Goal: Task Accomplishment & Management: Manage account settings

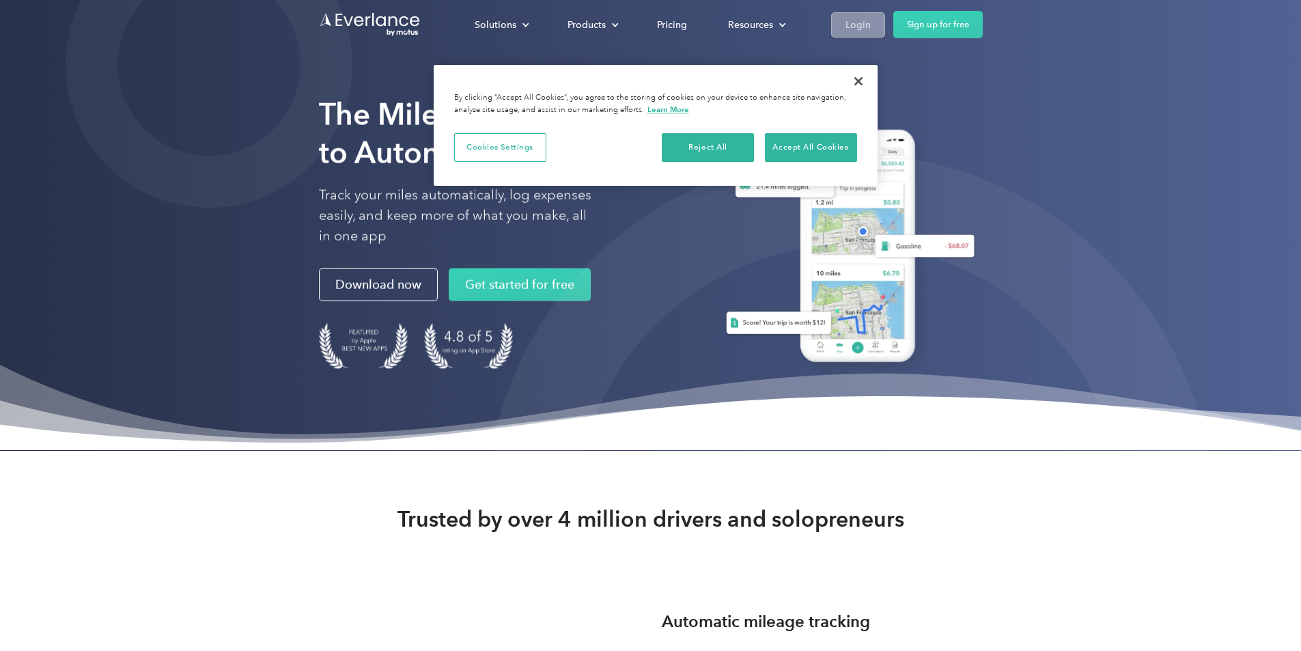
click at [871, 23] on div "Login" at bounding box center [857, 24] width 25 height 17
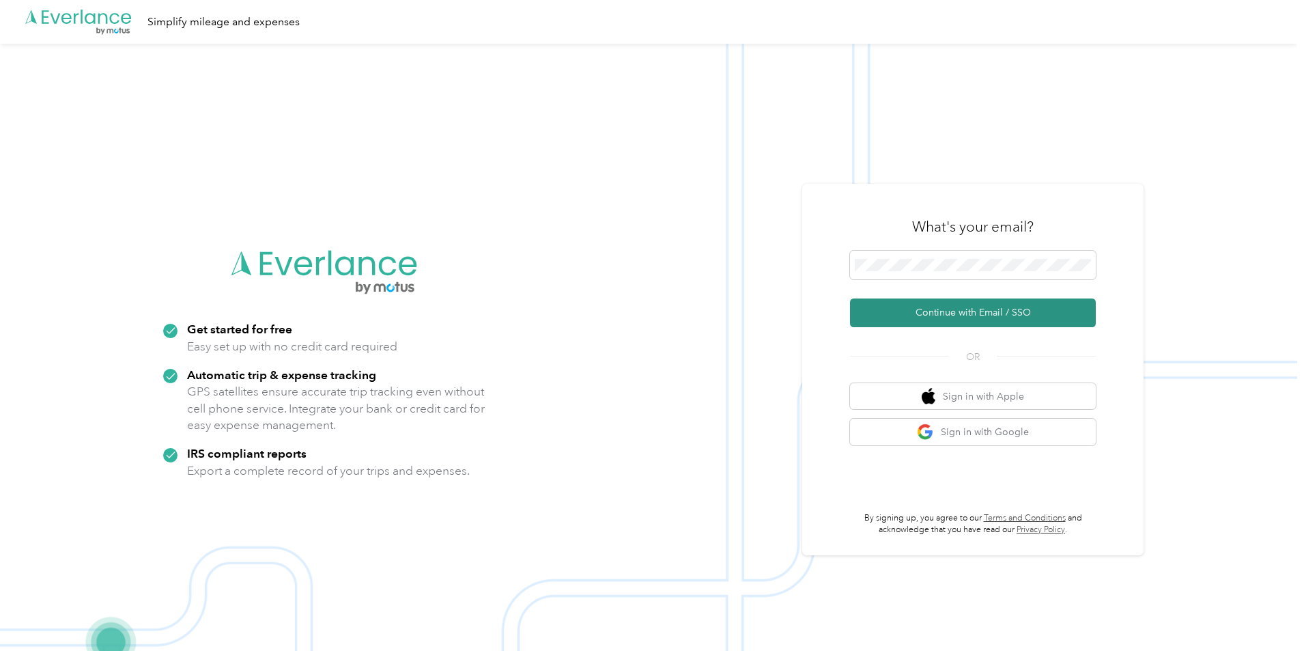
click at [966, 311] on button "Continue with Email / SSO" at bounding box center [973, 312] width 246 height 29
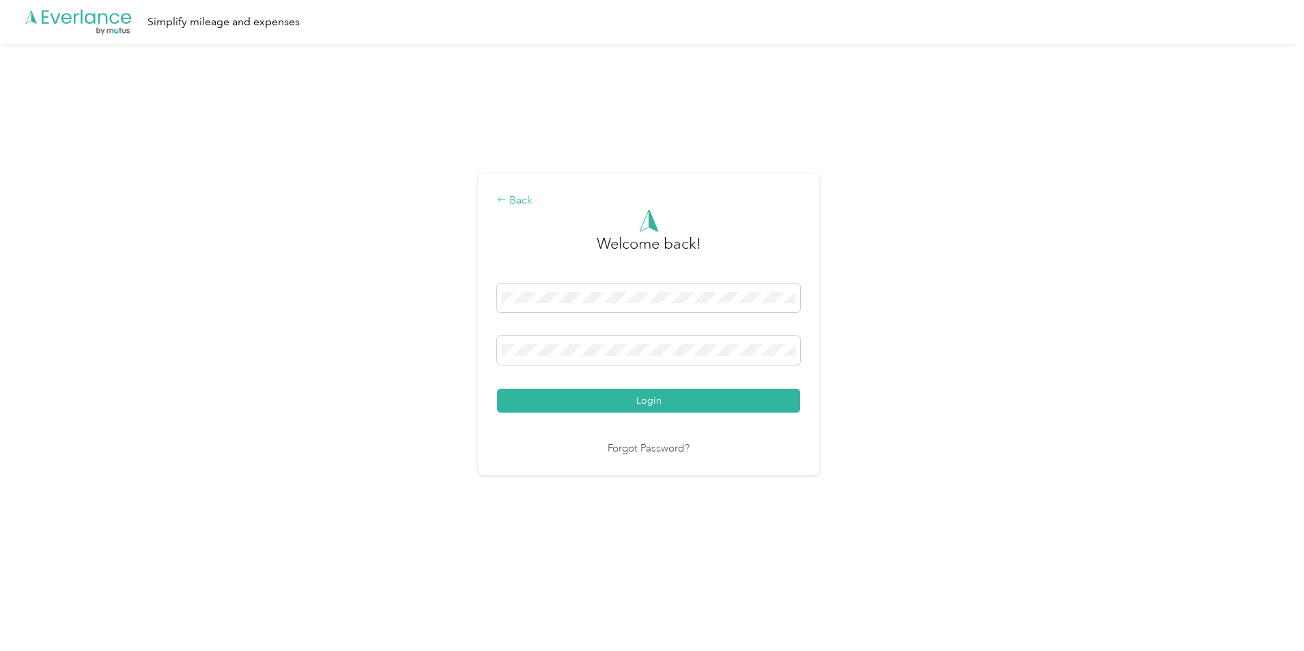
click at [531, 201] on div "Back" at bounding box center [648, 201] width 303 height 16
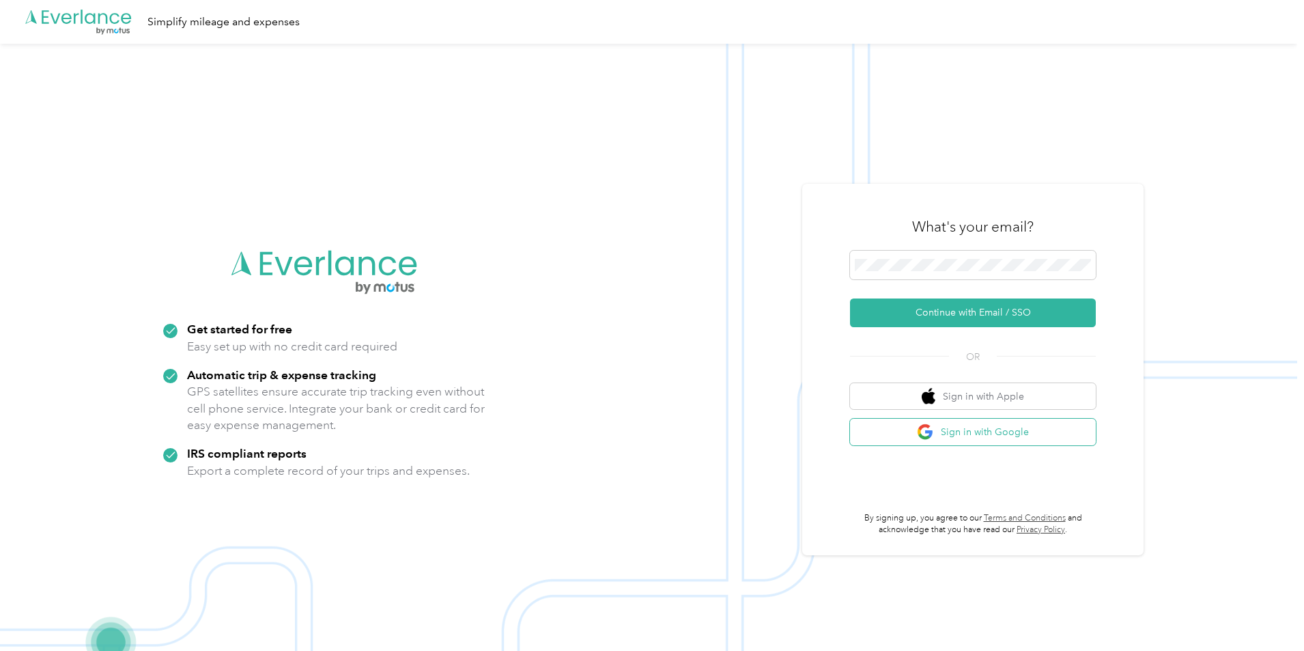
click at [1009, 438] on button "Sign in with Google" at bounding box center [973, 432] width 246 height 27
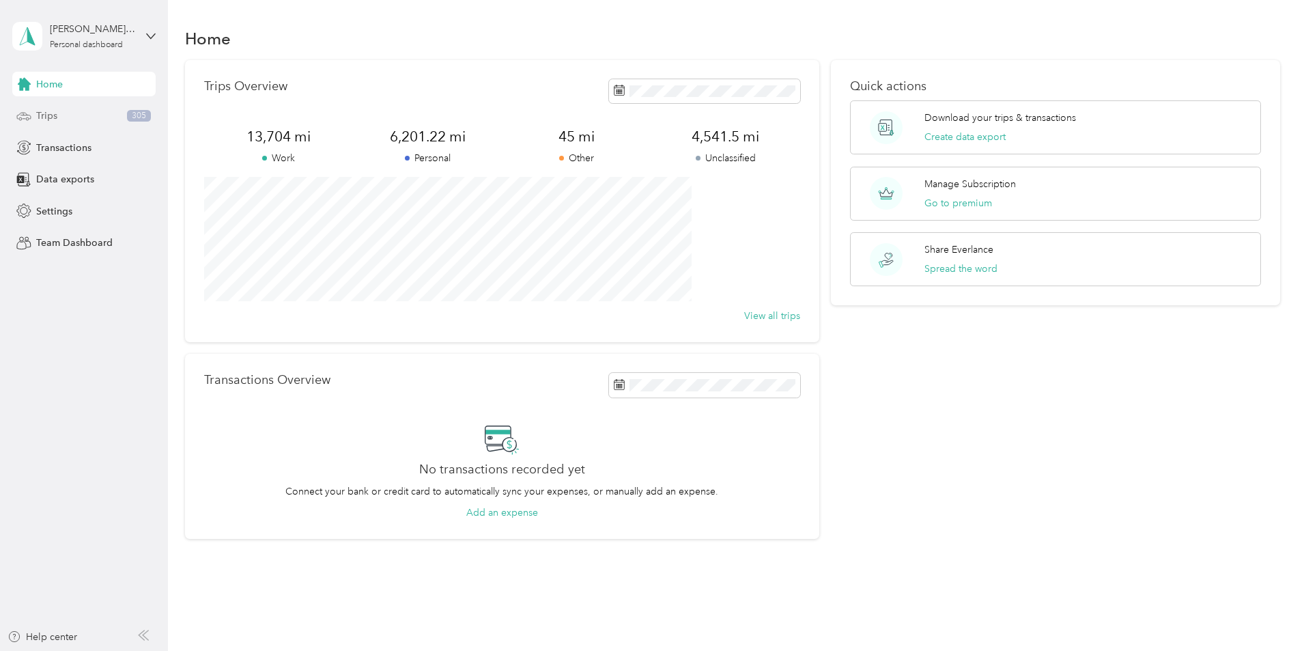
click at [98, 117] on div "Trips 305" at bounding box center [83, 116] width 143 height 25
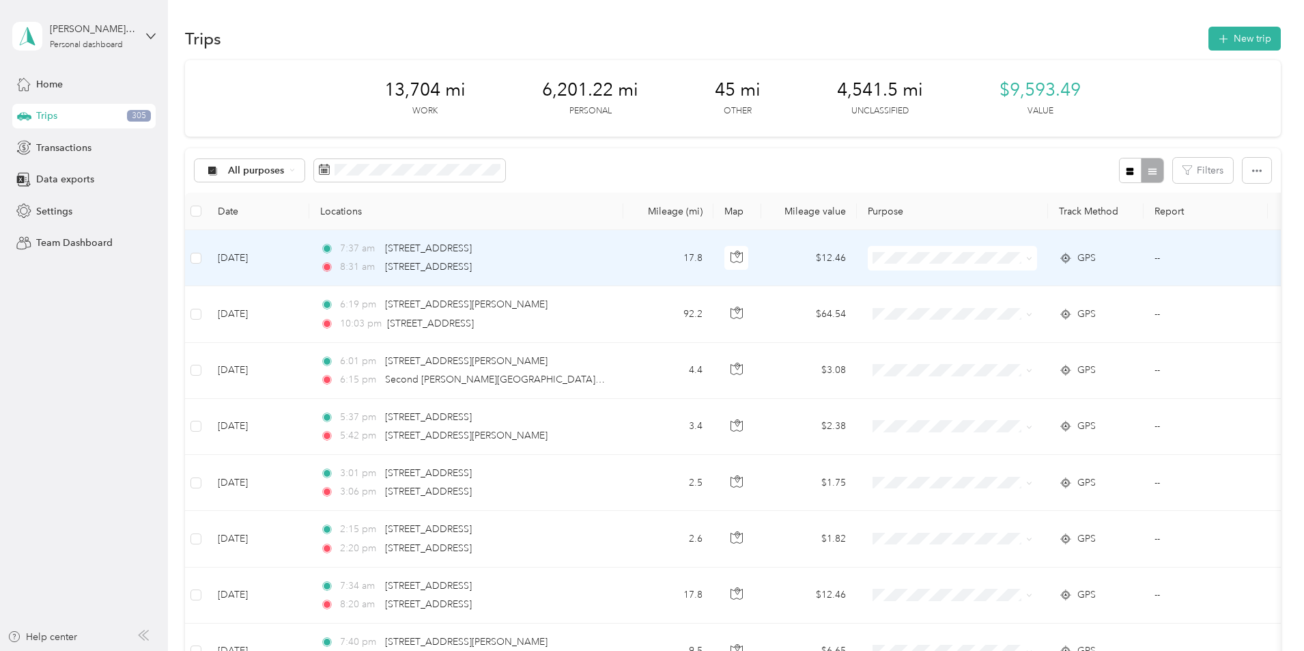
click at [1008, 287] on li "Work" at bounding box center [1043, 284] width 169 height 24
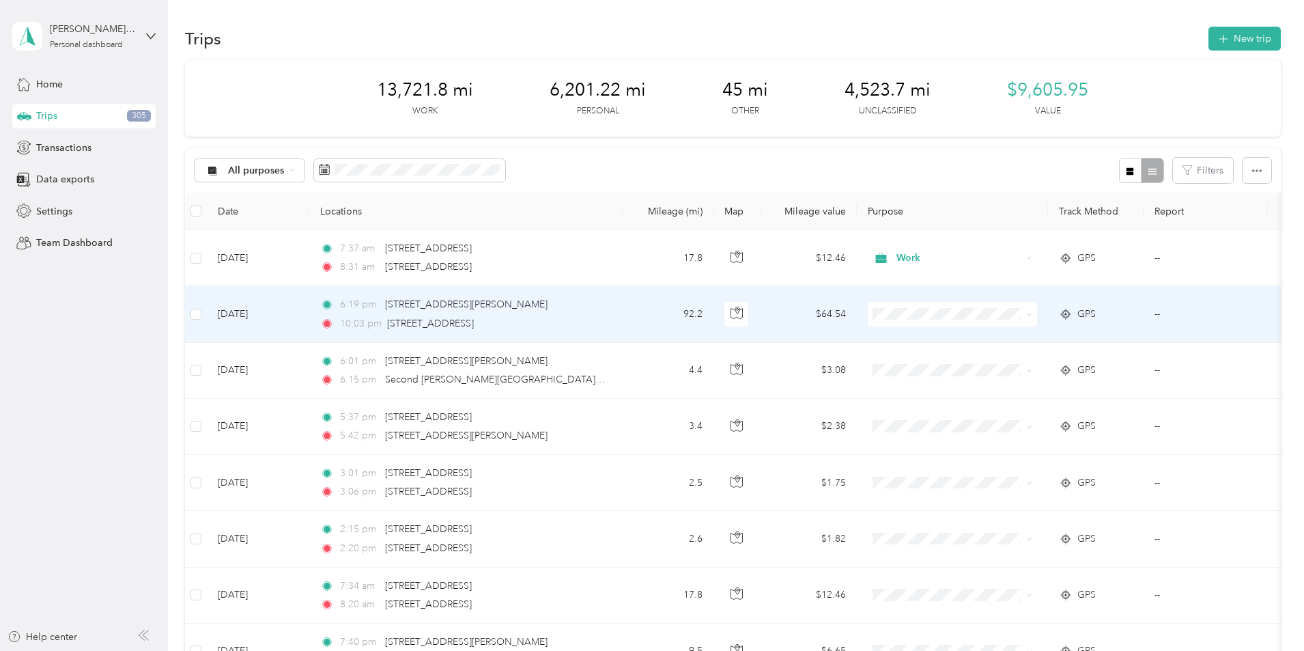
click at [1002, 384] on span "Doordash" at bounding box center [1056, 383] width 126 height 14
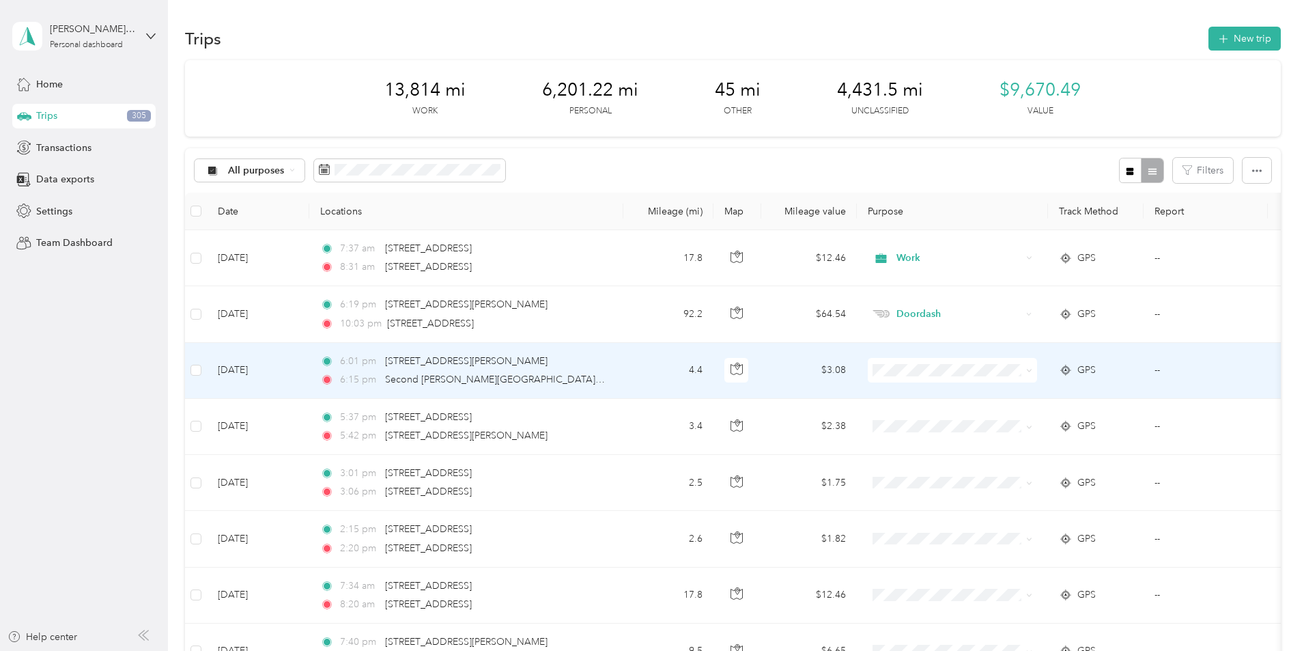
click at [1006, 438] on span "Doordash" at bounding box center [1056, 439] width 126 height 14
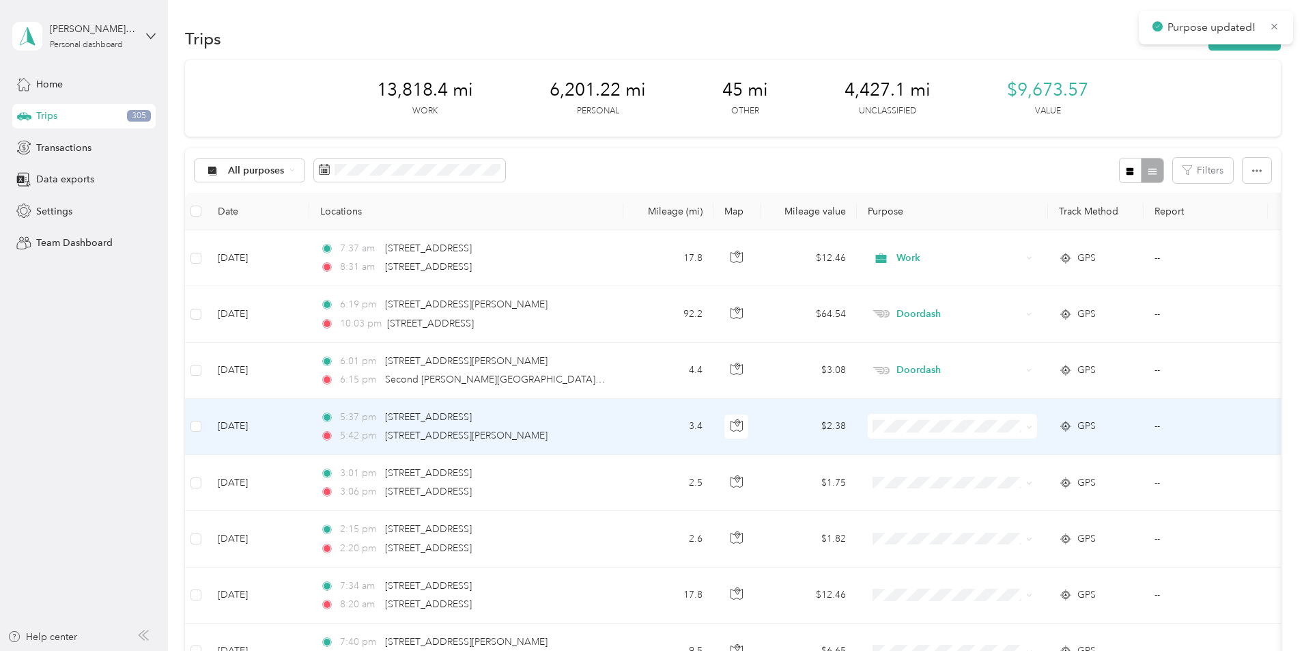
click at [1002, 447] on span "Work" at bounding box center [1056, 445] width 126 height 14
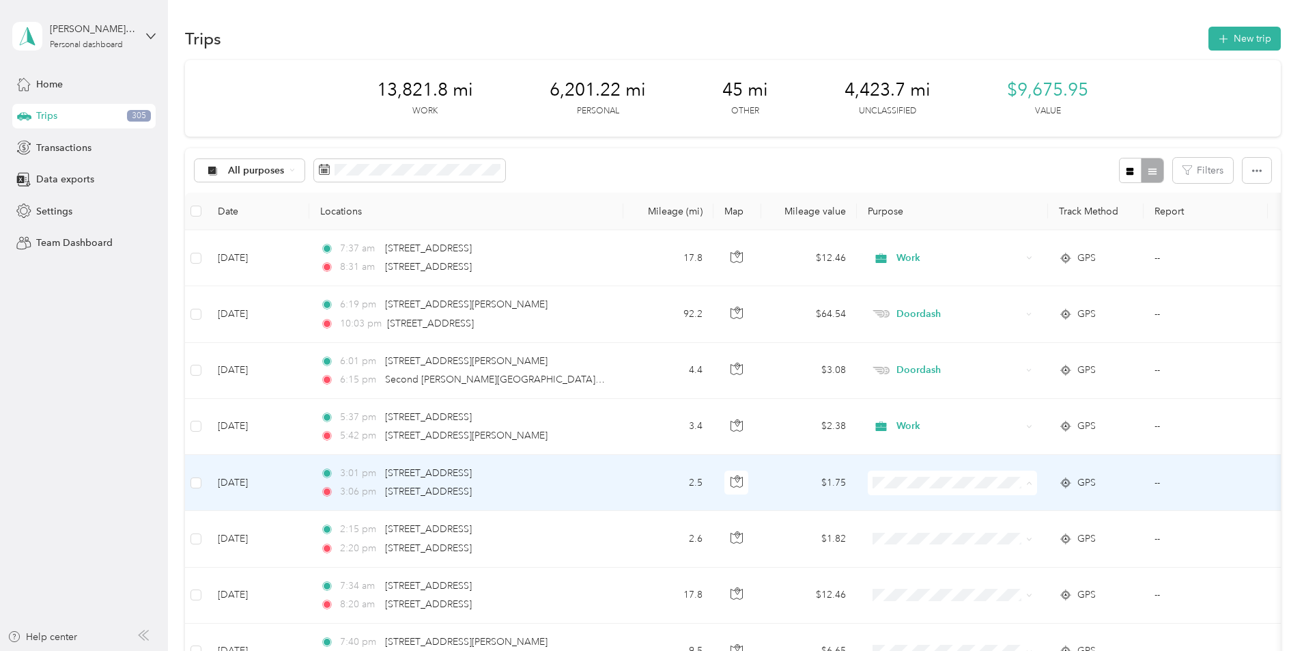
click at [1015, 294] on li "Work" at bounding box center [1043, 290] width 169 height 24
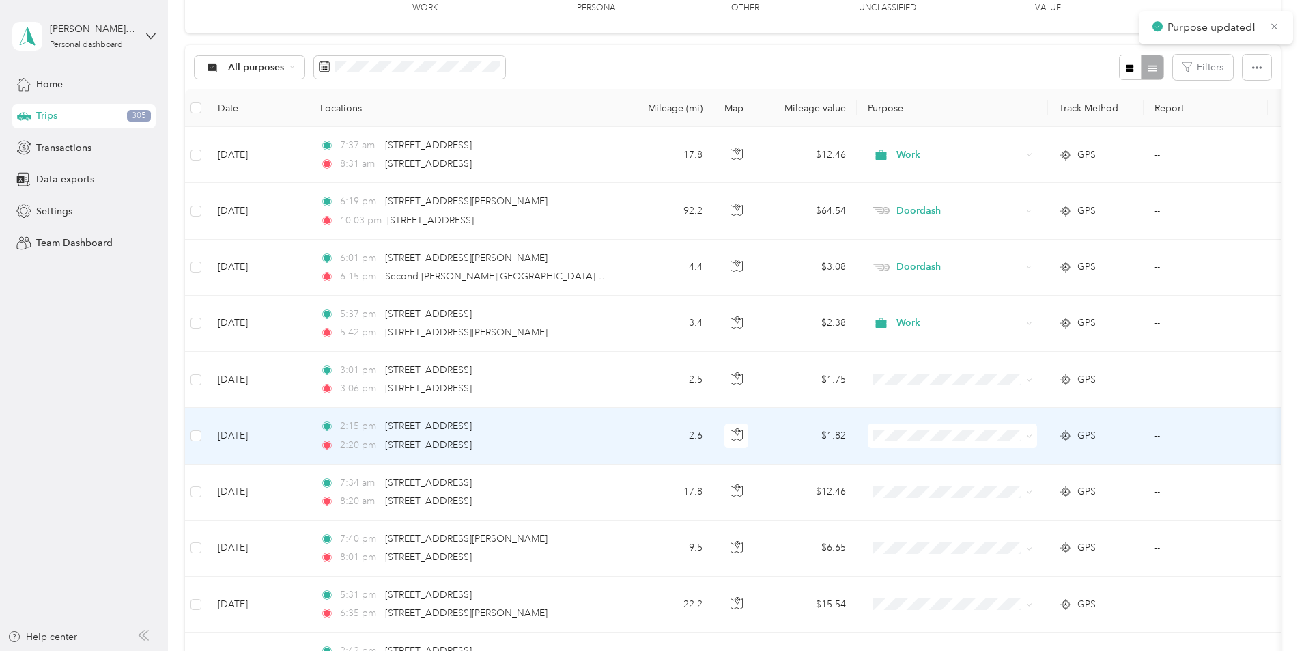
scroll to position [205, 0]
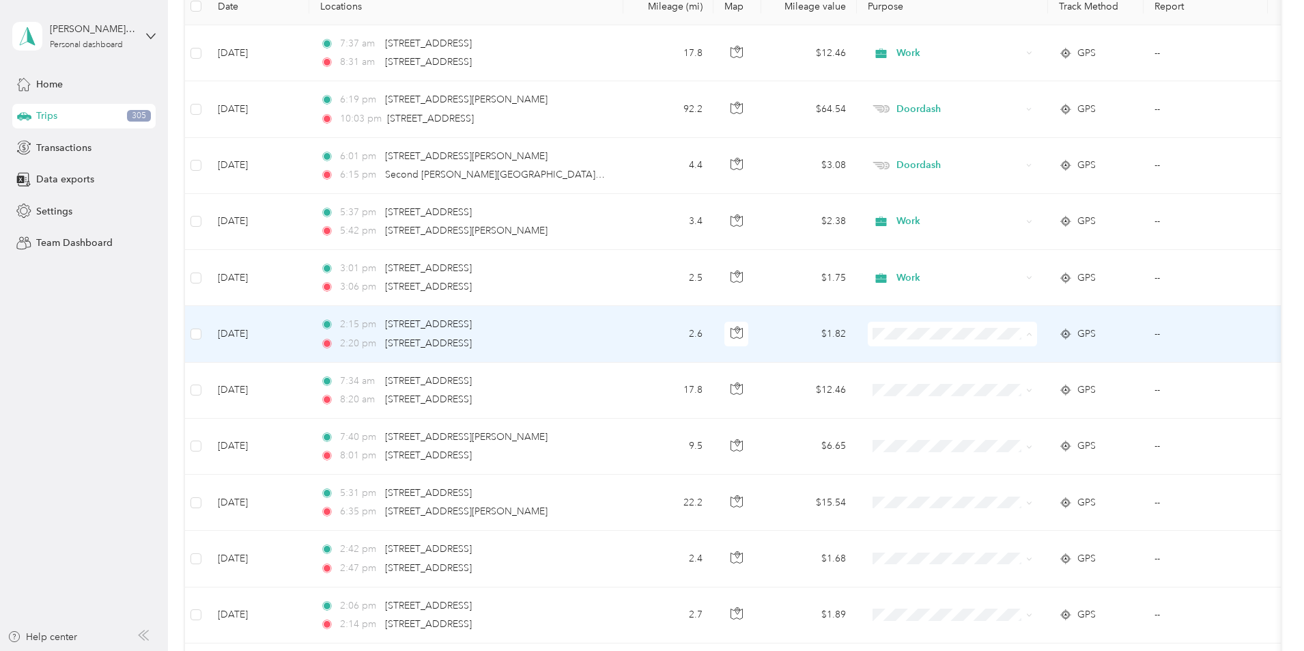
click at [1013, 361] on li "Work" at bounding box center [1043, 360] width 169 height 24
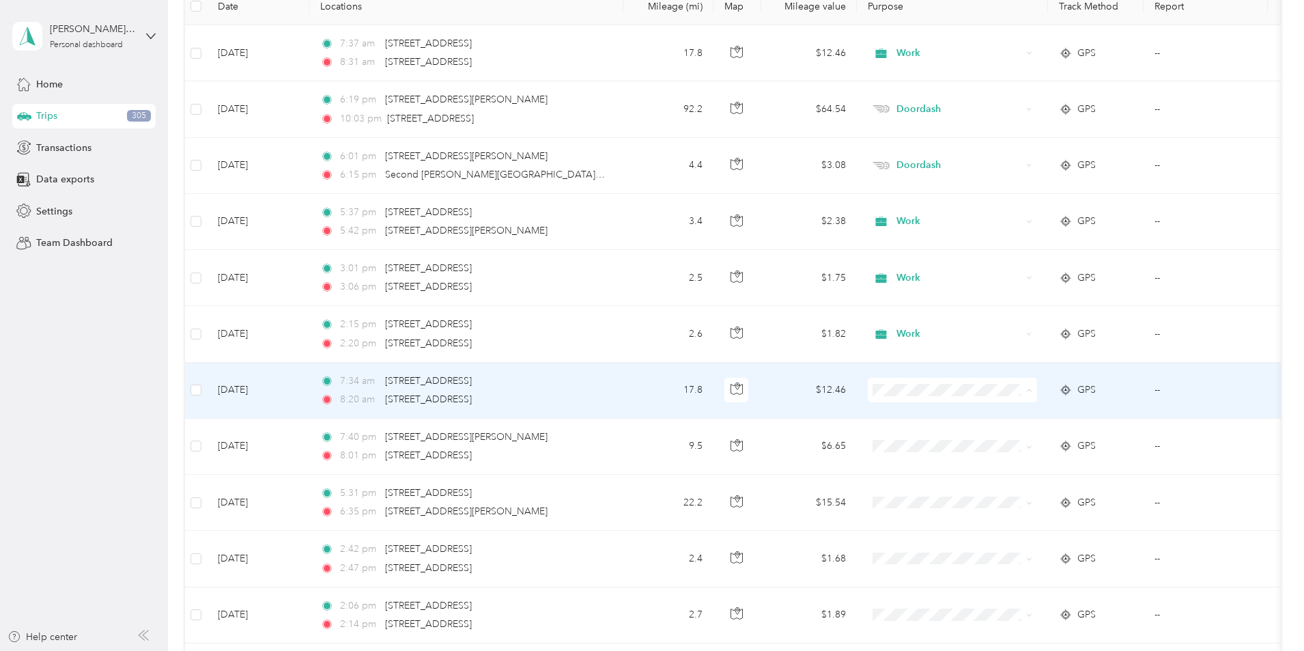
click at [1005, 415] on span "Work" at bounding box center [1056, 415] width 126 height 14
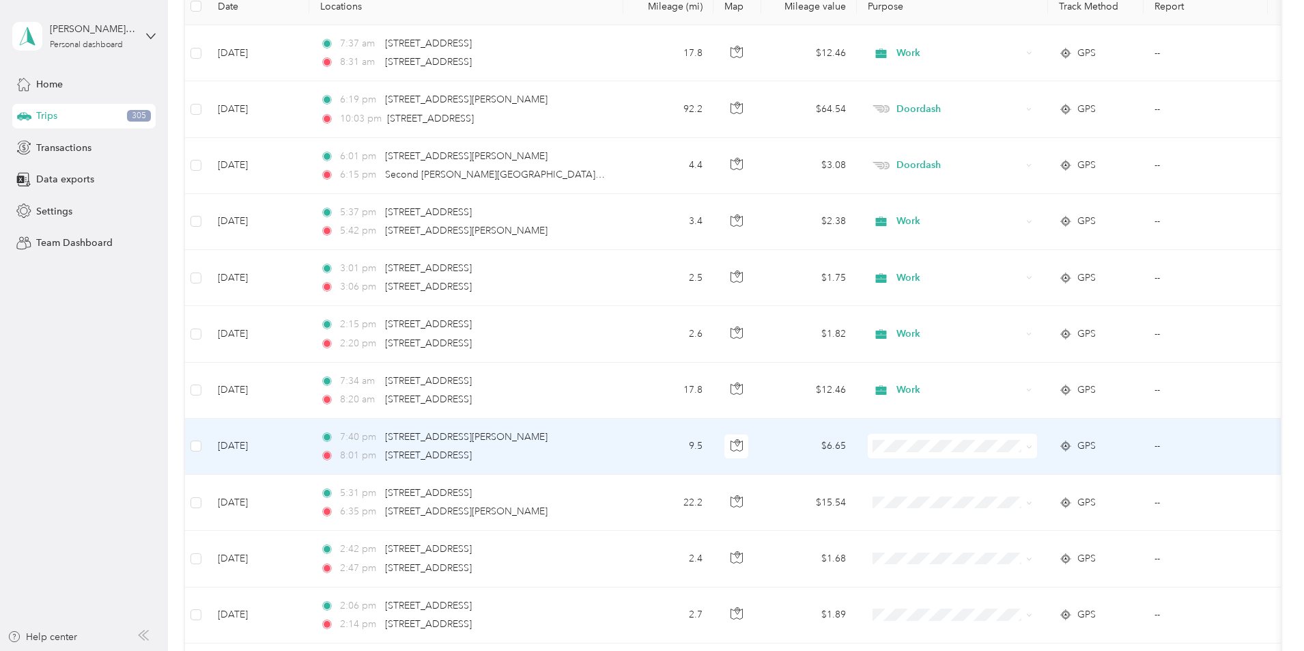
click at [1005, 278] on span "Personal" at bounding box center [1056, 277] width 126 height 14
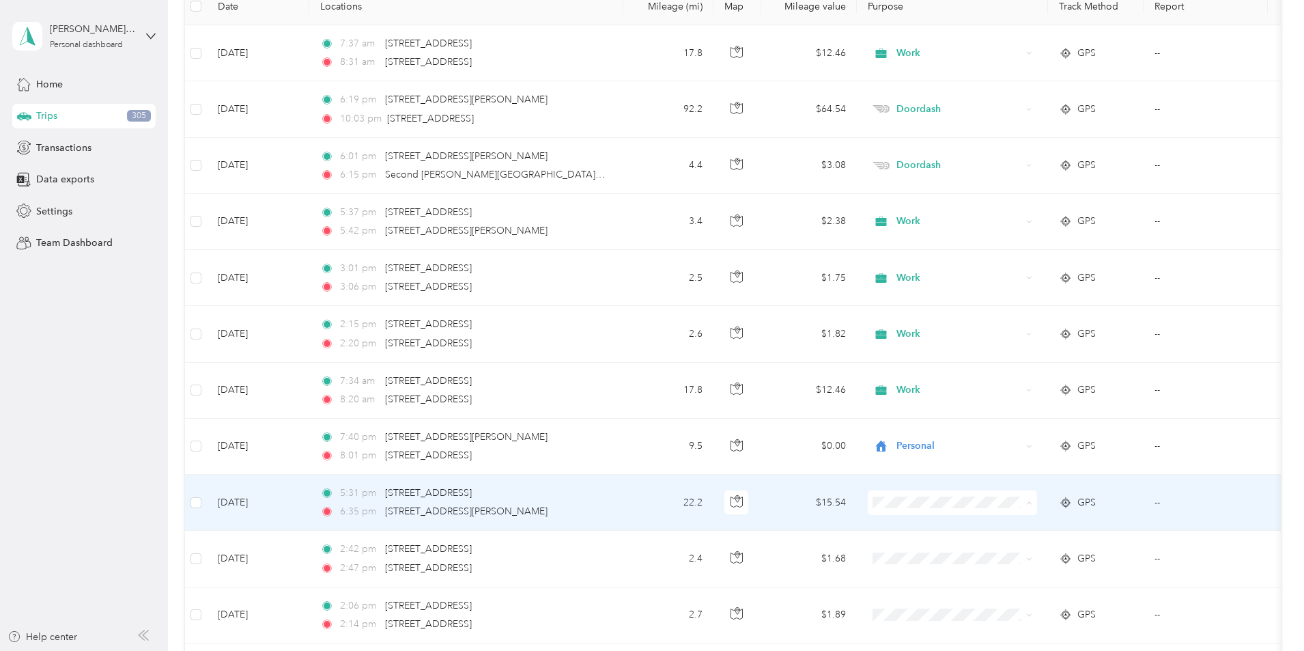
click at [1009, 335] on li "Personal" at bounding box center [1043, 334] width 169 height 24
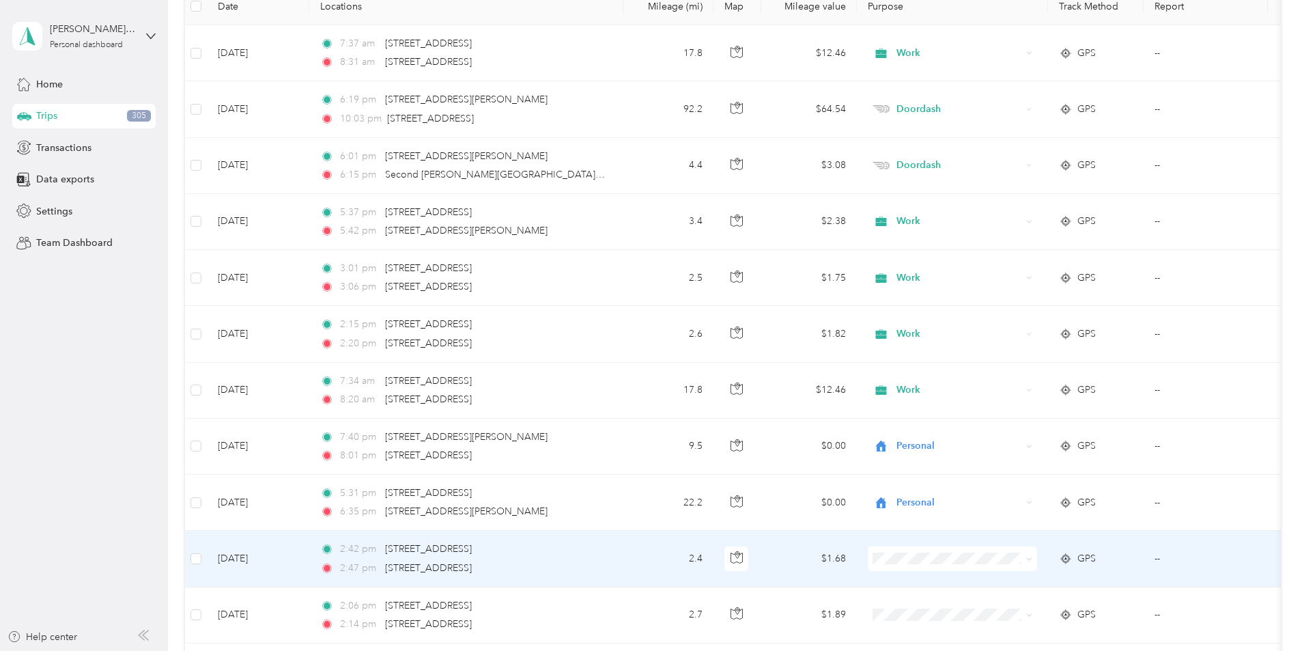
click at [986, 549] on span at bounding box center [952, 558] width 169 height 25
click at [1019, 372] on ol "Work Personal Doordash Other Charity Medical Moving Commute" at bounding box center [1043, 449] width 169 height 191
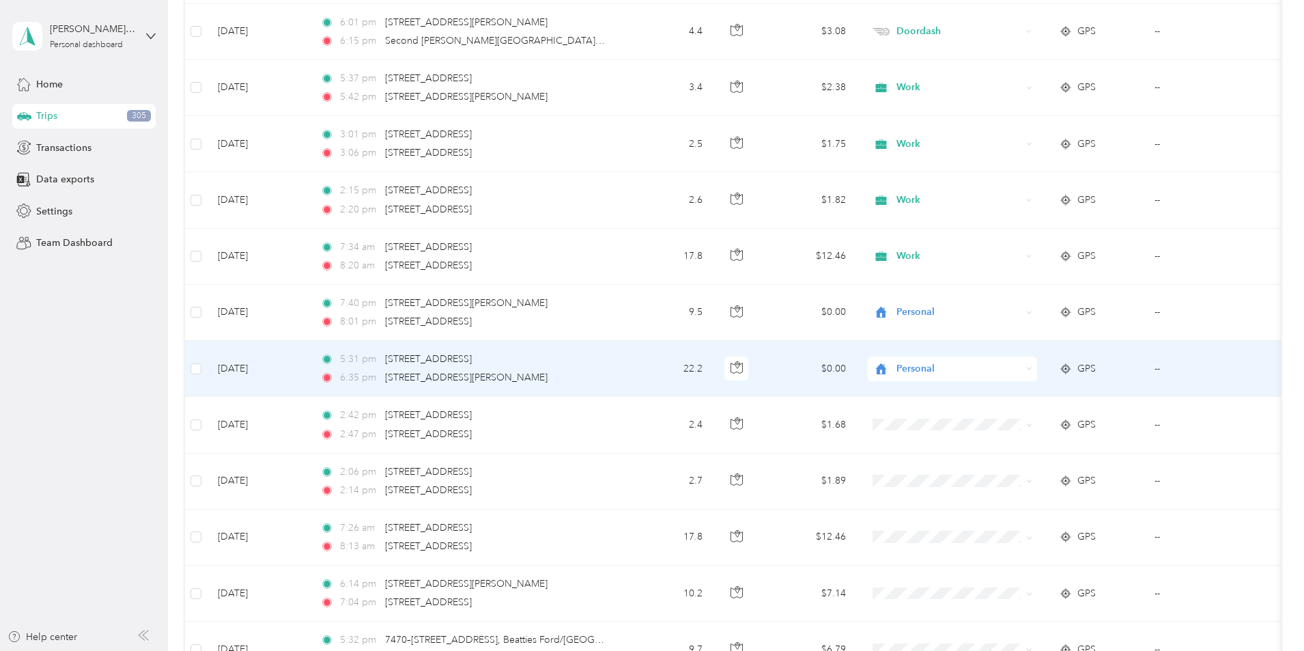
scroll to position [478, 0]
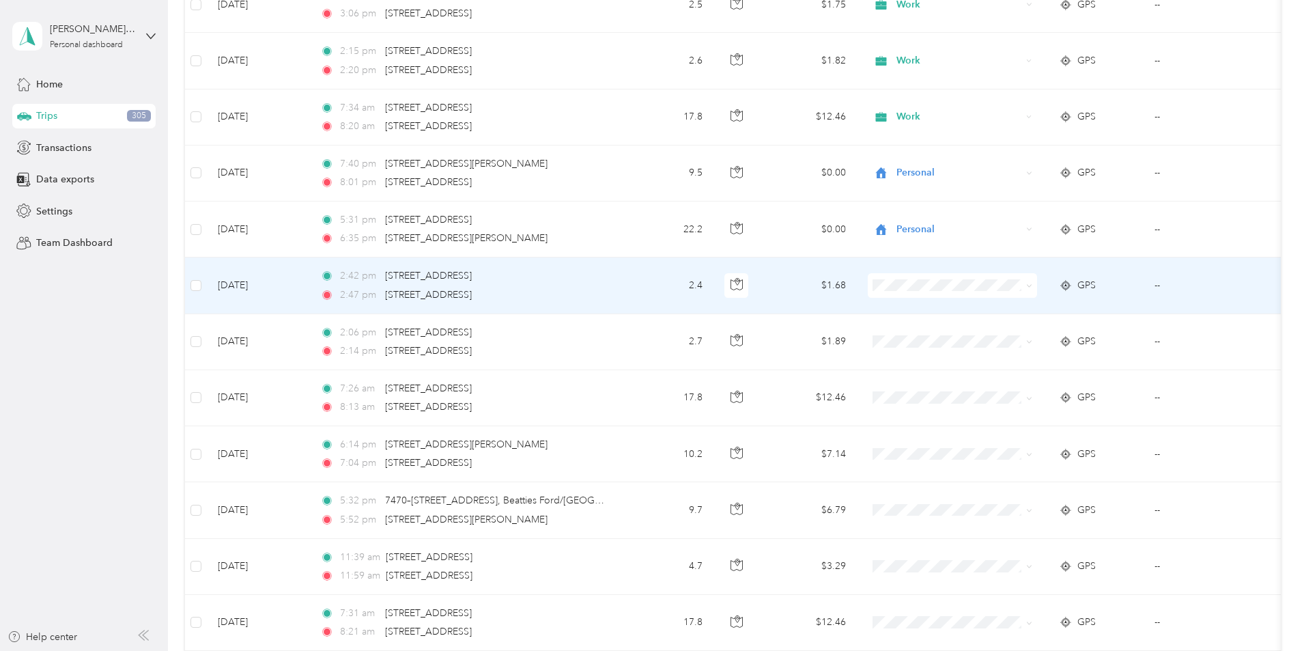
click at [1007, 314] on li "Work" at bounding box center [1043, 308] width 169 height 24
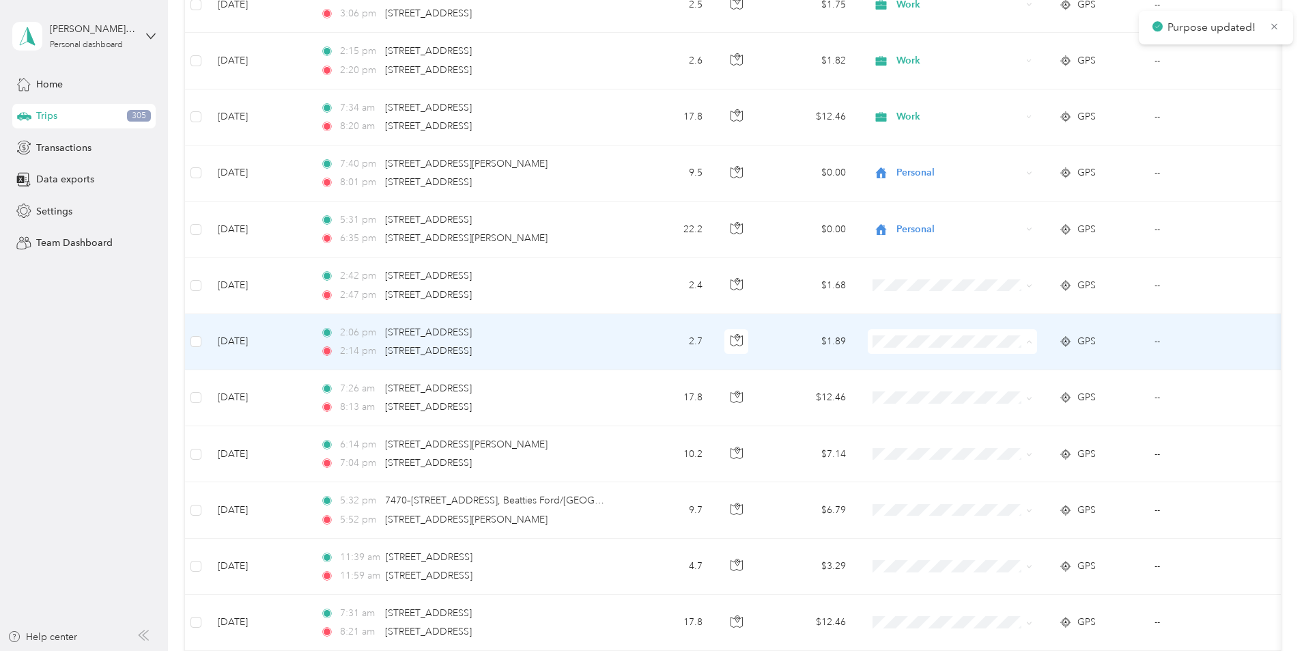
click at [1007, 365] on span "Work" at bounding box center [1056, 367] width 126 height 14
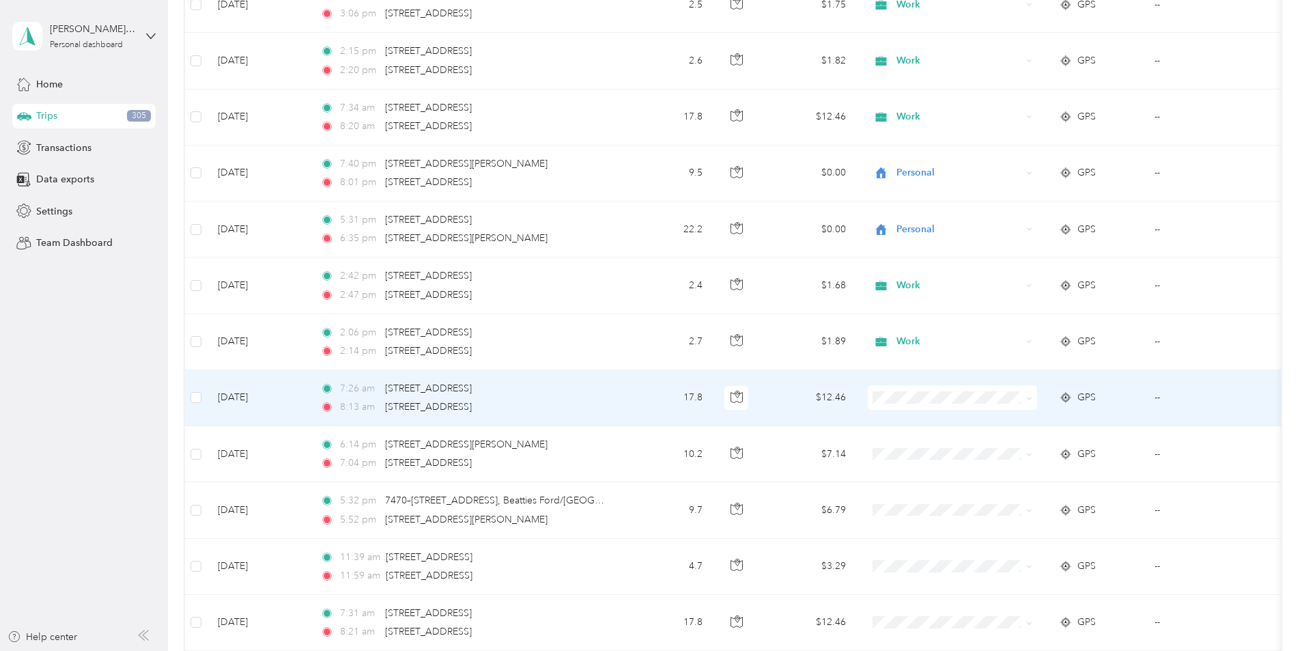
click at [1017, 426] on li "Work" at bounding box center [1043, 417] width 169 height 24
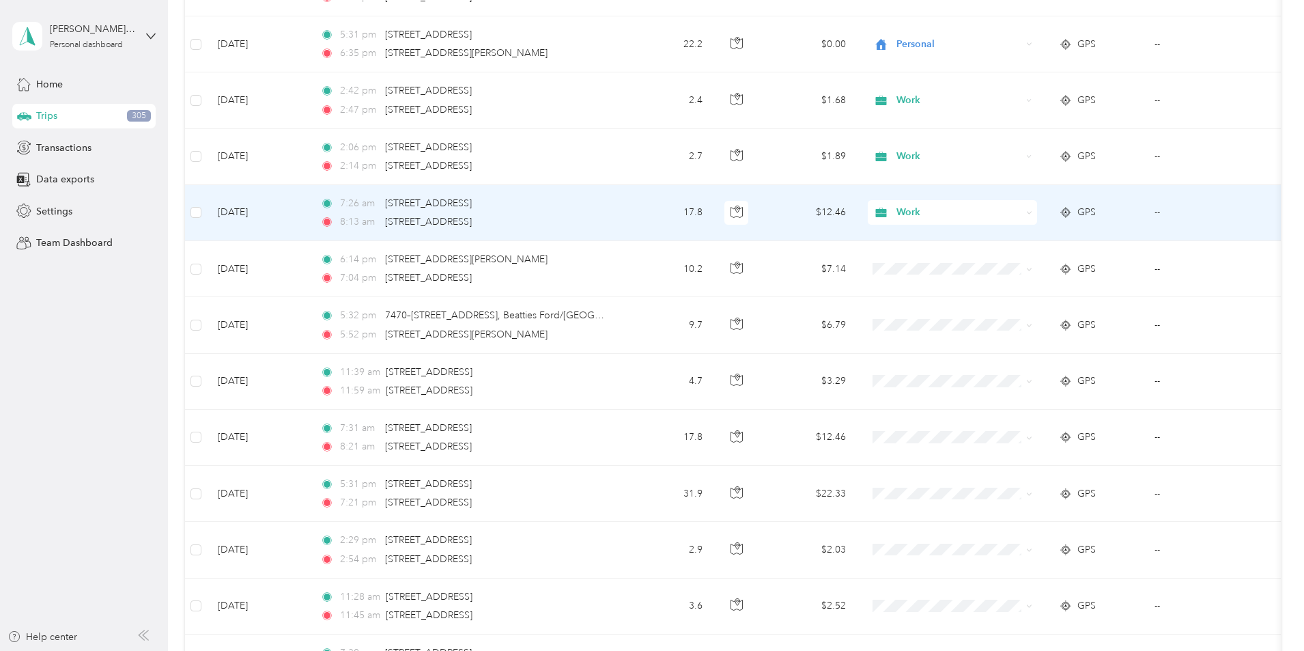
scroll to position [683, 0]
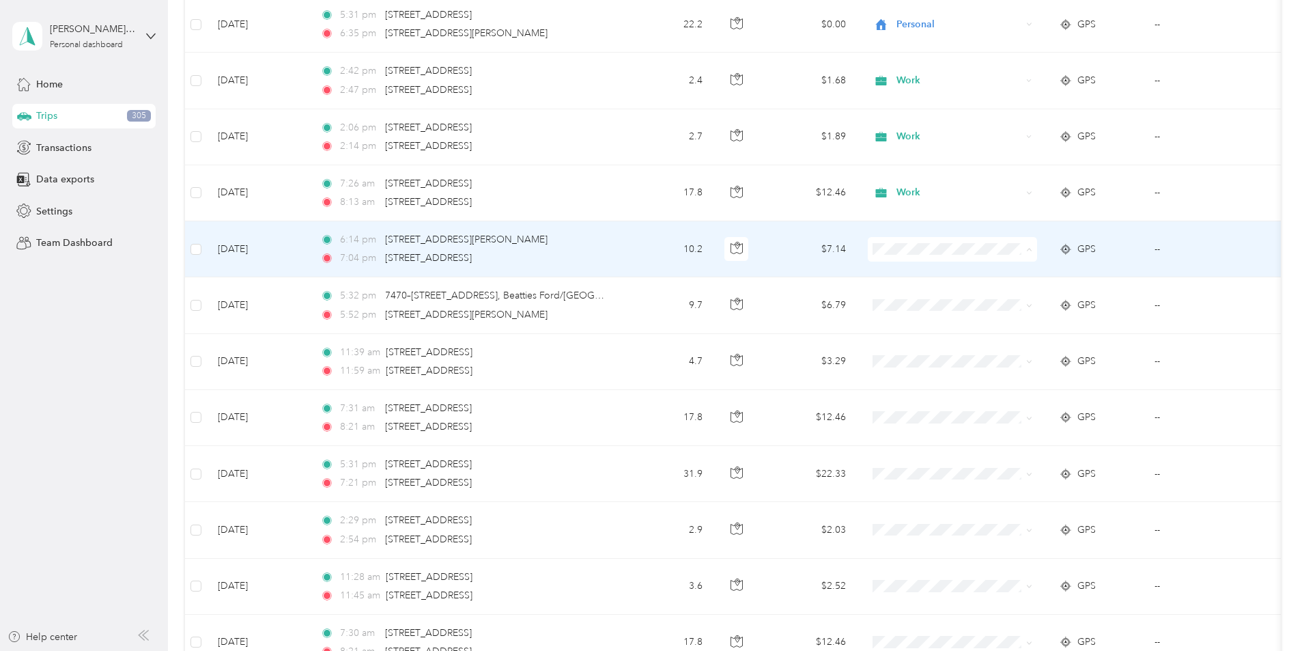
click at [1014, 294] on span "Personal" at bounding box center [1056, 299] width 126 height 14
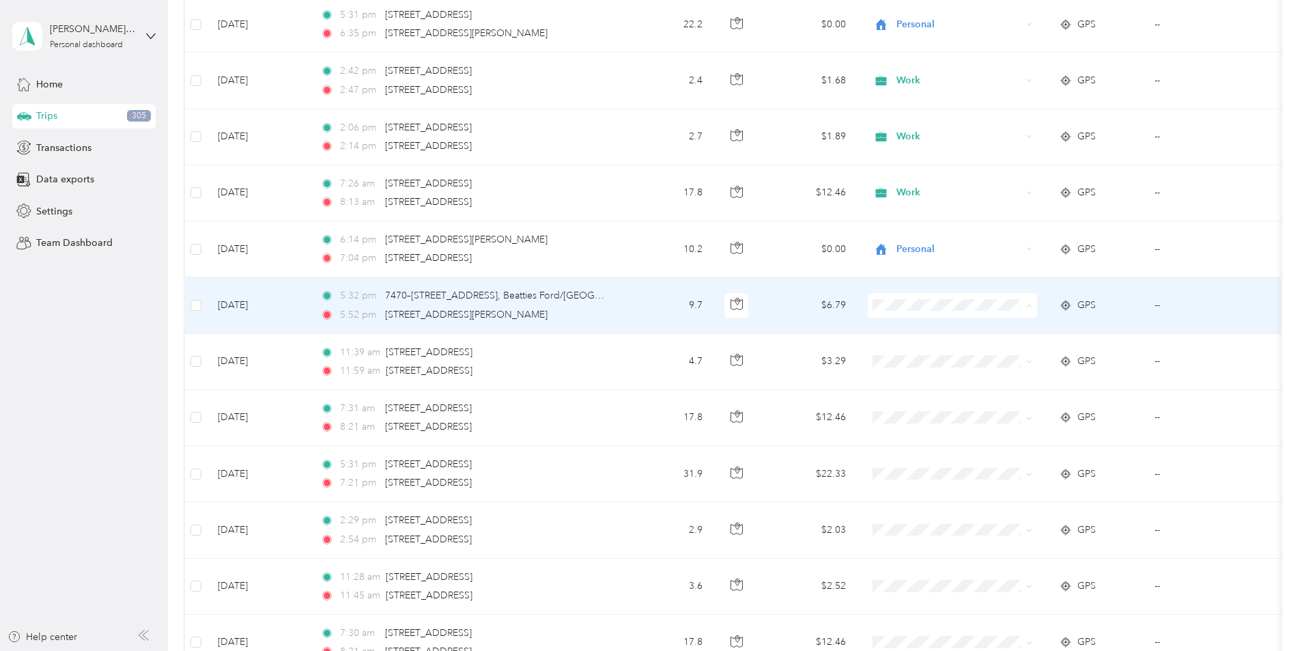
click at [1009, 354] on span "Personal" at bounding box center [1056, 355] width 126 height 14
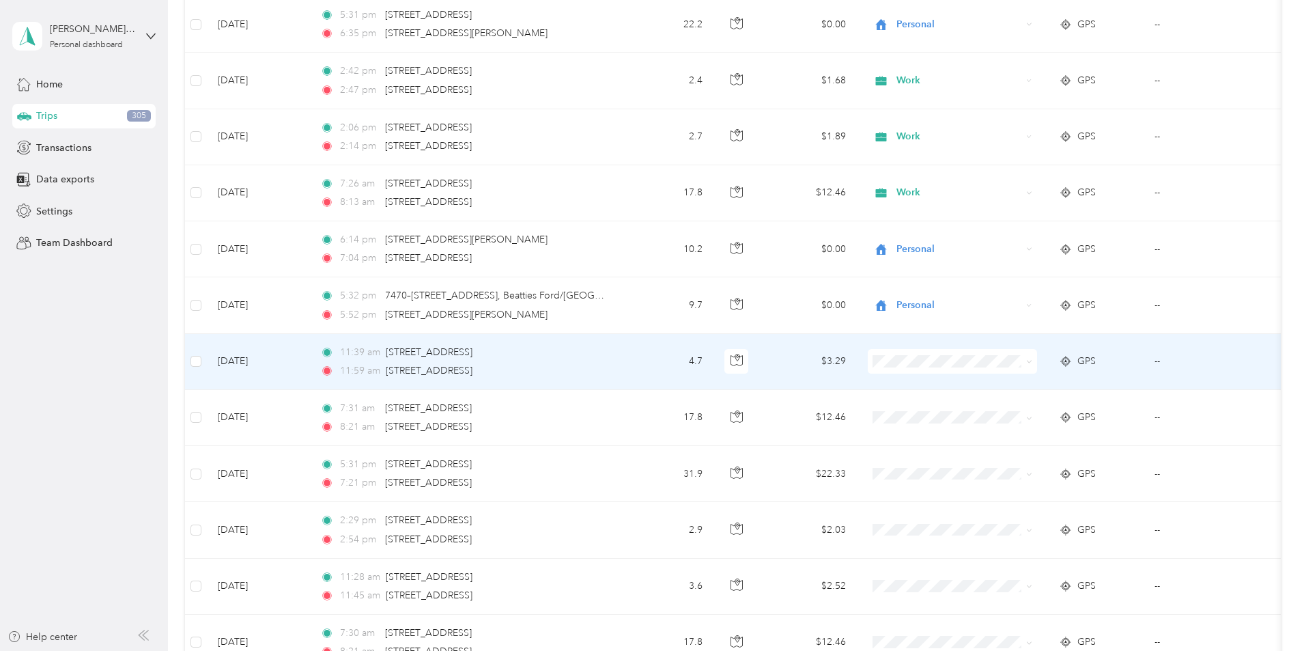
click at [1017, 388] on span "Work" at bounding box center [1056, 385] width 126 height 14
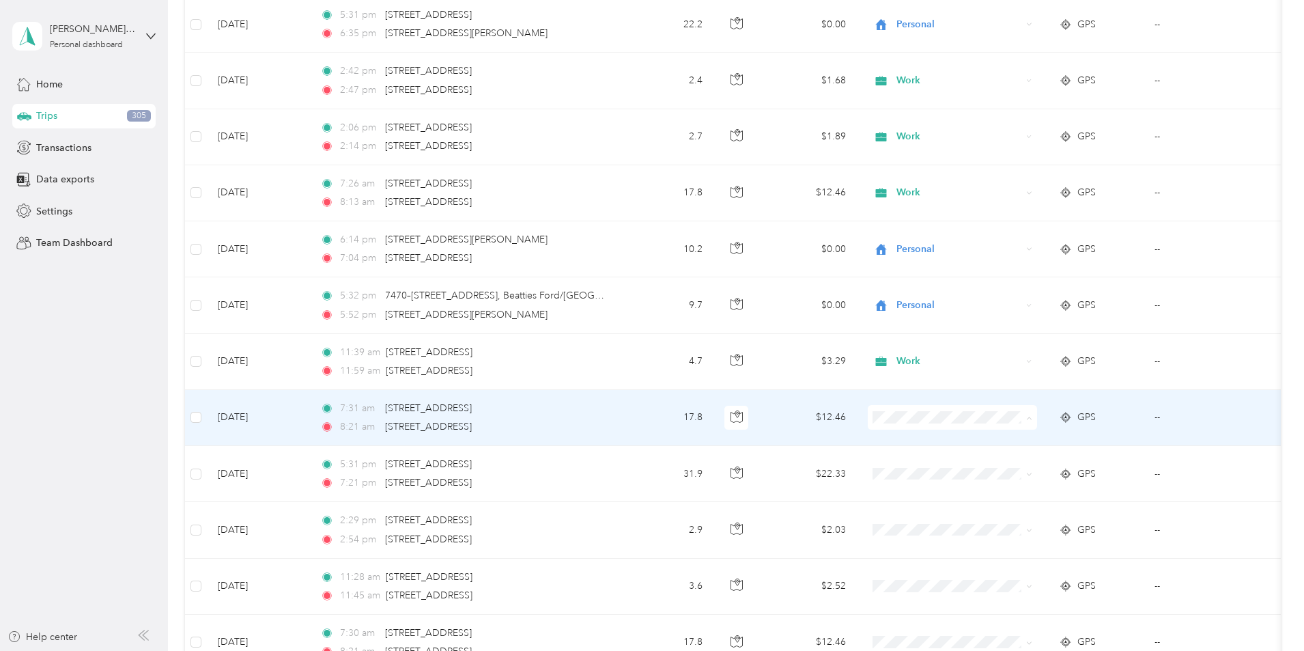
click at [1008, 443] on li "Work" at bounding box center [1043, 443] width 169 height 24
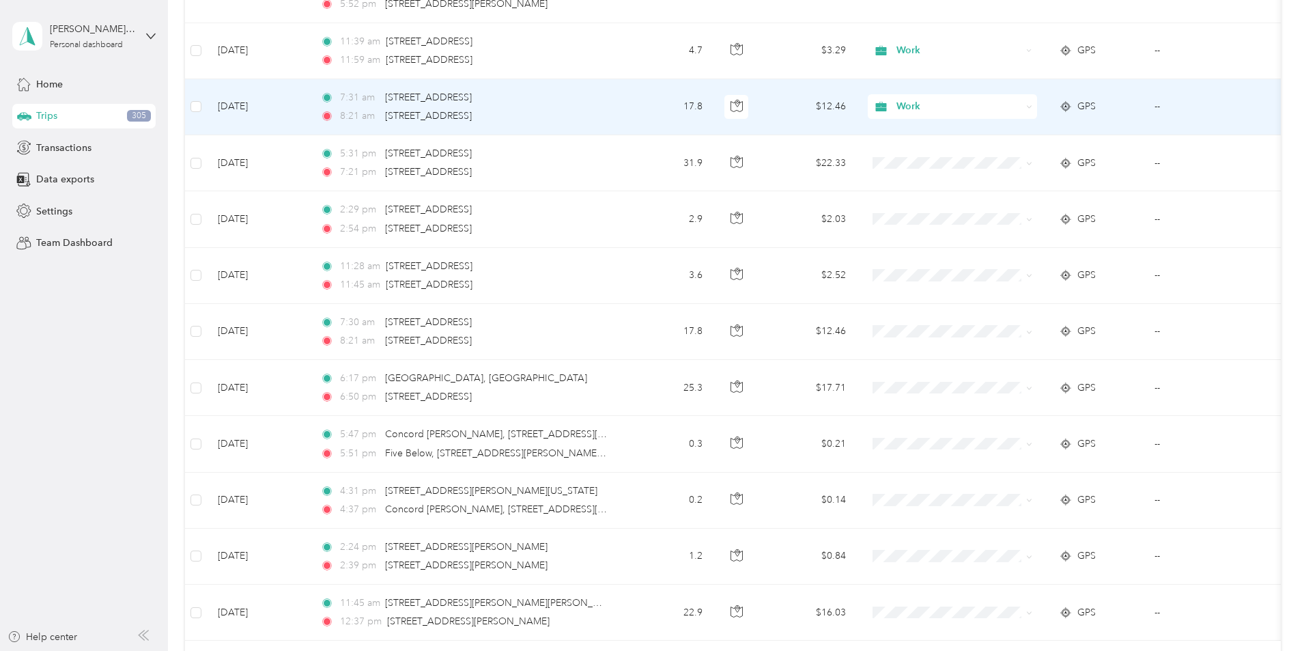
scroll to position [1024, 0]
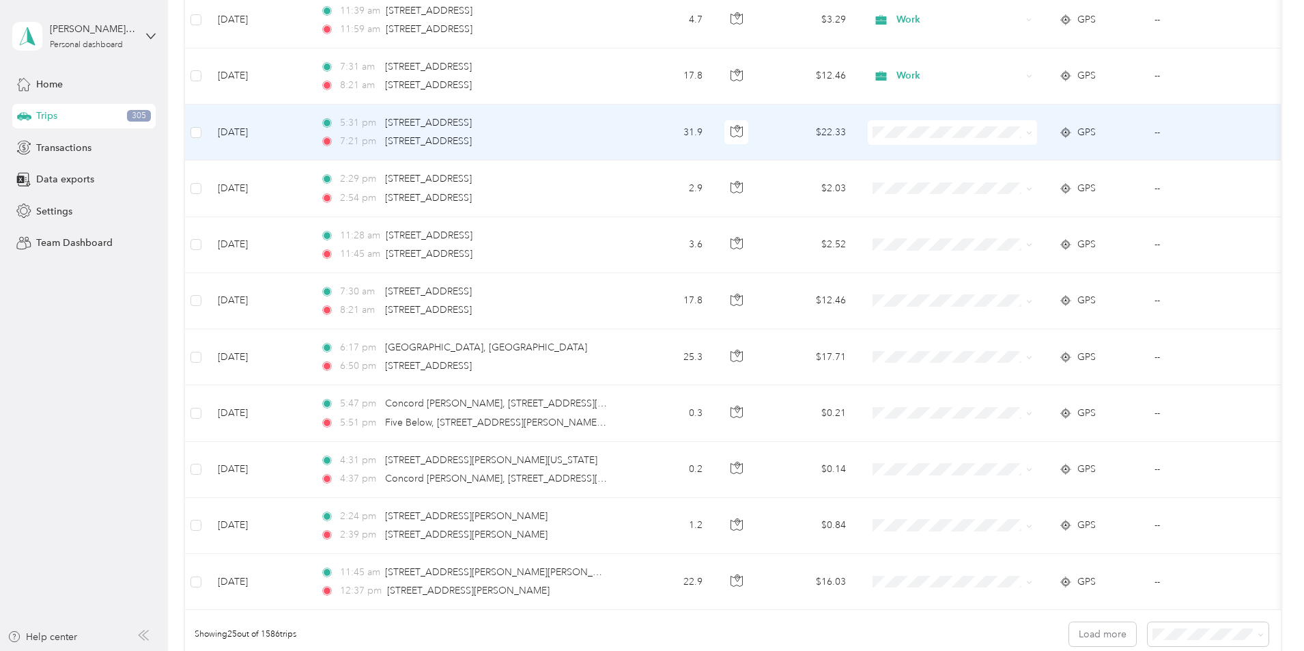
click at [1002, 179] on span "Personal" at bounding box center [1056, 180] width 126 height 14
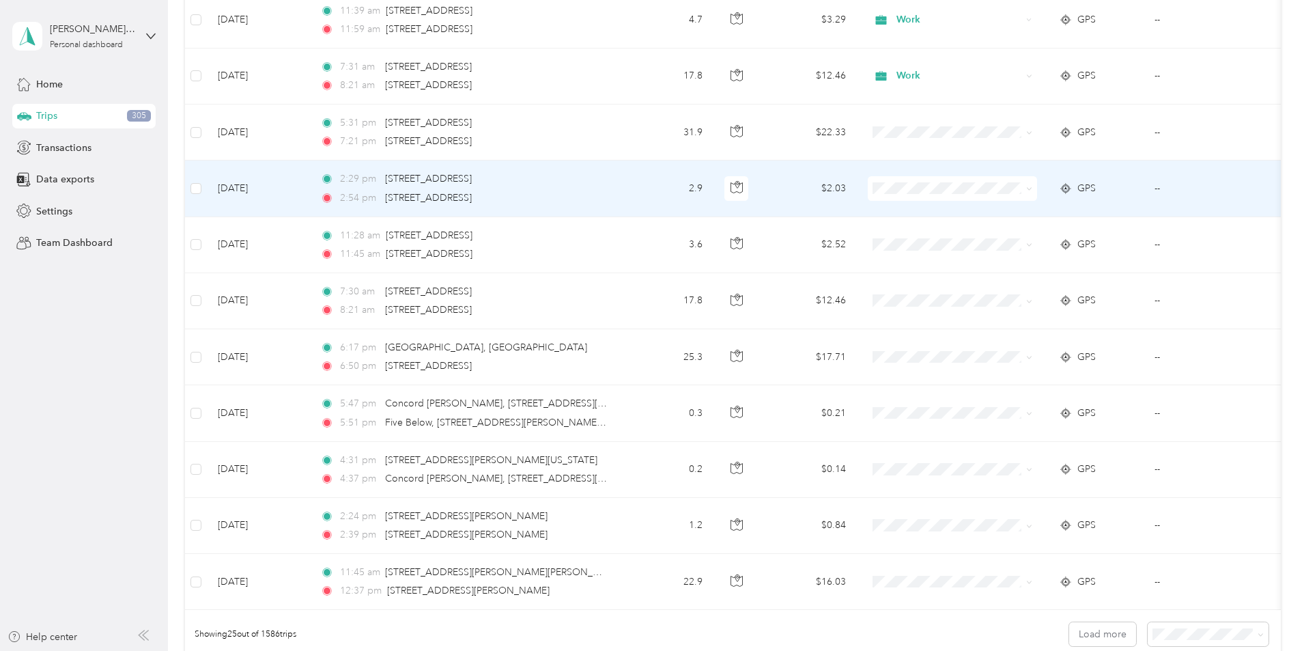
click at [1013, 217] on li "Work" at bounding box center [1043, 214] width 169 height 24
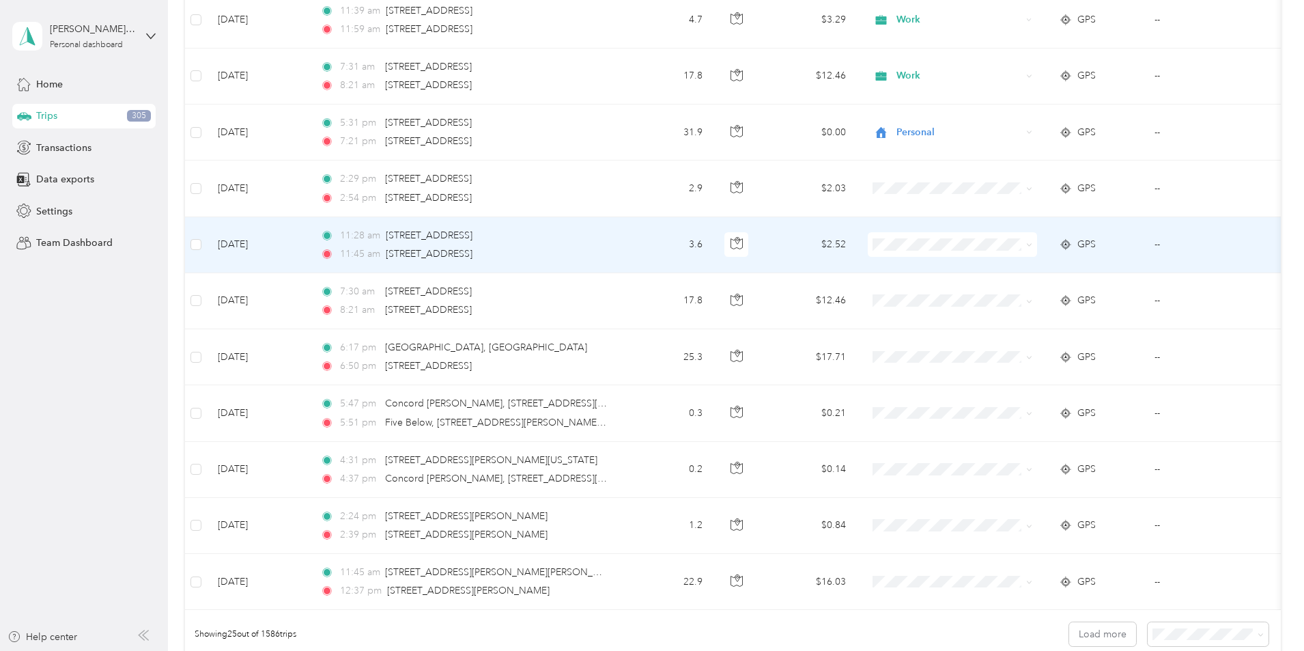
click at [1005, 268] on span "Work" at bounding box center [1056, 265] width 126 height 14
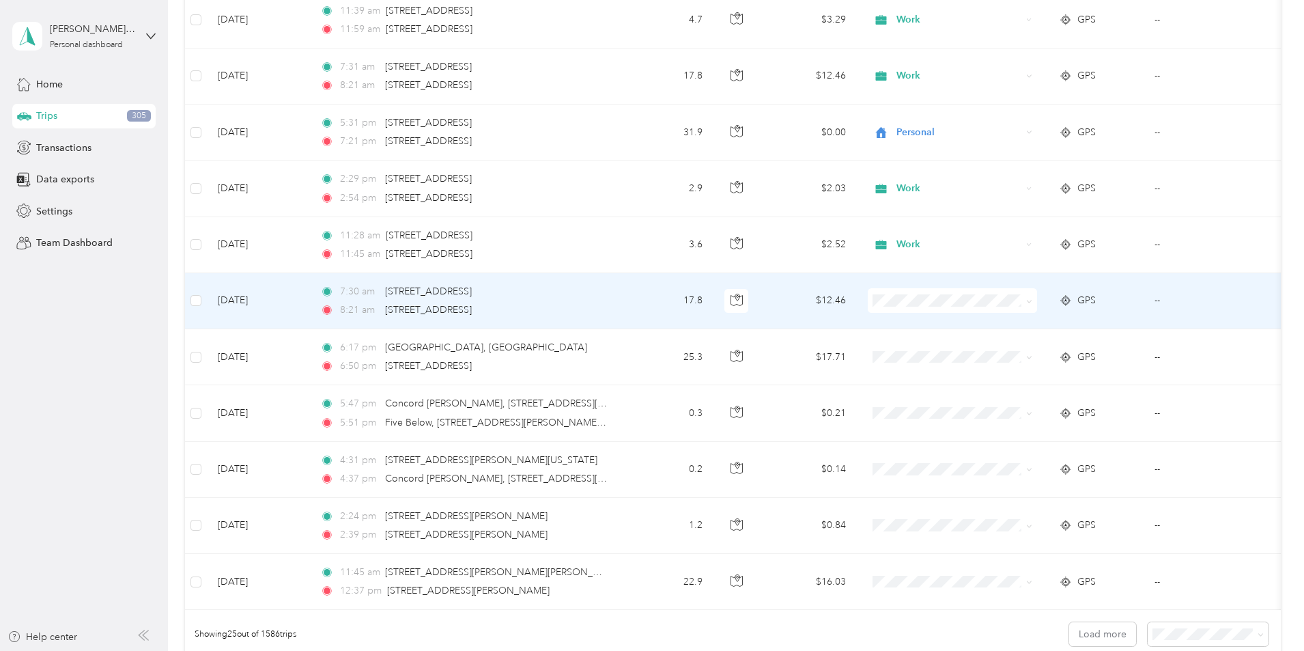
click at [1005, 322] on span "Work" at bounding box center [1056, 326] width 126 height 14
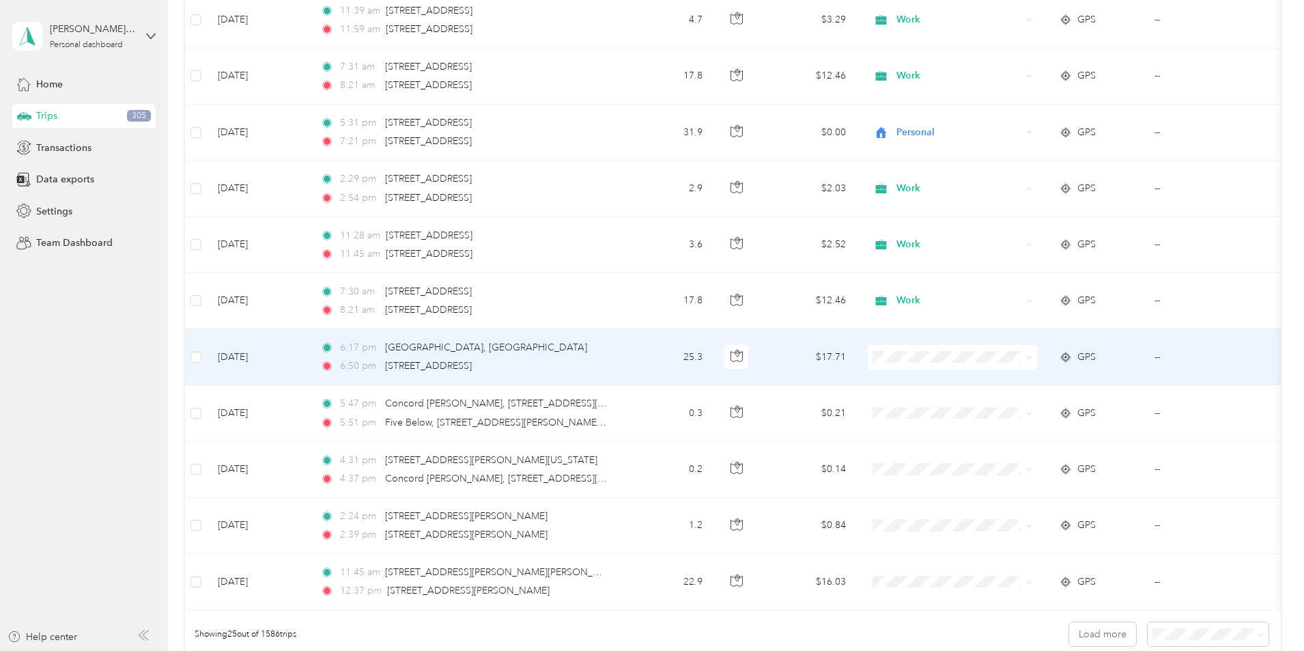
click at [1018, 408] on li "Personal" at bounding box center [1043, 407] width 169 height 24
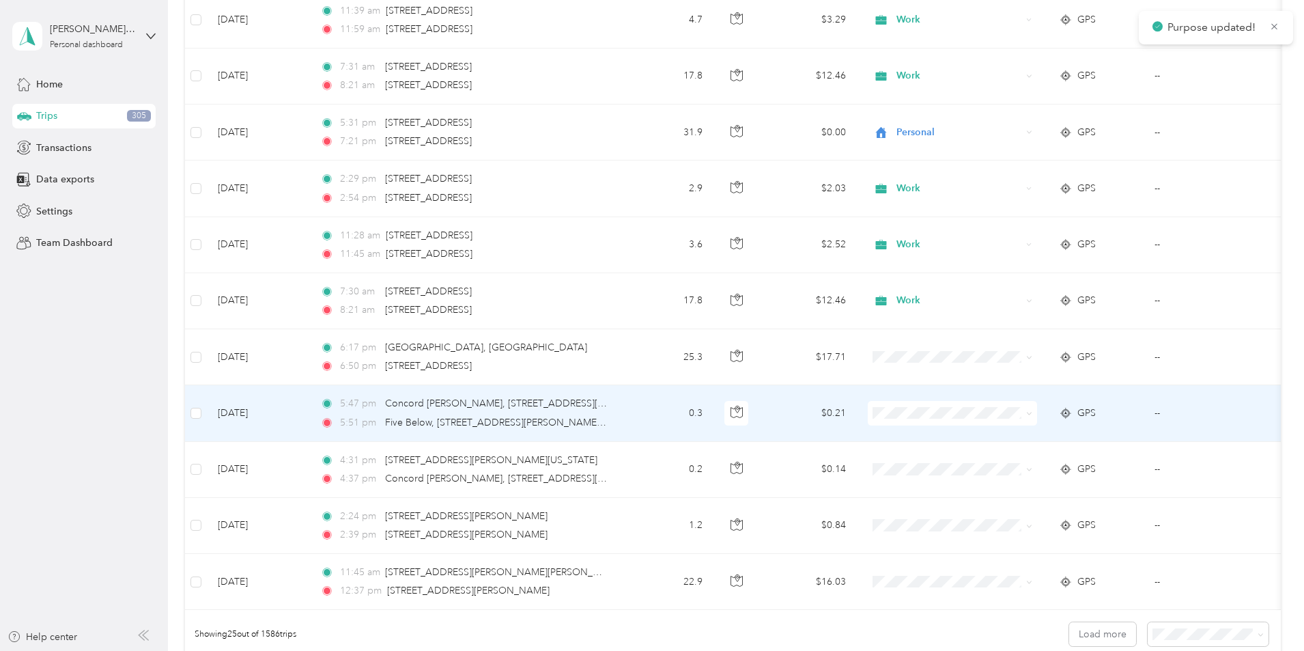
click at [1007, 462] on span "Personal" at bounding box center [1056, 456] width 126 height 14
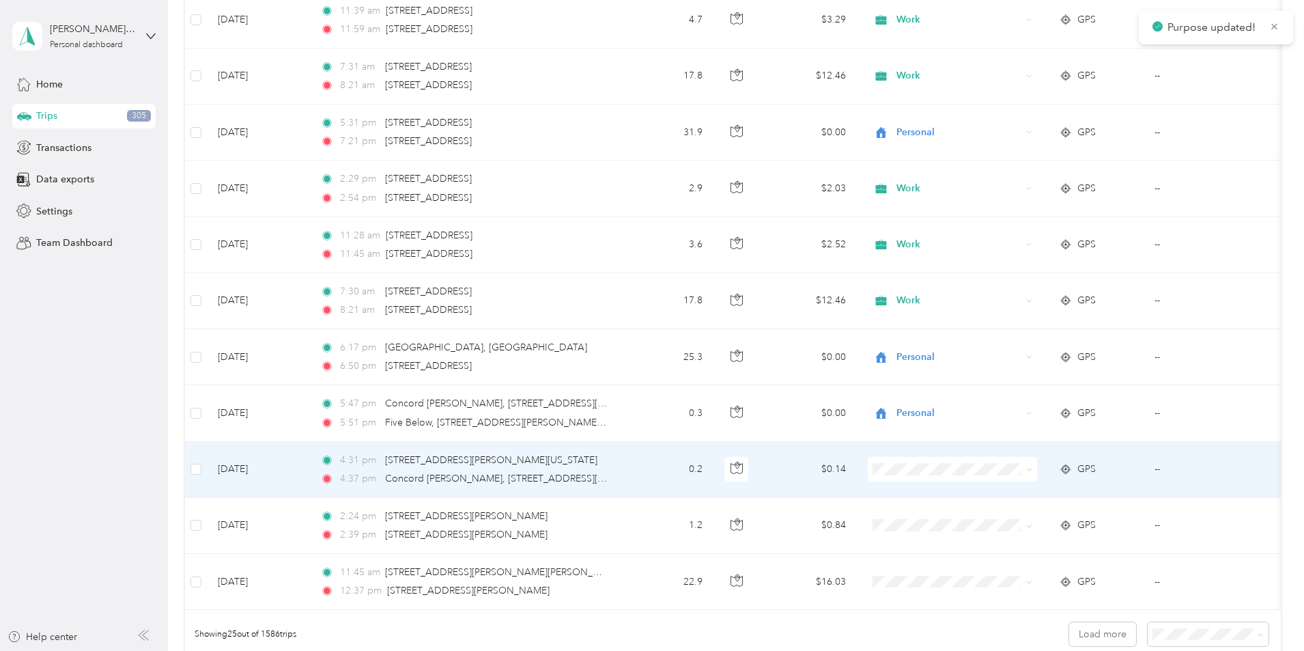
click at [1017, 300] on span "Personal" at bounding box center [1056, 299] width 126 height 14
click at [990, 477] on span at bounding box center [952, 469] width 169 height 25
click at [1015, 299] on span "Personal" at bounding box center [1048, 300] width 111 height 14
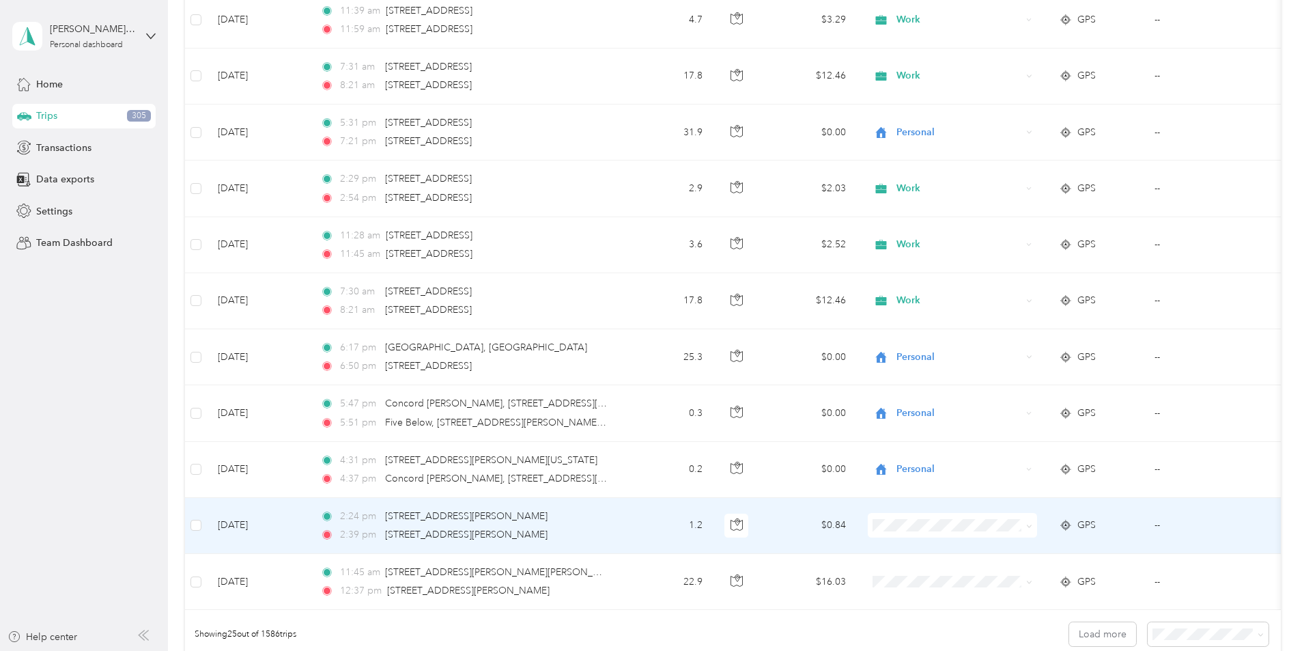
click at [1020, 356] on span "Personal" at bounding box center [1056, 356] width 126 height 14
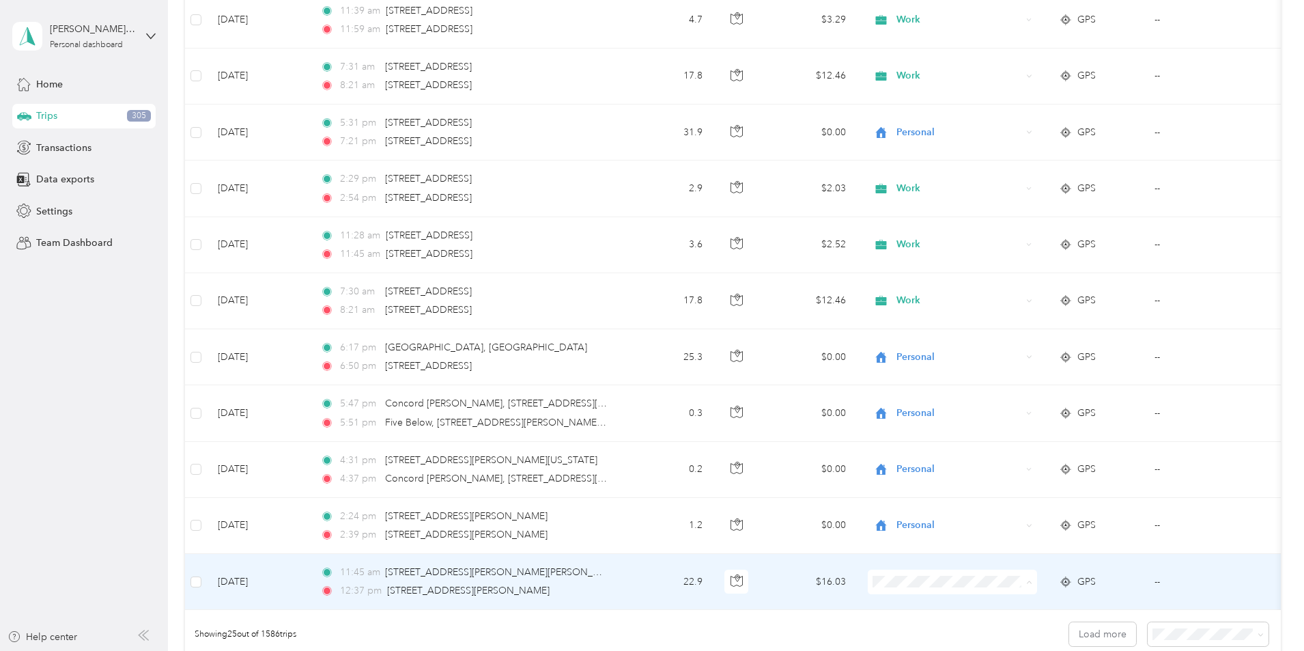
click at [1010, 415] on li "Personal" at bounding box center [1043, 413] width 169 height 24
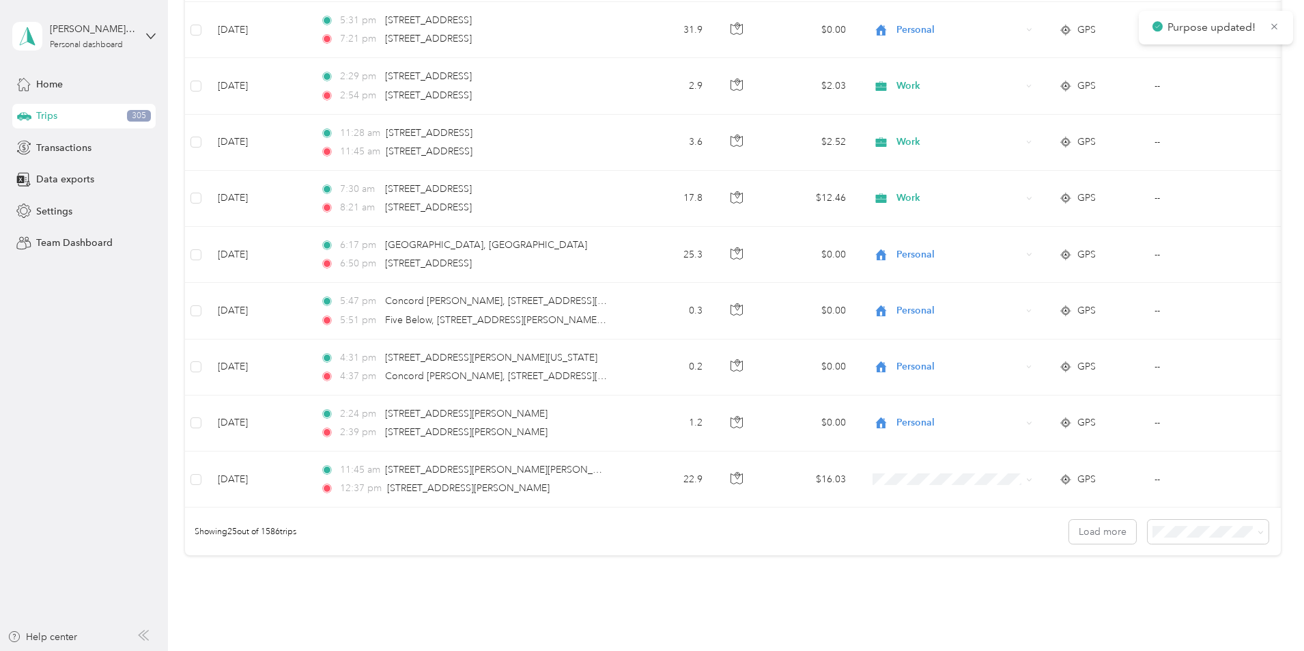
scroll to position [1231, 0]
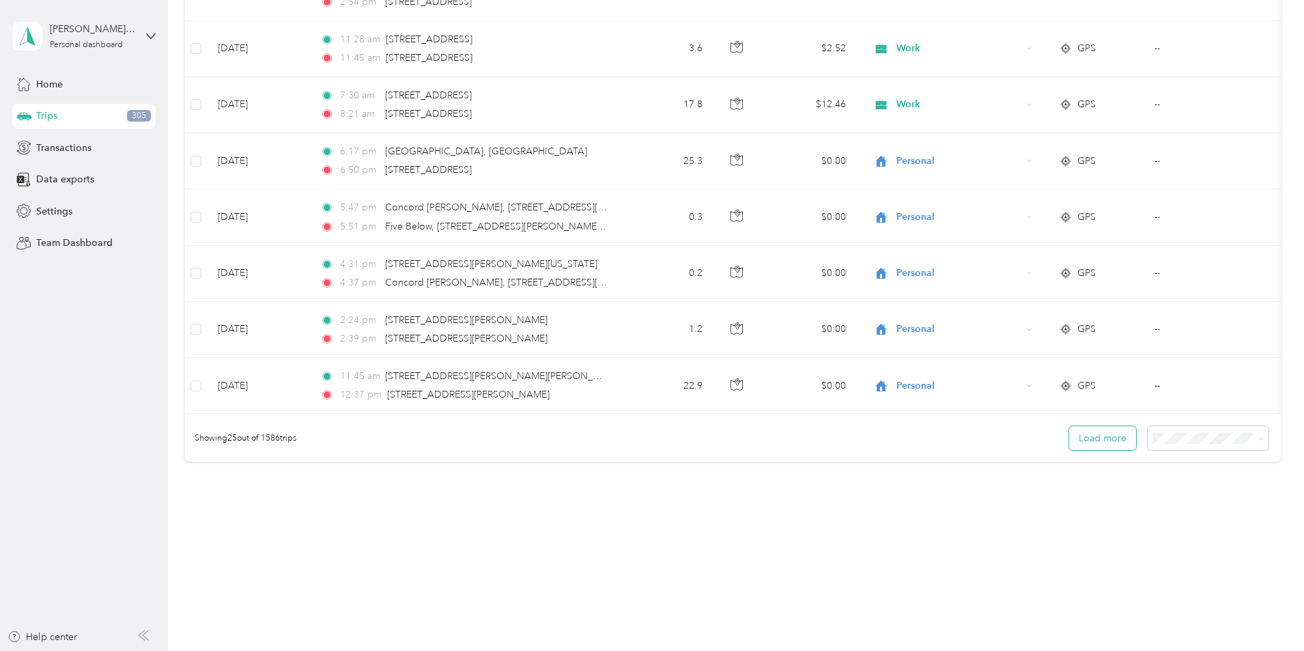
click at [1069, 440] on button "Load more" at bounding box center [1102, 438] width 67 height 24
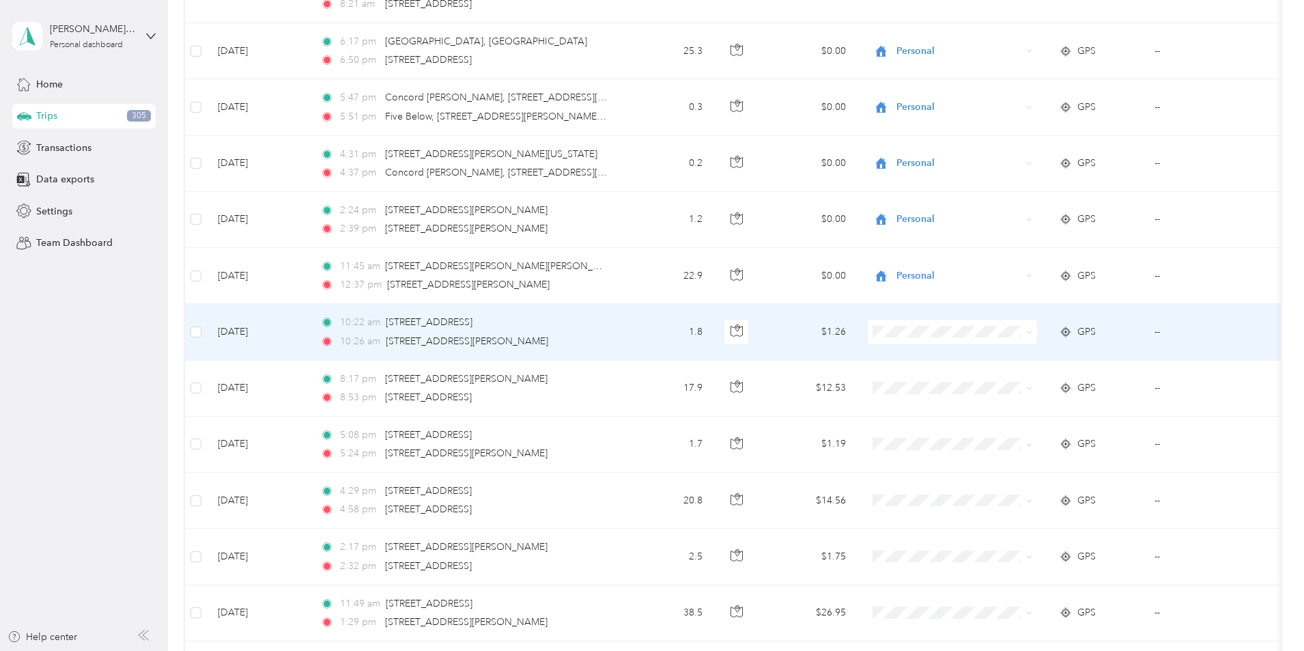
scroll to position [1367, 0]
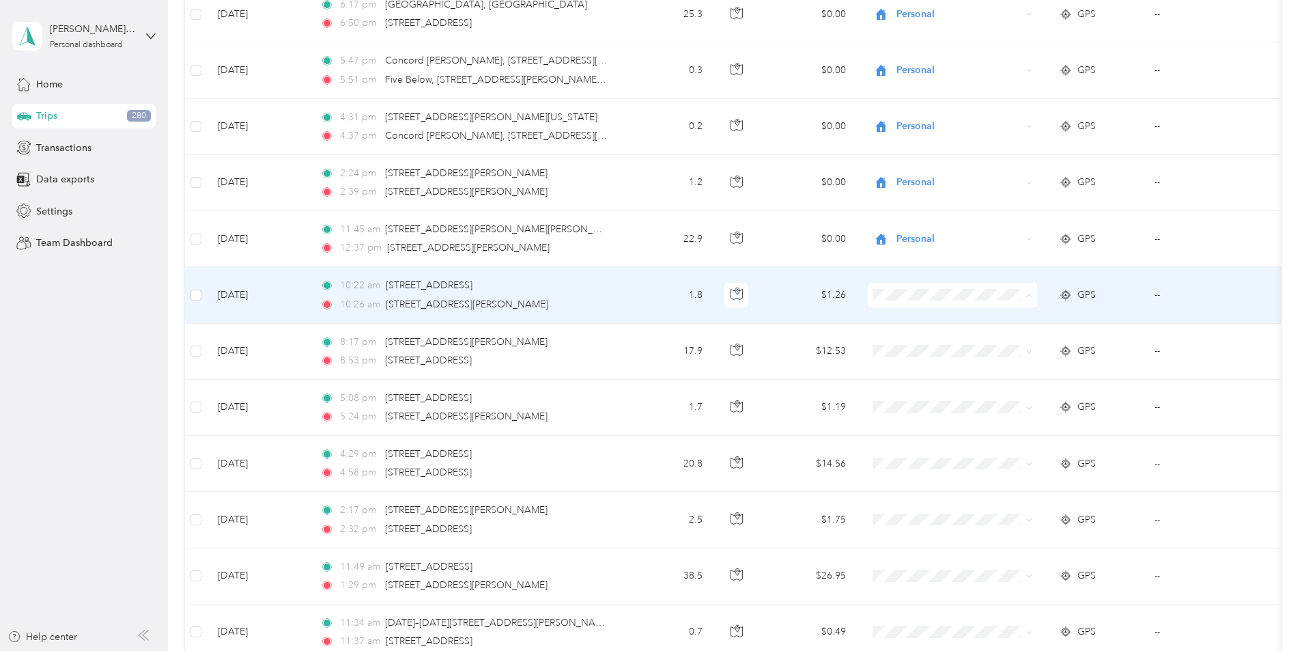
click at [993, 320] on span "Work" at bounding box center [1056, 320] width 126 height 14
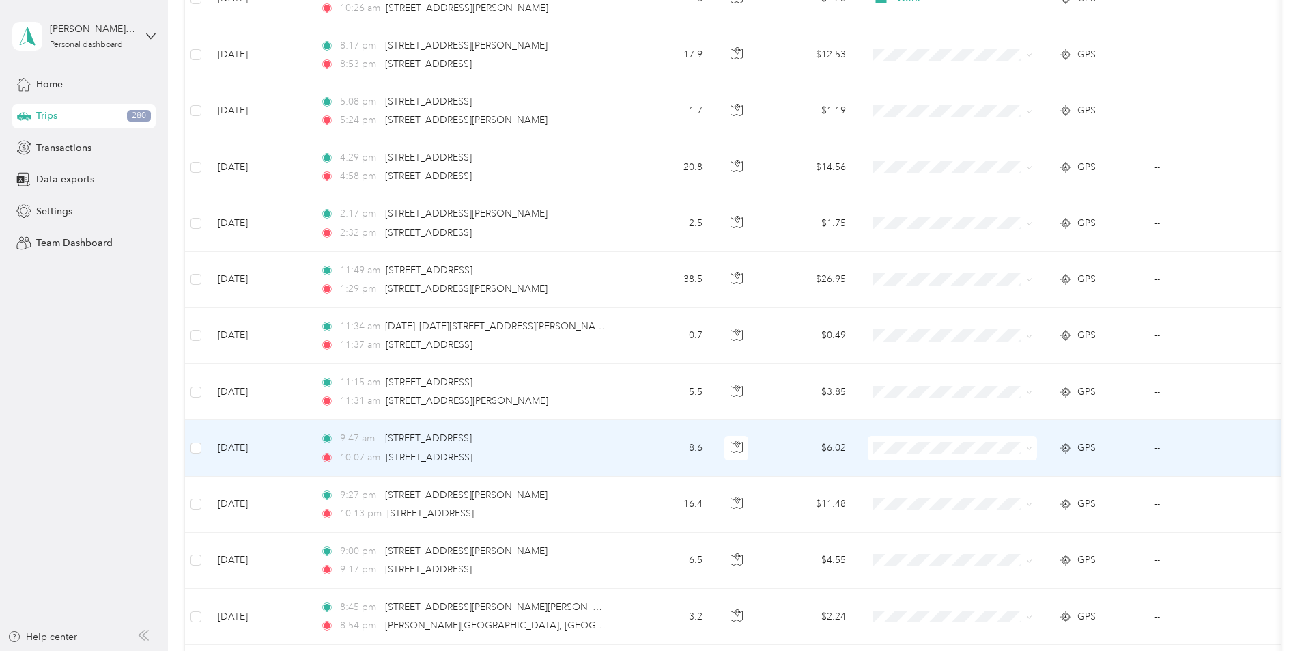
scroll to position [1504, 0]
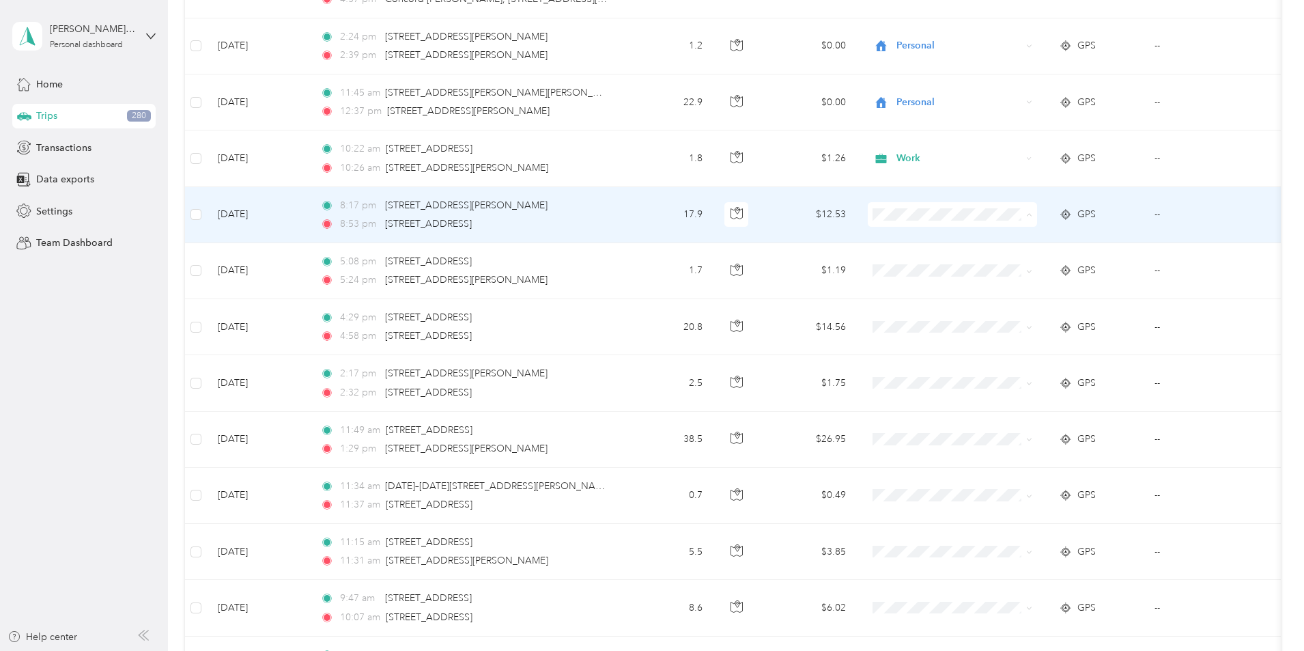
click at [1008, 283] on span "Doordash" at bounding box center [1056, 288] width 126 height 14
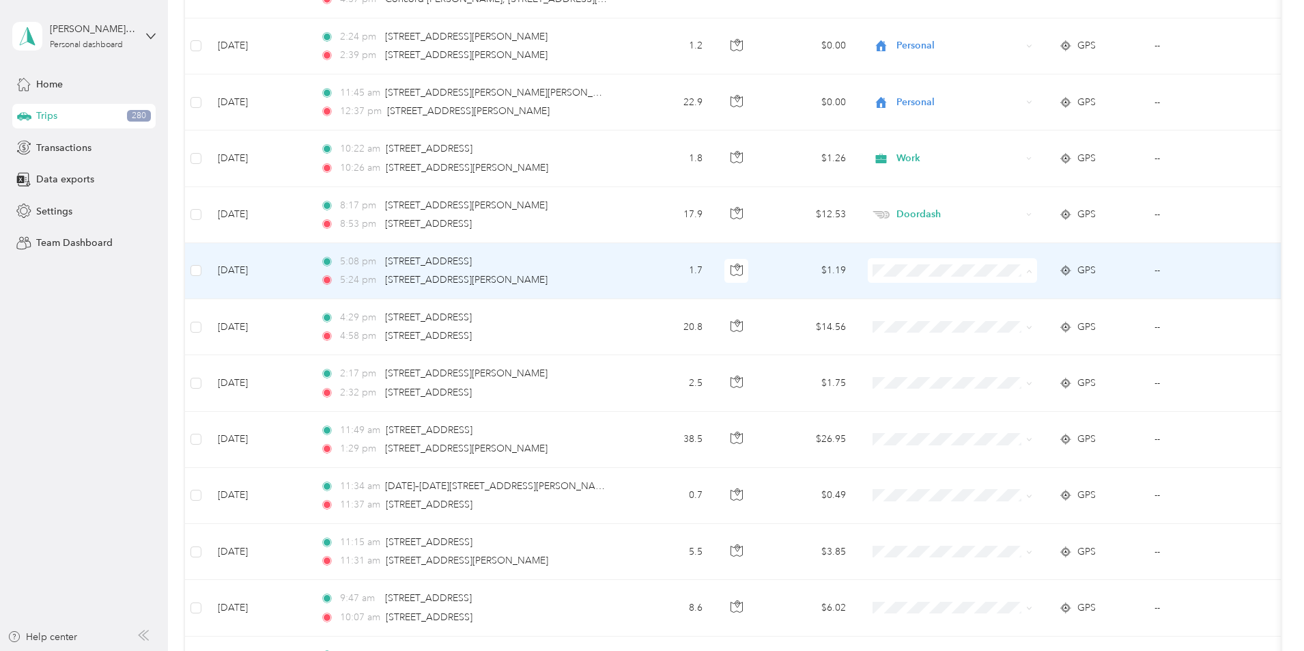
click at [1011, 341] on span "Doordash" at bounding box center [1056, 344] width 126 height 14
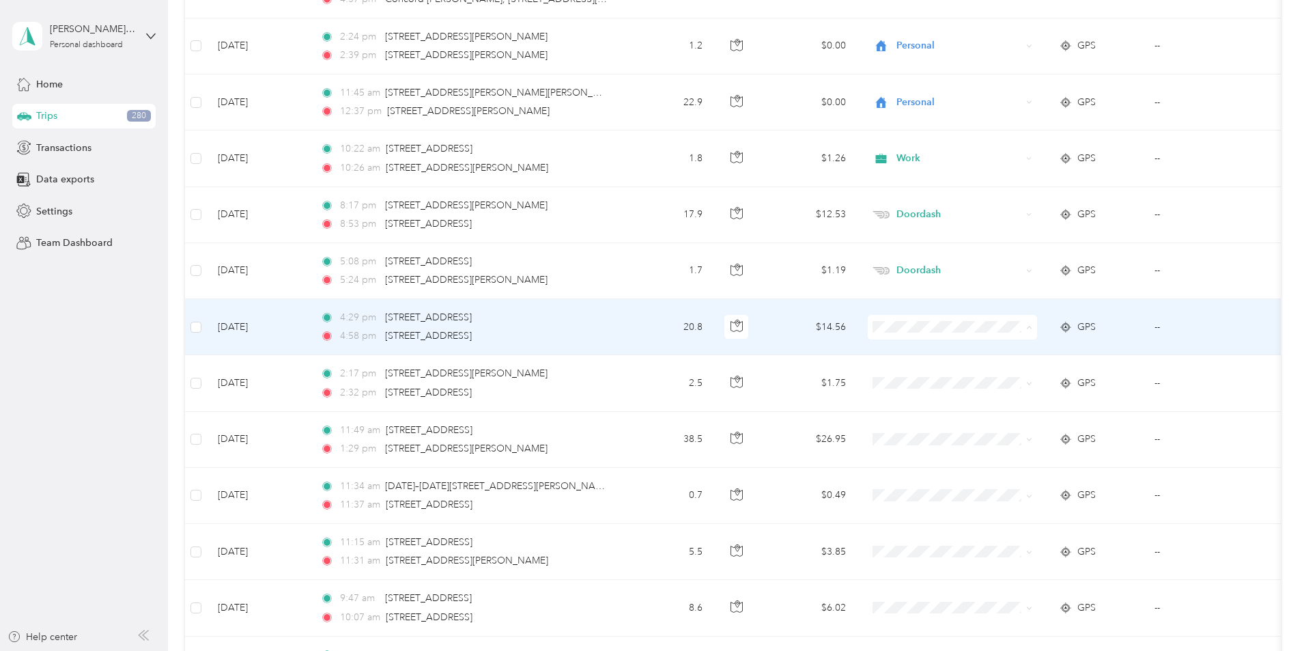
click at [1013, 395] on span "Doordash" at bounding box center [1056, 400] width 126 height 14
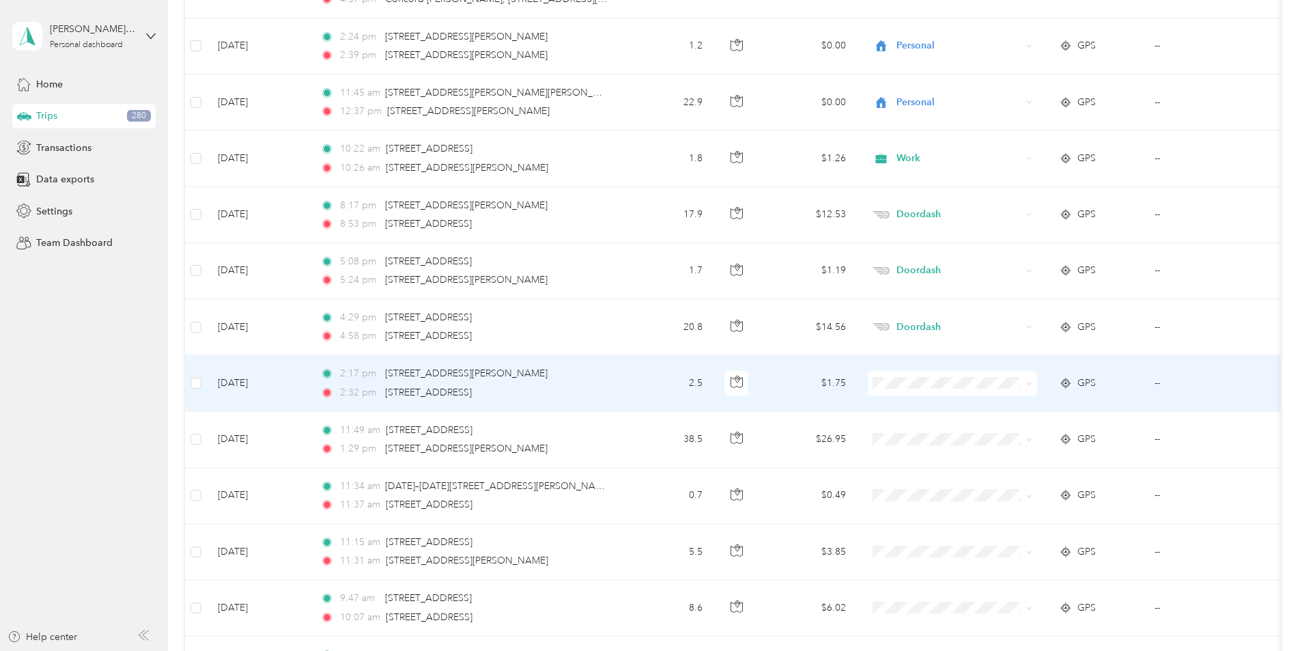
click at [1012, 451] on span "Doordash" at bounding box center [1056, 451] width 126 height 14
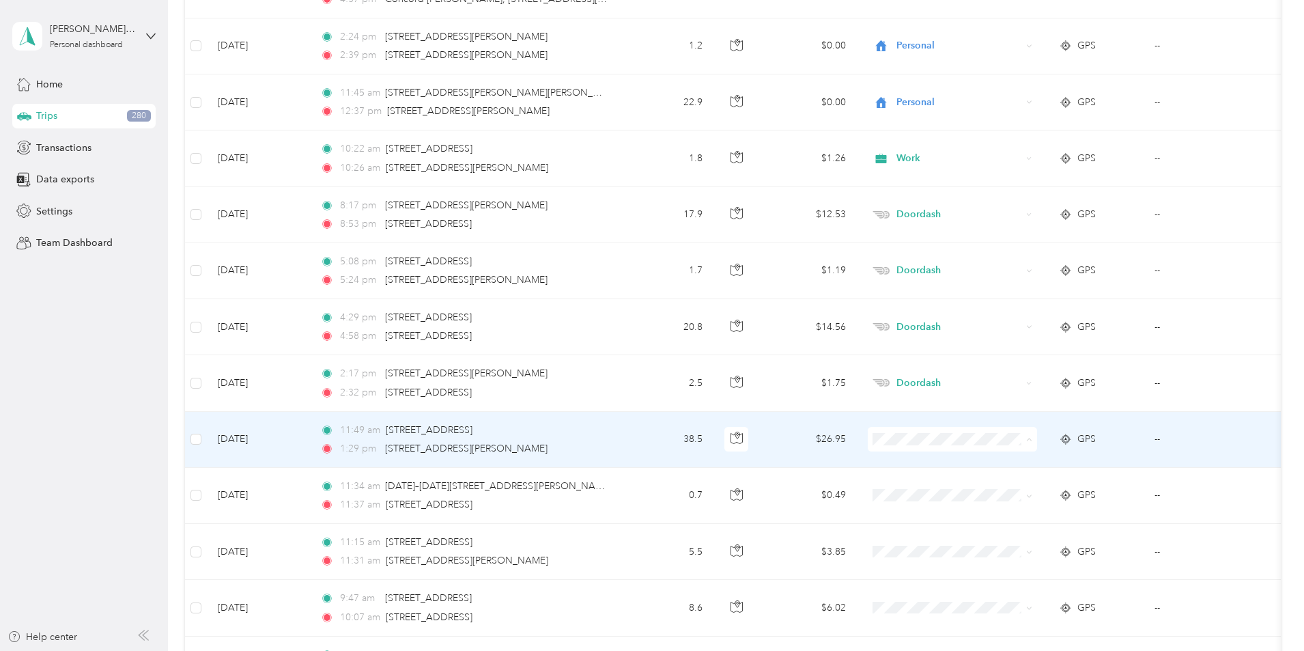
click at [1011, 505] on li "Doordash" at bounding box center [1043, 513] width 169 height 24
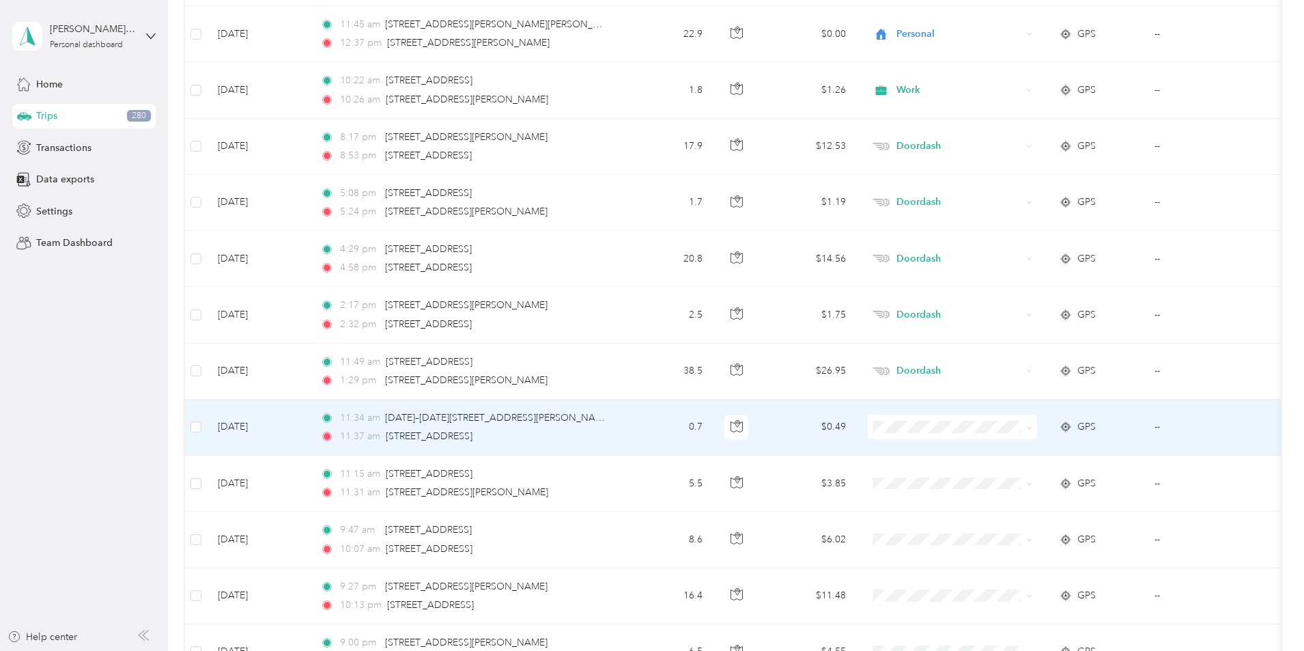
click at [1012, 491] on li "Doordash" at bounding box center [1043, 493] width 169 height 24
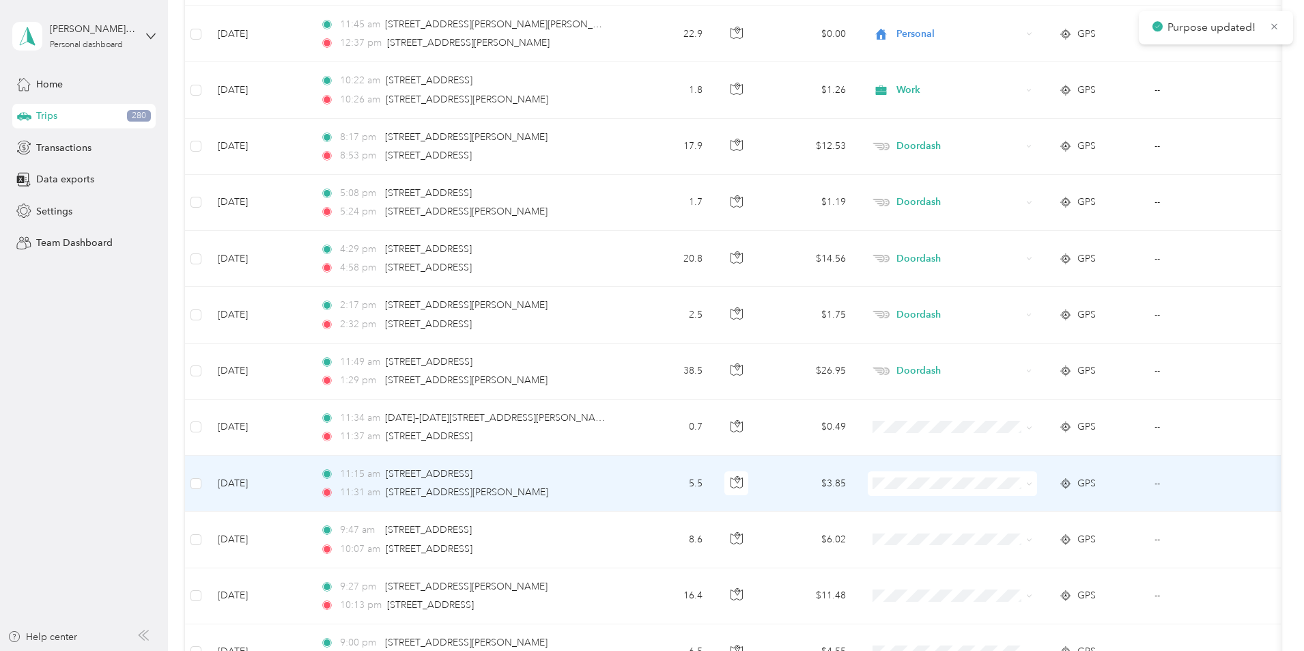
click at [1013, 337] on span "Doordash" at bounding box center [1056, 333] width 126 height 14
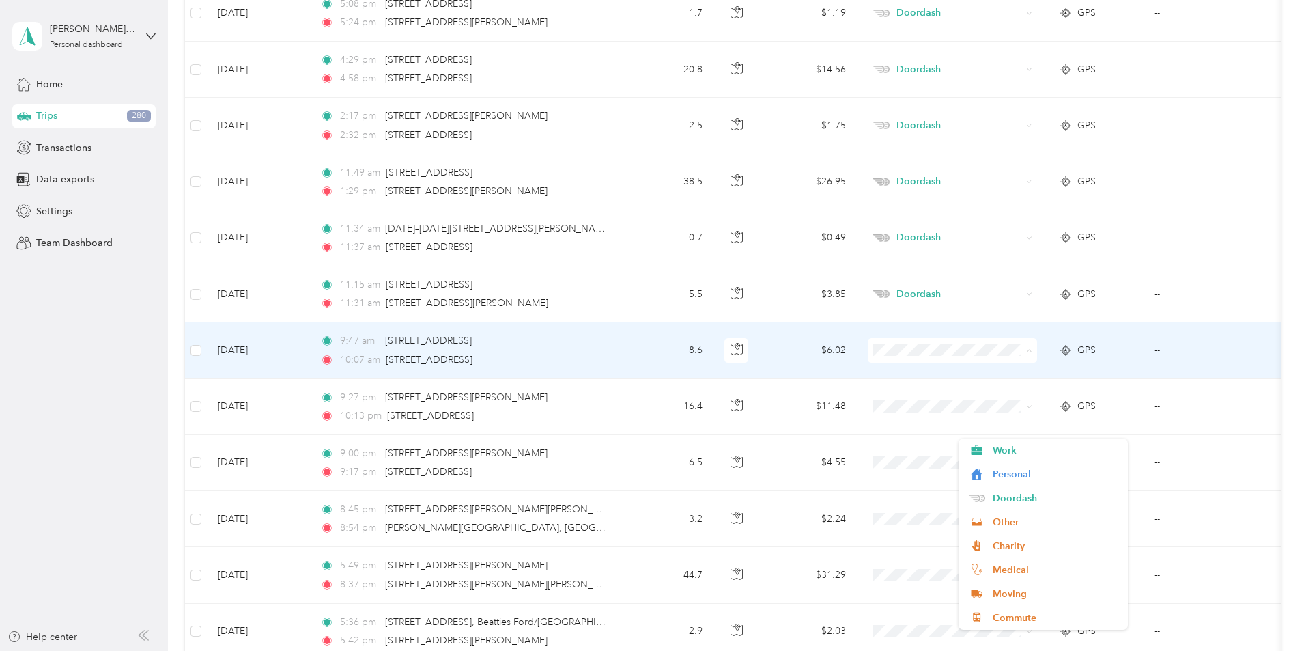
scroll to position [1777, 0]
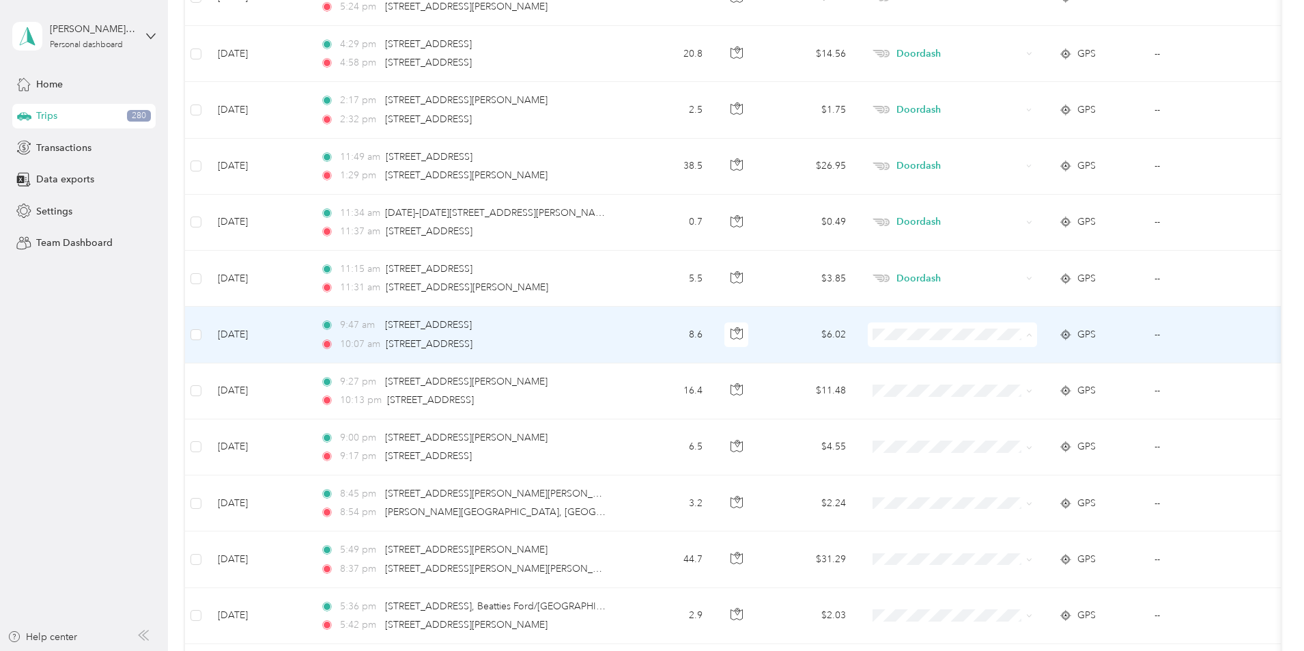
click at [1004, 383] on span "Personal" at bounding box center [1056, 384] width 126 height 14
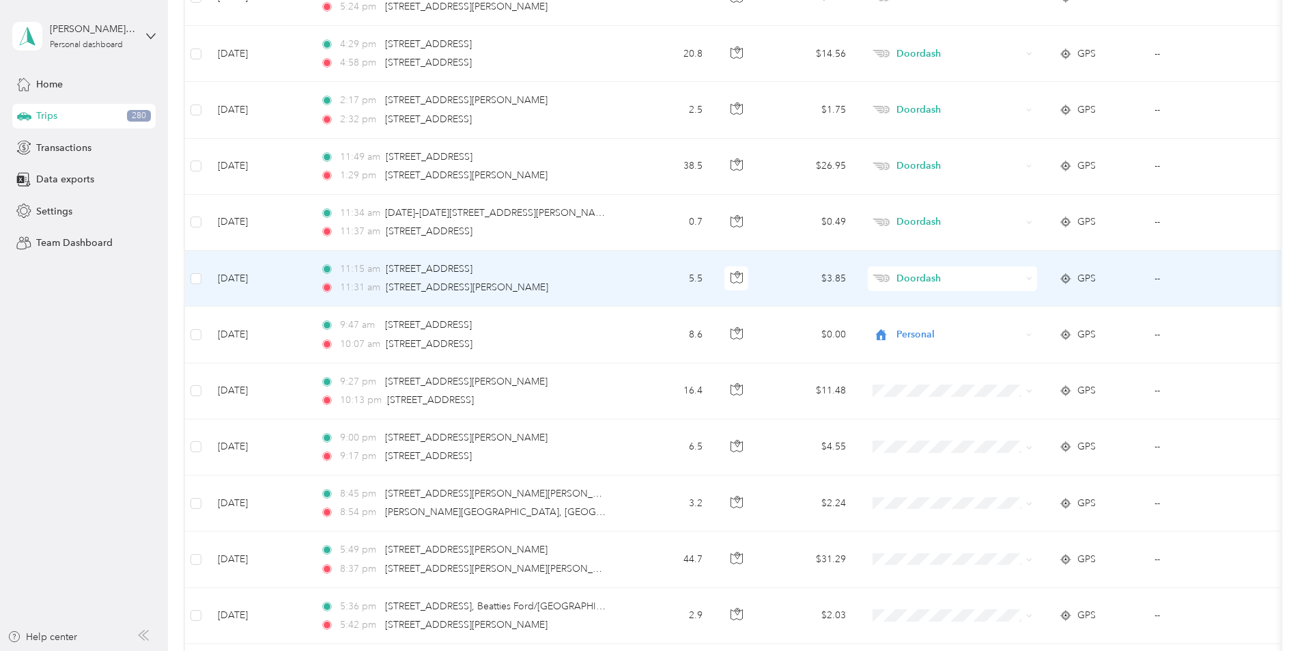
click at [1017, 277] on span "Doordash" at bounding box center [959, 278] width 125 height 15
click at [1010, 348] on span "Doordash" at bounding box center [1048, 345] width 111 height 14
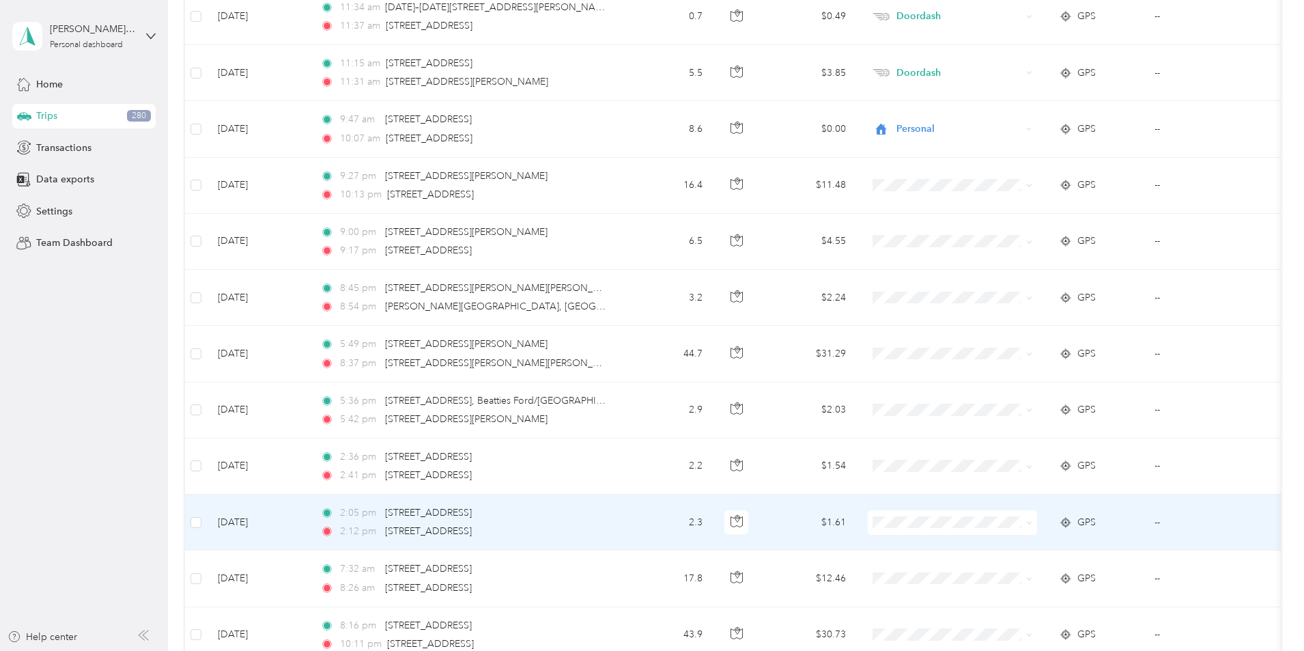
scroll to position [1982, 0]
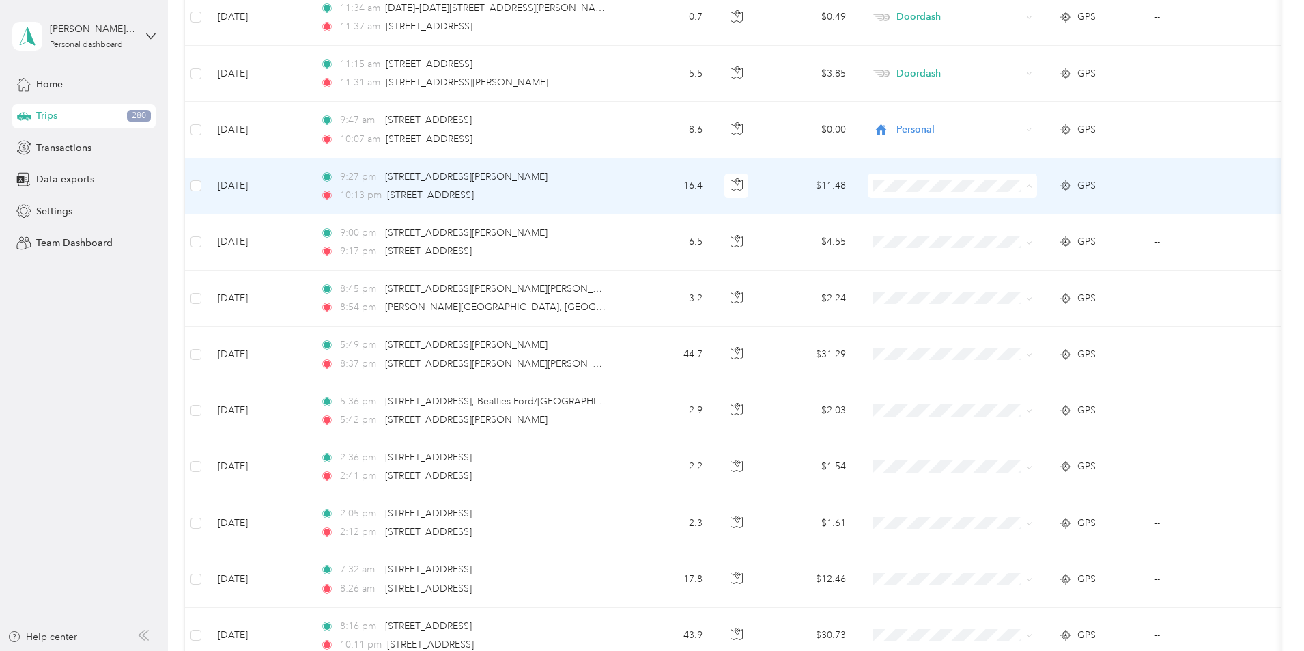
click at [1007, 267] on ol "Work Personal Doordash Other Charity Medical Moving Commute" at bounding box center [1043, 294] width 169 height 191
click at [1005, 261] on li "Doordash" at bounding box center [1043, 253] width 169 height 24
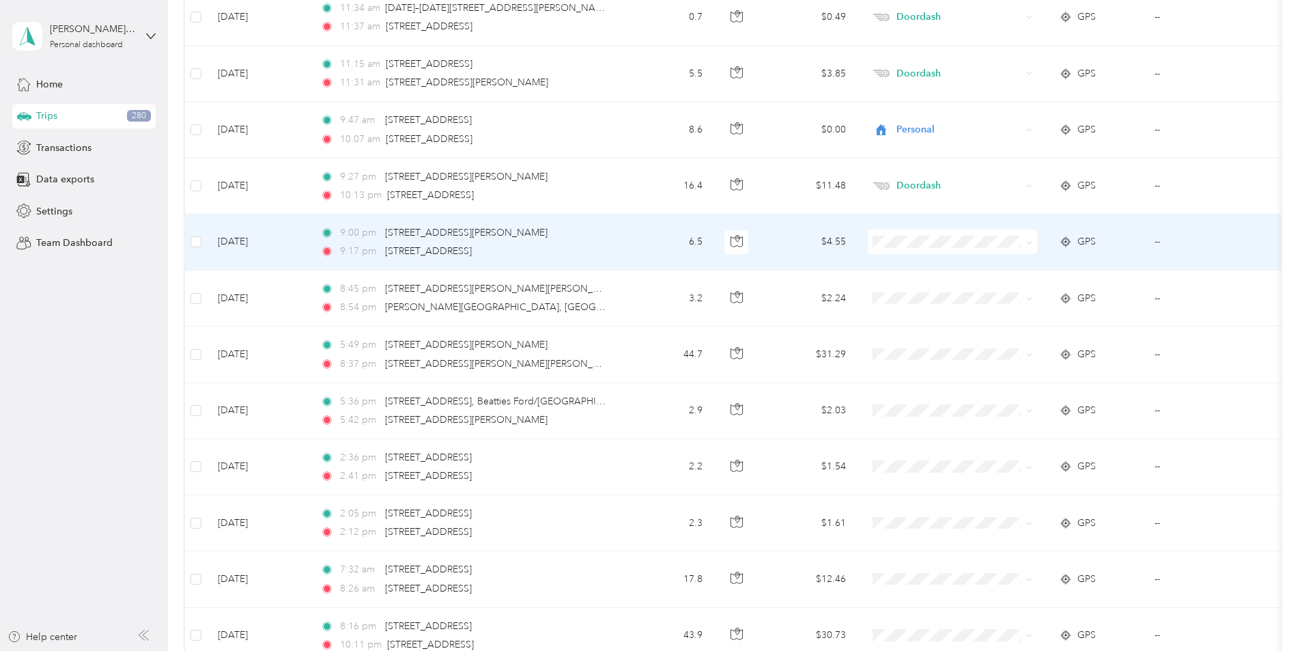
click at [1008, 309] on span "Doordash" at bounding box center [1056, 315] width 126 height 14
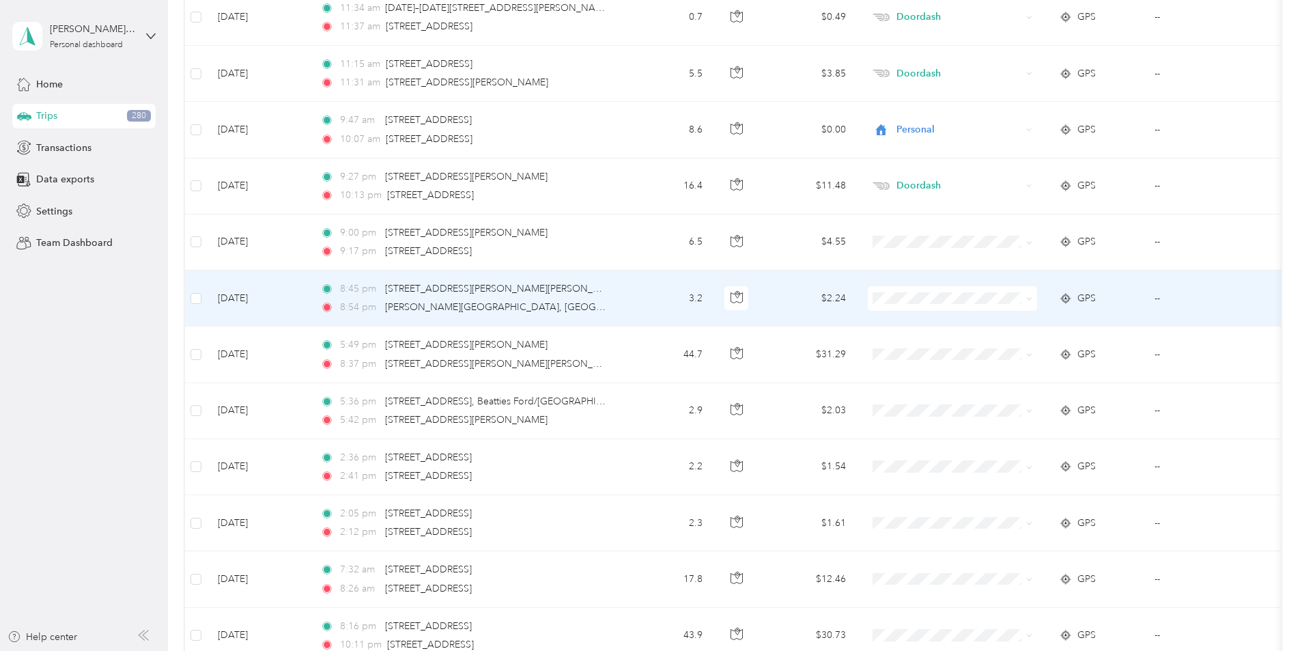
click at [1012, 370] on span "Doordash" at bounding box center [1056, 366] width 126 height 14
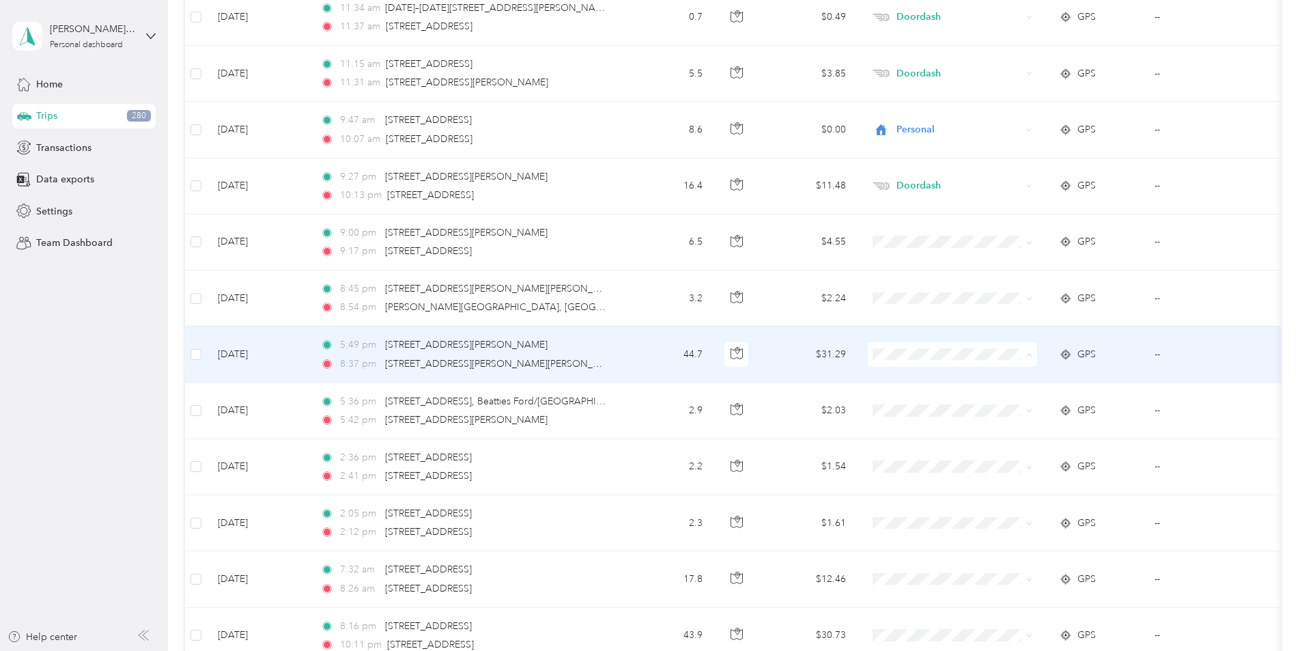
click at [1000, 421] on span "Doordash" at bounding box center [1056, 428] width 126 height 14
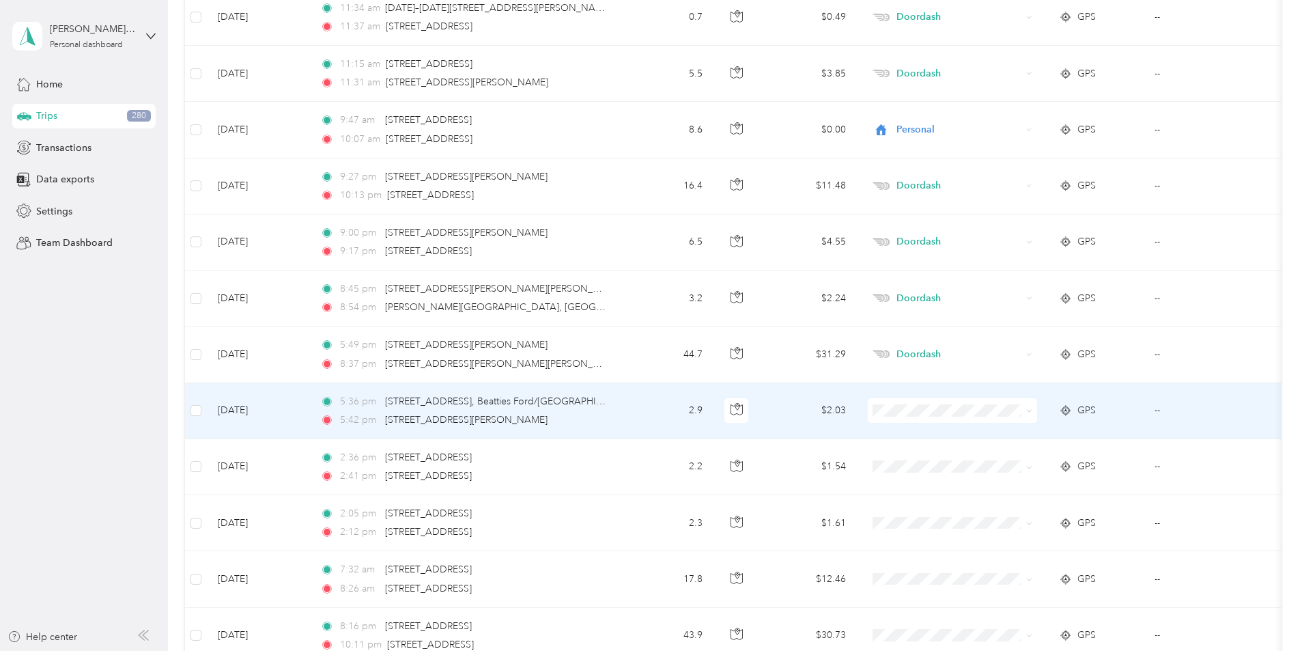
click at [1017, 462] on li "Personal" at bounding box center [1043, 458] width 169 height 24
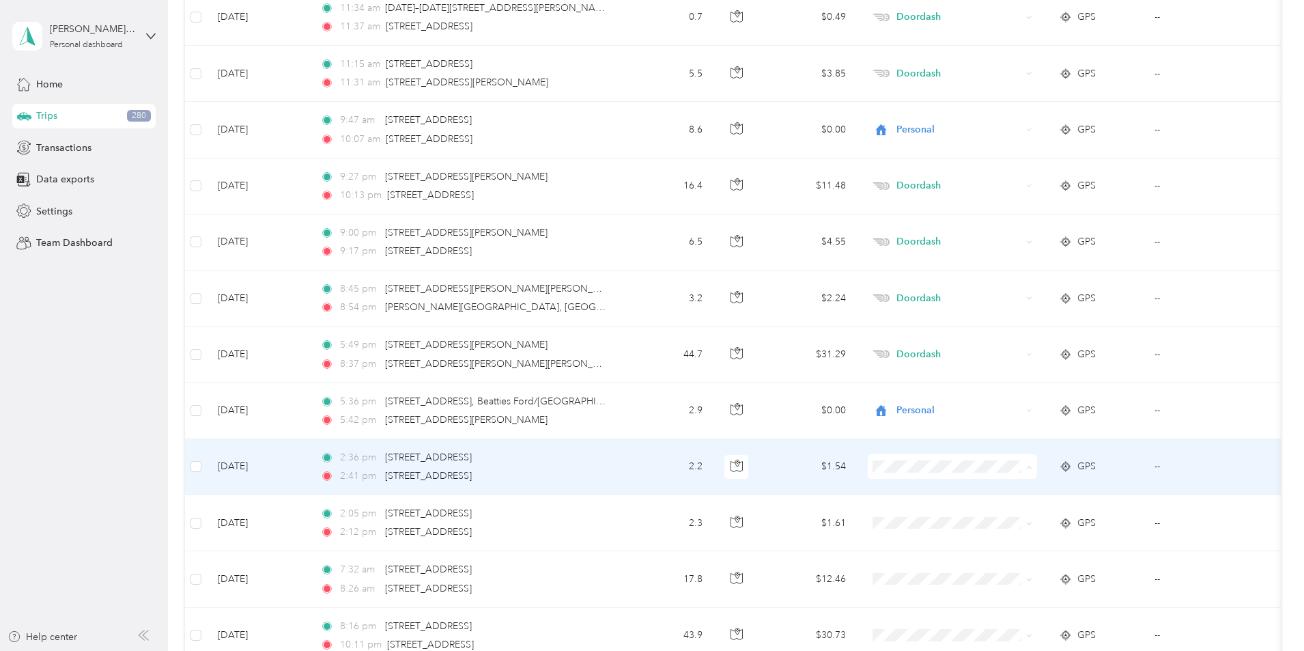
click at [1008, 270] on span "Work" at bounding box center [1056, 273] width 126 height 14
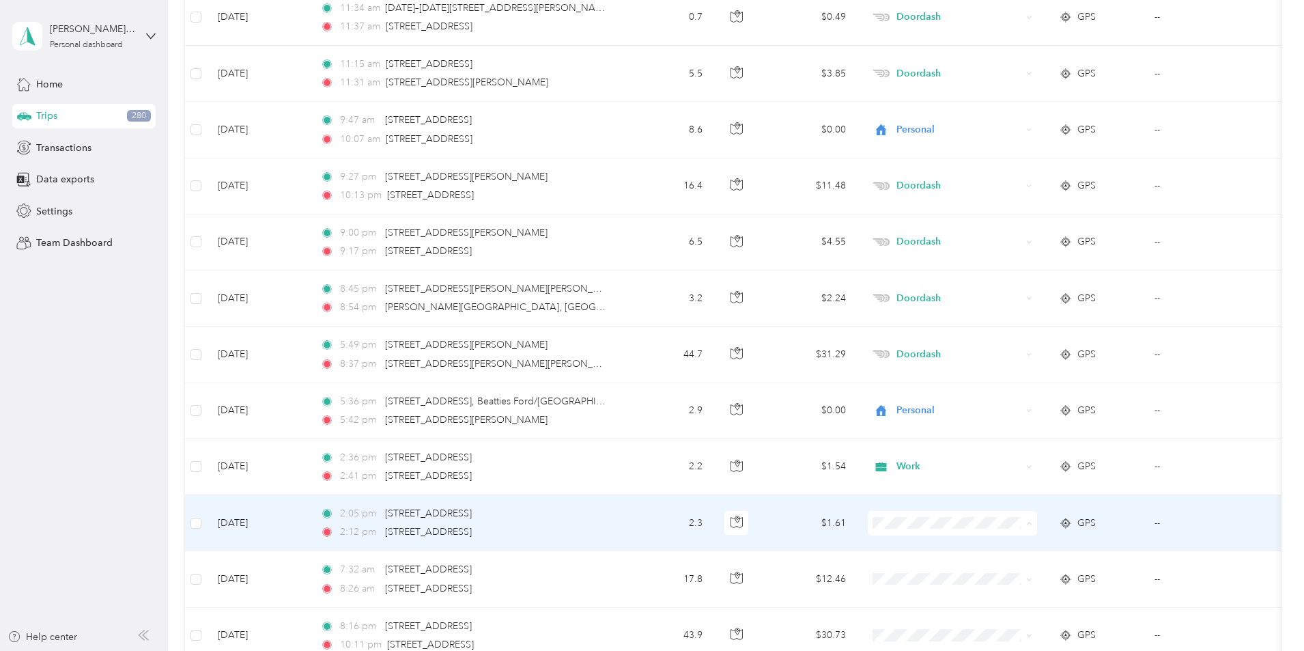
click at [1016, 333] on li "Work" at bounding box center [1043, 330] width 169 height 24
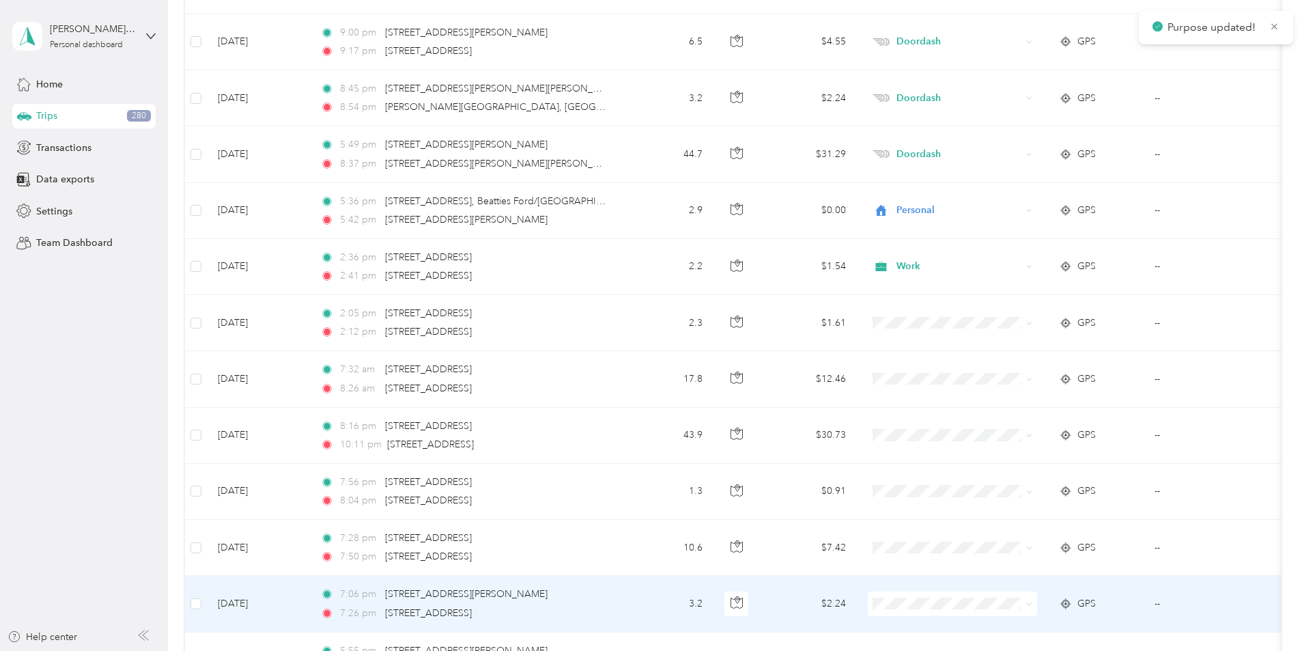
scroll to position [2187, 0]
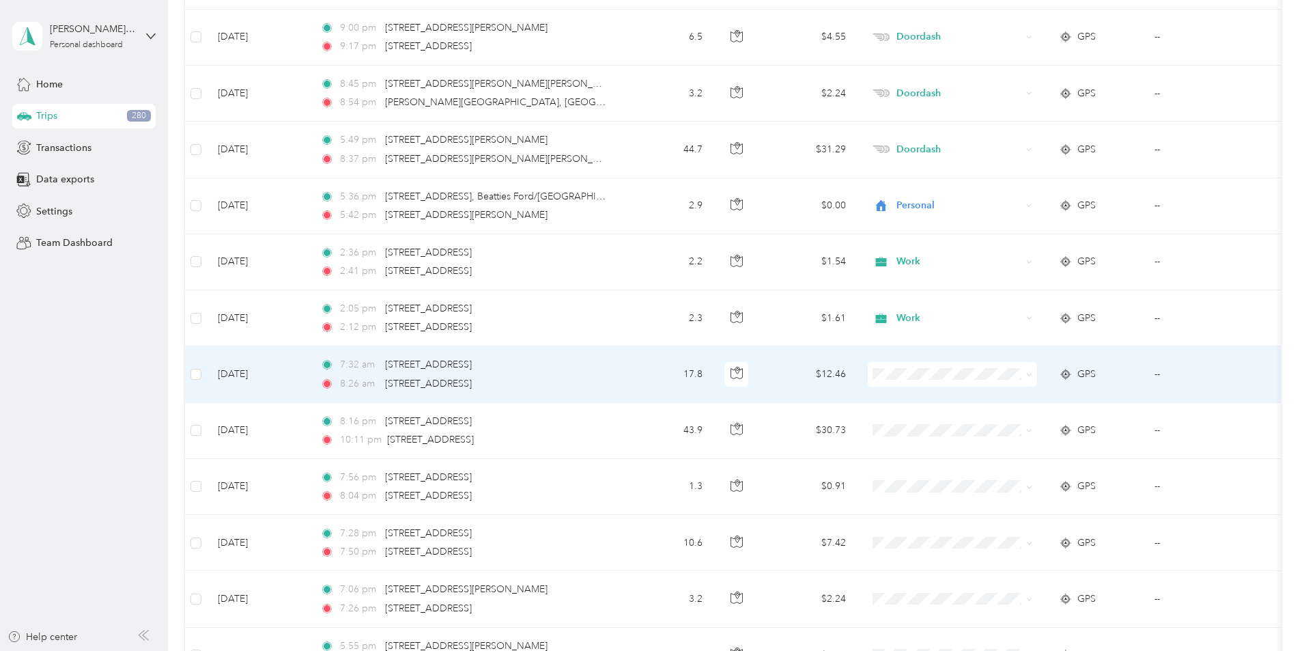
click at [995, 402] on li "Work" at bounding box center [1043, 400] width 169 height 24
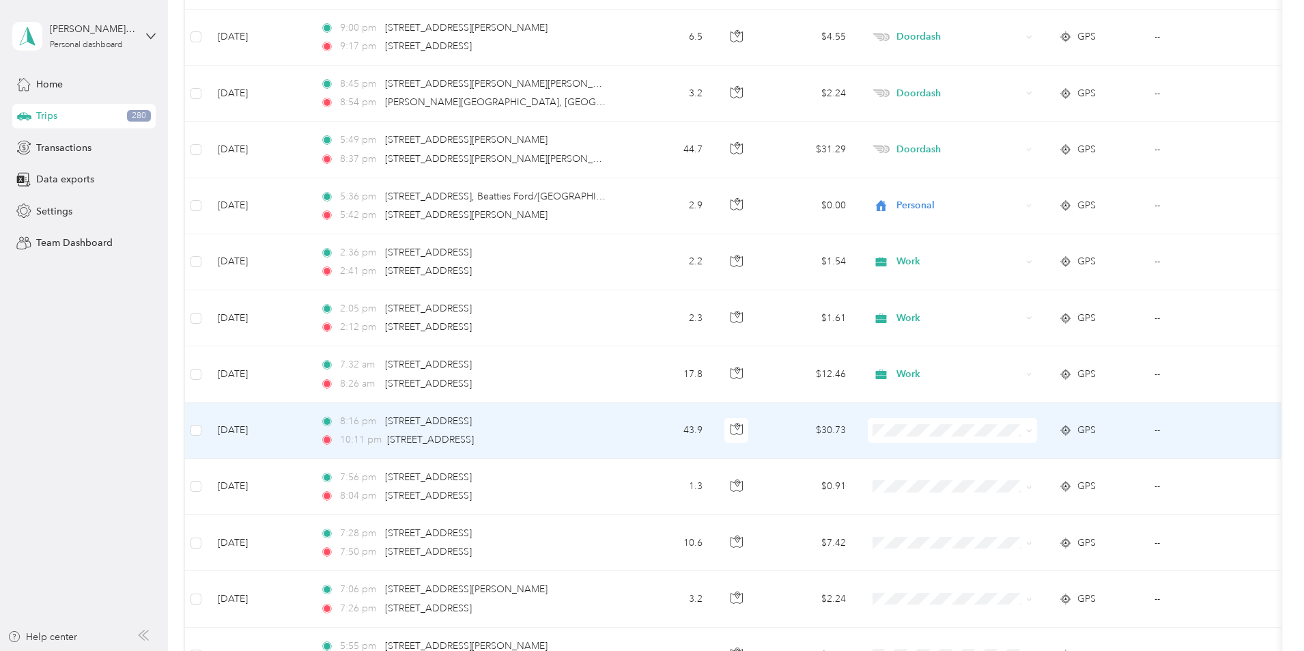
click at [1019, 503] on span "Doordash" at bounding box center [1056, 497] width 126 height 14
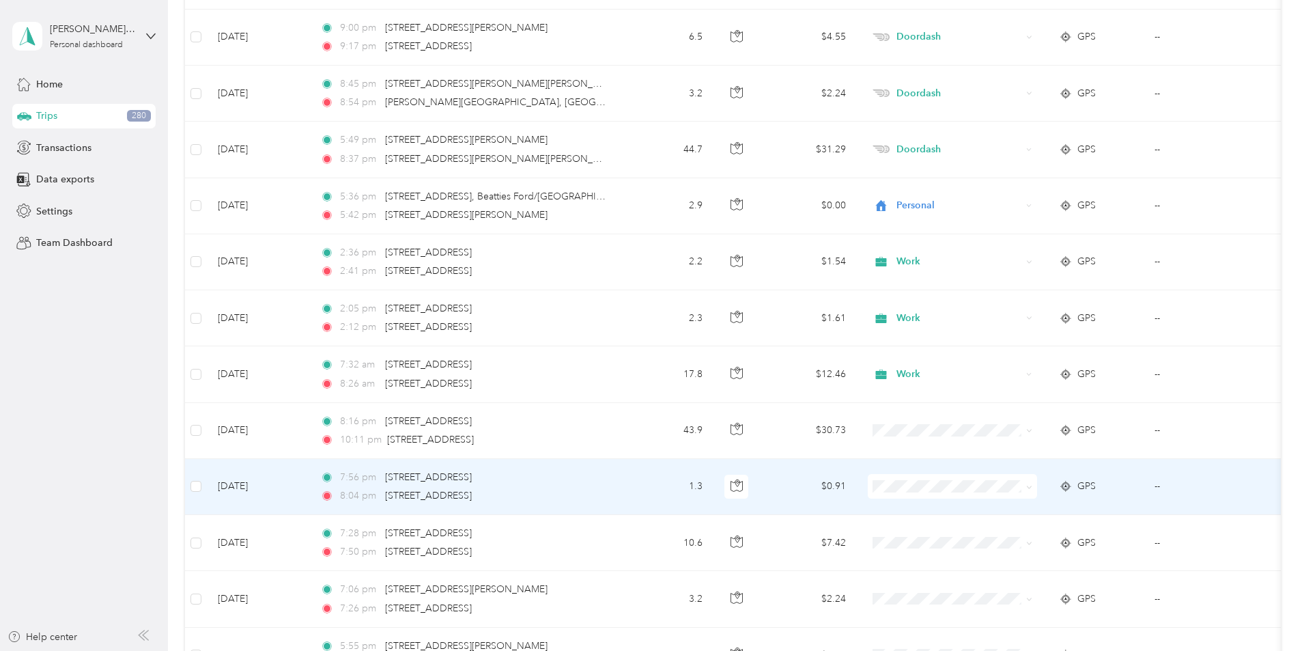
click at [1024, 341] on span "Doordash" at bounding box center [1056, 340] width 126 height 14
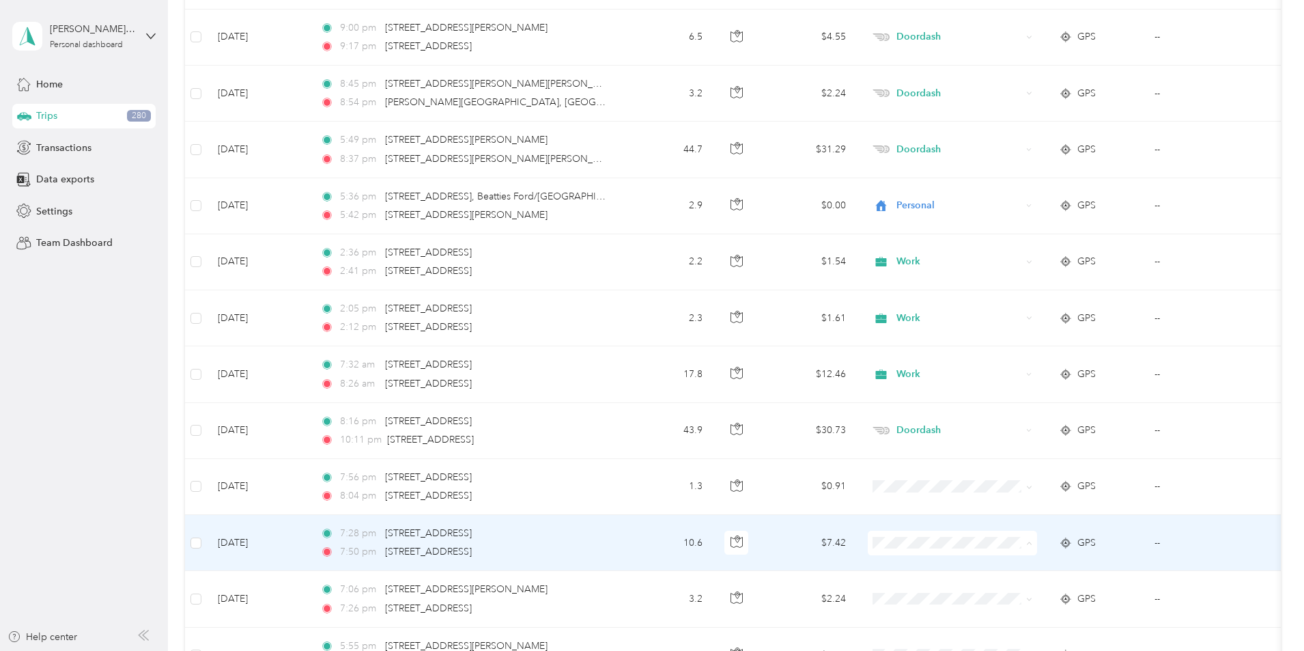
click at [1000, 398] on li "Doordash" at bounding box center [1043, 398] width 169 height 24
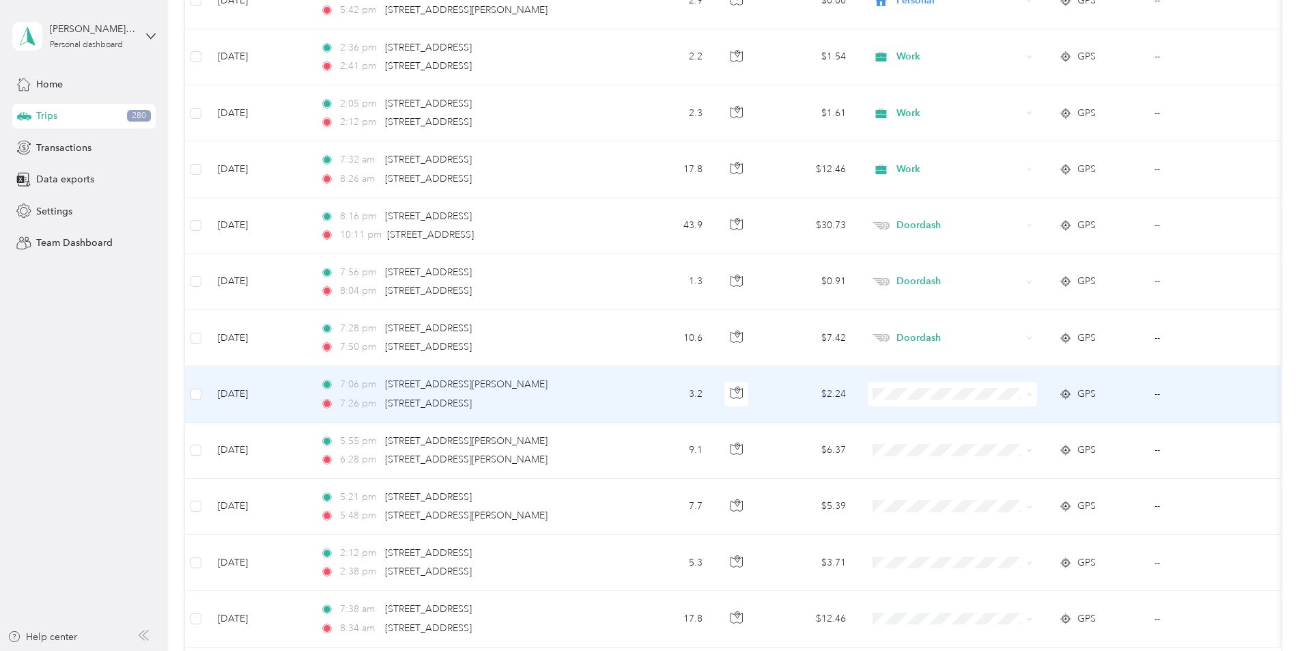
click at [1015, 466] on span "Doordash" at bounding box center [1056, 467] width 126 height 14
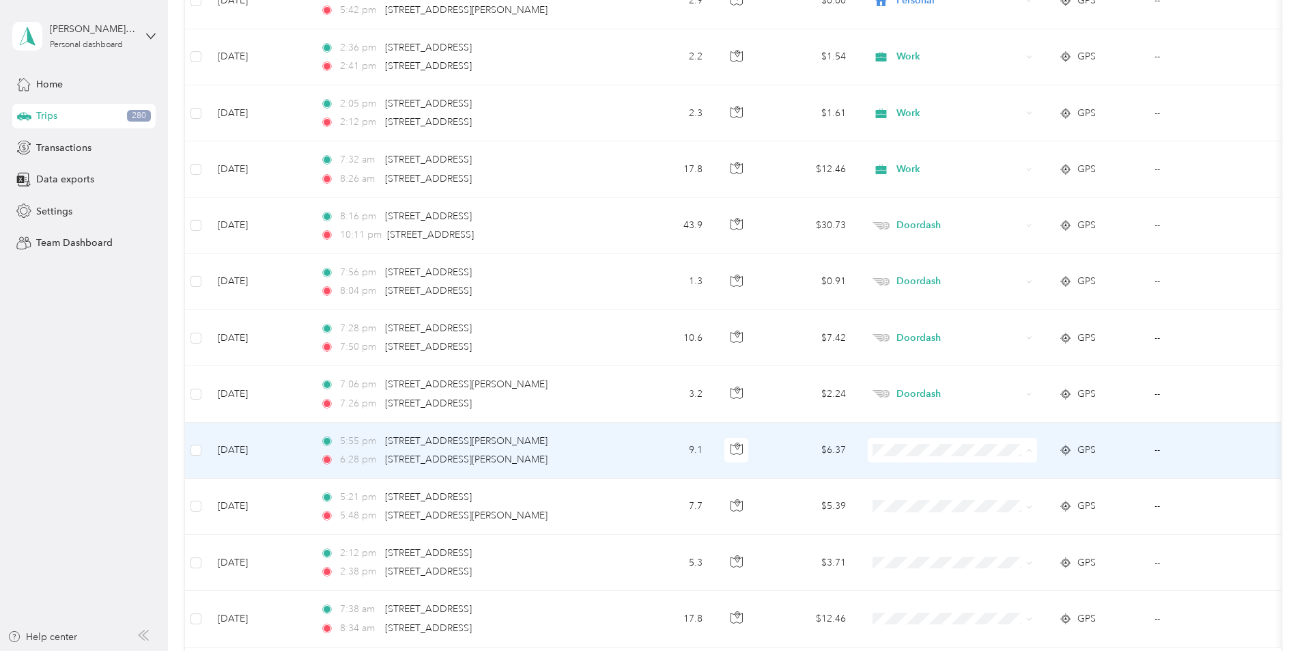
click at [1026, 307] on span "Doordash" at bounding box center [1056, 305] width 126 height 14
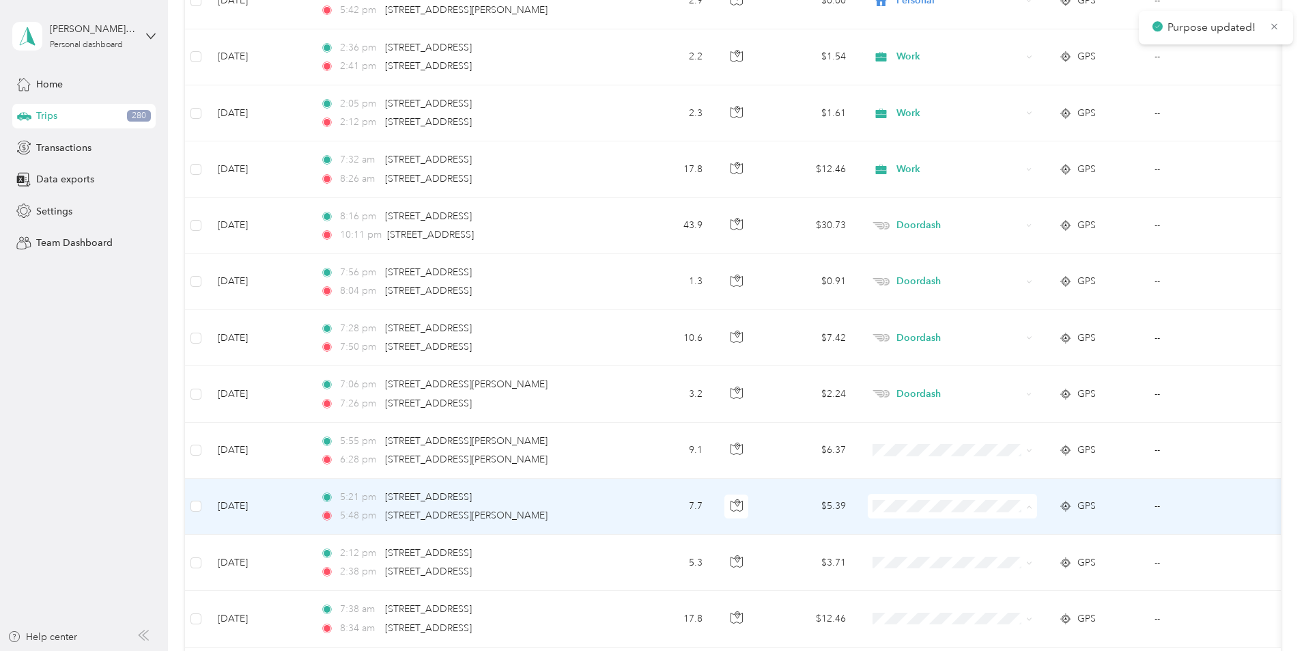
click at [1017, 361] on span "Doordash" at bounding box center [1056, 361] width 126 height 14
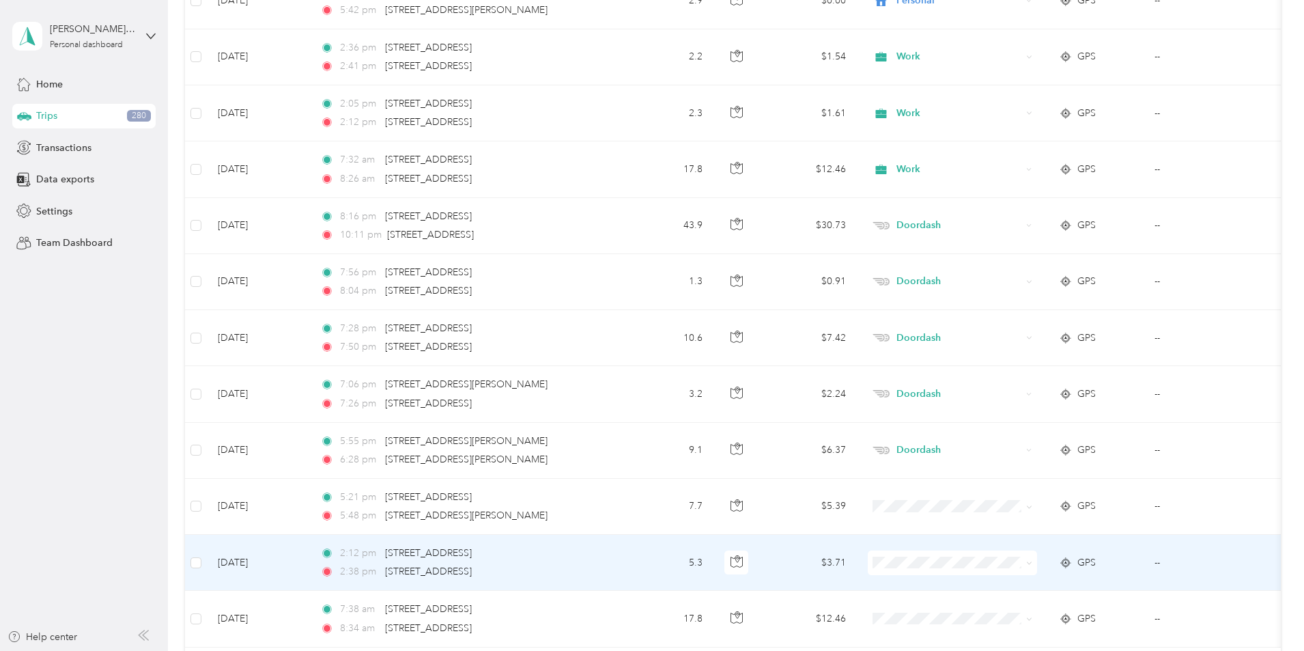
click at [1013, 370] on span "Work" at bounding box center [1056, 365] width 126 height 14
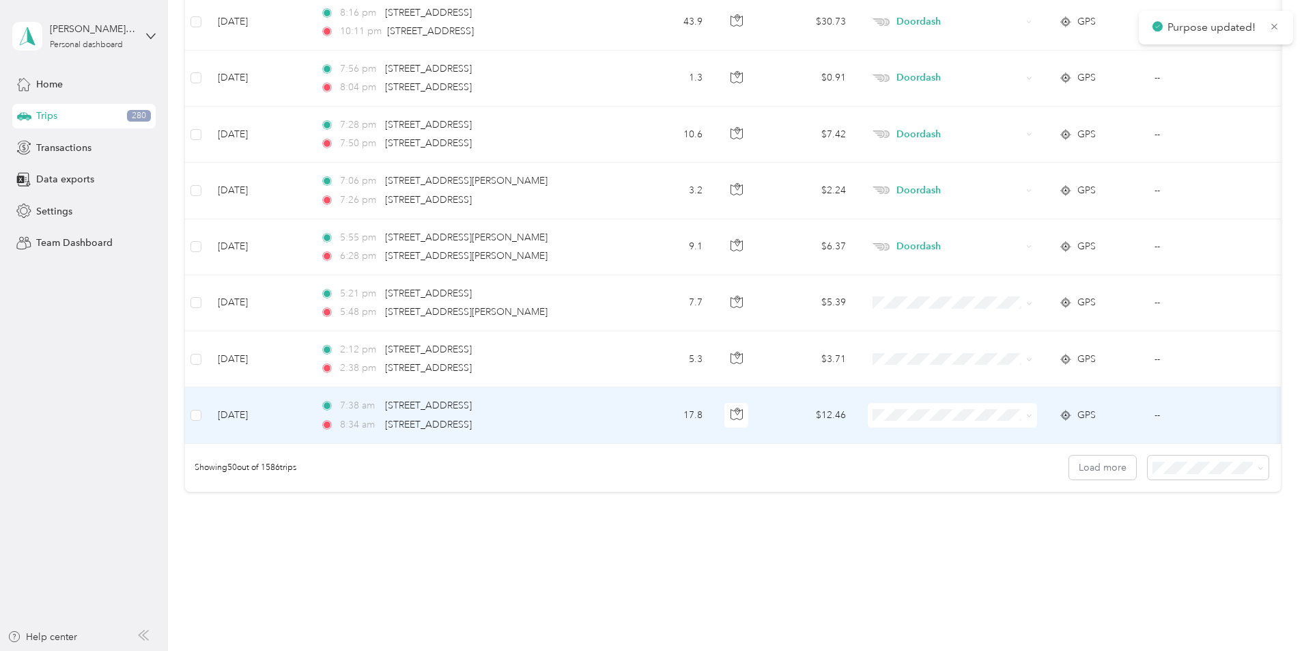
scroll to position [2596, 0]
click at [998, 403] on span at bounding box center [952, 414] width 169 height 25
click at [1014, 439] on span "Work" at bounding box center [1056, 435] width 126 height 14
click at [1069, 478] on button "Load more" at bounding box center [1102, 466] width 67 height 24
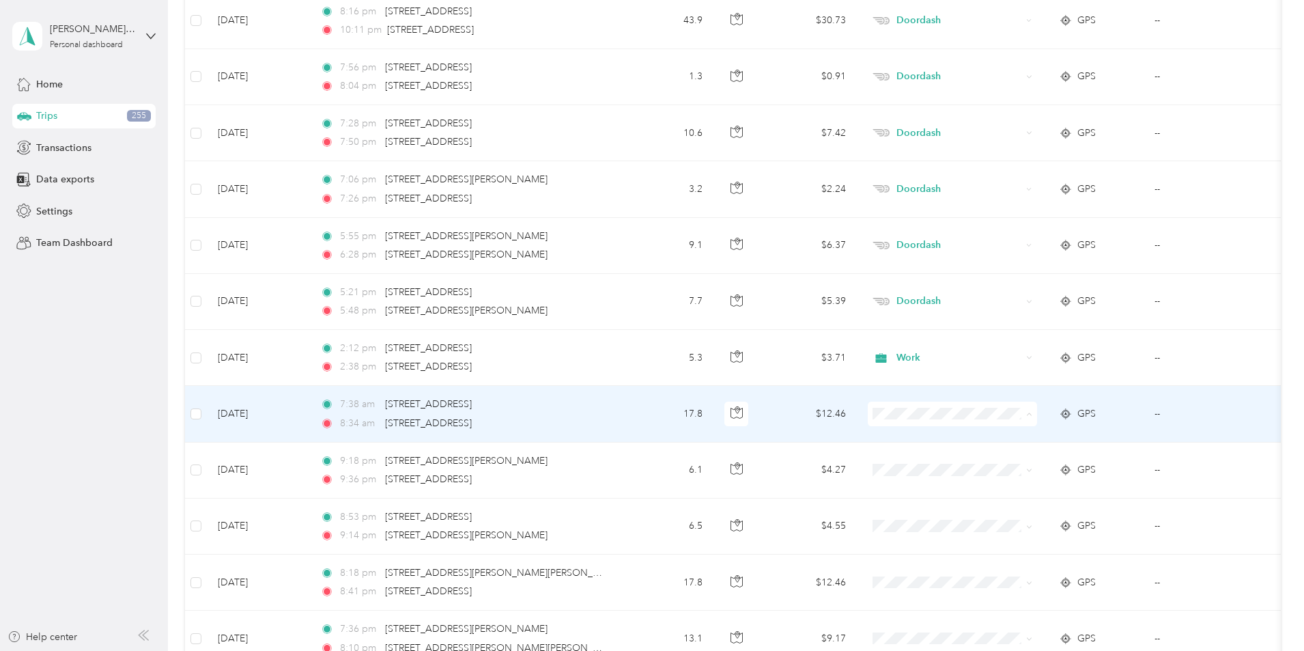
click at [1004, 437] on span "Work" at bounding box center [1056, 439] width 126 height 14
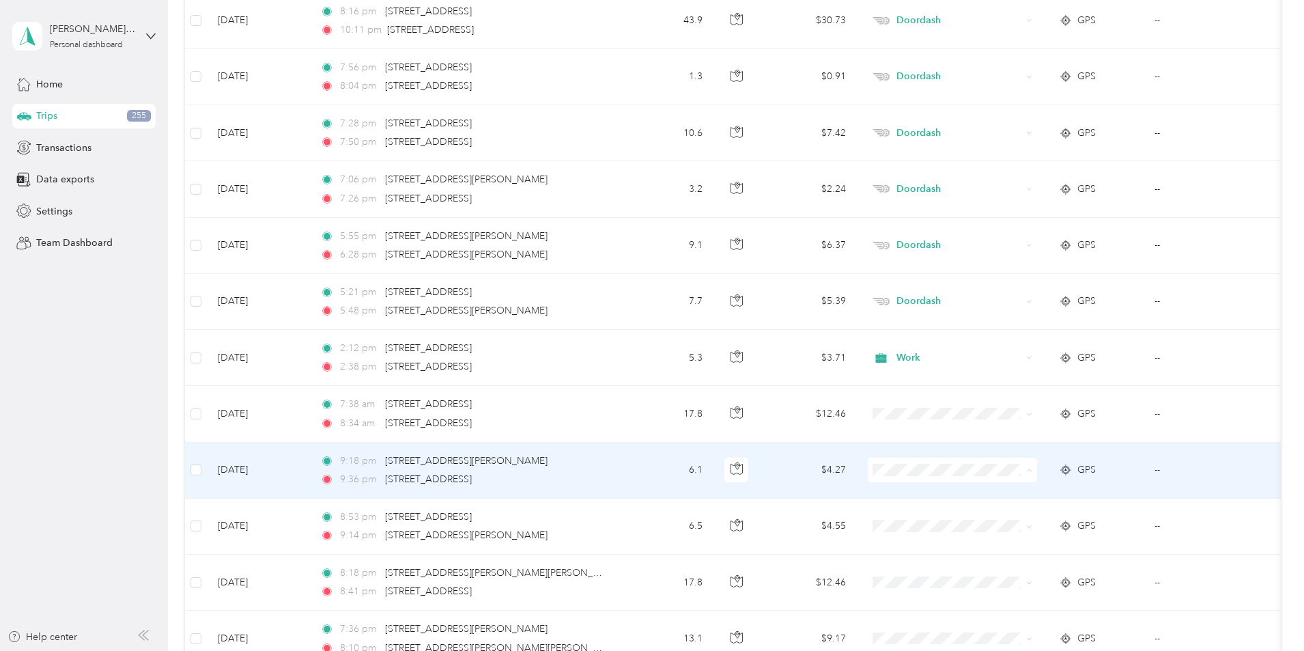
click at [1008, 322] on span "Doordash" at bounding box center [1056, 325] width 126 height 14
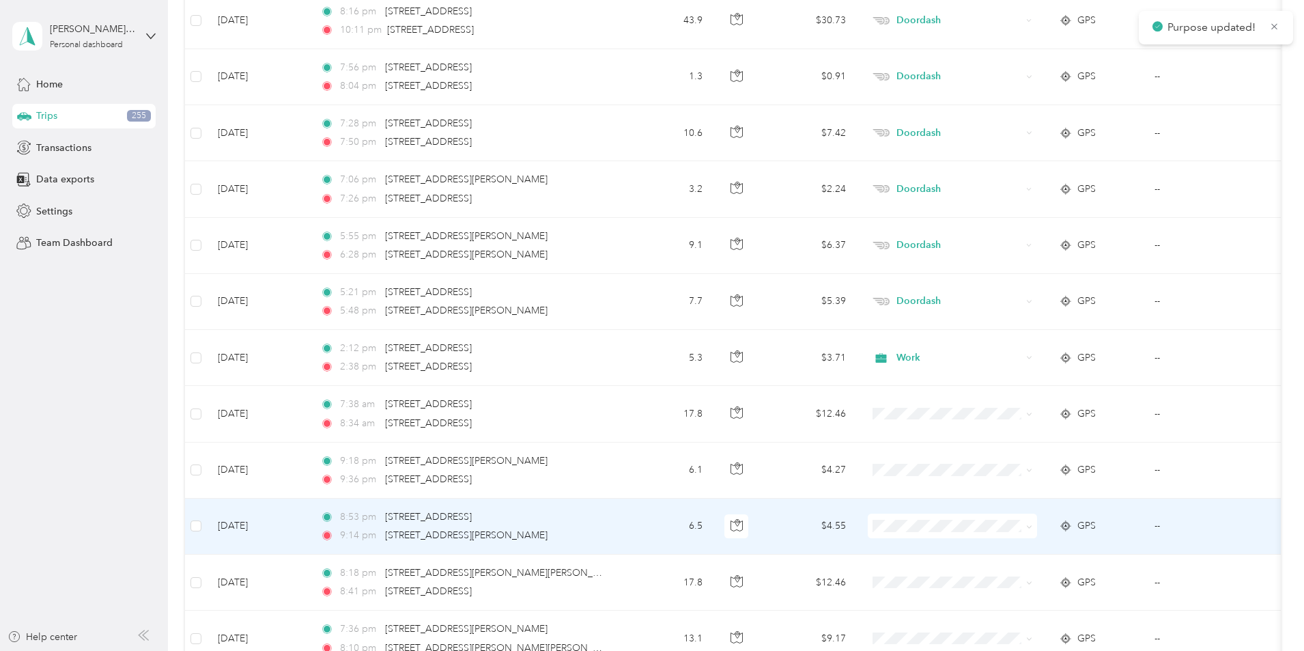
click at [1000, 385] on li "Doordash" at bounding box center [1043, 381] width 169 height 24
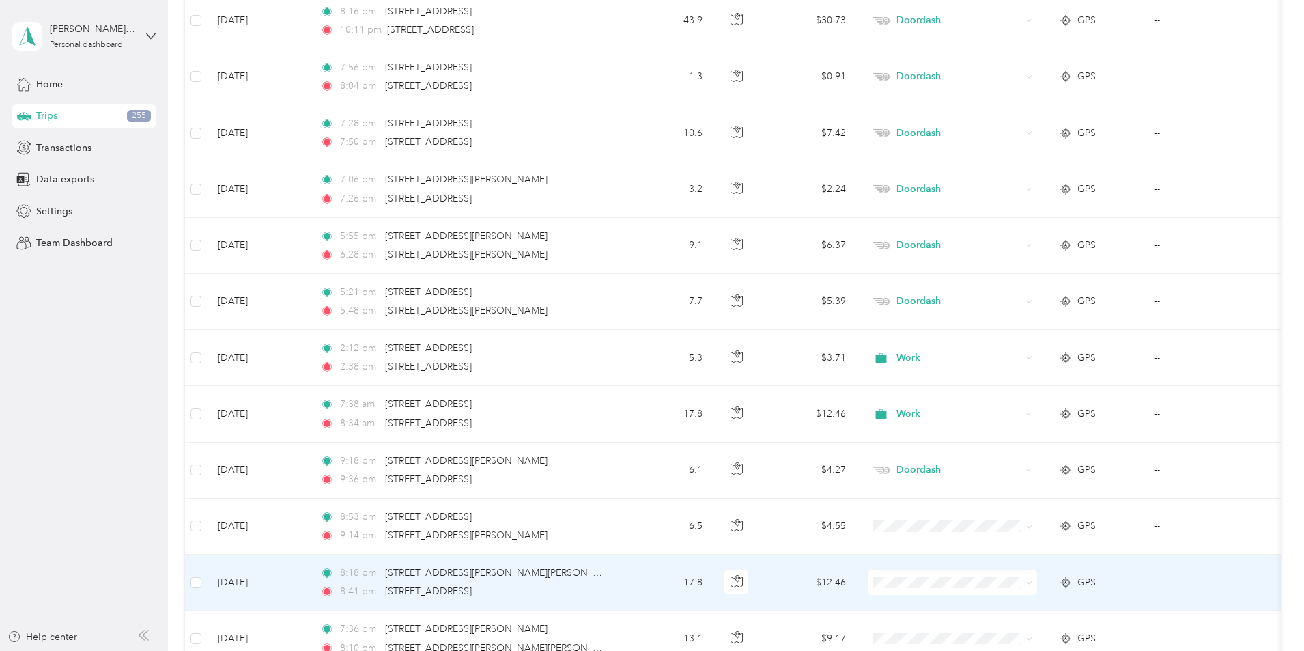
click at [1020, 436] on span "Doordash" at bounding box center [1056, 436] width 126 height 14
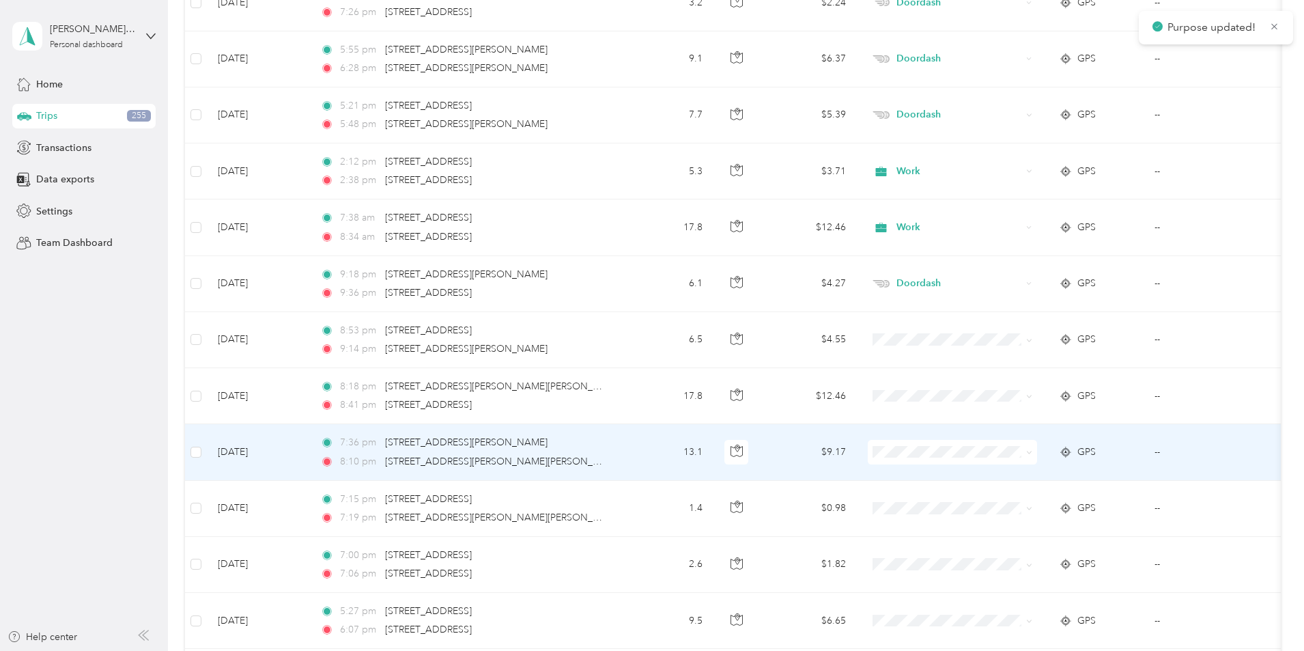
scroll to position [2801, 0]
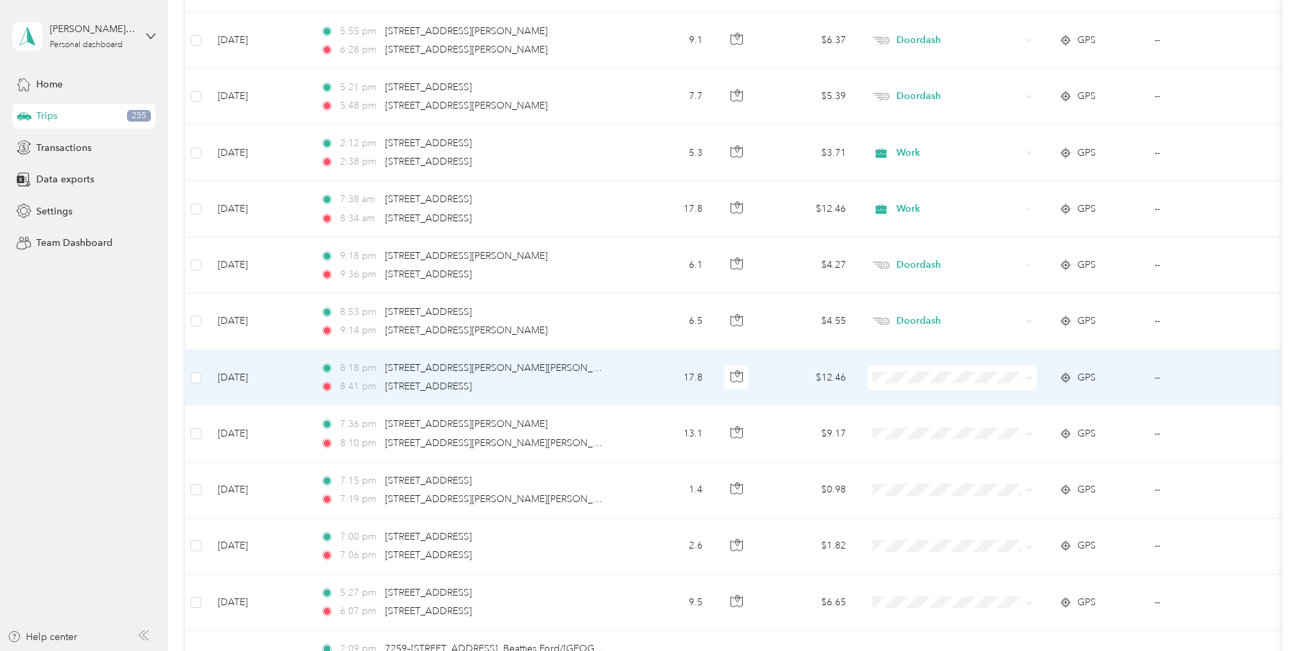
click at [1015, 449] on span "Doordash" at bounding box center [1056, 445] width 126 height 14
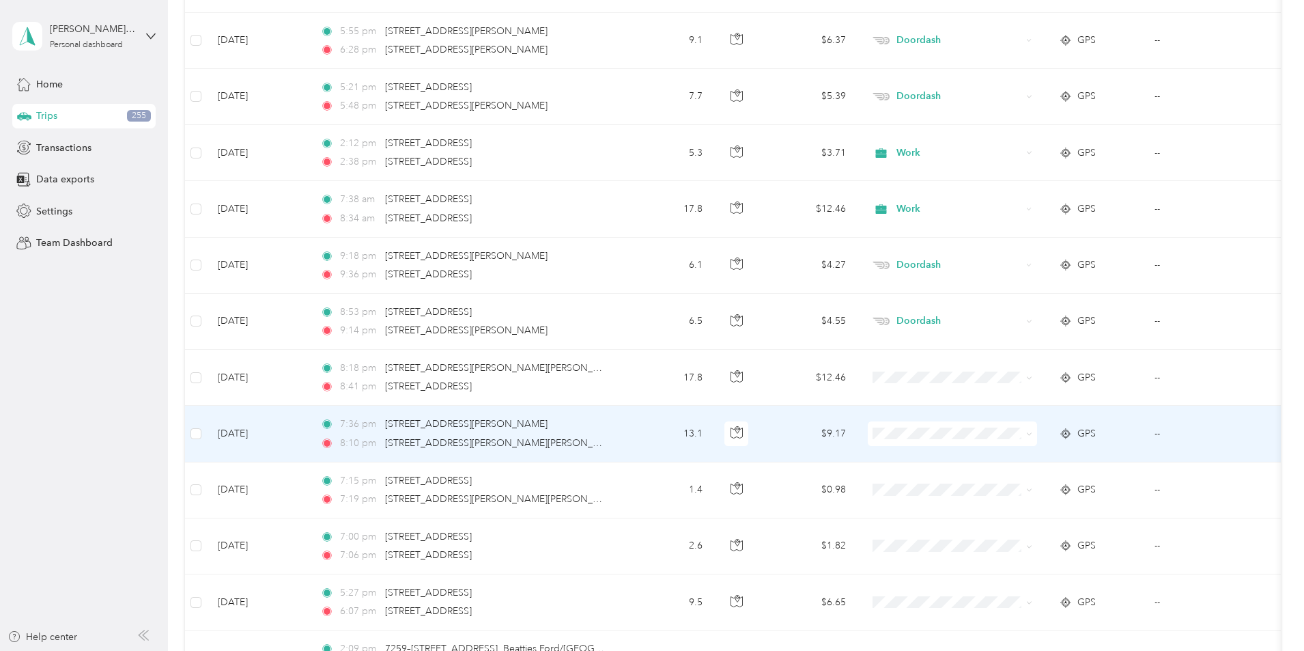
click at [1011, 505] on span "Doordash" at bounding box center [1056, 505] width 126 height 14
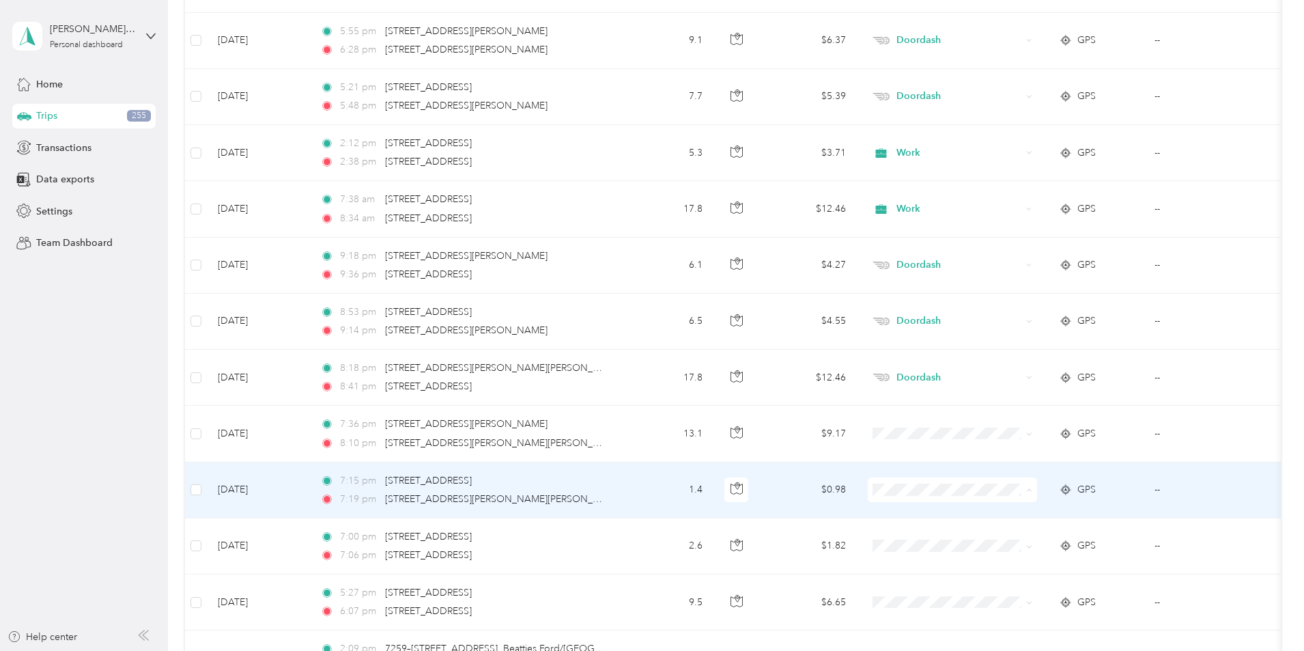
click at [1015, 343] on span "Doordash" at bounding box center [1056, 344] width 126 height 14
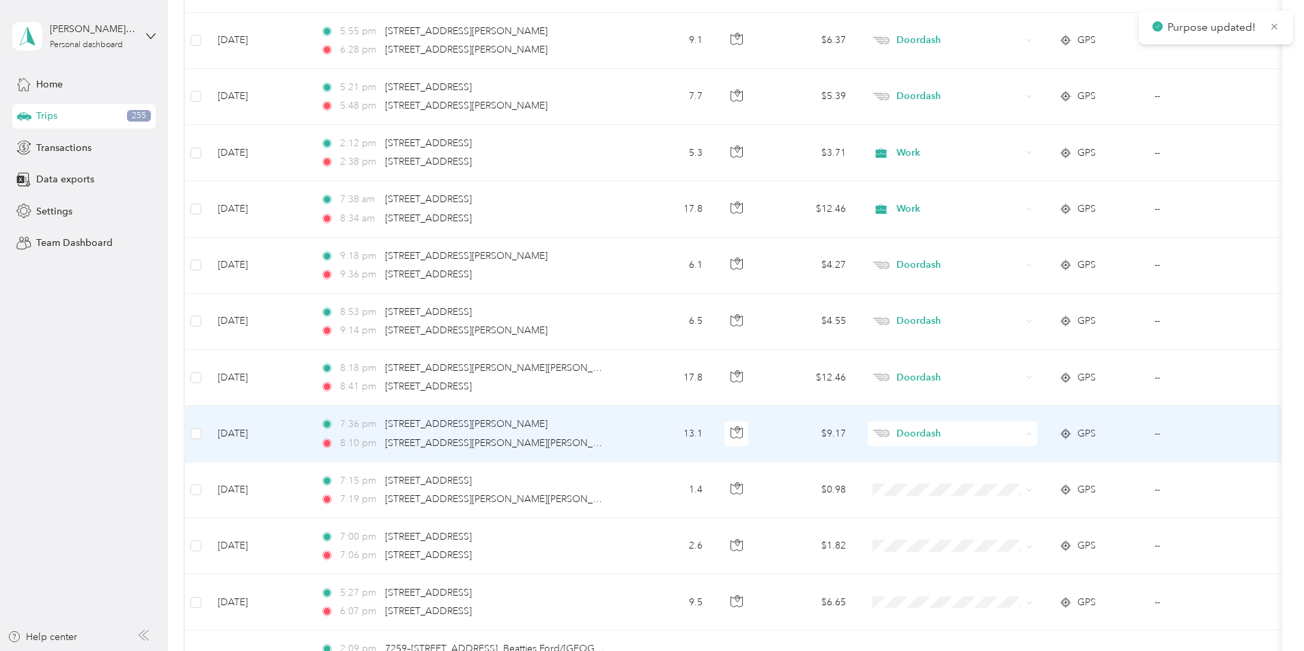
click at [1011, 502] on span "Doordash" at bounding box center [1048, 507] width 111 height 14
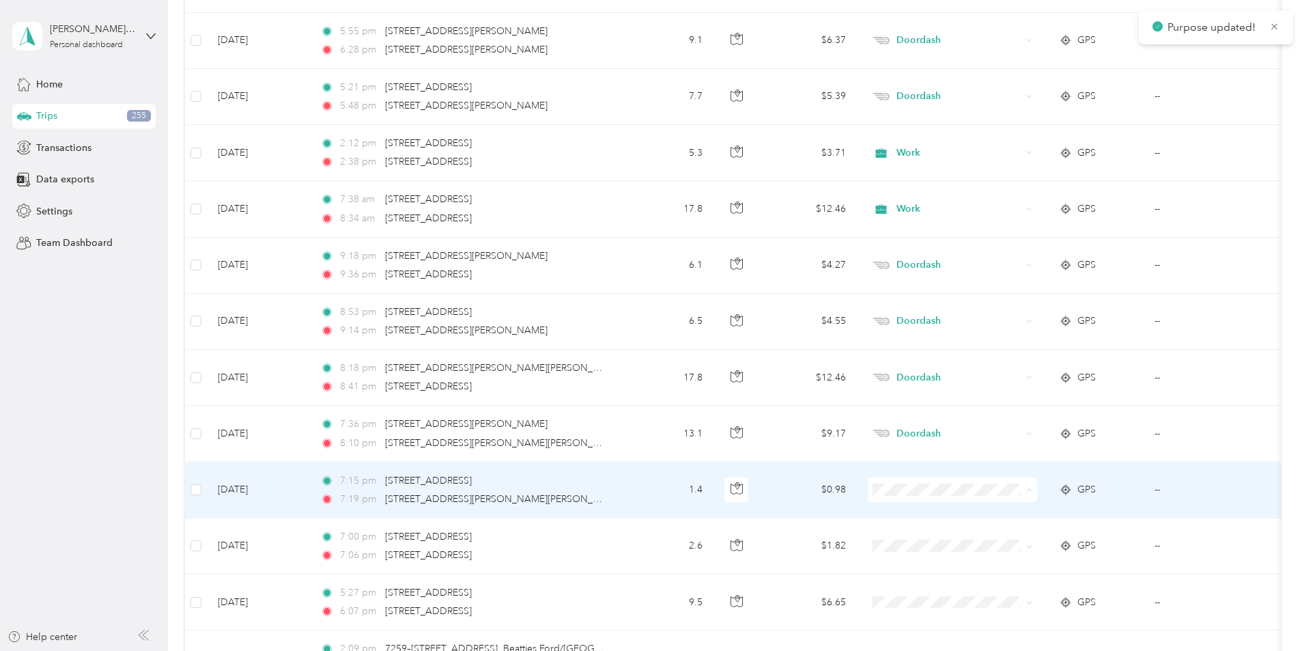
click at [1017, 346] on span "Doordash" at bounding box center [1056, 344] width 126 height 14
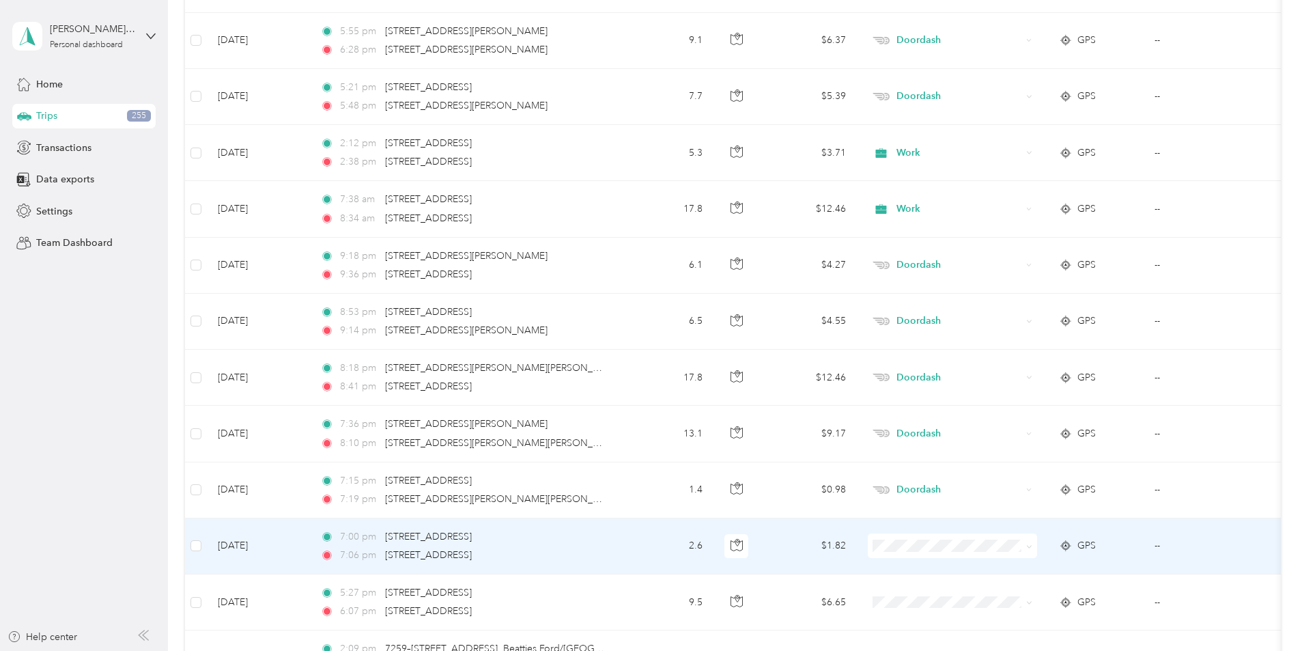
click at [1018, 399] on span "Doordash" at bounding box center [1056, 396] width 126 height 14
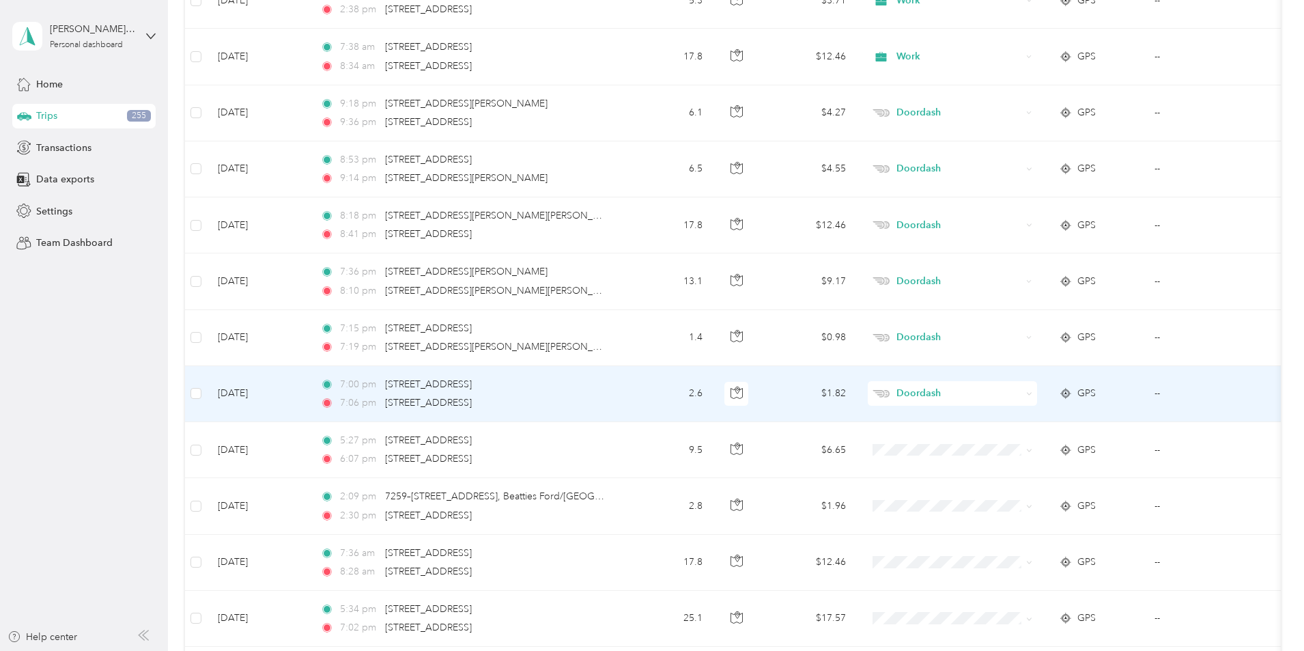
scroll to position [3006, 0]
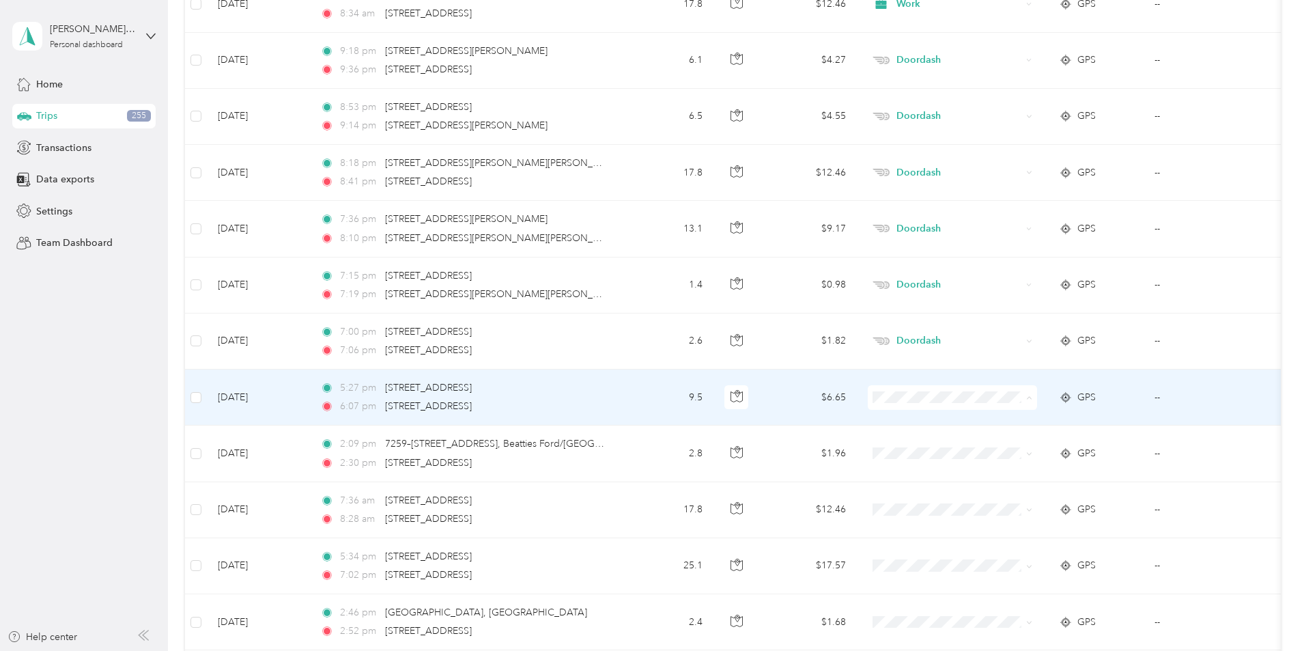
click at [1009, 445] on span "Personal" at bounding box center [1056, 447] width 126 height 14
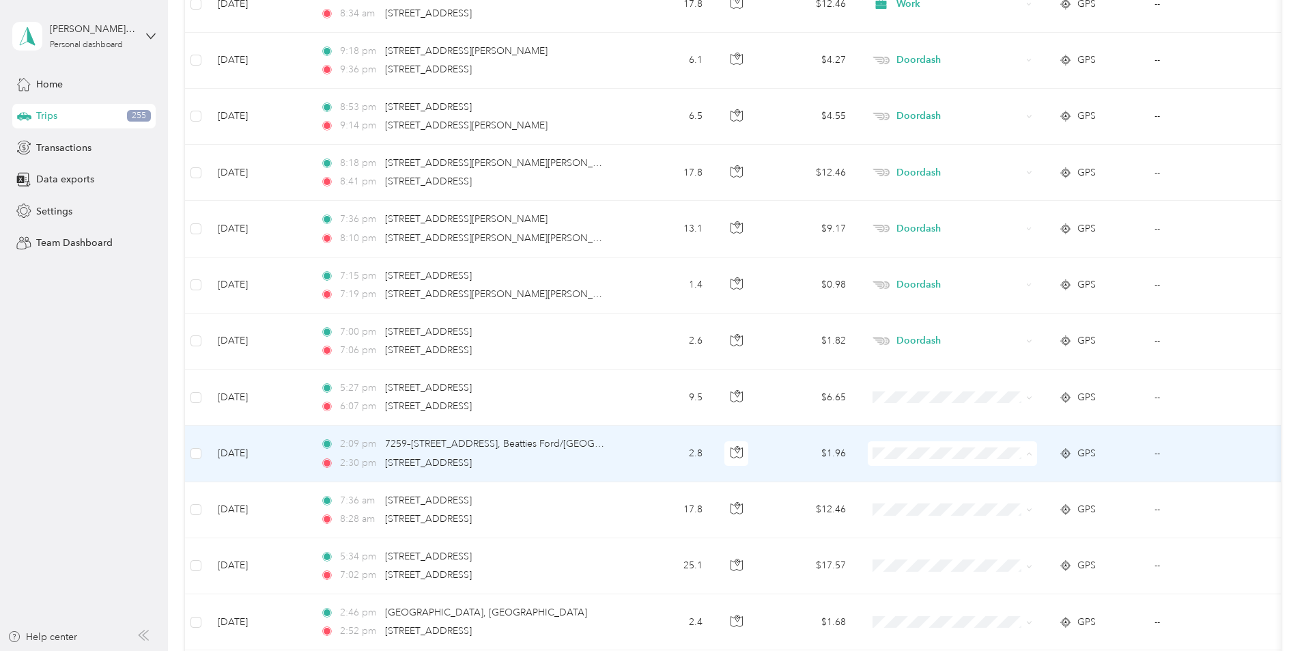
click at [1006, 261] on span "Work" at bounding box center [1056, 260] width 126 height 14
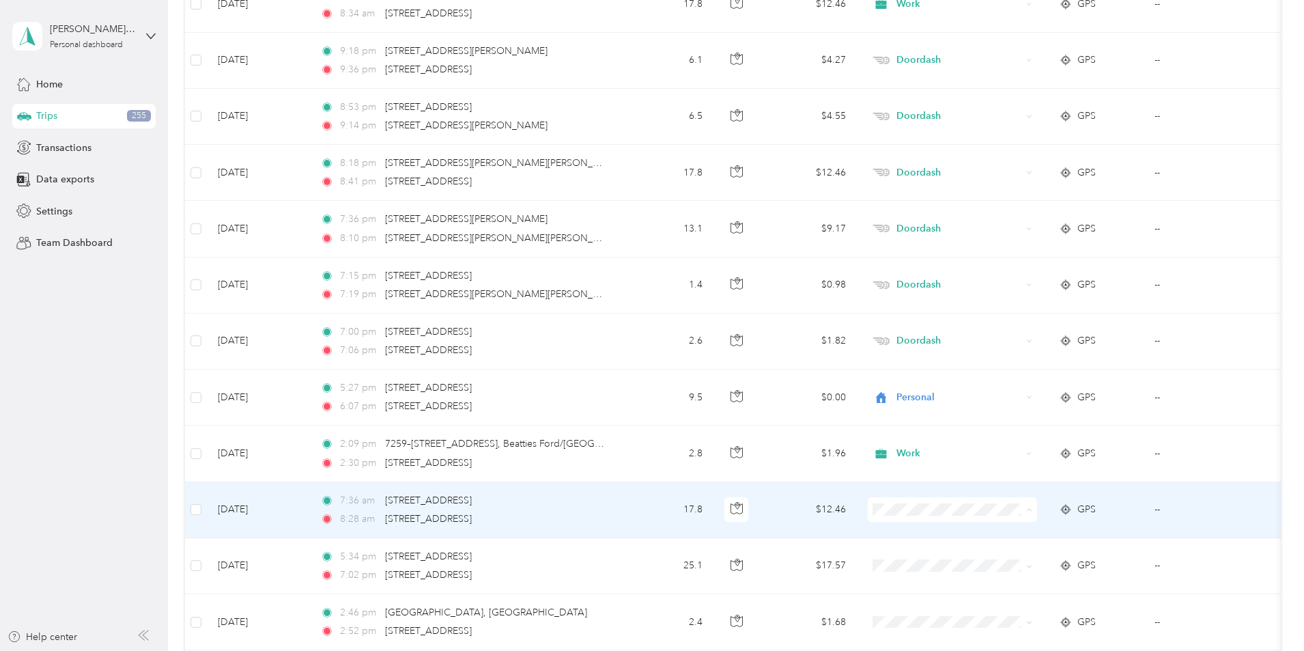
click at [1019, 315] on span "Work" at bounding box center [1056, 316] width 126 height 14
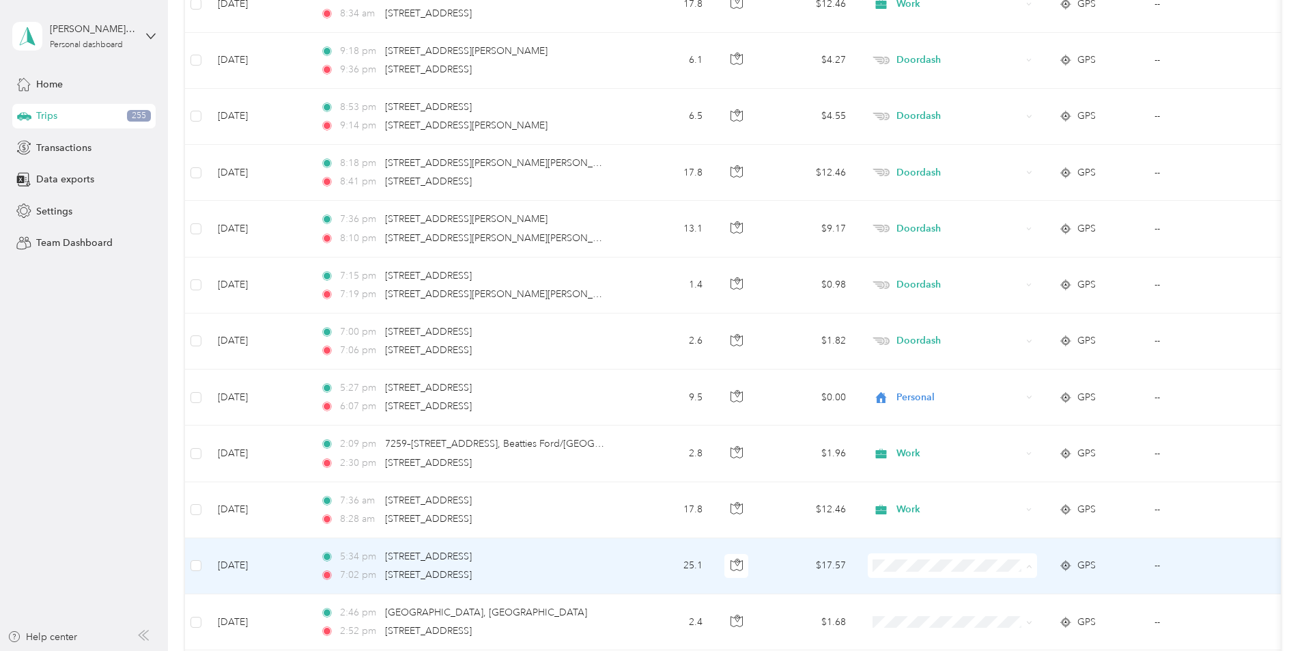
click at [1018, 393] on span "Personal" at bounding box center [1056, 396] width 126 height 14
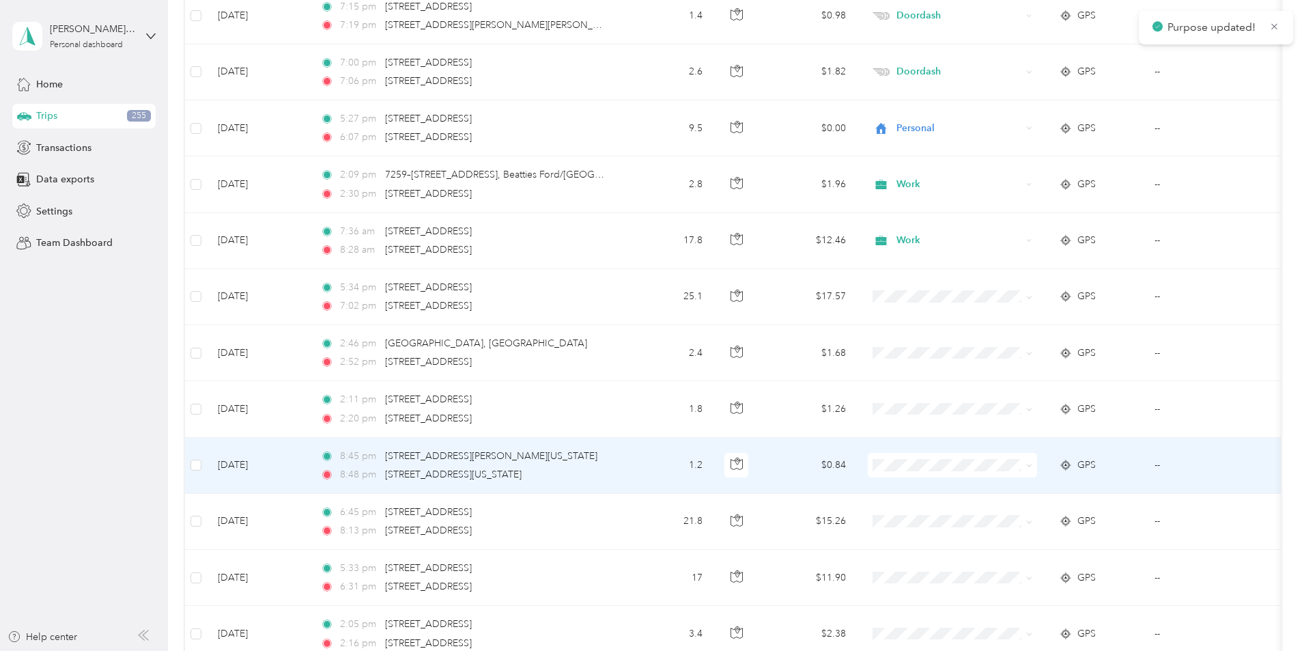
scroll to position [3279, 0]
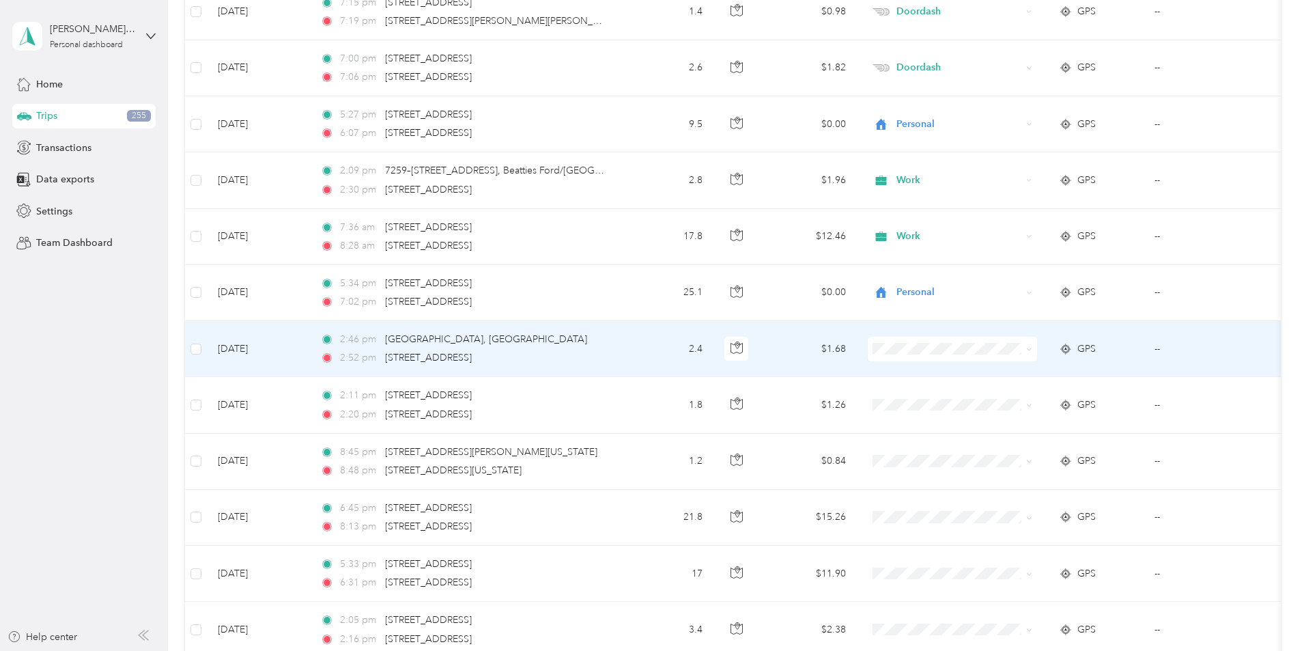
click at [1000, 376] on span "Work" at bounding box center [1056, 374] width 126 height 14
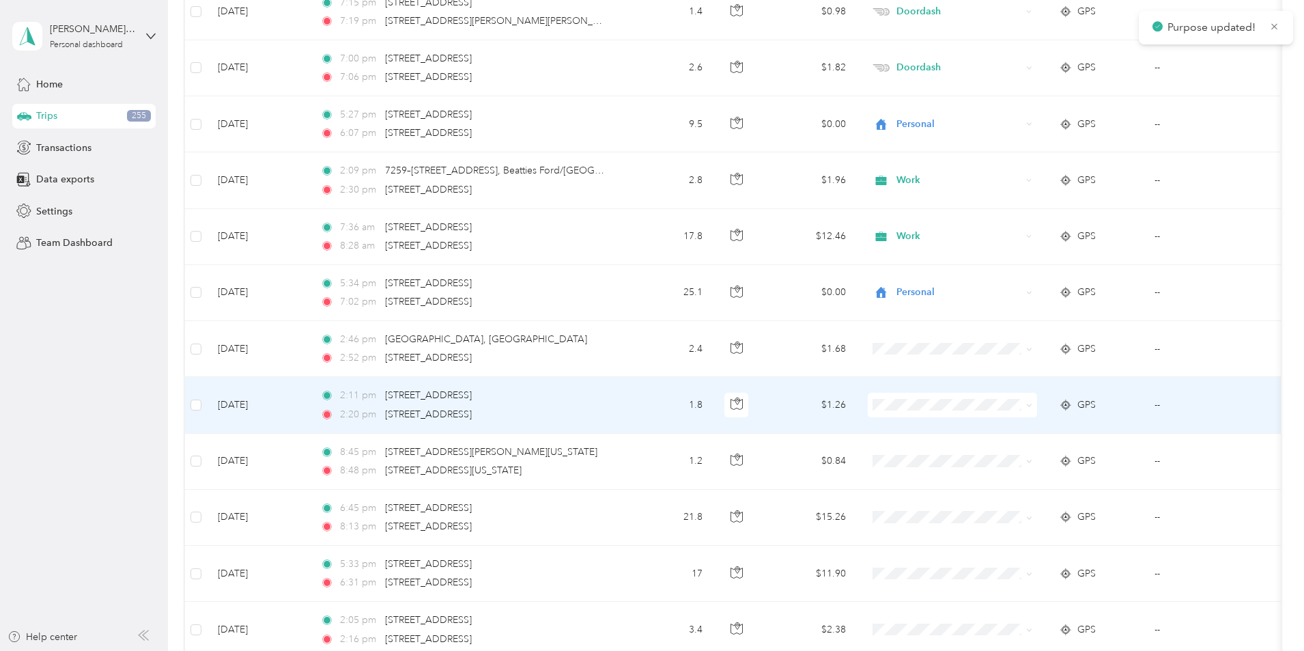
click at [998, 396] on span at bounding box center [952, 405] width 169 height 25
click at [1018, 476] on span "Doordash" at bounding box center [1056, 478] width 126 height 14
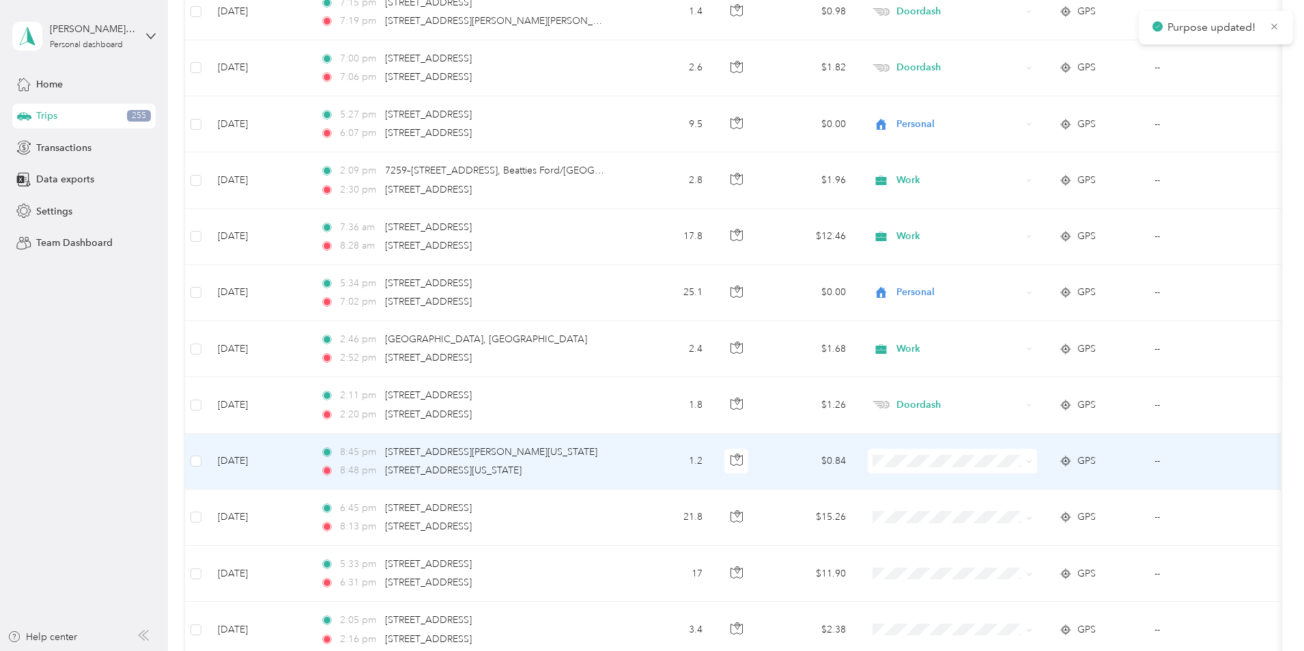
click at [1027, 320] on li "Doordash" at bounding box center [1043, 316] width 169 height 24
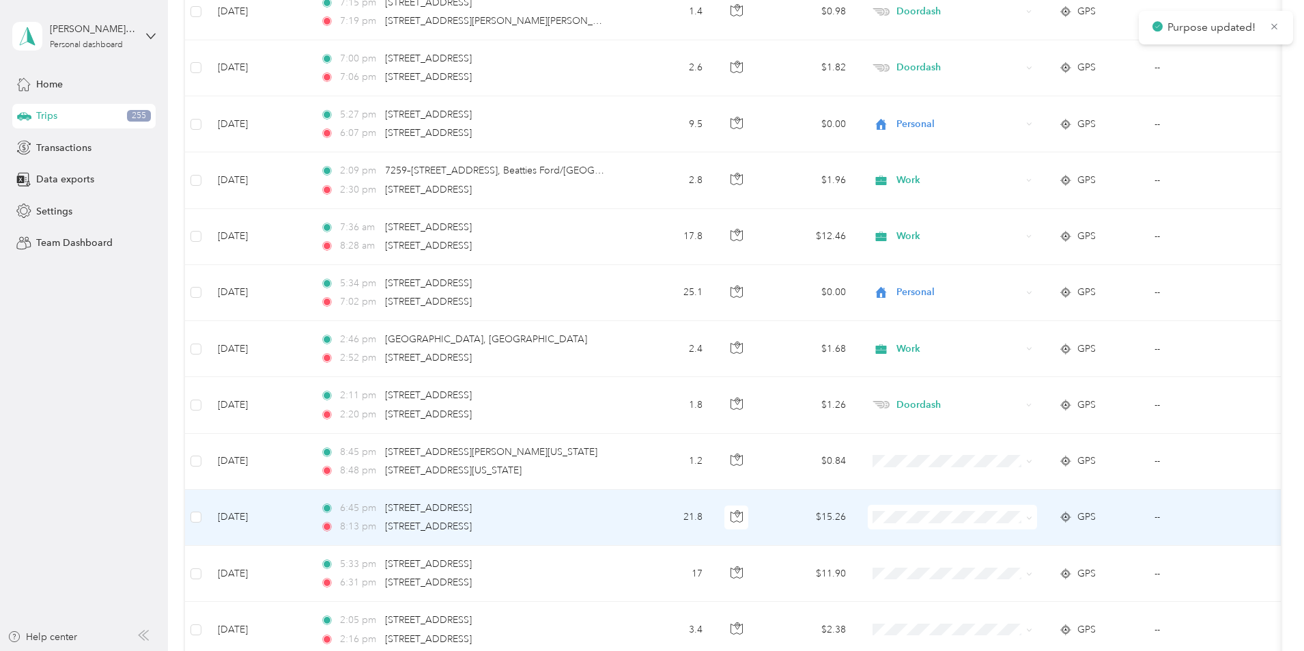
click at [1029, 371] on span "Doordash" at bounding box center [1056, 372] width 126 height 14
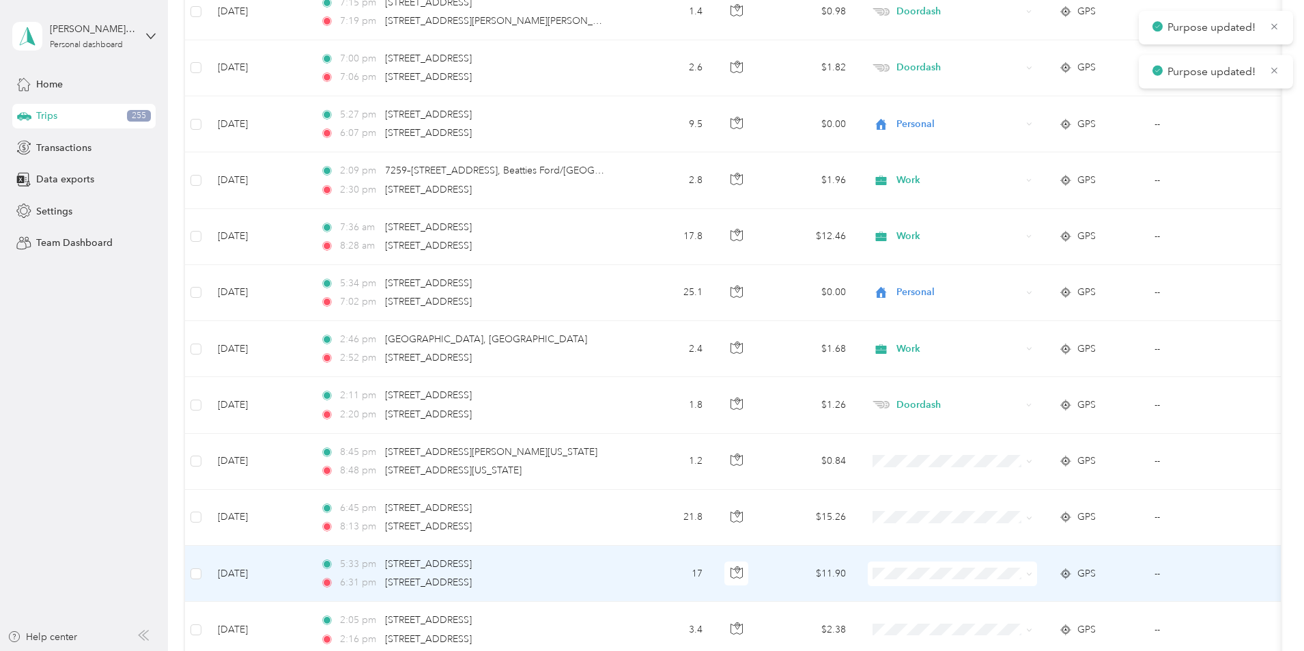
click at [1014, 423] on span "Doordash" at bounding box center [1056, 428] width 126 height 14
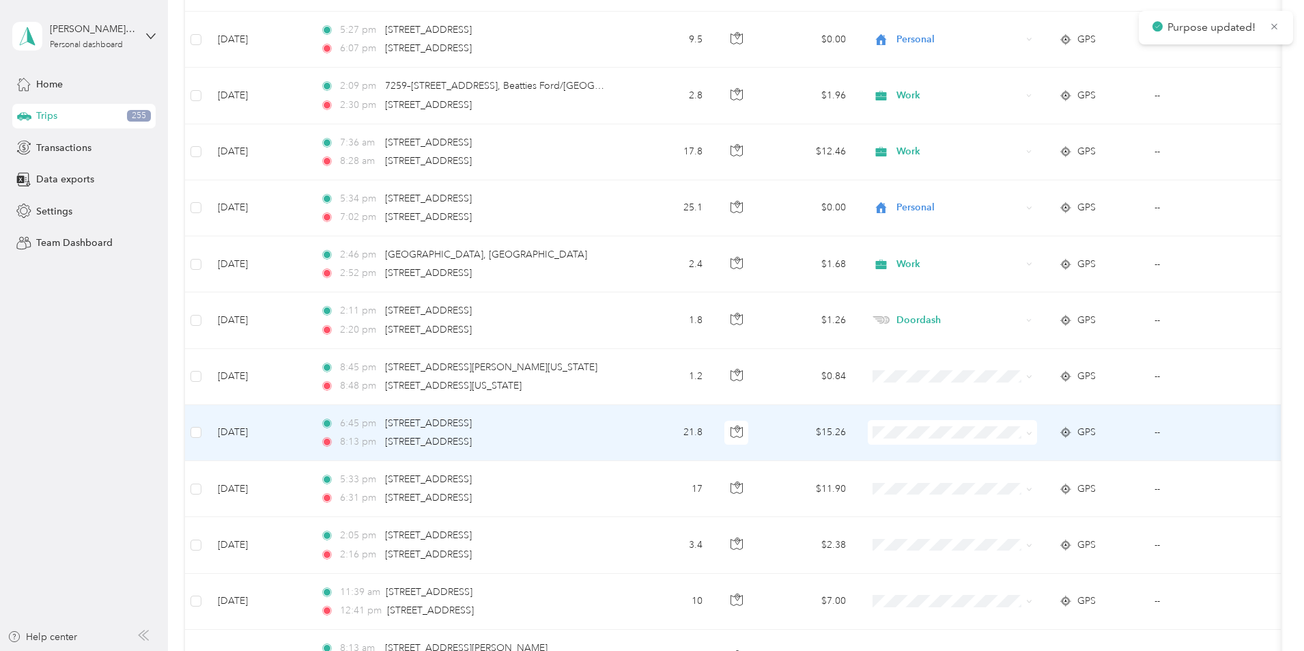
scroll to position [3552, 0]
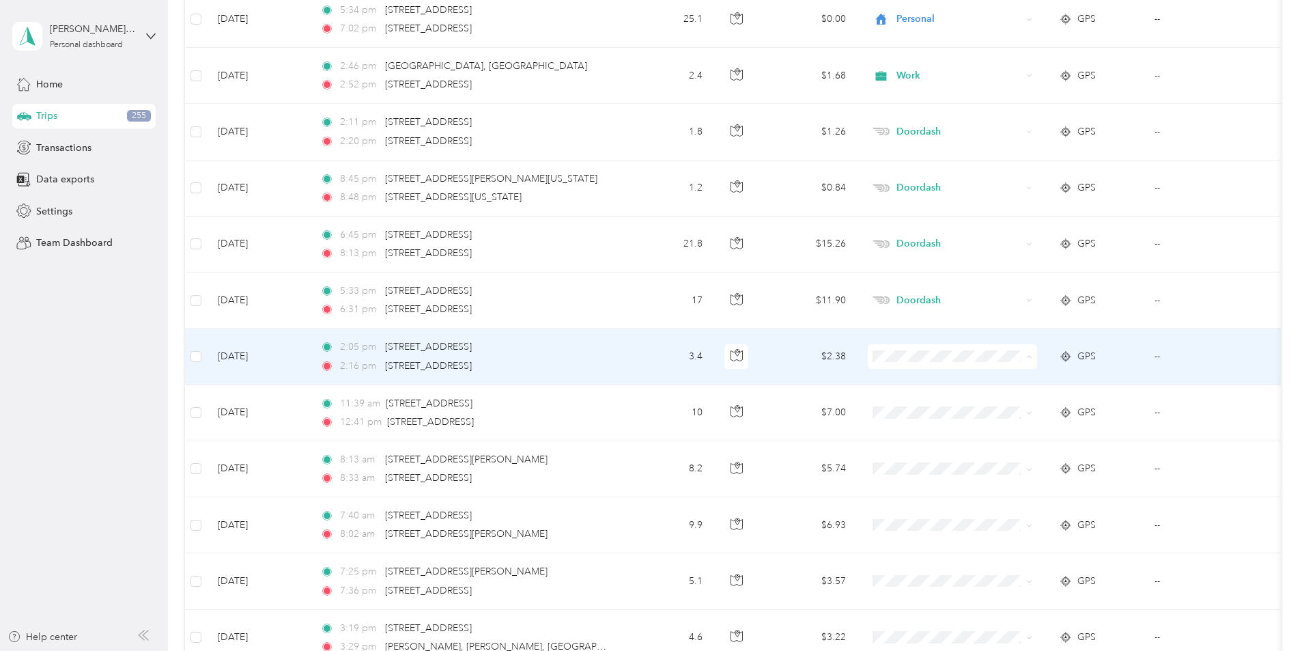
click at [996, 380] on span "Work" at bounding box center [1056, 382] width 126 height 14
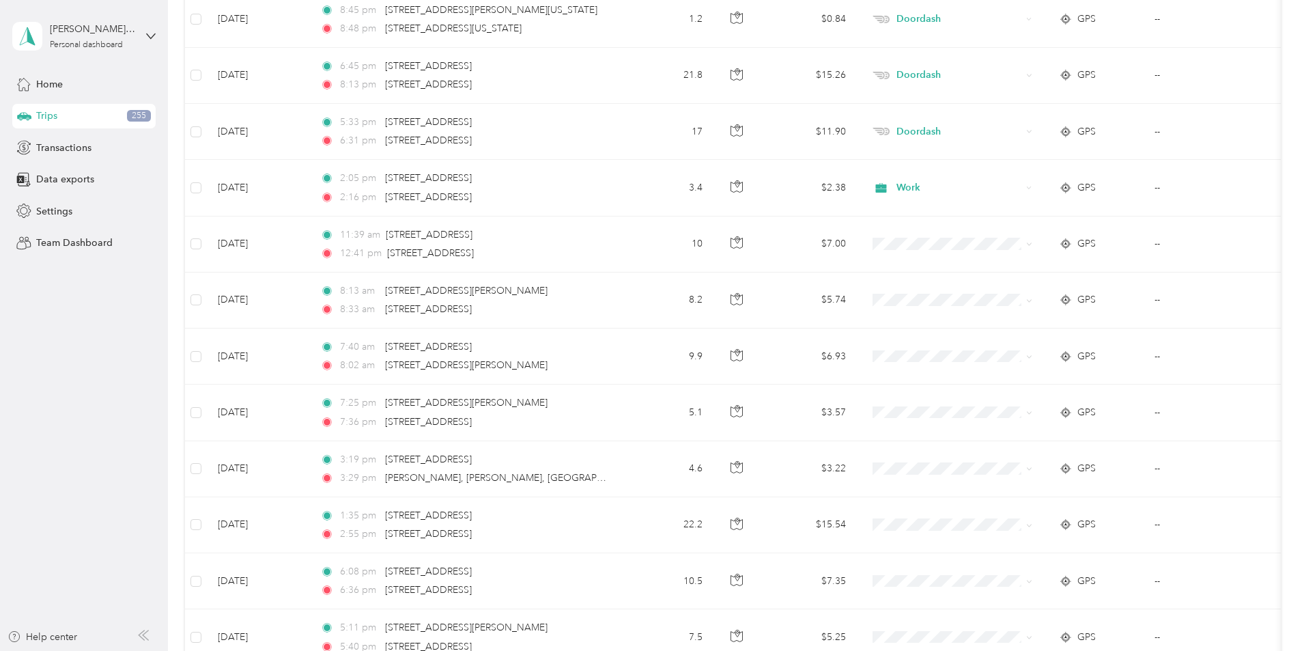
scroll to position [3697, 0]
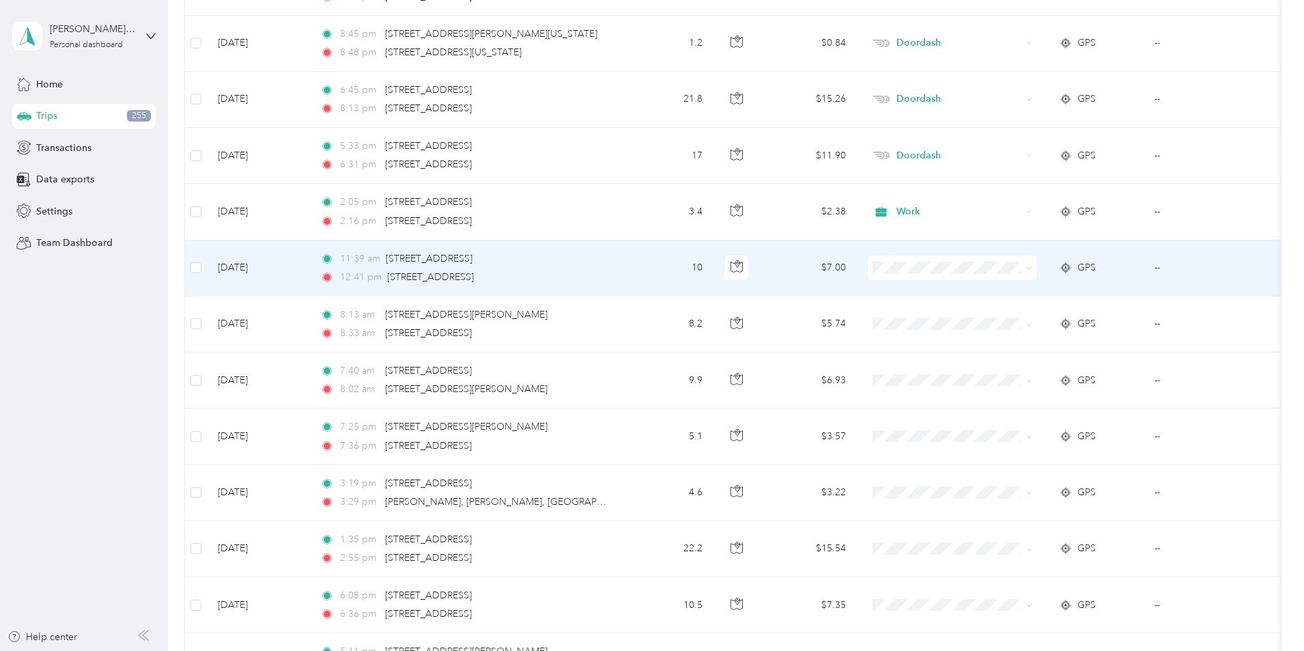
click at [989, 279] on span at bounding box center [952, 267] width 169 height 25
click at [1000, 296] on li "Work" at bounding box center [1043, 293] width 169 height 24
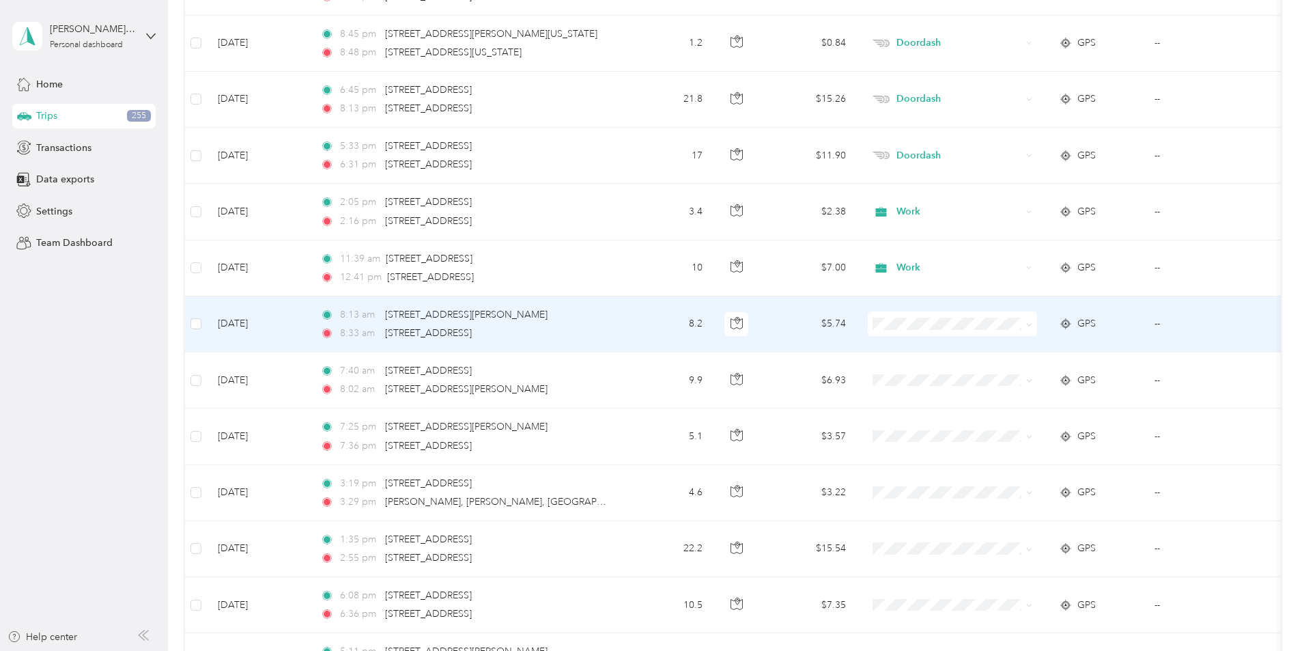
click at [1004, 348] on span "Work" at bounding box center [1056, 346] width 126 height 14
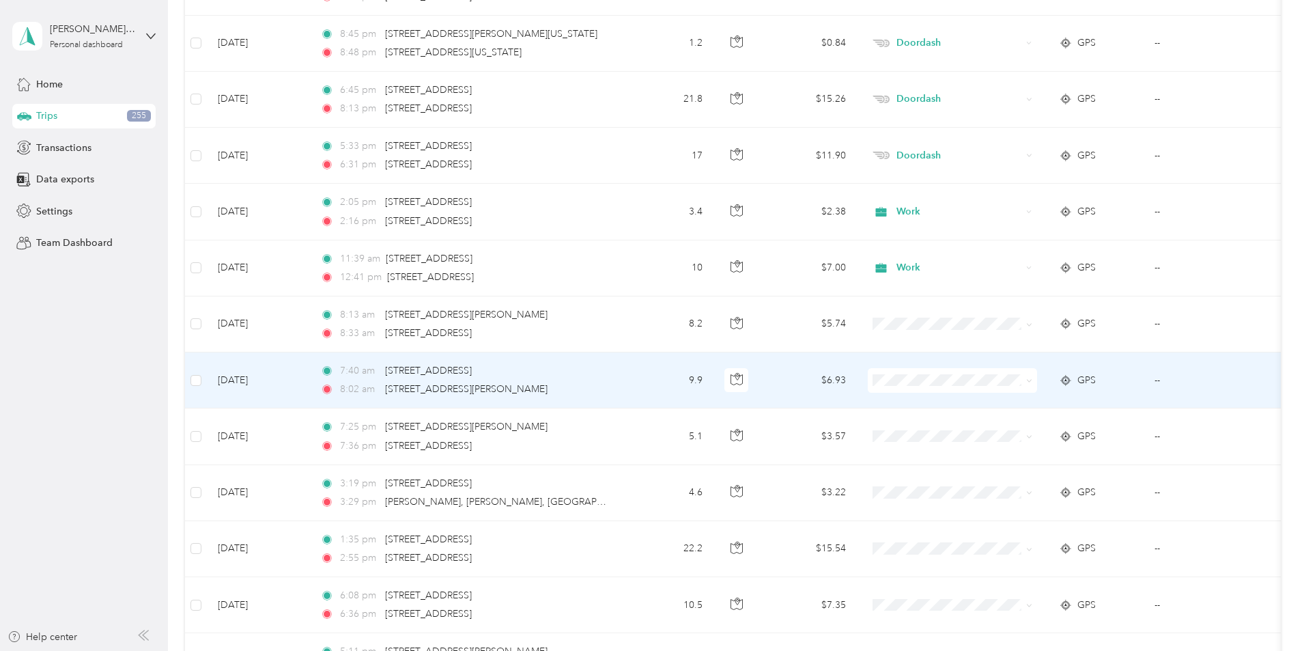
click at [1014, 407] on span "Work" at bounding box center [1056, 405] width 126 height 14
click at [1014, 407] on li "Work" at bounding box center [1043, 405] width 169 height 24
click at [1004, 403] on span "Work" at bounding box center [1056, 406] width 126 height 14
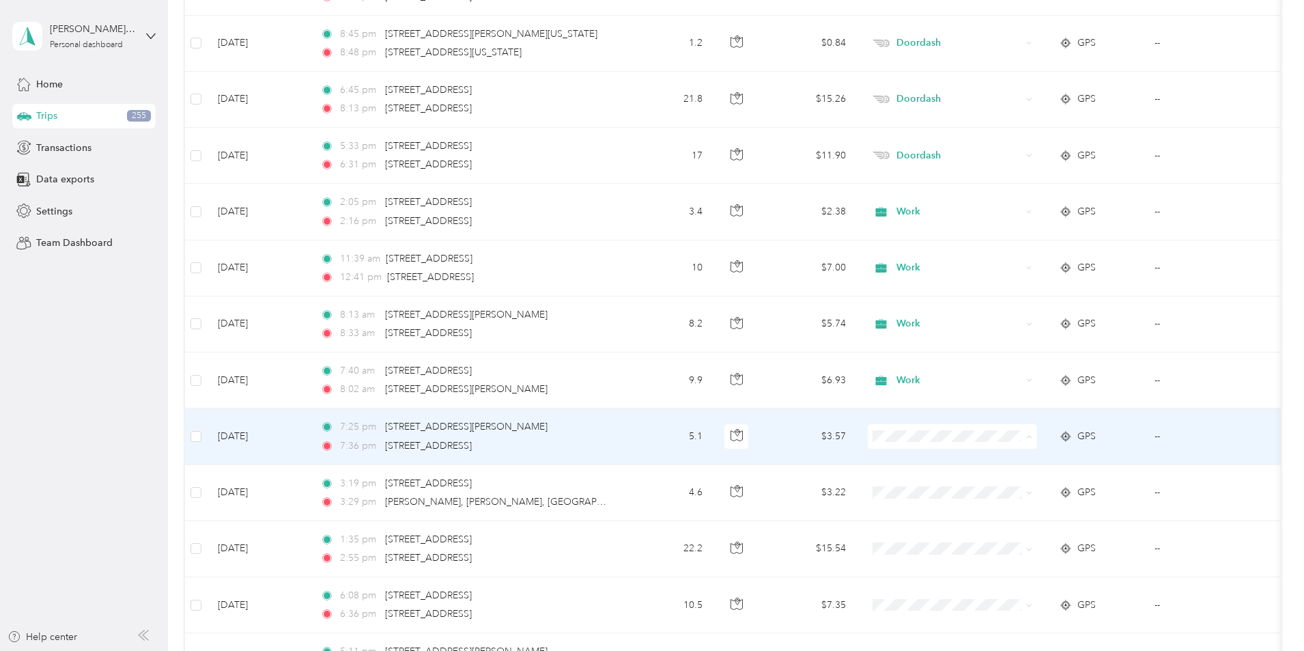
click at [1023, 505] on span "Doordash" at bounding box center [1056, 510] width 126 height 14
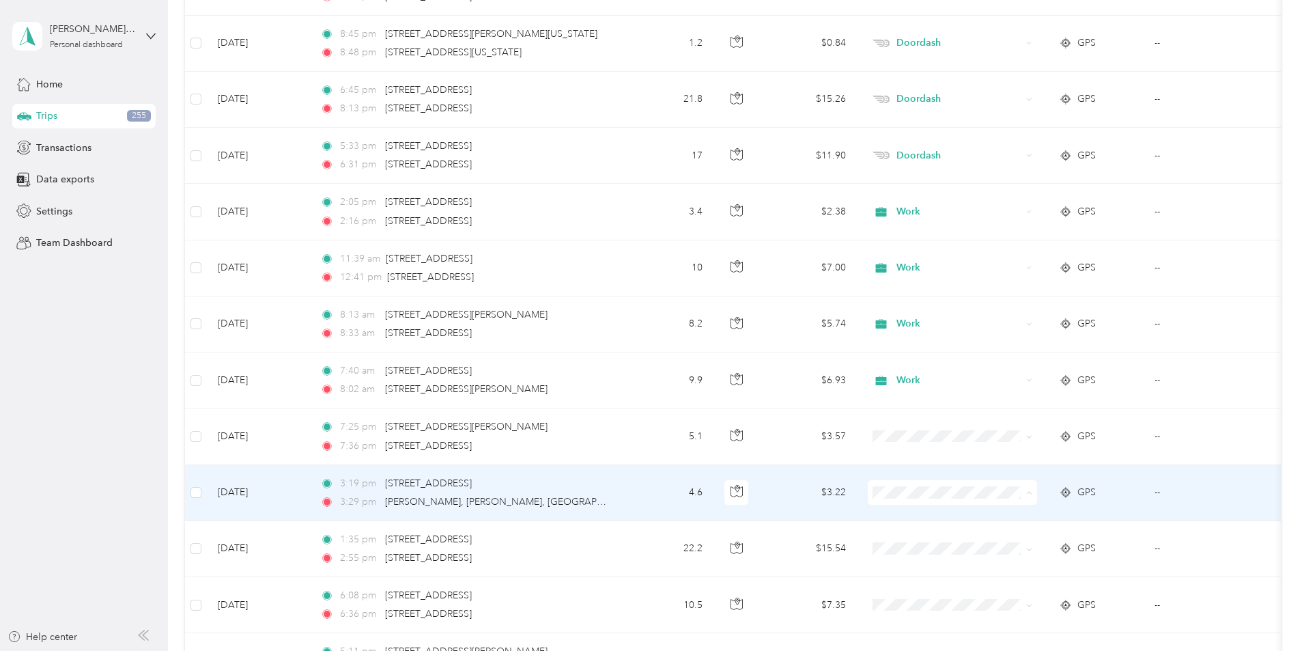
click at [1017, 347] on span "Doordash" at bounding box center [1056, 347] width 126 height 14
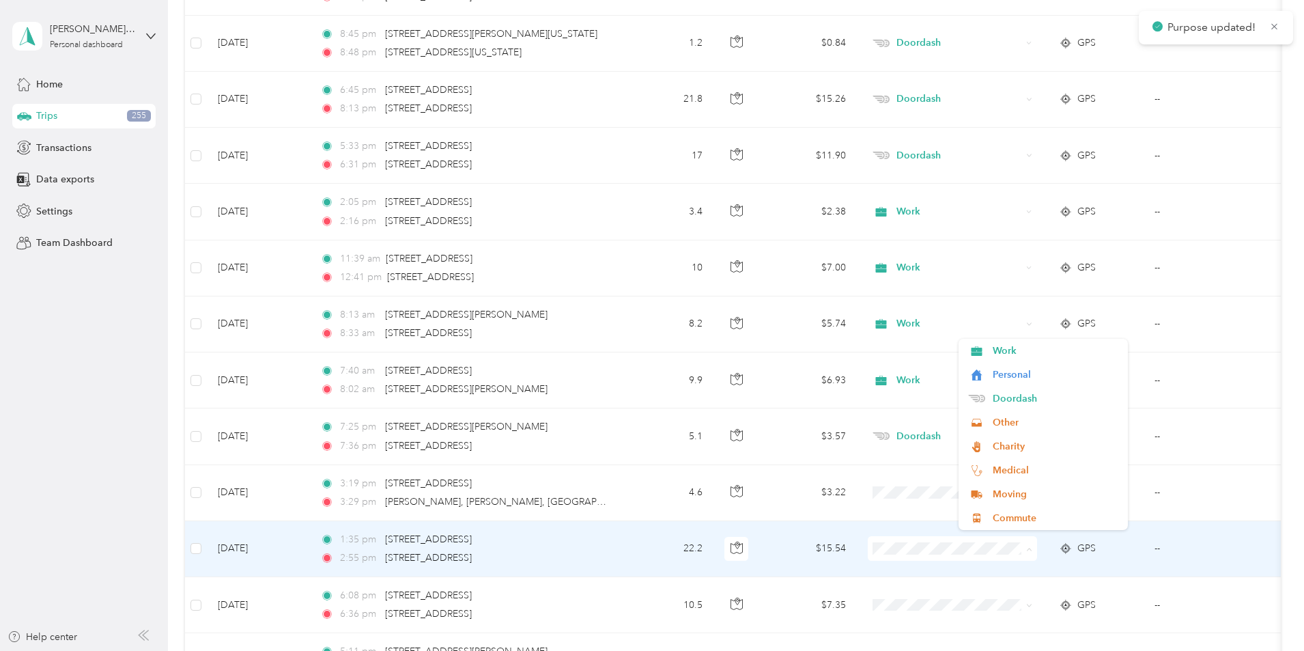
scroll to position [3765, 0]
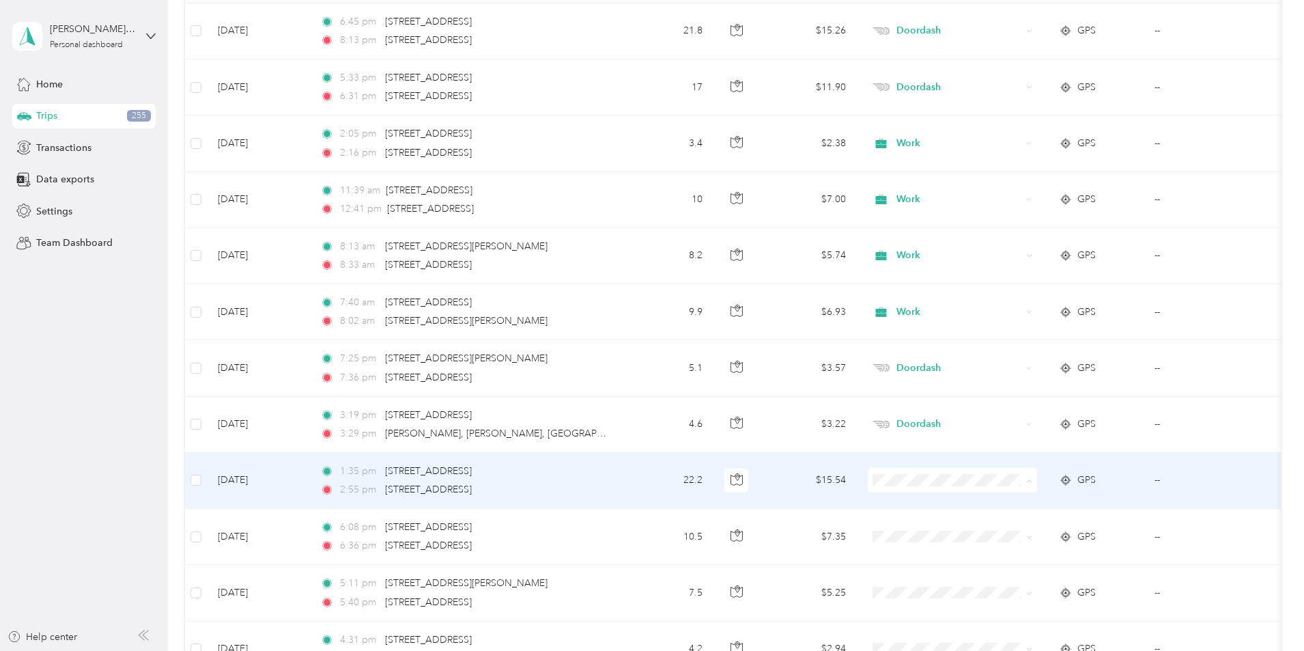
click at [1013, 334] on span "Doordash" at bounding box center [1056, 335] width 126 height 14
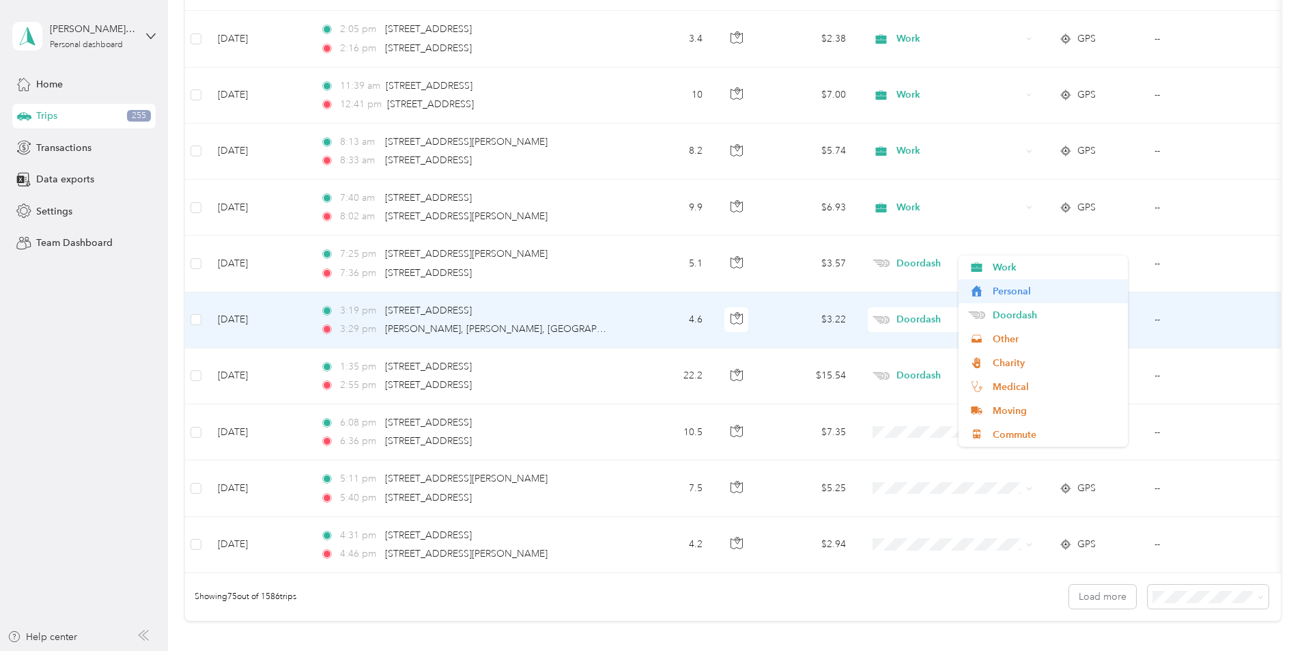
scroll to position [3902, 0]
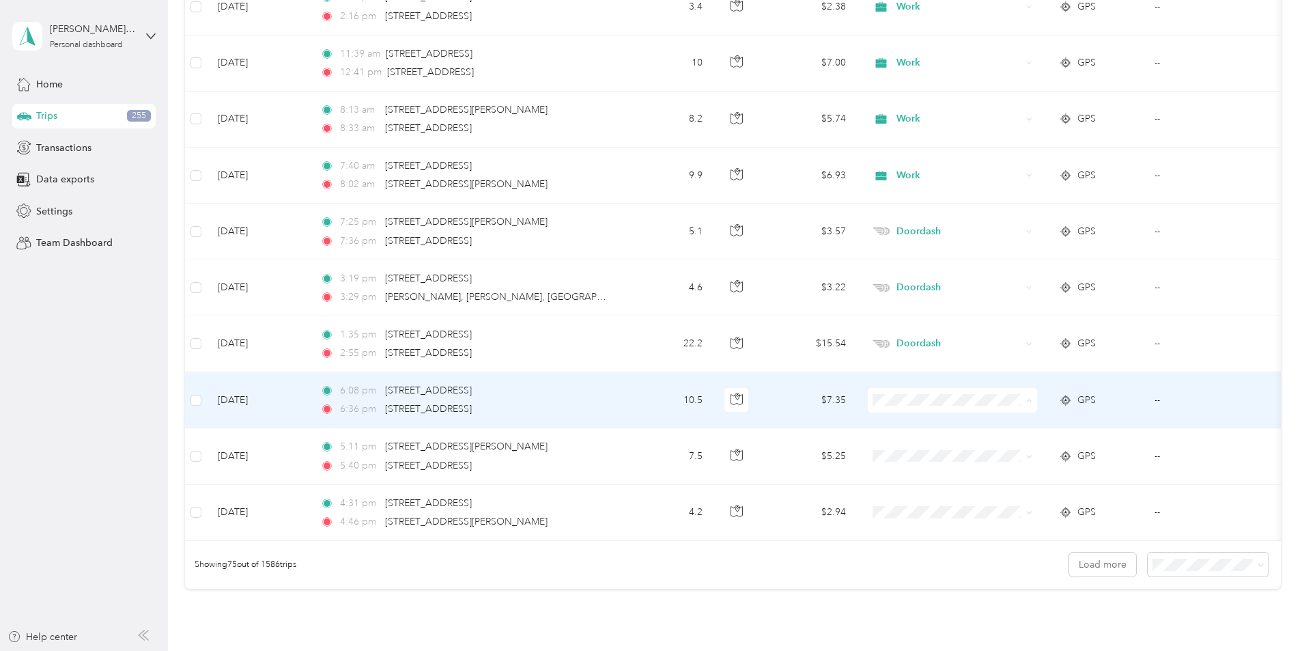
click at [1024, 471] on span "Doordash" at bounding box center [1056, 473] width 126 height 14
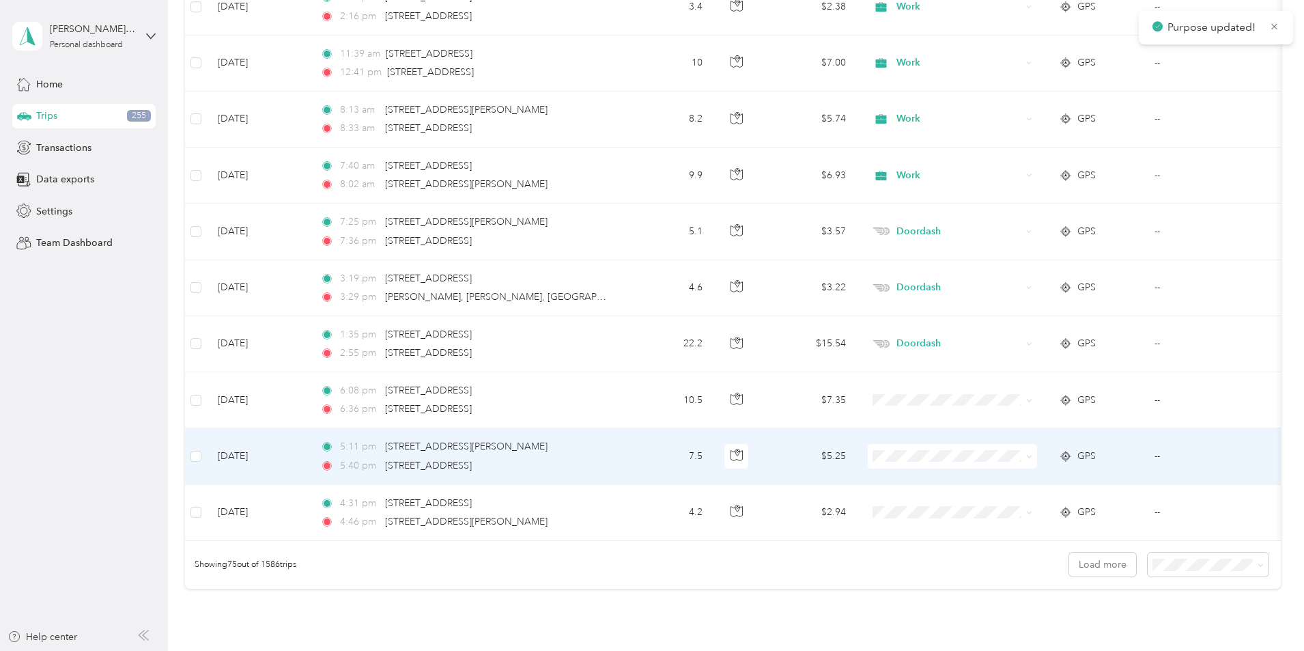
click at [1013, 311] on span "Doordash" at bounding box center [1056, 310] width 126 height 14
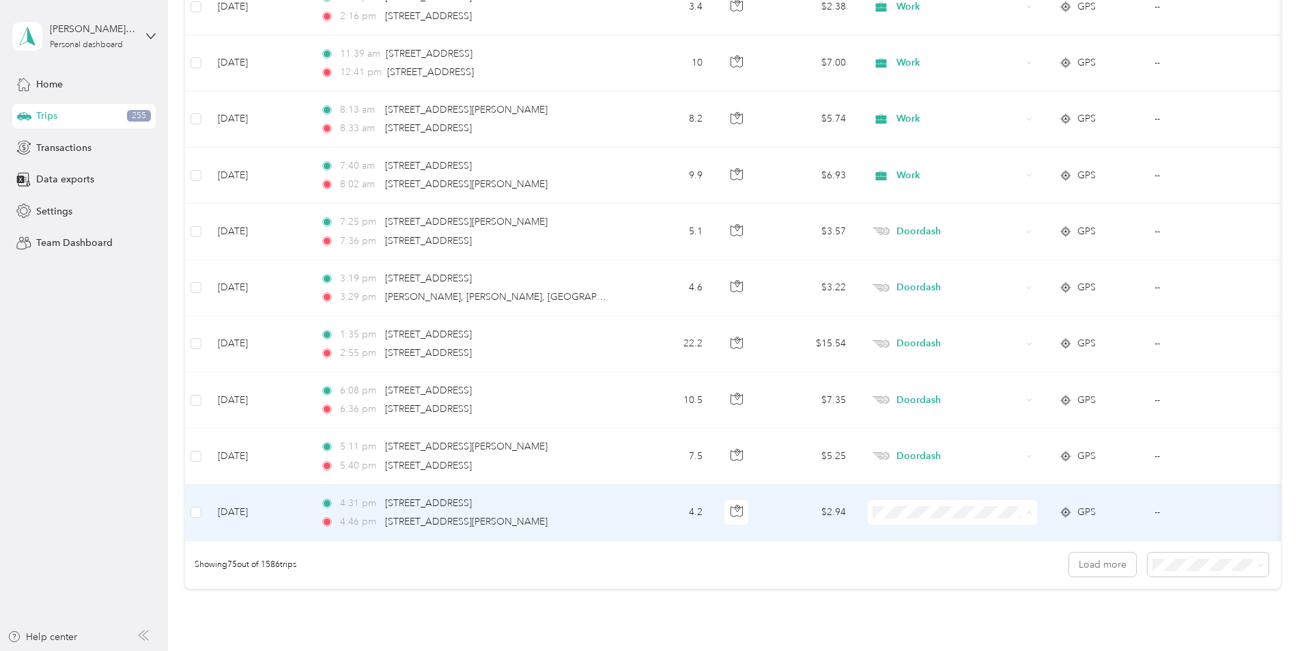
click at [1021, 367] on span "Doordash" at bounding box center [1056, 367] width 126 height 14
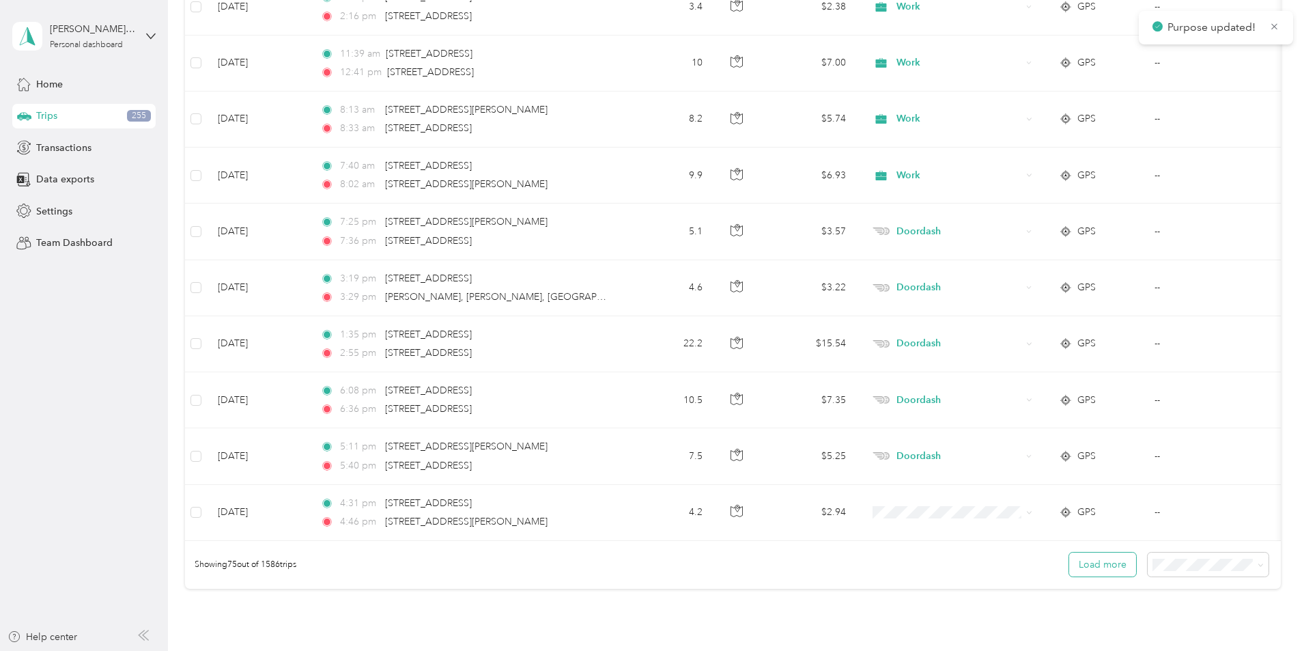
click at [1069, 573] on button "Load more" at bounding box center [1102, 564] width 67 height 24
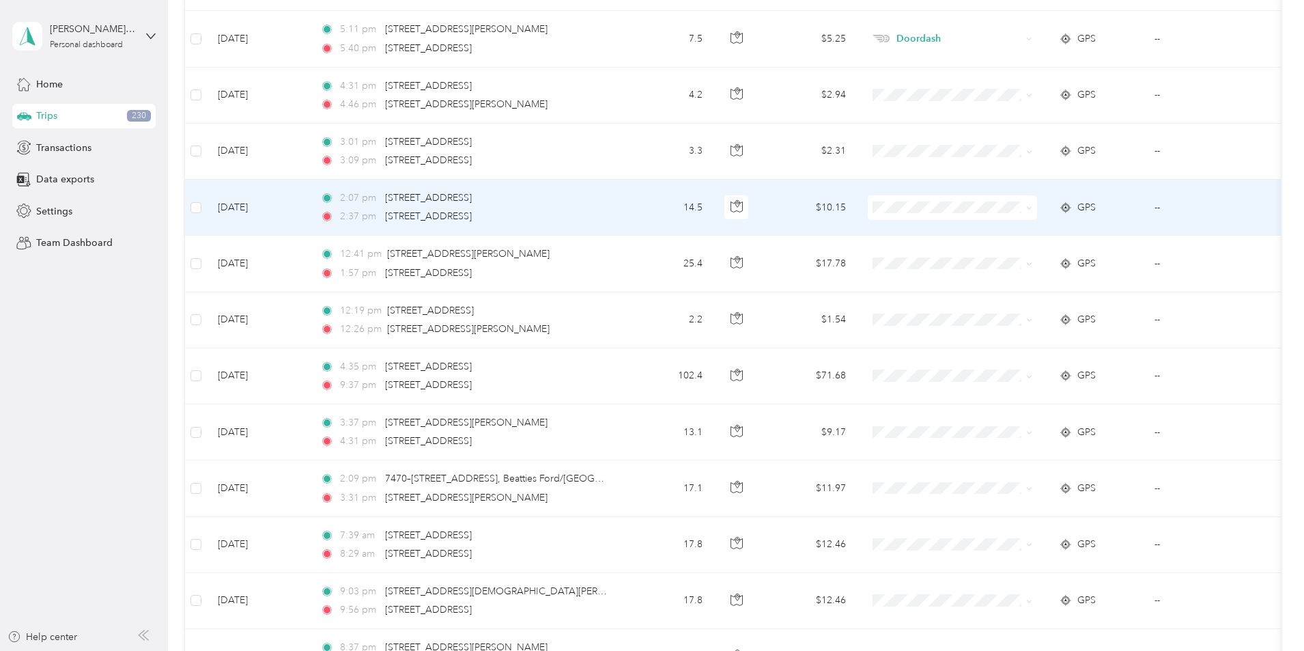
scroll to position [4243, 0]
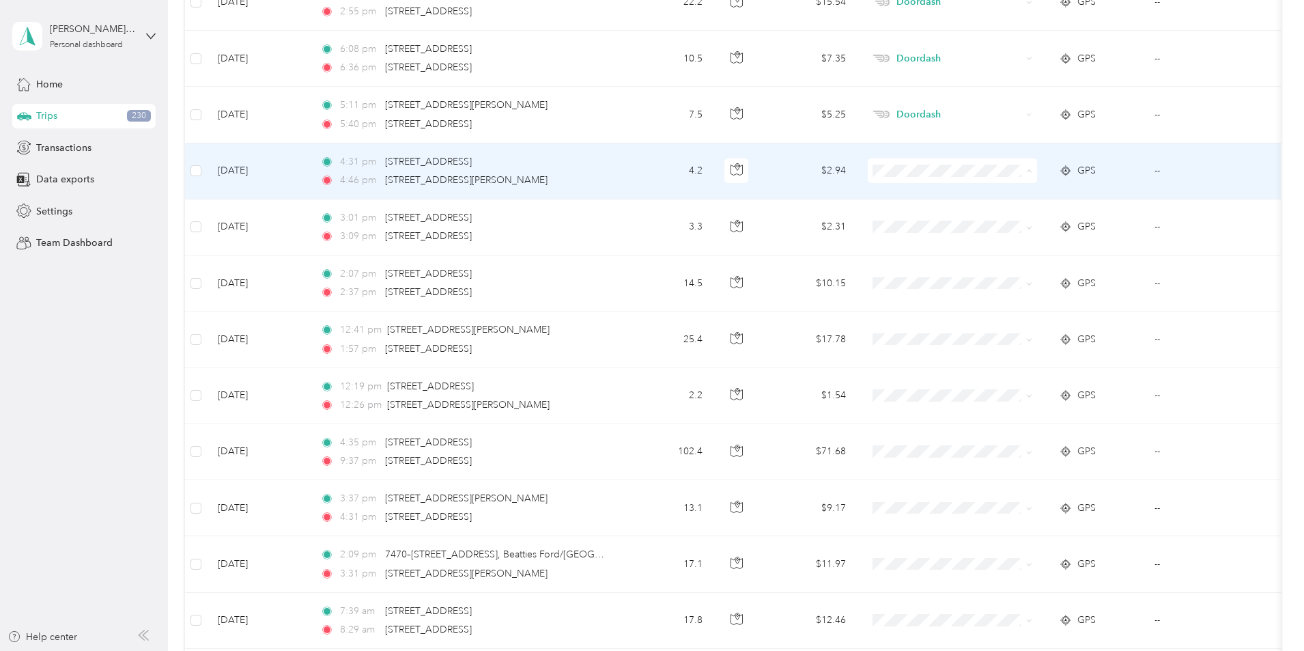
click at [1027, 222] on li "Personal" at bounding box center [1043, 220] width 169 height 24
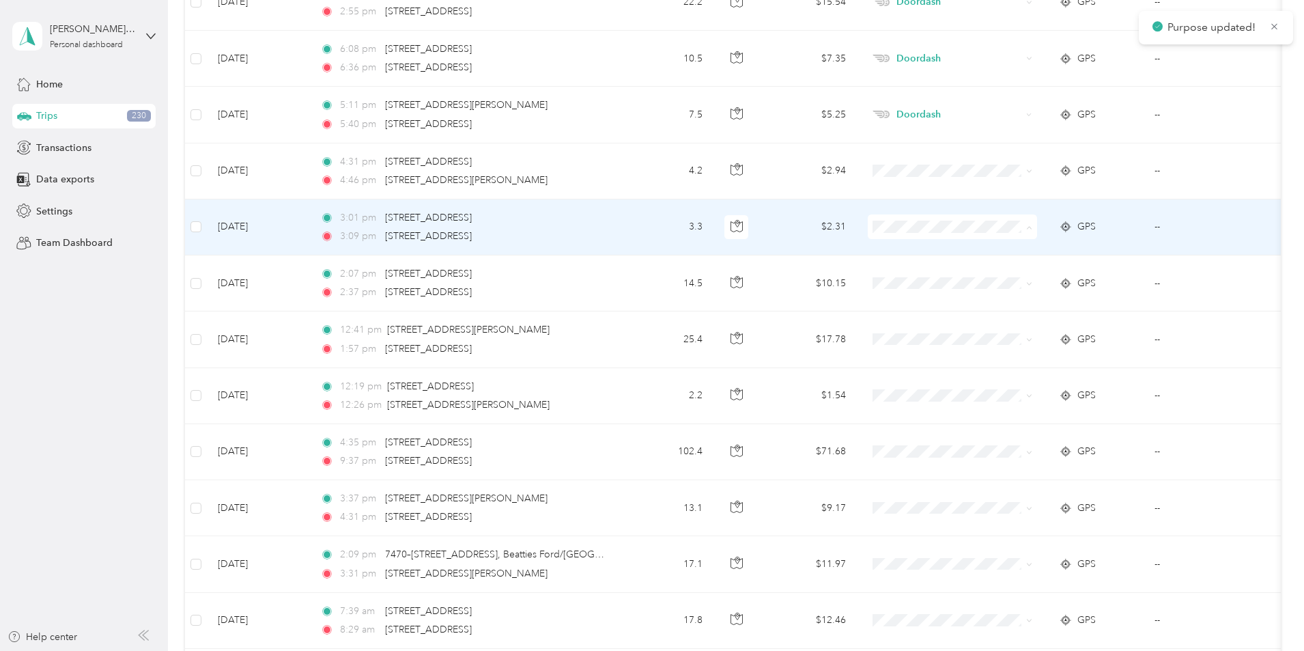
click at [999, 272] on span "Personal" at bounding box center [1056, 276] width 126 height 14
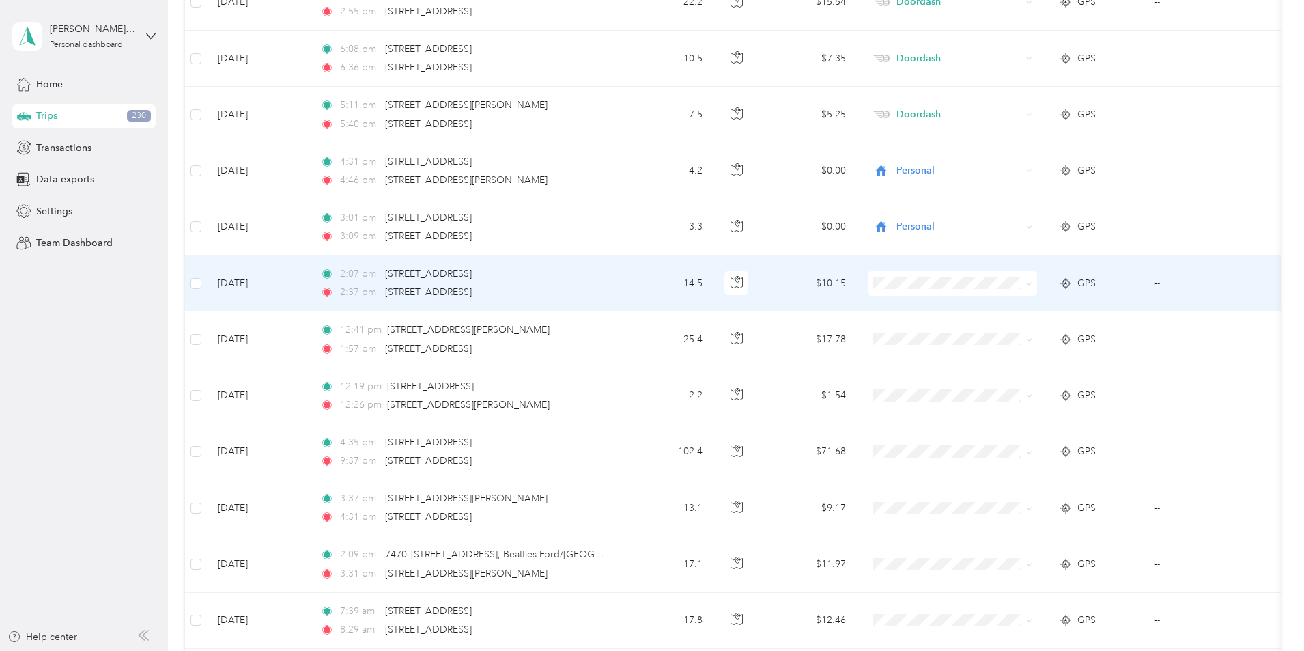
click at [1024, 353] on span "Doordash" at bounding box center [1056, 354] width 126 height 14
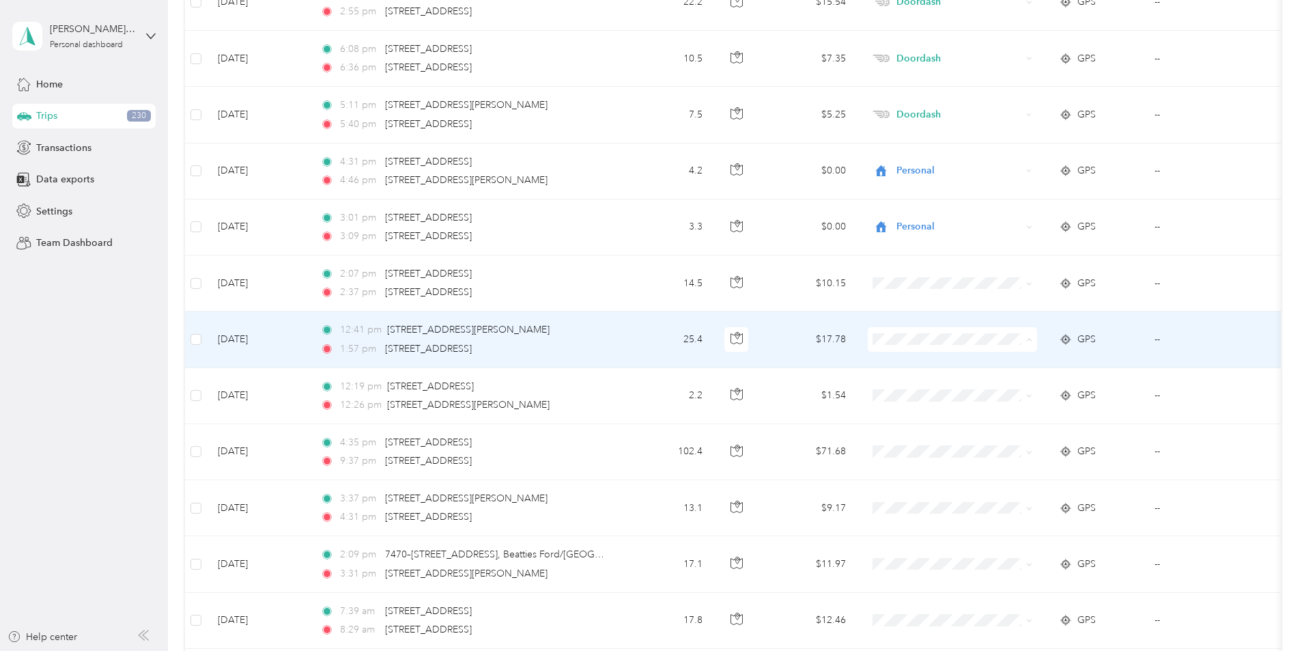
click at [1009, 406] on span "Doordash" at bounding box center [1056, 413] width 126 height 14
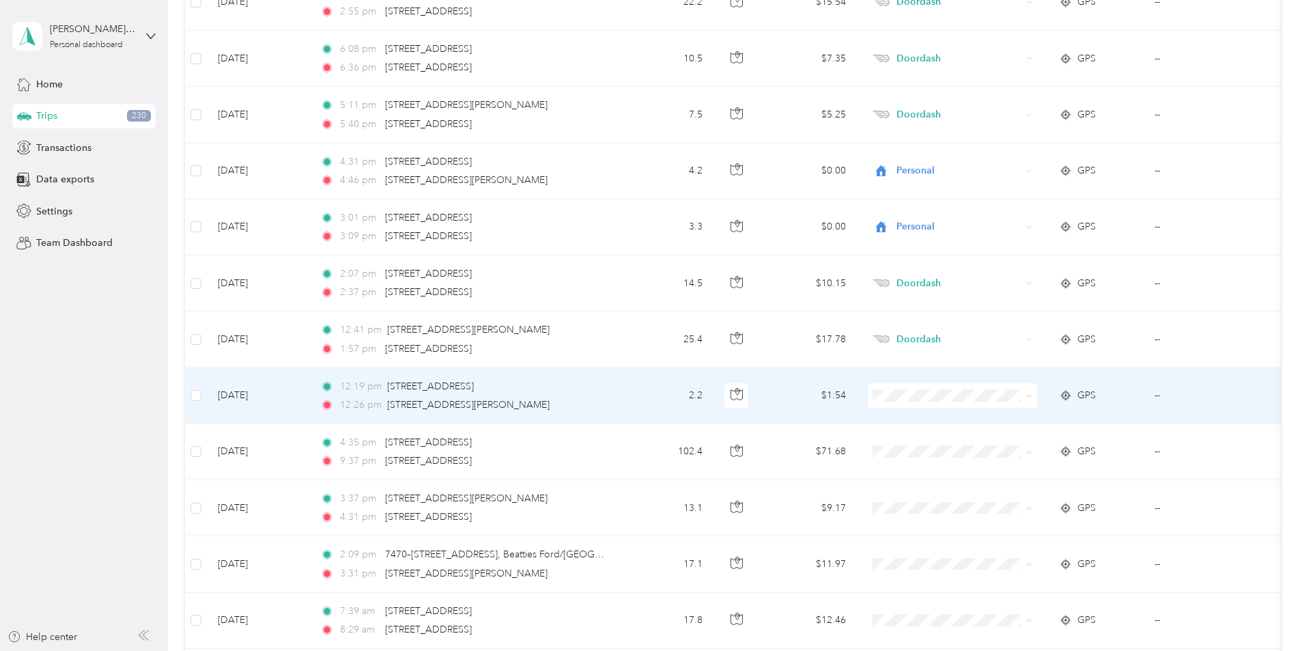
click at [1011, 463] on span "Doordash" at bounding box center [1056, 465] width 126 height 14
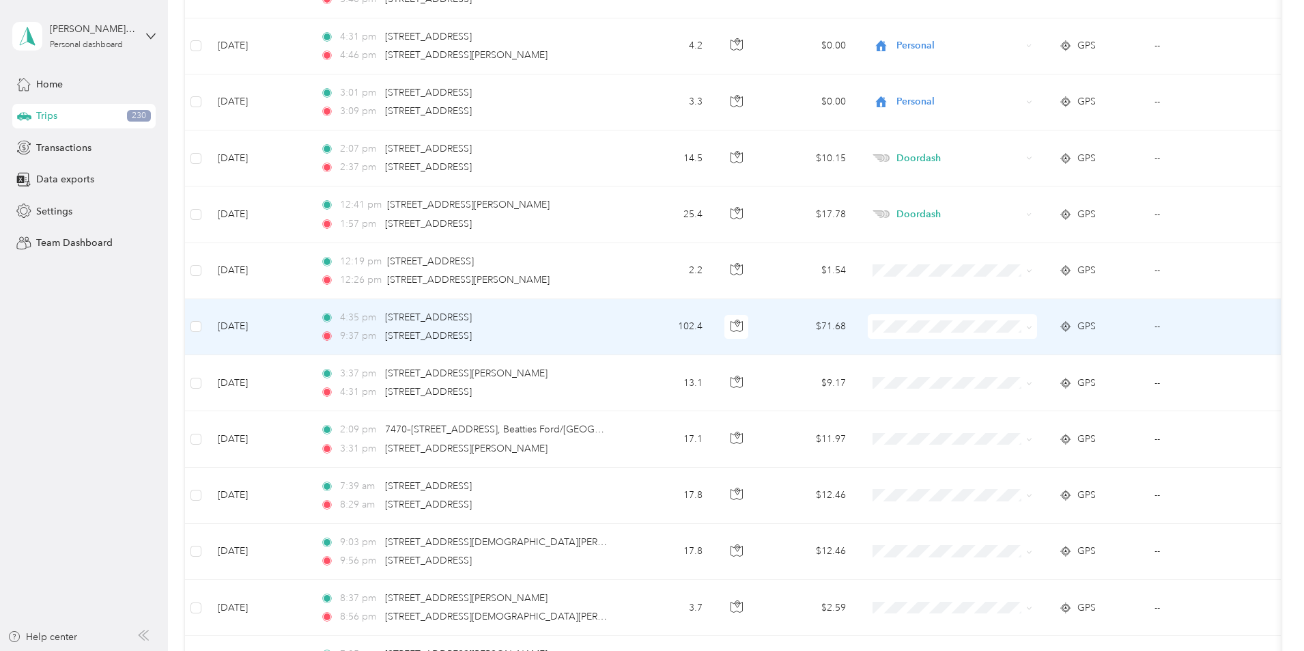
scroll to position [4380, 0]
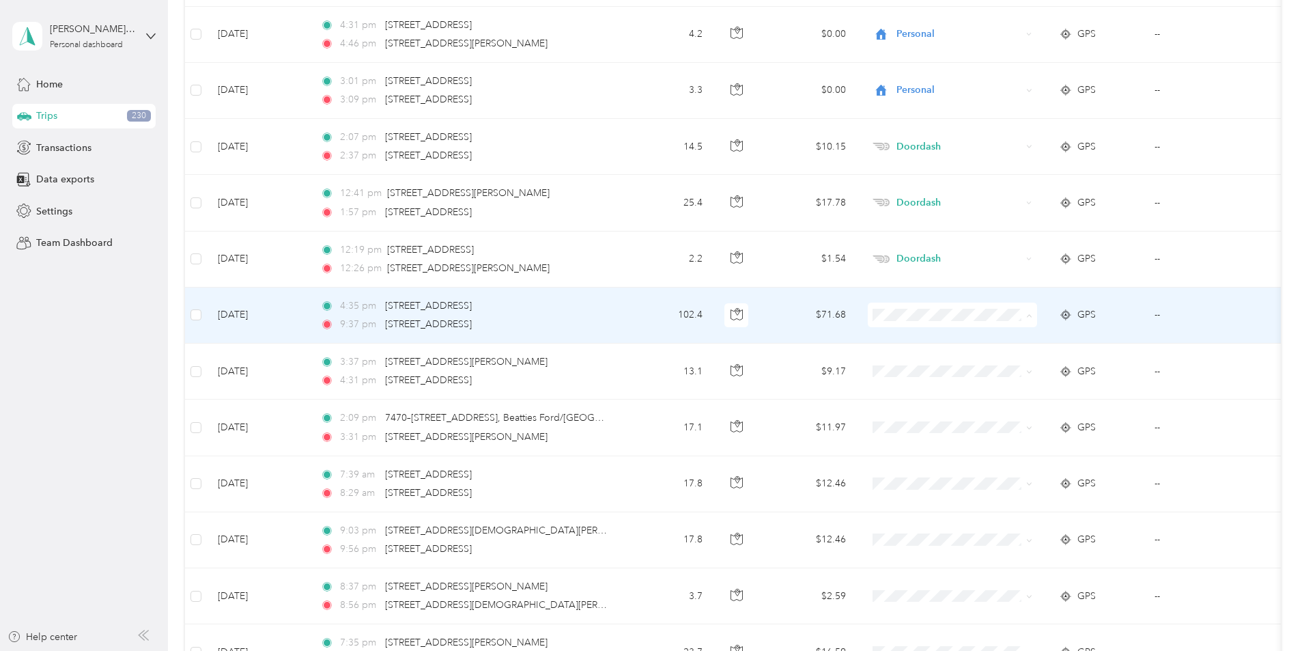
click at [1026, 387] on span "Doordash" at bounding box center [1056, 388] width 126 height 14
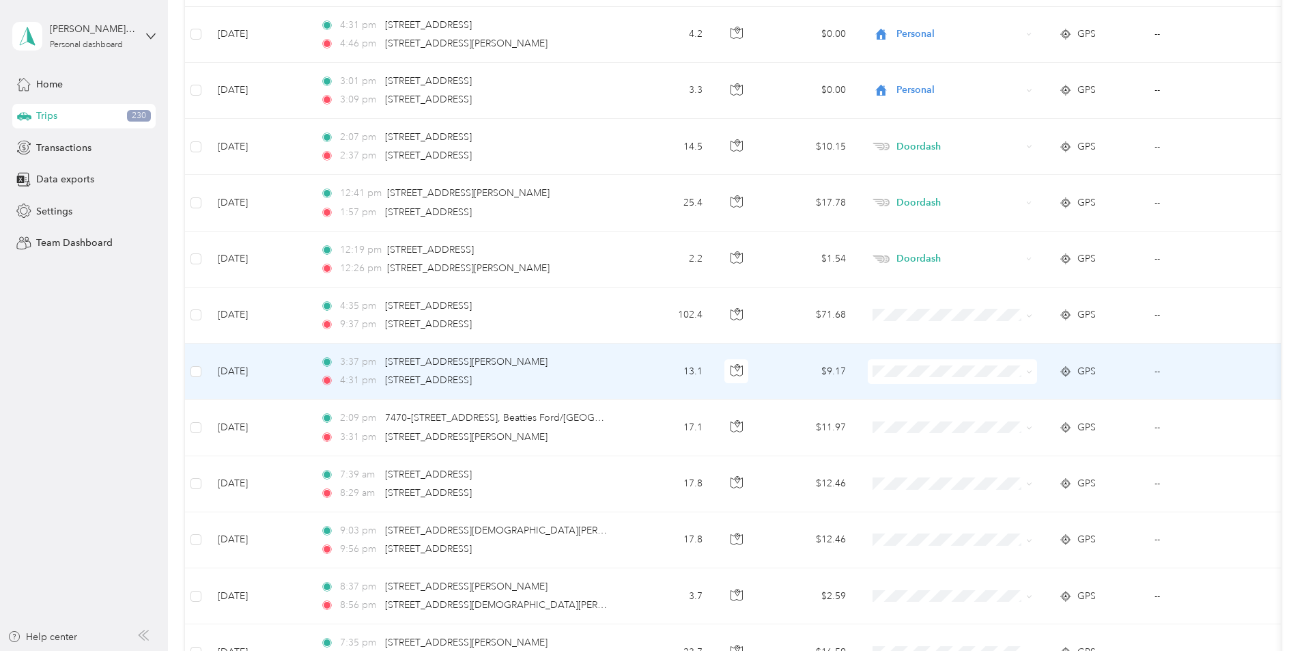
click at [1019, 441] on span "Doordash" at bounding box center [1056, 439] width 126 height 14
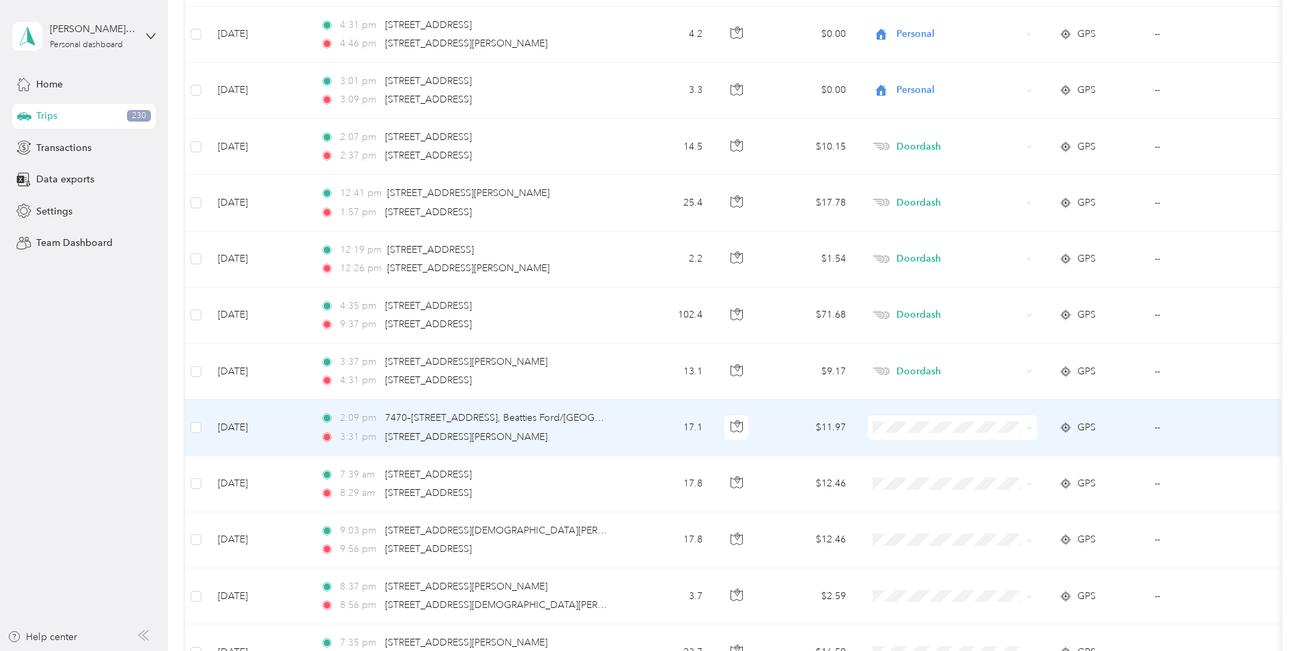
click at [1015, 499] on span "Doordash" at bounding box center [1056, 501] width 126 height 14
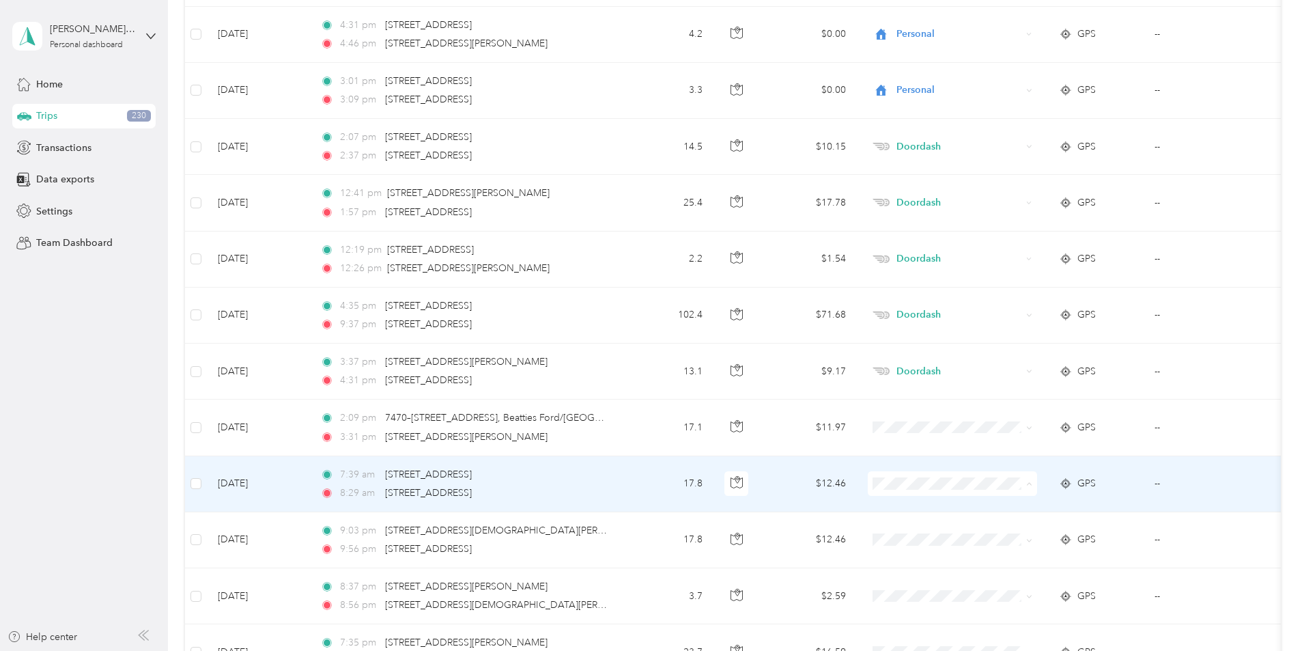
click at [1114, 408] on span "Medical" at bounding box center [1056, 410] width 126 height 14
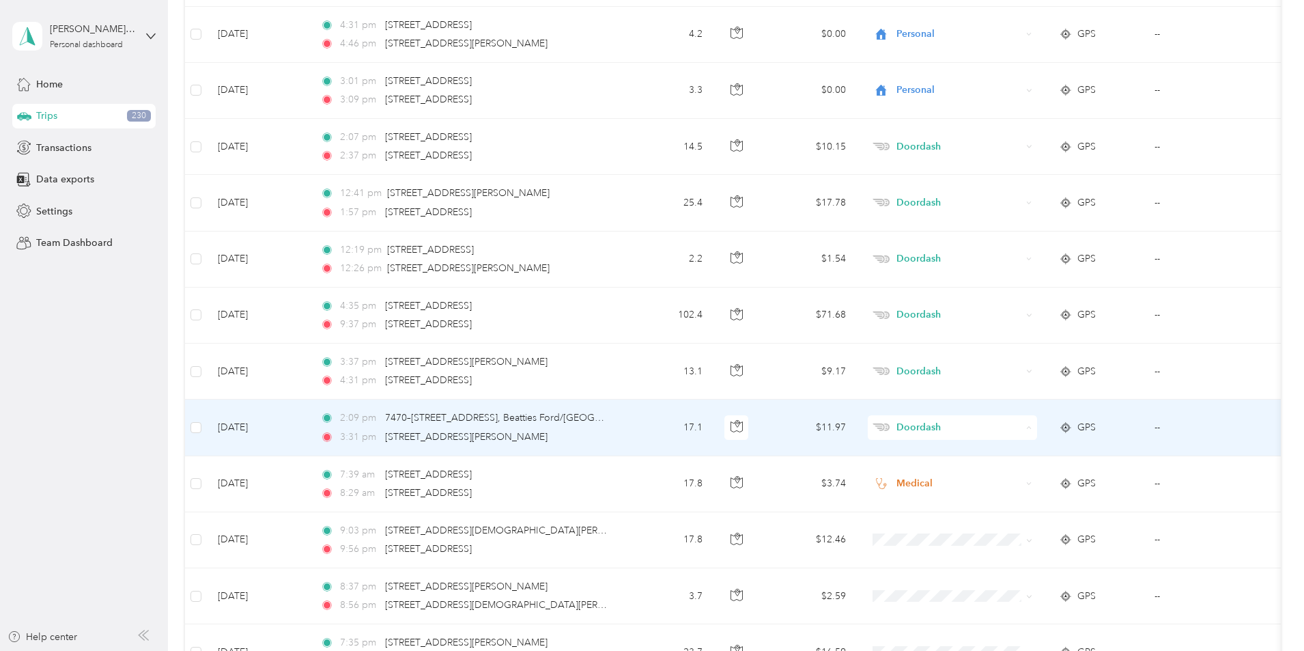
click at [1019, 452] on span "Work" at bounding box center [1056, 453] width 126 height 14
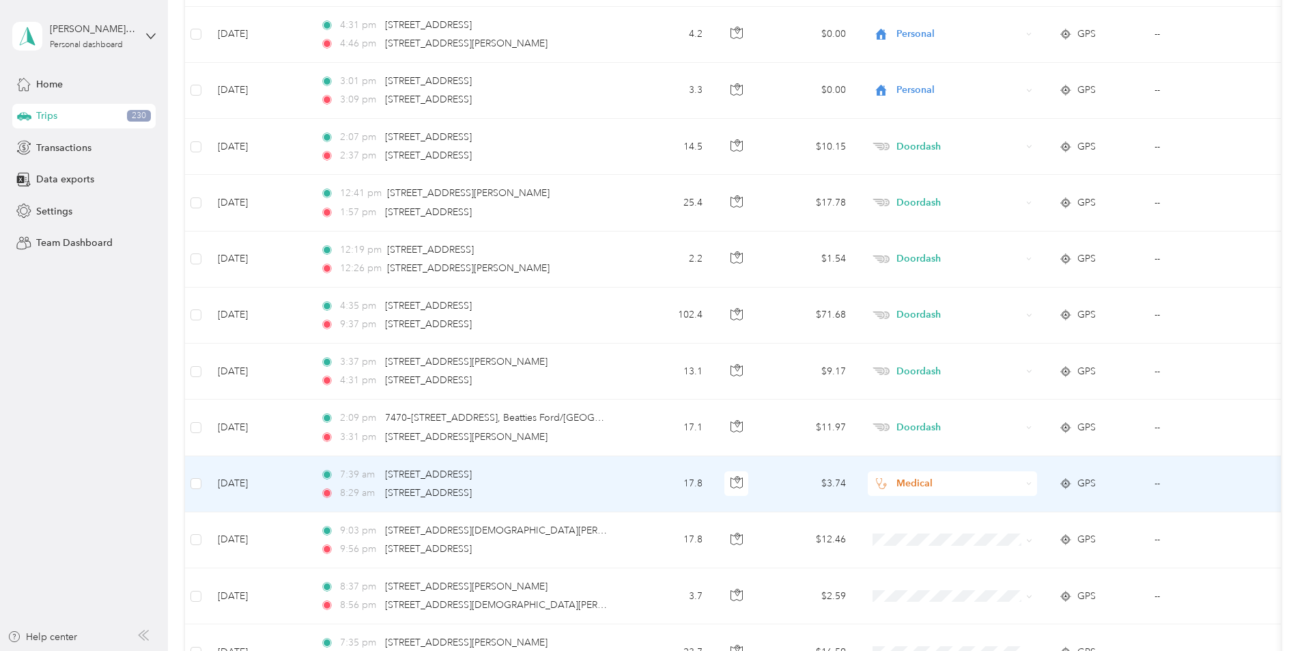
click at [1016, 483] on span "Medical" at bounding box center [959, 483] width 125 height 15
click at [1009, 288] on span "Work" at bounding box center [1056, 290] width 126 height 14
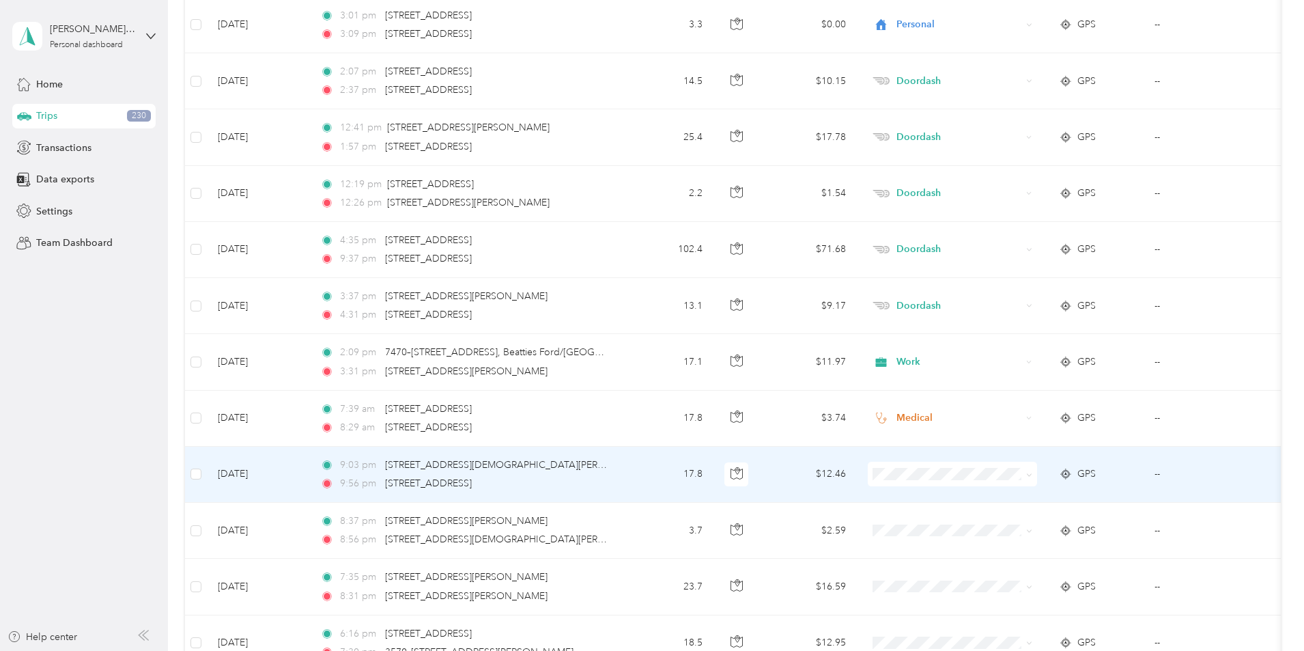
scroll to position [4517, 0]
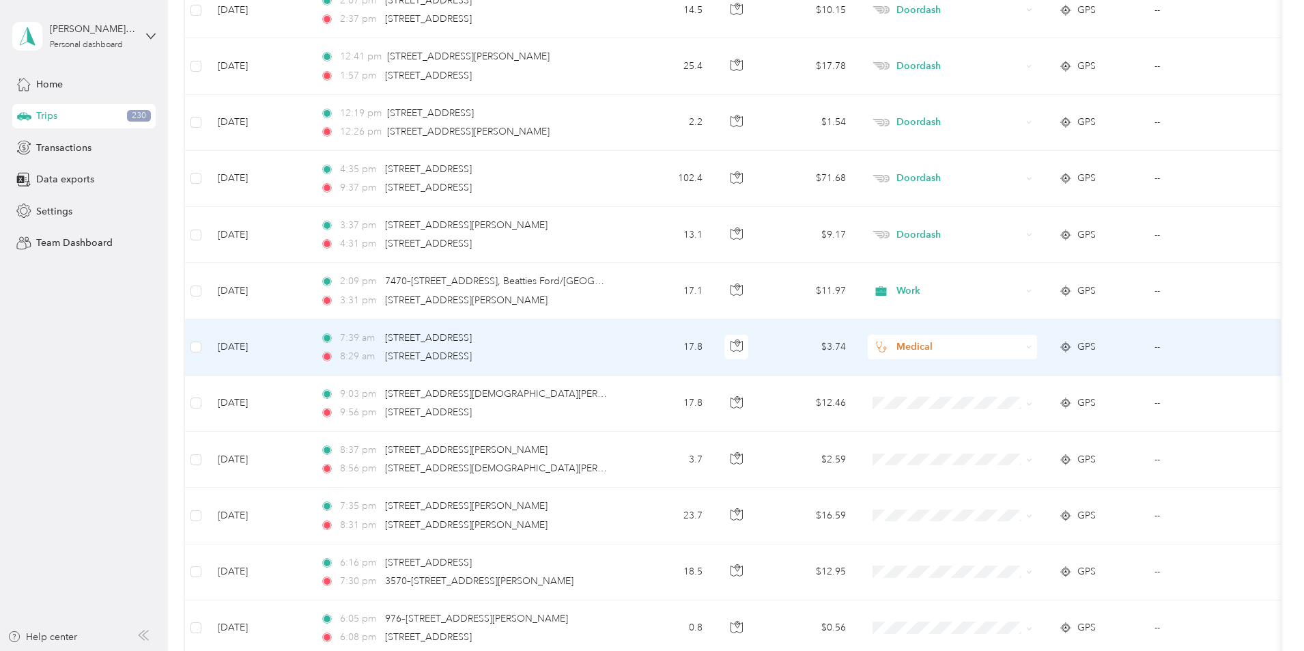
click at [1005, 351] on span "Medical" at bounding box center [959, 346] width 125 height 15
click at [1011, 377] on li "Work" at bounding box center [1043, 373] width 169 height 24
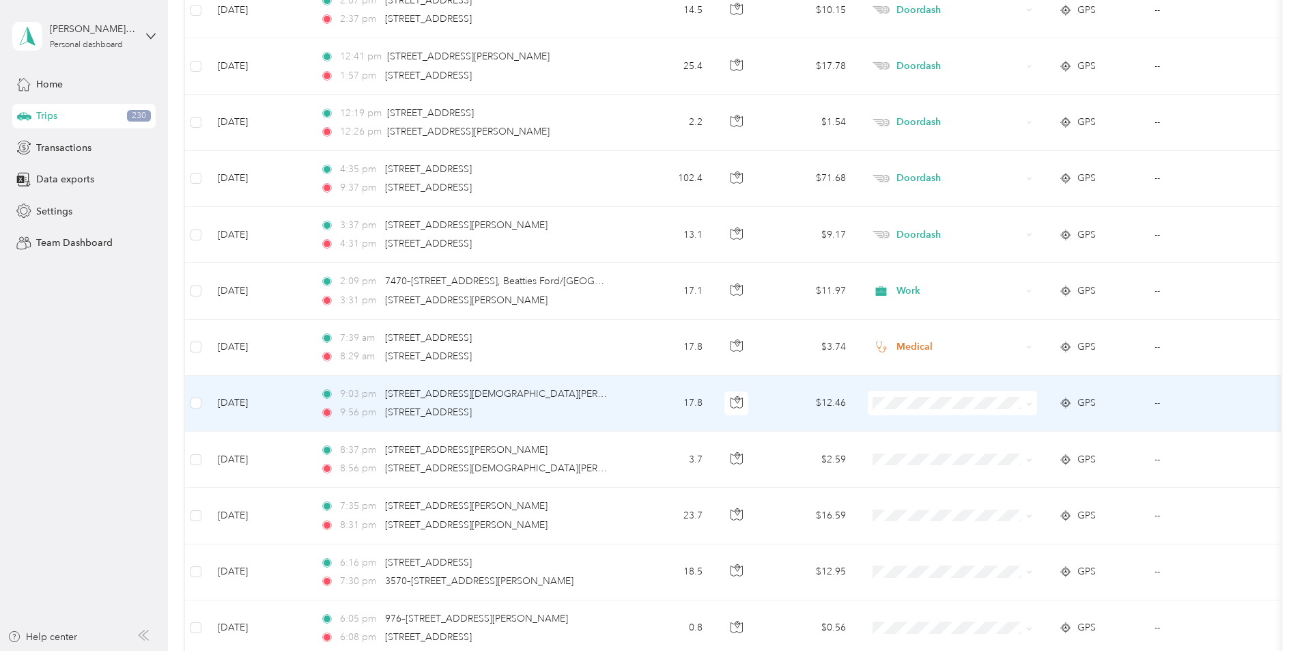
click at [1015, 472] on span "Doordash" at bounding box center [1056, 475] width 126 height 14
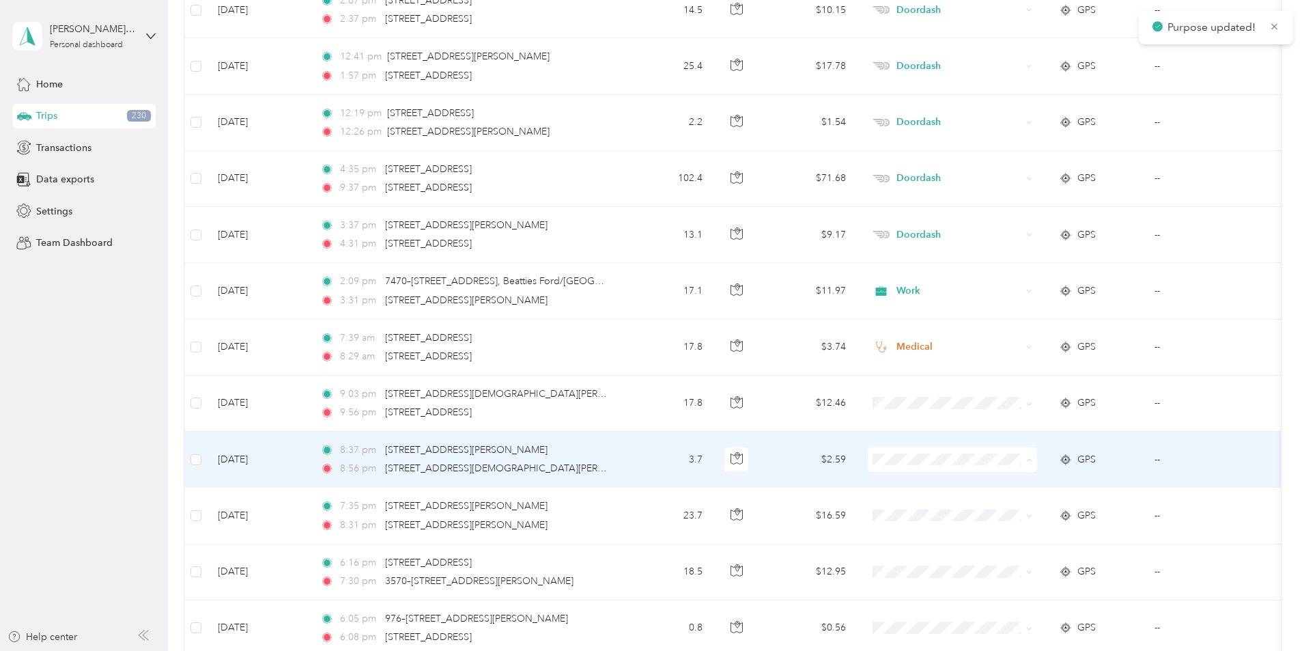
click at [1026, 307] on span "Doordash" at bounding box center [1056, 314] width 126 height 14
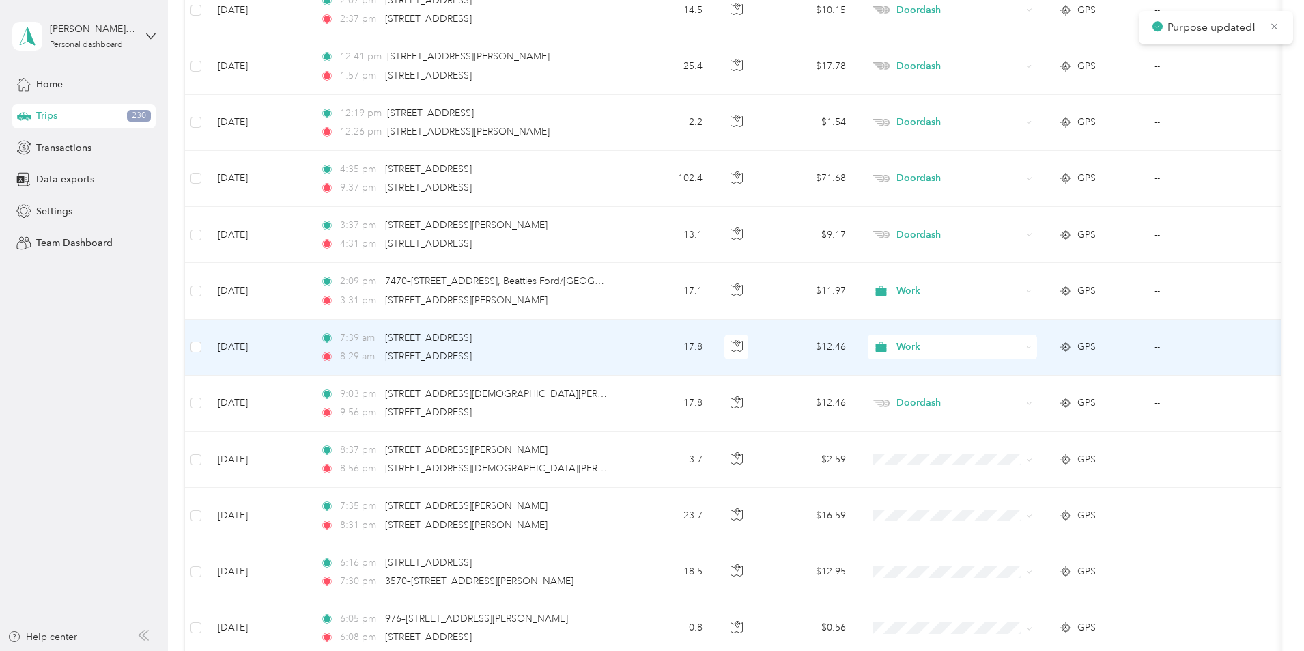
click at [1022, 343] on span "Work" at bounding box center [959, 346] width 125 height 15
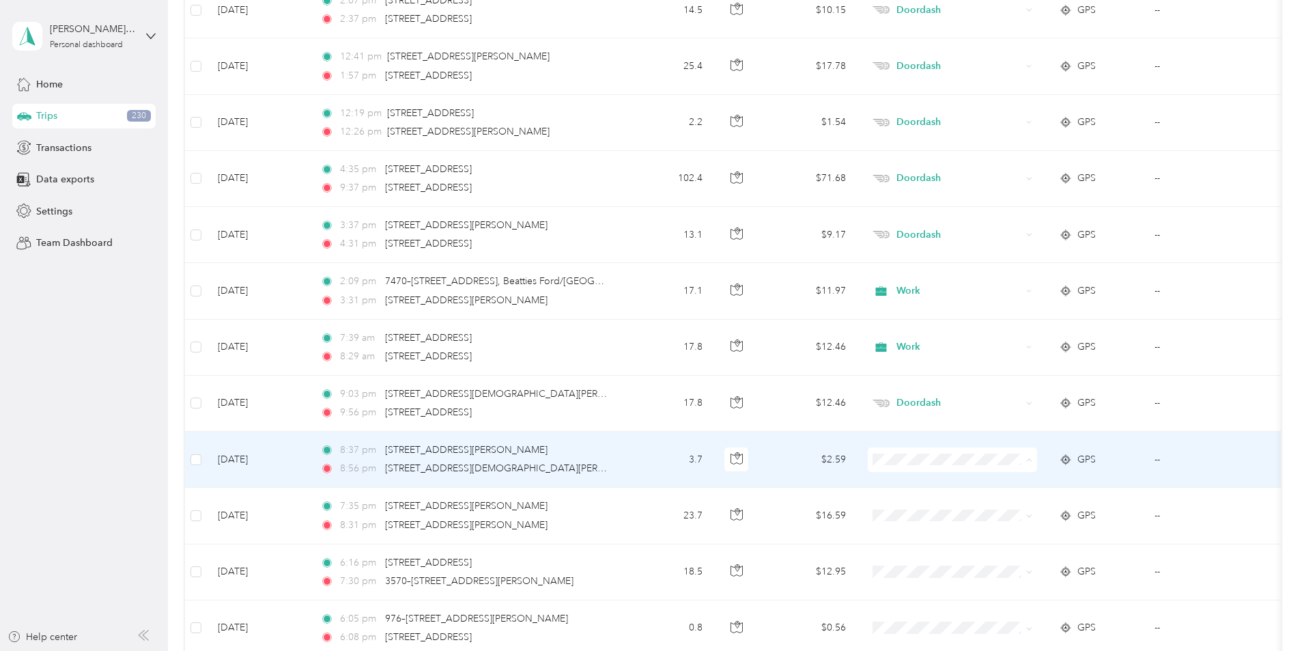
click at [1017, 307] on span "Doordash" at bounding box center [1056, 314] width 126 height 14
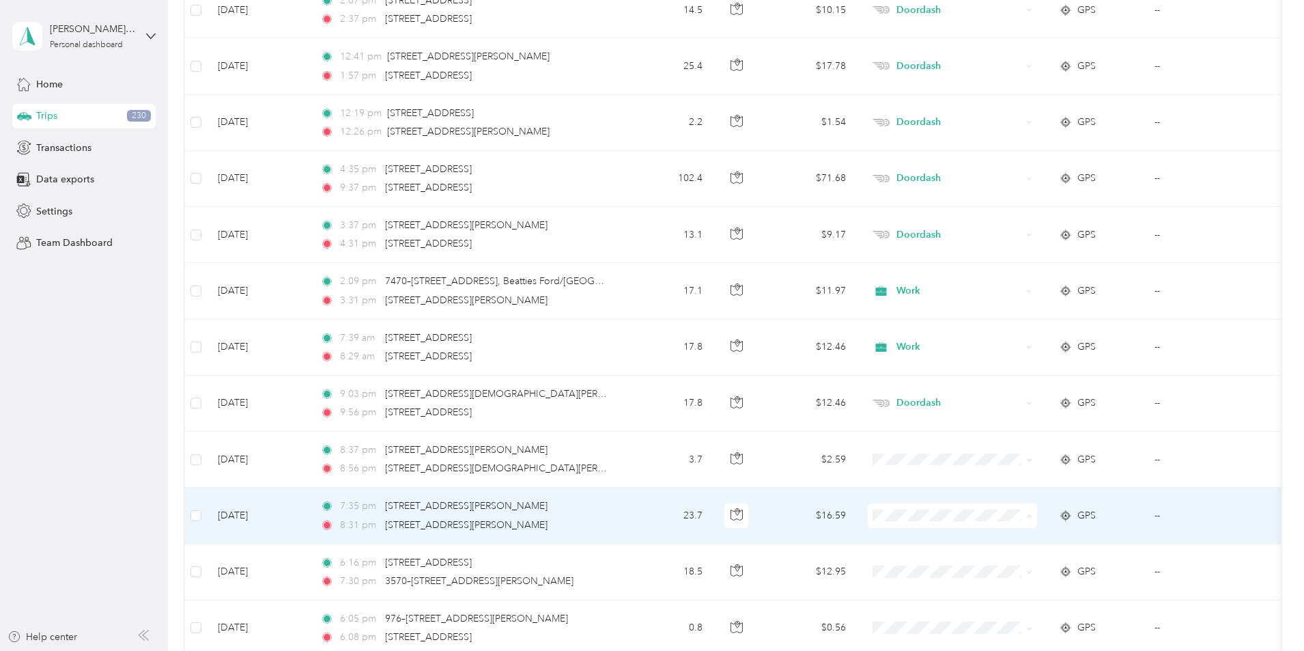
click at [1039, 369] on span "Doordash" at bounding box center [1056, 370] width 126 height 14
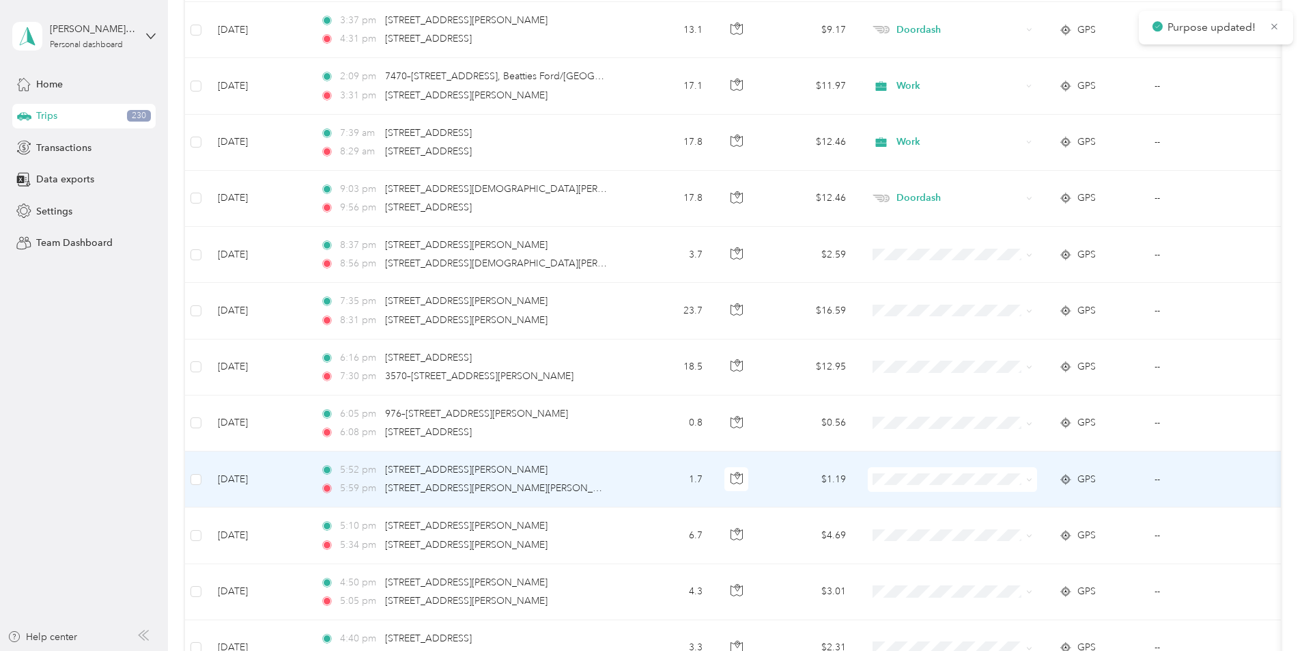
scroll to position [4926, 0]
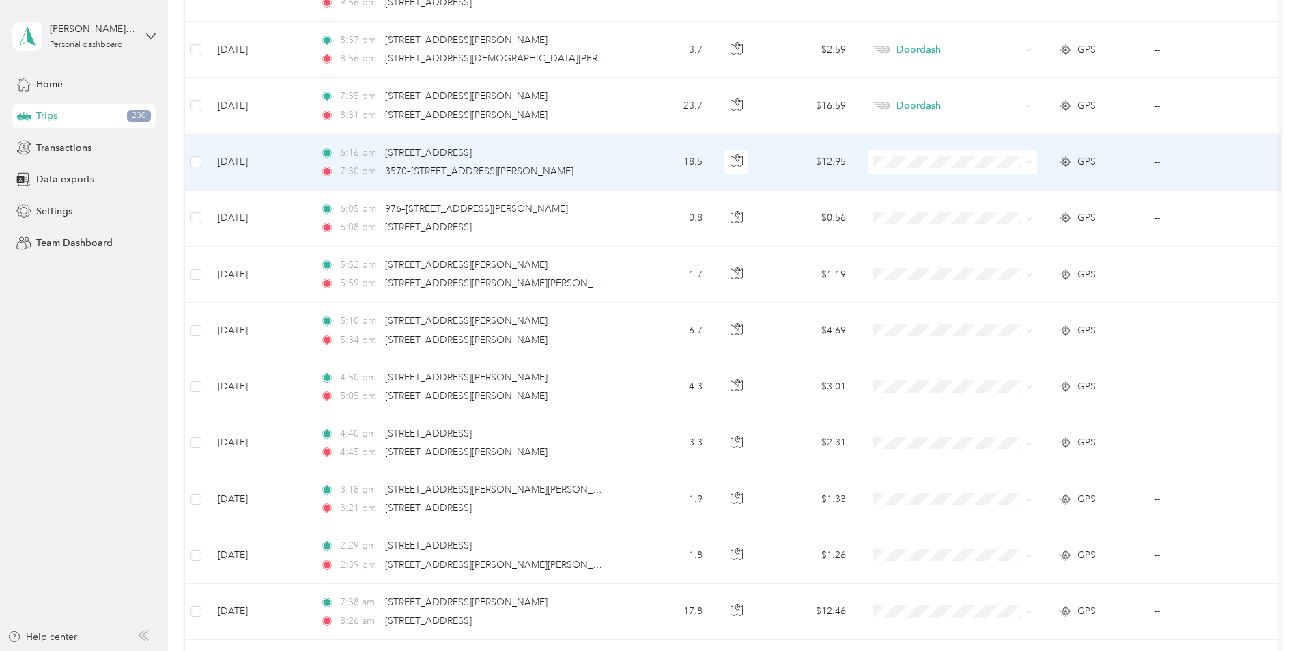
click at [1022, 237] on li "Doordash" at bounding box center [1043, 233] width 169 height 24
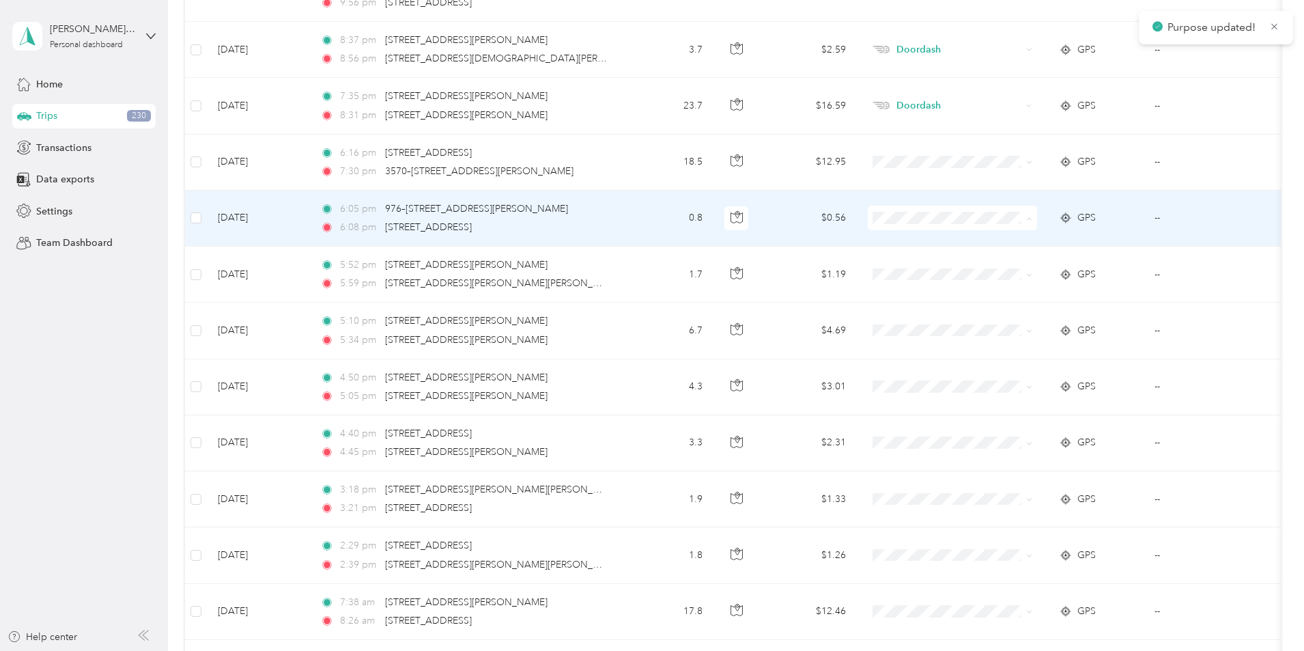
click at [1009, 288] on span "Doordash" at bounding box center [1056, 291] width 126 height 14
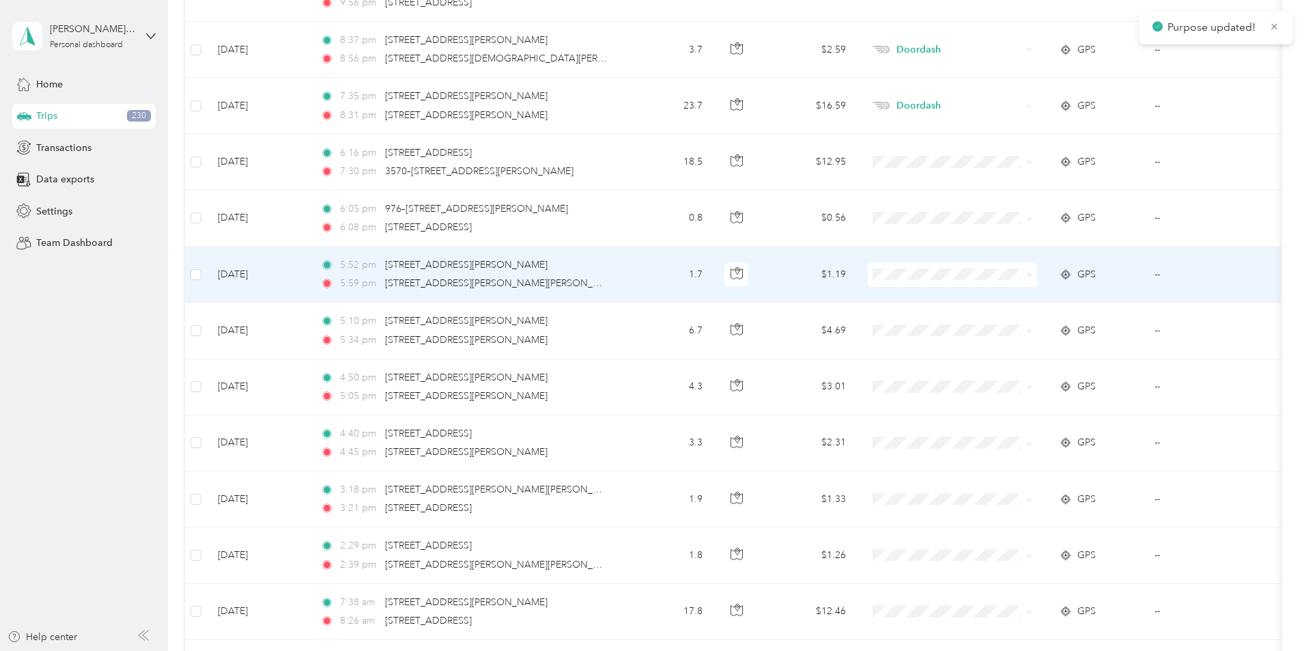
click at [1019, 350] on li "Doordash" at bounding box center [1043, 348] width 169 height 24
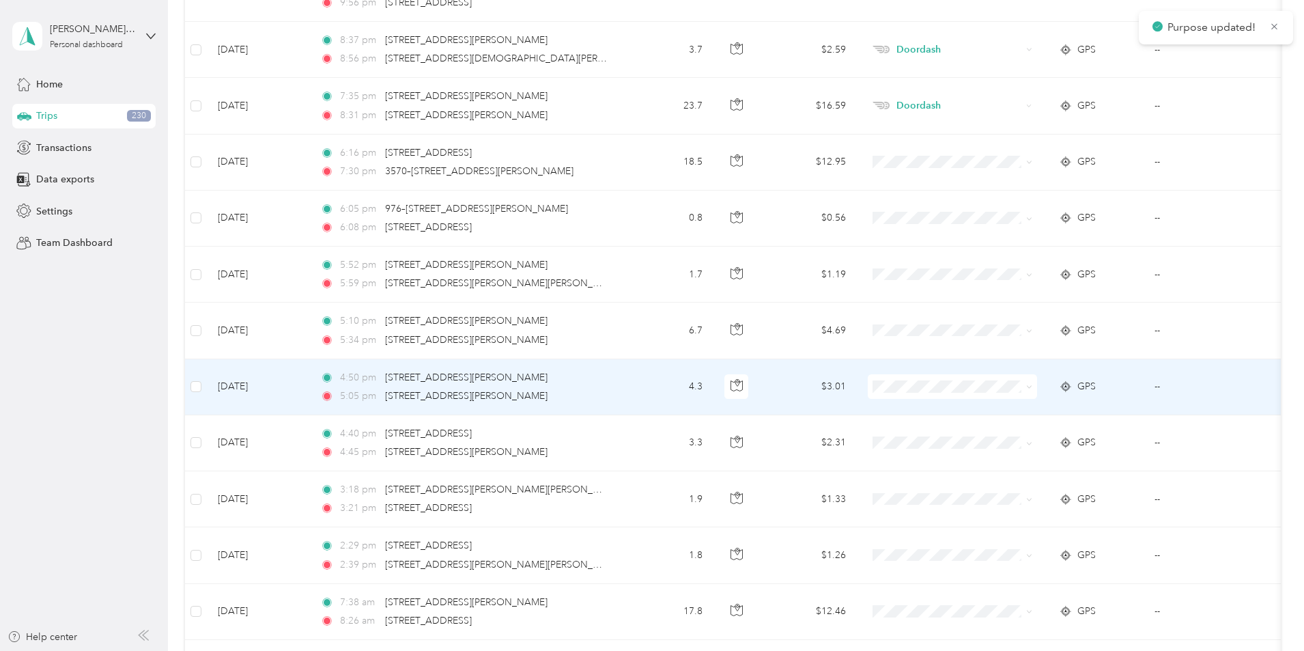
click at [993, 379] on span at bounding box center [952, 386] width 169 height 25
click at [1008, 462] on li "Doordash" at bounding box center [1043, 460] width 169 height 24
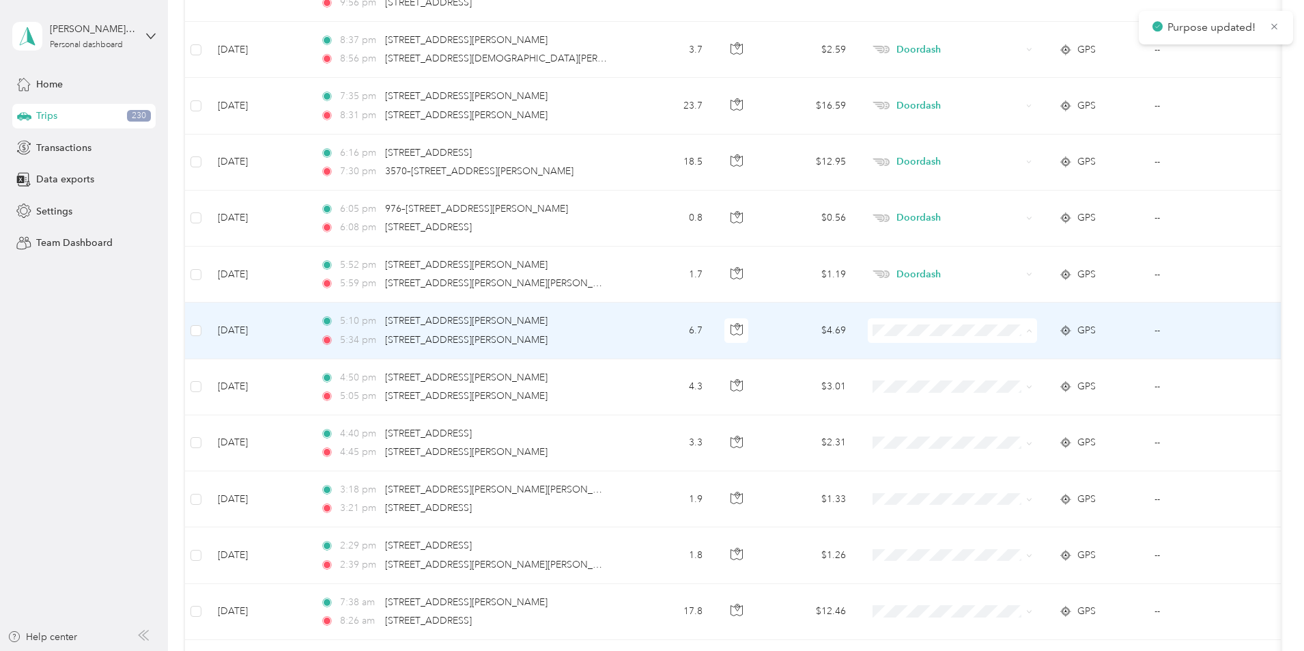
click at [1004, 402] on span "Doordash" at bounding box center [1056, 404] width 126 height 14
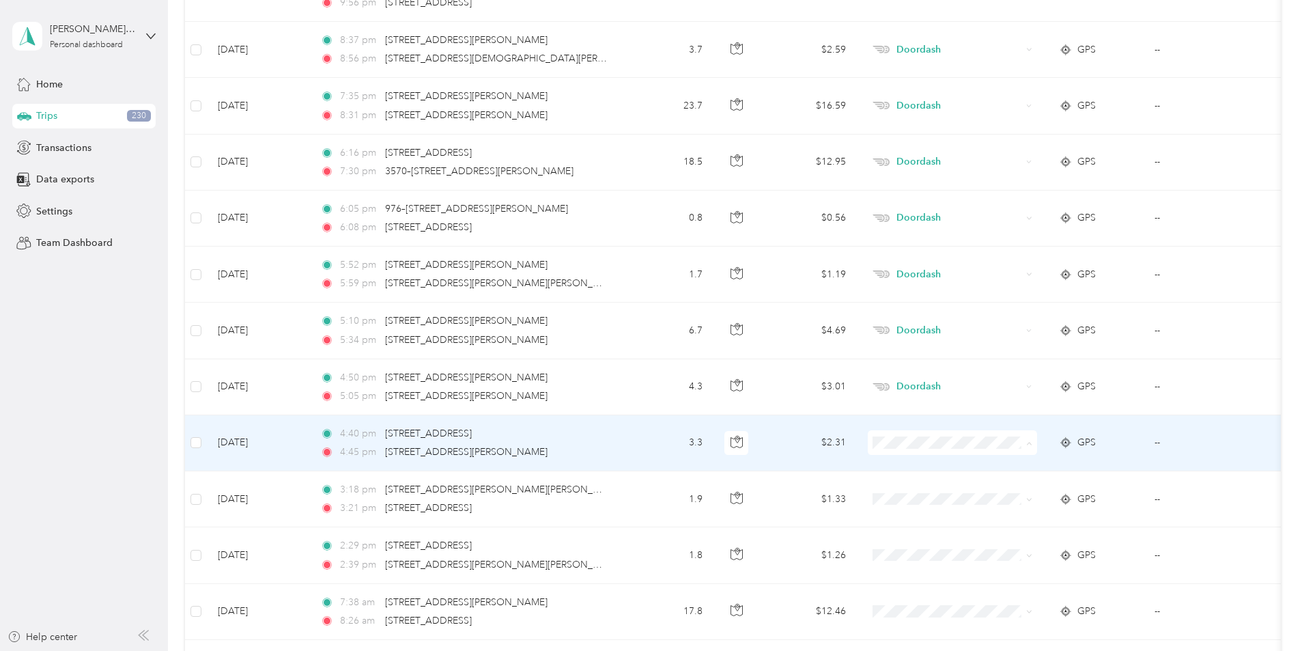
click at [1018, 496] on li "Personal" at bounding box center [1043, 492] width 169 height 24
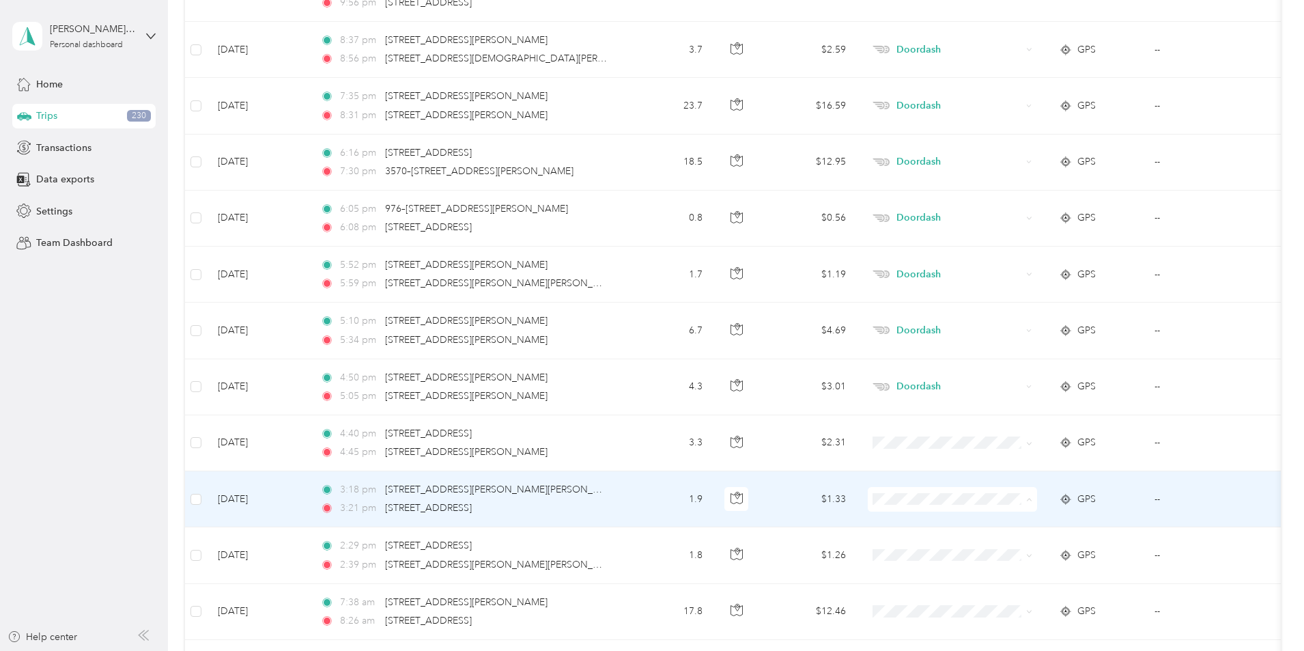
click at [1003, 309] on li "Work" at bounding box center [1043, 306] width 169 height 24
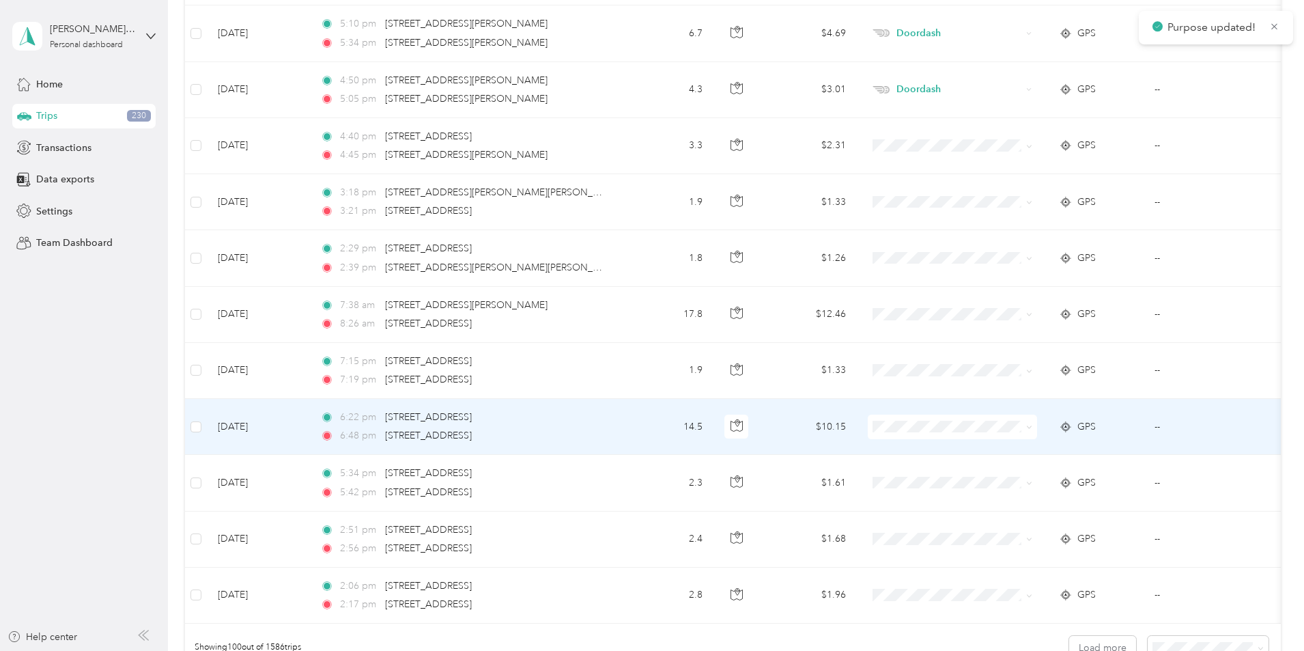
scroll to position [5336, 0]
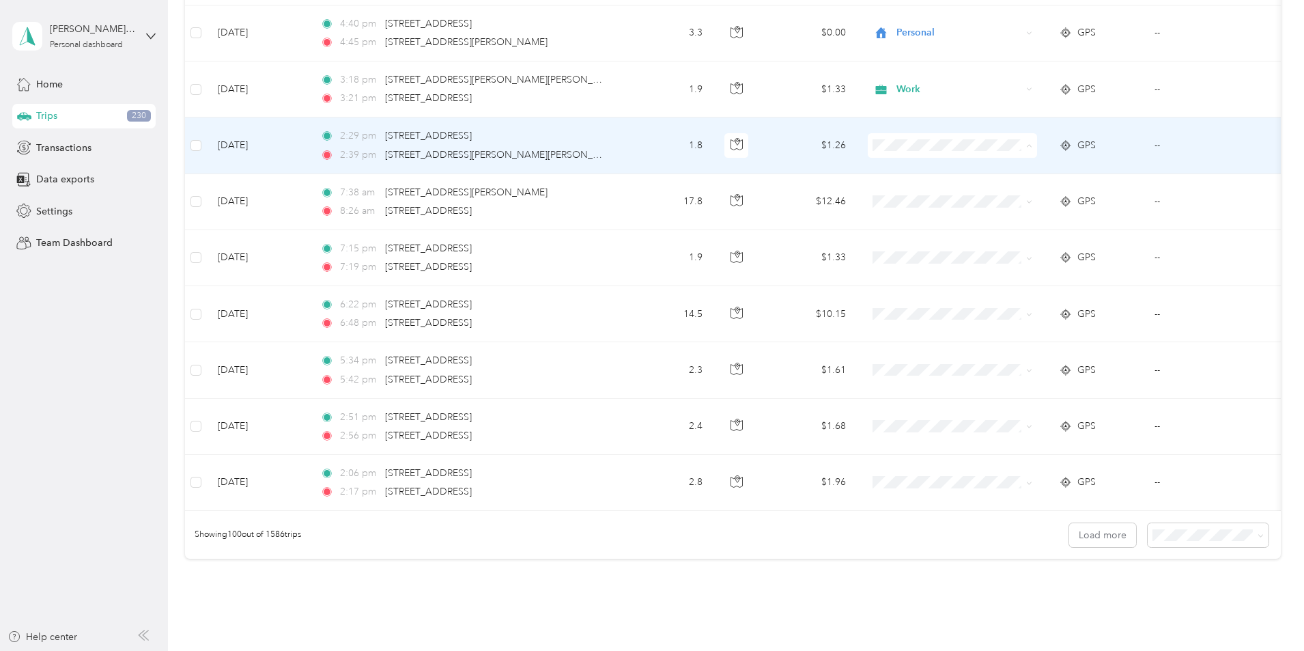
click at [1010, 175] on li "Work" at bounding box center [1043, 171] width 169 height 24
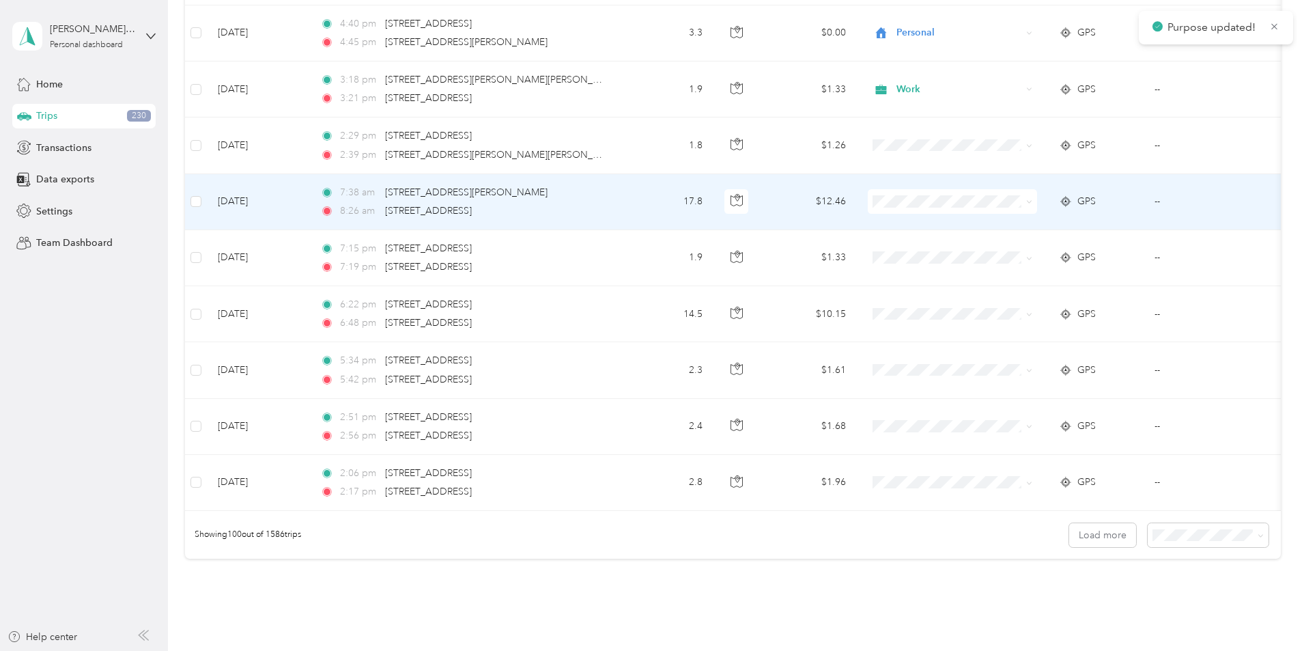
click at [998, 225] on span "Work" at bounding box center [1056, 224] width 126 height 14
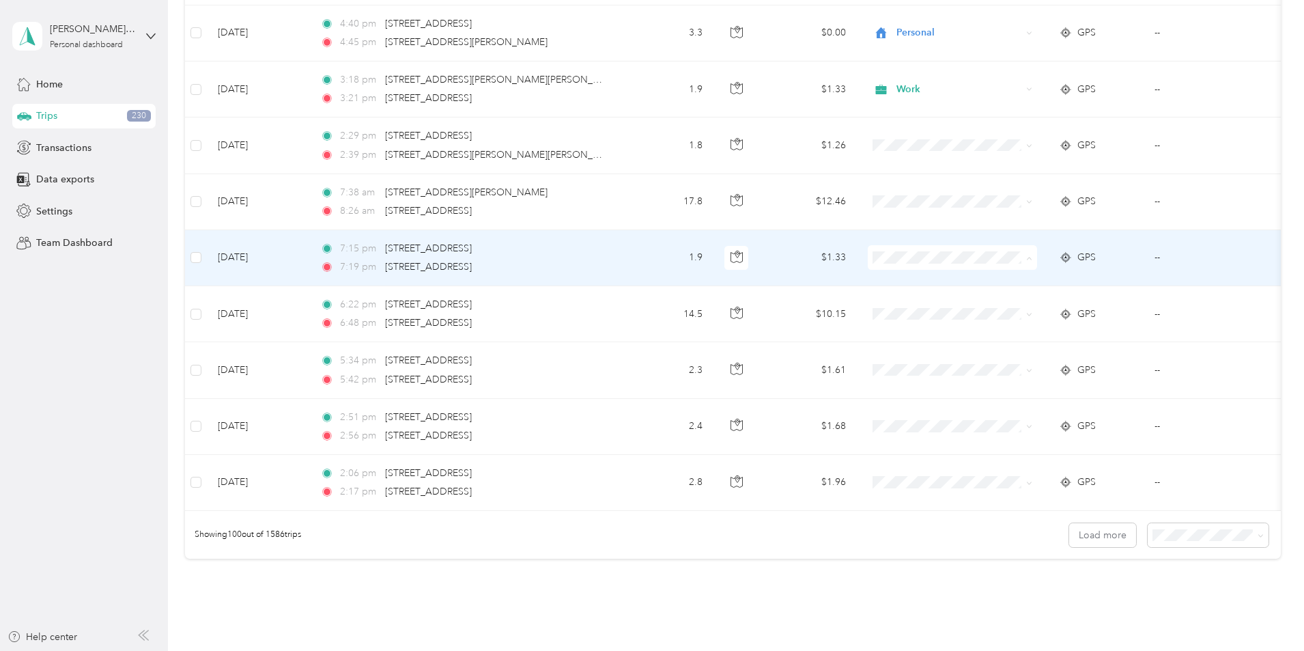
click at [1020, 328] on span "Doordash" at bounding box center [1056, 331] width 126 height 14
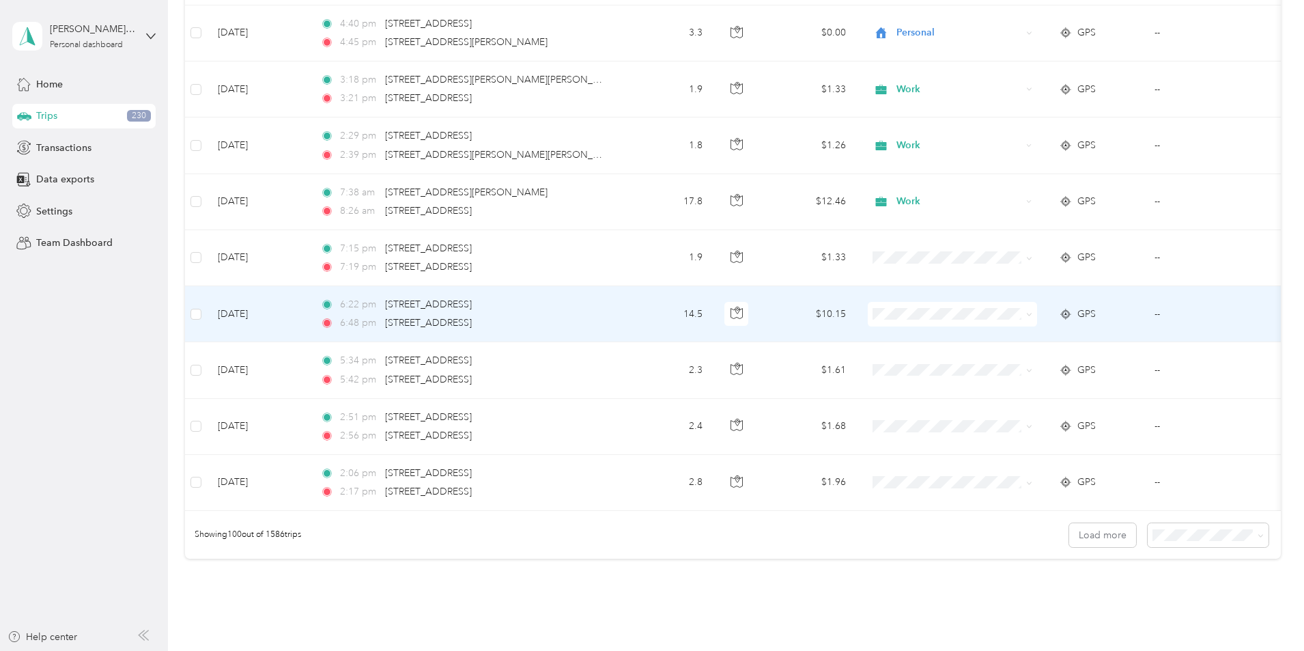
click at [1020, 387] on span "Doordash" at bounding box center [1056, 387] width 126 height 14
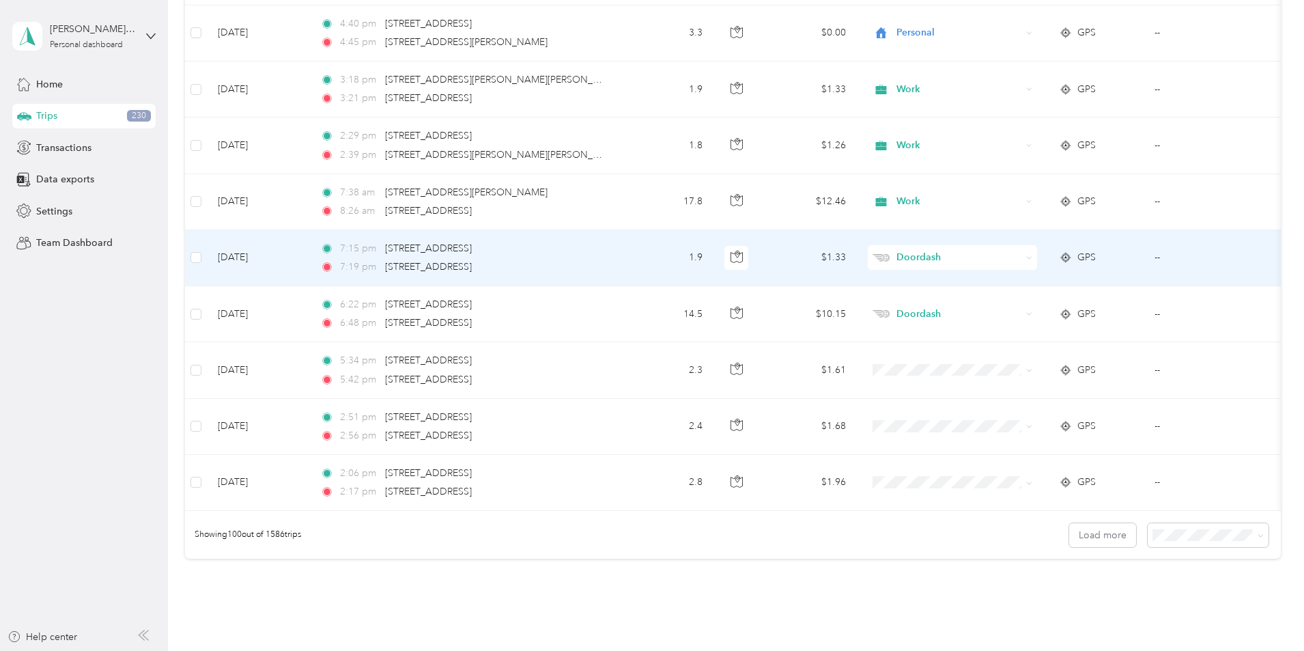
click at [992, 262] on span "Doordash" at bounding box center [959, 257] width 125 height 15
click at [1015, 307] on span "Personal" at bounding box center [1056, 307] width 126 height 14
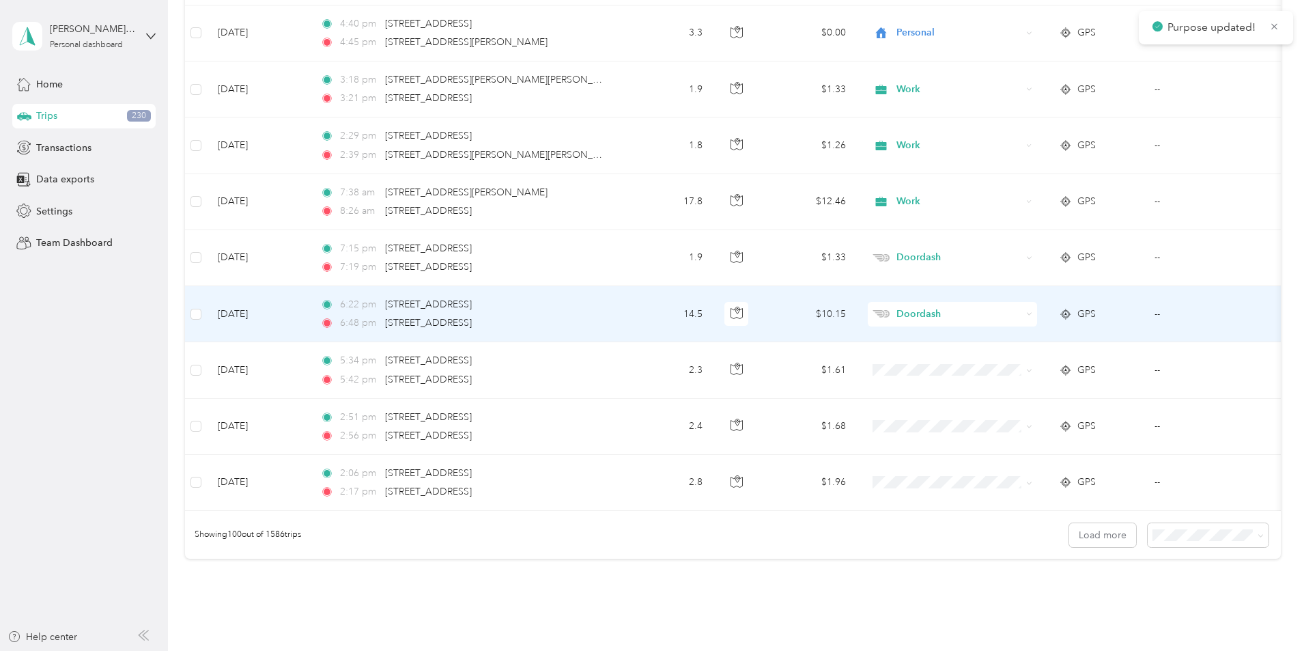
click at [1012, 312] on span "Doordash" at bounding box center [959, 314] width 125 height 15
click at [1020, 365] on li "Personal" at bounding box center [1043, 364] width 169 height 24
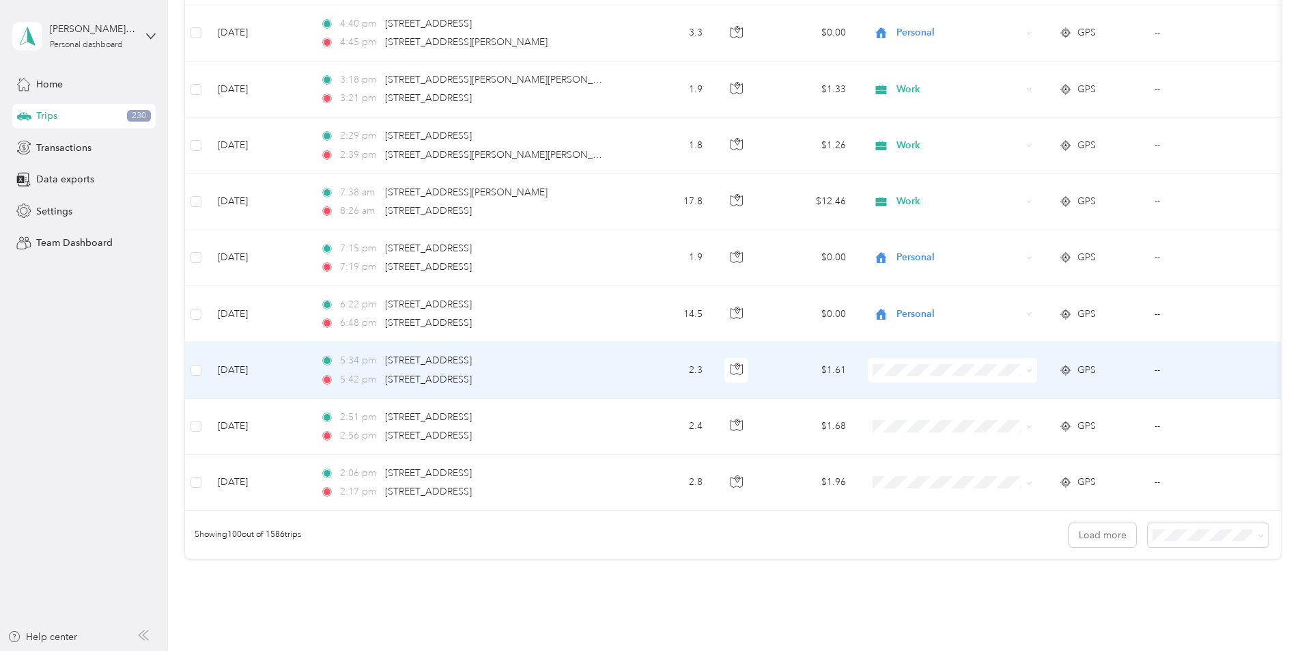
click at [1012, 419] on span "Personal" at bounding box center [1056, 419] width 126 height 14
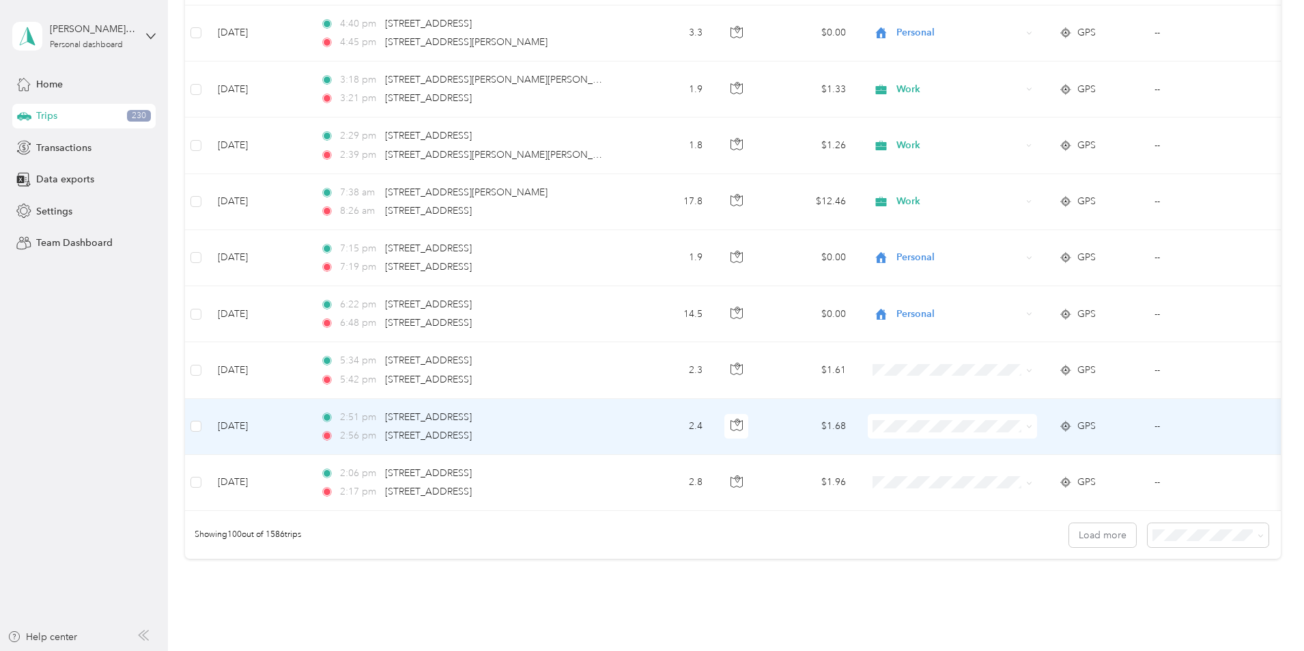
click at [1016, 447] on span "Work" at bounding box center [1056, 448] width 126 height 14
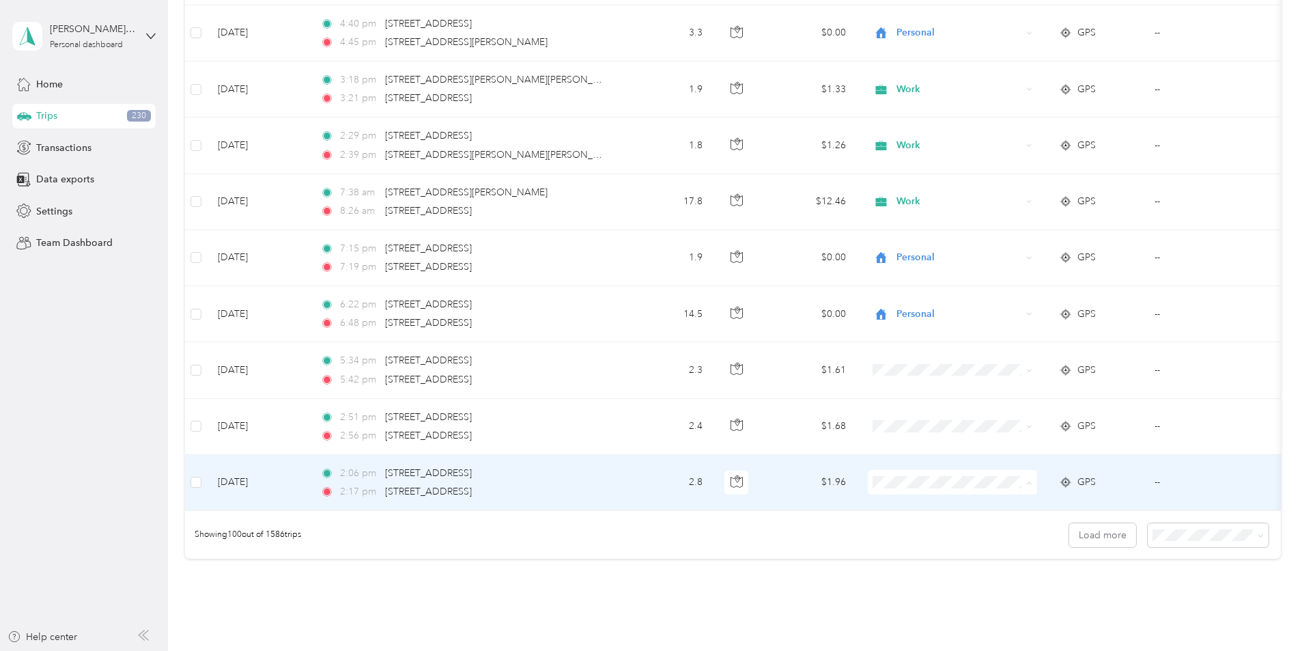
click at [1015, 286] on span "Work" at bounding box center [1056, 289] width 126 height 14
click at [1030, 296] on li "Work" at bounding box center [1043, 289] width 169 height 24
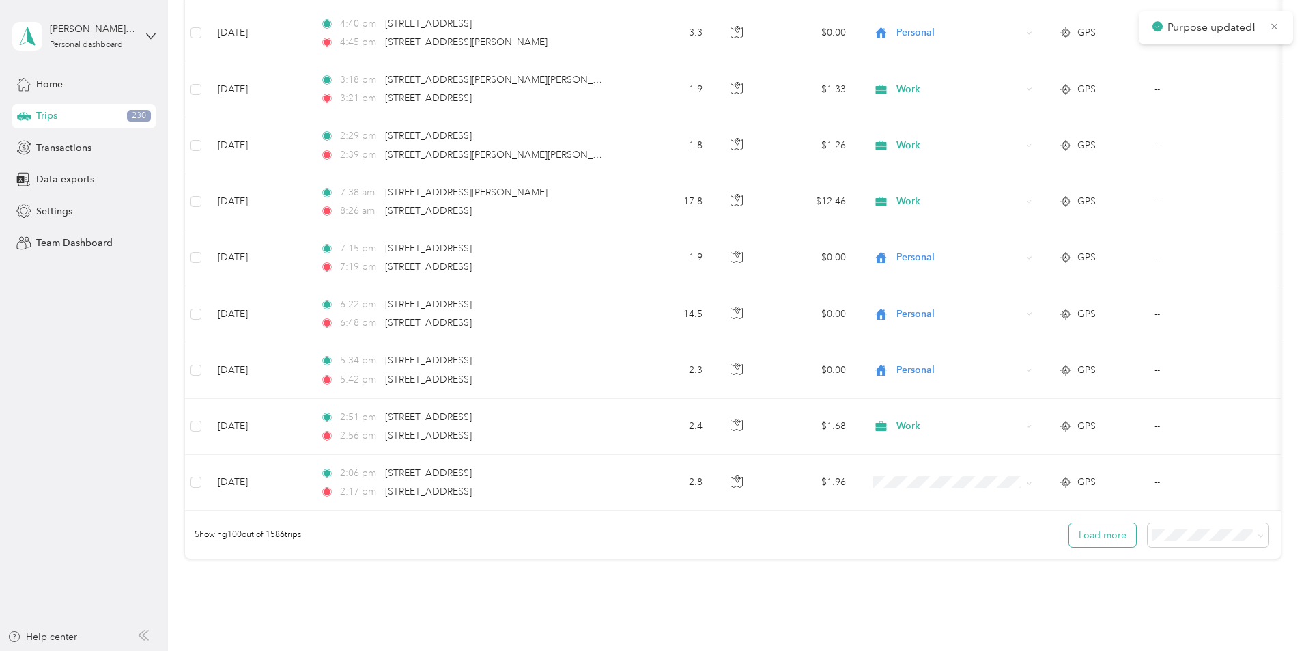
click at [1069, 547] on button "Load more" at bounding box center [1102, 535] width 67 height 24
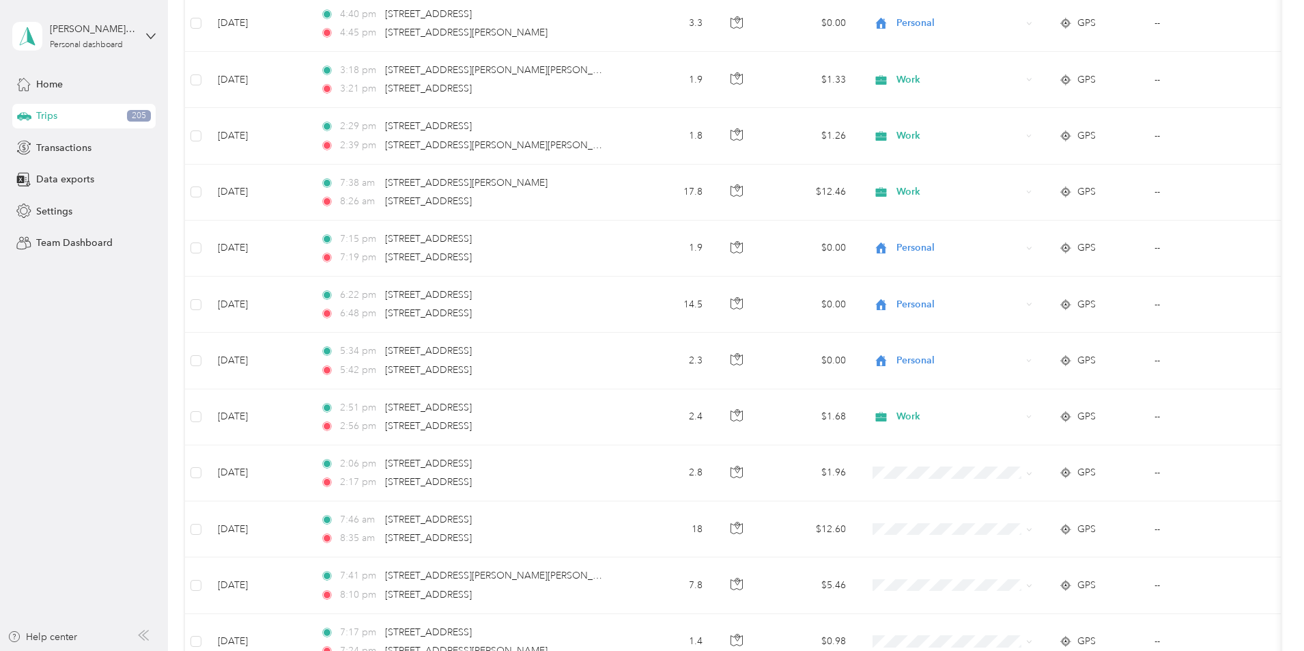
scroll to position [5345, 0]
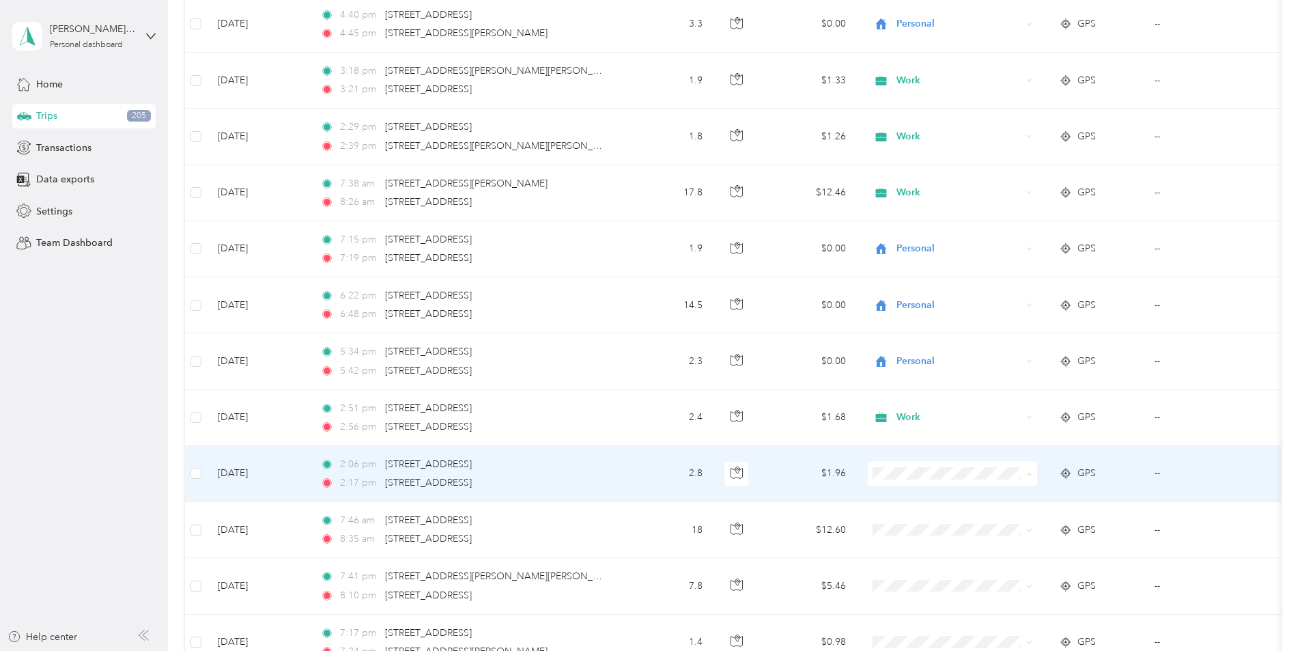
click at [1011, 281] on span "Work" at bounding box center [1056, 280] width 126 height 14
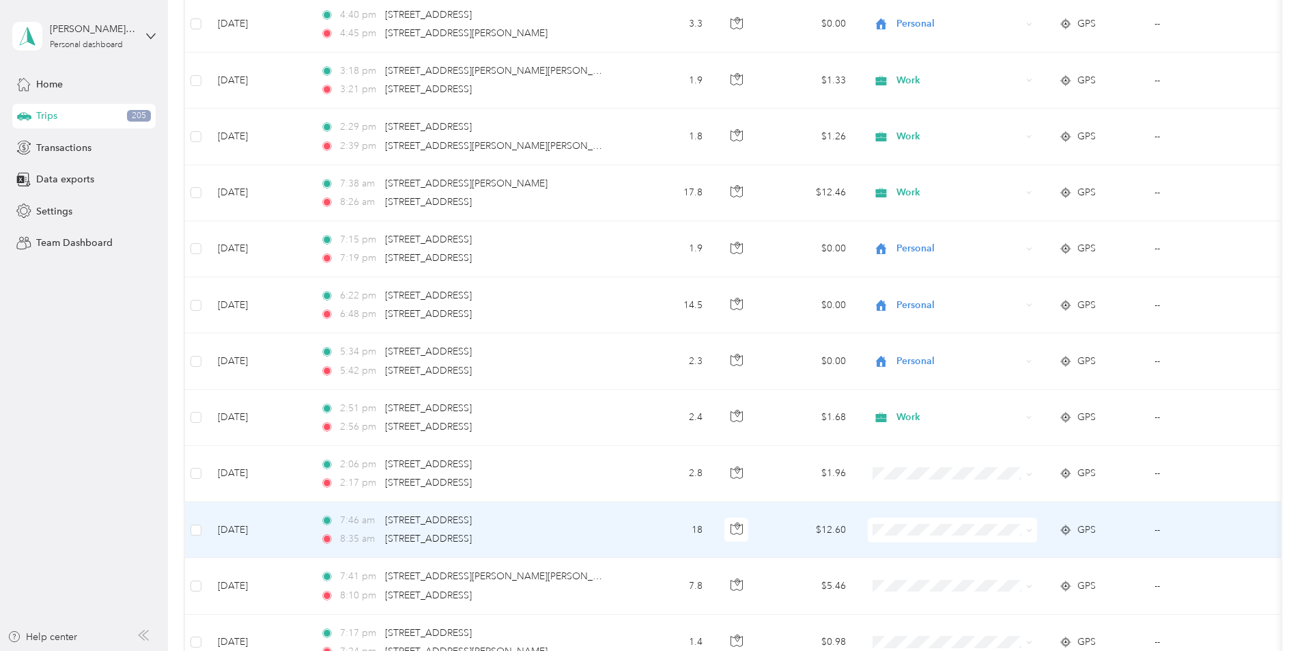
click at [1011, 336] on span "Work" at bounding box center [1056, 336] width 126 height 14
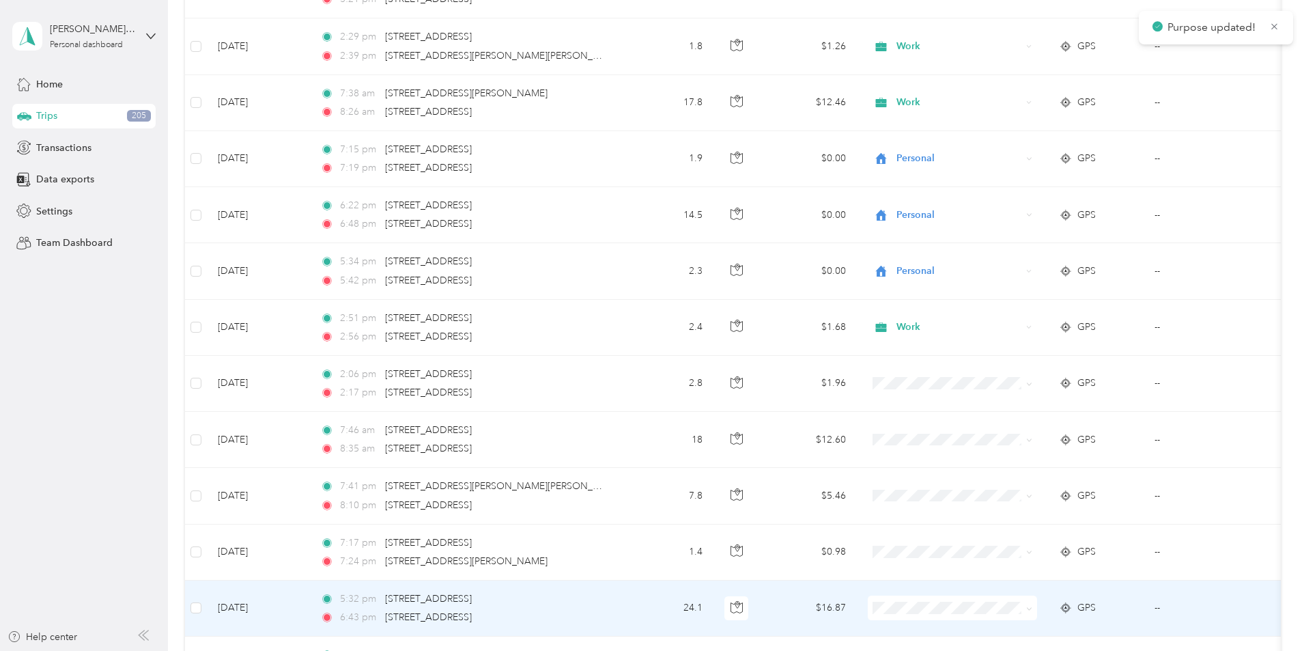
scroll to position [5550, 0]
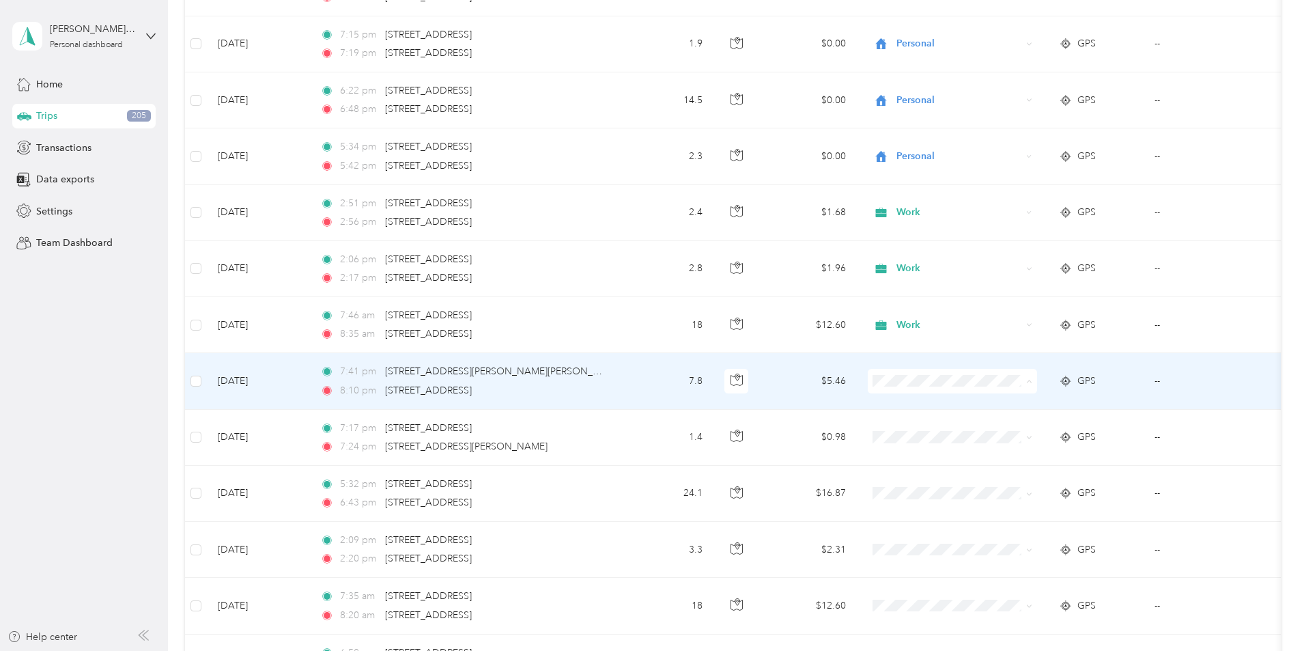
click at [1017, 430] on span "Personal" at bounding box center [1056, 430] width 126 height 14
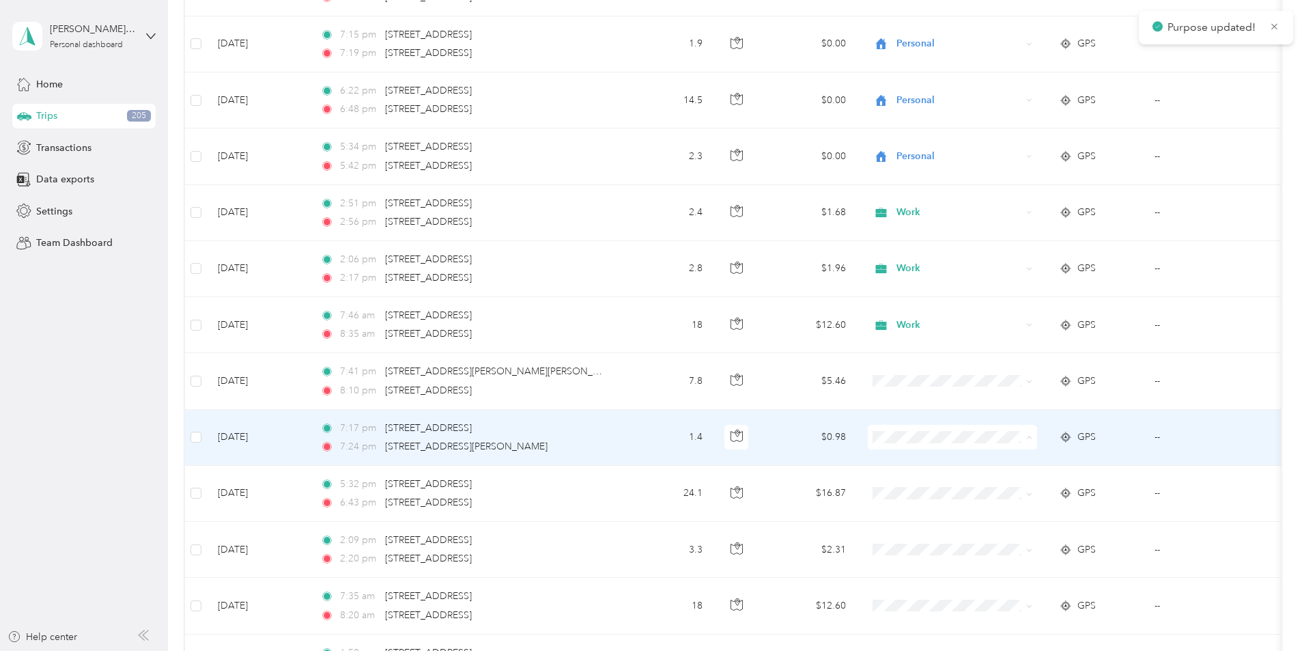
click at [1005, 486] on li "Personal" at bounding box center [1043, 487] width 169 height 24
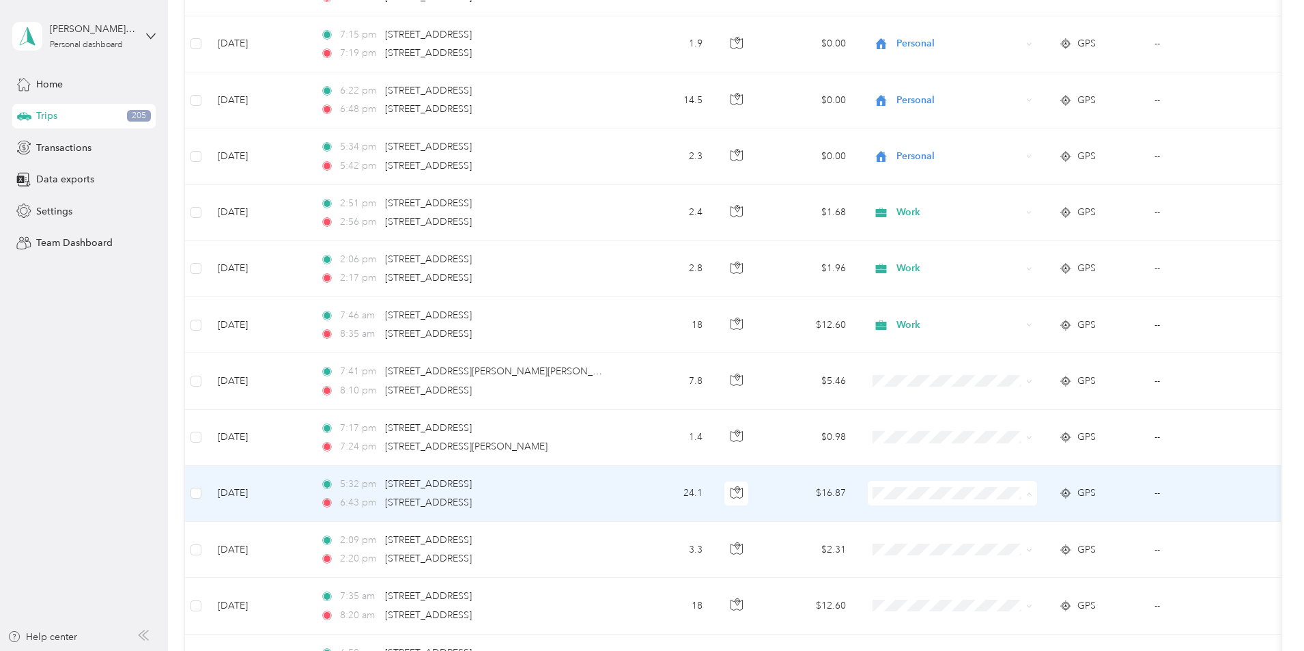
click at [1020, 328] on li "Personal" at bounding box center [1043, 324] width 169 height 24
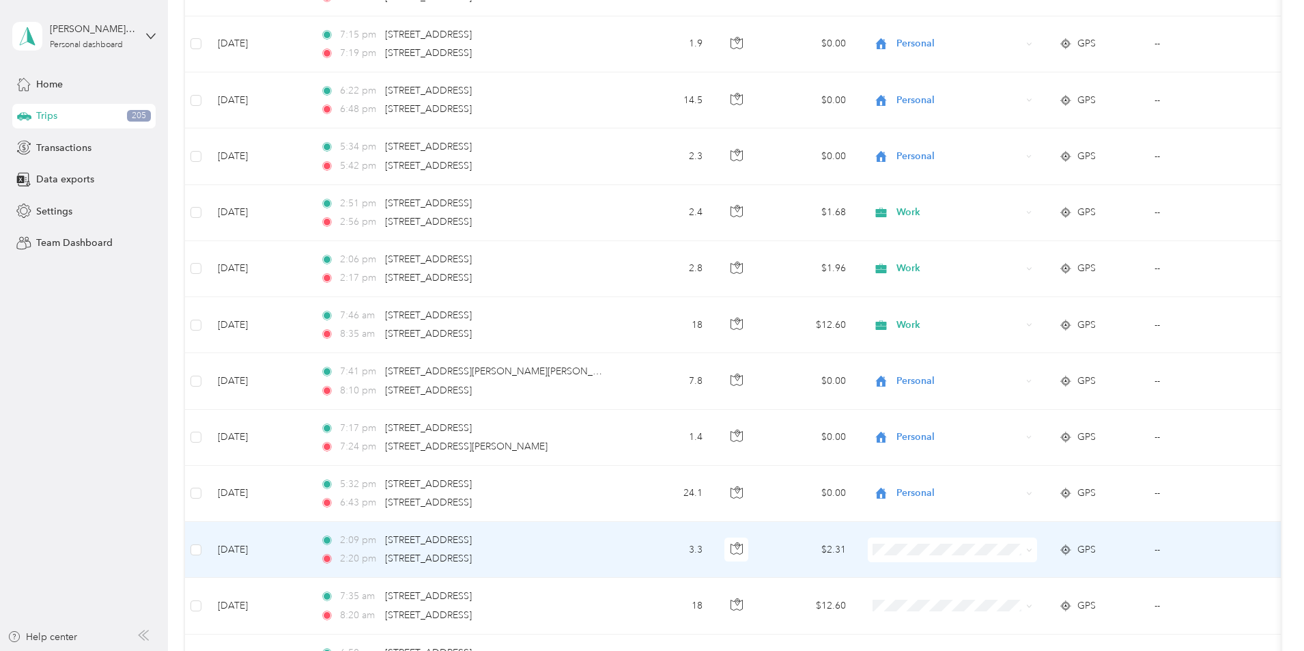
click at [989, 542] on span at bounding box center [952, 549] width 169 height 25
click at [1020, 354] on span "Work" at bounding box center [1056, 355] width 126 height 14
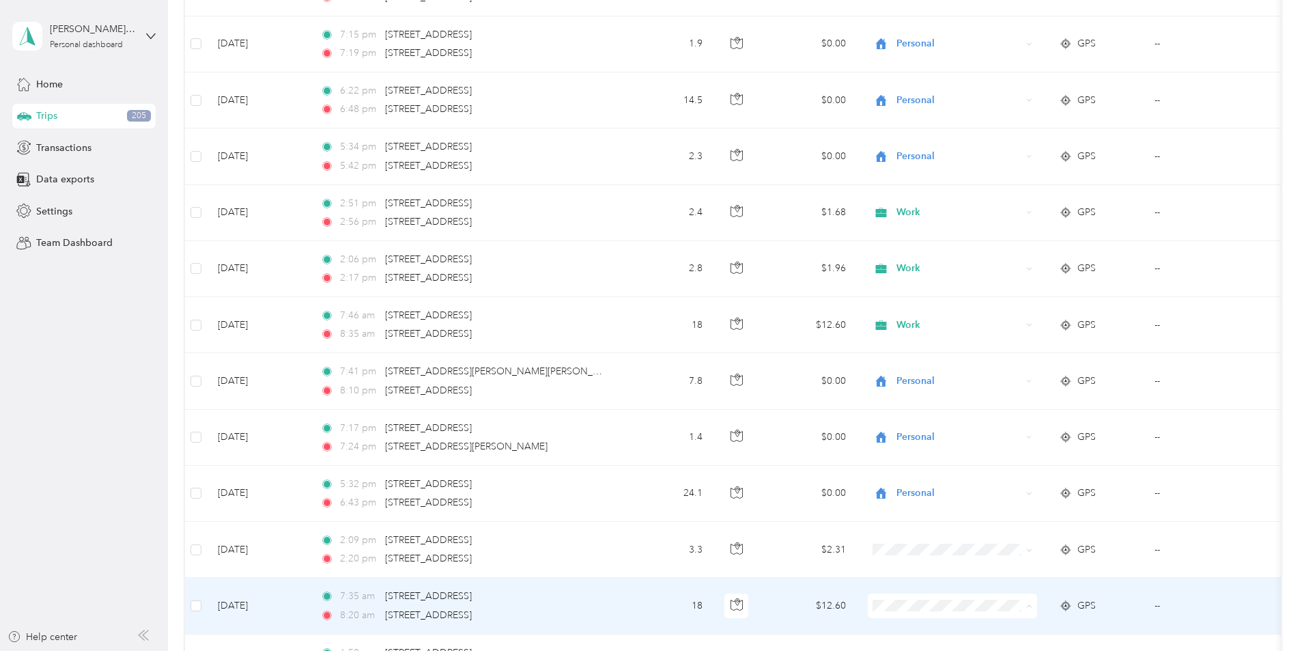
click at [1017, 414] on span "Work" at bounding box center [1056, 413] width 126 height 14
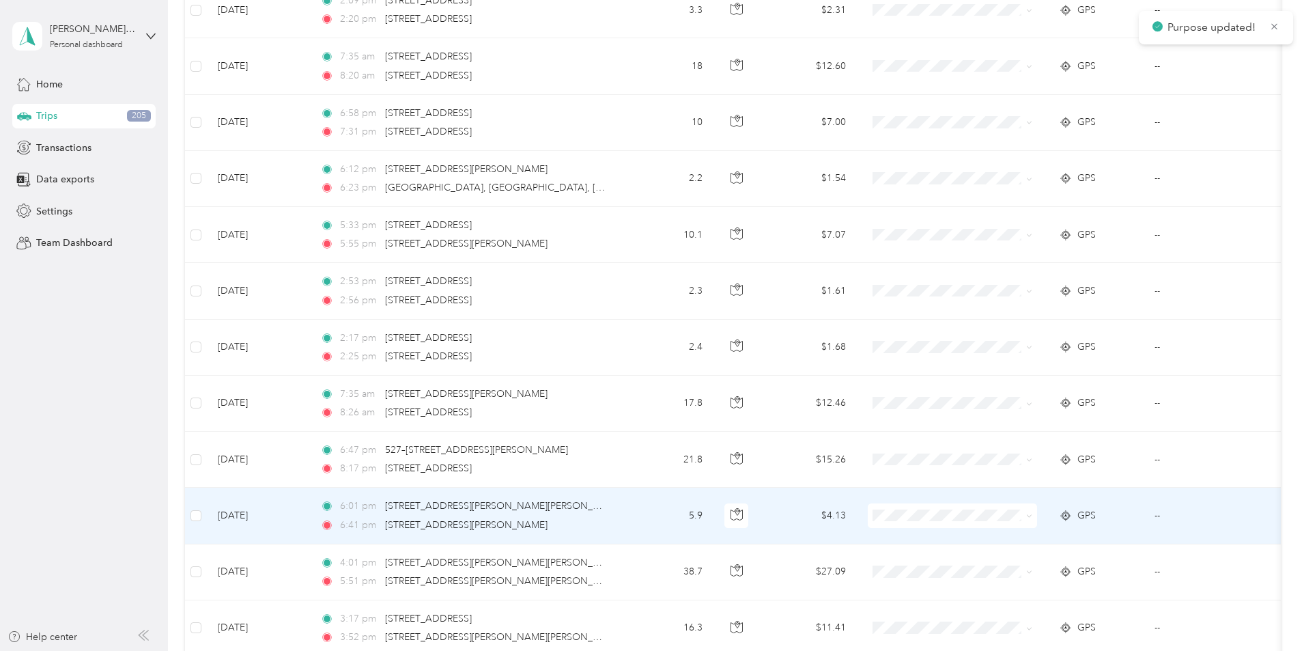
scroll to position [6096, 0]
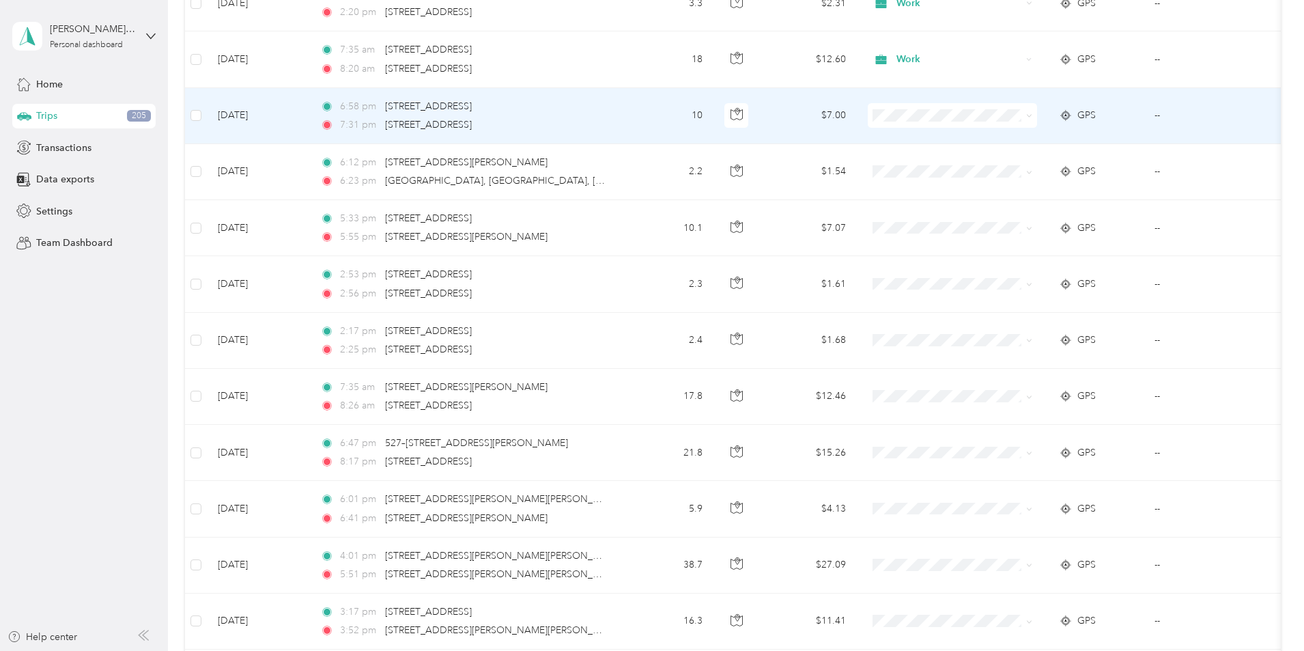
click at [997, 122] on span at bounding box center [952, 115] width 169 height 25
click at [1018, 165] on span "Personal" at bounding box center [1056, 161] width 126 height 14
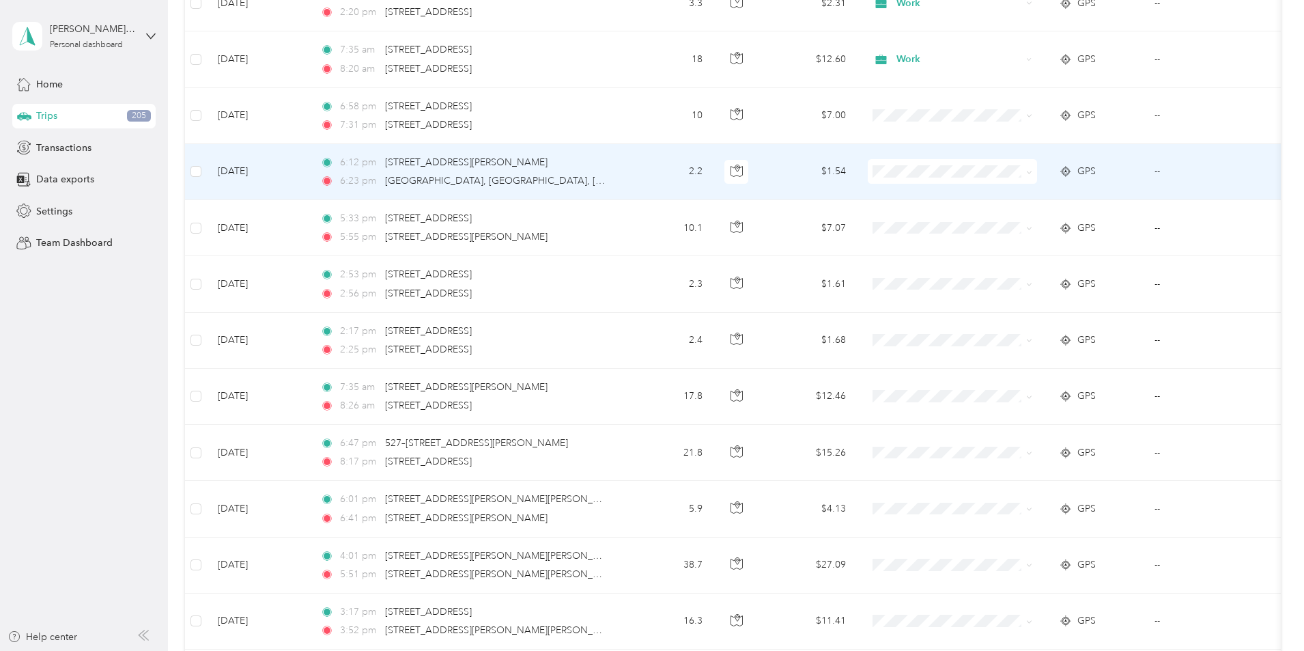
click at [1012, 219] on span "Personal" at bounding box center [1056, 219] width 126 height 14
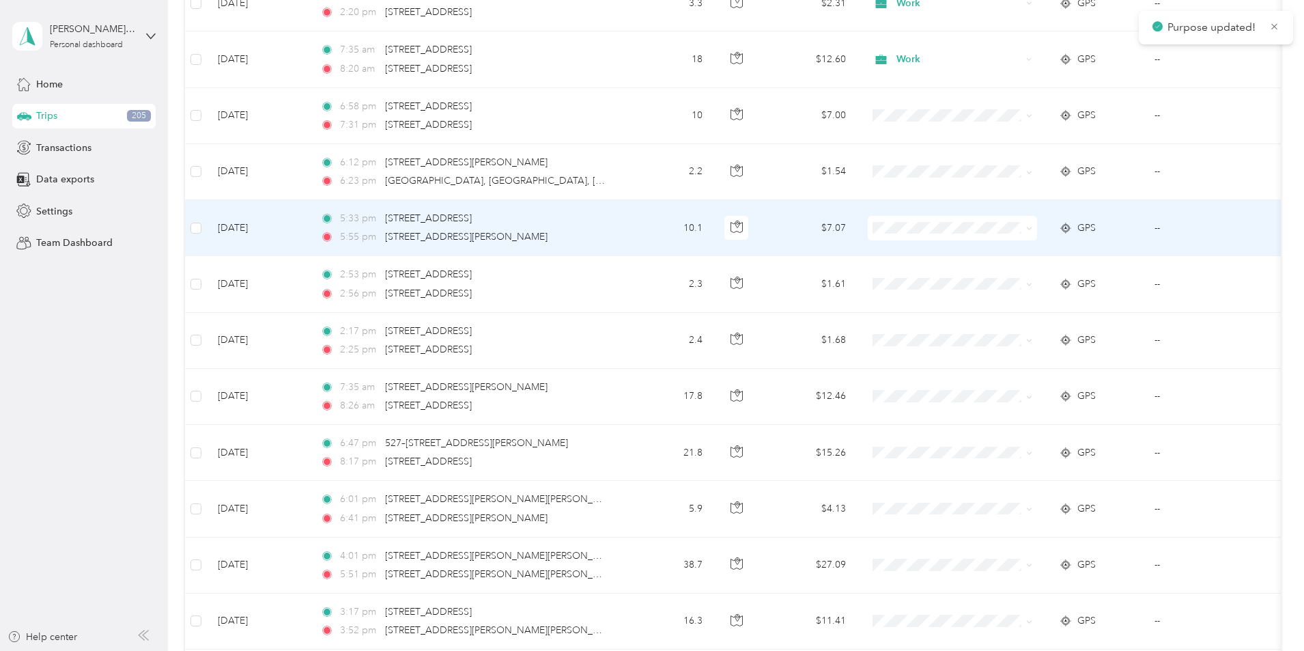
click at [998, 255] on li "Work" at bounding box center [1043, 251] width 169 height 24
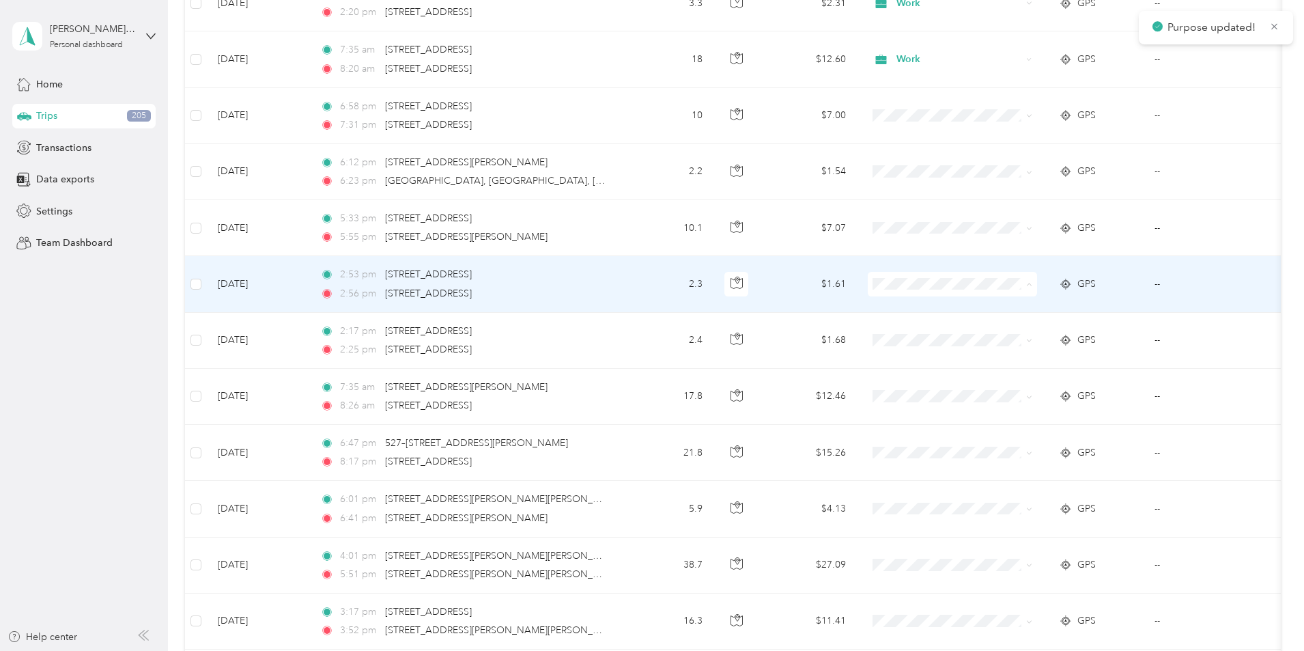
click at [1012, 306] on span "Work" at bounding box center [1056, 310] width 126 height 14
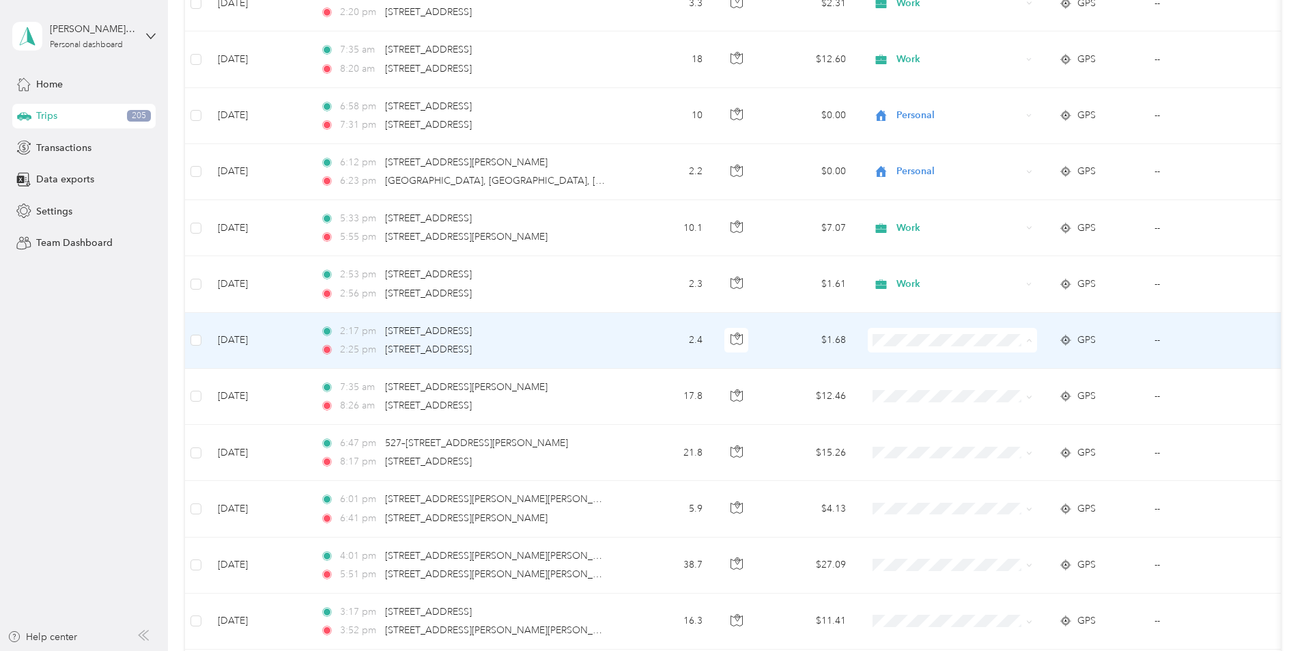
drag, startPoint x: 1006, startPoint y: 363, endPoint x: 1006, endPoint y: 376, distance: 13.0
click at [1006, 363] on span "Work" at bounding box center [1056, 366] width 126 height 14
click at [1002, 366] on span "Work" at bounding box center [1056, 366] width 126 height 14
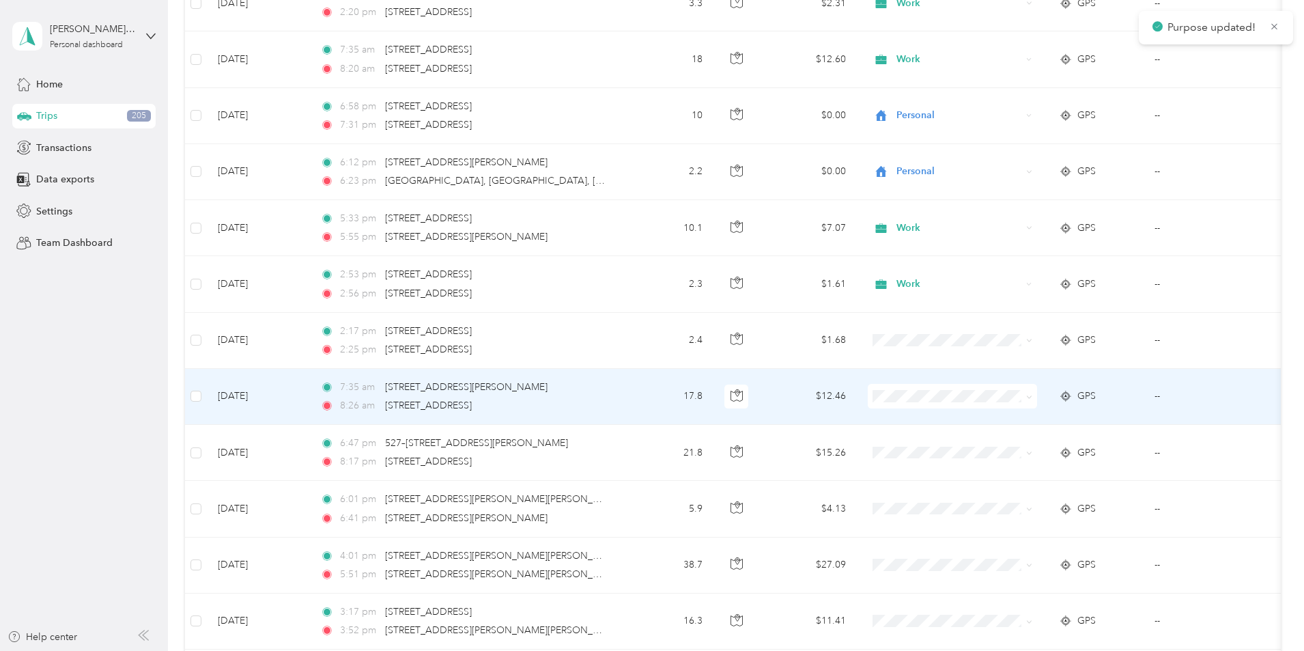
click at [1009, 429] on ol "Work Personal Doordash Other Charity Medical Moving Commute" at bounding box center [1043, 505] width 169 height 191
click at [1007, 419] on span "Work" at bounding box center [1056, 415] width 126 height 14
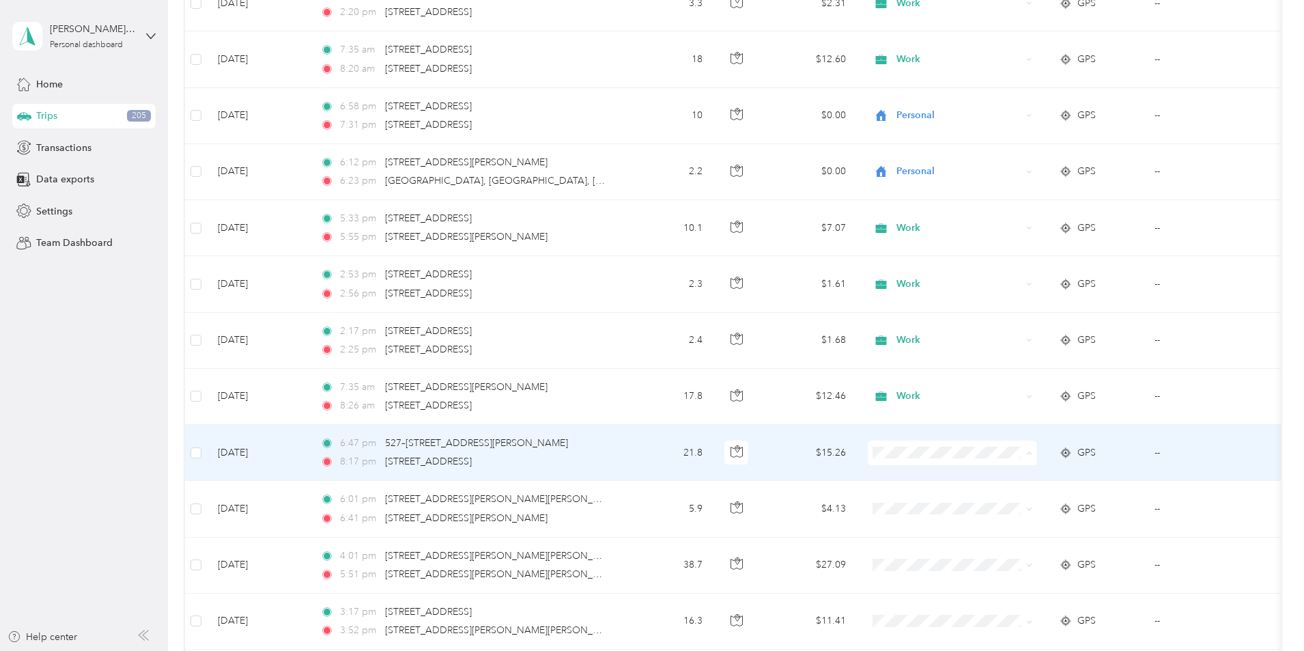
click at [1016, 309] on li "Doordash" at bounding box center [1043, 308] width 169 height 24
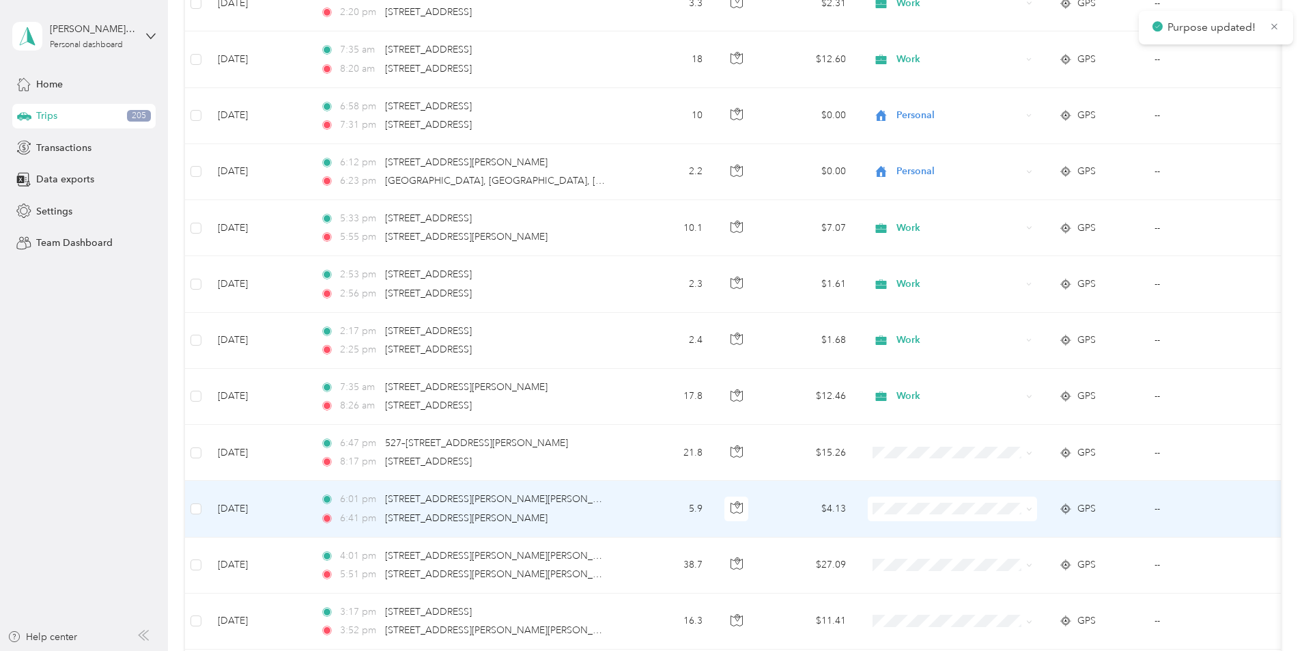
click at [1009, 363] on span "Doordash" at bounding box center [1056, 363] width 126 height 14
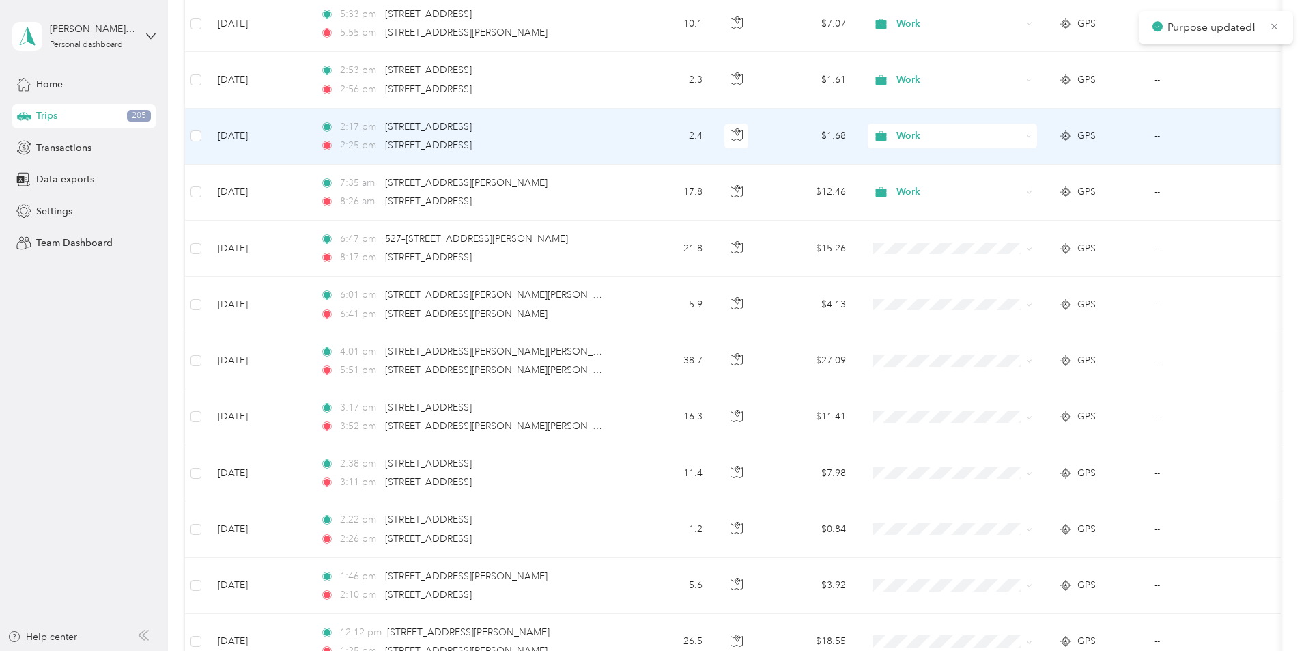
scroll to position [6301, 0]
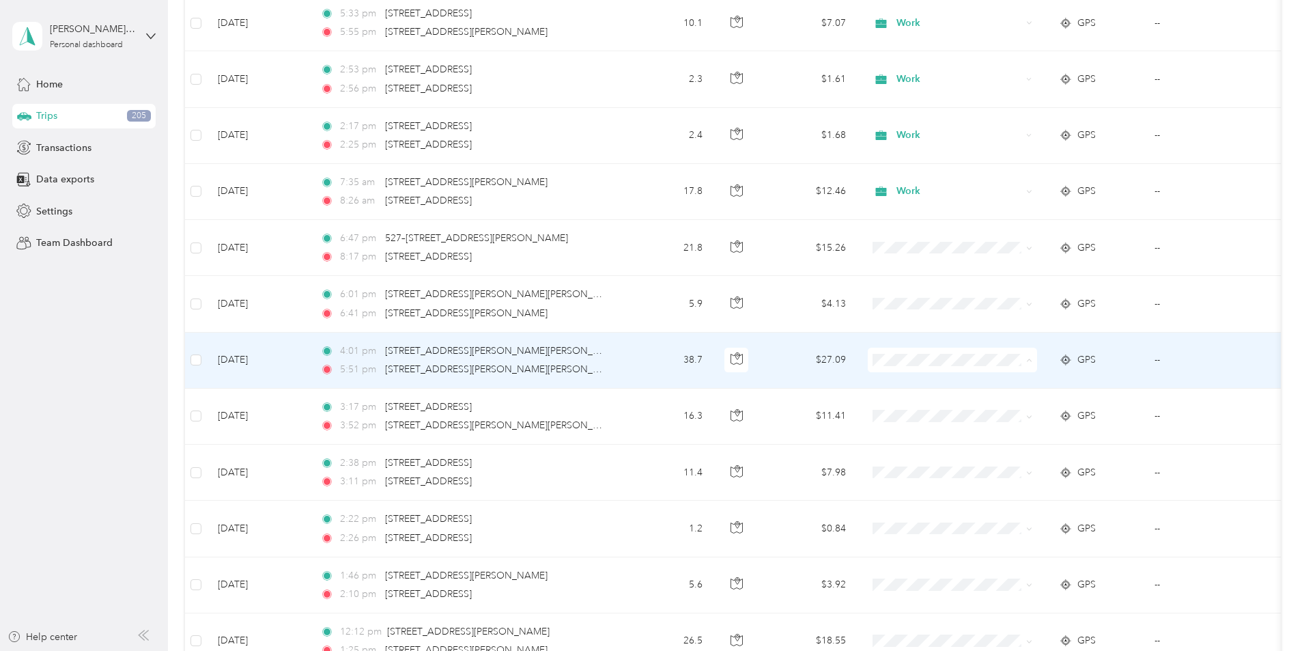
click at [1020, 436] on li "Doordash" at bounding box center [1043, 433] width 169 height 24
click at [1011, 436] on li "Doordash" at bounding box center [1043, 432] width 169 height 24
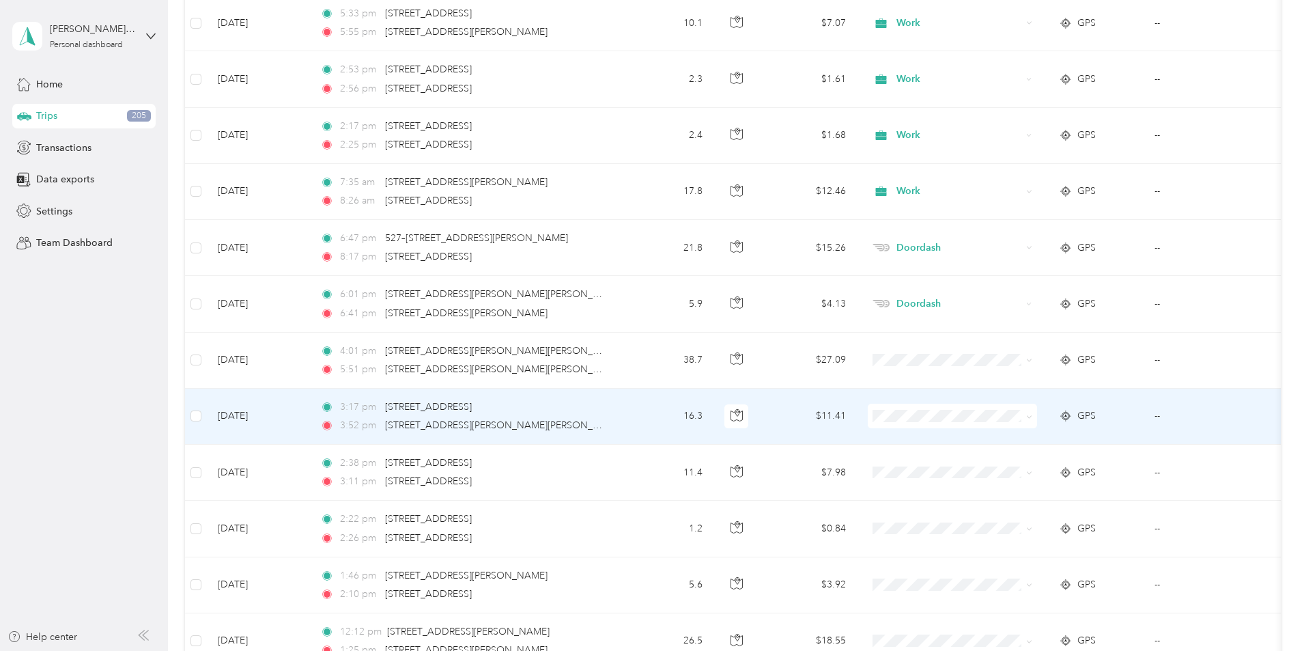
click at [1014, 488] on span "Doordash" at bounding box center [1056, 486] width 126 height 14
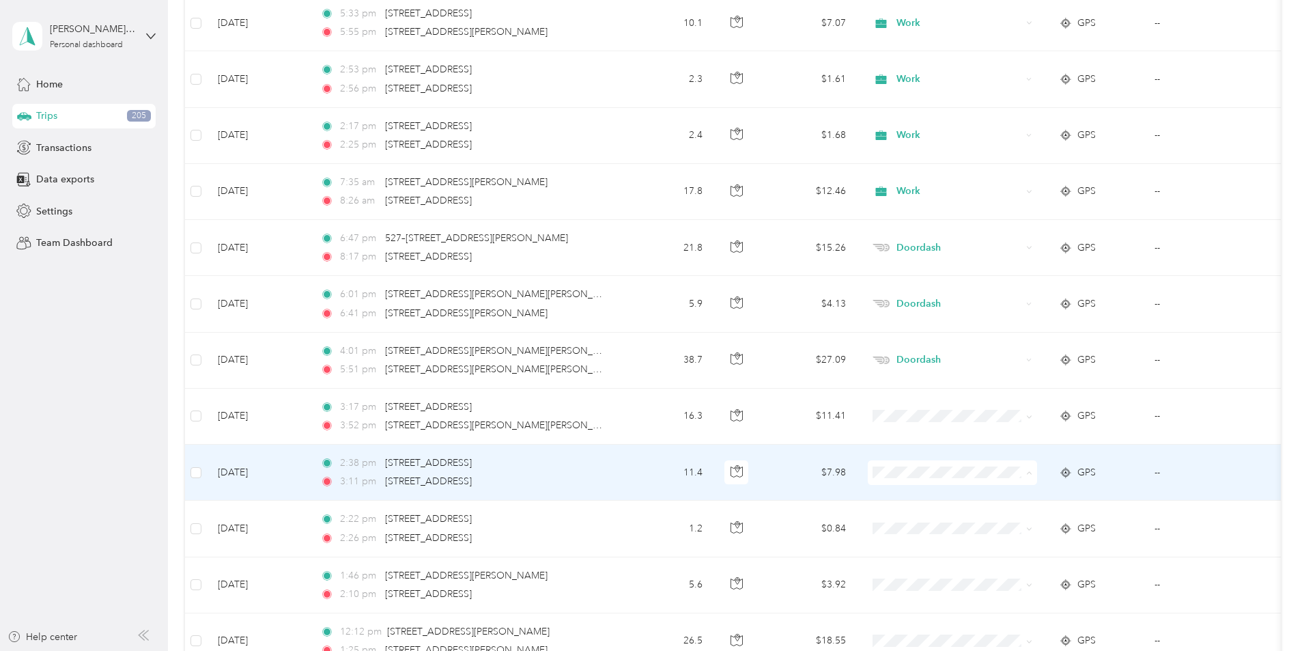
click at [1028, 326] on span "Doordash" at bounding box center [1056, 327] width 126 height 14
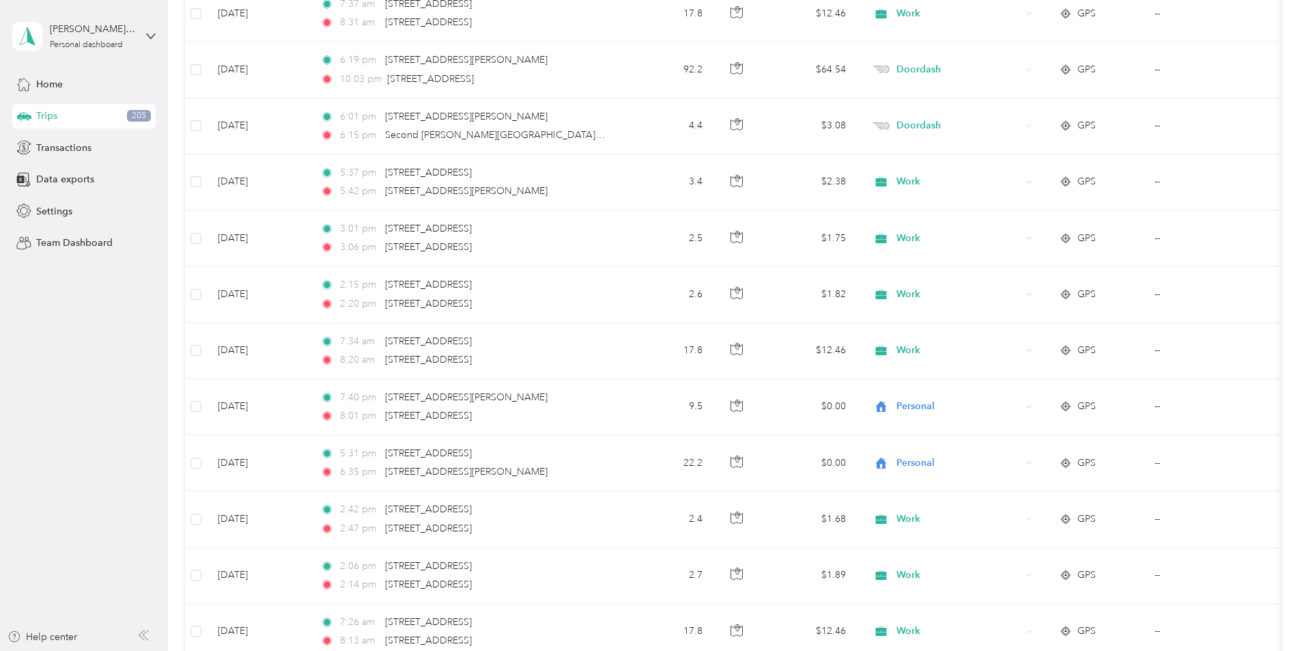
scroll to position [223, 0]
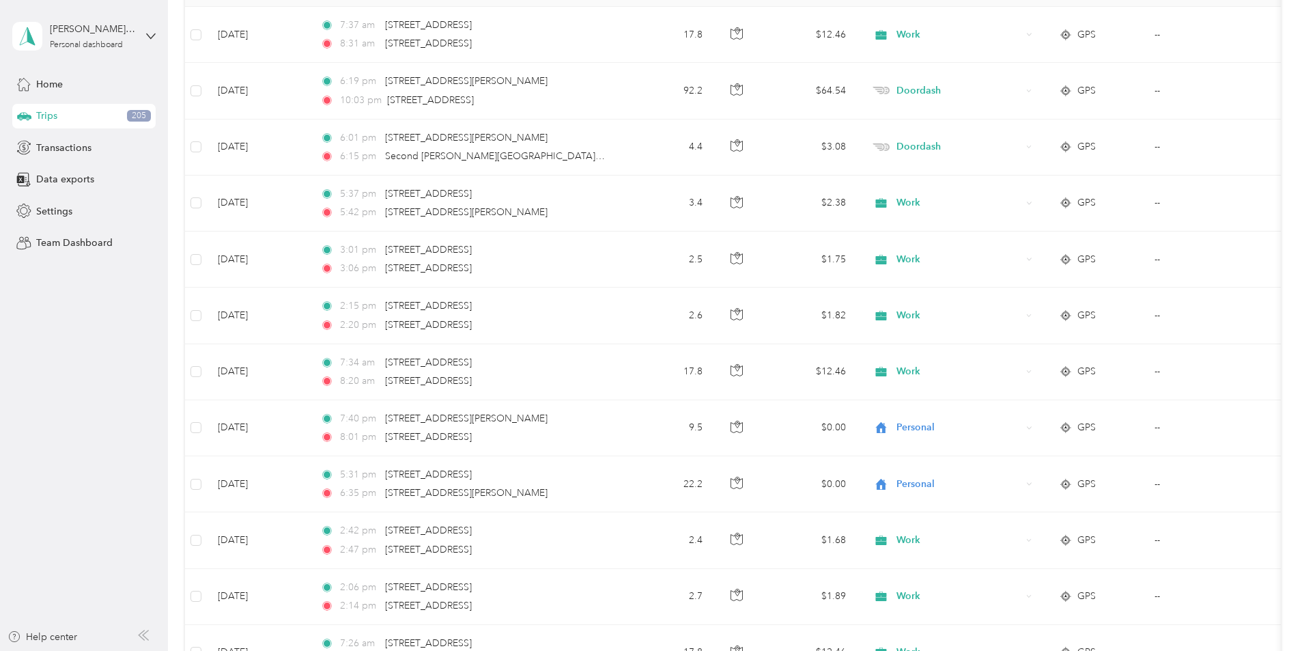
click at [94, 120] on div "Trips 205" at bounding box center [83, 116] width 143 height 25
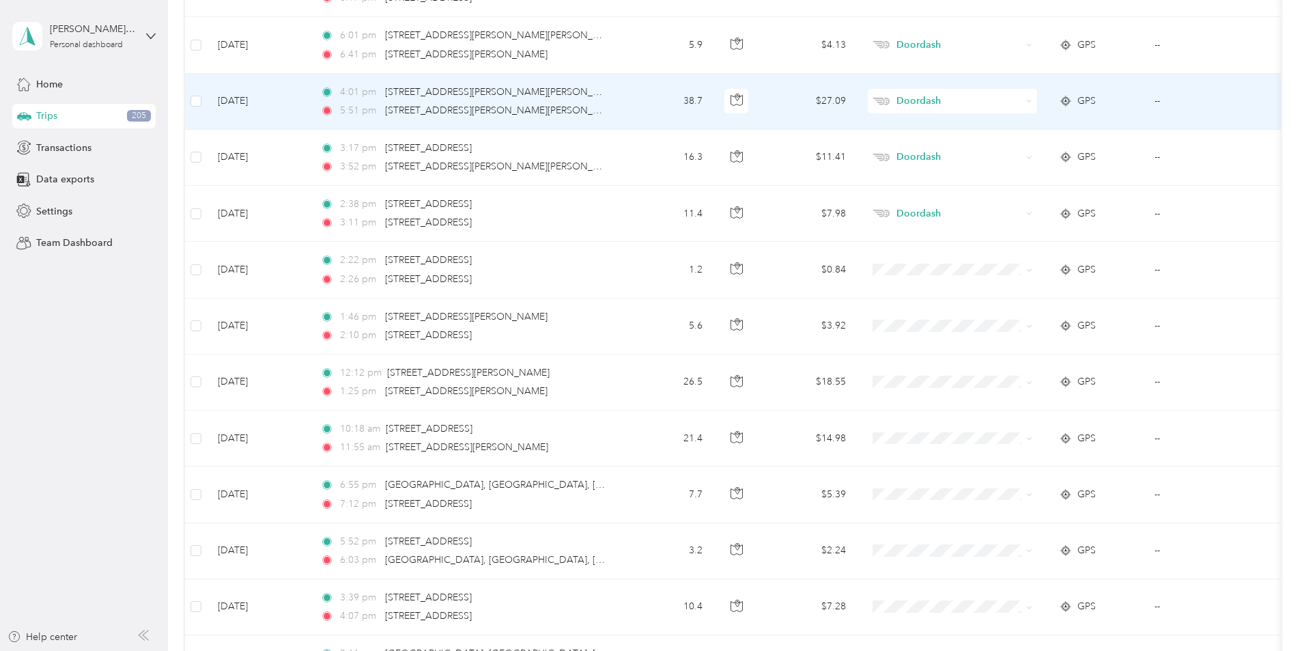
scroll to position [6556, 0]
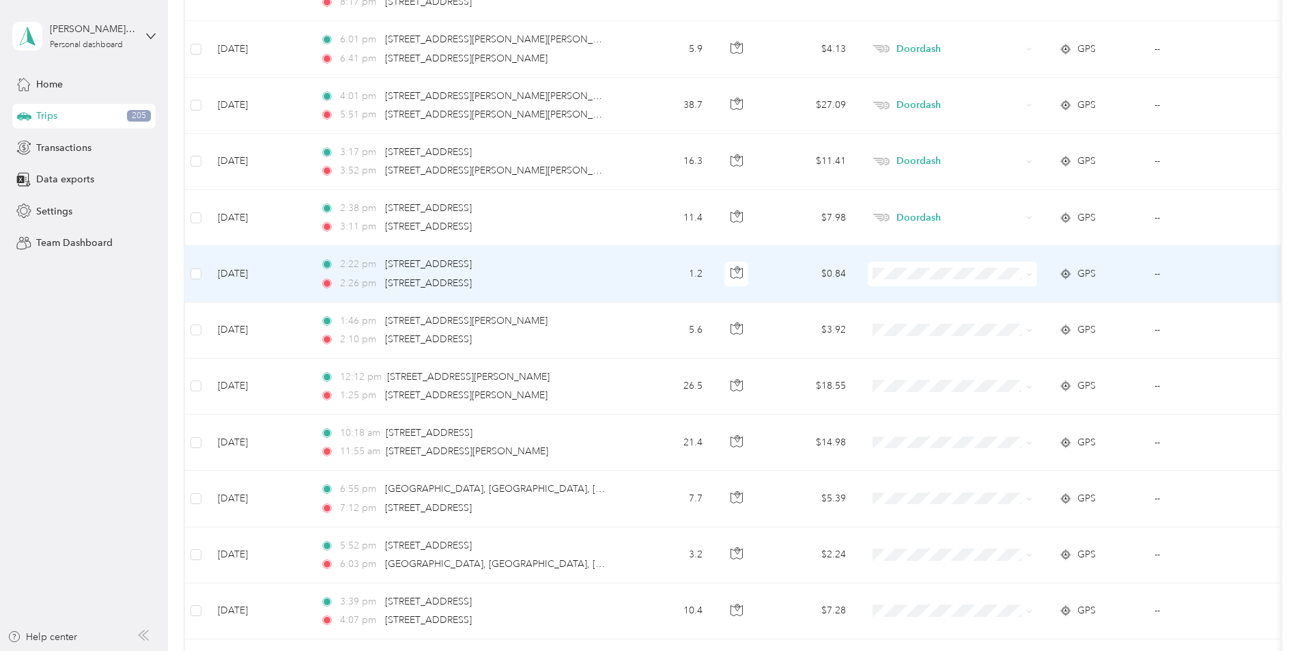
click at [1010, 348] on li "Doordash" at bounding box center [1043, 341] width 169 height 24
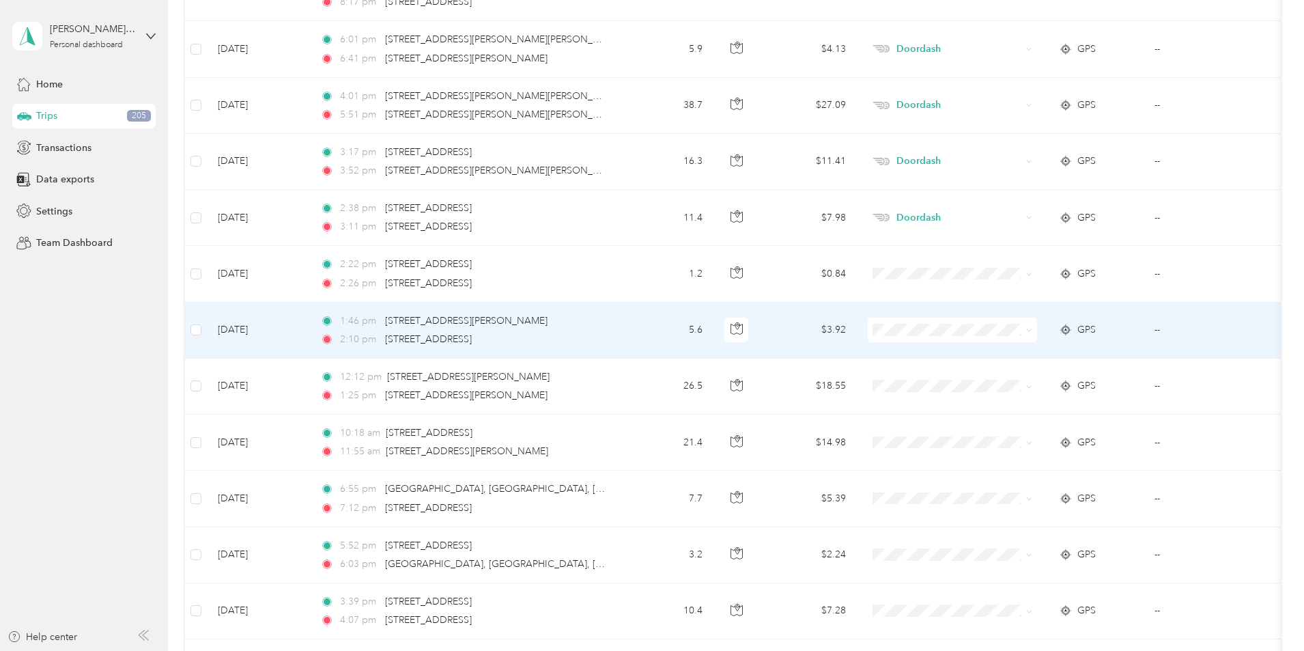
click at [1013, 399] on span "Doordash" at bounding box center [1056, 396] width 126 height 14
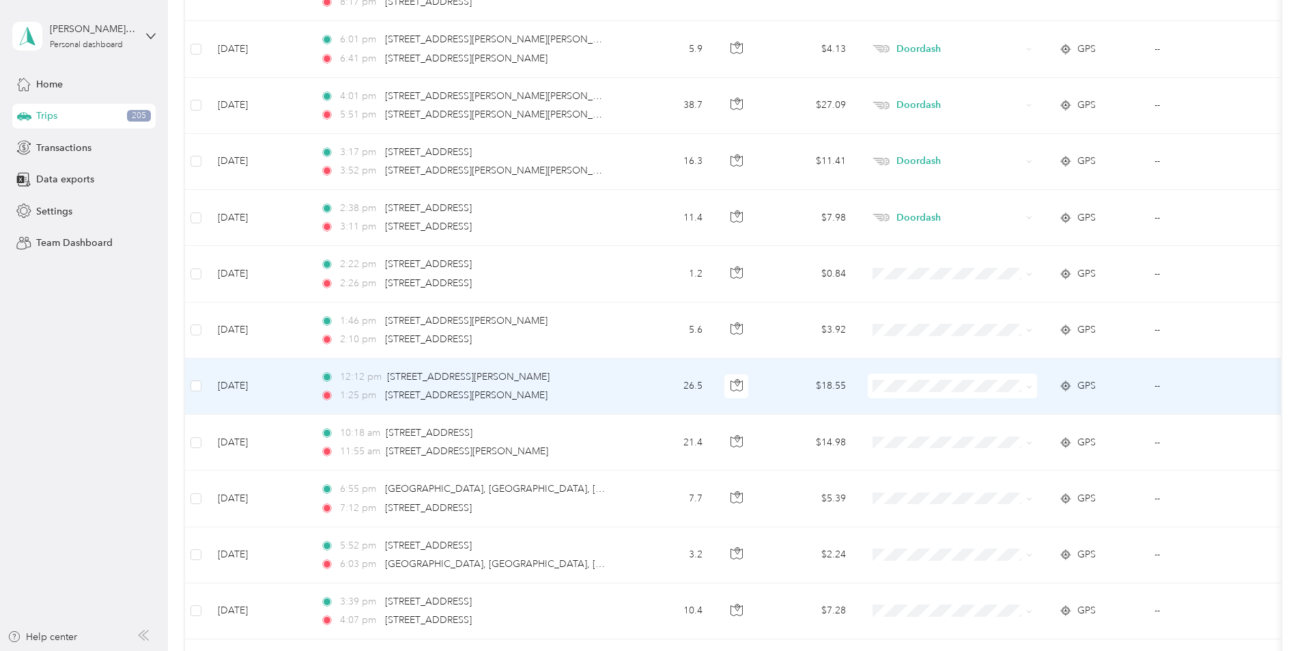
click at [1039, 452] on span "Doordash" at bounding box center [1056, 459] width 126 height 14
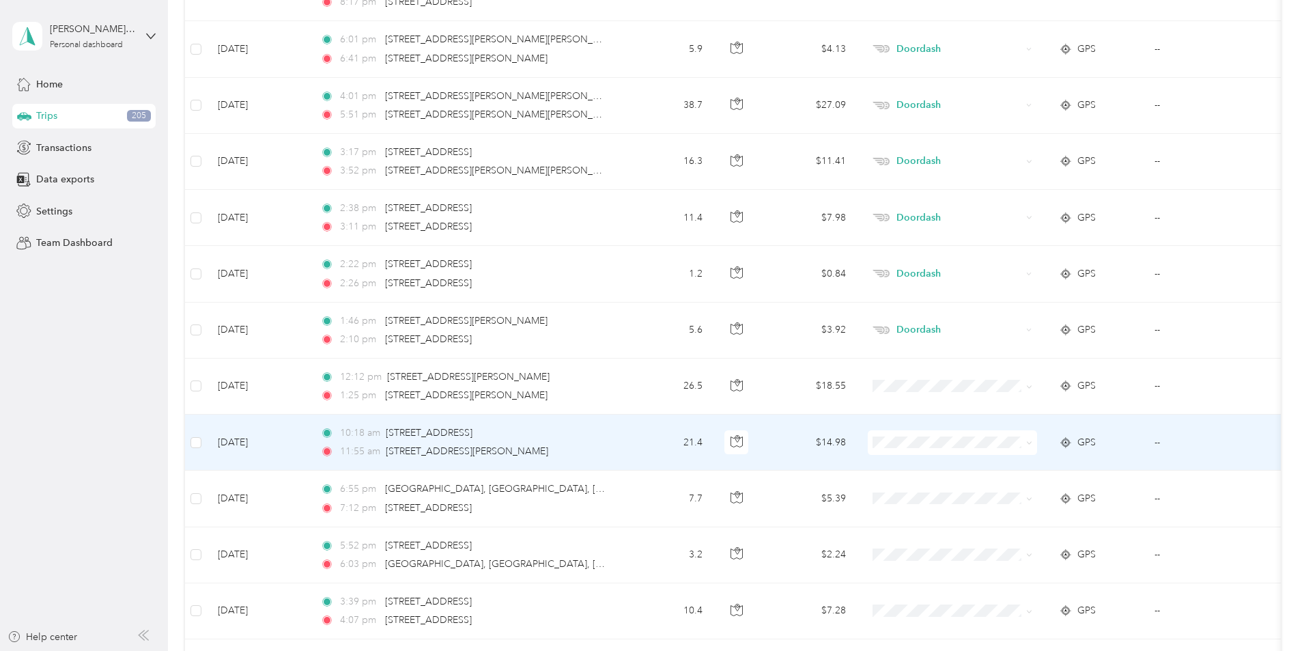
click at [1012, 511] on span "Doordash" at bounding box center [1056, 514] width 126 height 14
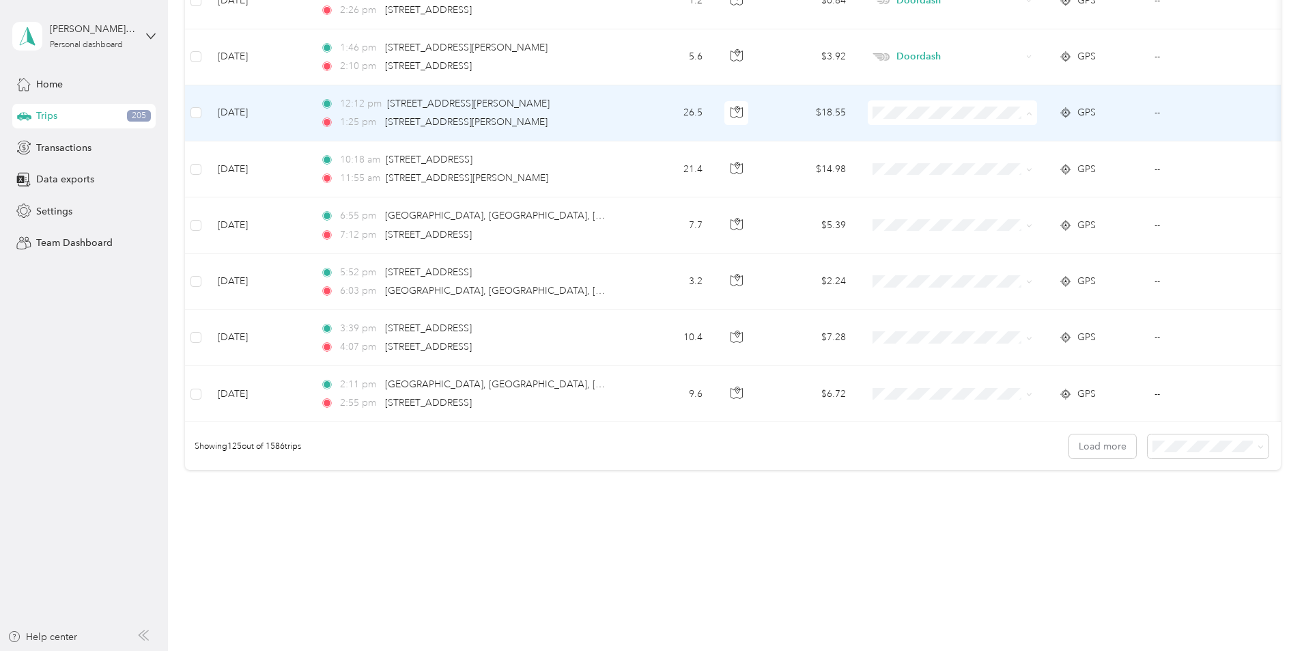
click at [1002, 181] on span "Doordash" at bounding box center [1056, 186] width 126 height 14
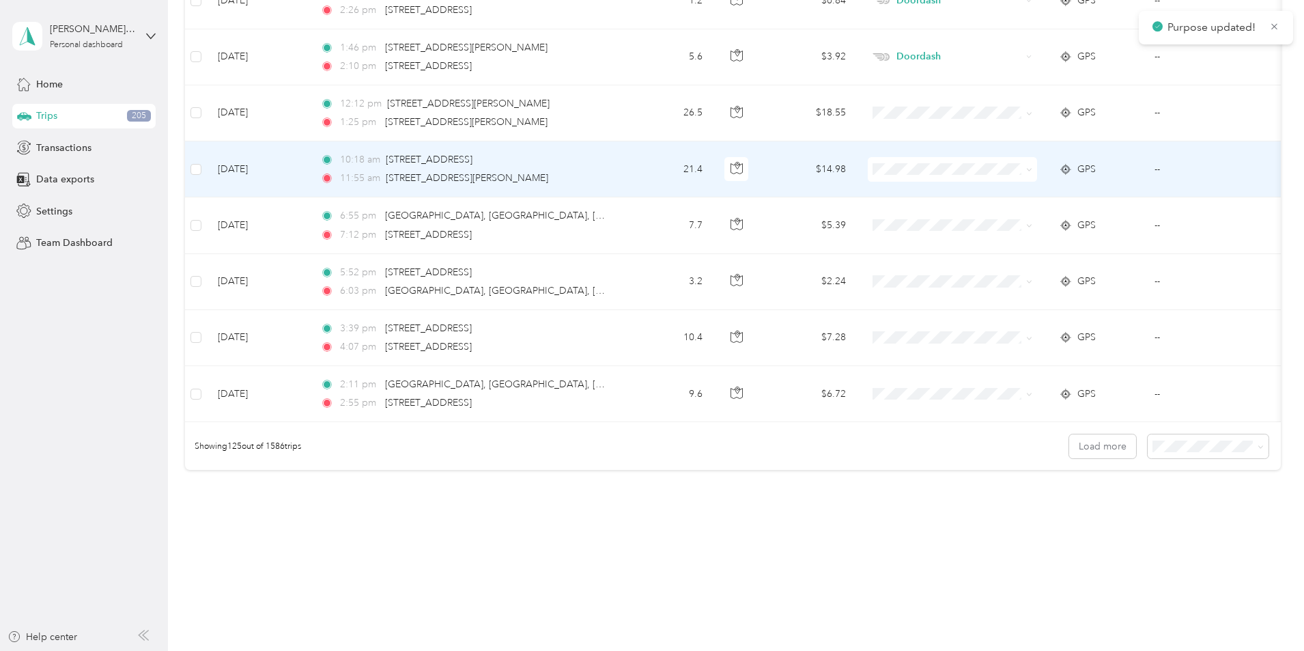
click at [1011, 240] on span "Doordash" at bounding box center [1056, 241] width 126 height 14
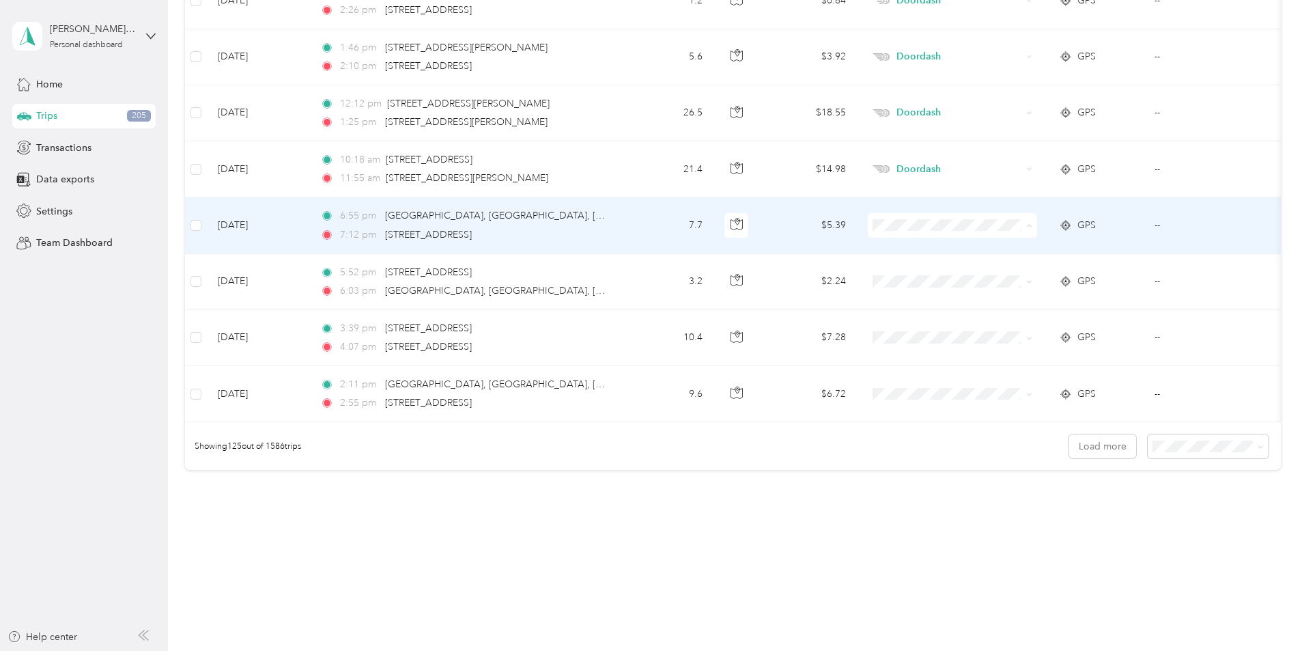
click at [1014, 274] on span "Personal" at bounding box center [1056, 275] width 126 height 14
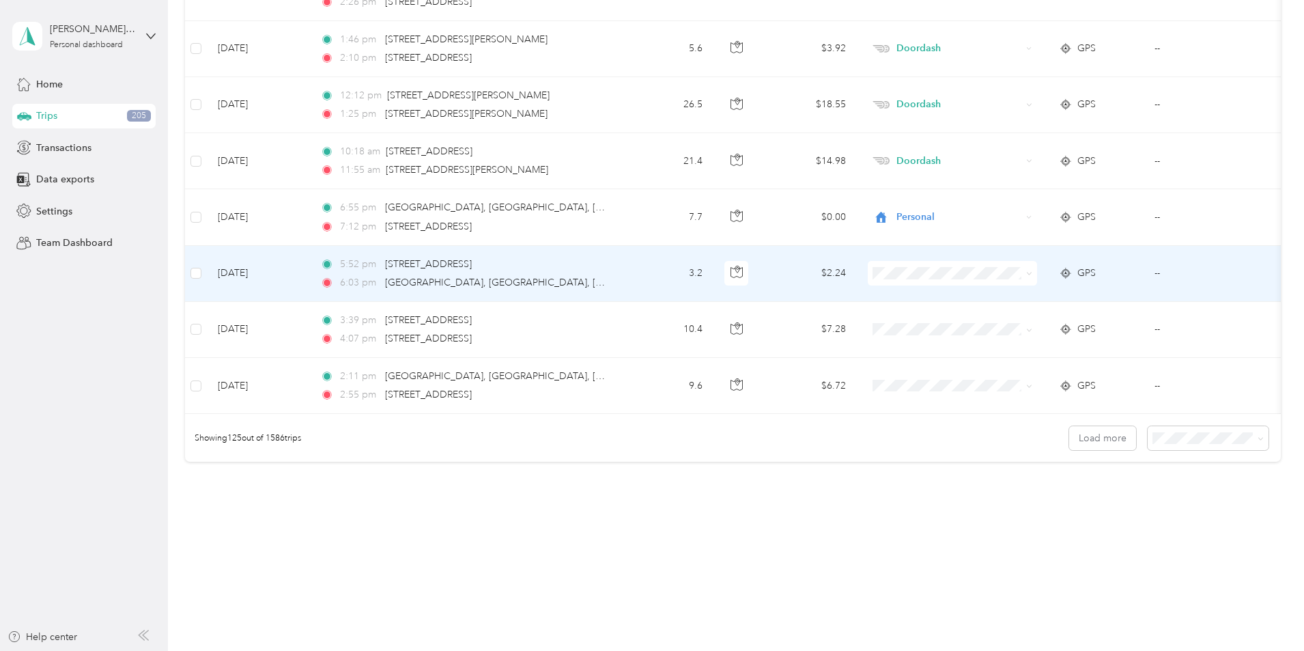
scroll to position [6847, 0]
click at [1009, 314] on li "Personal" at bounding box center [1043, 312] width 169 height 24
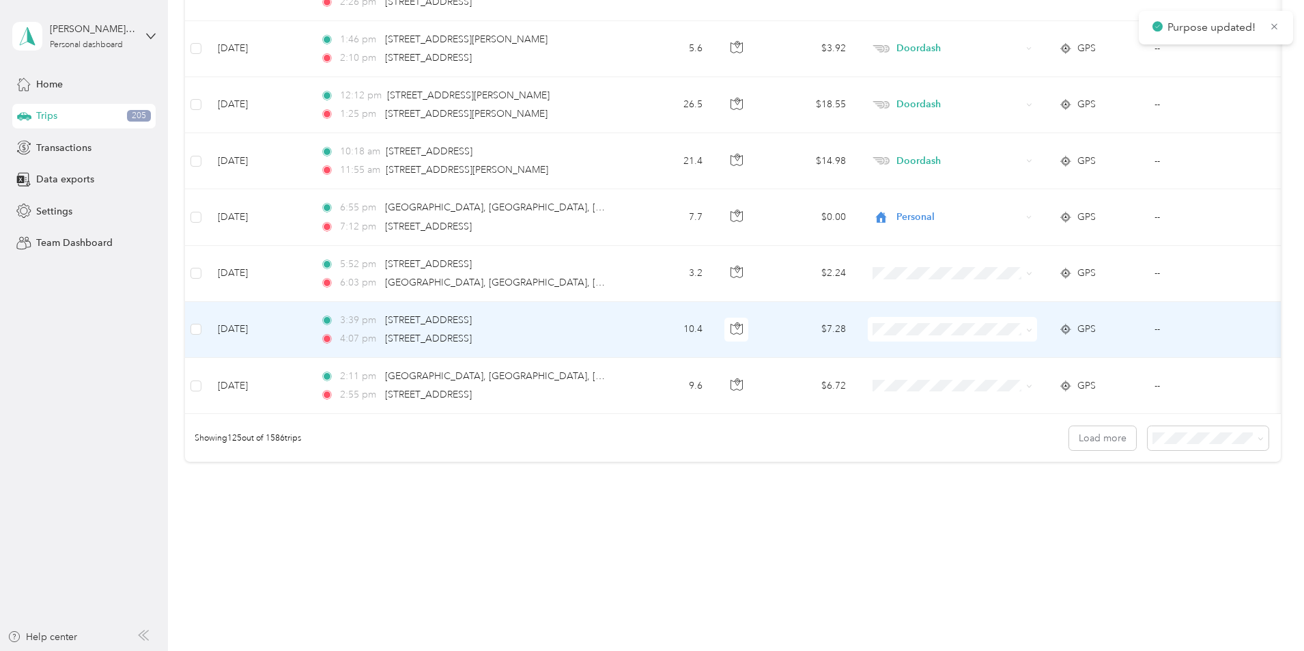
click at [1024, 371] on li "Personal" at bounding box center [1043, 368] width 169 height 24
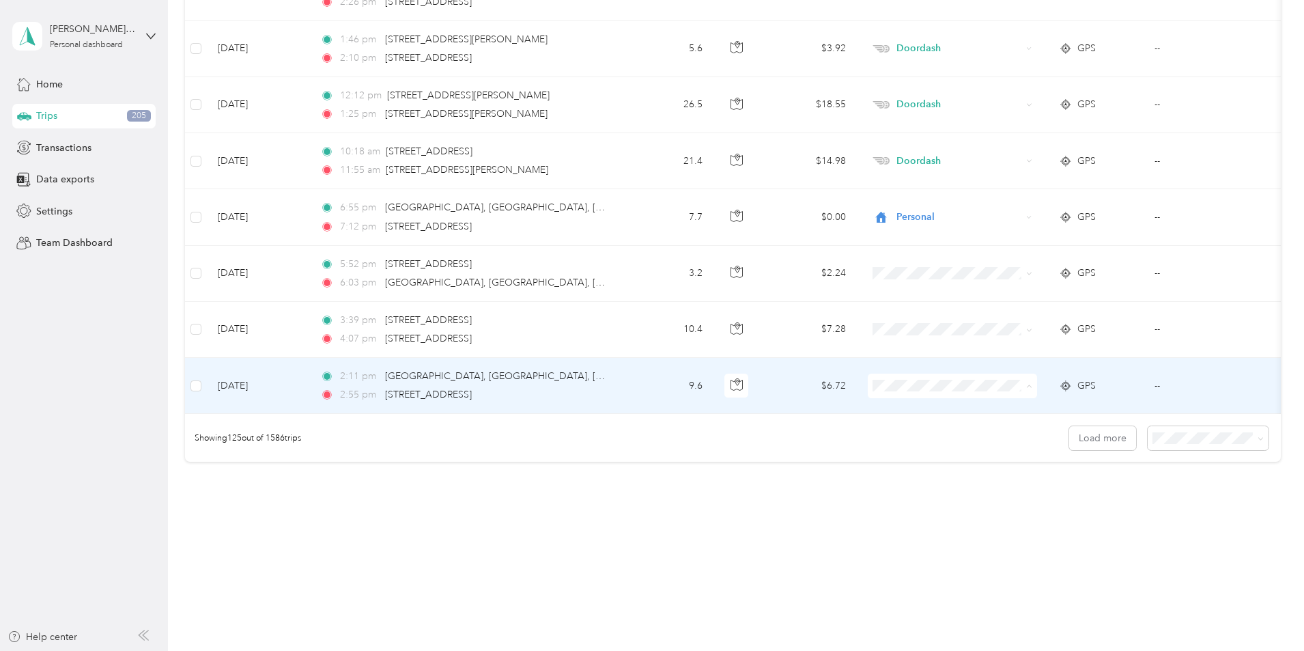
click at [1014, 425] on li "Personal" at bounding box center [1043, 425] width 169 height 24
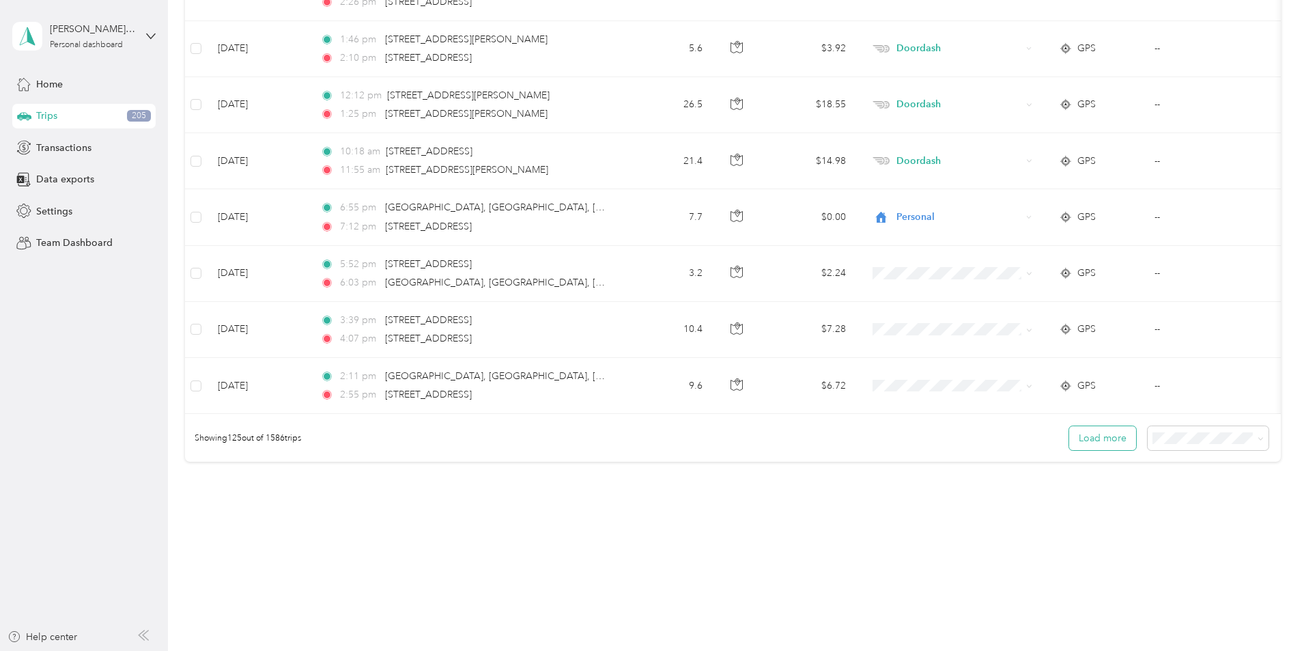
click at [1069, 437] on button "Load more" at bounding box center [1102, 438] width 67 height 24
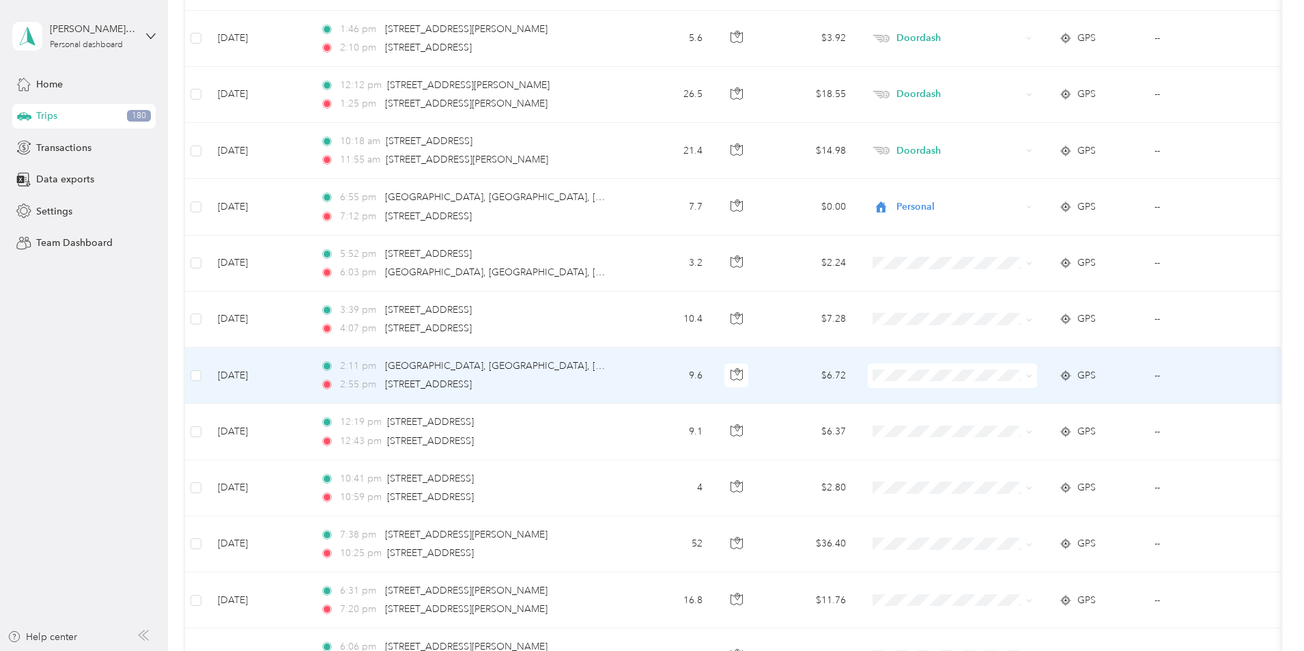
scroll to position [6916, 0]
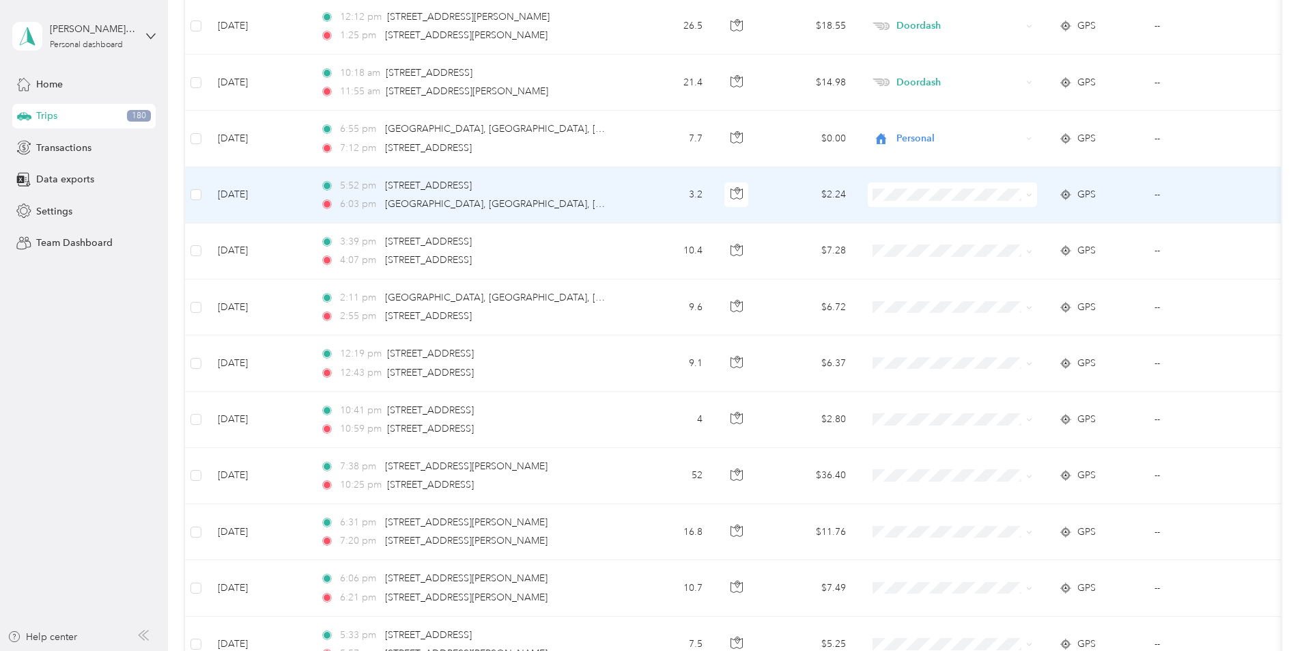
click at [1015, 246] on li "Personal" at bounding box center [1043, 244] width 169 height 24
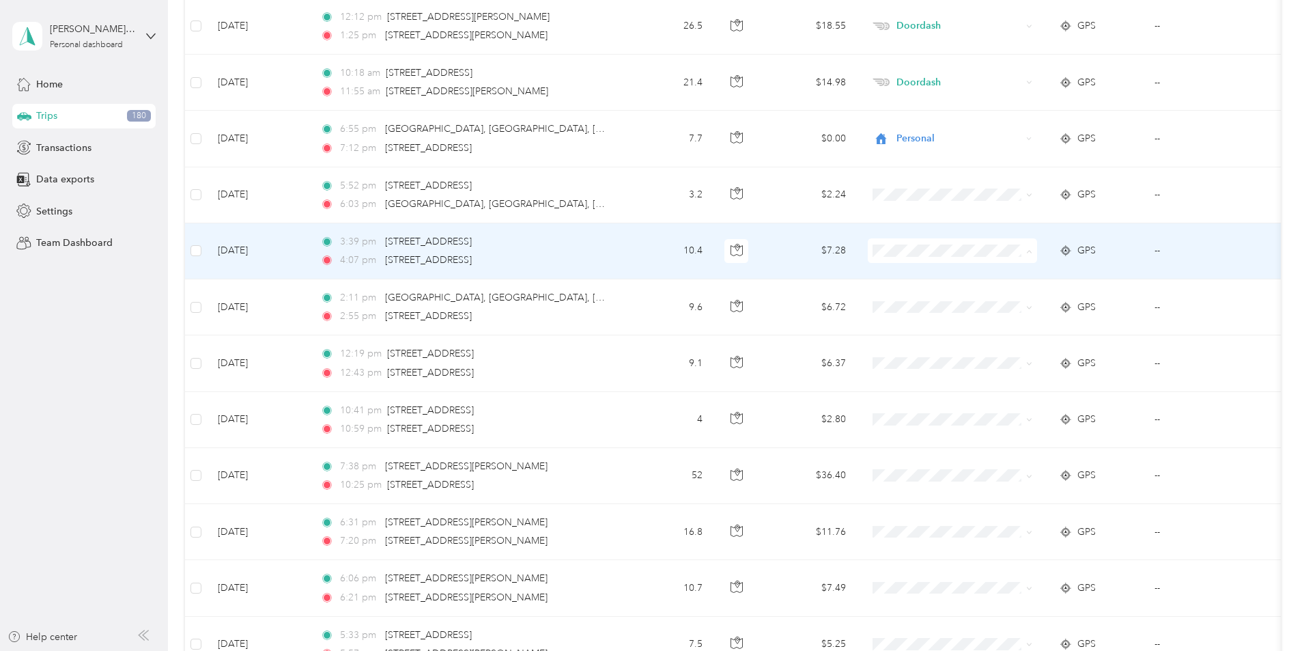
click at [1012, 303] on li "Personal" at bounding box center [1043, 300] width 169 height 24
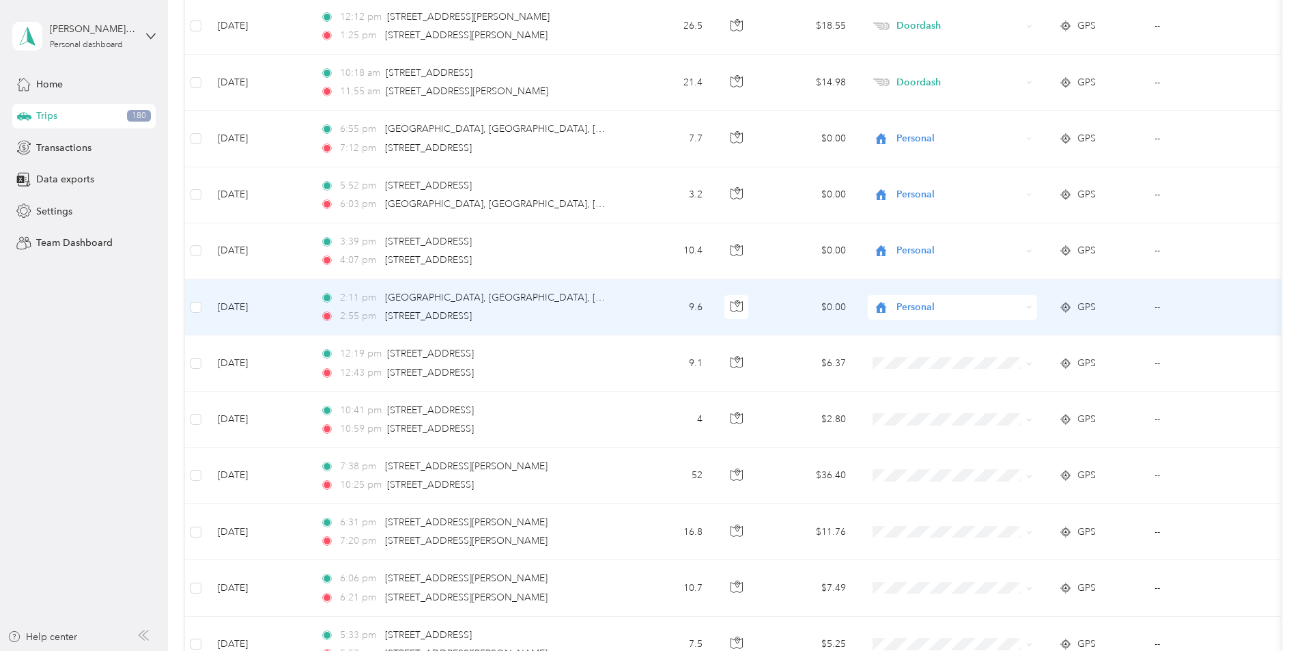
click at [999, 307] on span "Personal" at bounding box center [959, 307] width 125 height 15
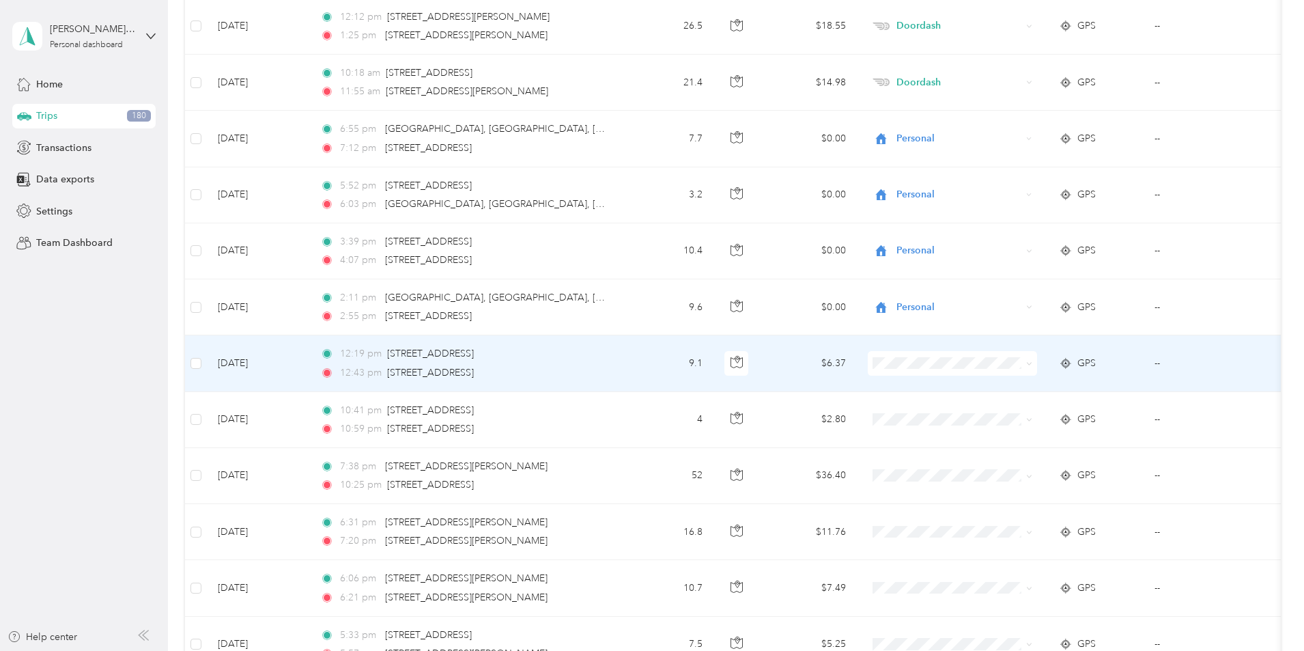
click at [1006, 371] on span at bounding box center [952, 363] width 169 height 25
click at [1006, 414] on li "Personal" at bounding box center [1043, 413] width 169 height 24
click at [1009, 414] on li "Personal" at bounding box center [1043, 408] width 169 height 24
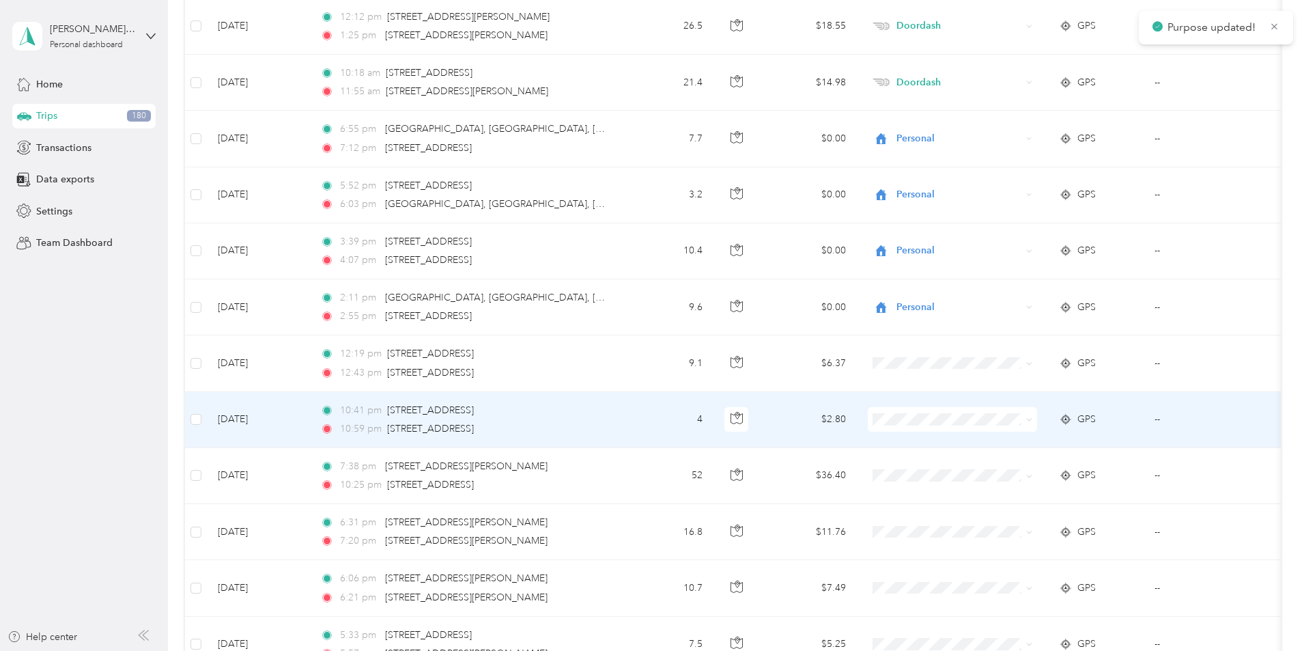
click at [1008, 490] on span "Doordash" at bounding box center [1056, 492] width 126 height 14
click at [1009, 490] on span "Doordash" at bounding box center [1048, 487] width 111 height 14
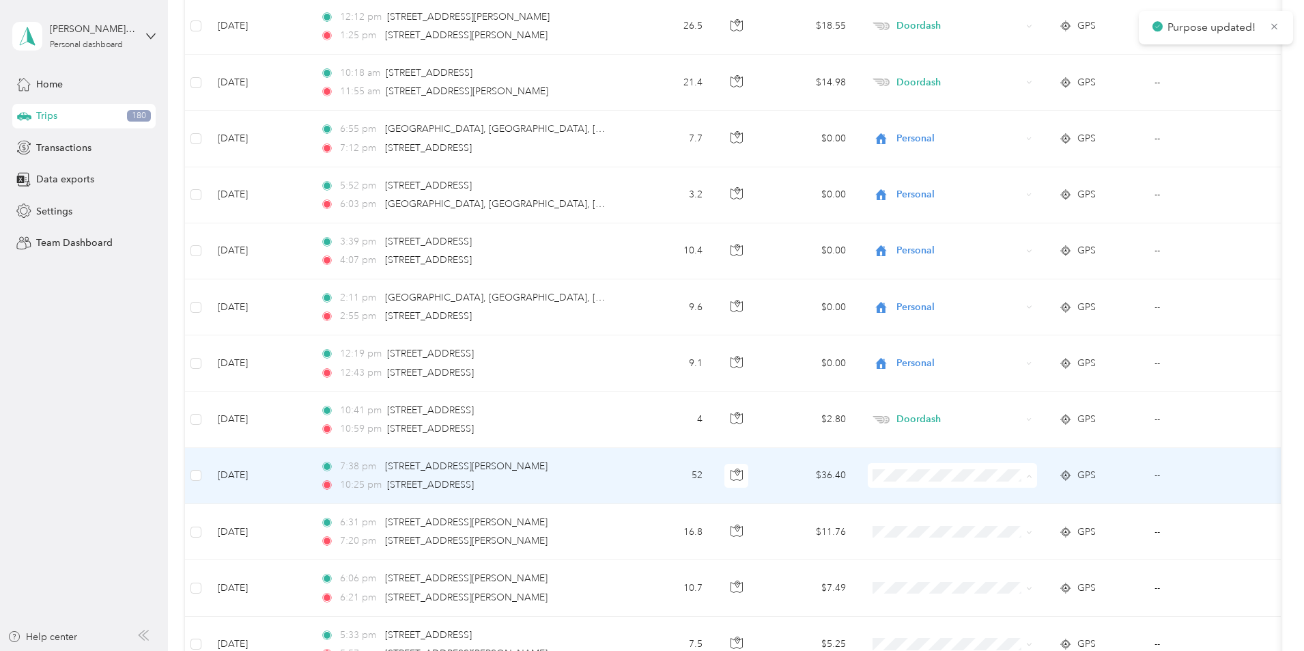
click at [1016, 333] on li "Doordash" at bounding box center [1043, 330] width 169 height 24
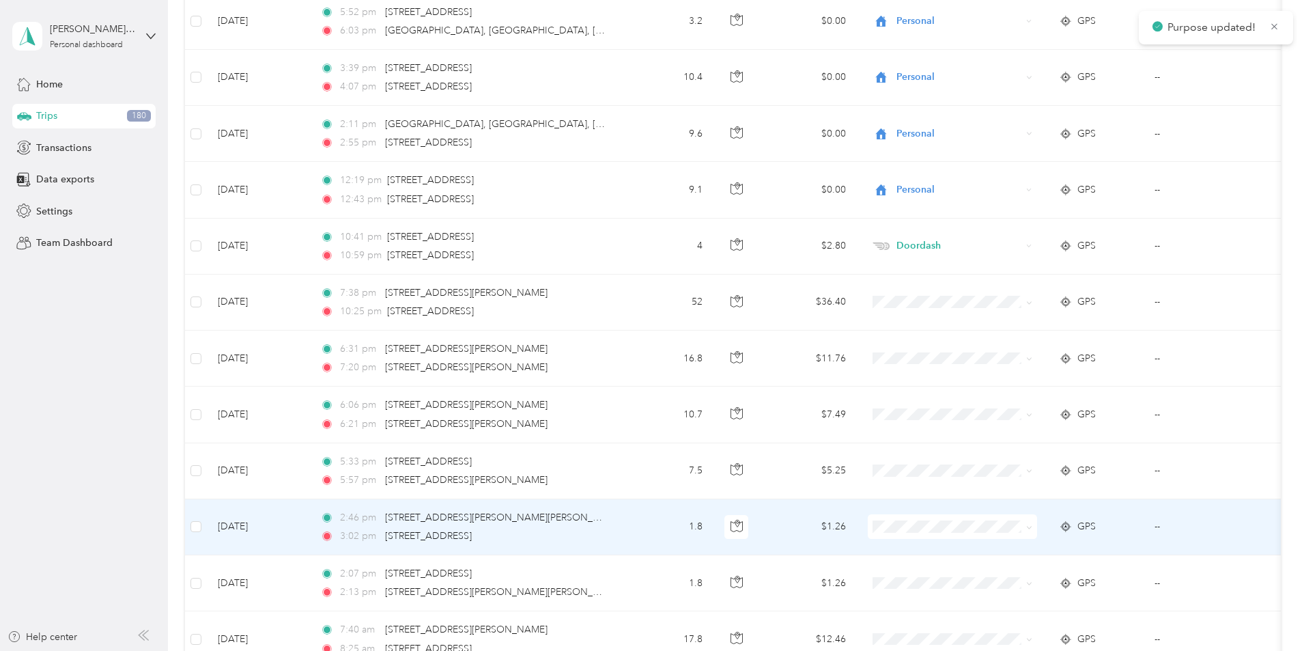
scroll to position [7120, 0]
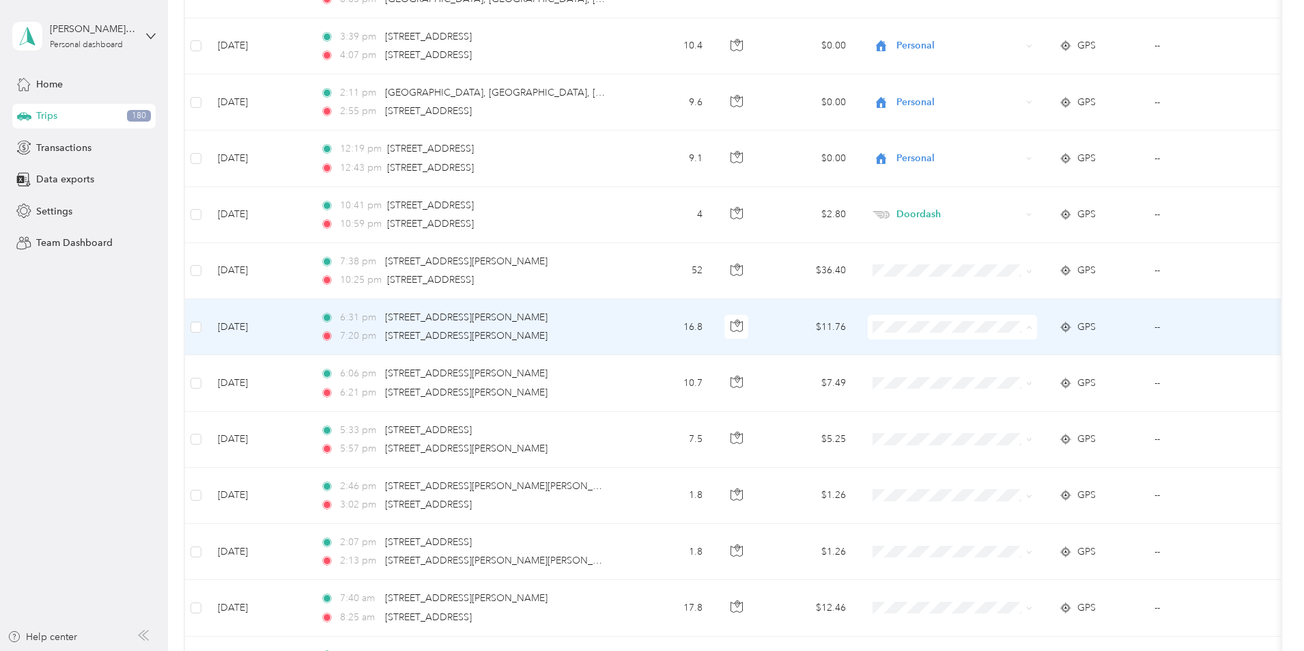
click at [1000, 403] on li "Doordash" at bounding box center [1043, 401] width 169 height 24
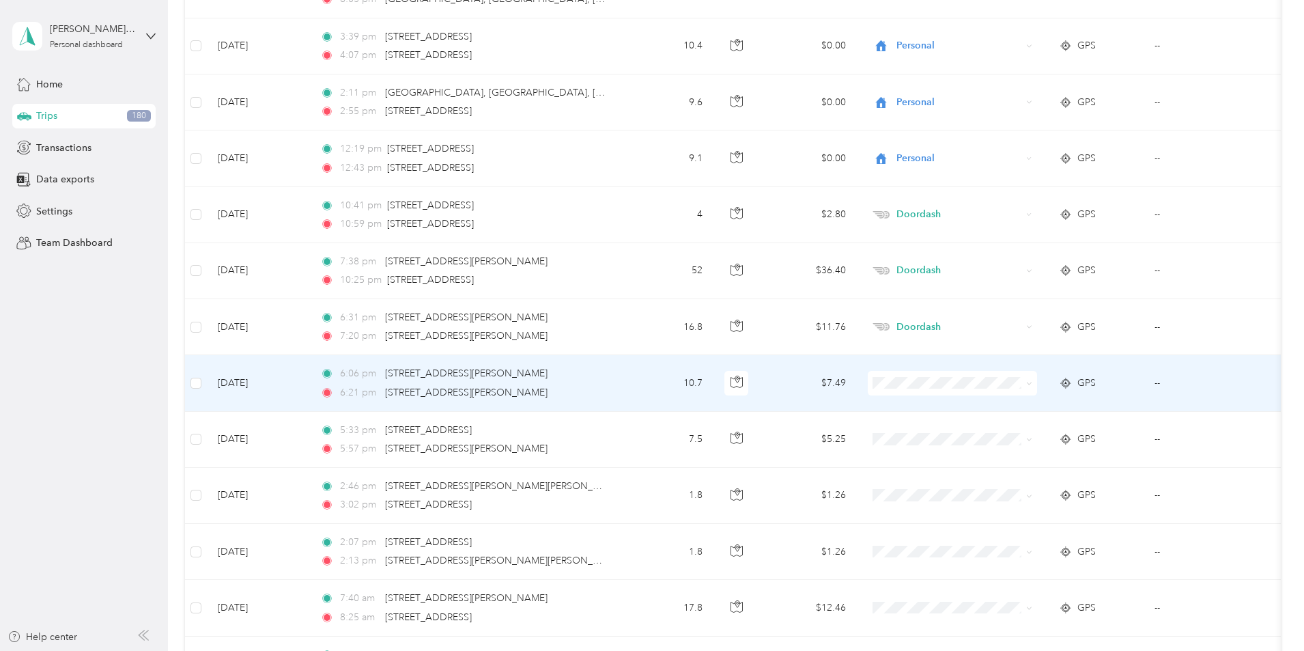
click at [1006, 458] on li "Doordash" at bounding box center [1043, 455] width 169 height 24
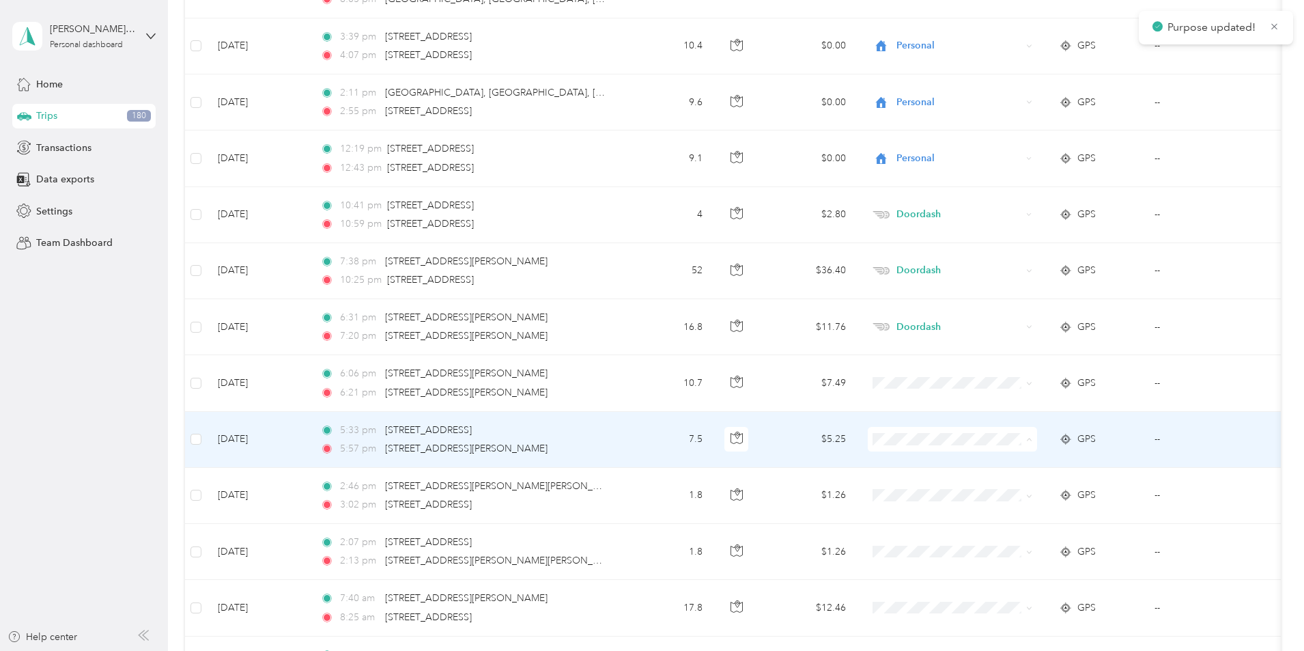
click at [1015, 511] on span "Doordash" at bounding box center [1056, 512] width 126 height 14
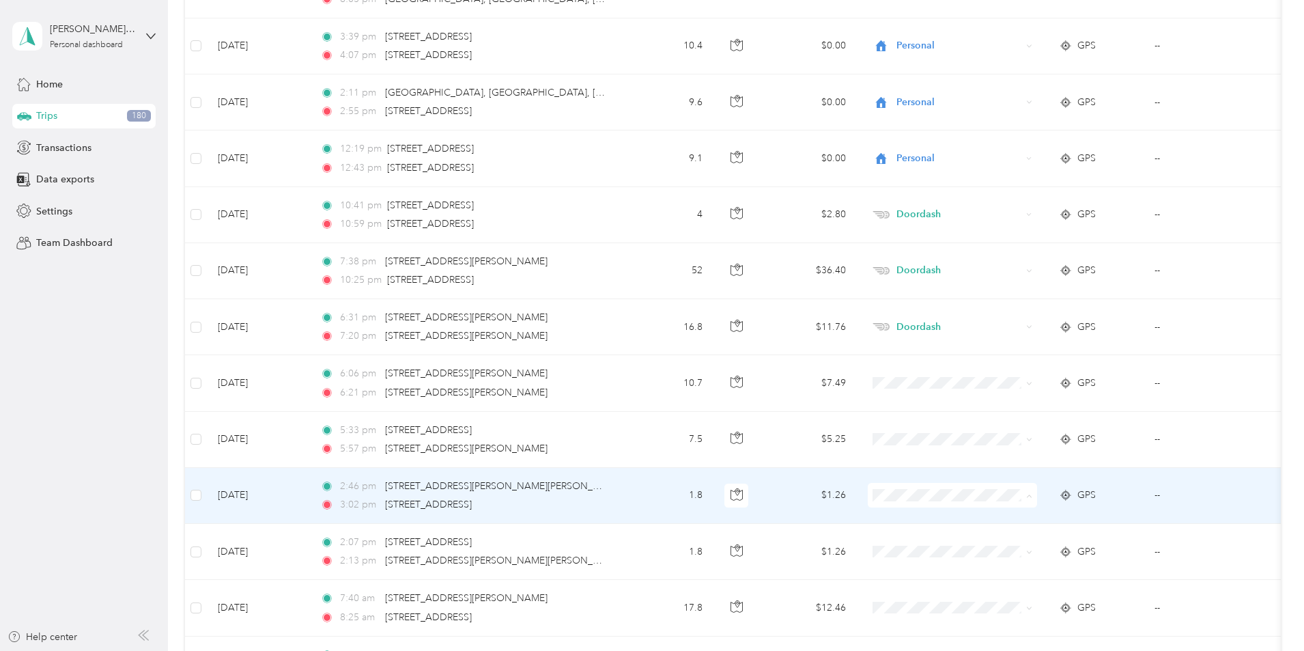
click at [1005, 303] on span "Work" at bounding box center [1056, 302] width 126 height 14
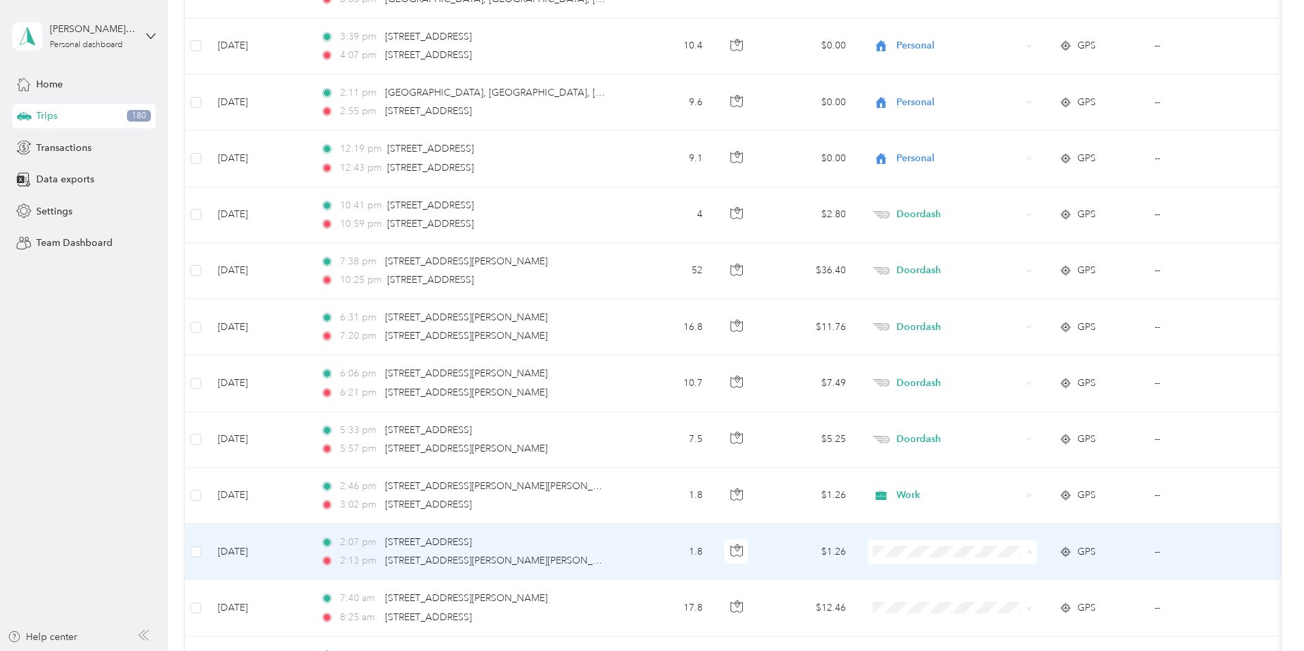
click at [1010, 359] on span "Work" at bounding box center [1056, 359] width 126 height 14
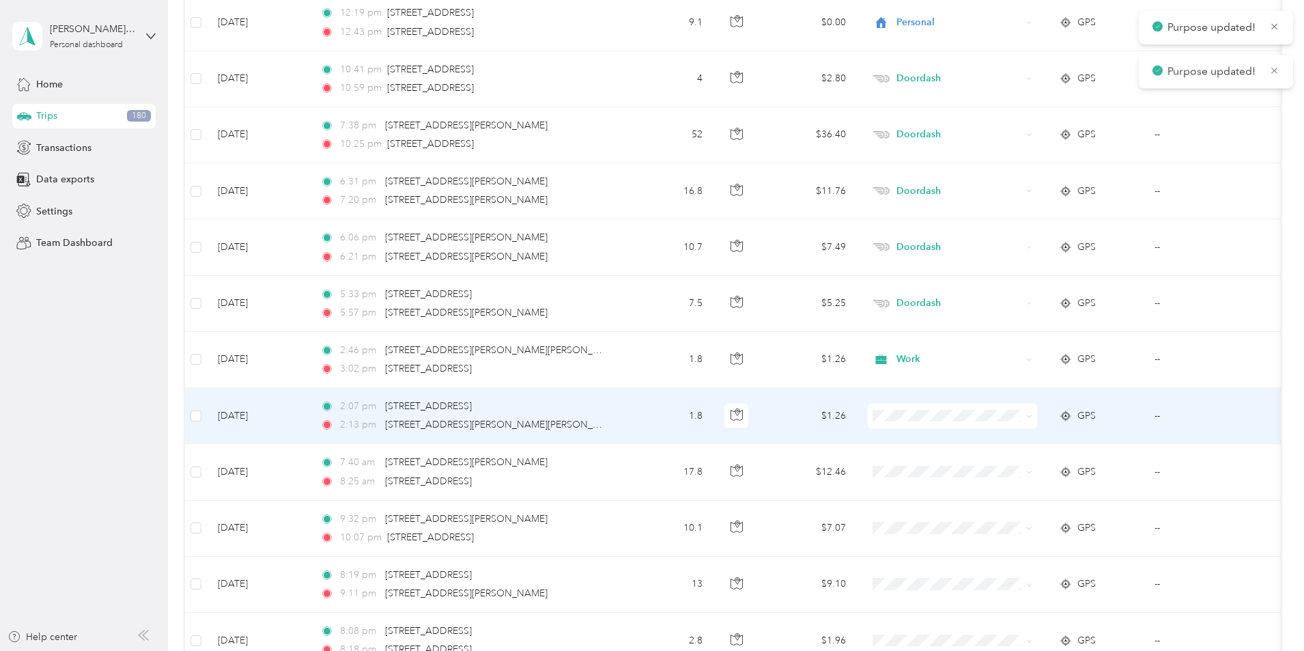
scroll to position [7257, 0]
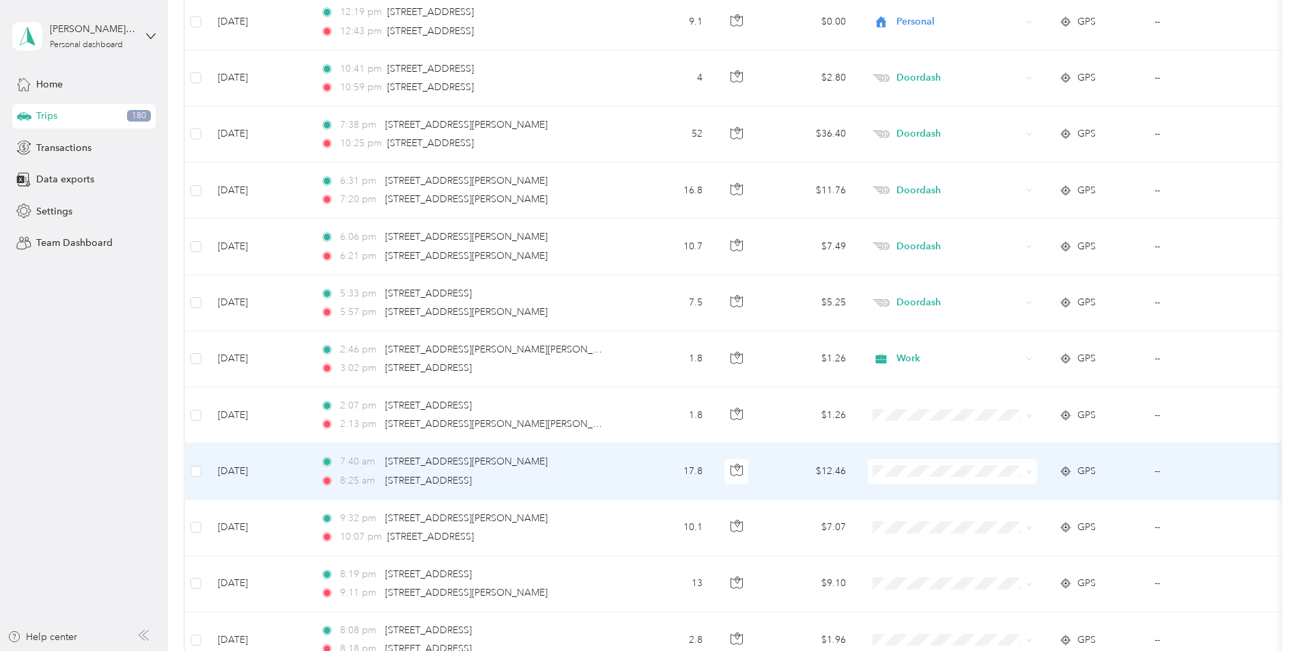
click at [1016, 279] on li "Work" at bounding box center [1043, 273] width 169 height 24
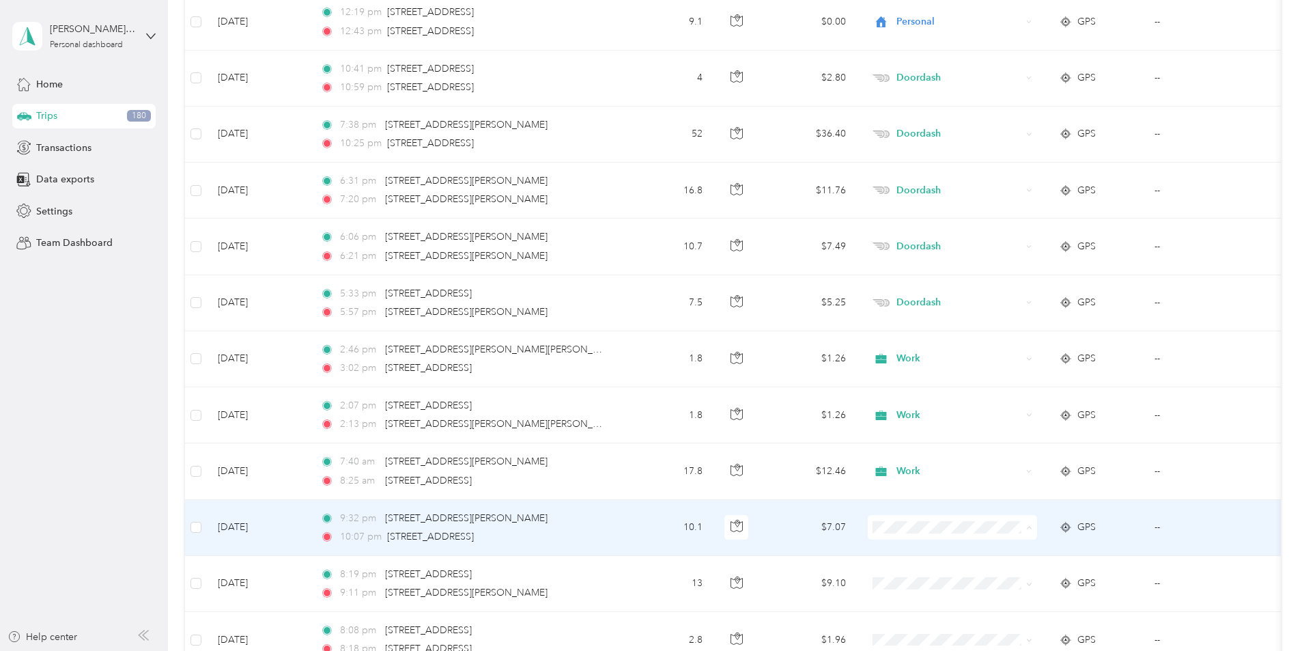
click at [1005, 380] on span "Doordash" at bounding box center [1056, 382] width 126 height 14
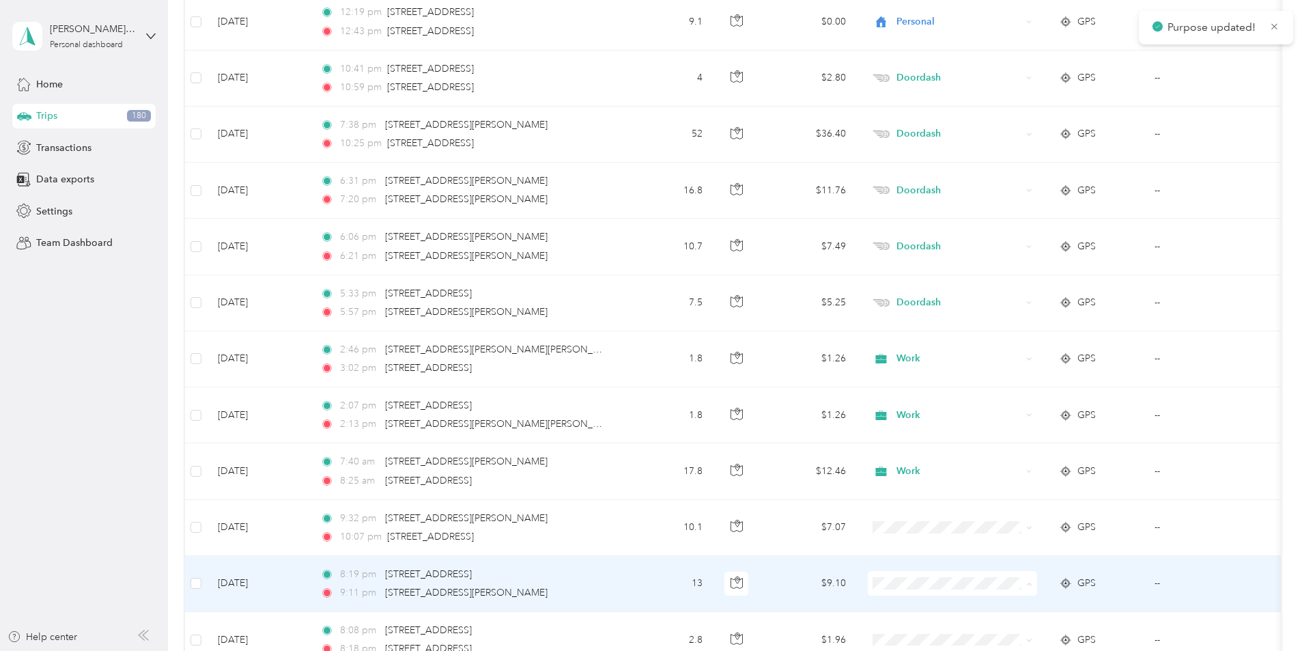
click at [1009, 431] on span "Doordash" at bounding box center [1056, 438] width 126 height 14
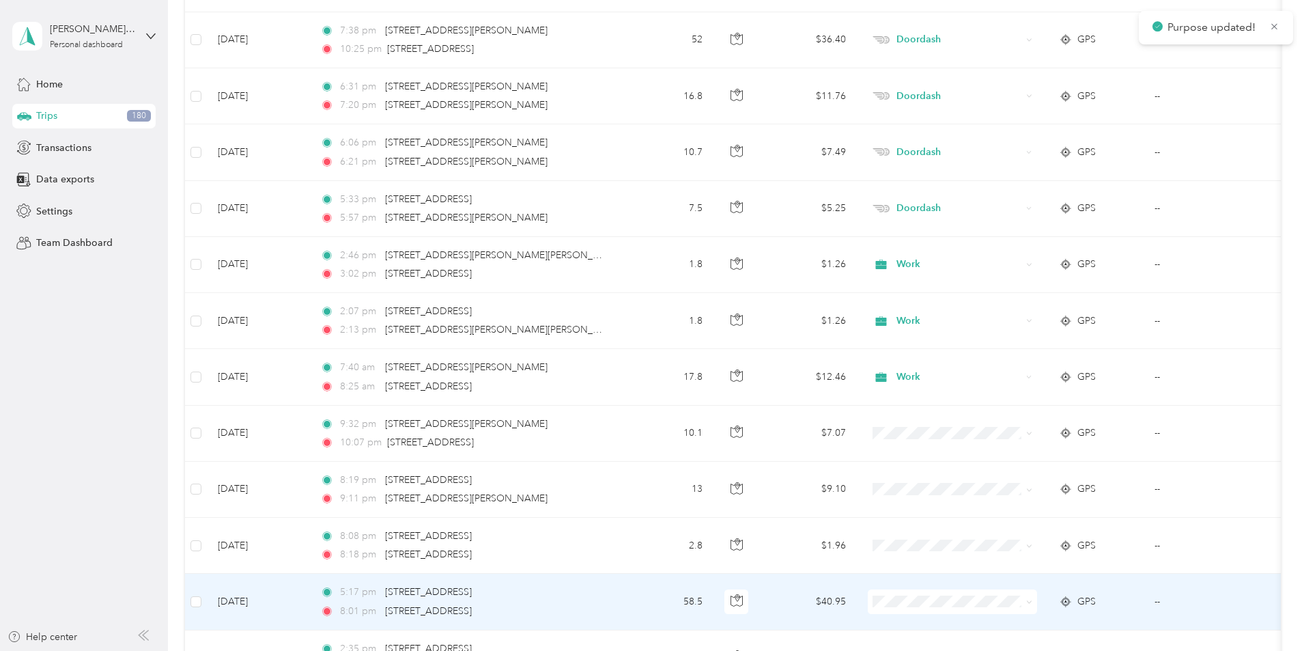
scroll to position [7598, 0]
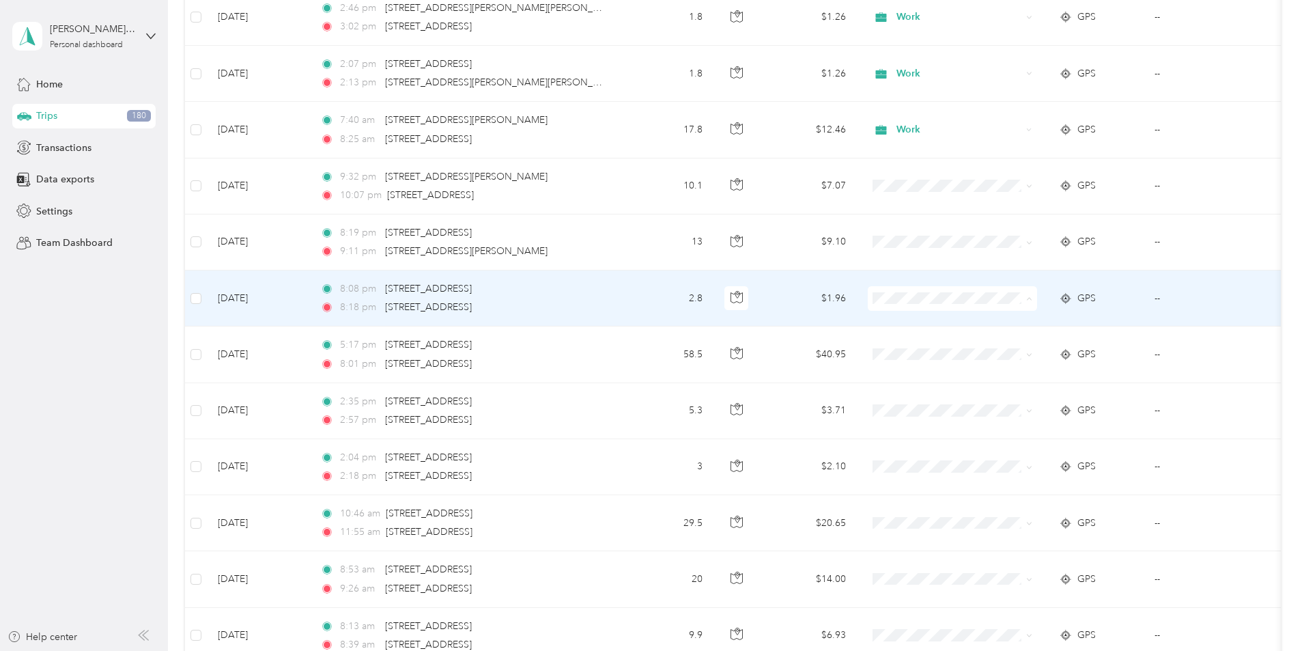
click at [1002, 370] on span "Doordash" at bounding box center [1056, 372] width 126 height 14
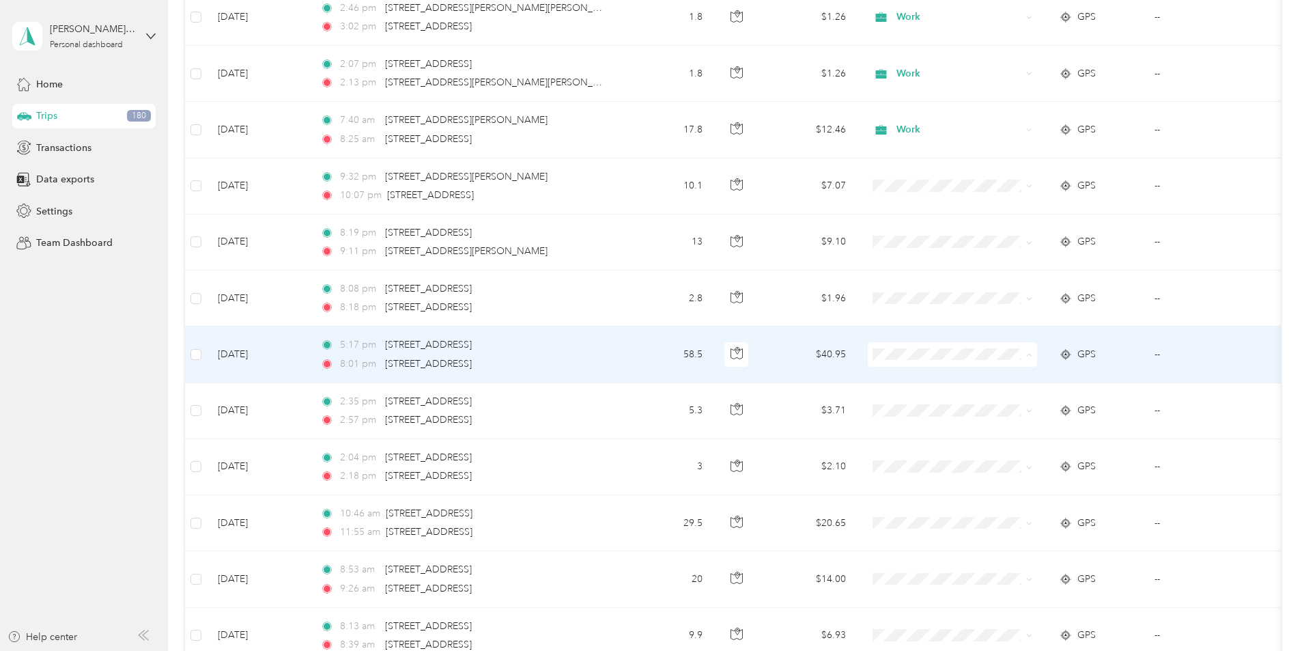
click at [1005, 427] on span "Doordash" at bounding box center [1056, 428] width 126 height 14
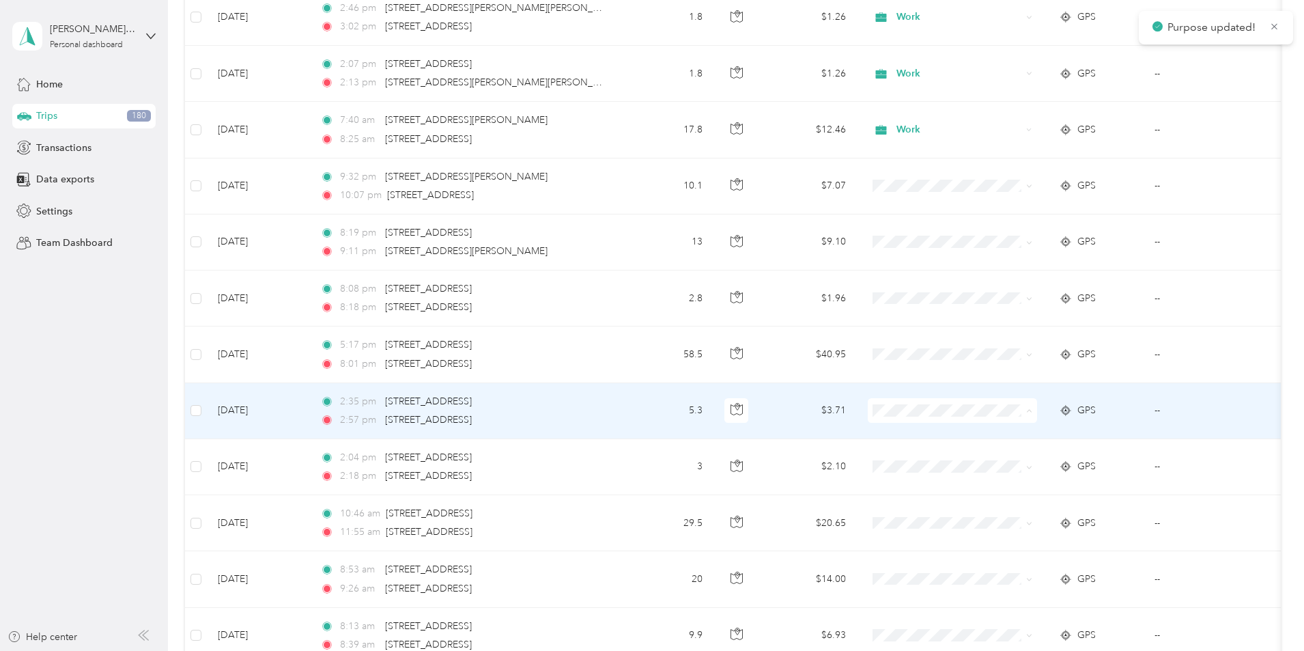
click at [1007, 483] on span "Doordash" at bounding box center [1056, 484] width 126 height 14
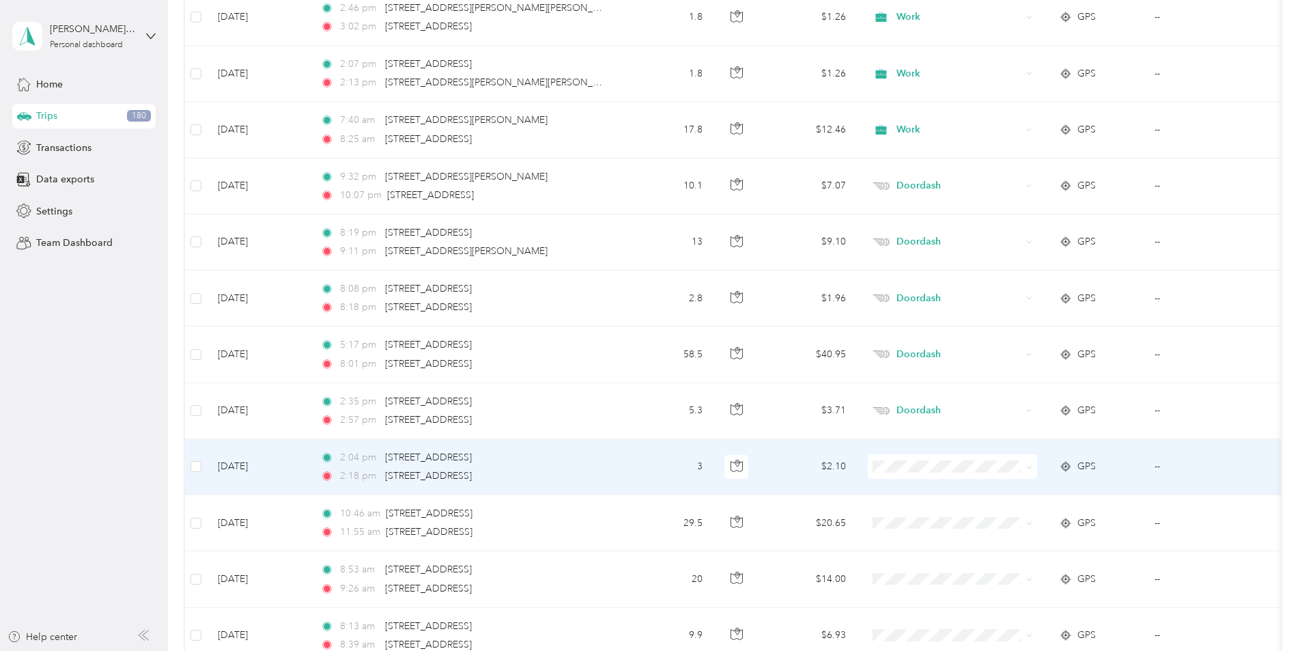
click at [1020, 275] on span "Work" at bounding box center [1056, 273] width 126 height 14
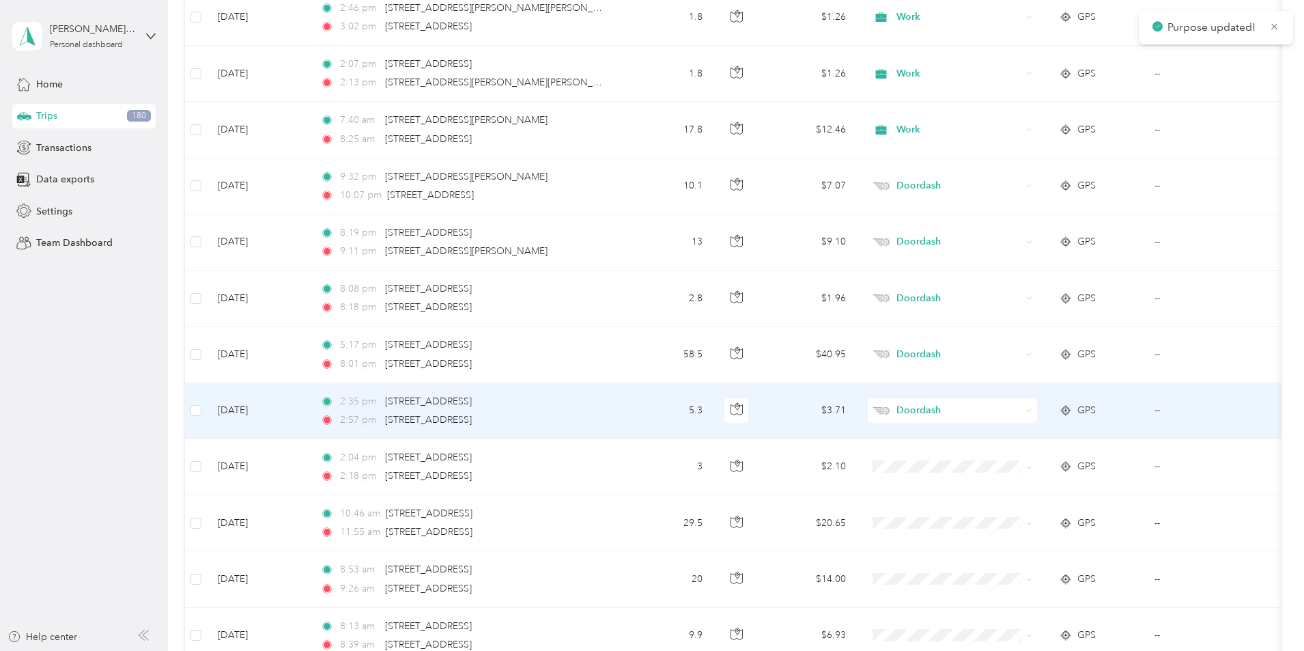
click at [1020, 412] on span "Doordash" at bounding box center [959, 410] width 125 height 15
click at [1010, 435] on span "Work" at bounding box center [1056, 436] width 126 height 14
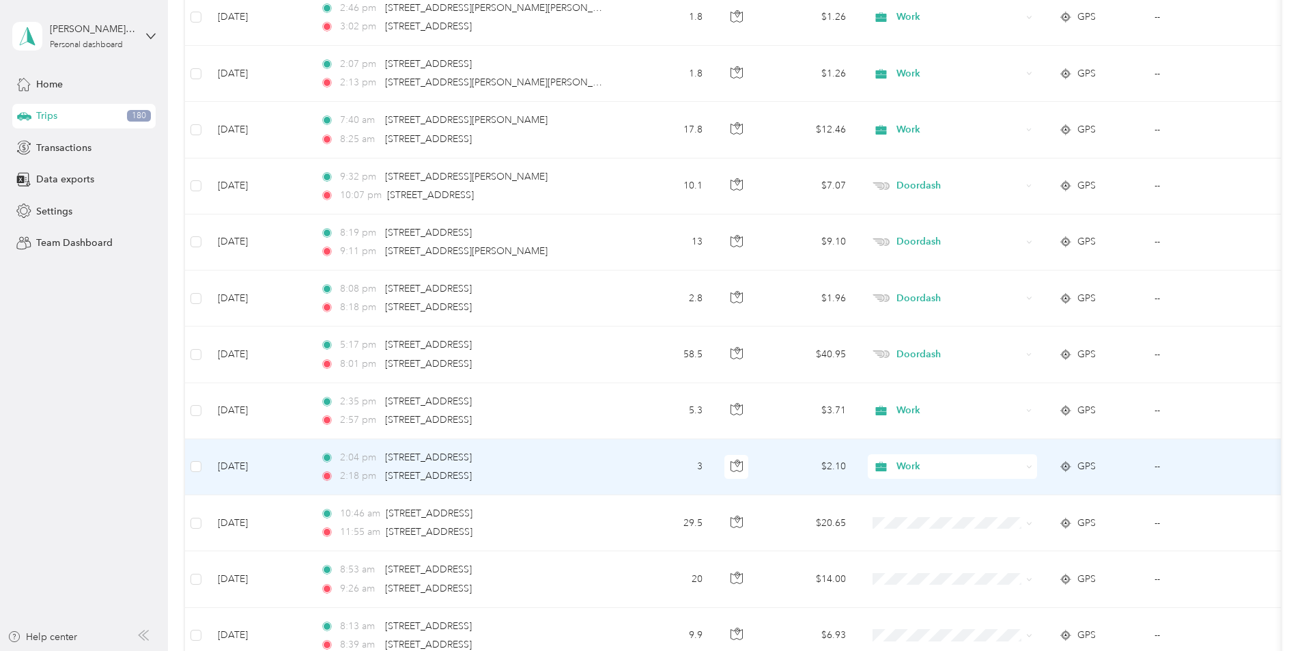
click at [992, 467] on span "Work" at bounding box center [959, 466] width 125 height 15
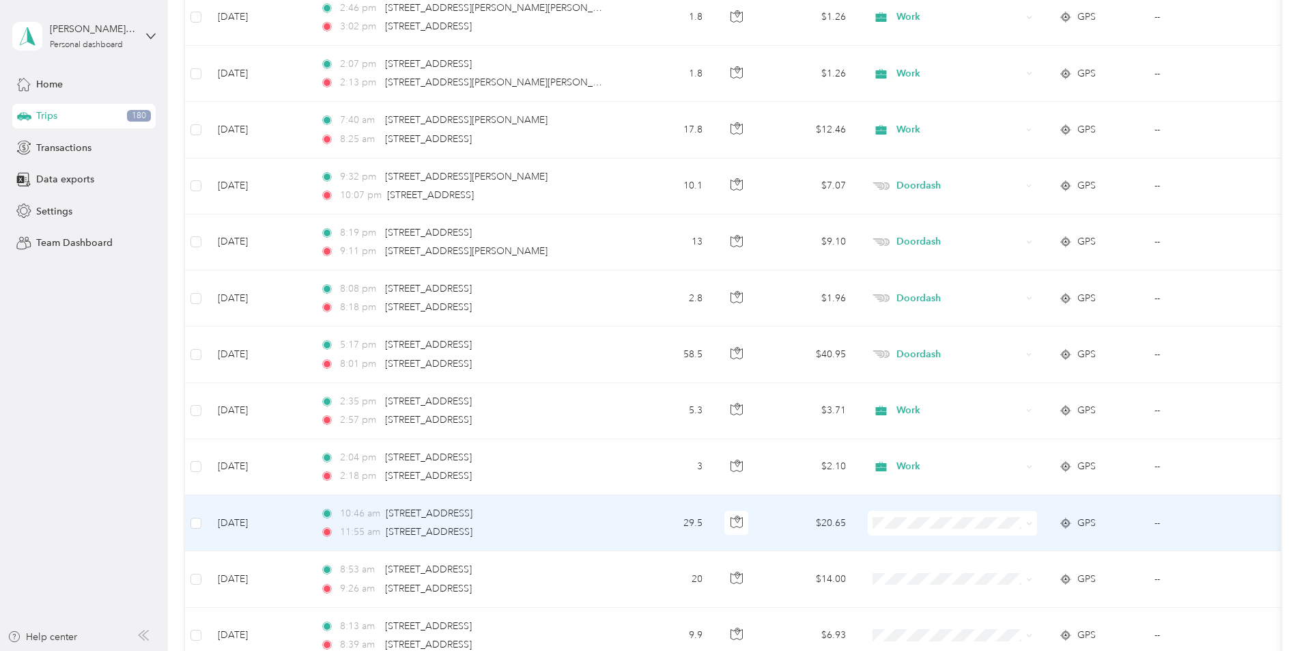
click at [1013, 451] on li "Medical" at bounding box center [1043, 444] width 169 height 24
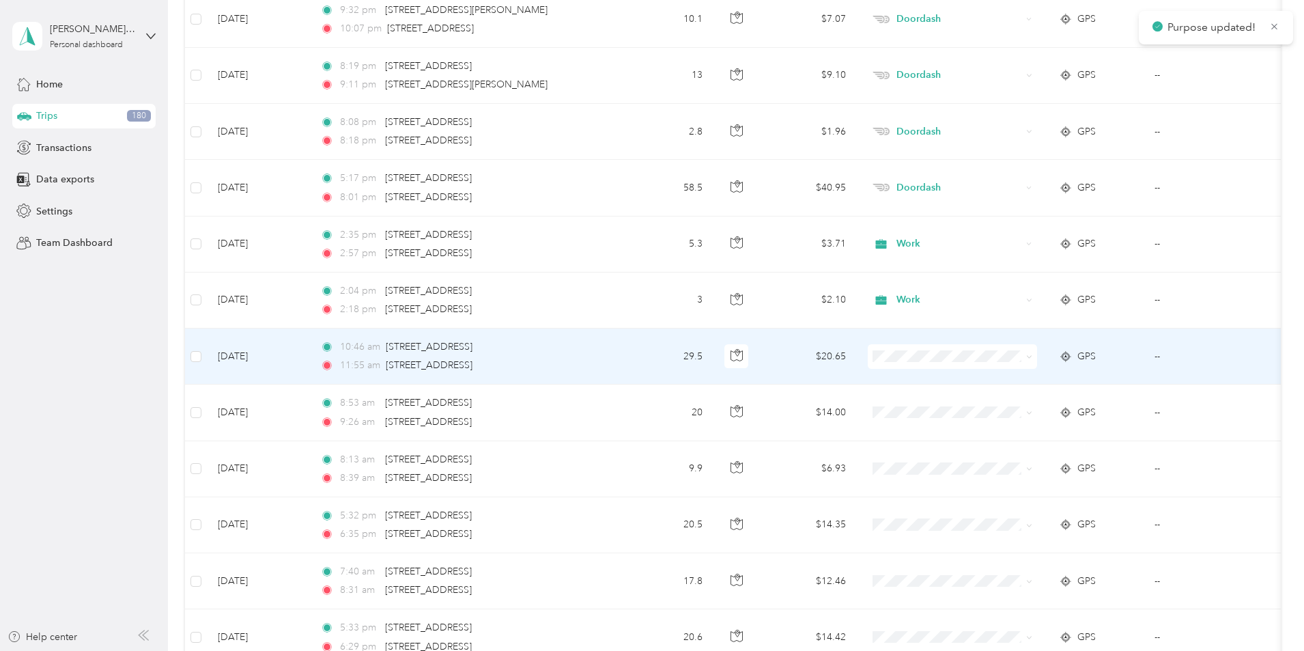
scroll to position [7803, 0]
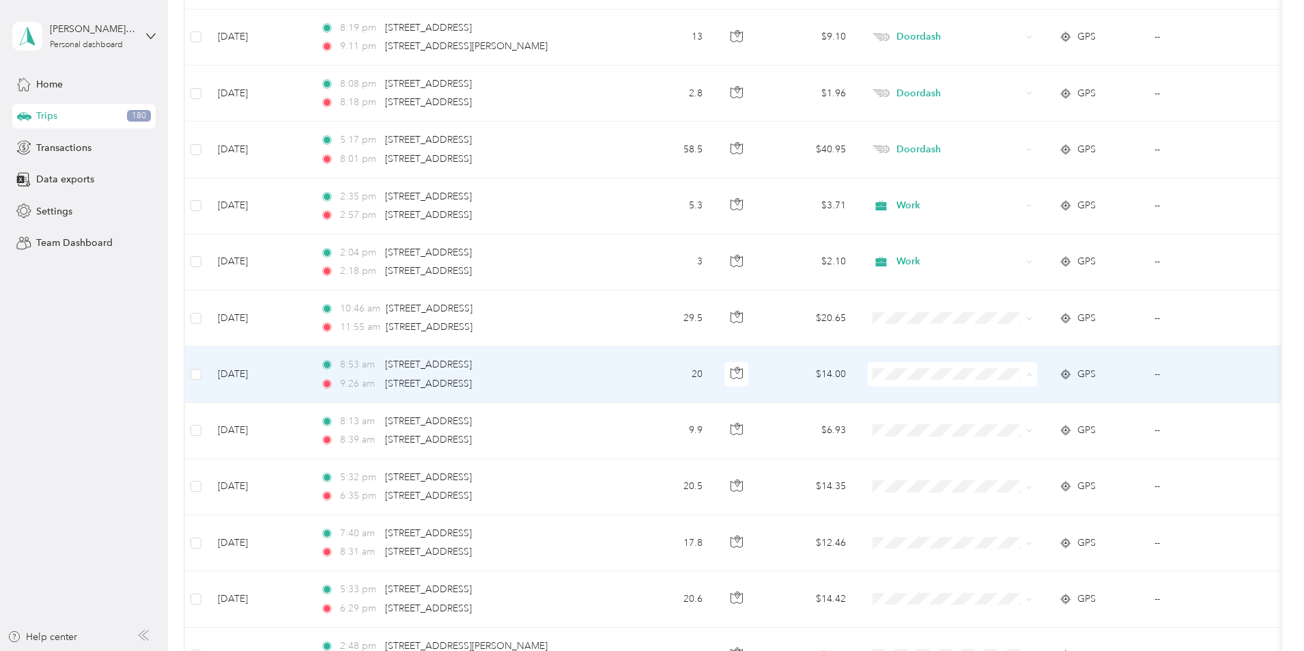
click at [1007, 519] on span "Medical" at bounding box center [1056, 519] width 126 height 14
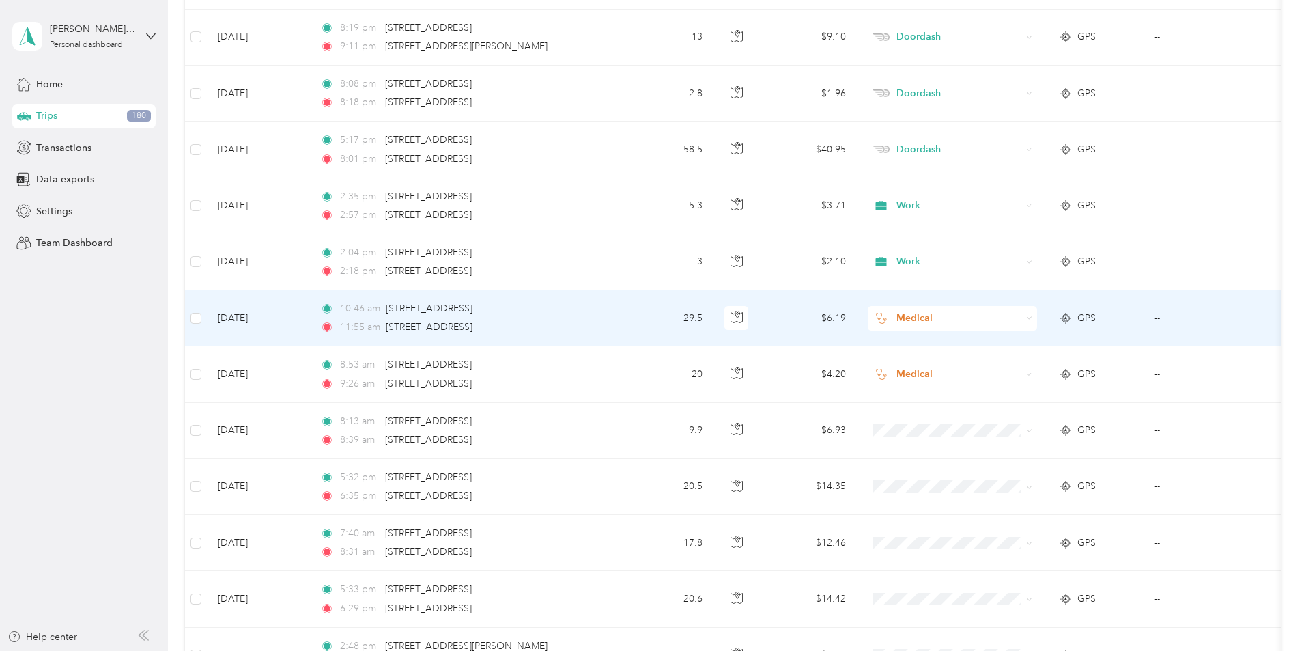
click at [1011, 320] on span "Medical" at bounding box center [959, 318] width 125 height 15
click at [1011, 387] on span "Doordash" at bounding box center [1056, 391] width 126 height 14
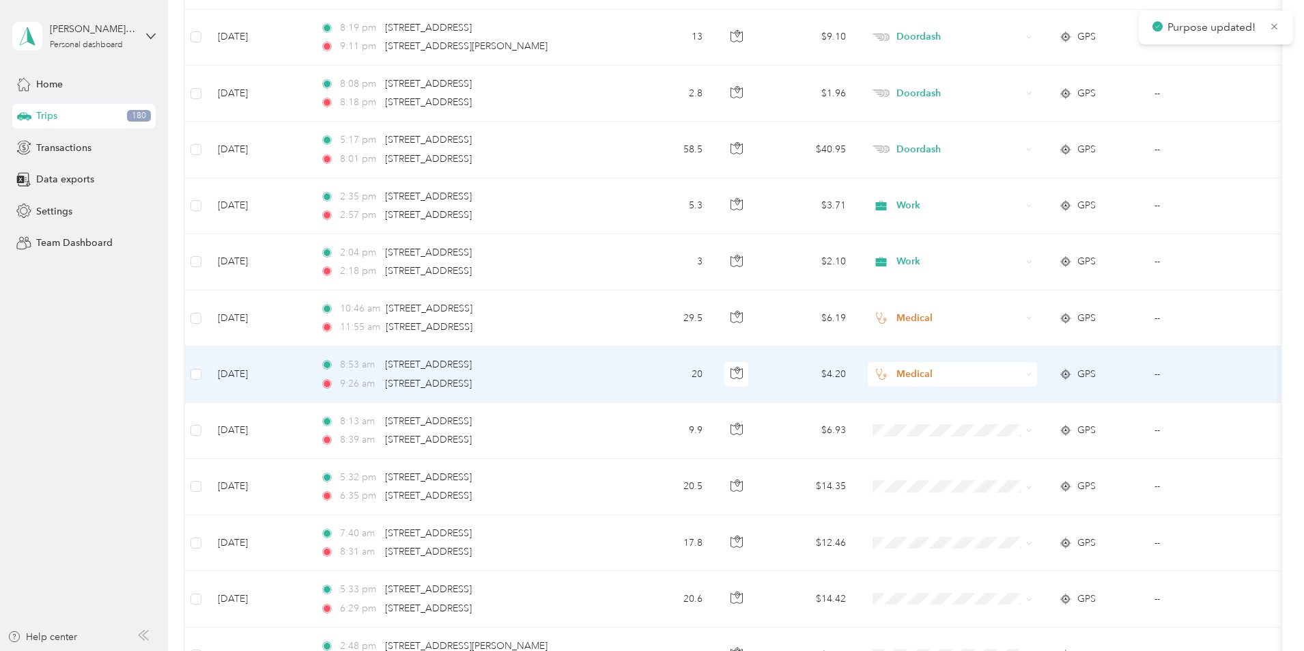
click at [1003, 375] on span "Medical" at bounding box center [959, 374] width 125 height 15
click at [1016, 444] on span "Doordash" at bounding box center [1056, 445] width 126 height 14
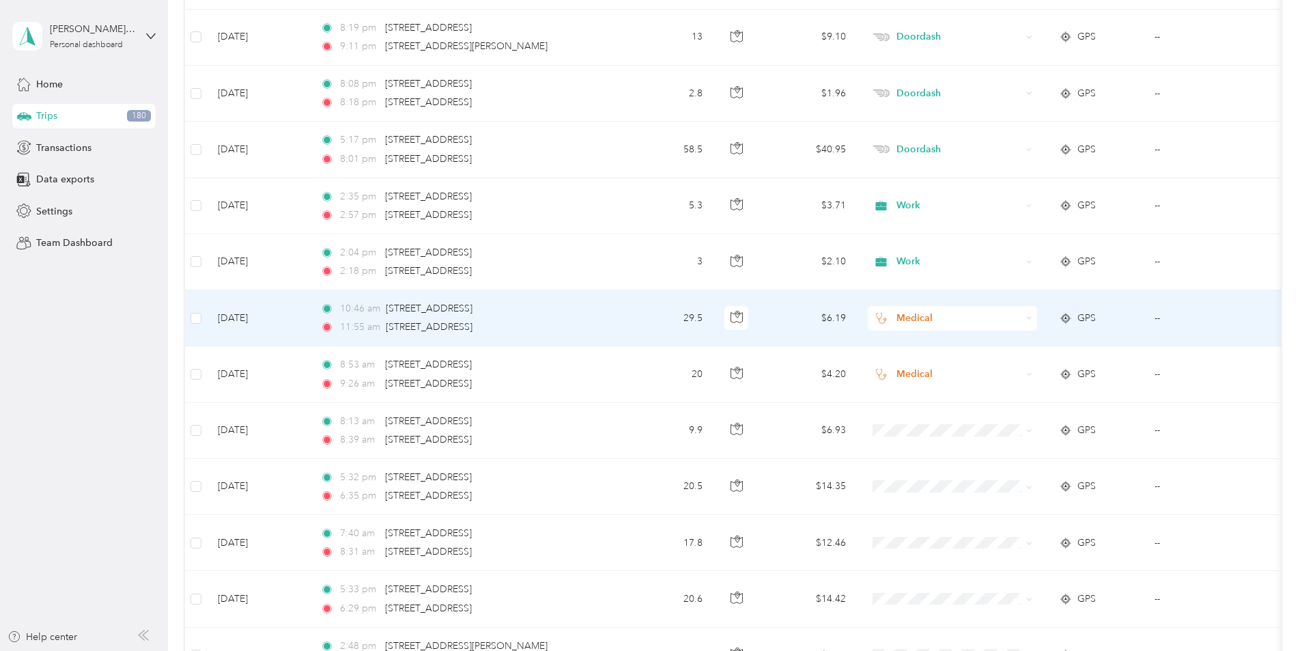
click at [1022, 315] on span "Medical" at bounding box center [959, 318] width 125 height 15
click at [1026, 459] on span "Medical" at bounding box center [1056, 459] width 126 height 14
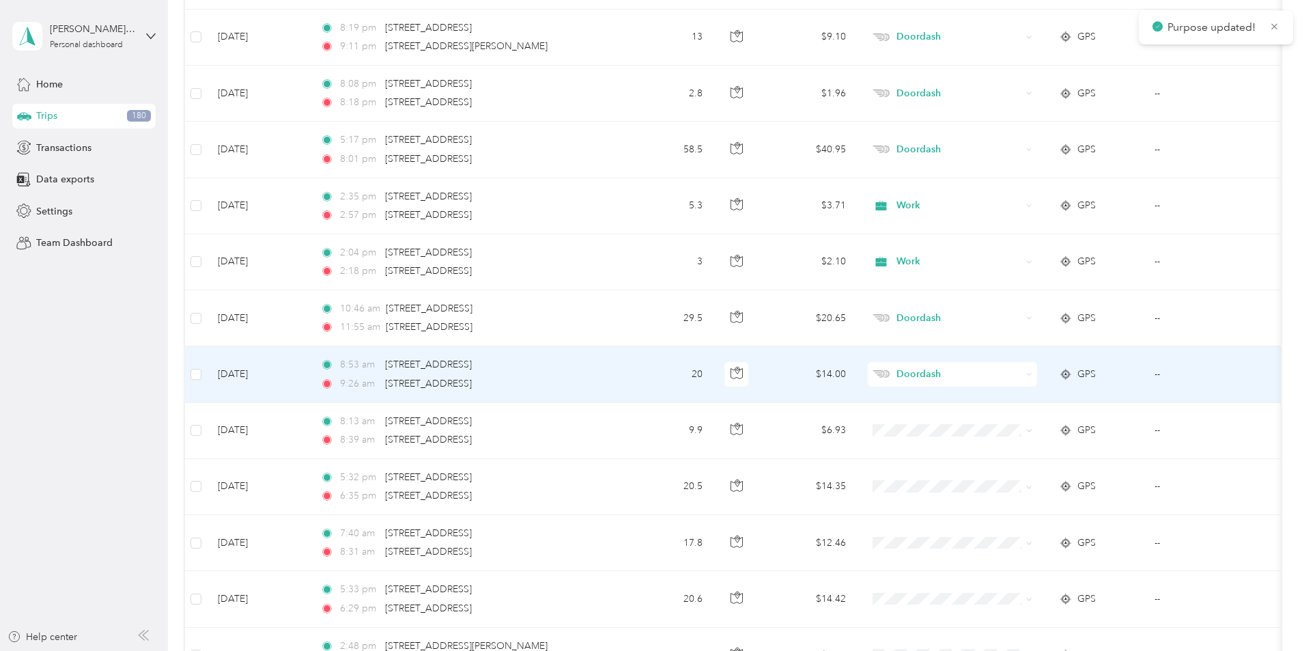
click at [1004, 378] on span "Doordash" at bounding box center [959, 374] width 125 height 15
click at [1021, 516] on span "Medical" at bounding box center [1056, 518] width 126 height 14
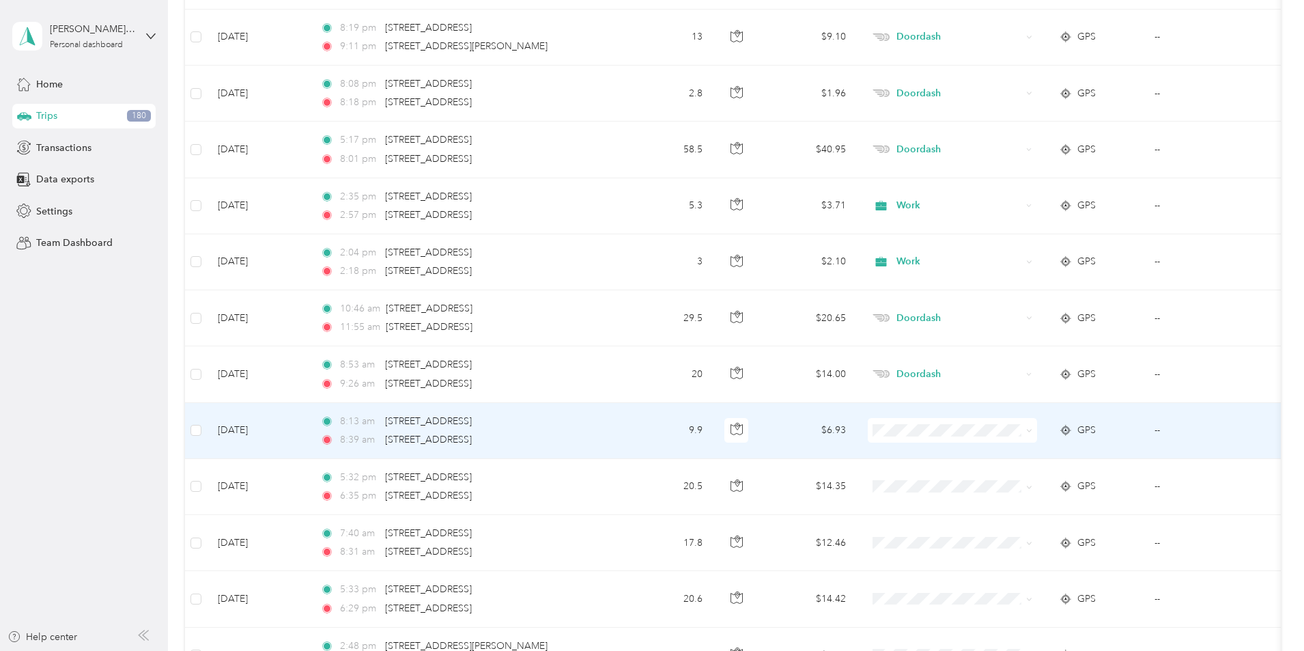
click at [1034, 420] on span at bounding box center [952, 430] width 169 height 25
click at [1009, 450] on span "Work" at bounding box center [1056, 456] width 126 height 14
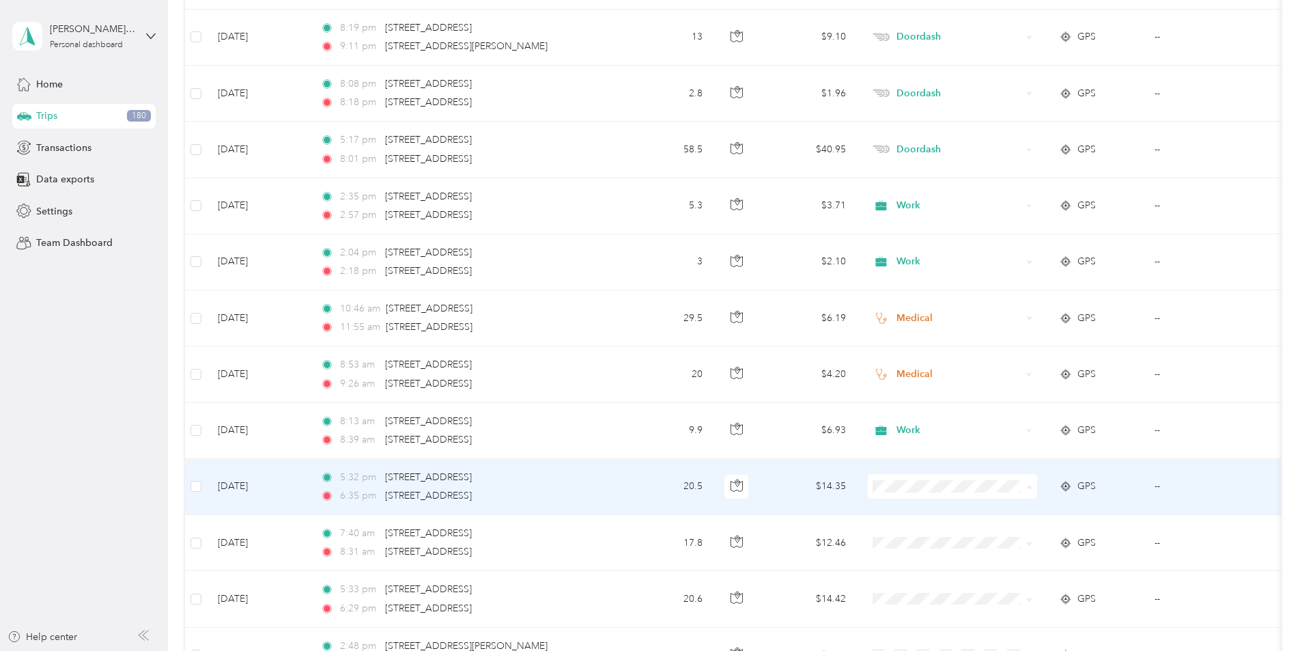
click at [1014, 296] on li "Work" at bounding box center [1043, 293] width 169 height 24
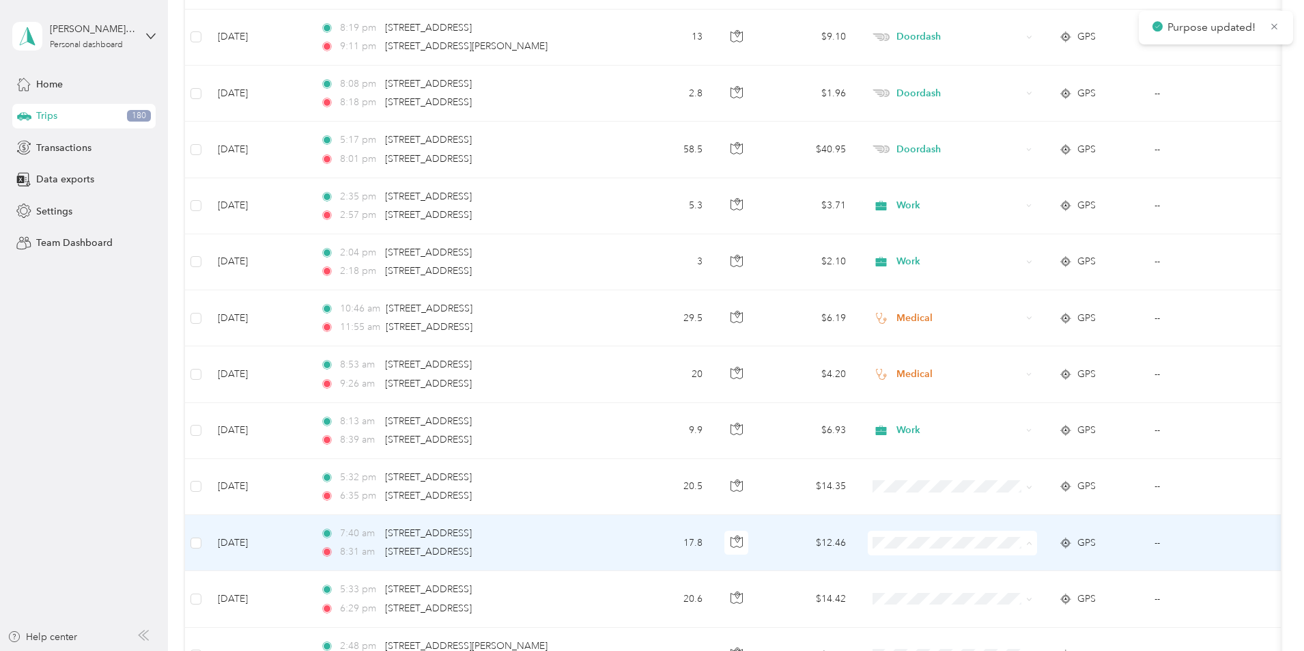
click at [1002, 347] on span "Work" at bounding box center [1056, 350] width 126 height 14
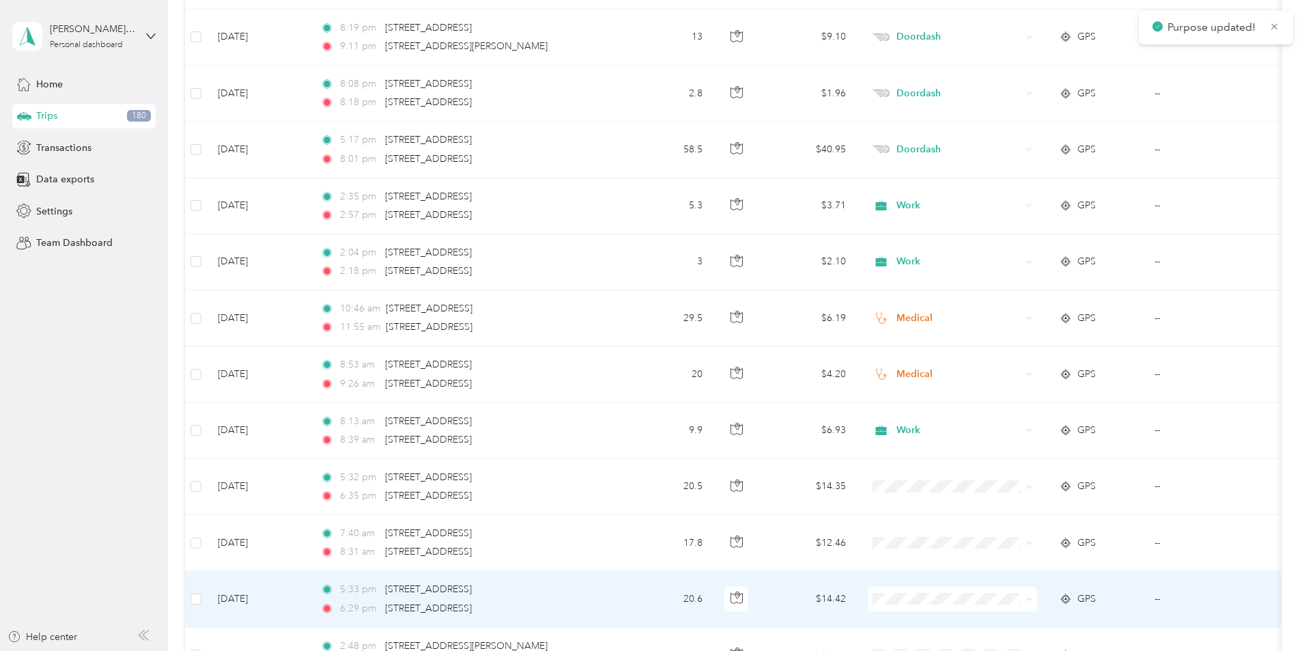
scroll to position [7940, 0]
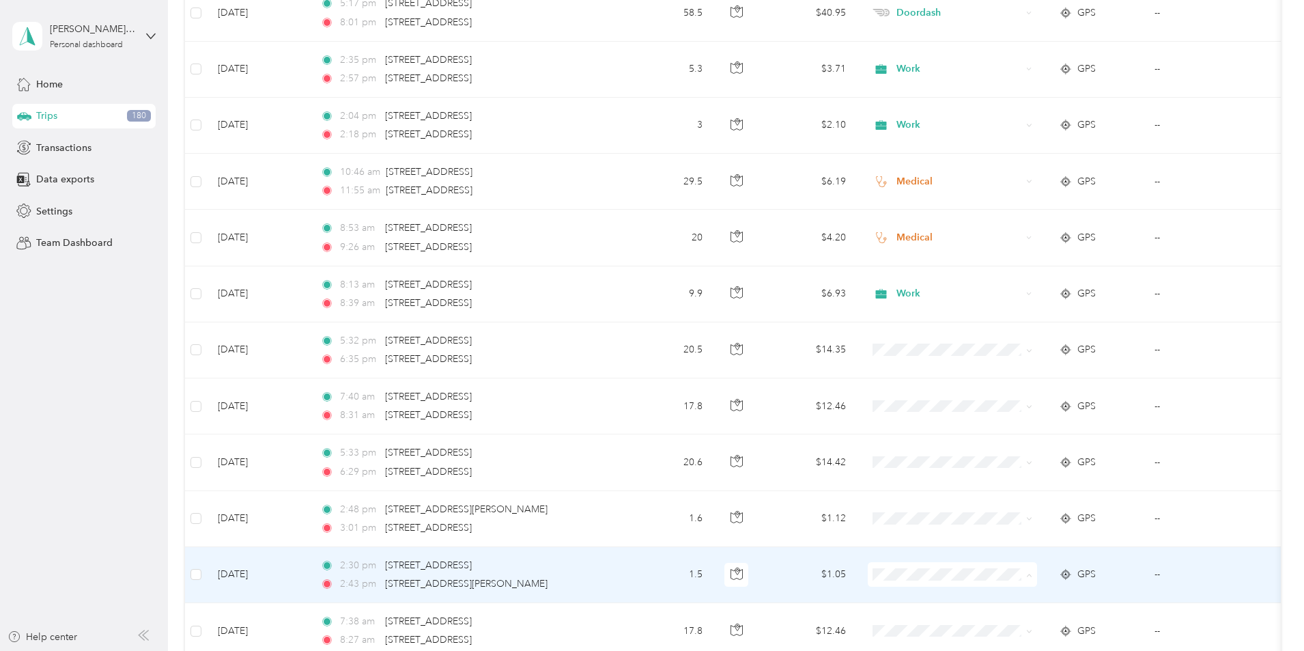
click at [1009, 380] on span "Work" at bounding box center [1056, 381] width 126 height 14
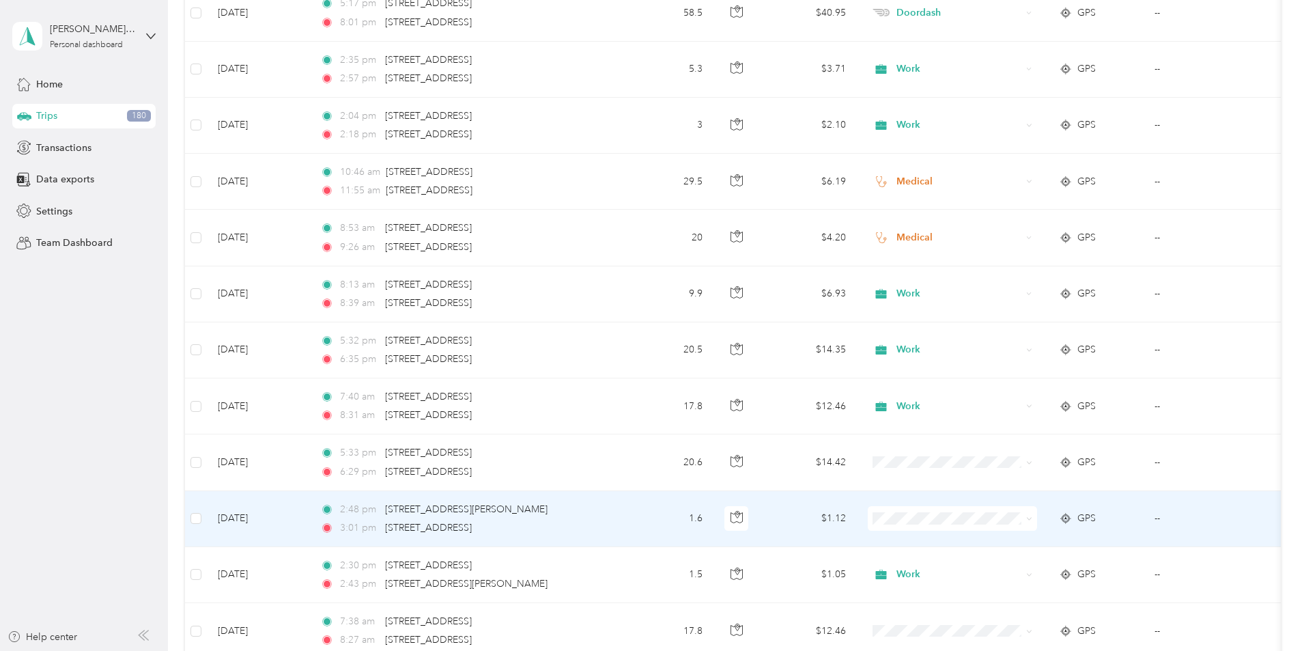
click at [1002, 317] on li "Work" at bounding box center [1043, 325] width 169 height 24
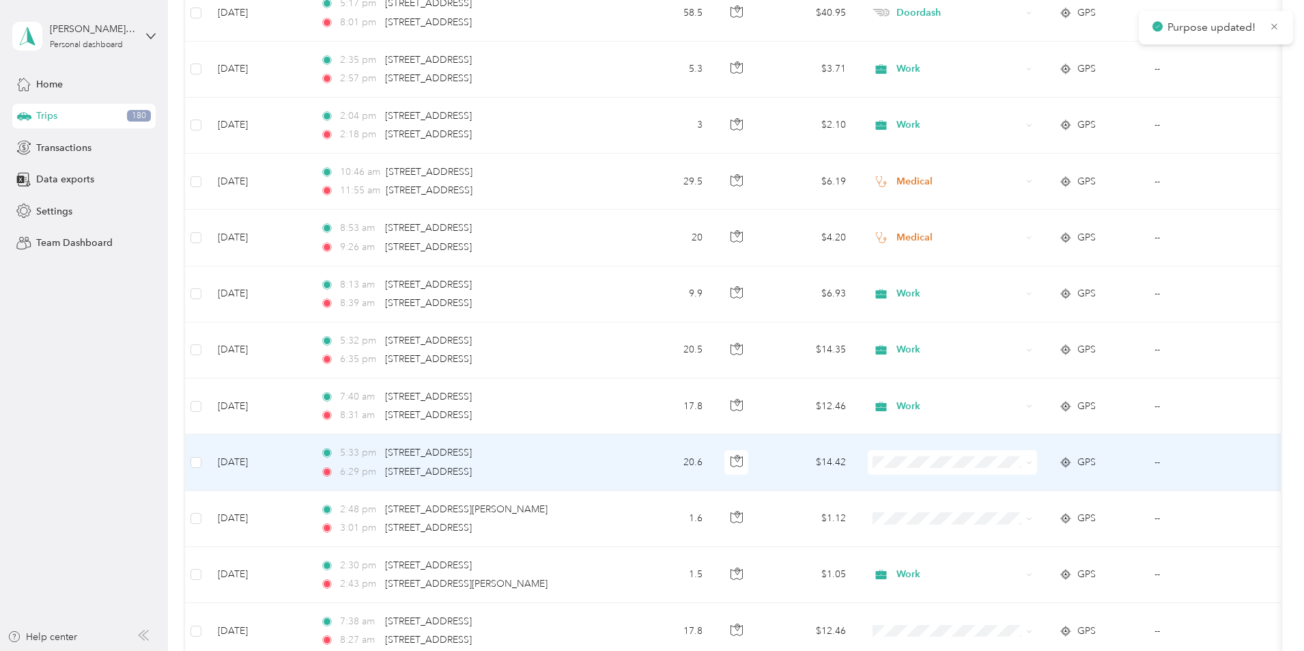
click at [1006, 274] on li "Work" at bounding box center [1043, 269] width 169 height 24
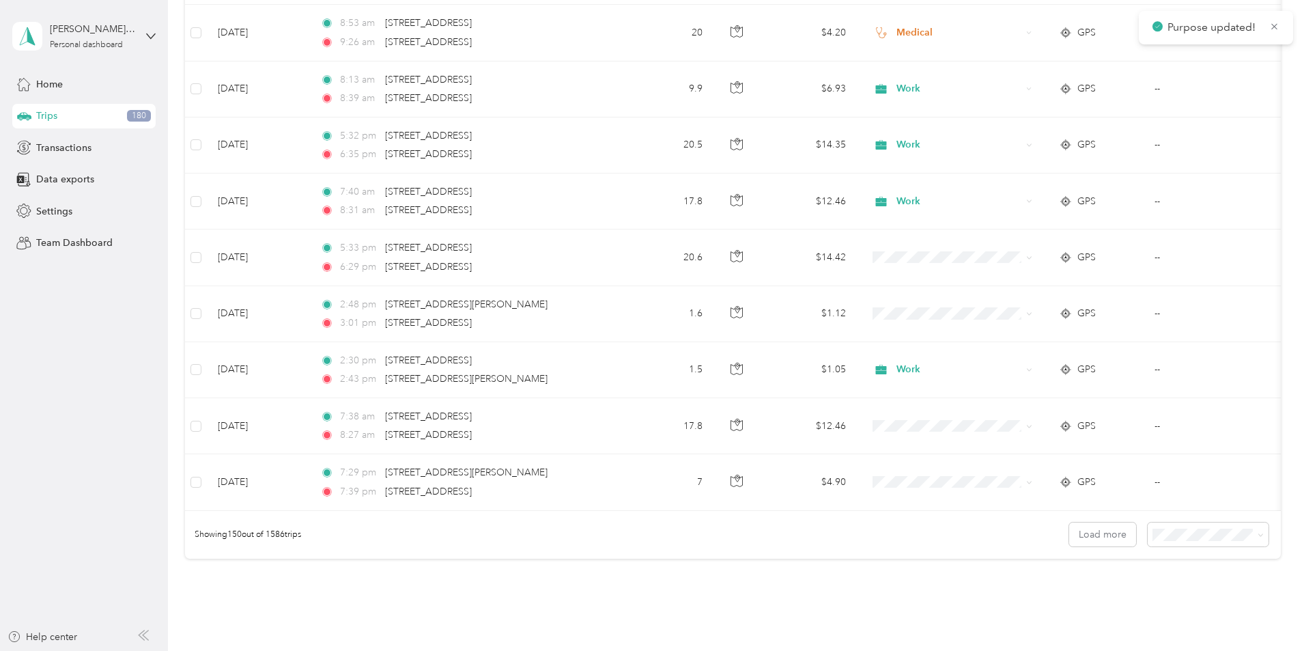
scroll to position [8213, 0]
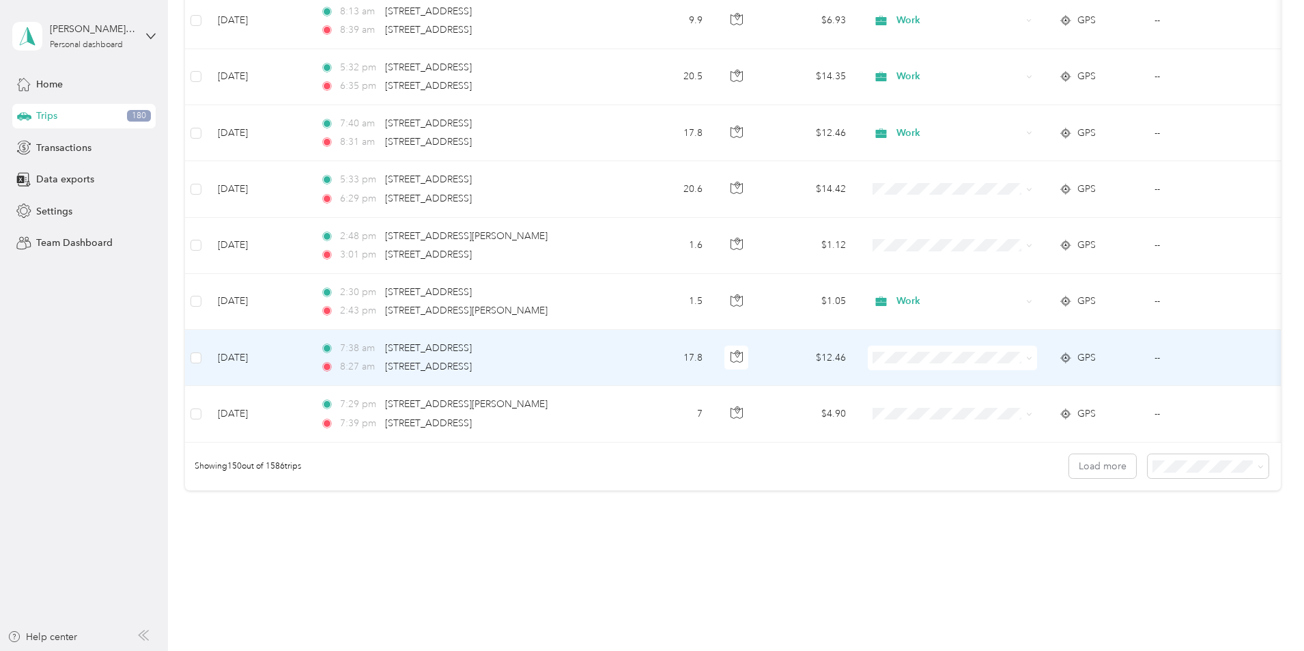
click at [1009, 382] on span "Work" at bounding box center [1056, 383] width 126 height 14
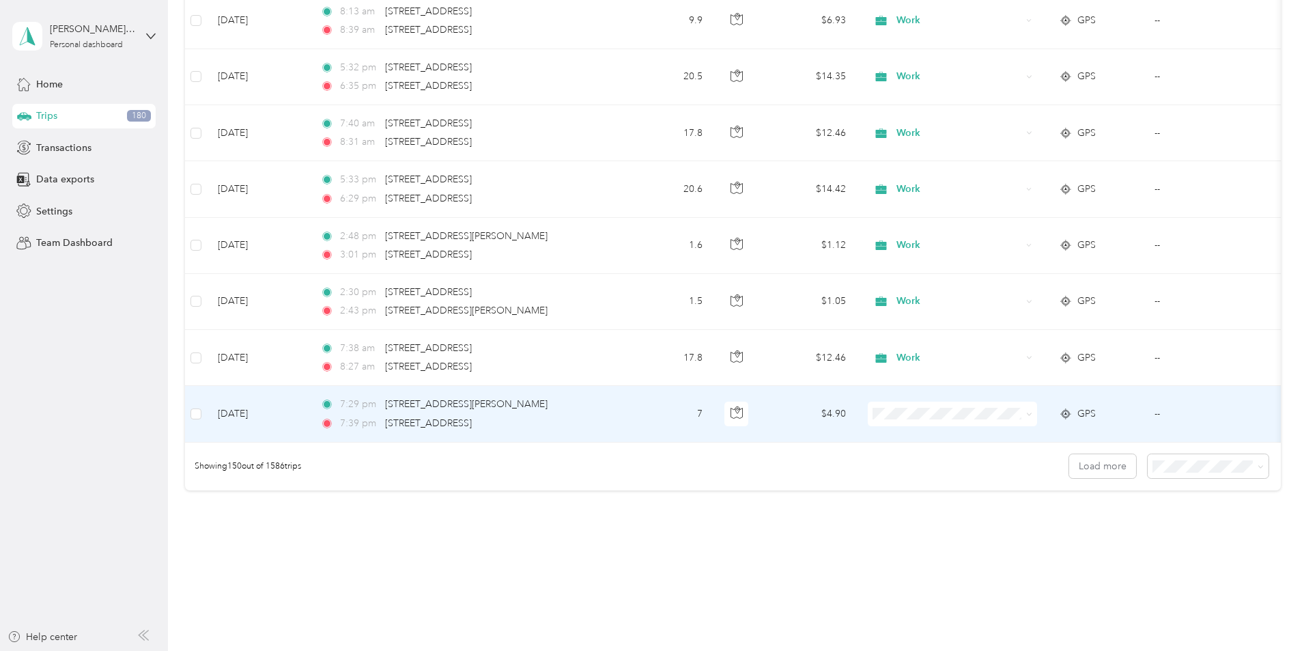
click at [1015, 461] on span "Personal" at bounding box center [1056, 462] width 126 height 14
click at [1069, 478] on button "Load more" at bounding box center [1102, 466] width 67 height 24
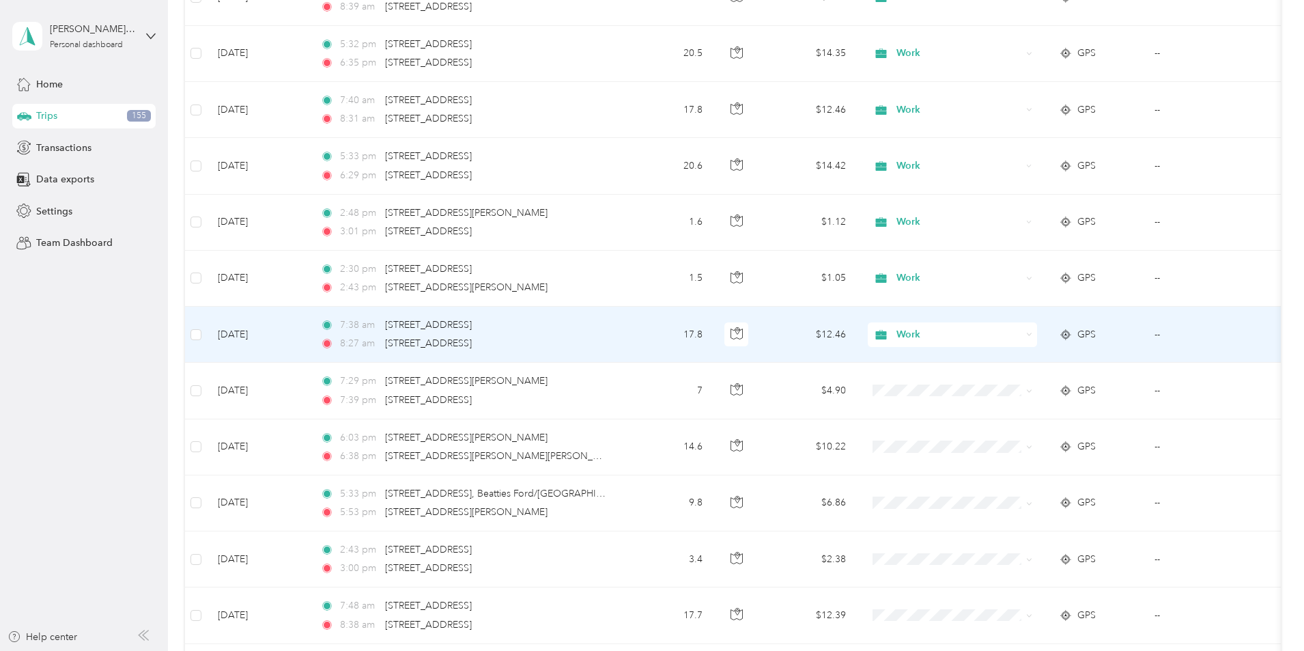
scroll to position [8358, 0]
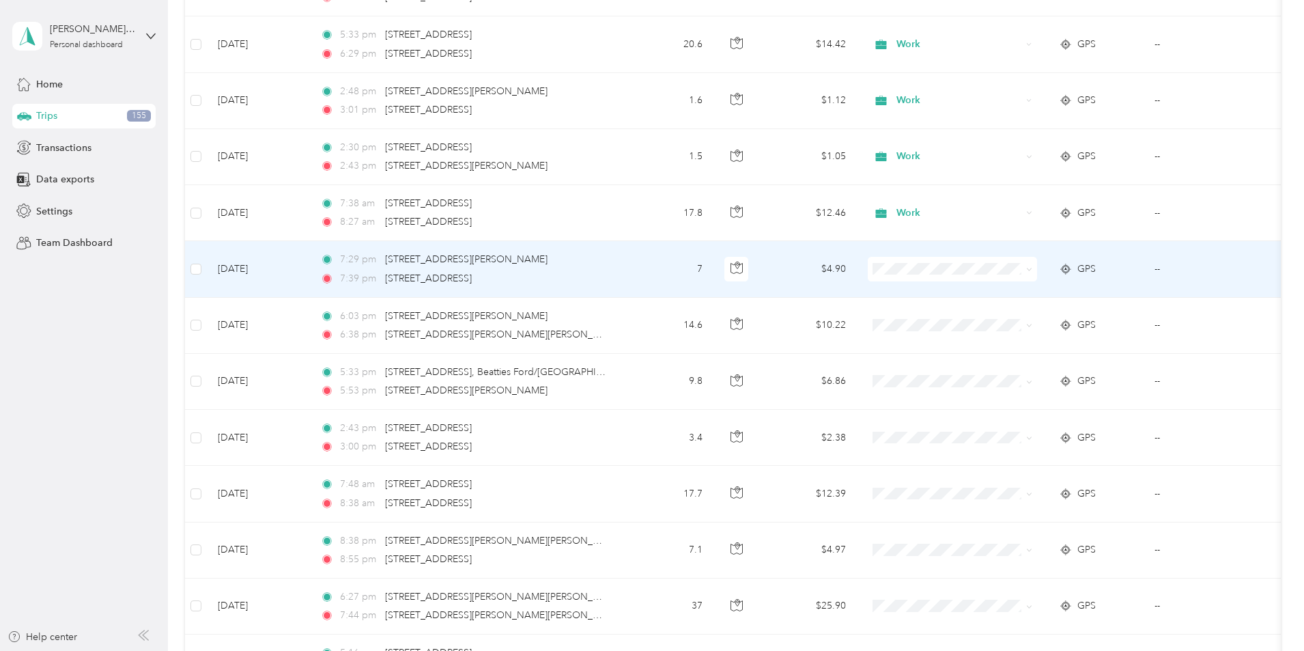
click at [983, 277] on span at bounding box center [952, 269] width 169 height 25
click at [1005, 315] on span "Personal" at bounding box center [1056, 311] width 126 height 14
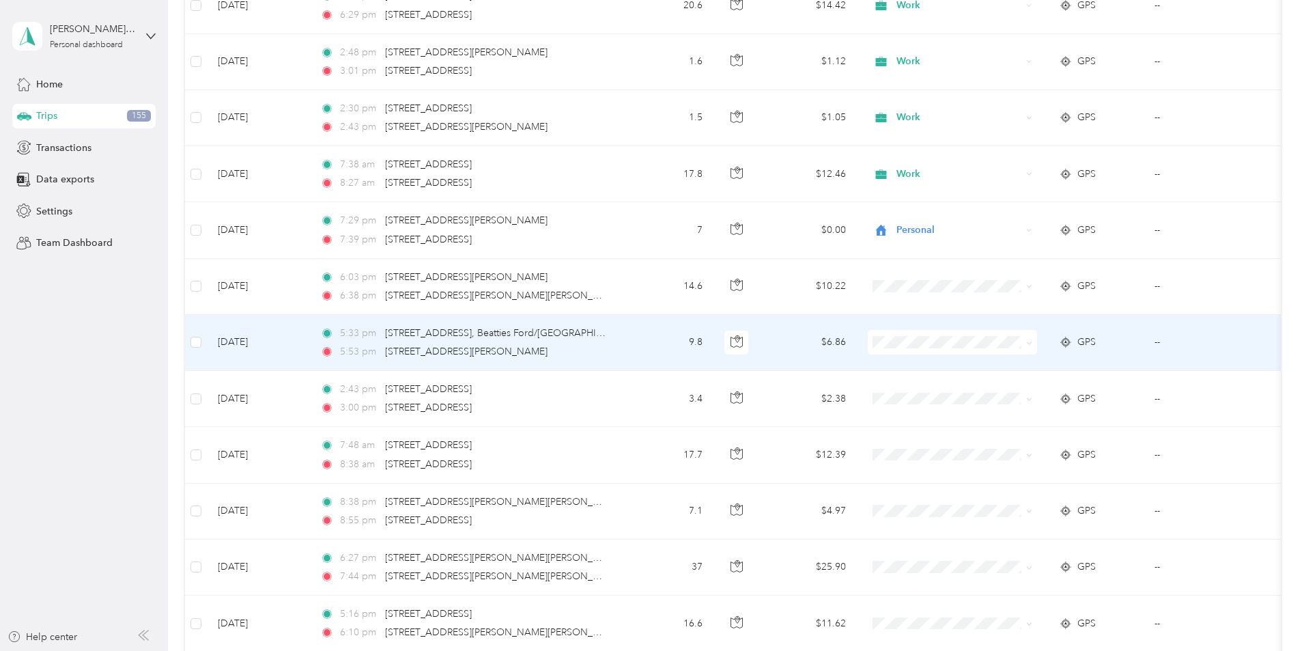
scroll to position [8426, 0]
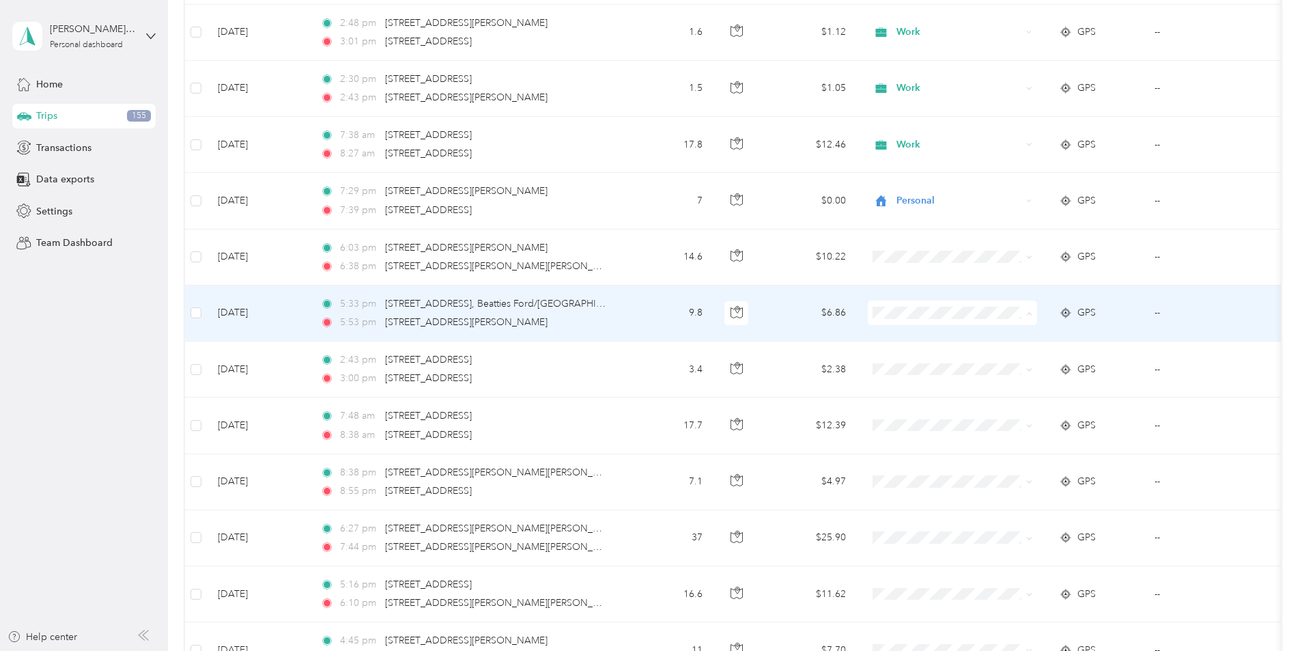
click at [1006, 363] on span "Personal" at bounding box center [1056, 362] width 126 height 14
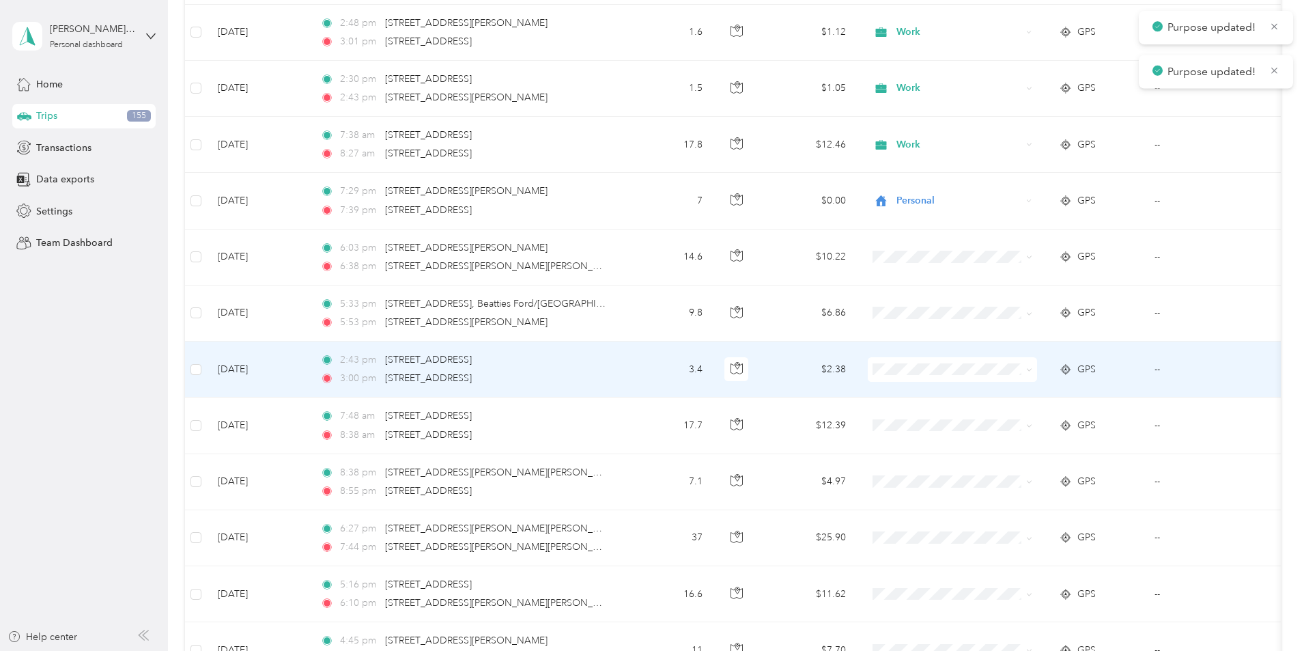
click at [1015, 395] on li "Work" at bounding box center [1043, 392] width 169 height 24
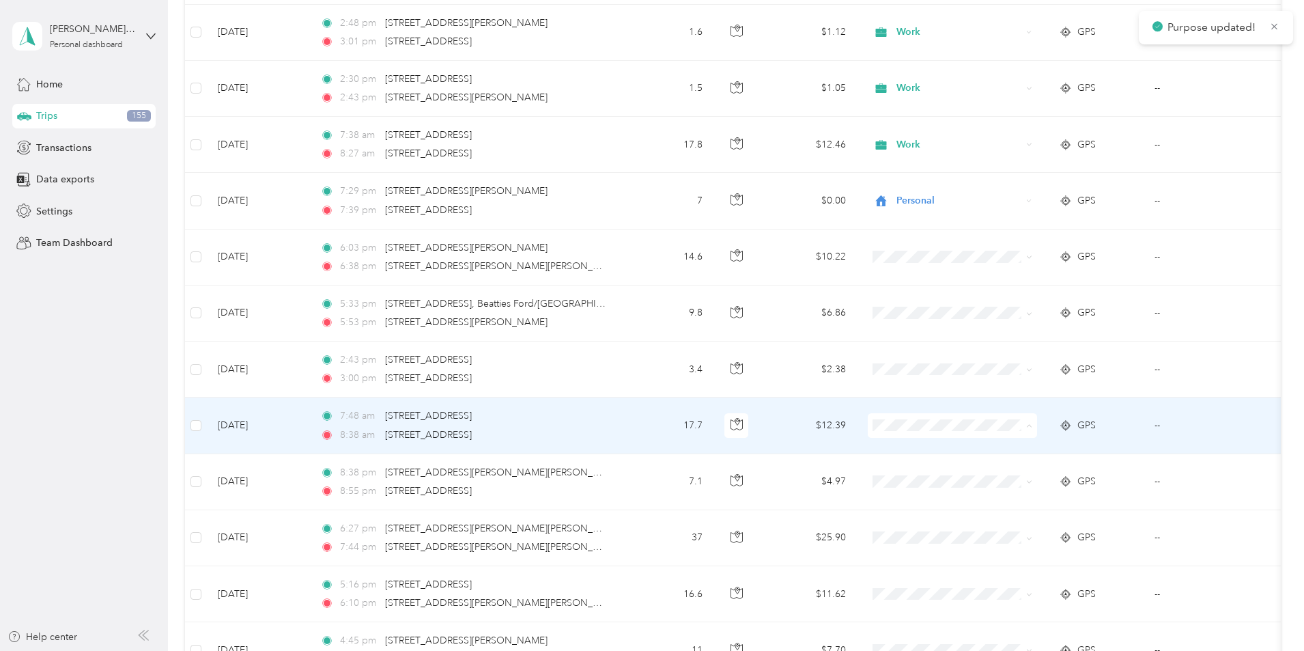
click at [1007, 451] on span "Work" at bounding box center [1056, 451] width 126 height 14
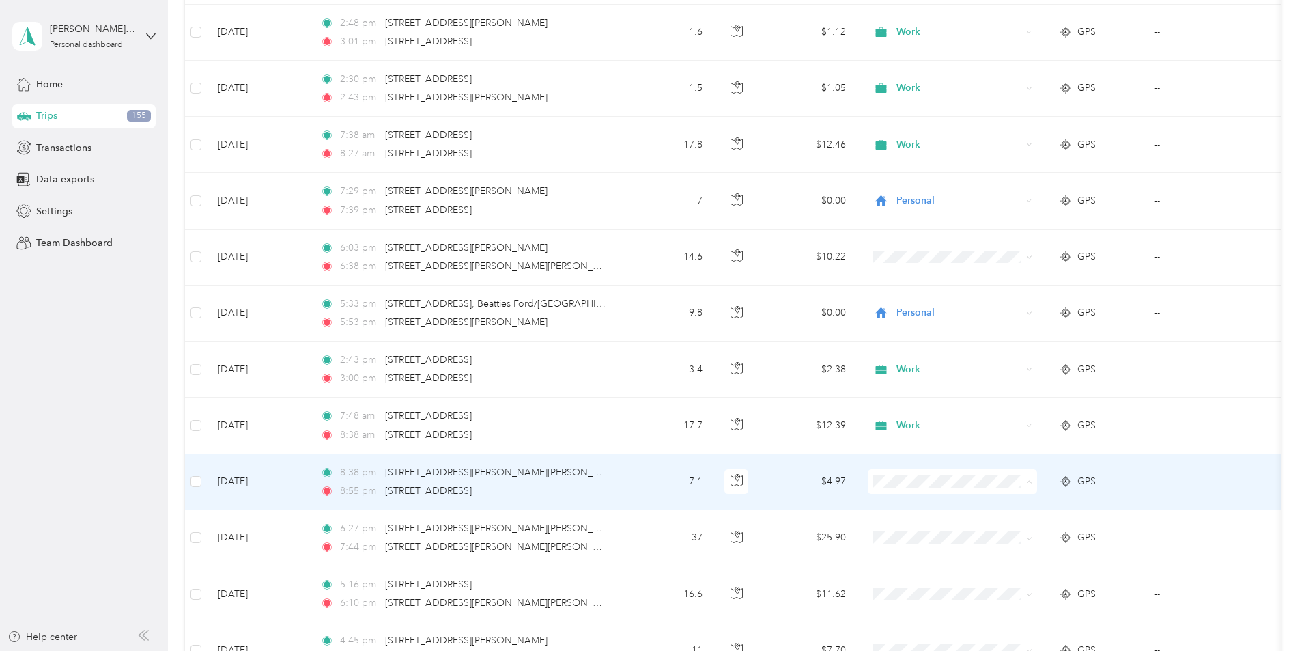
click at [1030, 335] on span "Doordash" at bounding box center [1056, 336] width 126 height 14
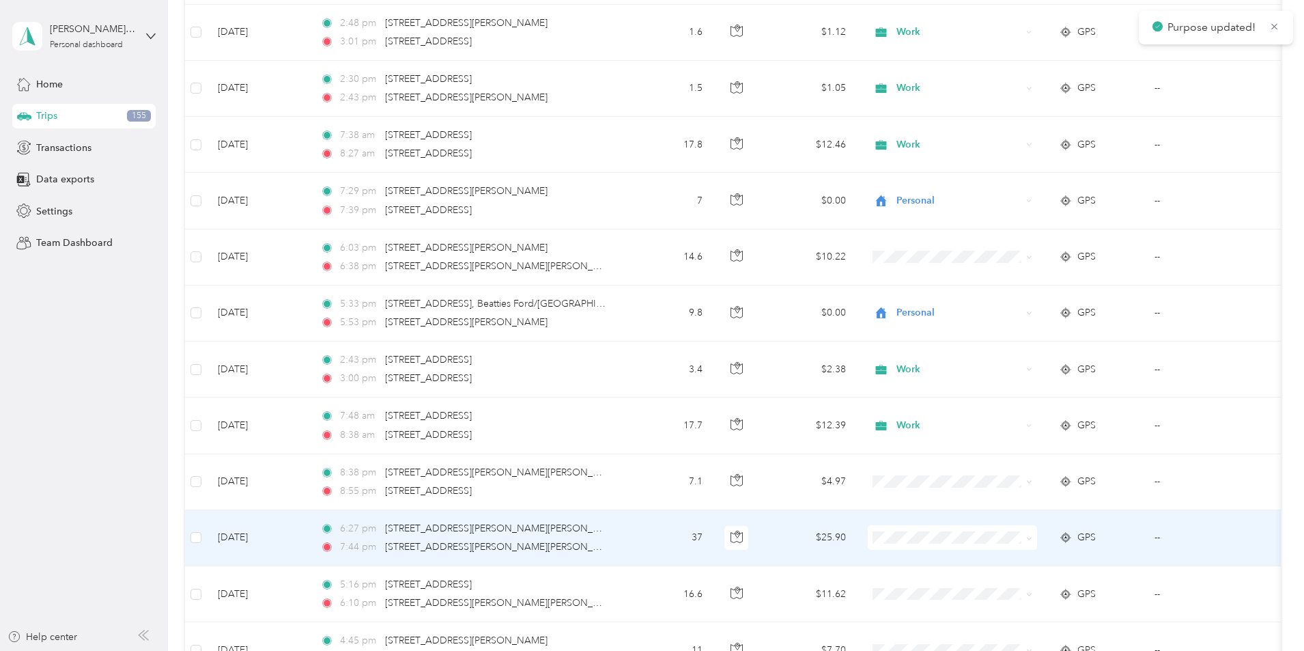
click at [1020, 391] on span "Doordash" at bounding box center [1056, 391] width 126 height 14
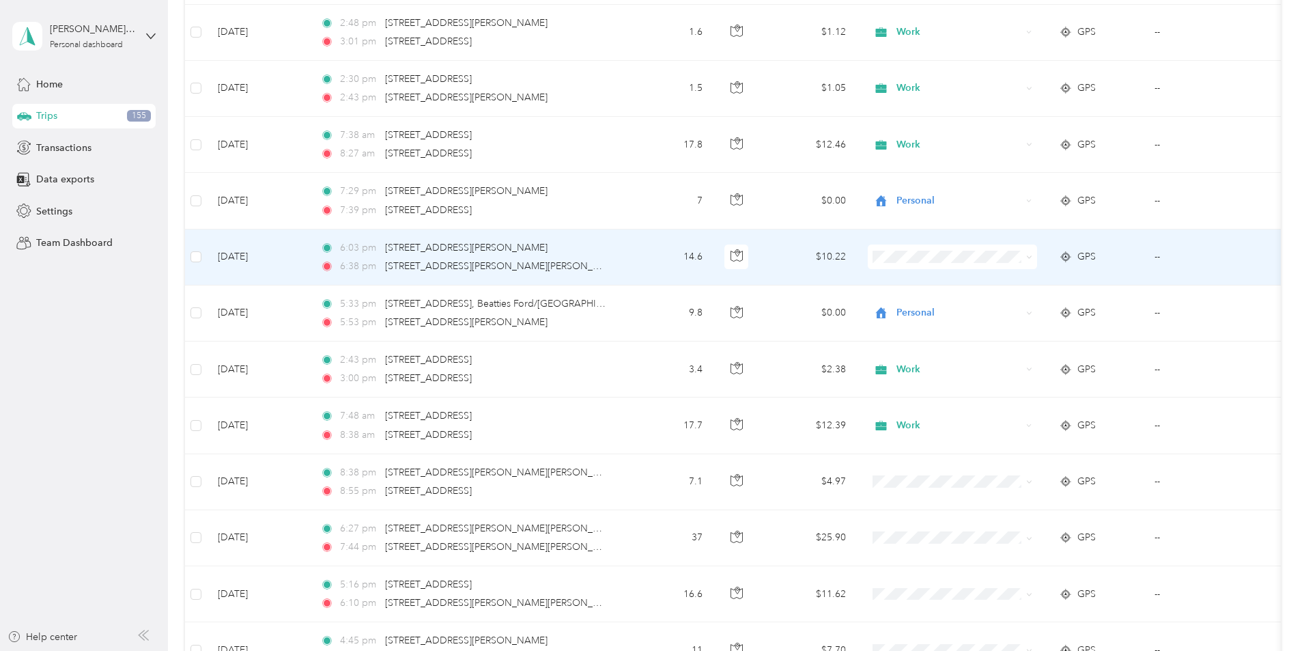
click at [987, 265] on span at bounding box center [952, 256] width 169 height 25
click at [993, 246] on span at bounding box center [952, 256] width 169 height 25
click at [1016, 305] on span "Personal" at bounding box center [1056, 306] width 126 height 14
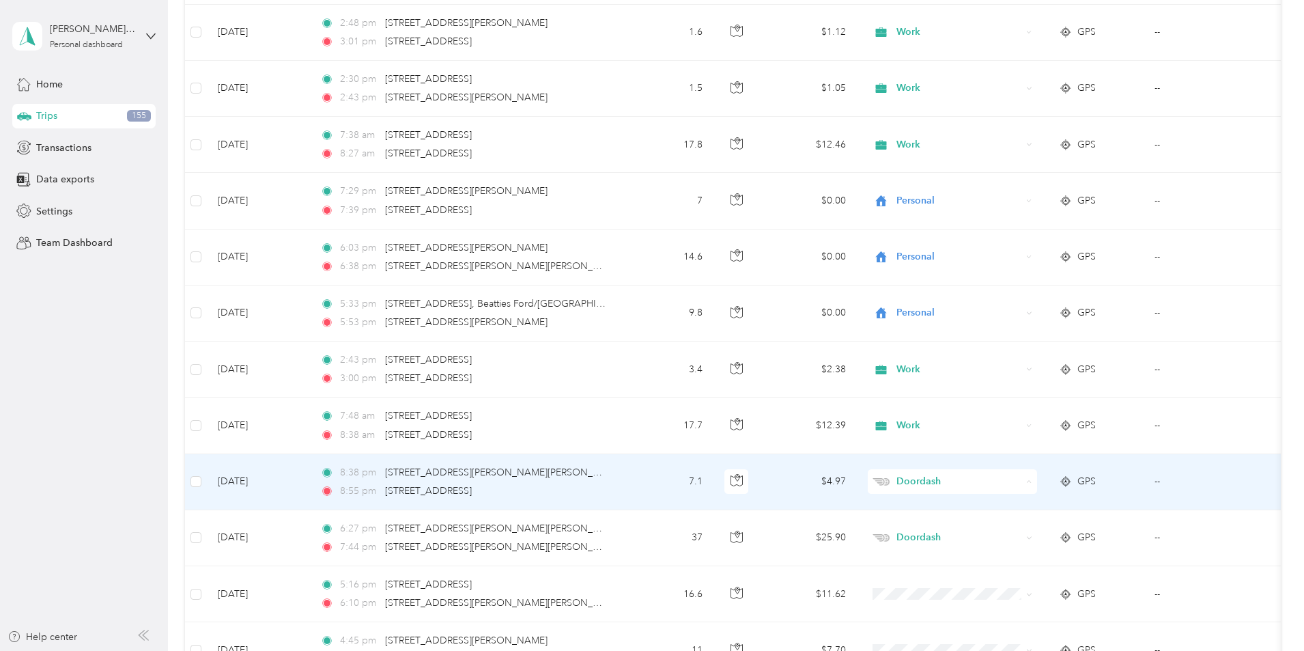
click at [1022, 337] on li "Doordash" at bounding box center [1043, 336] width 169 height 24
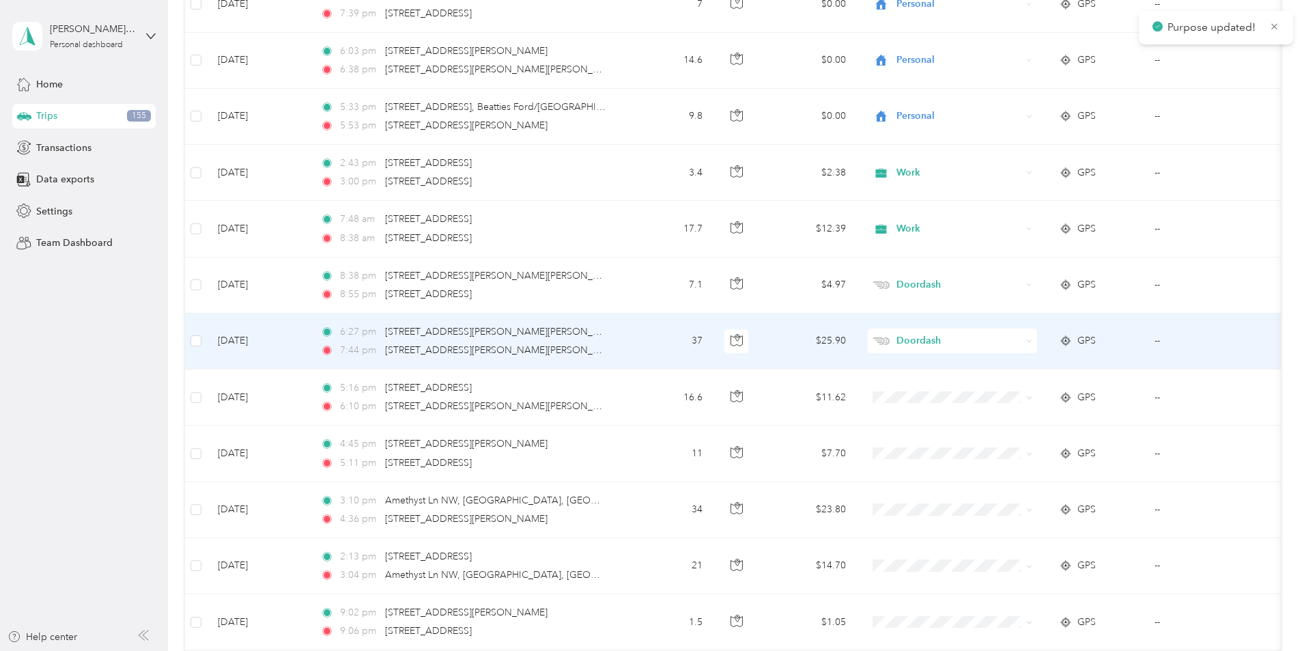
scroll to position [8631, 0]
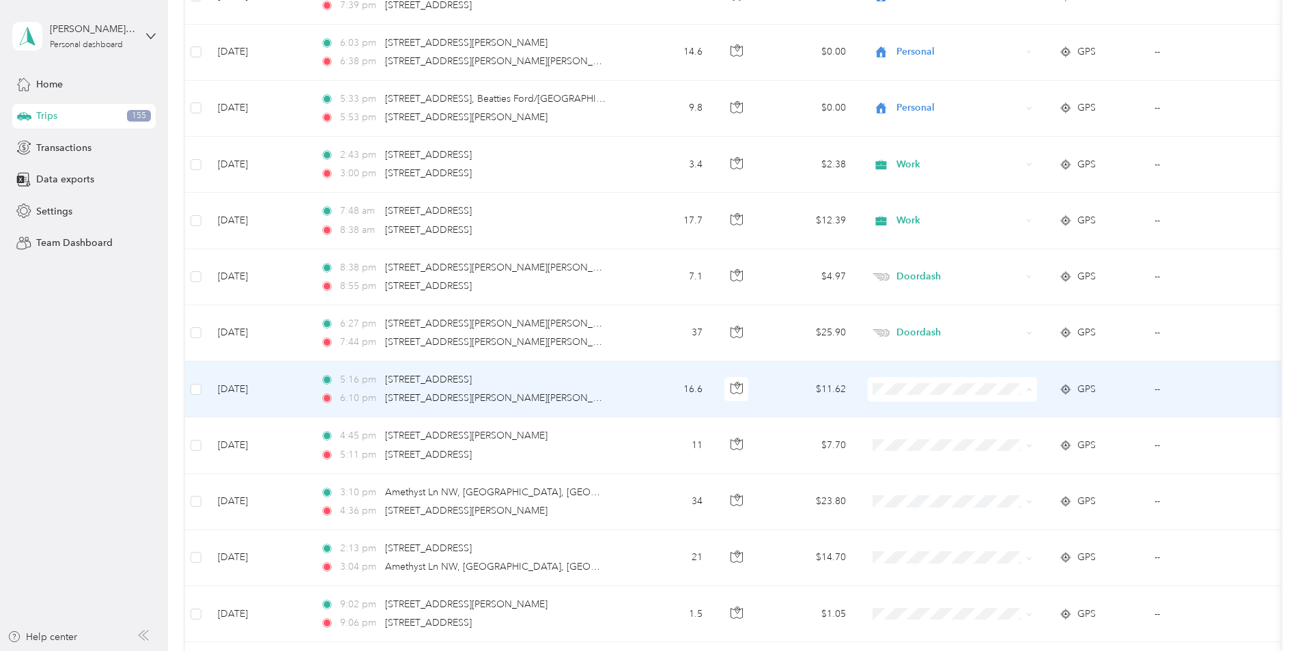
click at [1016, 461] on span "Doordash" at bounding box center [1056, 462] width 126 height 14
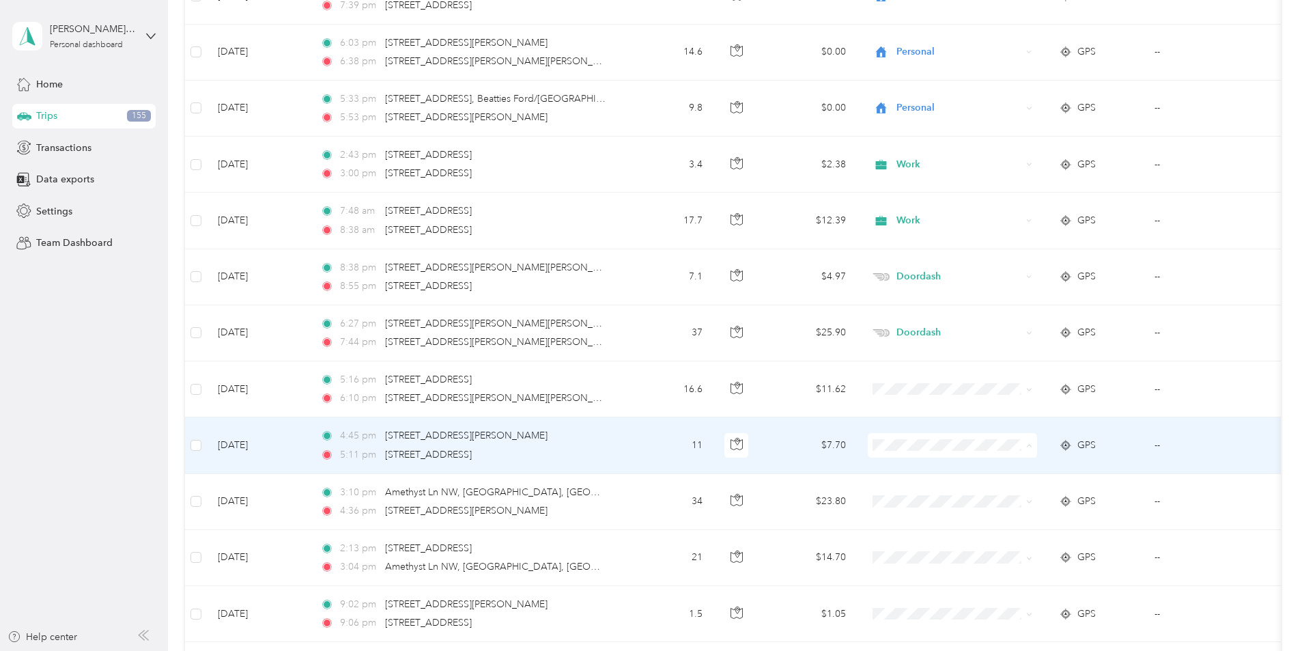
click at [1007, 516] on span "Doordash" at bounding box center [1056, 518] width 126 height 14
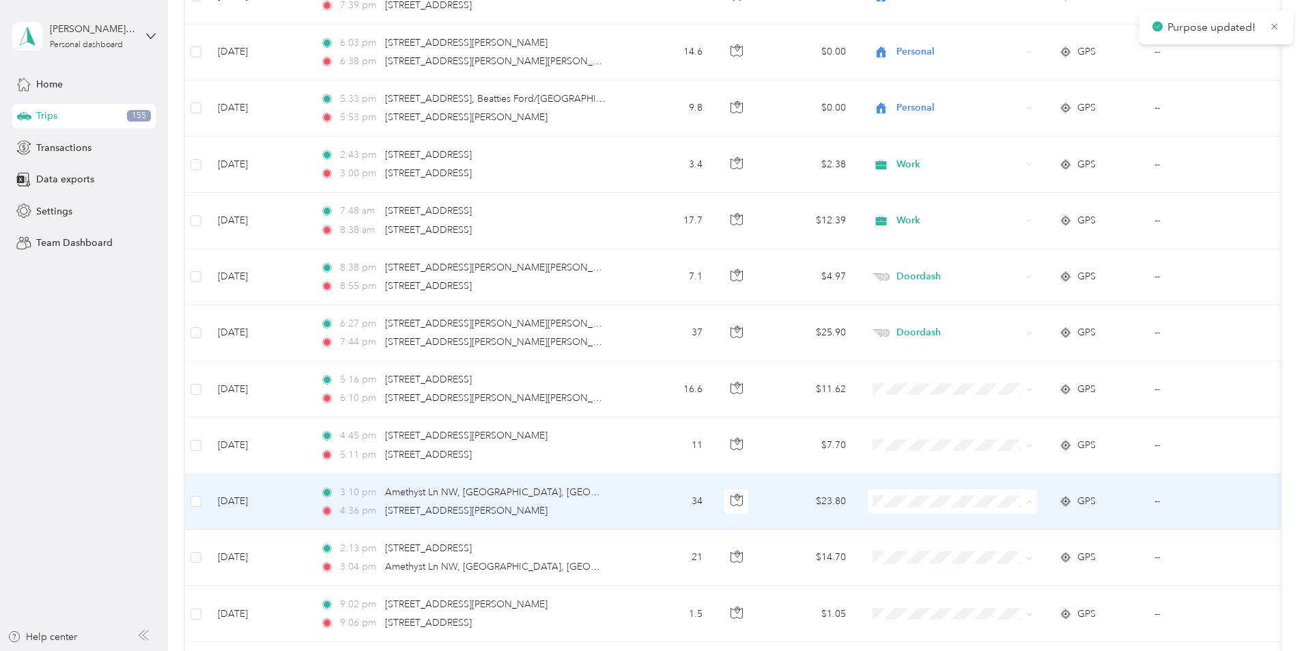
click at [1011, 354] on span "Doordash" at bounding box center [1056, 356] width 126 height 14
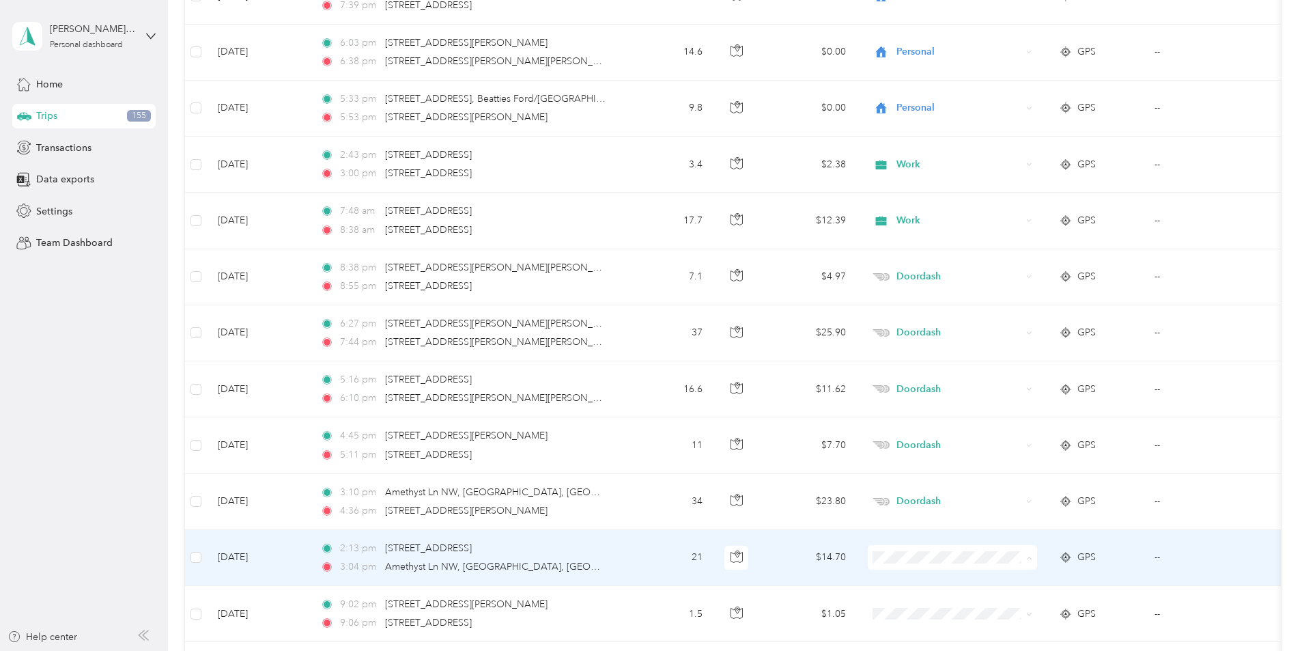
click at [1009, 408] on span "Doordash" at bounding box center [1056, 412] width 126 height 14
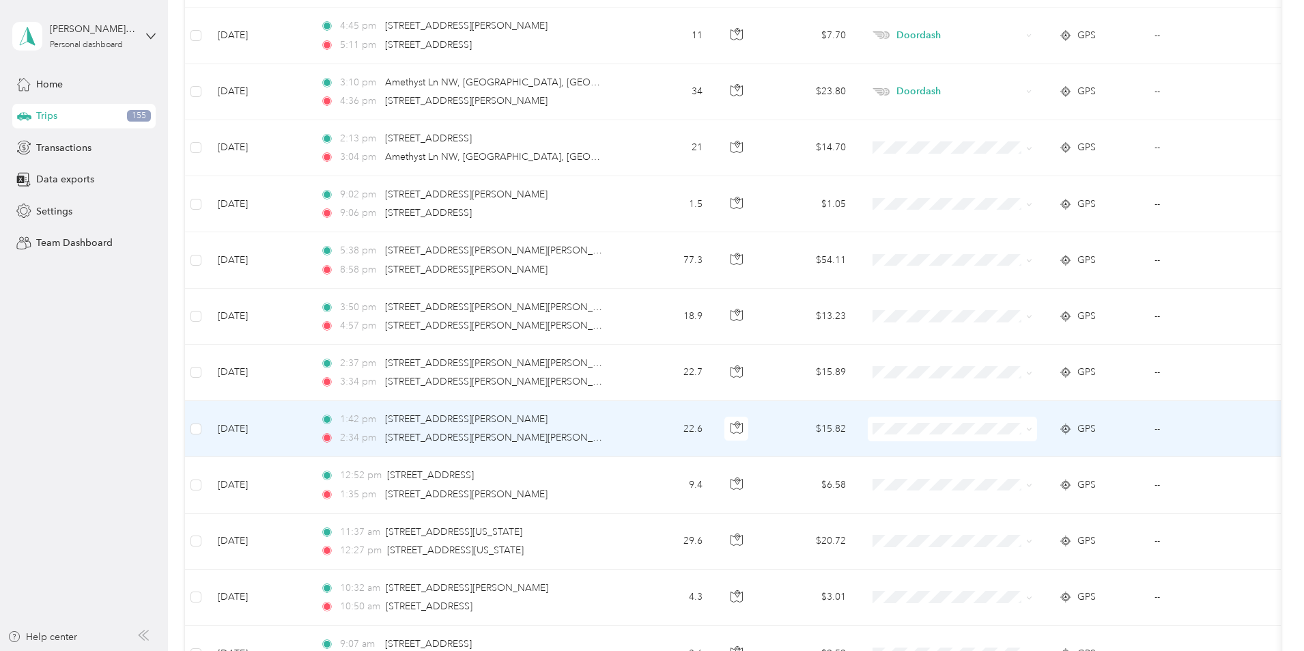
scroll to position [8972, 0]
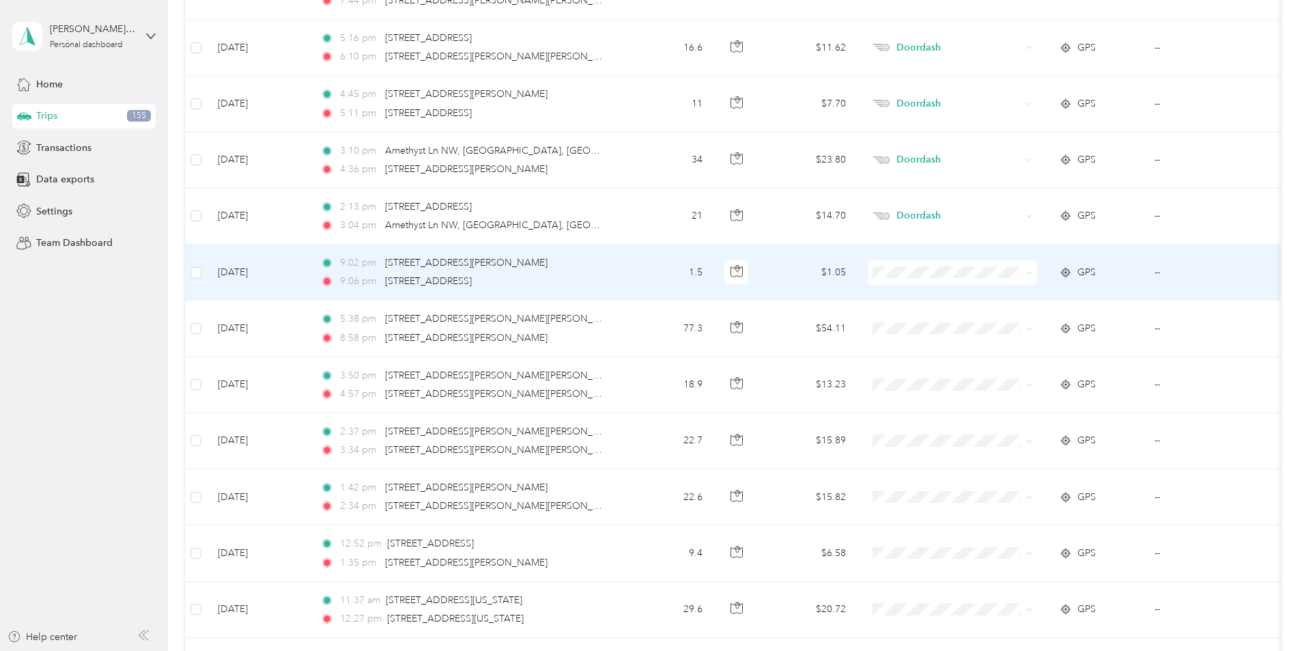
click at [1022, 322] on span "Personal" at bounding box center [1056, 318] width 126 height 14
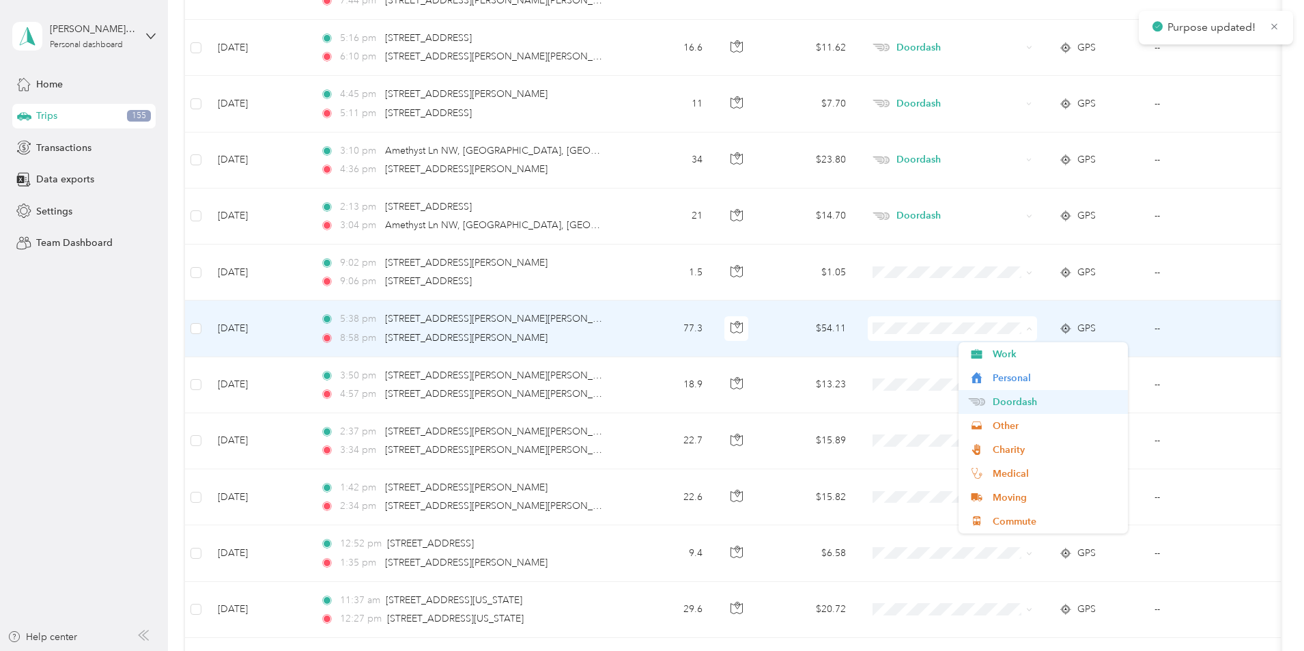
click at [1006, 399] on span "Doordash" at bounding box center [1056, 402] width 126 height 14
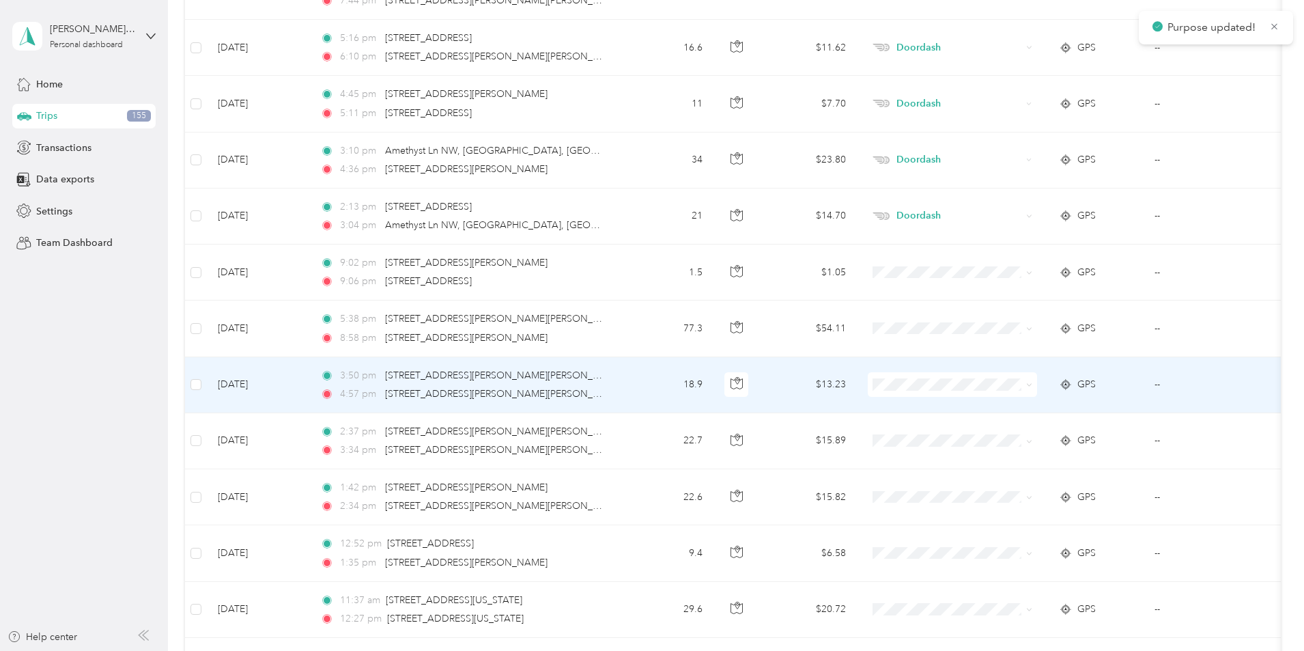
click at [1007, 458] on span "Doordash" at bounding box center [1056, 457] width 126 height 14
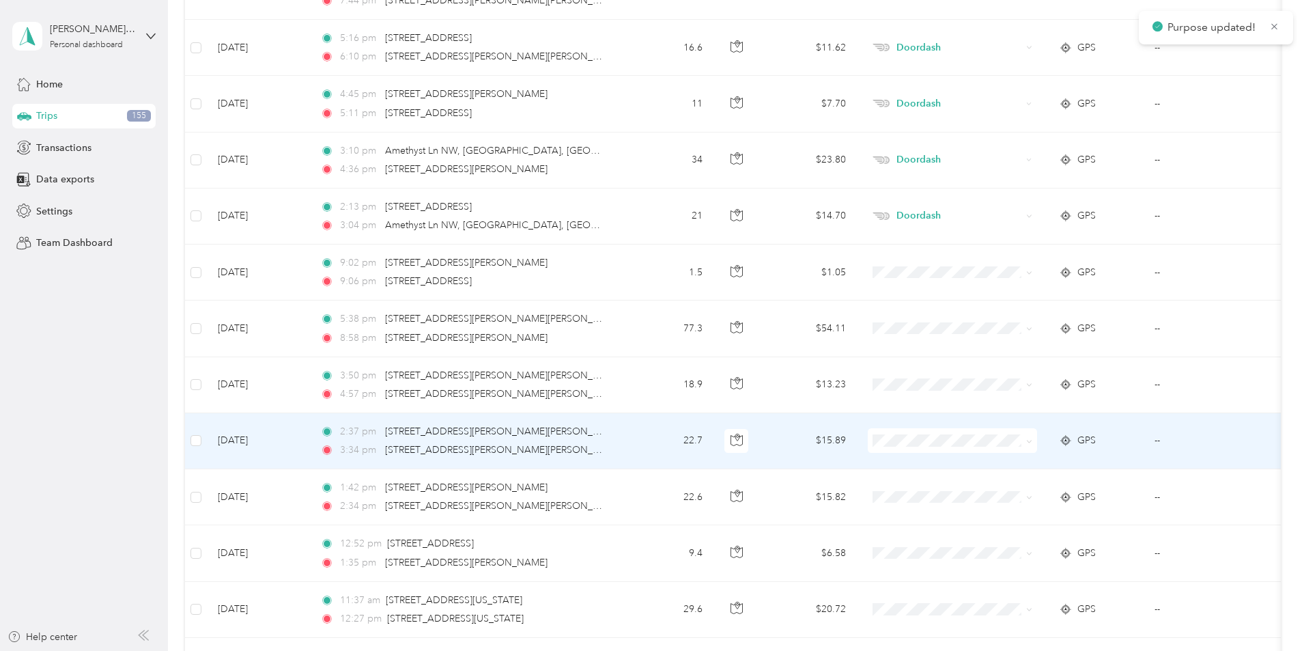
click at [1007, 509] on span "Doordash" at bounding box center [1056, 507] width 126 height 14
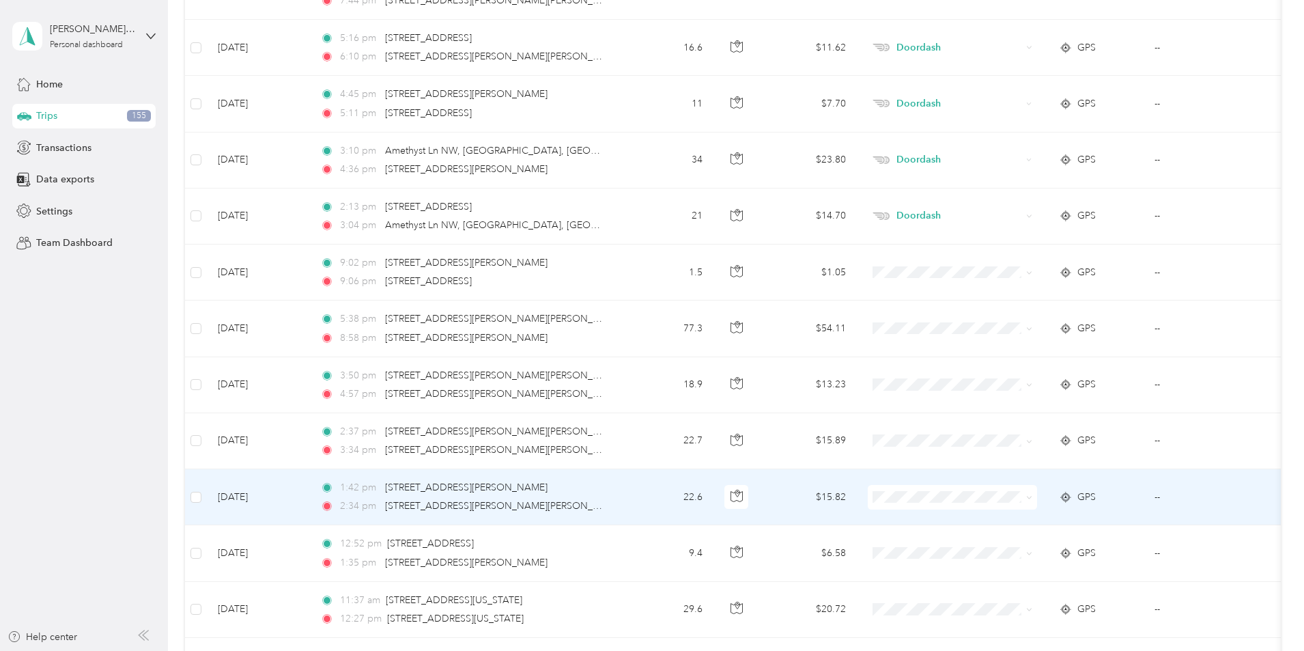
click at [1016, 350] on span "Doordash" at bounding box center [1056, 349] width 126 height 14
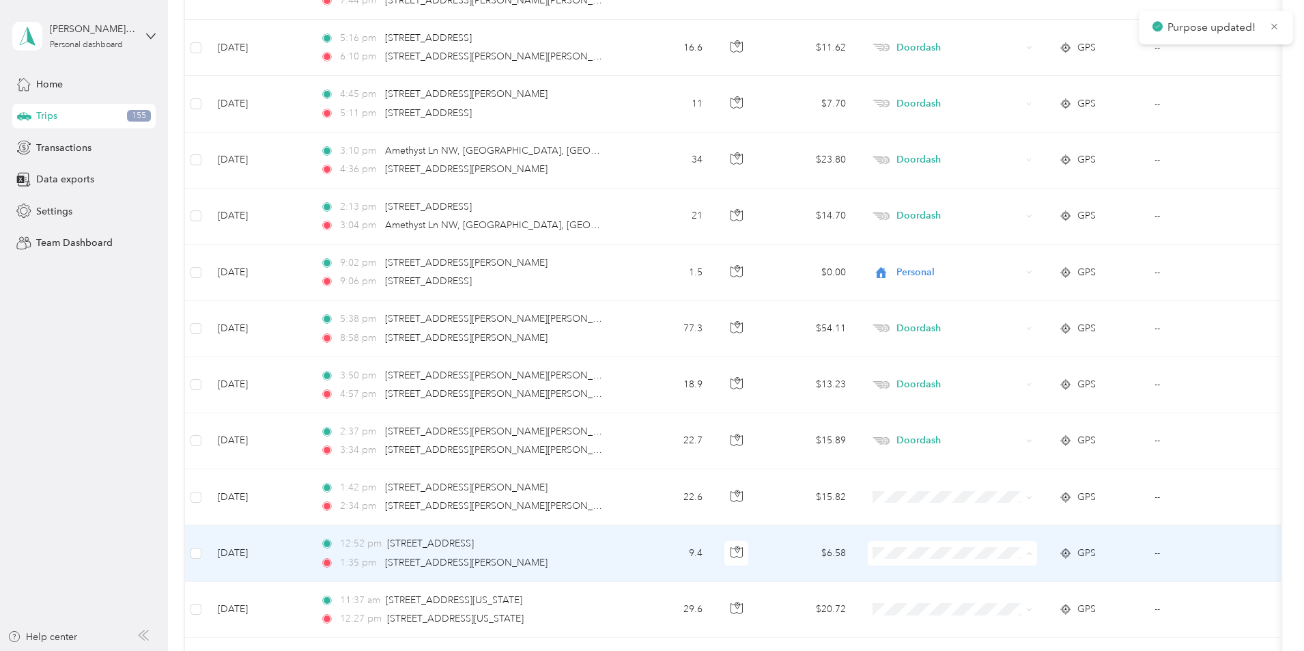
click at [1012, 407] on span "Doordash" at bounding box center [1056, 408] width 126 height 14
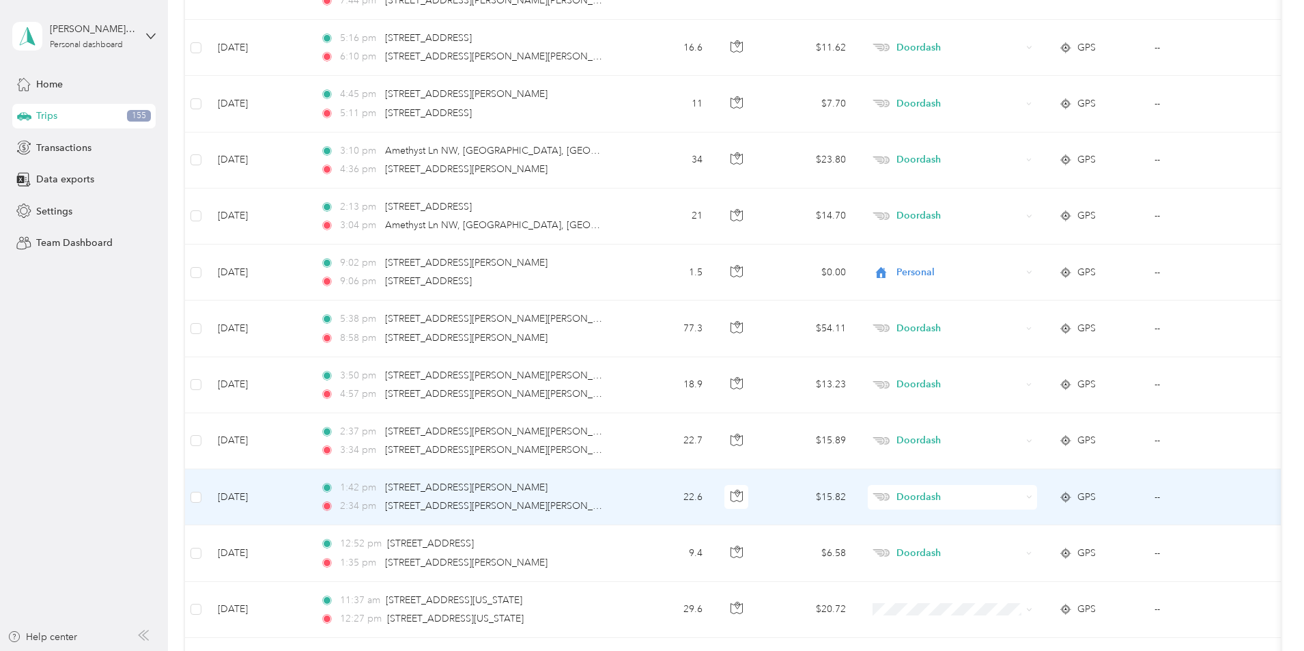
click at [1004, 498] on span "Doordash" at bounding box center [959, 497] width 125 height 15
click at [1005, 349] on span "Doordash" at bounding box center [1048, 350] width 111 height 14
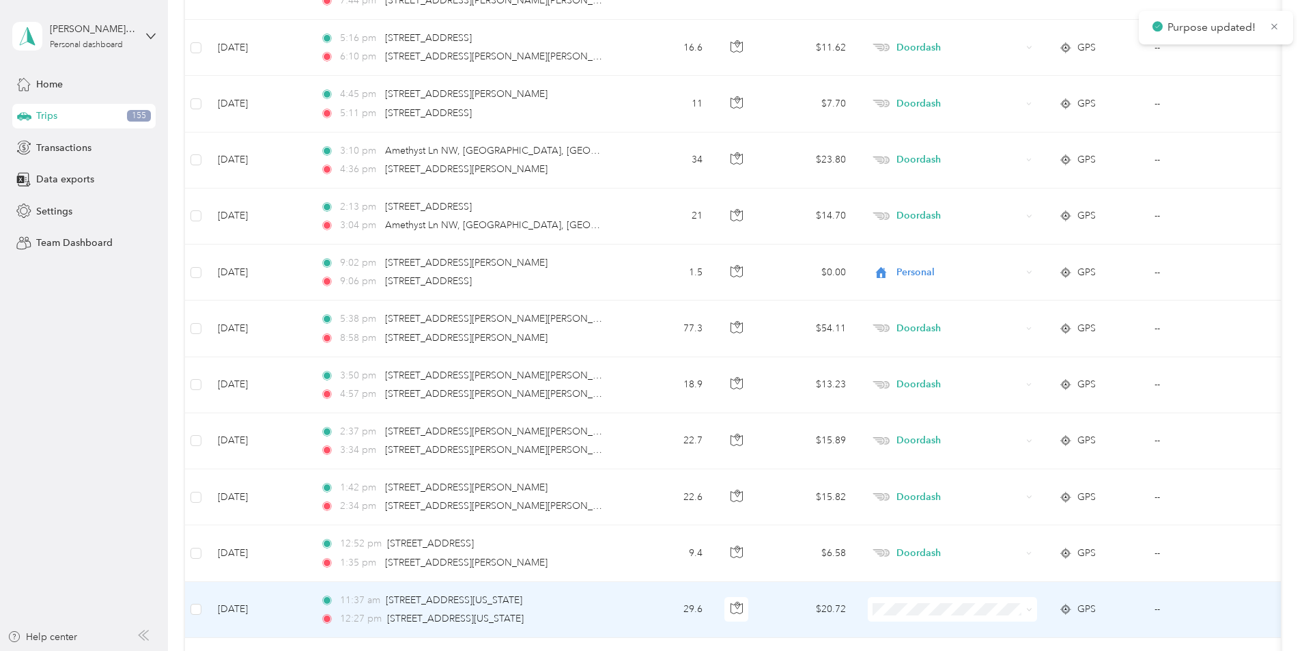
scroll to position [9246, 0]
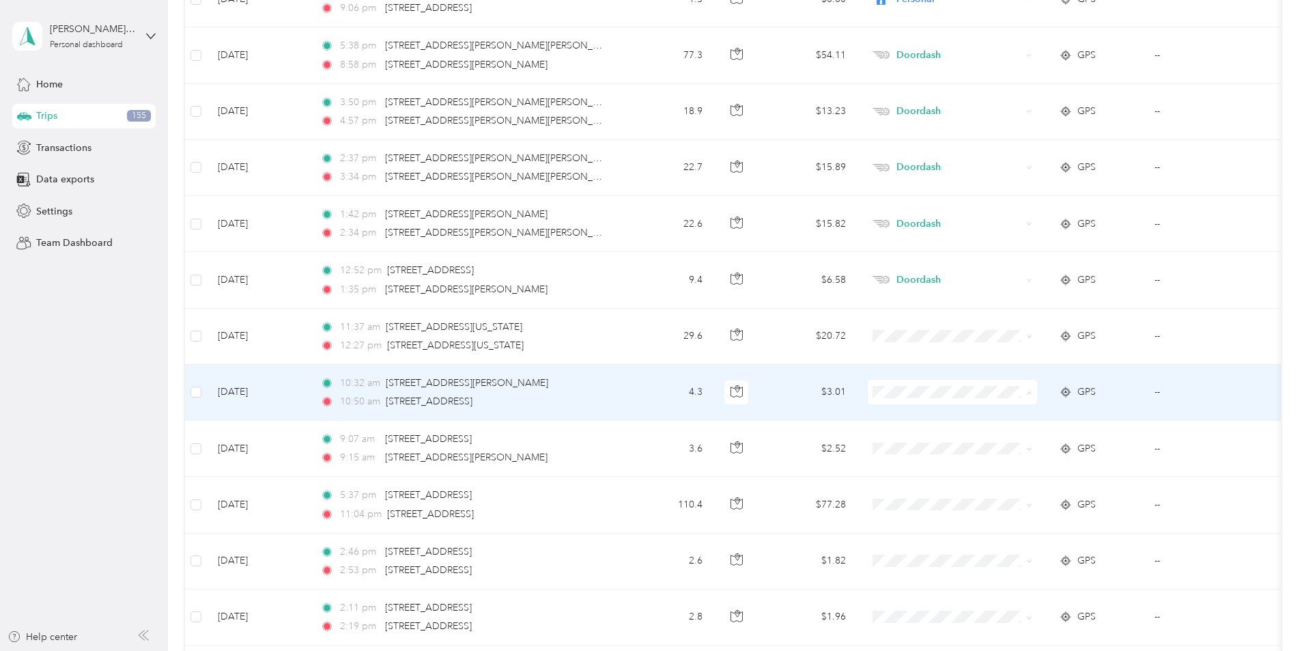
click at [1015, 465] on span "Doordash" at bounding box center [1056, 465] width 126 height 14
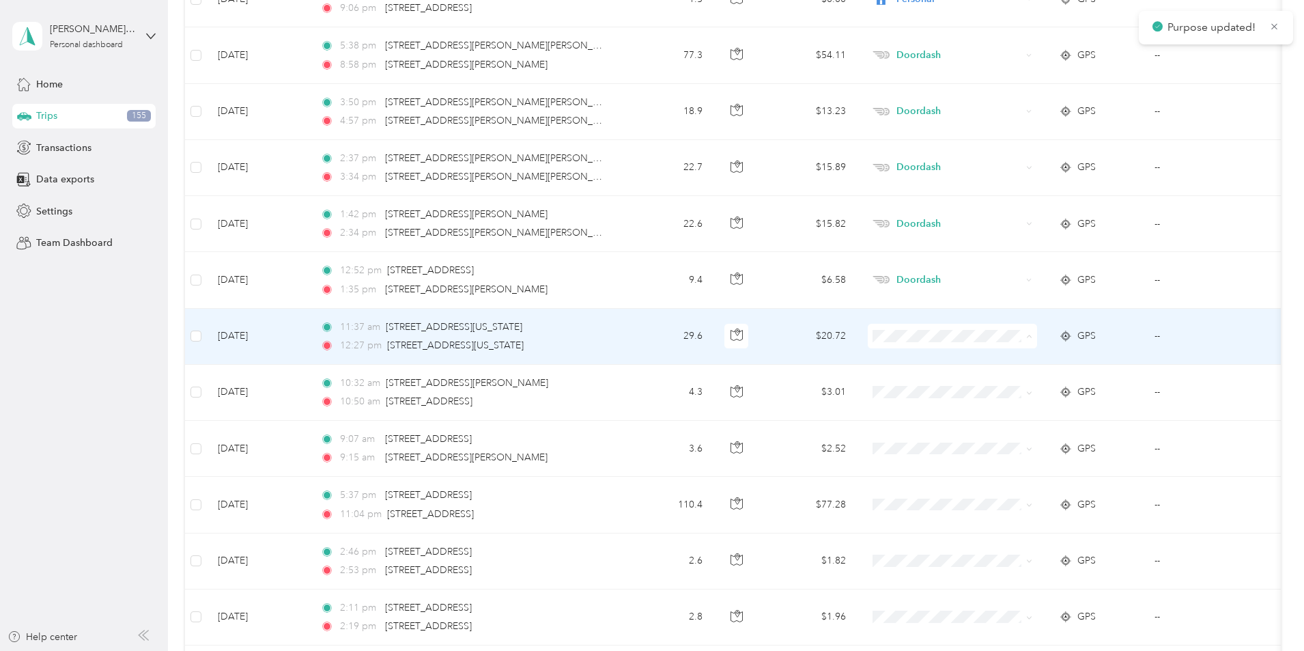
click at [1021, 404] on span "Doordash" at bounding box center [1056, 409] width 126 height 14
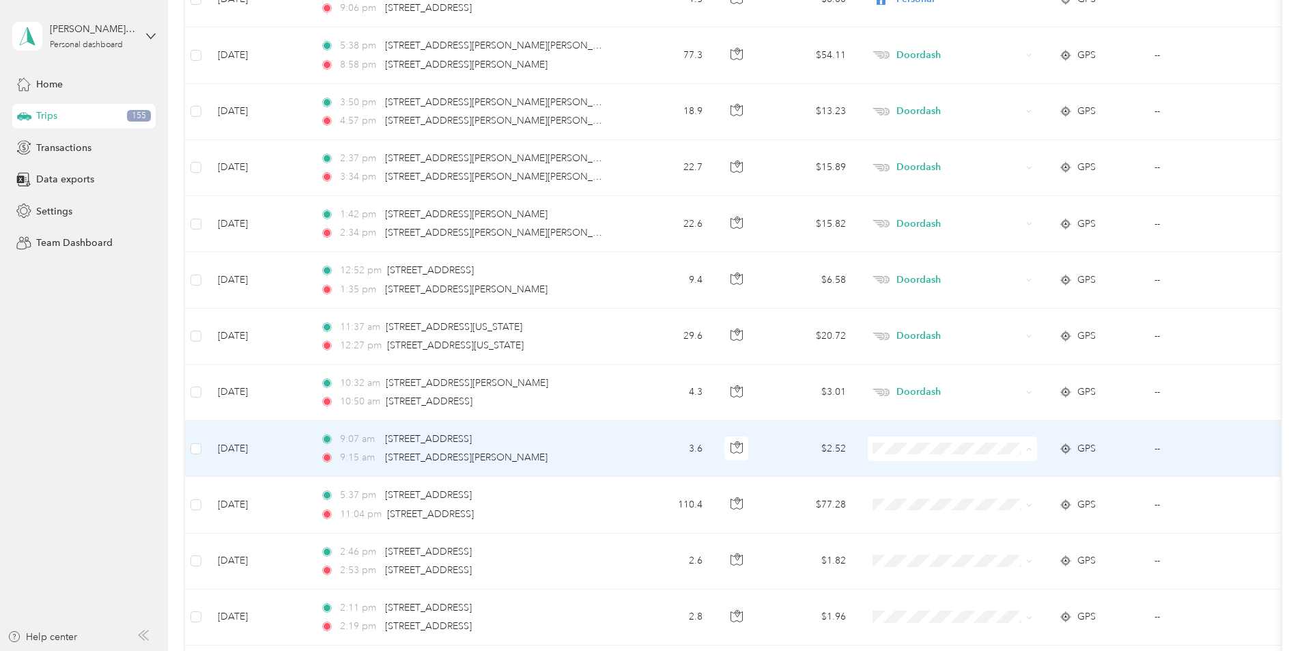
click at [1019, 304] on span "Doordash" at bounding box center [1056, 303] width 126 height 14
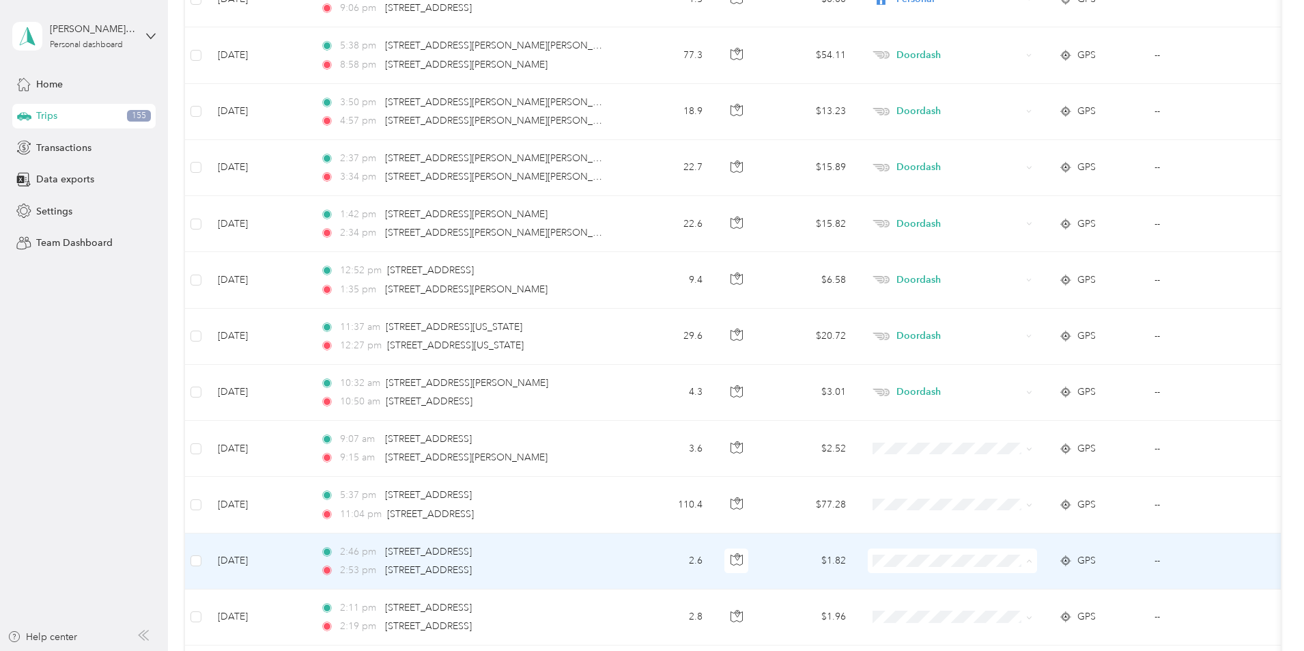
click at [1017, 416] on li "Doordash" at bounding box center [1043, 416] width 169 height 24
click at [1009, 363] on span "Work" at bounding box center [1056, 366] width 126 height 14
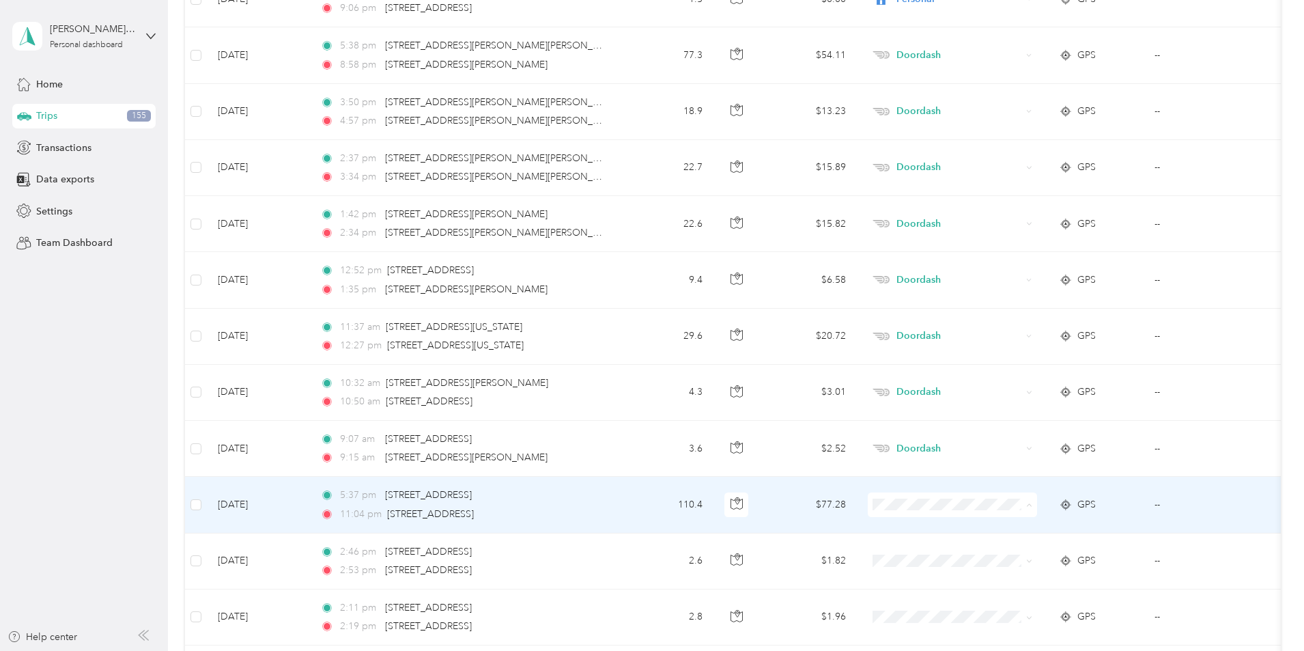
click at [1008, 312] on span "Work" at bounding box center [1056, 312] width 126 height 14
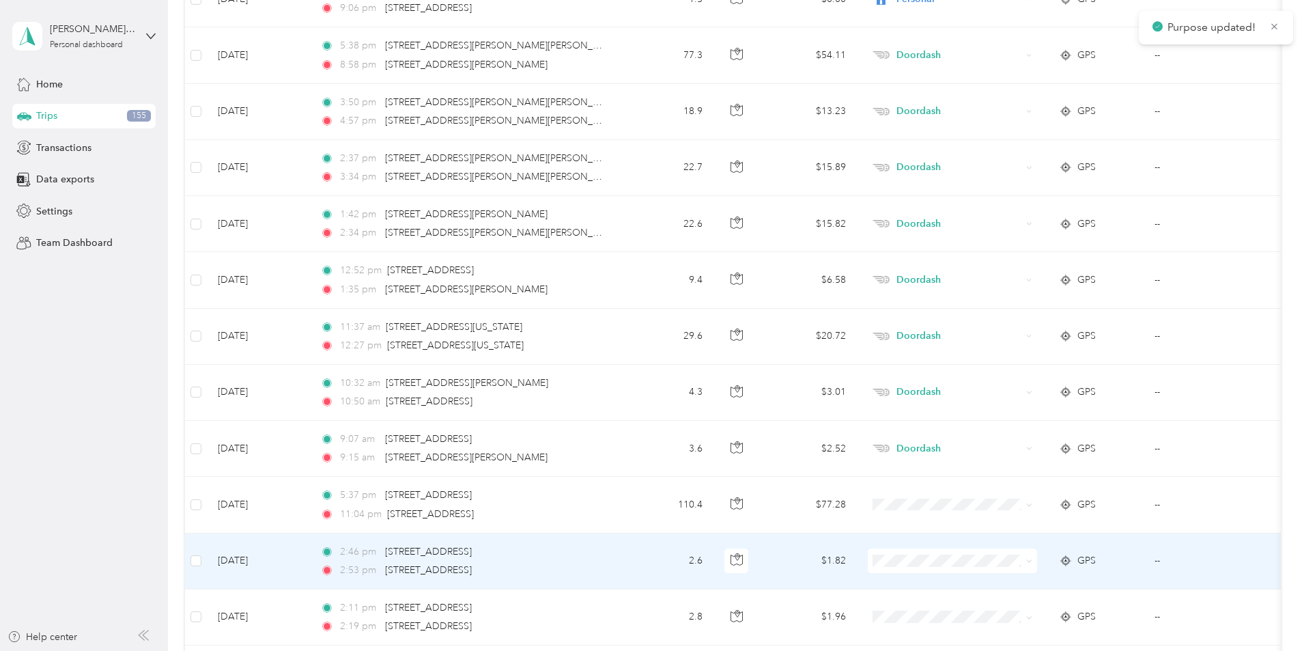
click at [1016, 367] on span "Work" at bounding box center [1056, 364] width 126 height 14
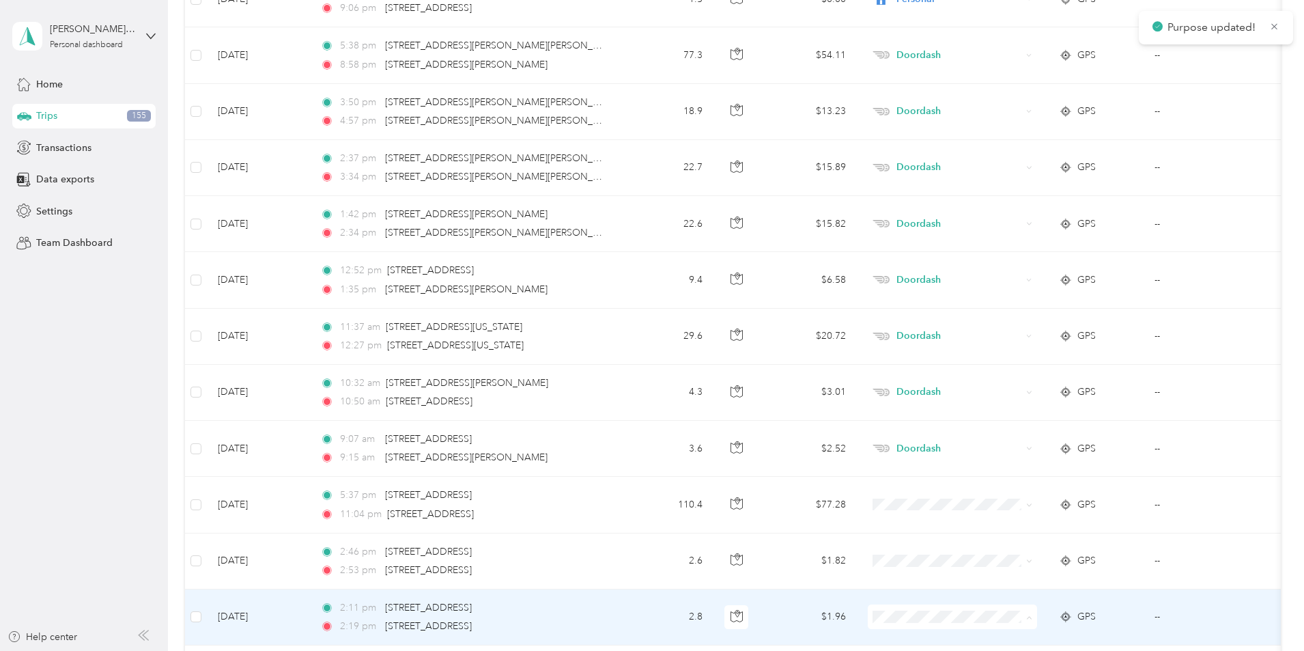
click at [1006, 425] on span "Work" at bounding box center [1056, 424] width 126 height 14
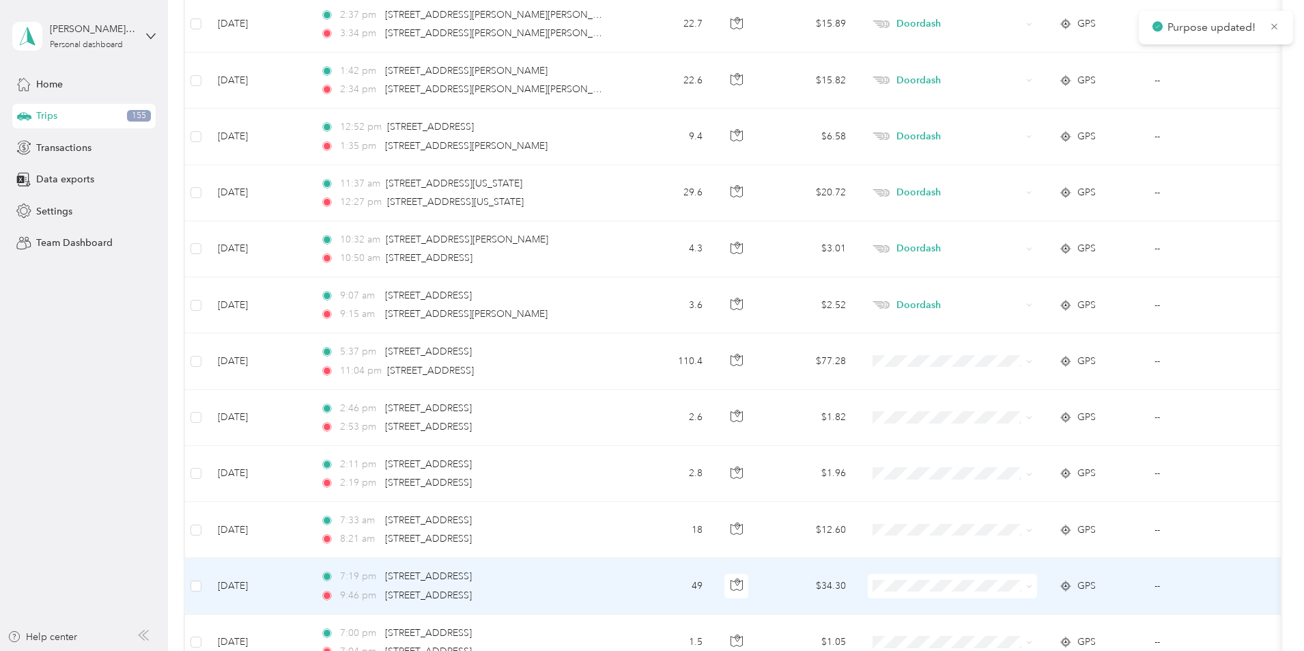
scroll to position [9519, 0]
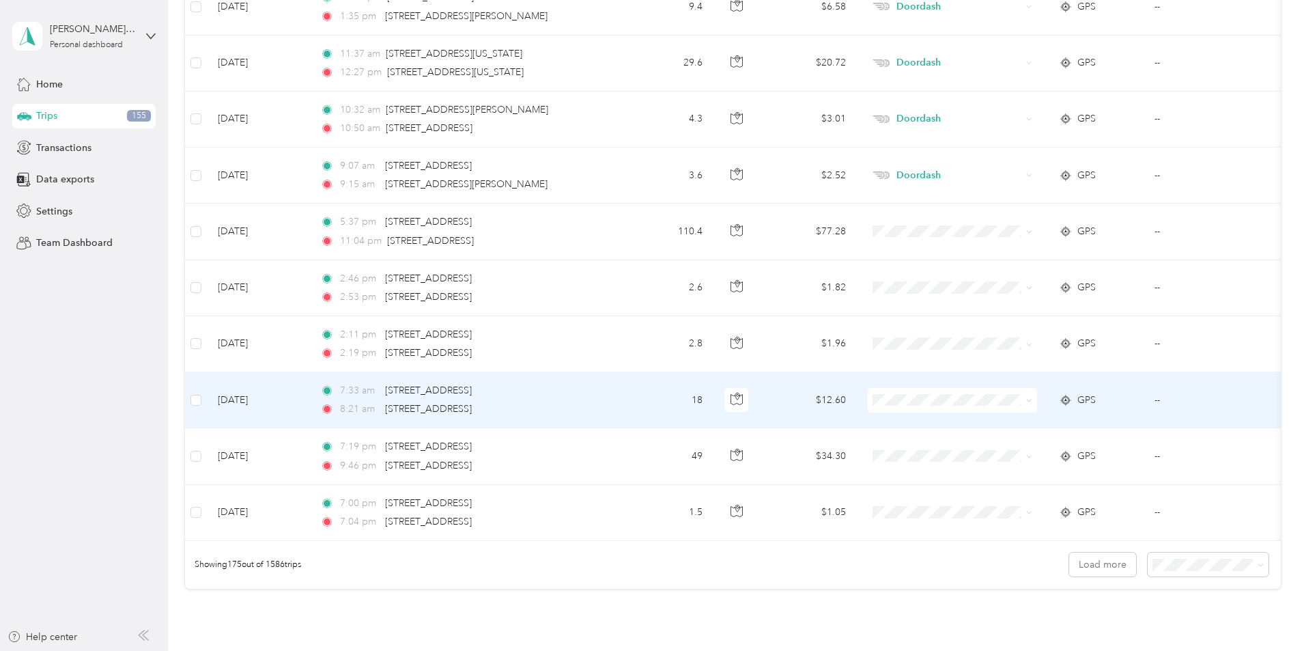
click at [1010, 427] on span "Work" at bounding box center [1056, 426] width 126 height 14
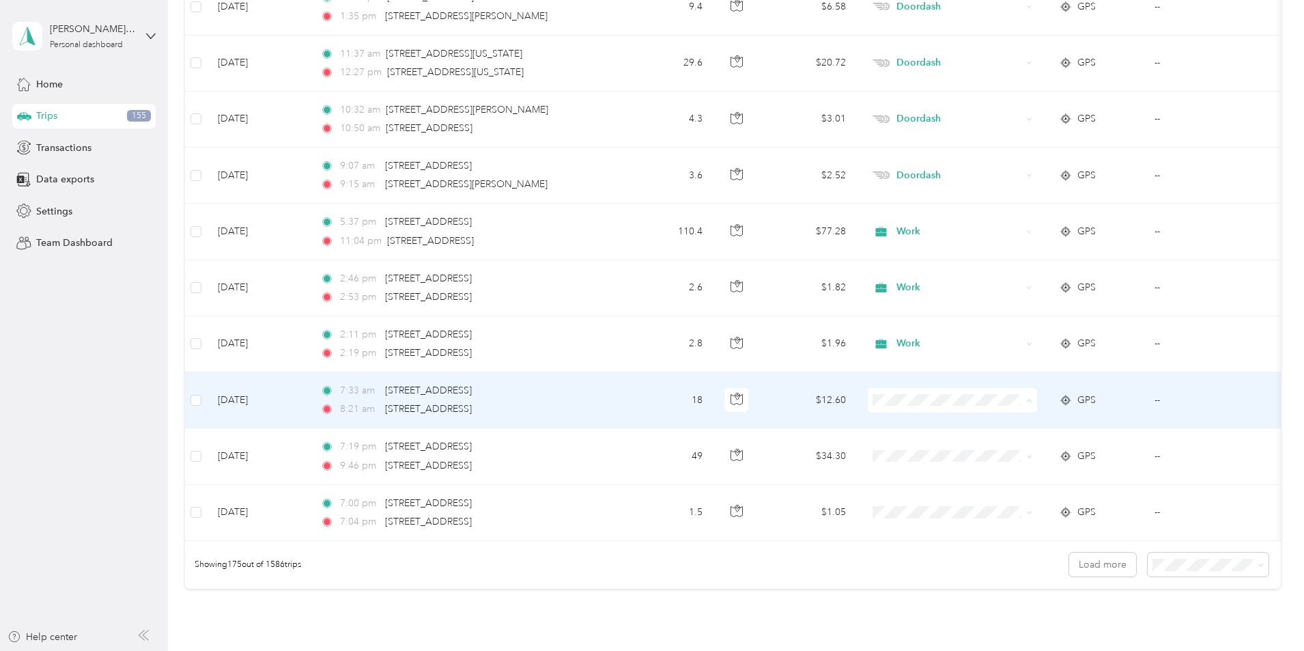
click at [1017, 472] on span "Doordash" at bounding box center [1056, 473] width 126 height 14
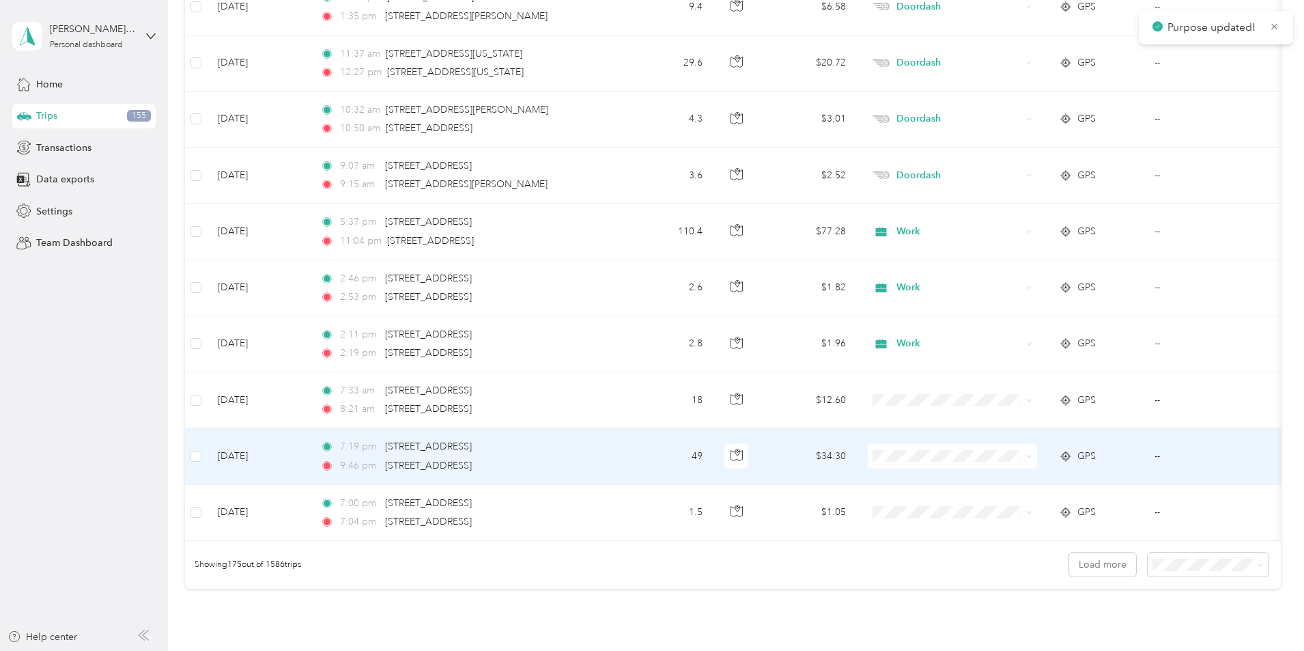
click at [1009, 311] on span "Doordash" at bounding box center [1056, 308] width 126 height 14
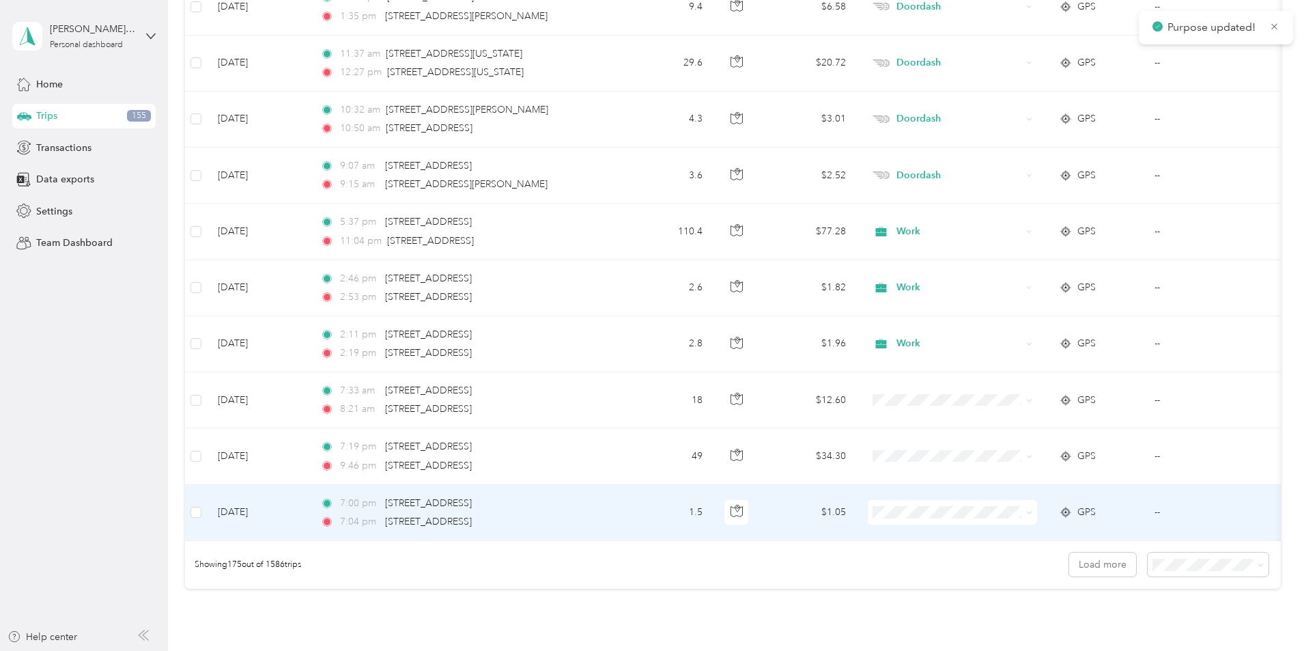
click at [1013, 367] on span "Doordash" at bounding box center [1056, 363] width 126 height 14
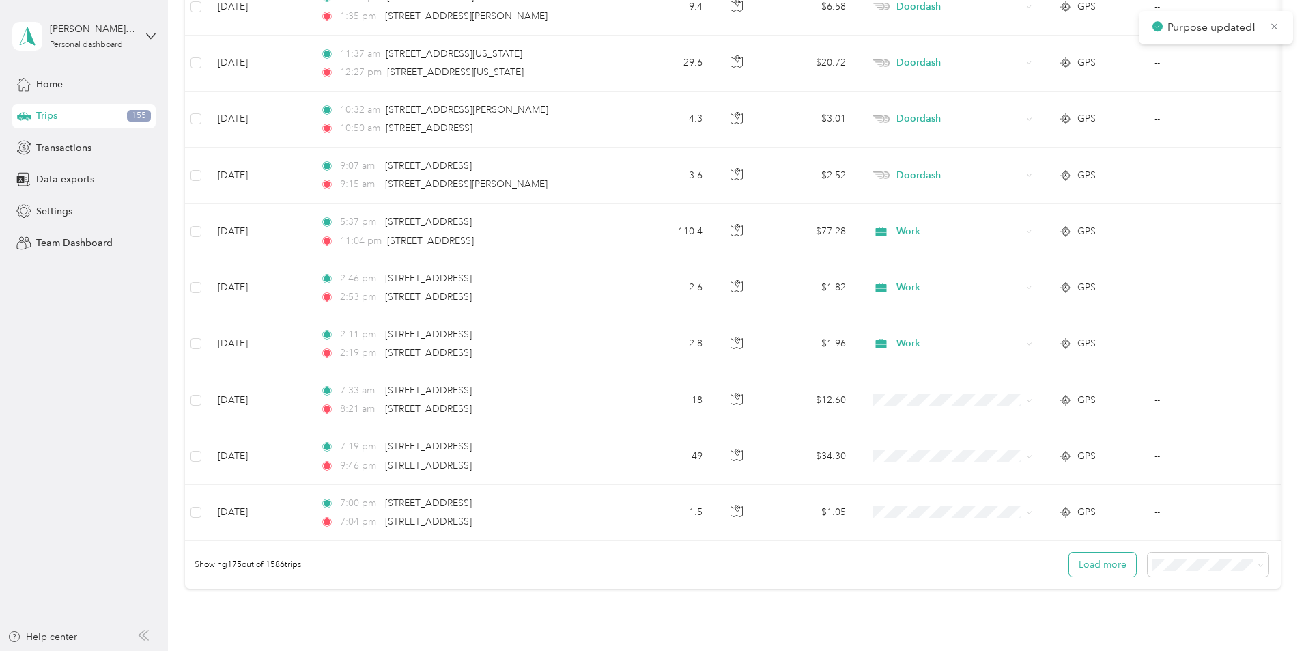
click at [1069, 570] on button "Load more" at bounding box center [1102, 564] width 67 height 24
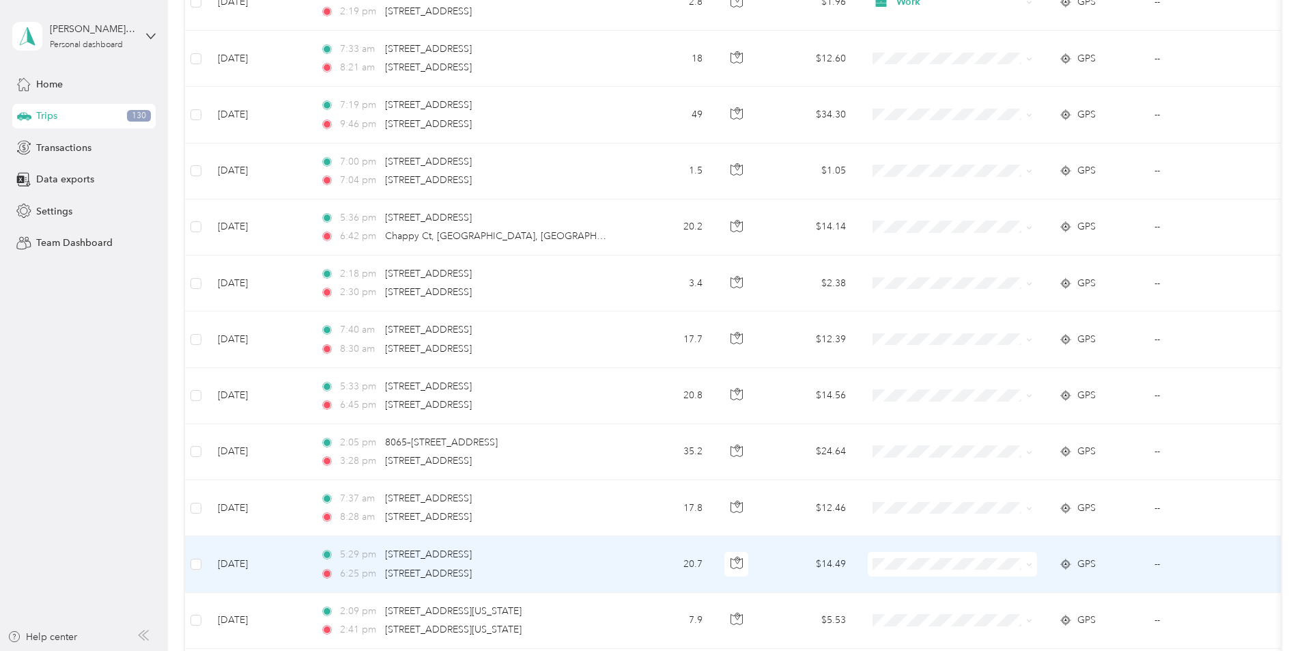
scroll to position [9928, 0]
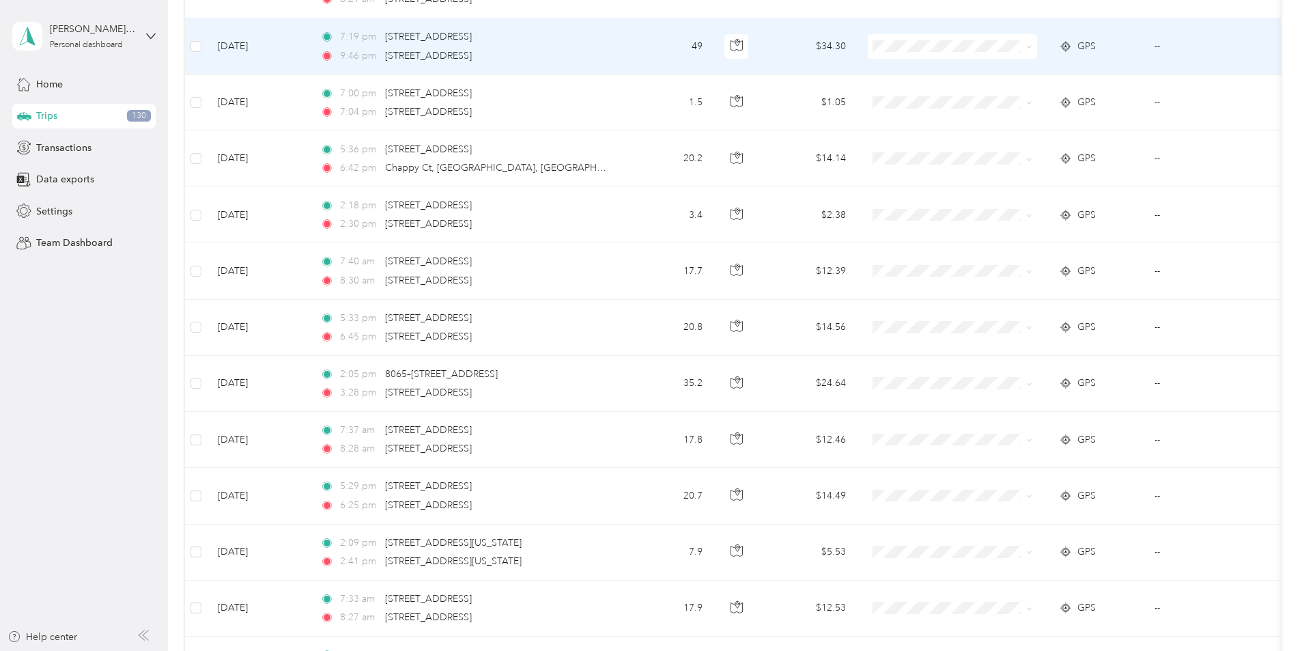
click at [1012, 117] on span "Doordash" at bounding box center [1056, 119] width 126 height 14
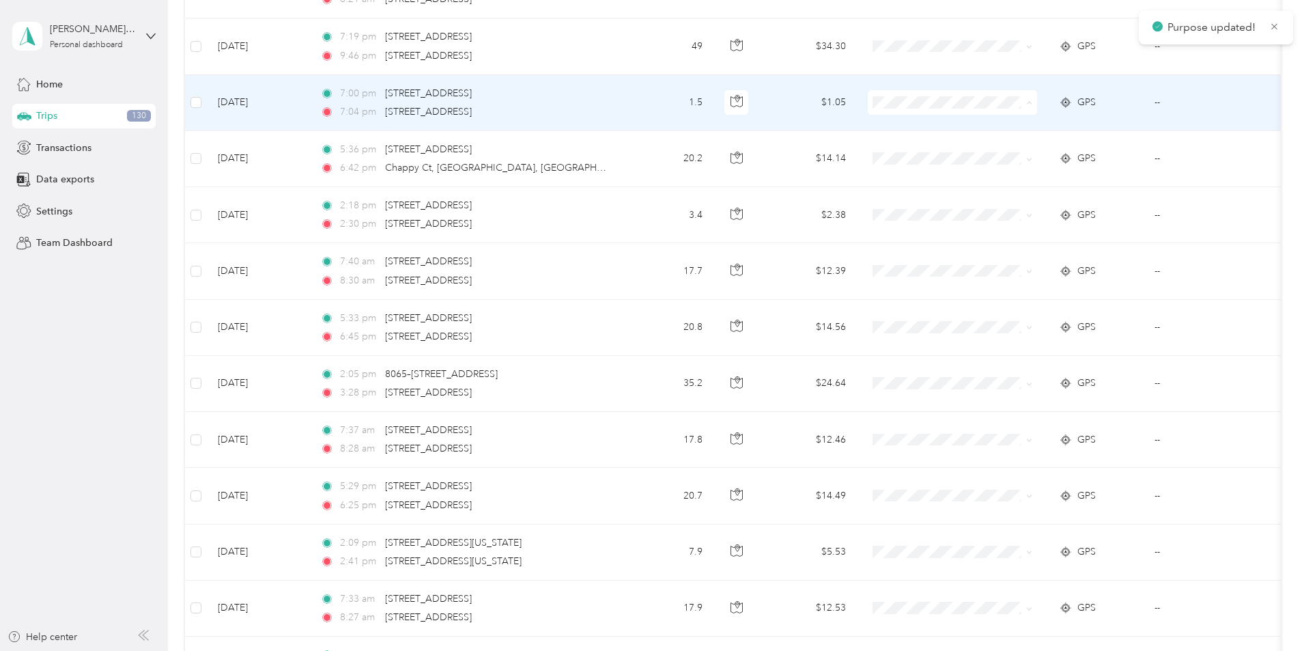
click at [1002, 180] on li "Doordash" at bounding box center [1043, 176] width 169 height 24
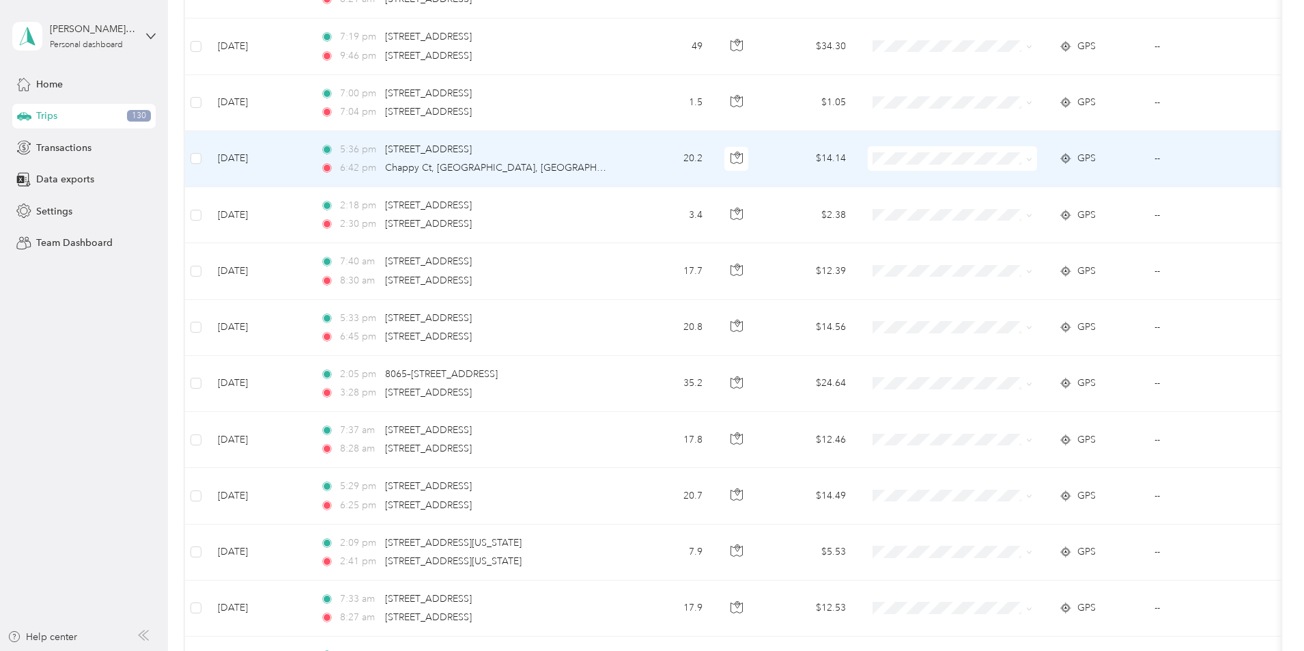
click at [992, 206] on span "Personal" at bounding box center [1043, 204] width 150 height 14
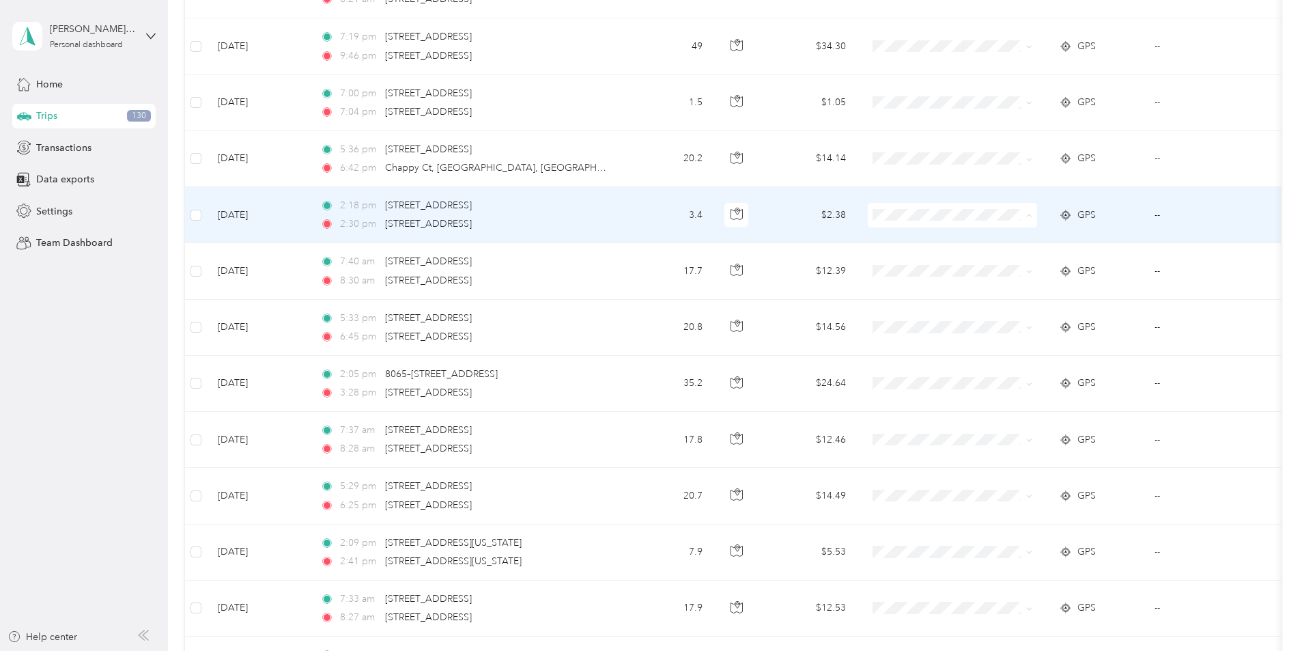
click at [998, 240] on li "Work" at bounding box center [1043, 241] width 169 height 24
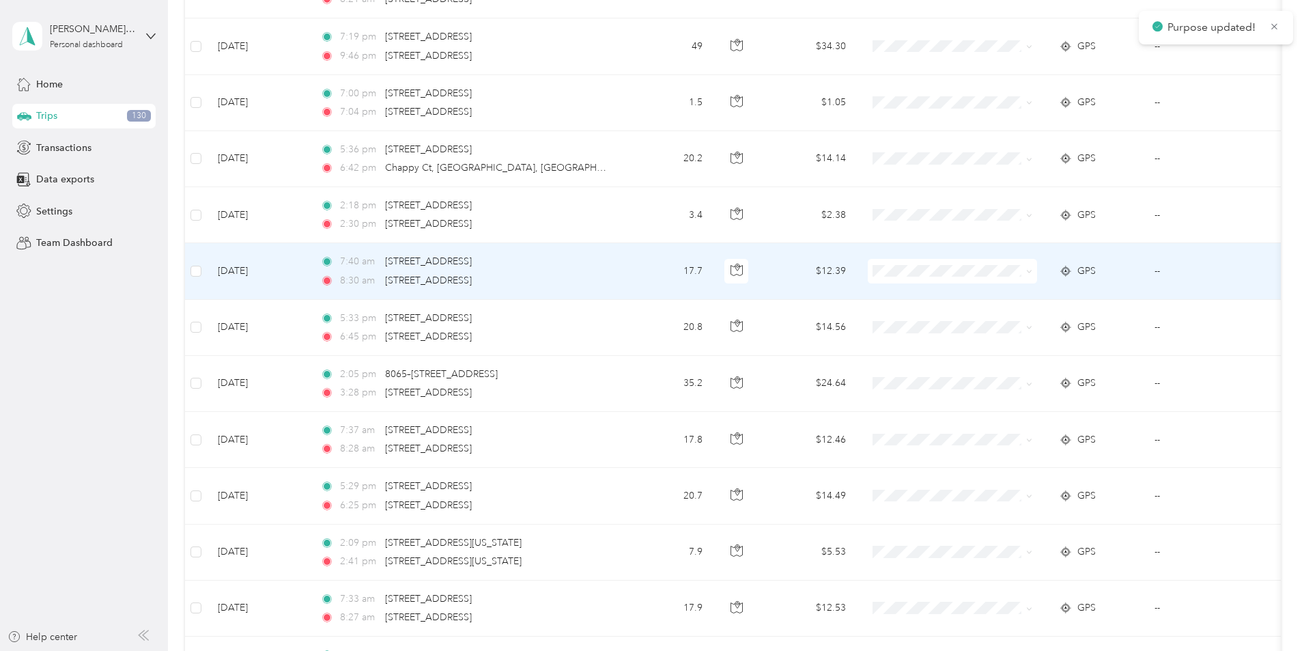
click at [1002, 299] on li "Work" at bounding box center [1043, 296] width 169 height 24
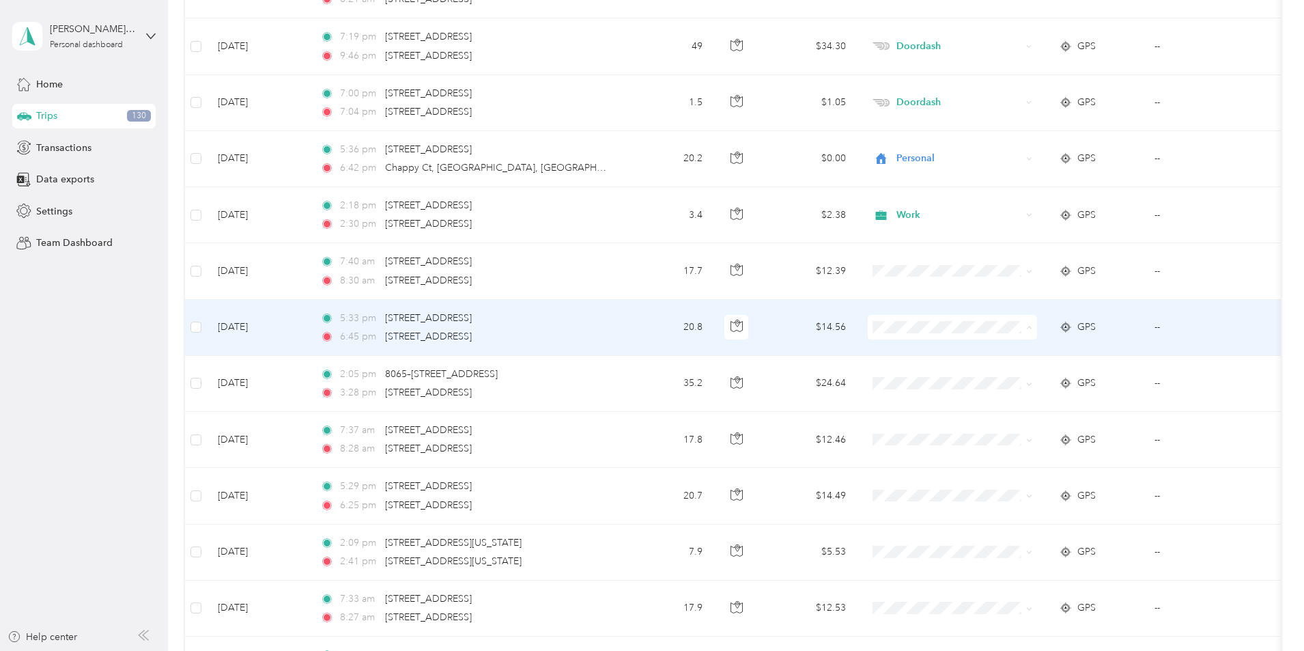
click at [1003, 376] on span "Personal" at bounding box center [1056, 376] width 126 height 14
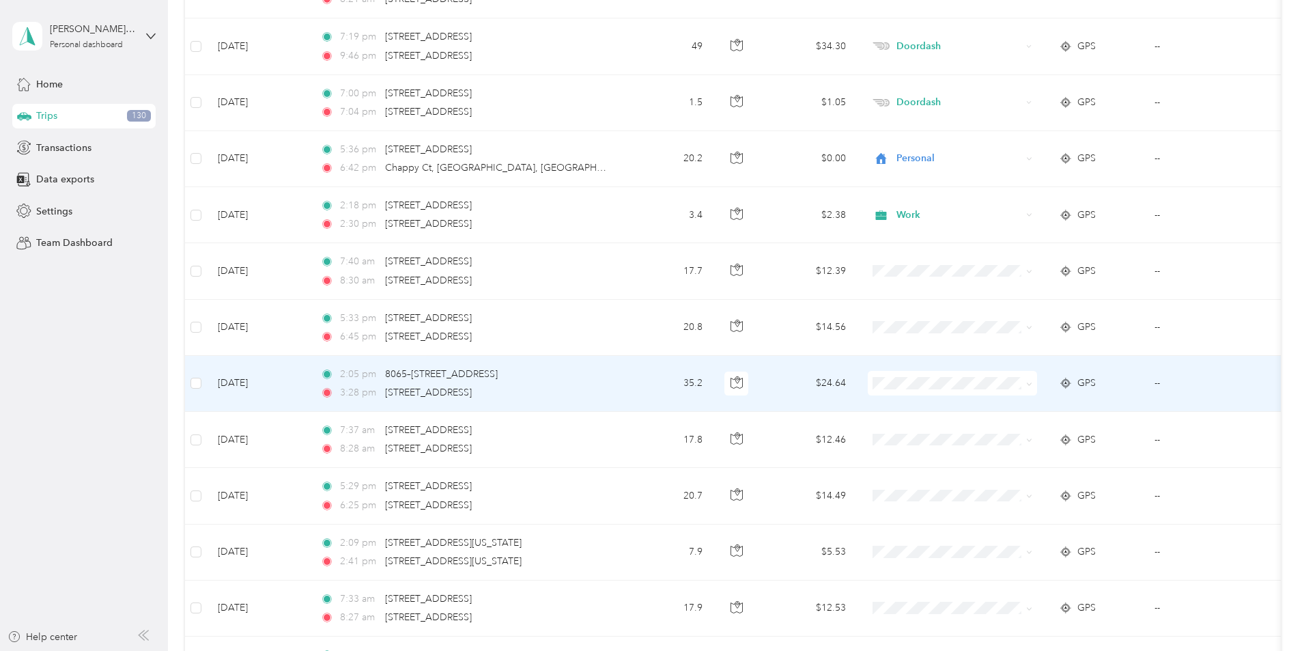
click at [1002, 407] on span "Work" at bounding box center [1056, 407] width 126 height 14
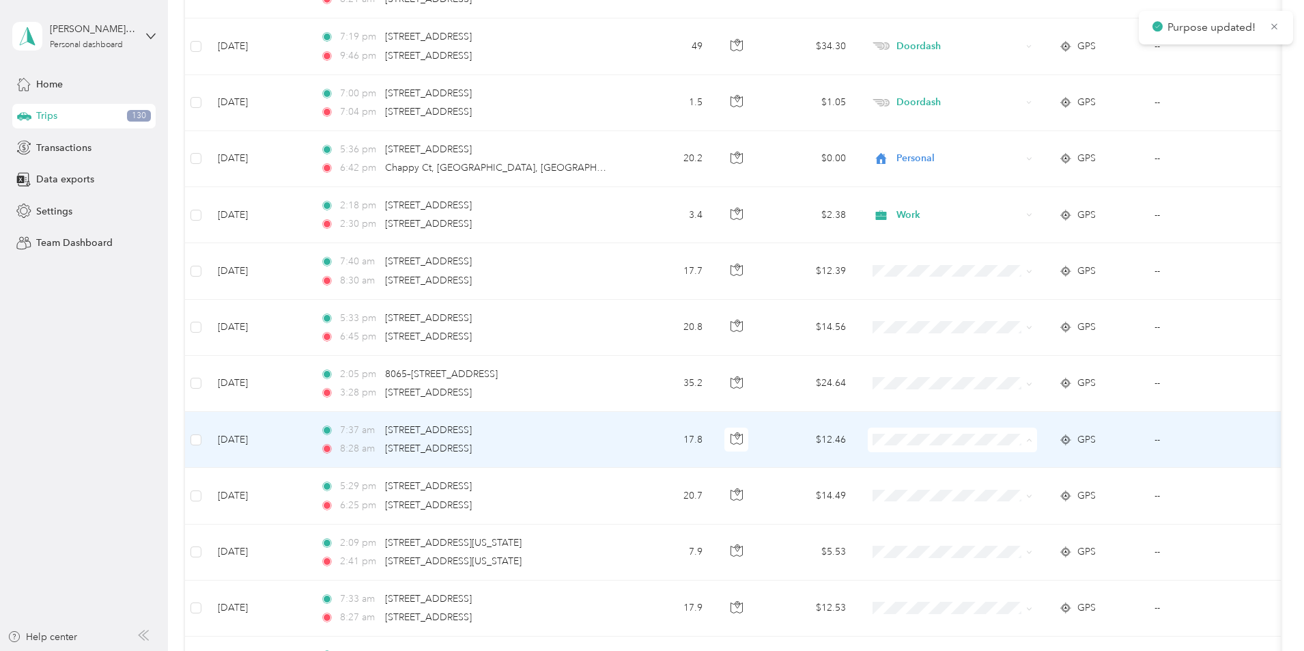
click at [1008, 462] on span "Work" at bounding box center [1056, 465] width 126 height 14
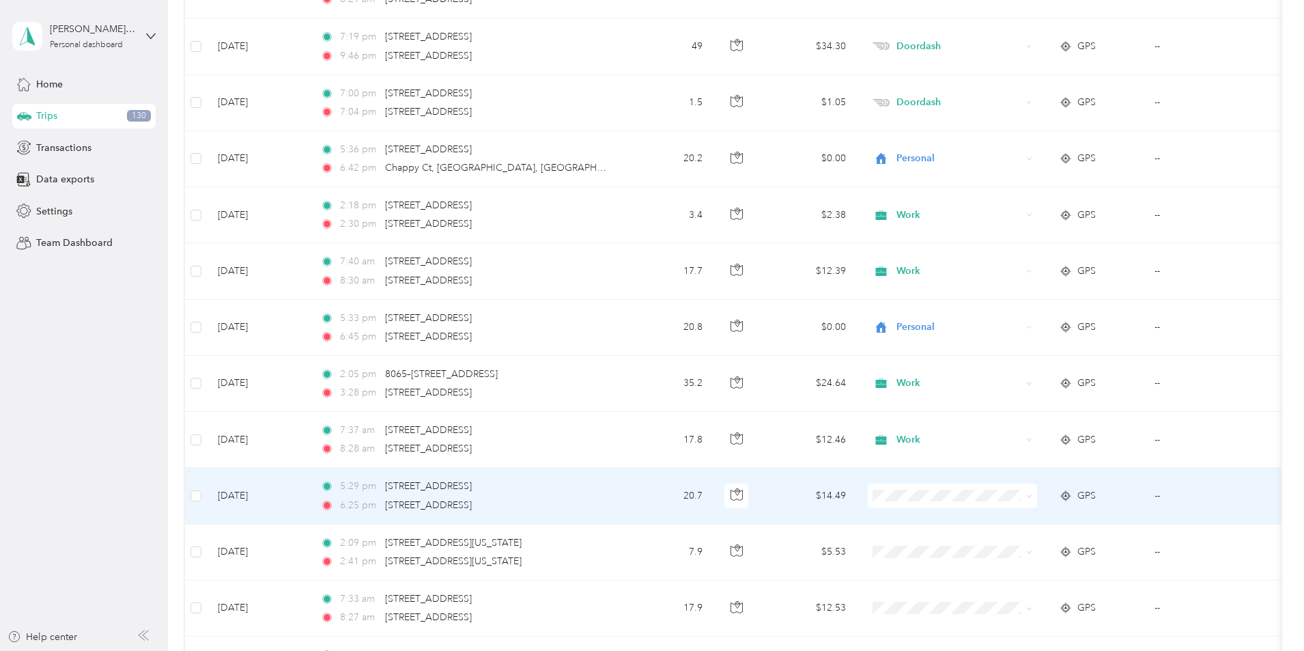
click at [1013, 324] on span "Personal" at bounding box center [1056, 325] width 126 height 14
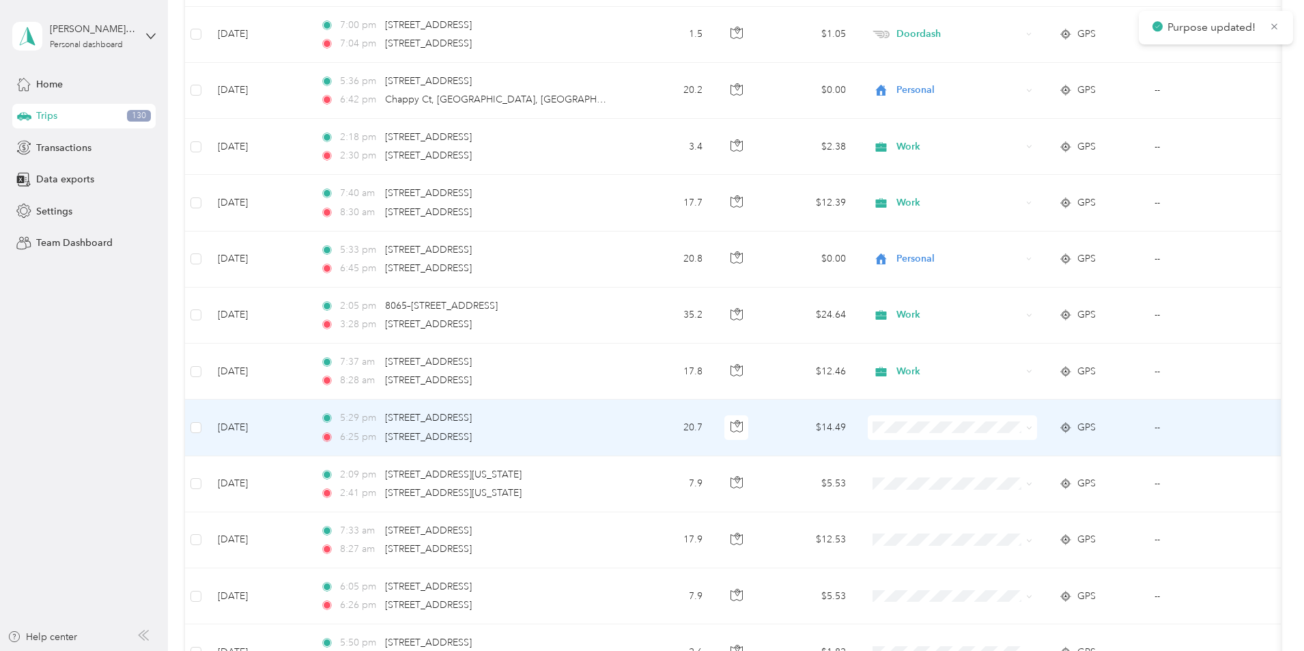
scroll to position [10065, 0]
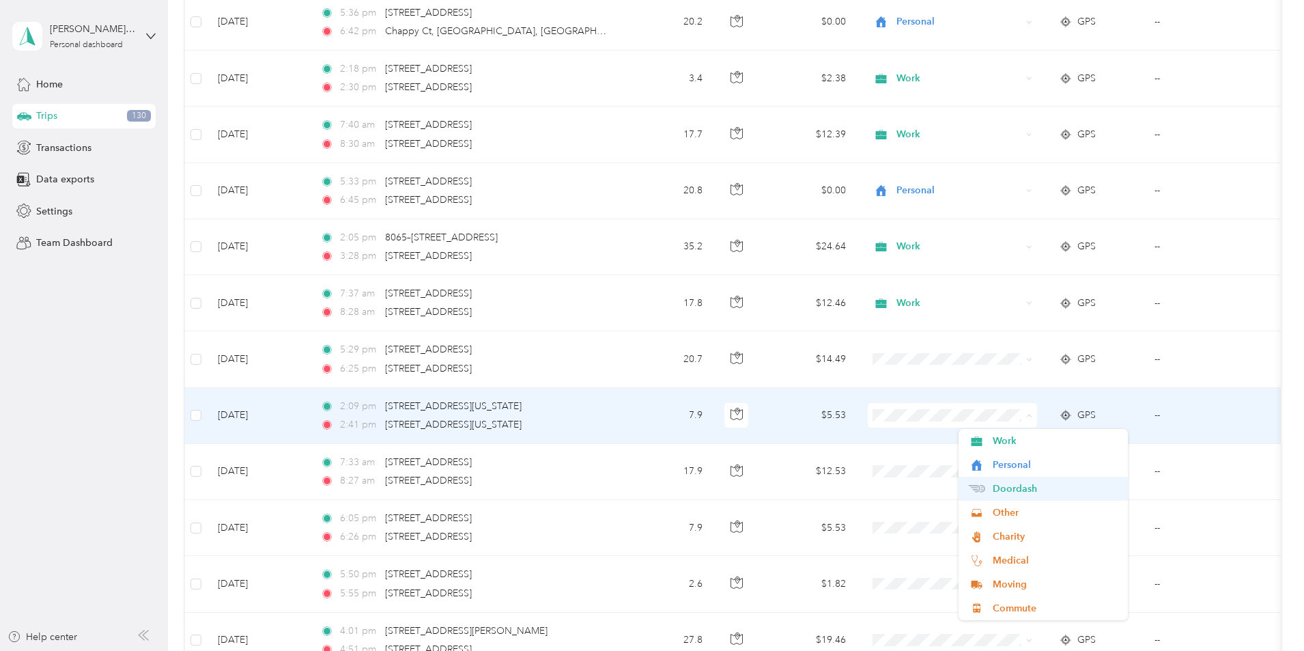
click at [1017, 484] on span "Doordash" at bounding box center [1056, 488] width 126 height 14
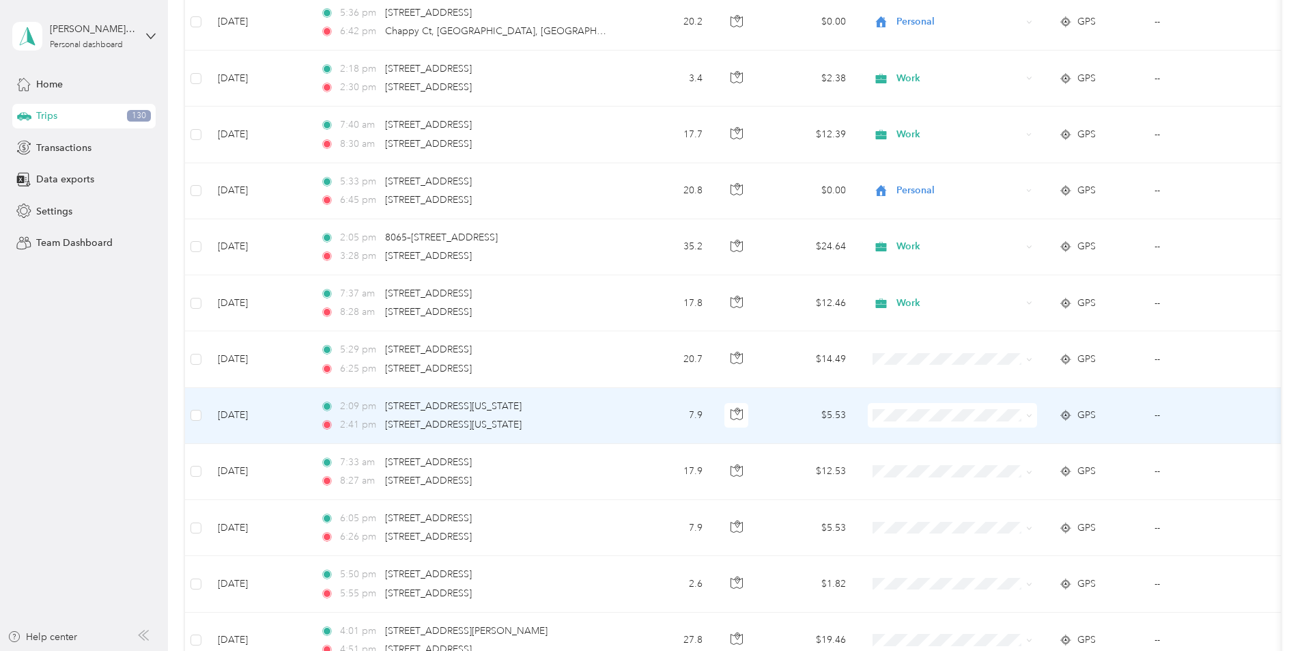
click at [1006, 443] on li "Work" at bounding box center [1043, 441] width 169 height 24
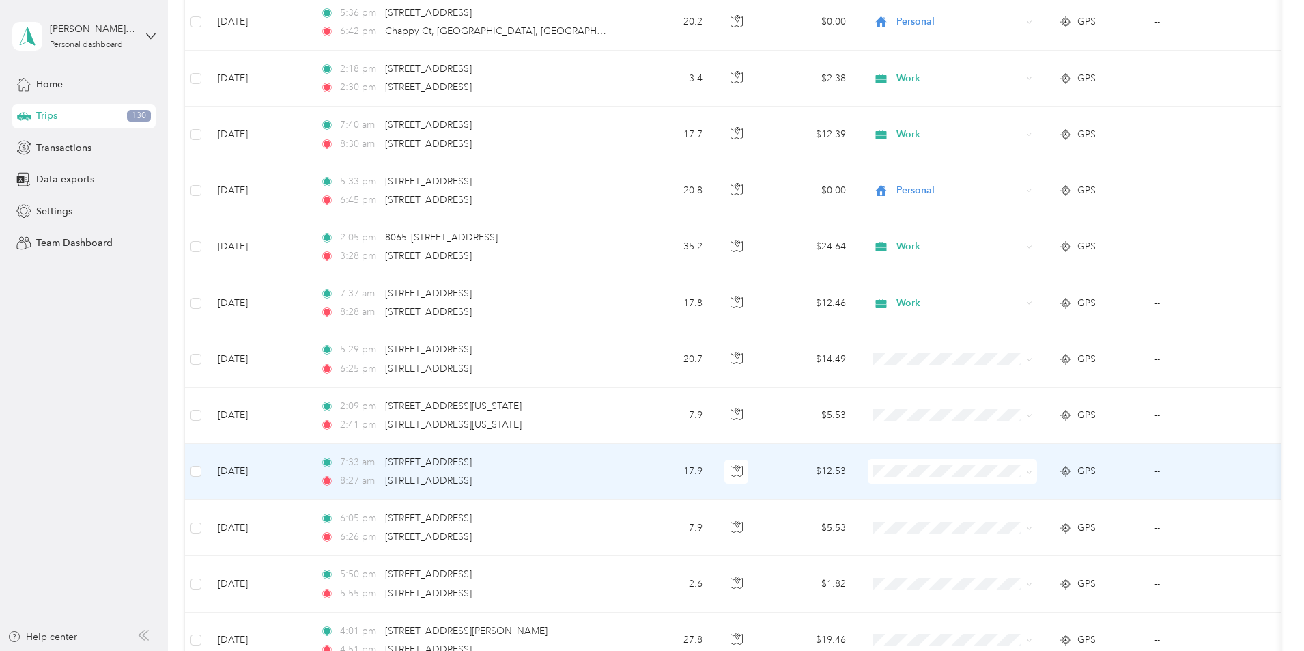
click at [1007, 279] on li "Work" at bounding box center [1043, 277] width 169 height 24
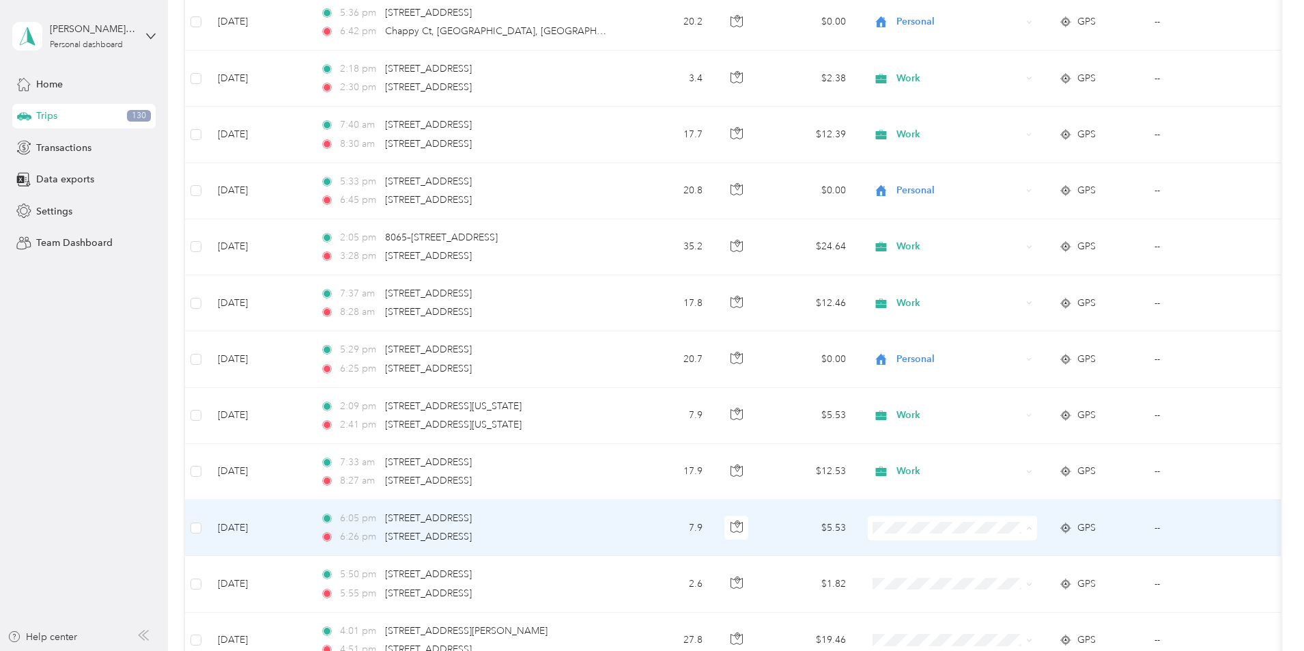
click at [1018, 360] on span "Personal" at bounding box center [1056, 359] width 126 height 14
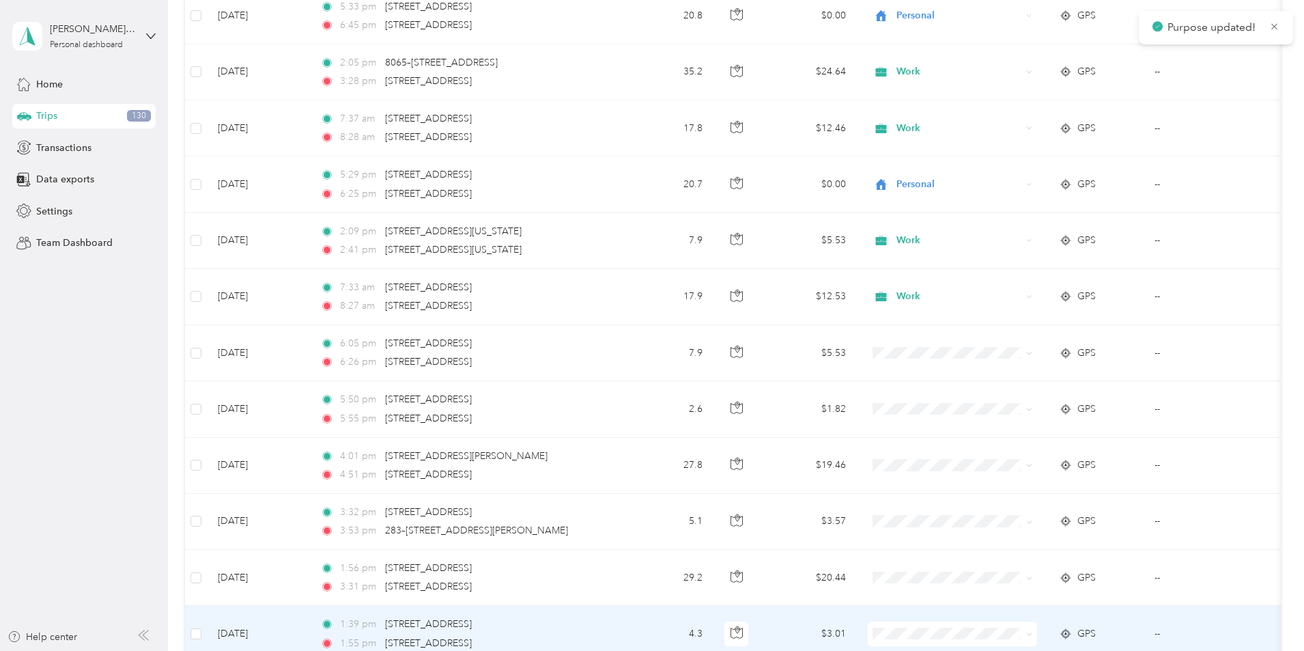
scroll to position [10270, 0]
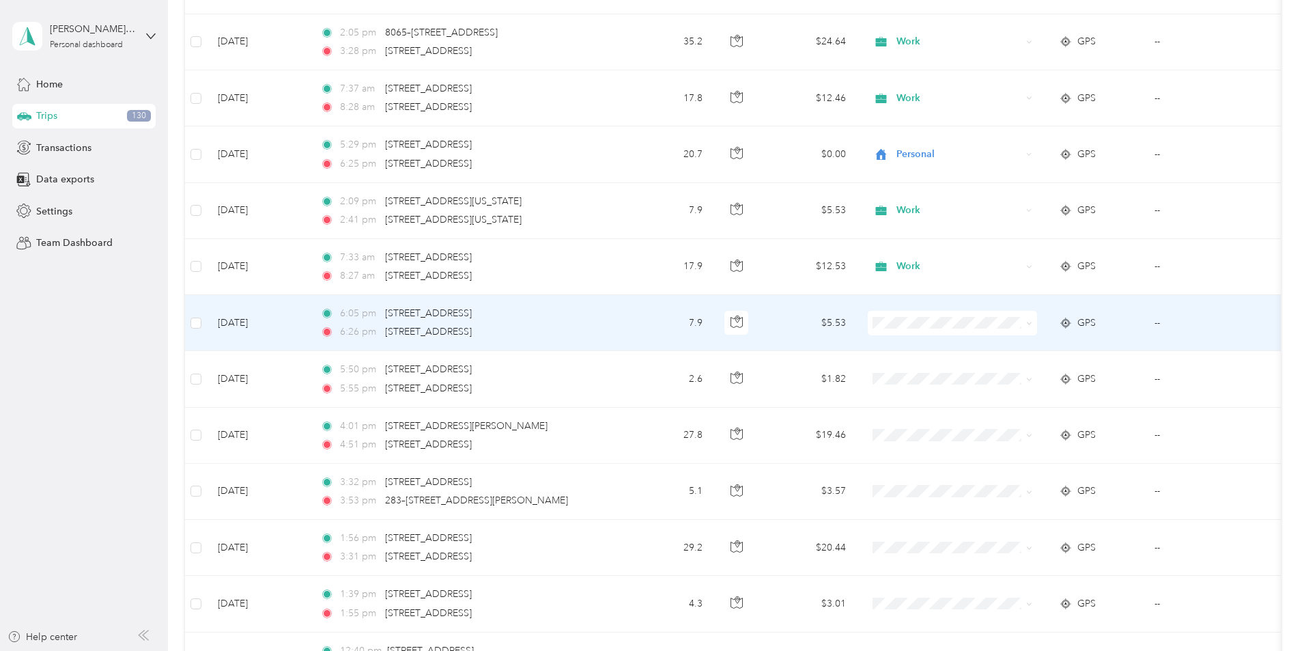
click at [1012, 372] on span "Personal" at bounding box center [1056, 368] width 126 height 14
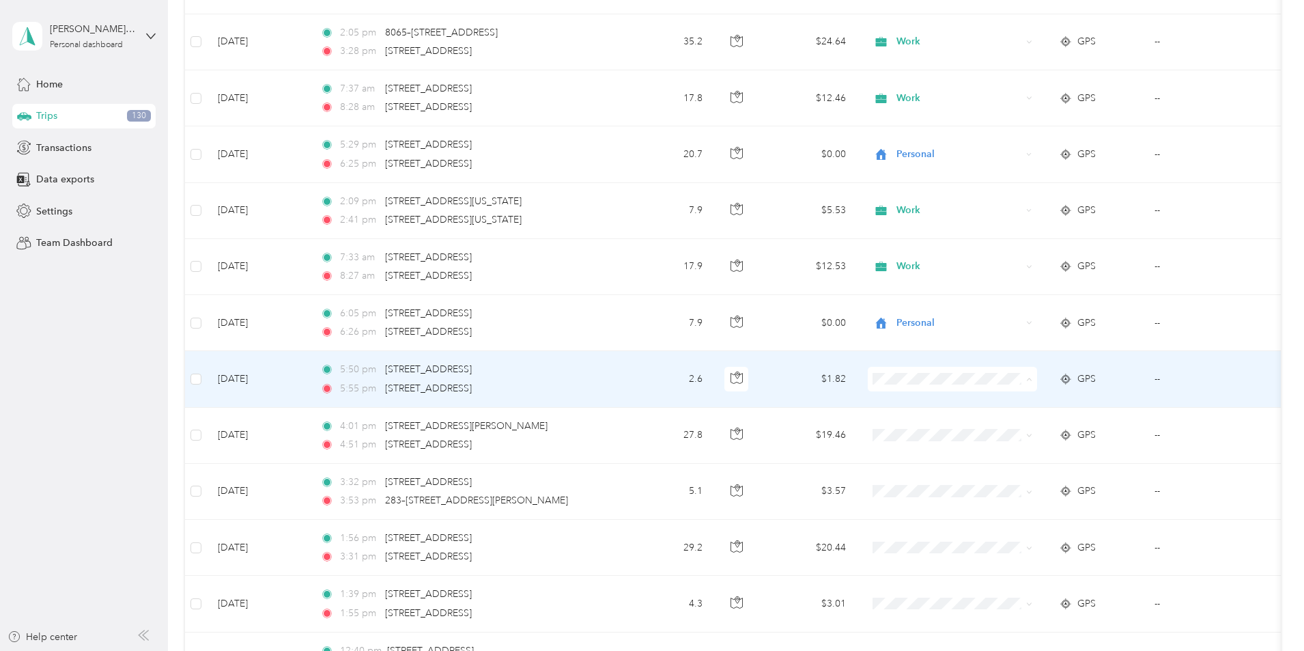
click at [1014, 434] on ol "Work Personal Doordash Other Charity Medical Moving Commute" at bounding box center [1043, 488] width 169 height 191
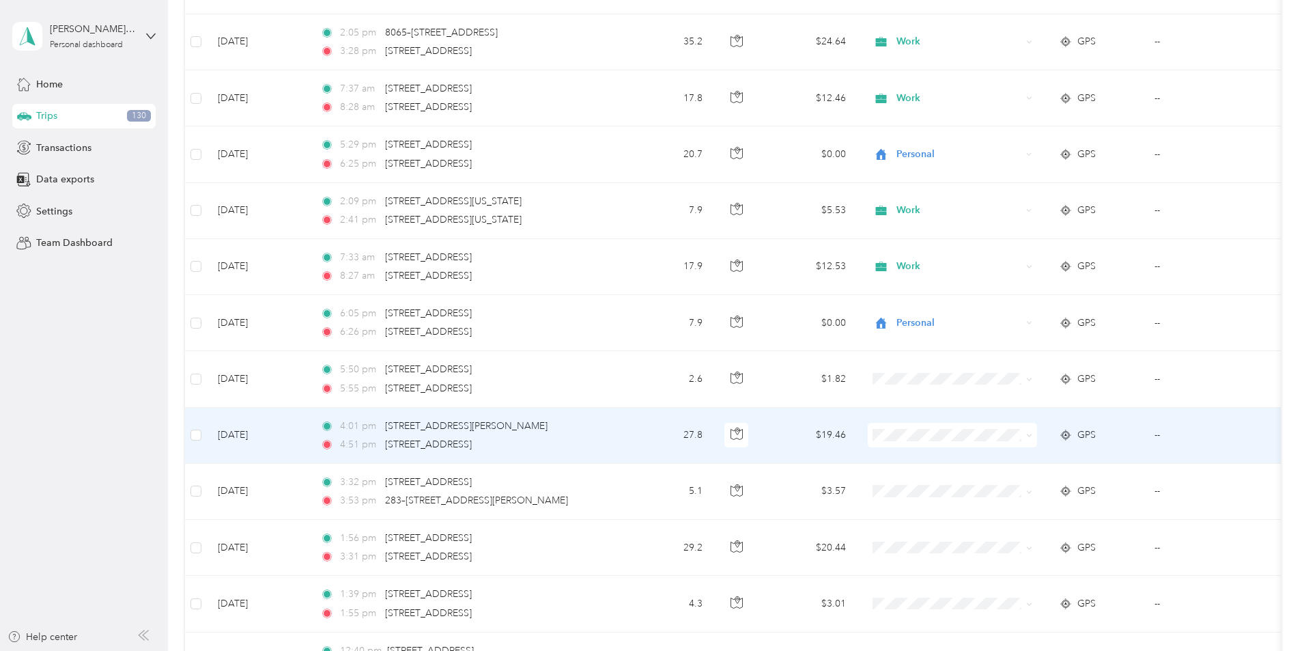
click at [1020, 507] on span "Doordash" at bounding box center [1056, 506] width 126 height 14
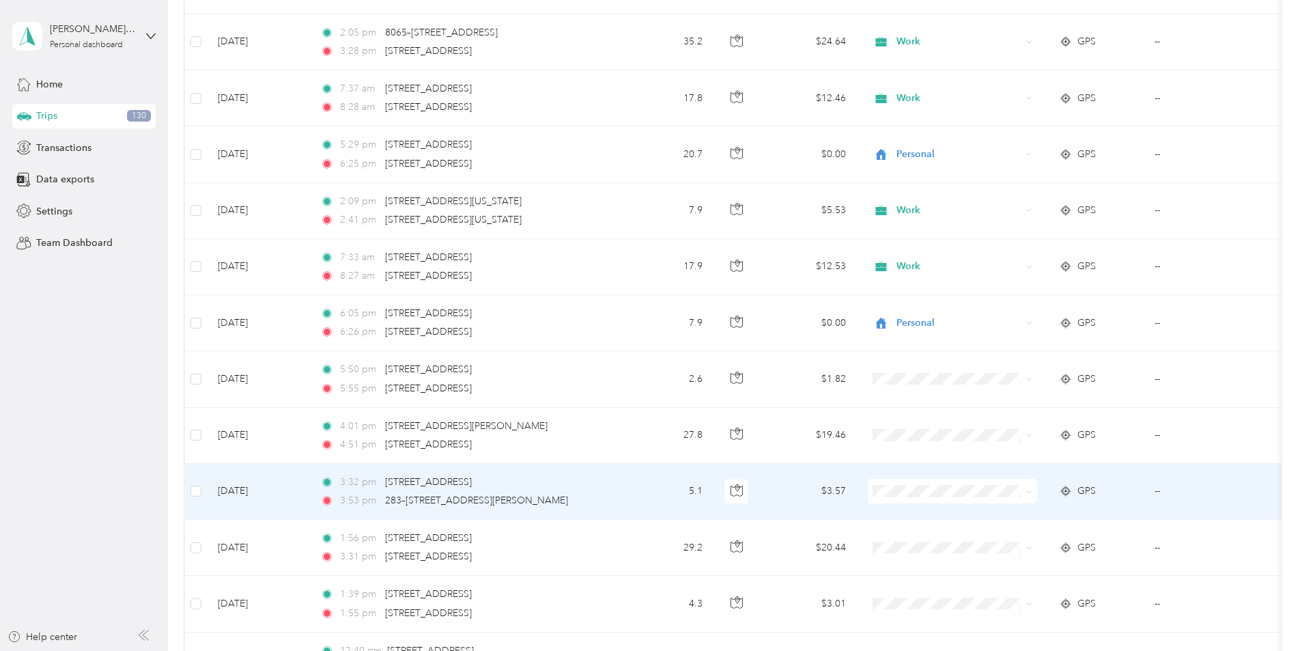
click at [1018, 341] on span "Doordash" at bounding box center [1056, 344] width 126 height 14
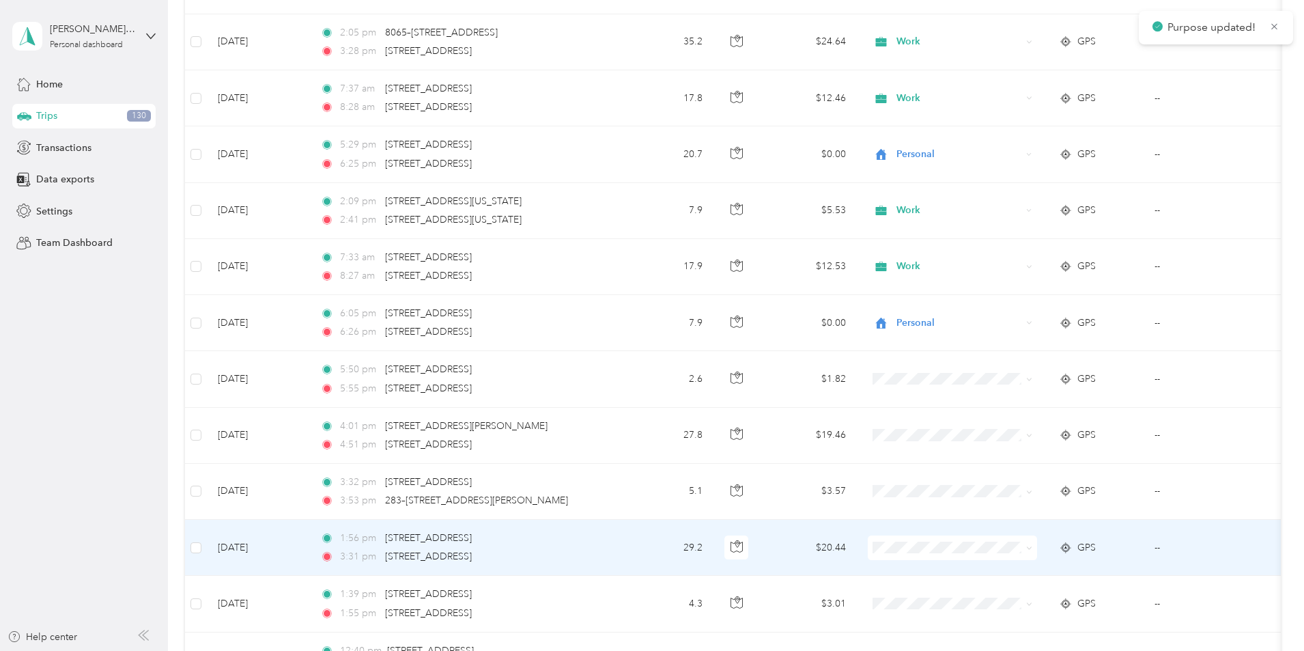
click at [1021, 404] on li "Doordash" at bounding box center [1043, 402] width 169 height 24
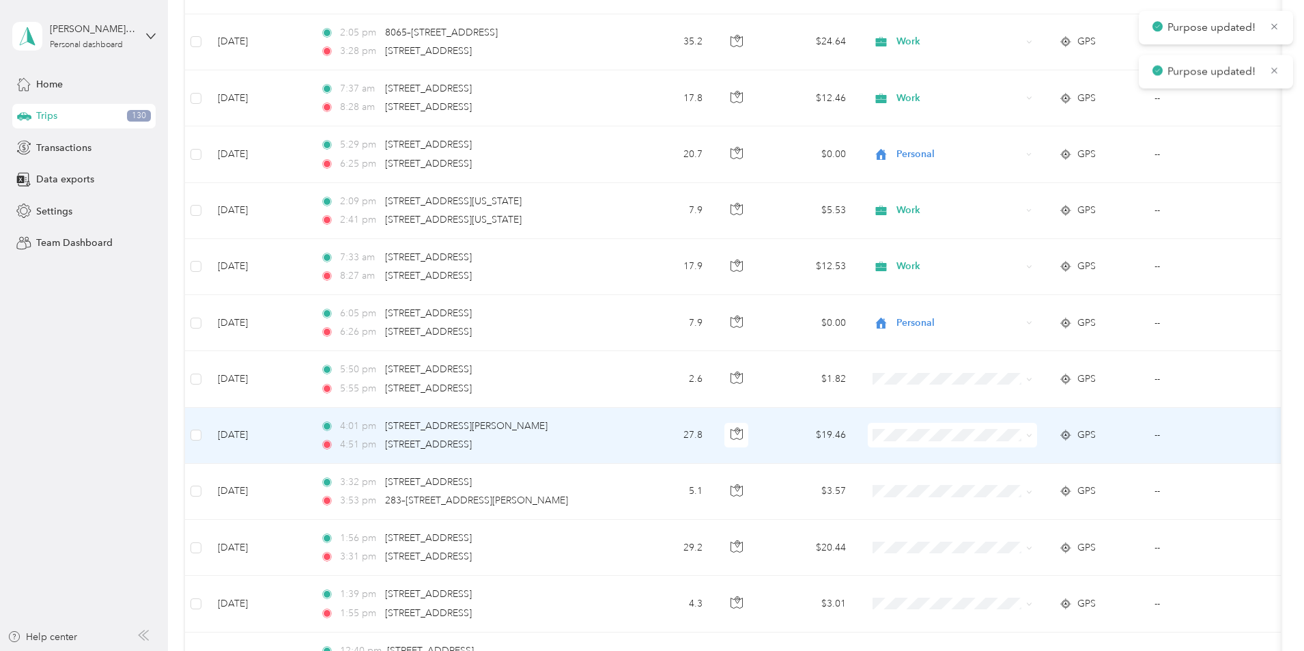
scroll to position [10543, 0]
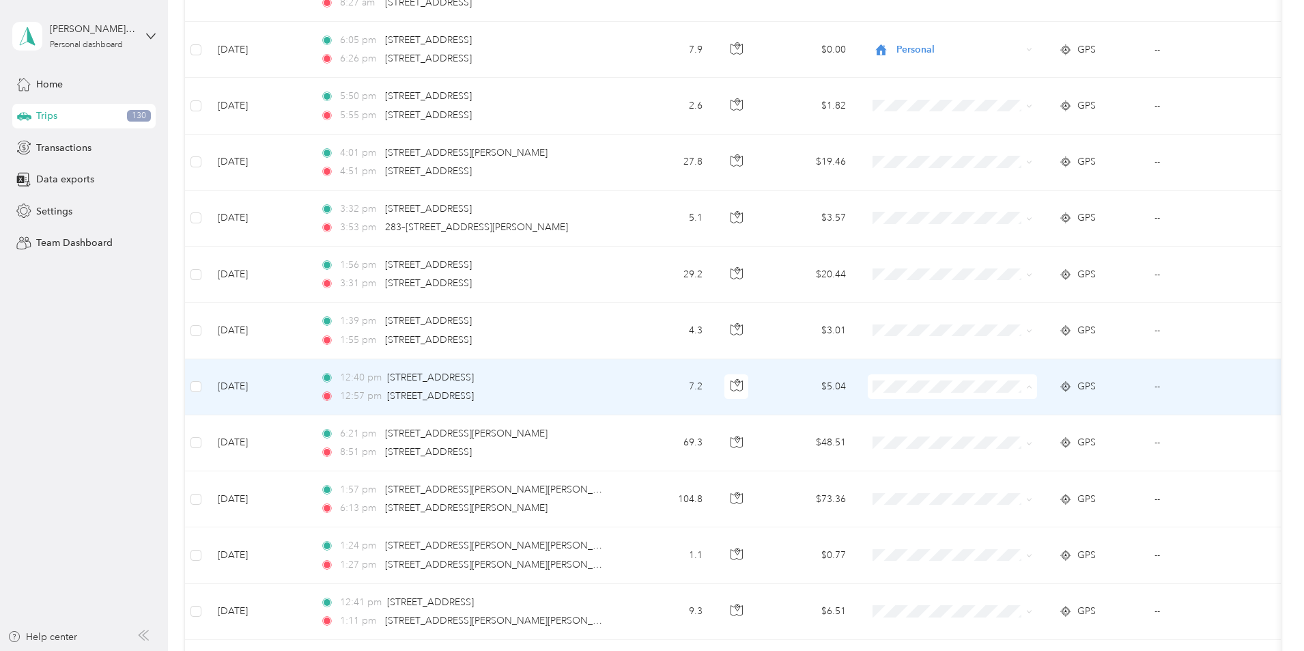
click at [1013, 458] on span "Doordash" at bounding box center [1056, 460] width 126 height 14
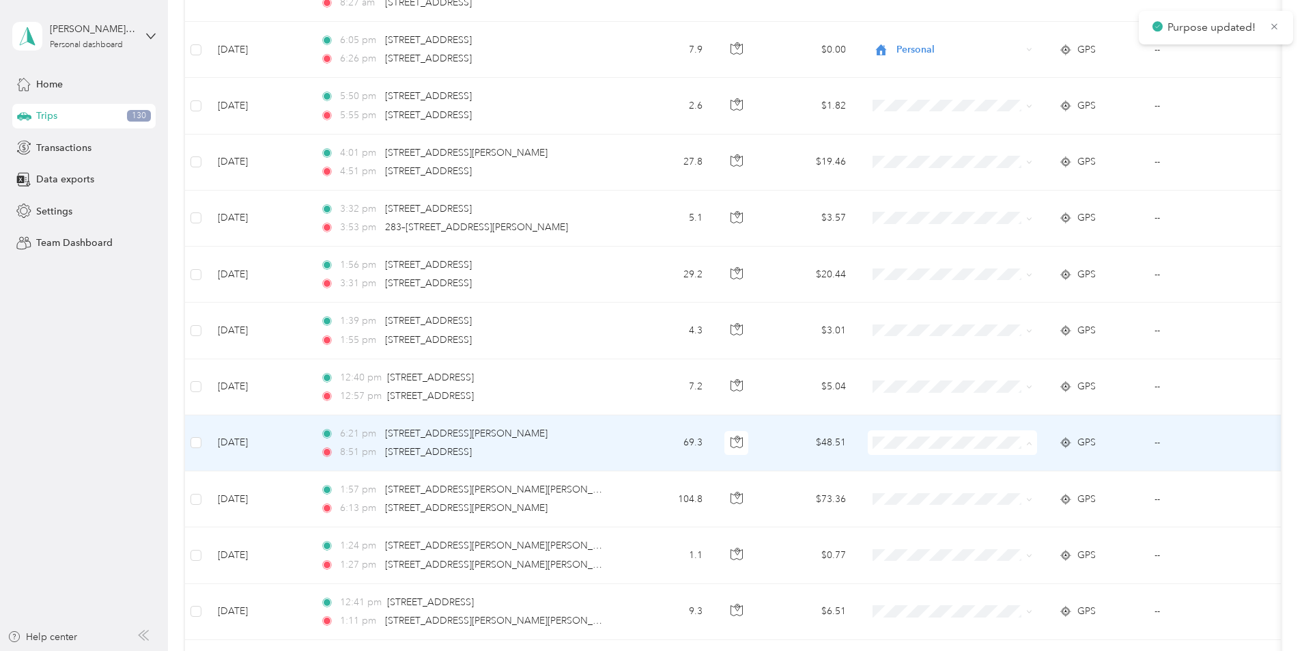
click at [1016, 516] on span "Doordash" at bounding box center [1056, 516] width 126 height 14
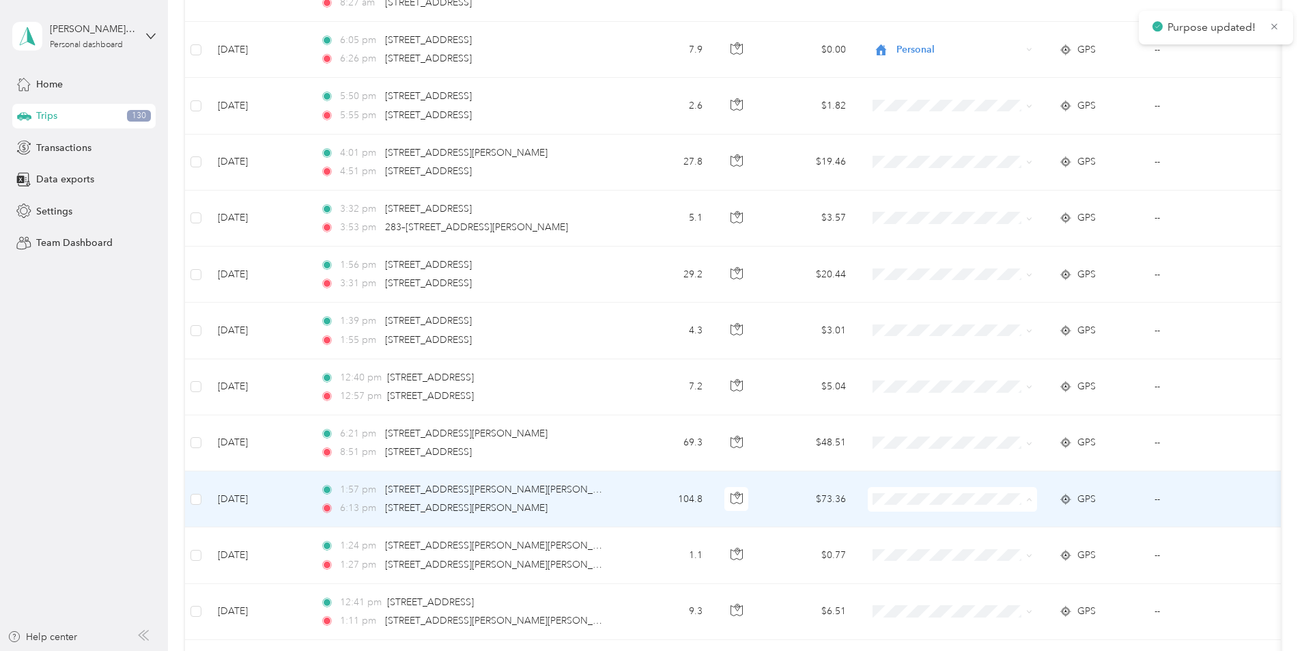
click at [1026, 350] on span "Doordash" at bounding box center [1056, 354] width 126 height 14
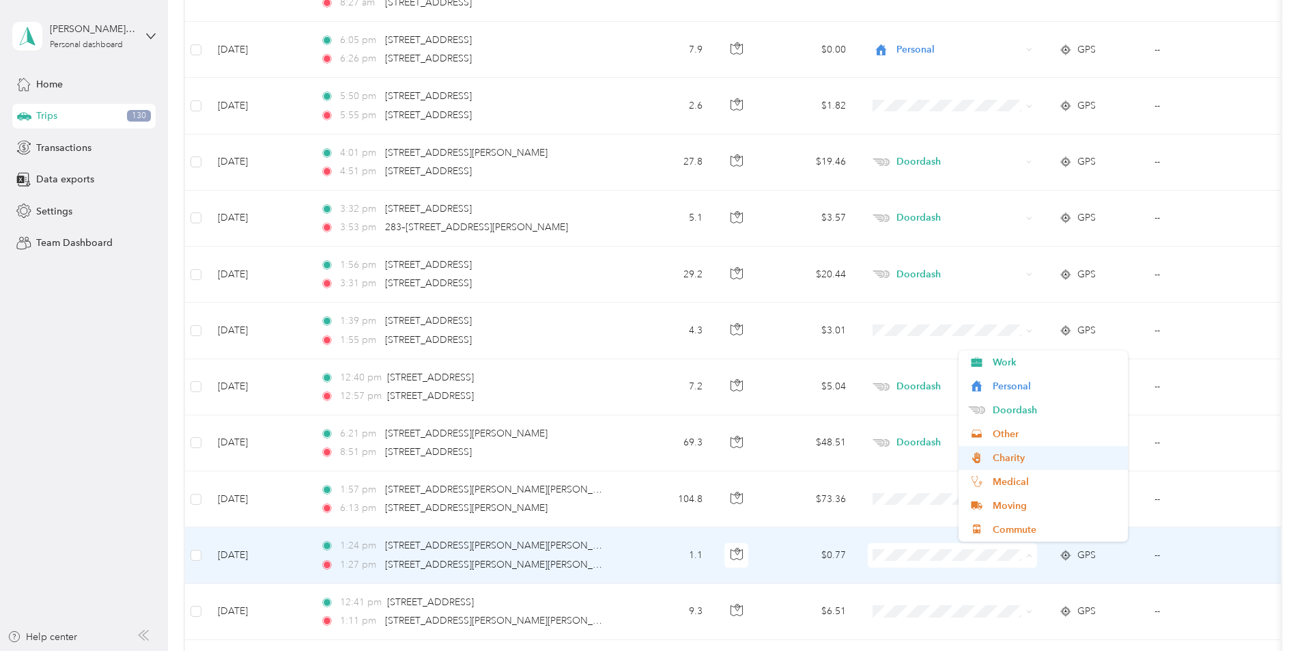
click at [1017, 410] on span "Doordash" at bounding box center [1056, 410] width 126 height 14
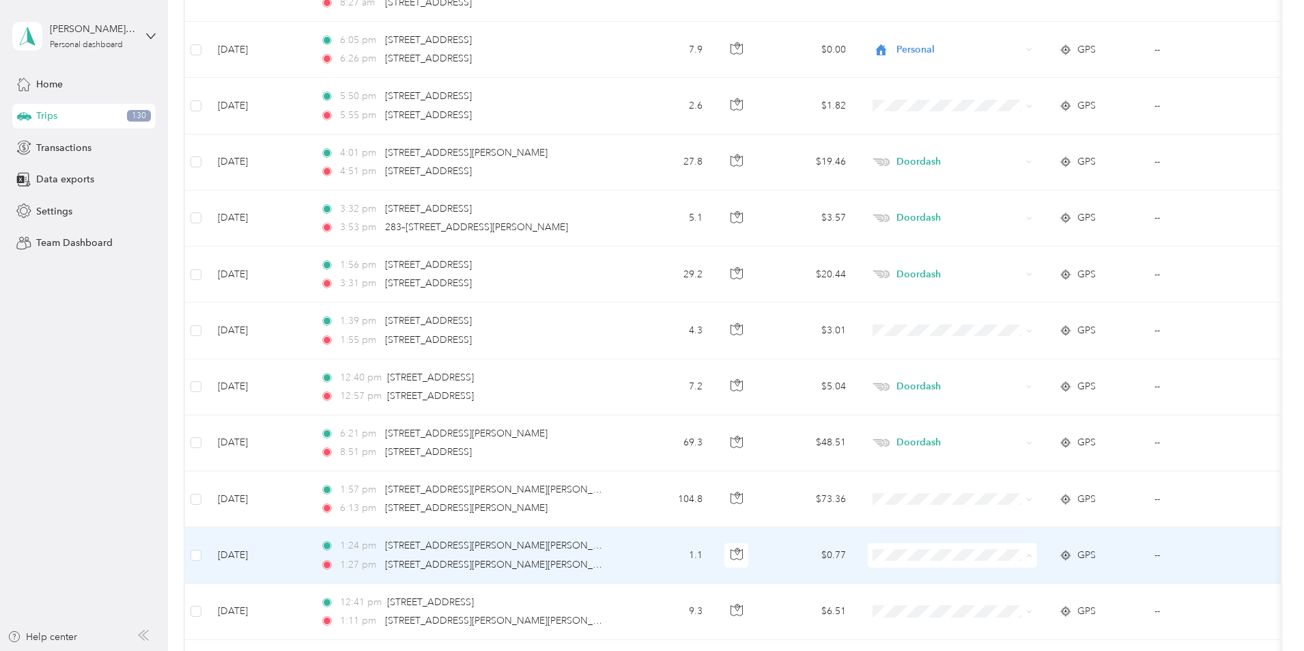
click at [1017, 410] on span "Doordash" at bounding box center [1056, 410] width 126 height 14
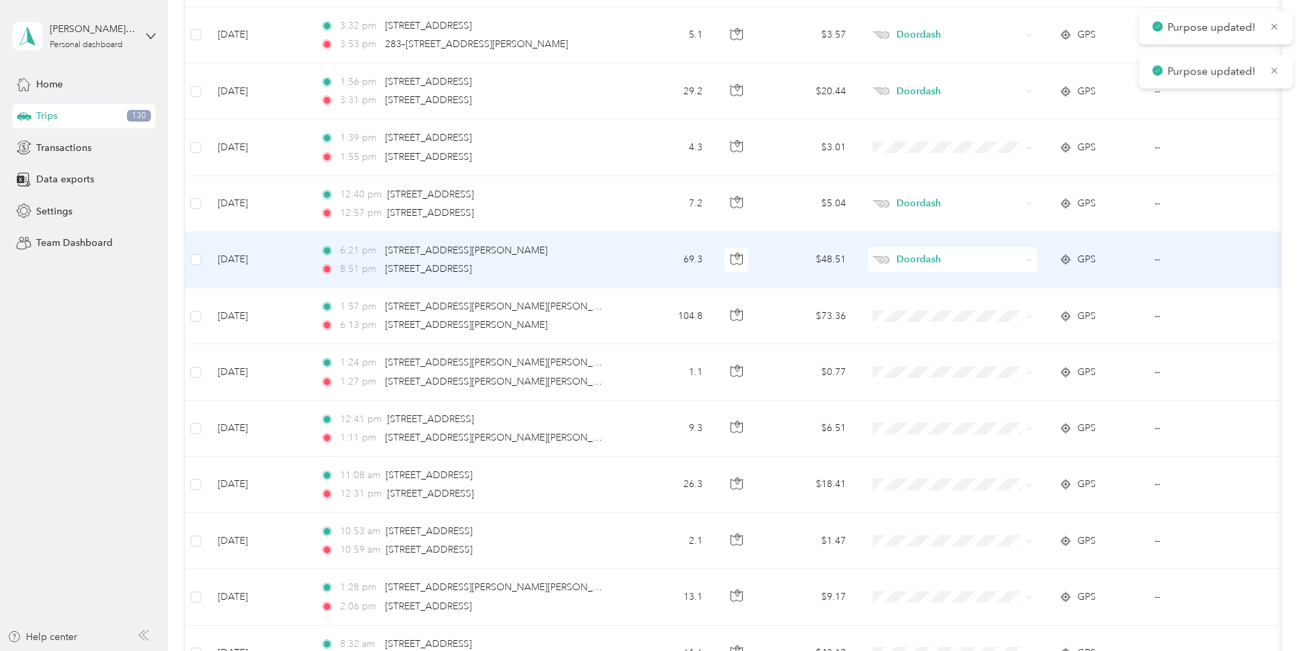
scroll to position [10748, 0]
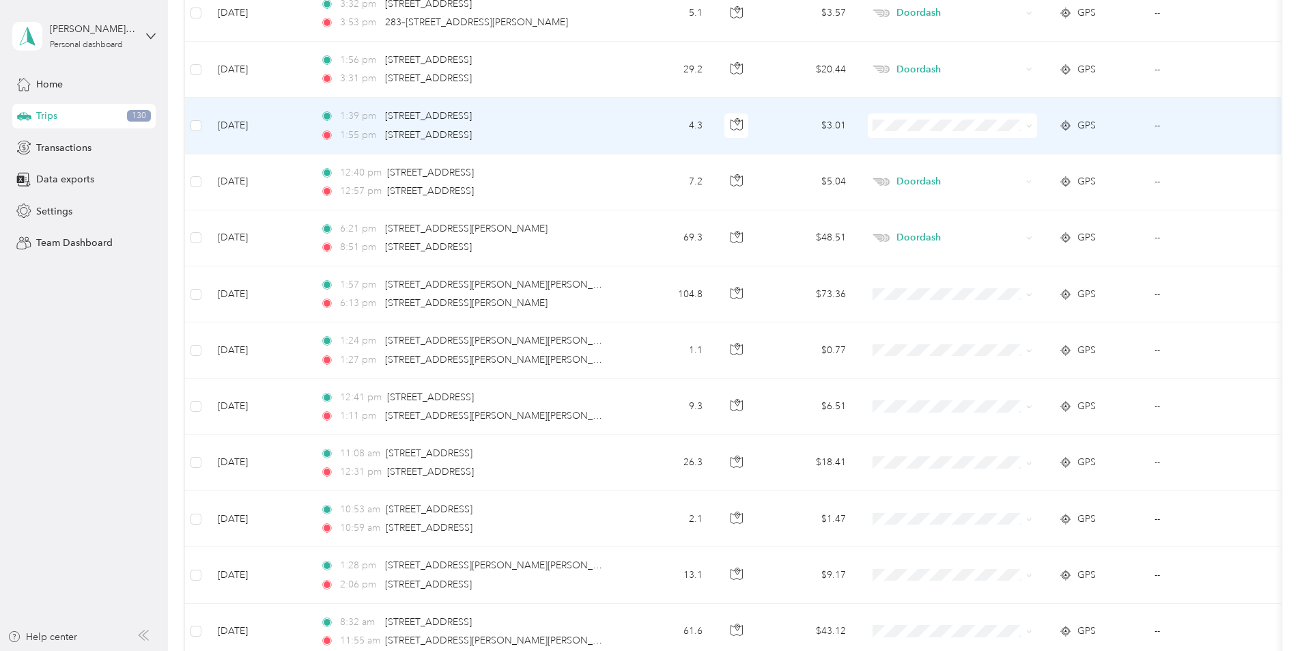
click at [1015, 193] on span "Doordash" at bounding box center [1056, 198] width 126 height 14
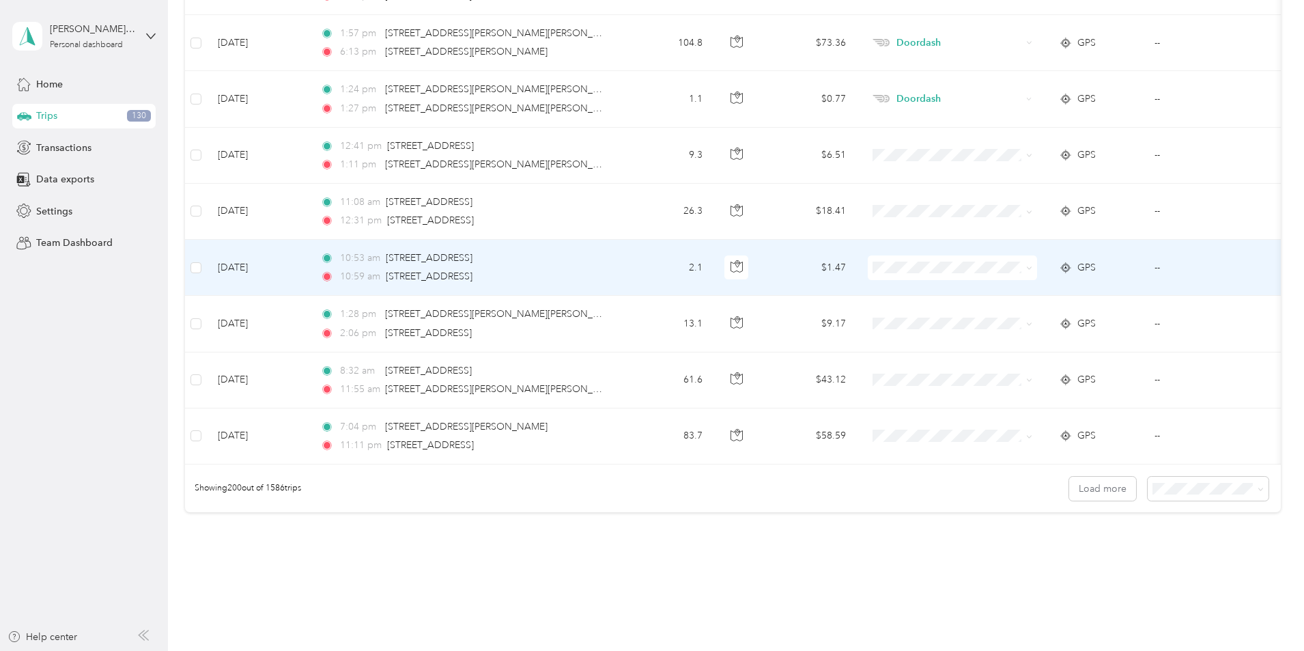
scroll to position [10923, 0]
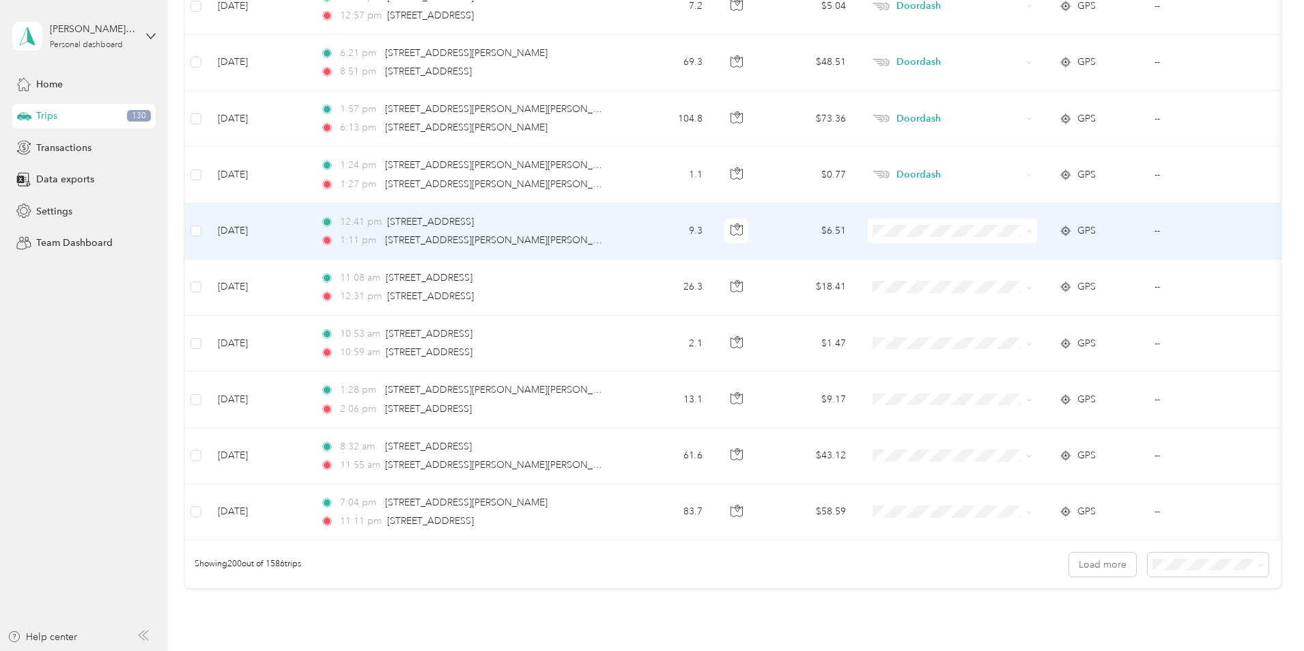
click at [1013, 302] on span "Doordash" at bounding box center [1056, 304] width 126 height 14
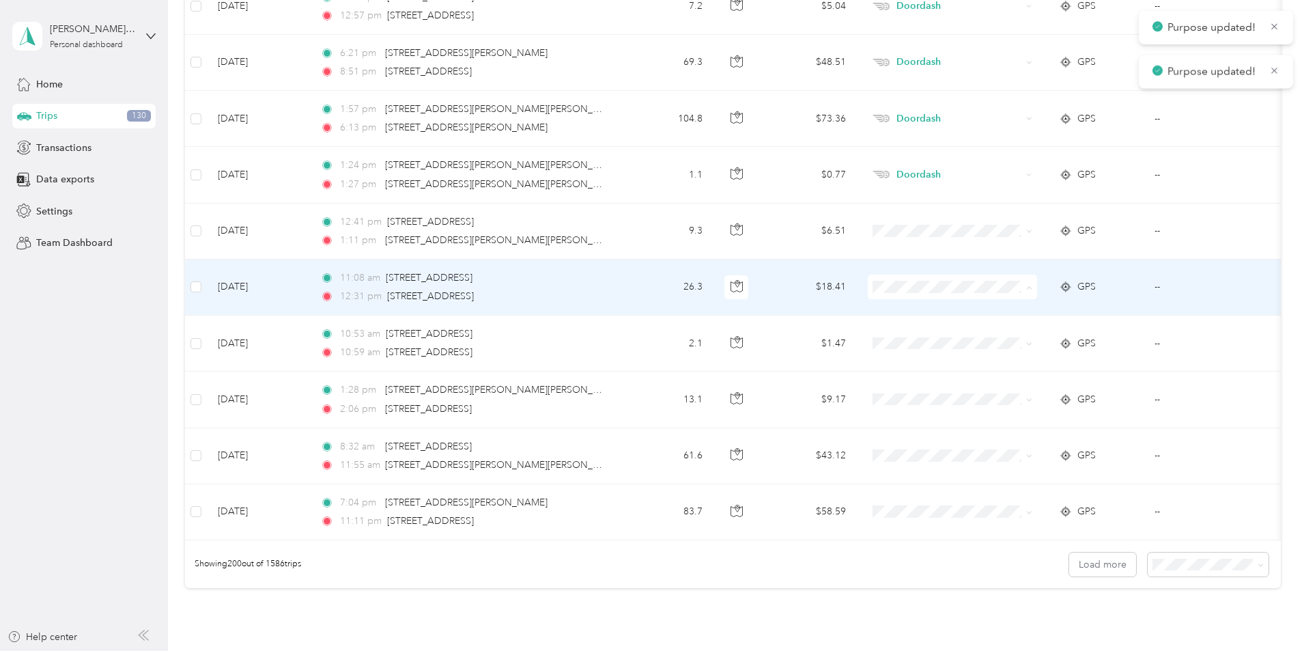
click at [1026, 358] on span "Doordash" at bounding box center [1056, 360] width 126 height 14
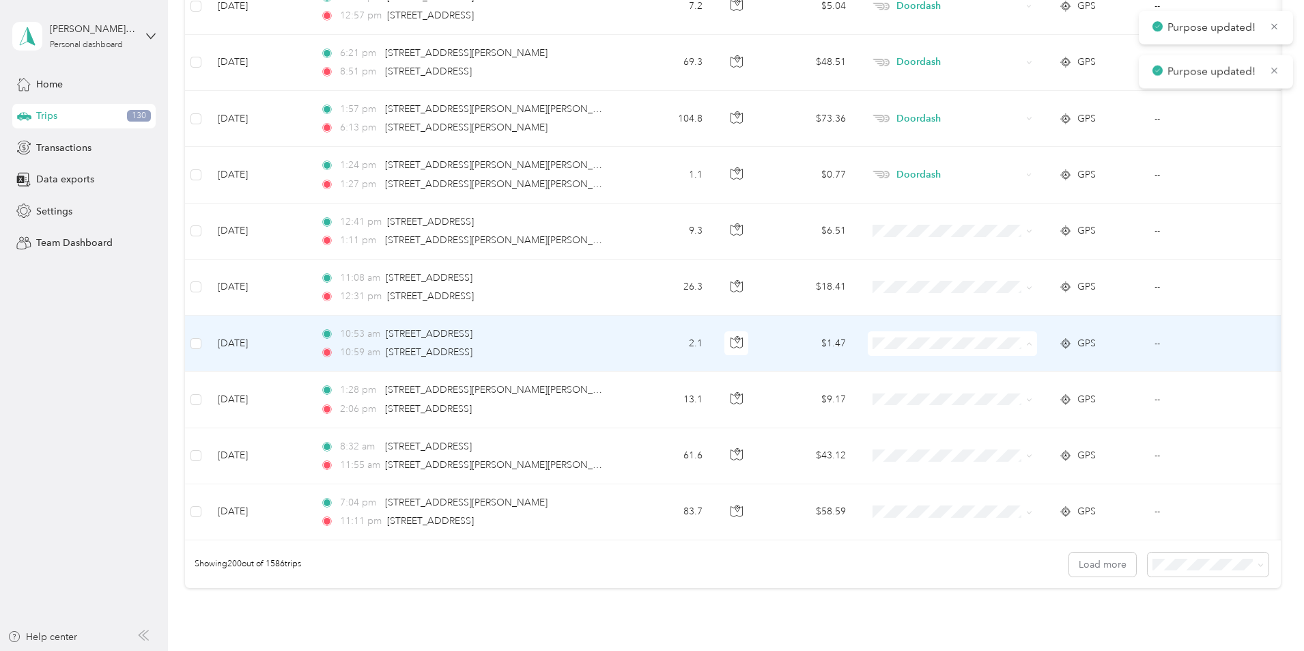
click at [1009, 419] on li "Doordash" at bounding box center [1043, 417] width 169 height 24
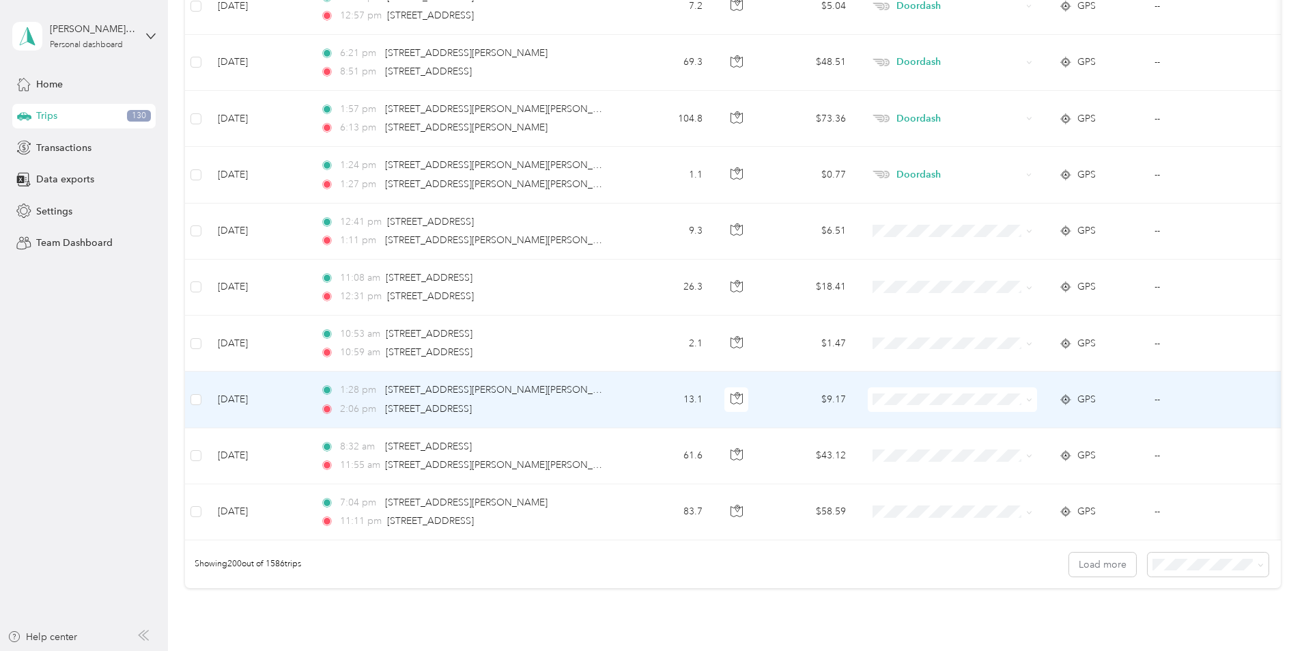
click at [1020, 469] on span "Doordash" at bounding box center [1056, 465] width 126 height 14
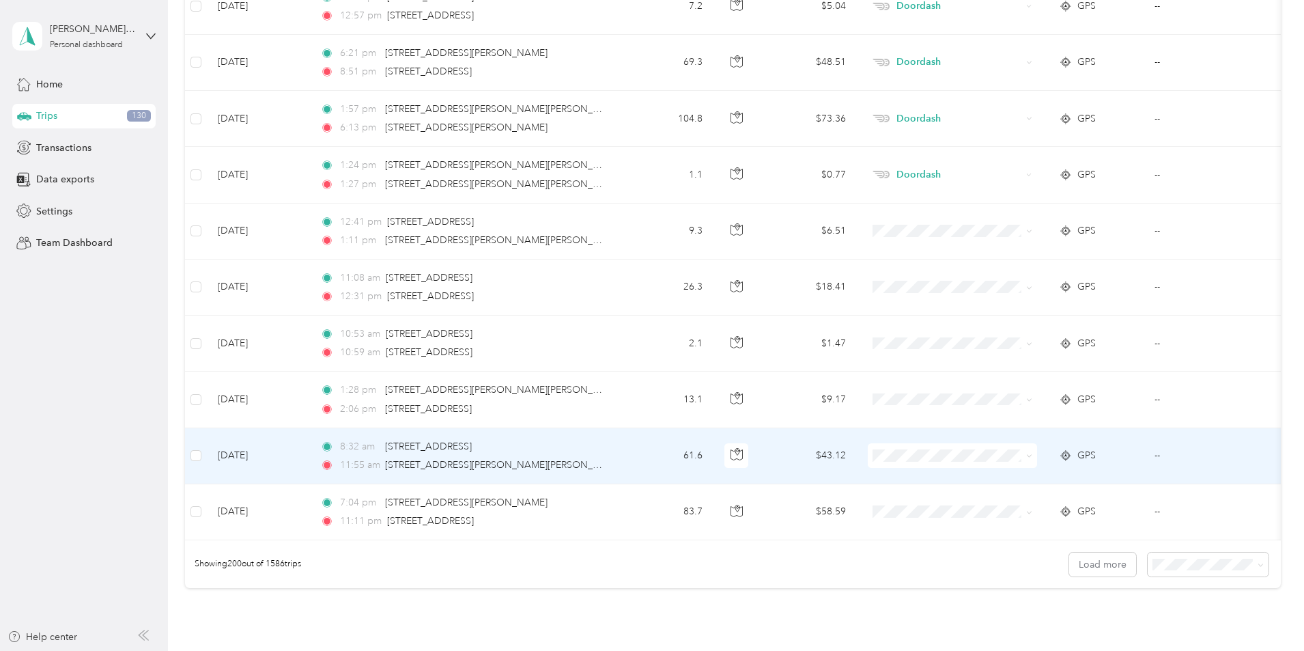
click at [1022, 307] on span "Doordash" at bounding box center [1056, 310] width 126 height 14
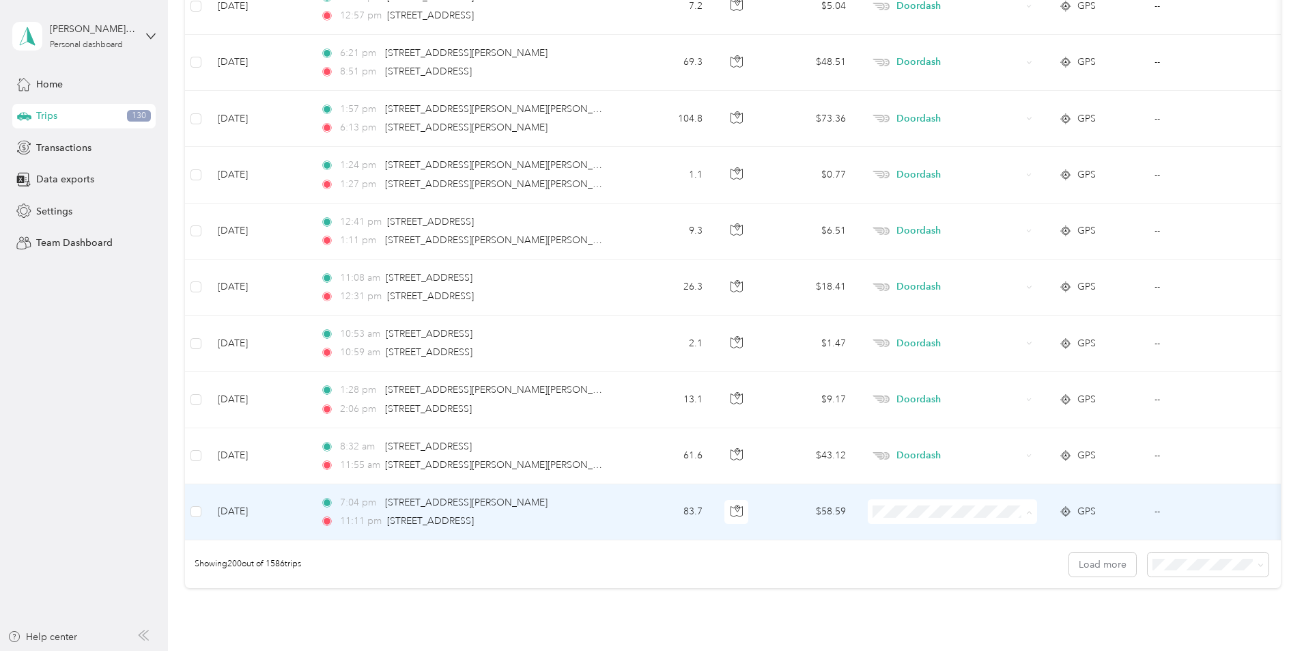
click at [1020, 366] on span "Doordash" at bounding box center [1056, 366] width 126 height 14
click at [1019, 366] on span "Doordash" at bounding box center [1056, 366] width 126 height 14
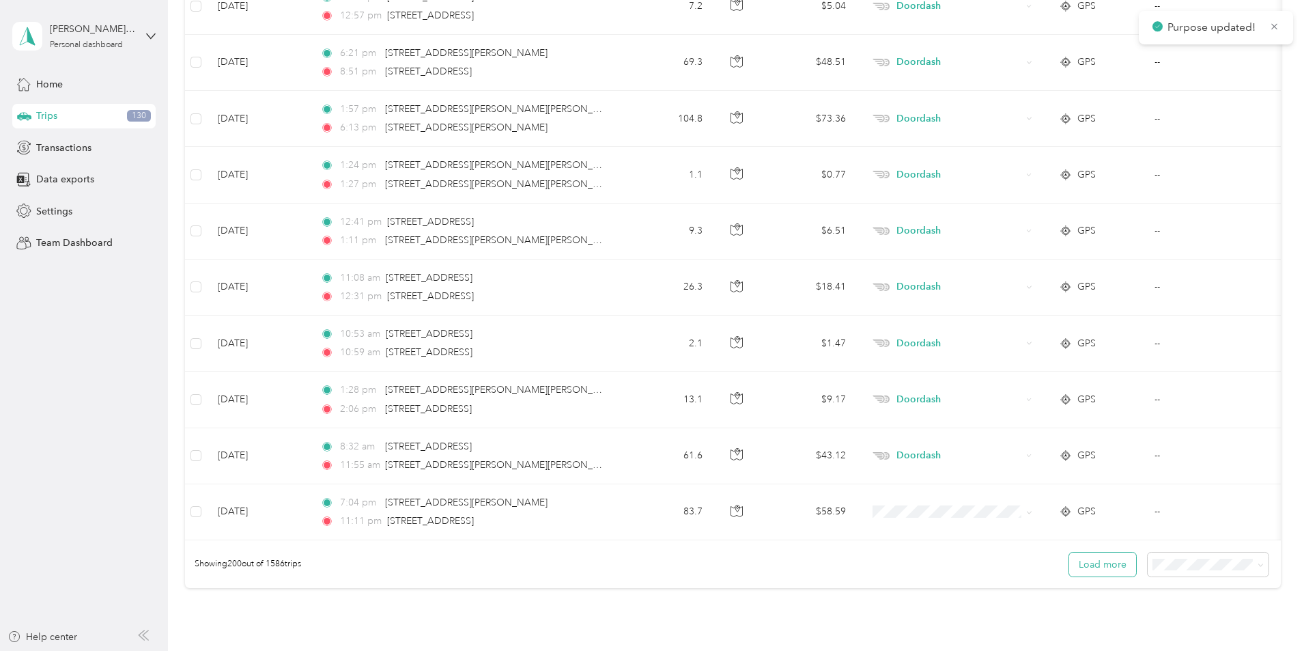
click at [1069, 575] on button "Load more" at bounding box center [1102, 564] width 67 height 24
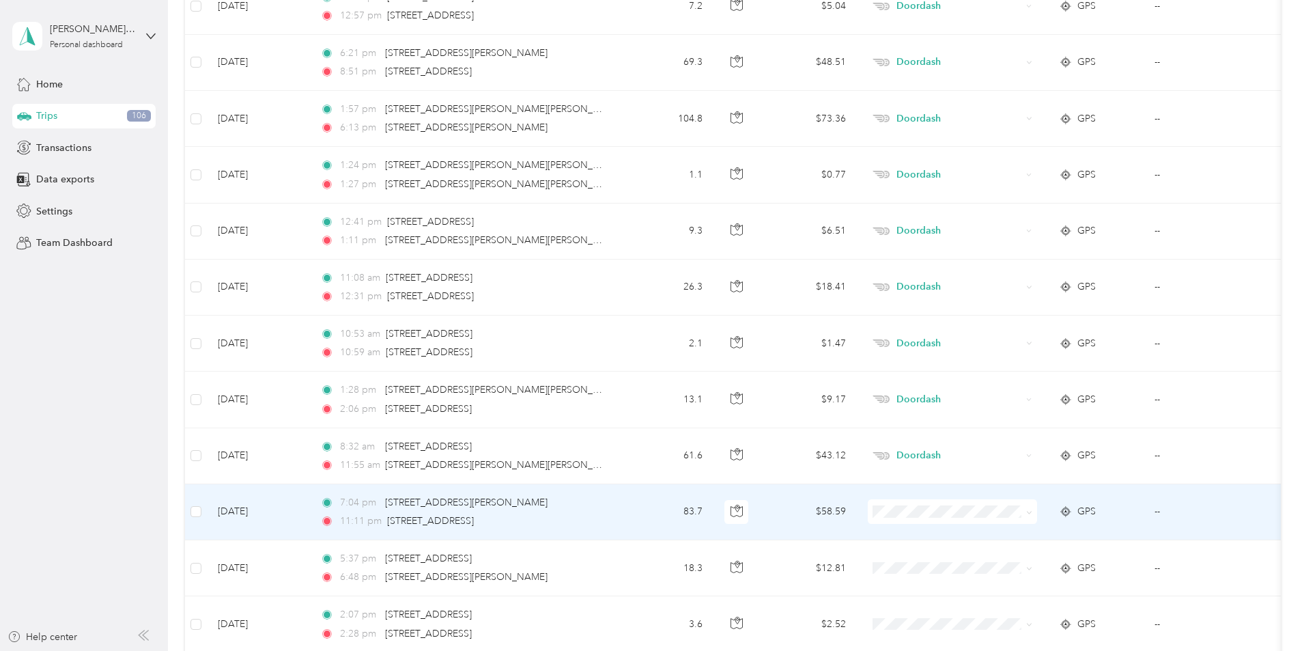
click at [1017, 367] on span "Doordash" at bounding box center [1056, 366] width 126 height 14
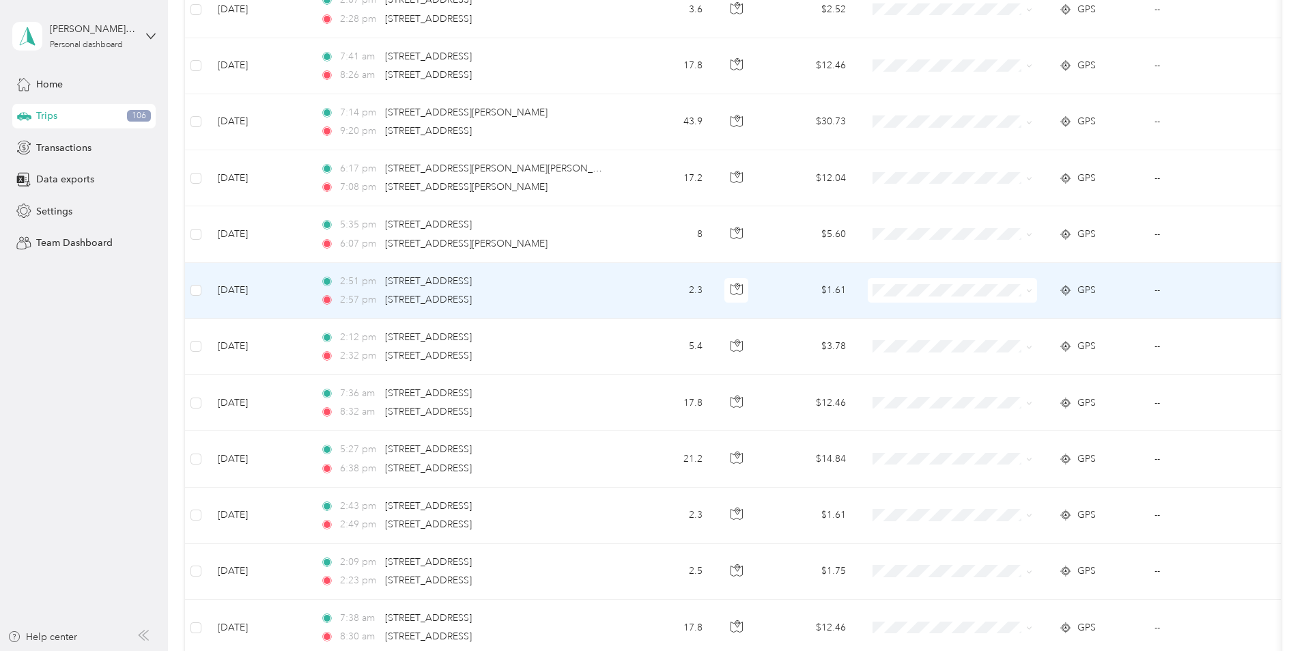
scroll to position [11333, 0]
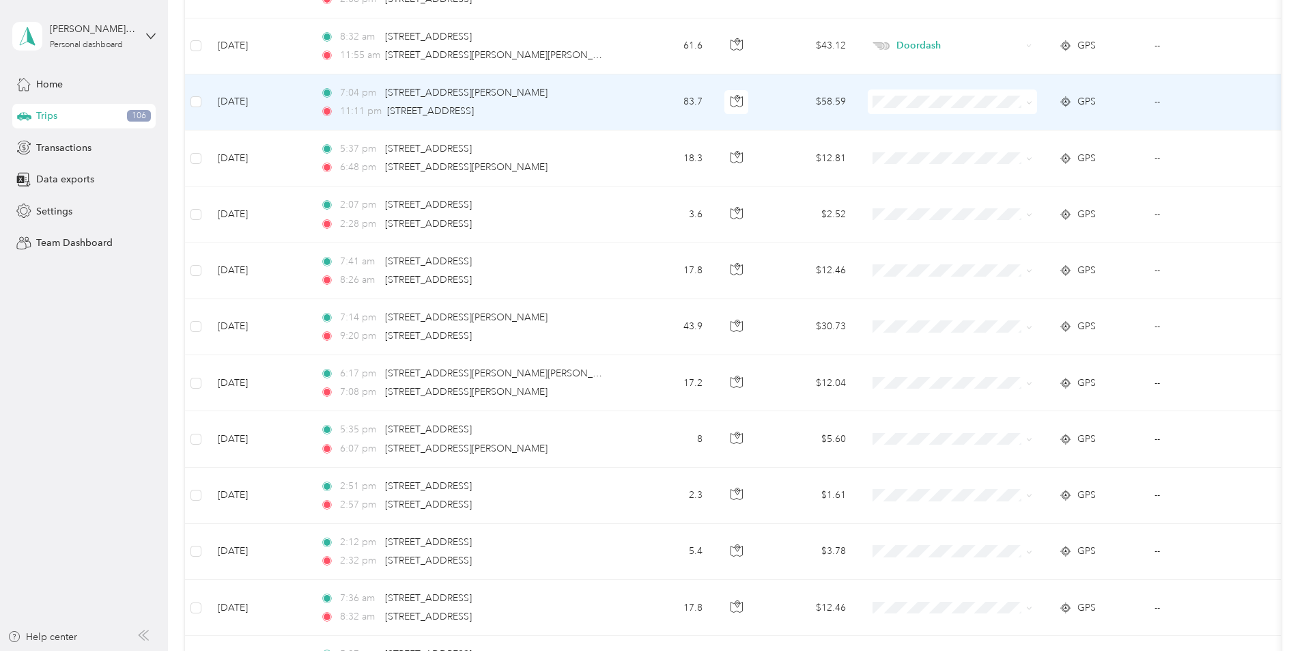
click at [1004, 175] on span "Doordash" at bounding box center [1056, 171] width 126 height 14
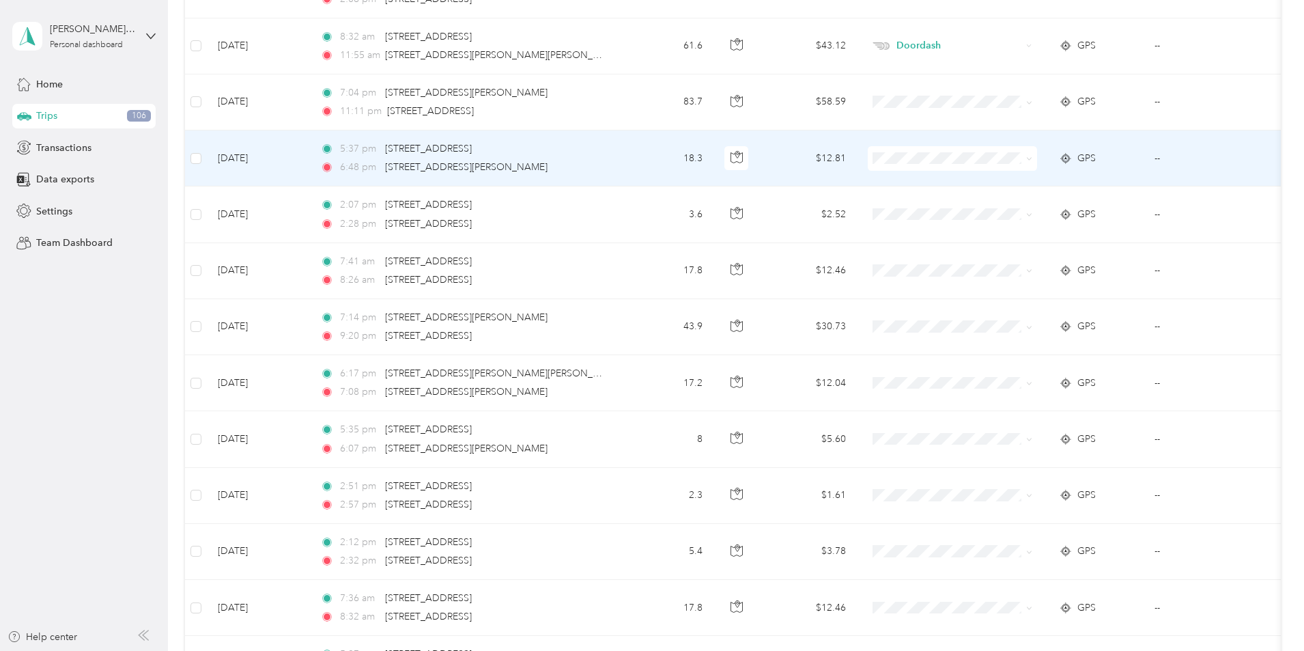
click at [1025, 210] on li "Personal" at bounding box center [1043, 200] width 169 height 24
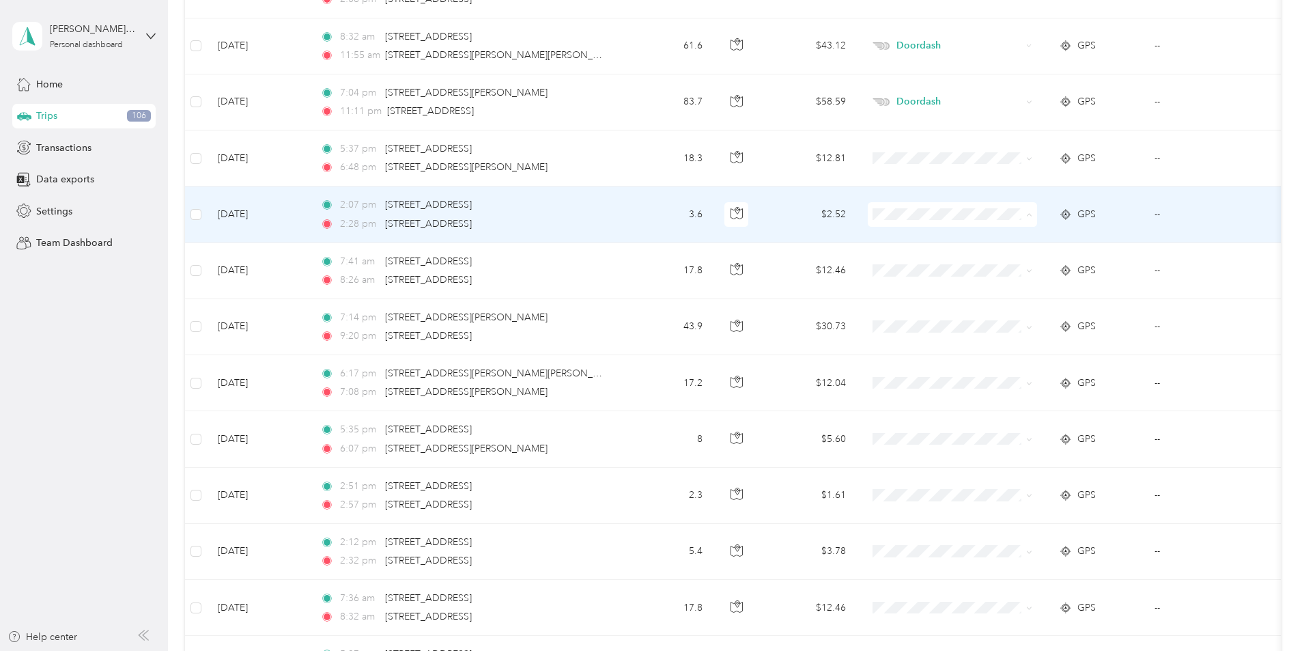
click at [1002, 243] on span "Work" at bounding box center [1056, 240] width 126 height 14
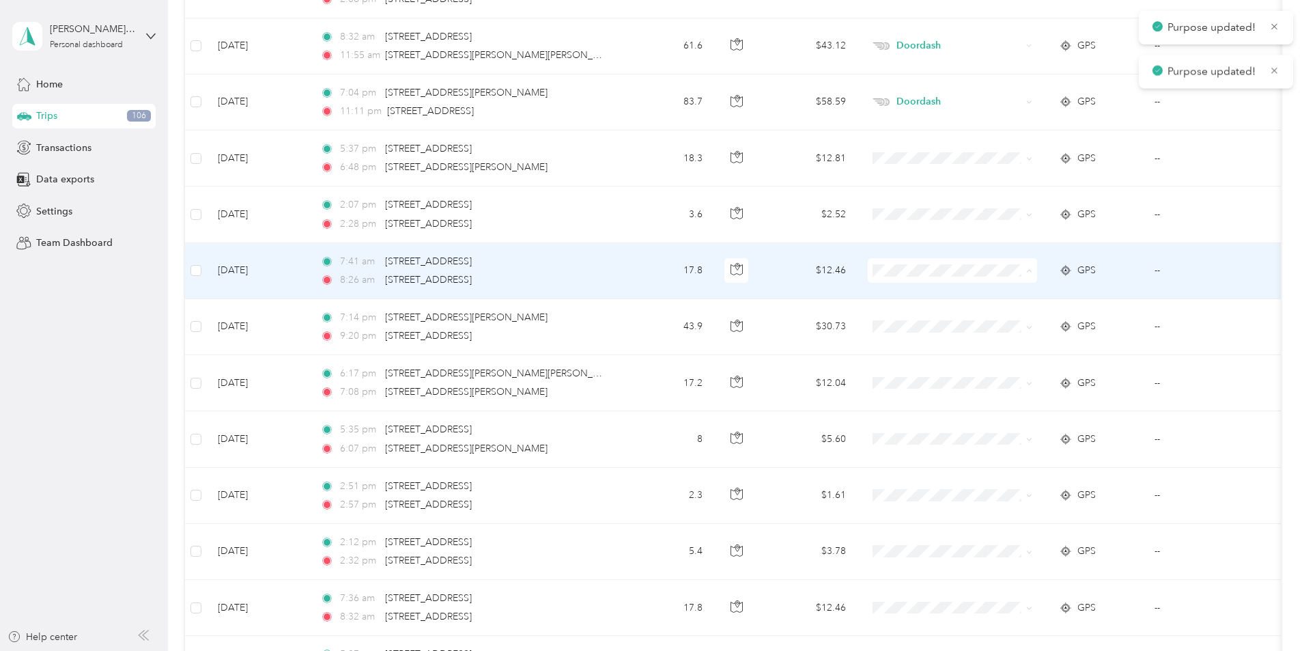
click at [1001, 293] on span "Work" at bounding box center [1056, 296] width 126 height 14
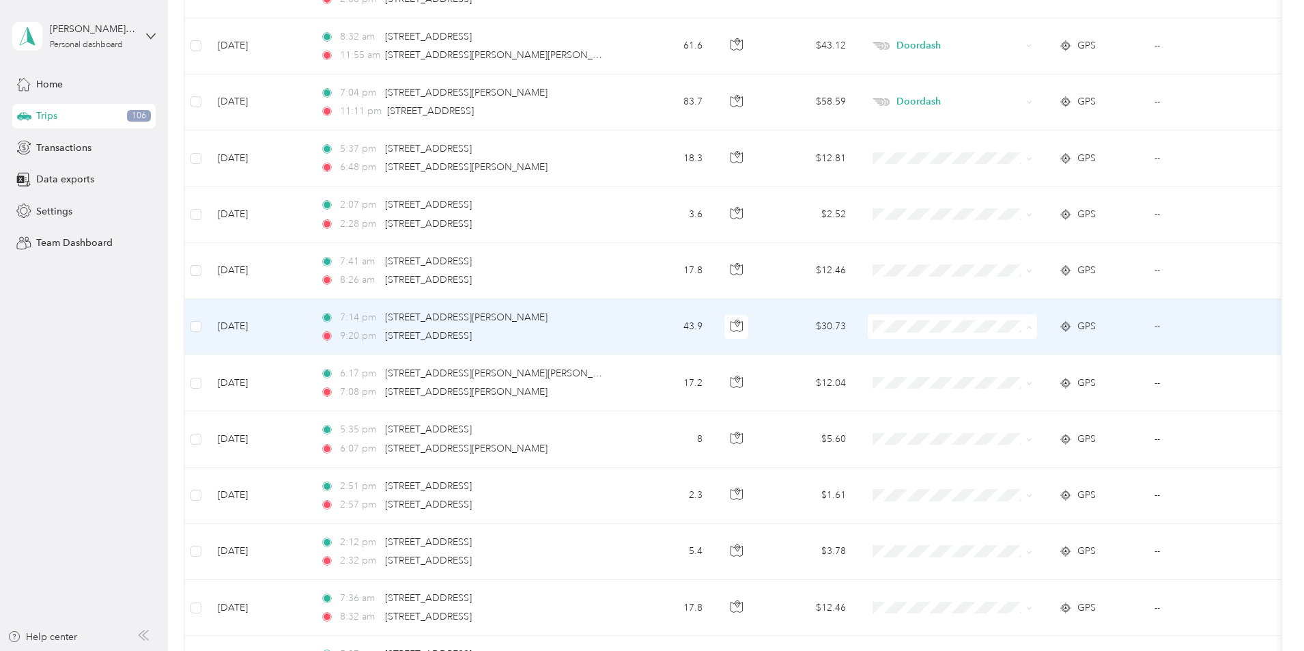
click at [1013, 401] on span "Doordash" at bounding box center [1056, 400] width 126 height 14
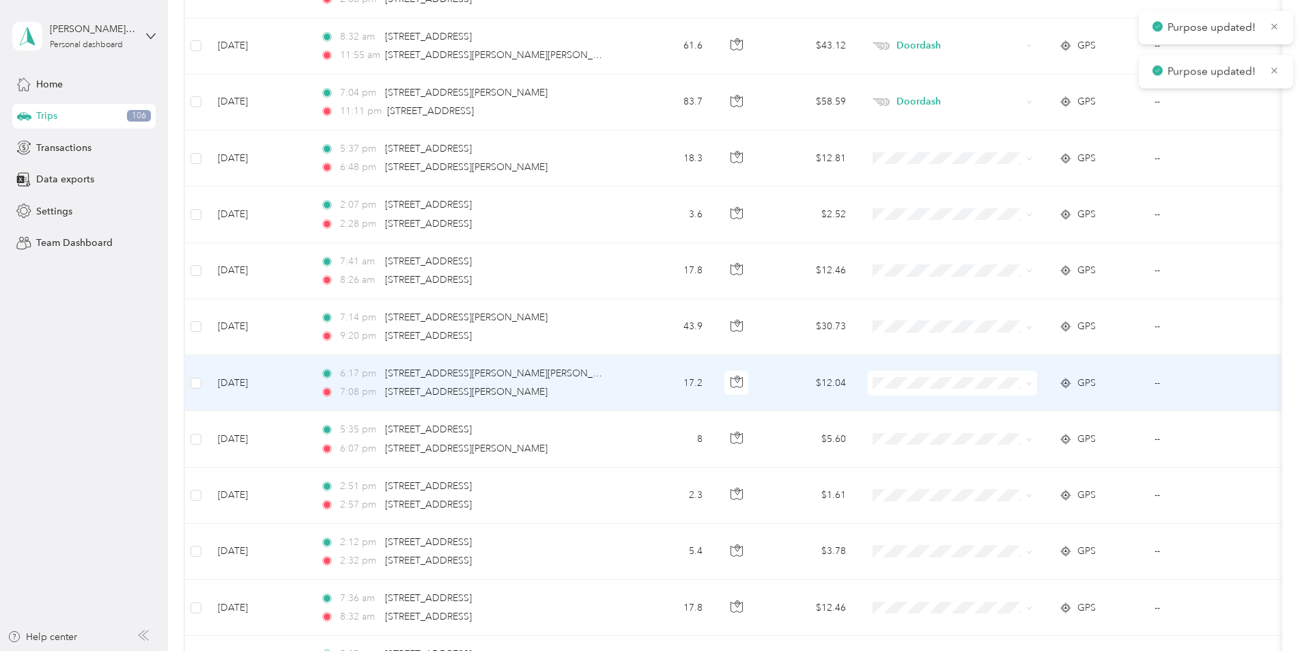
click at [1007, 375] on span at bounding box center [952, 383] width 169 height 25
click at [1018, 456] on span "Doordash" at bounding box center [1056, 455] width 126 height 14
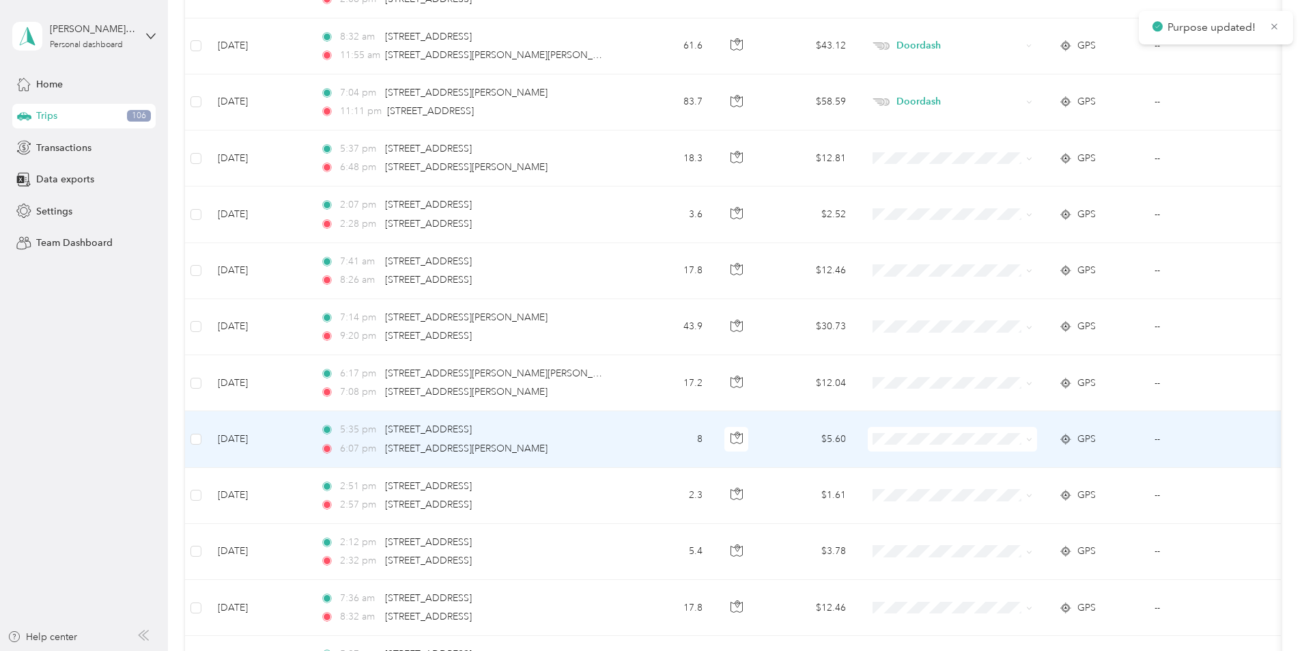
click at [1017, 511] on span "Doordash" at bounding box center [1056, 508] width 126 height 14
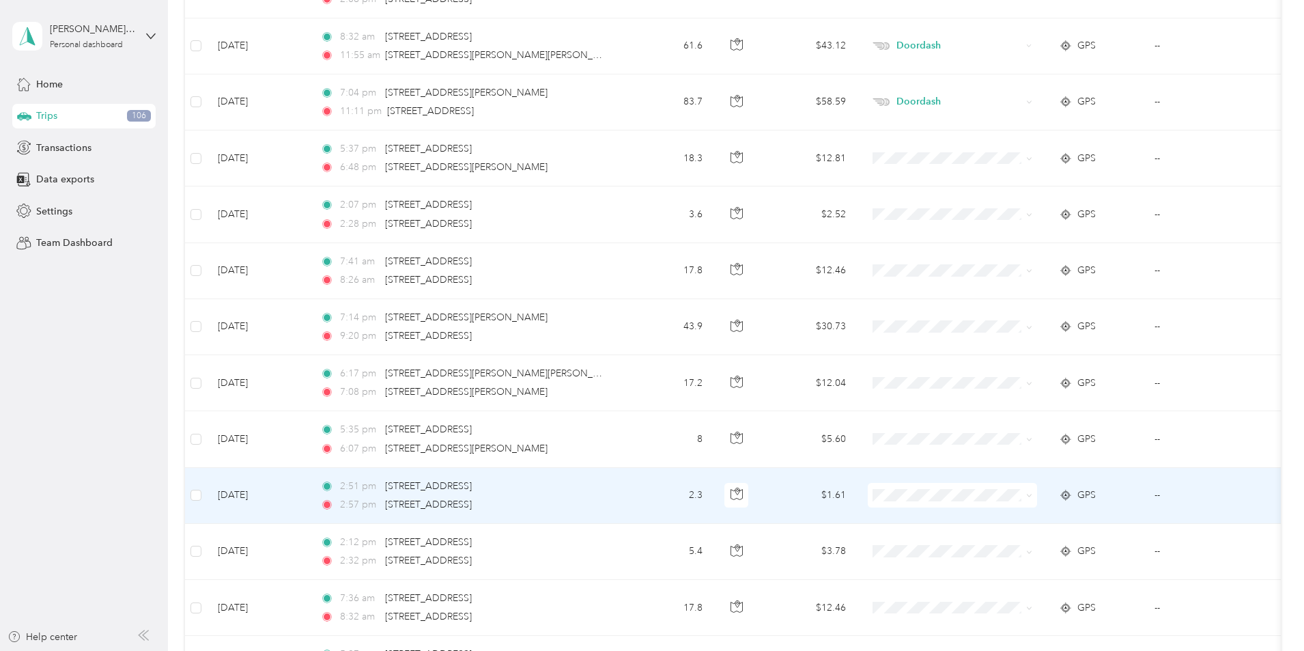
click at [1009, 305] on li "Work" at bounding box center [1043, 300] width 169 height 24
click at [1016, 306] on li "Work" at bounding box center [1043, 302] width 169 height 24
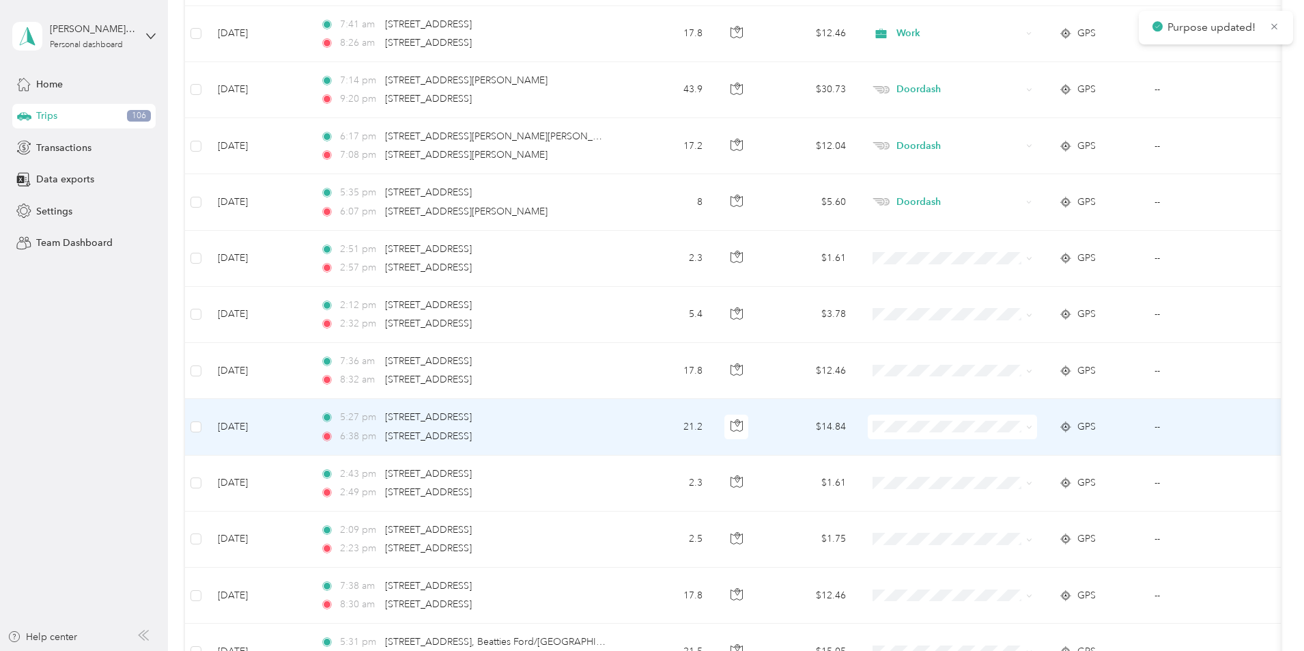
scroll to position [11606, 0]
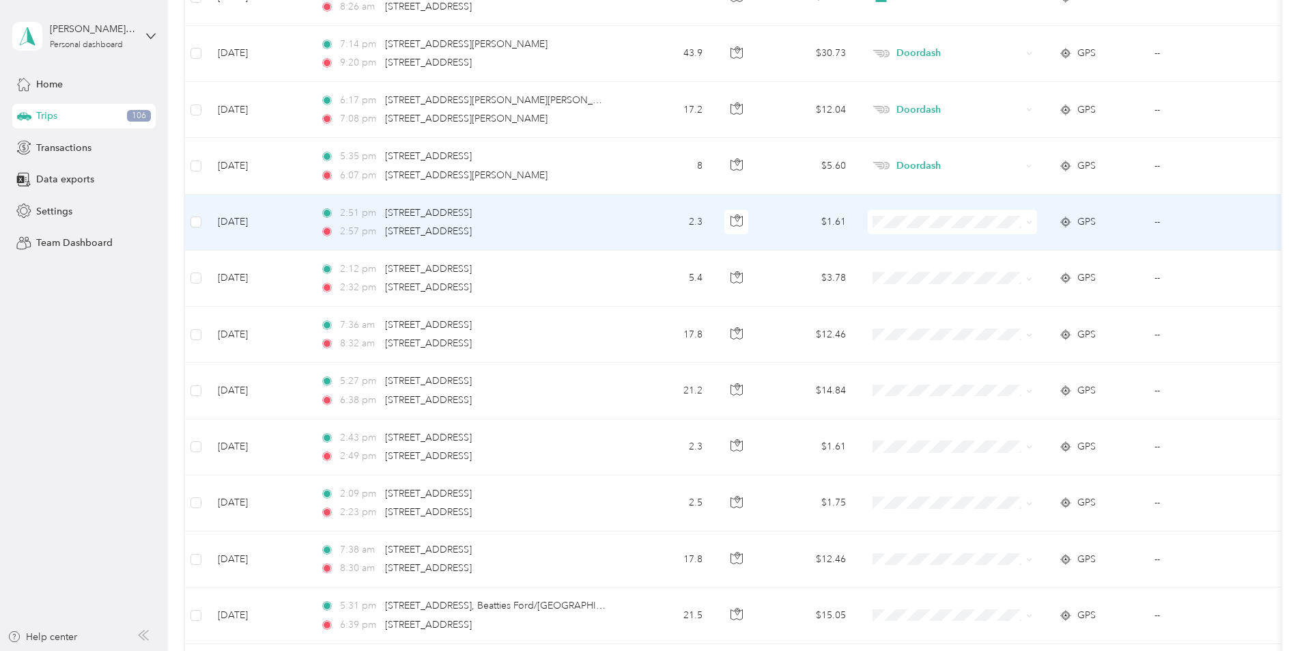
click at [1009, 243] on span "Work" at bounding box center [1056, 245] width 126 height 14
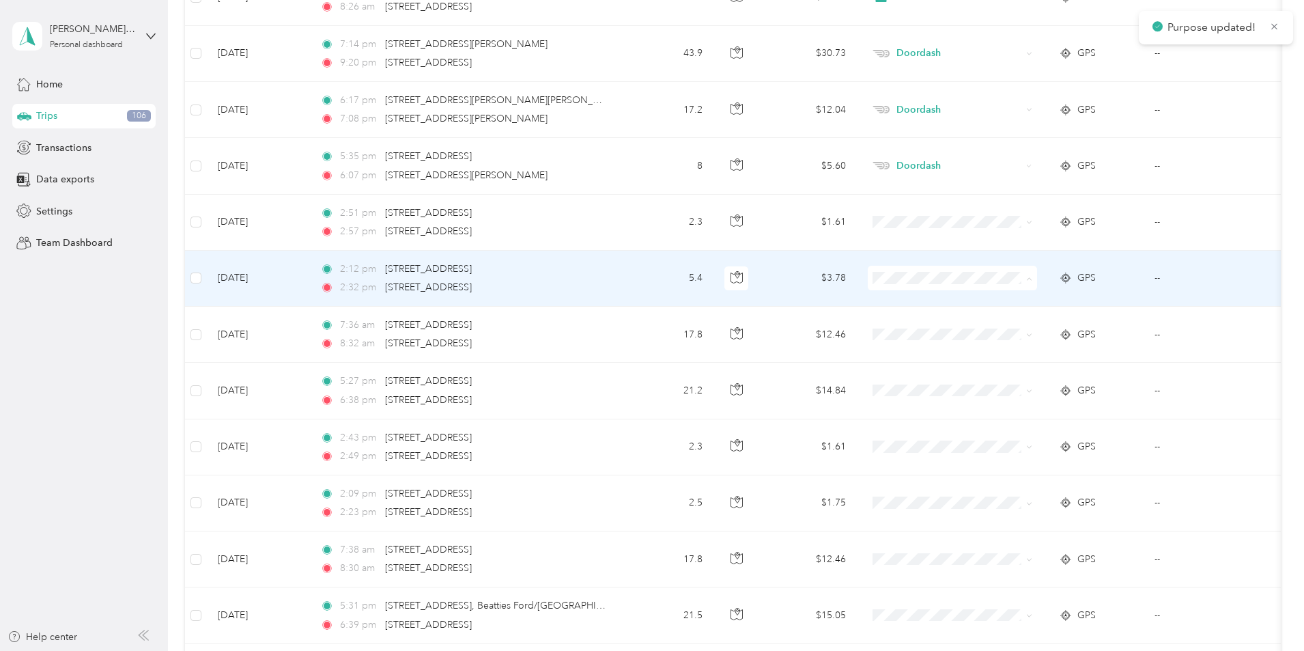
click at [1006, 303] on span "Work" at bounding box center [1056, 303] width 126 height 14
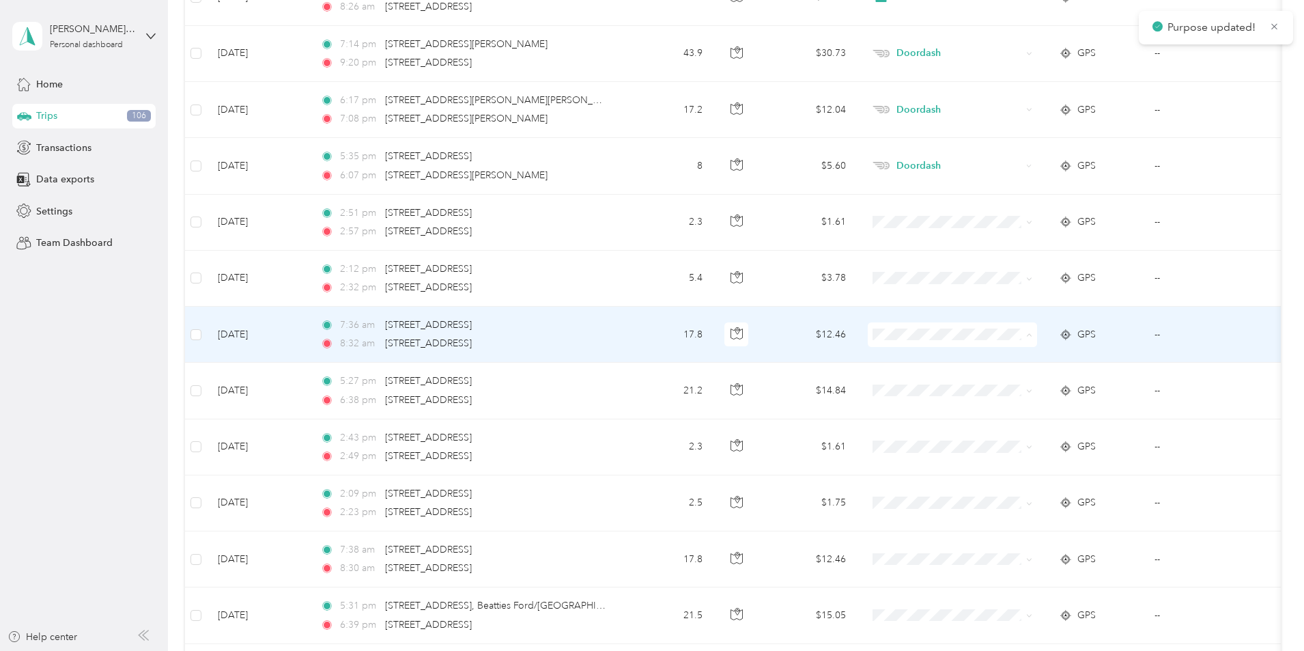
click at [1006, 360] on span "Work" at bounding box center [1056, 360] width 126 height 14
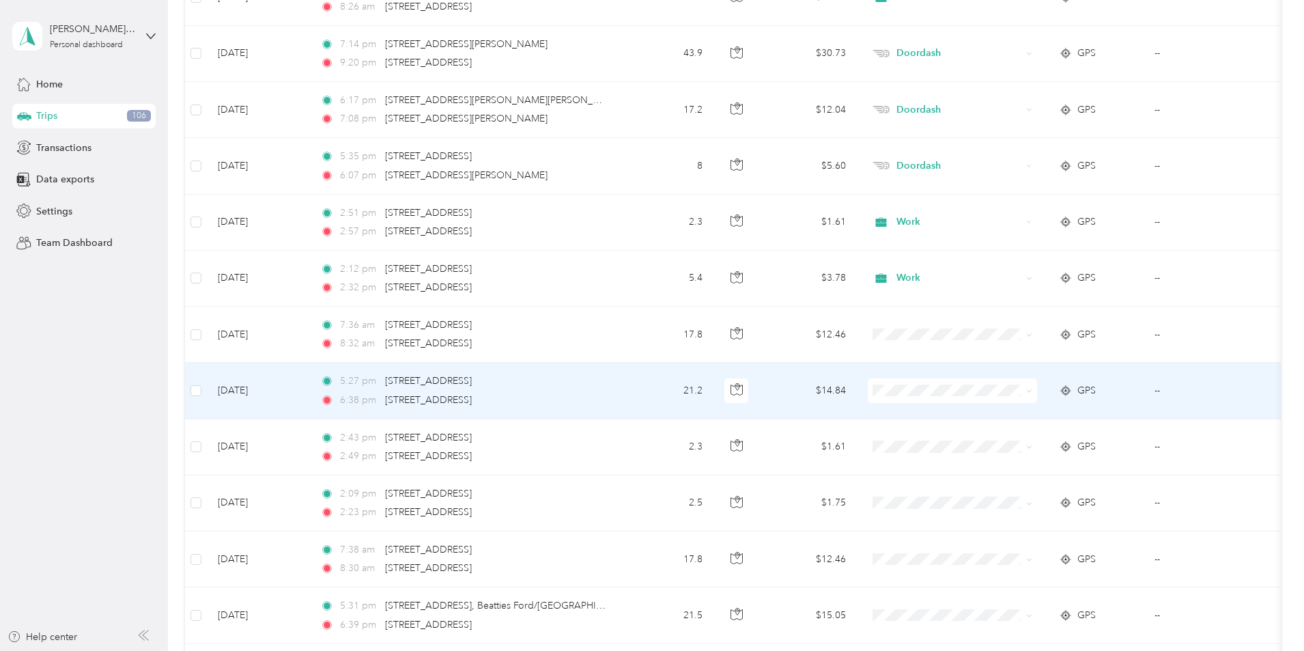
click at [1020, 439] on span "Personal" at bounding box center [1056, 439] width 126 height 14
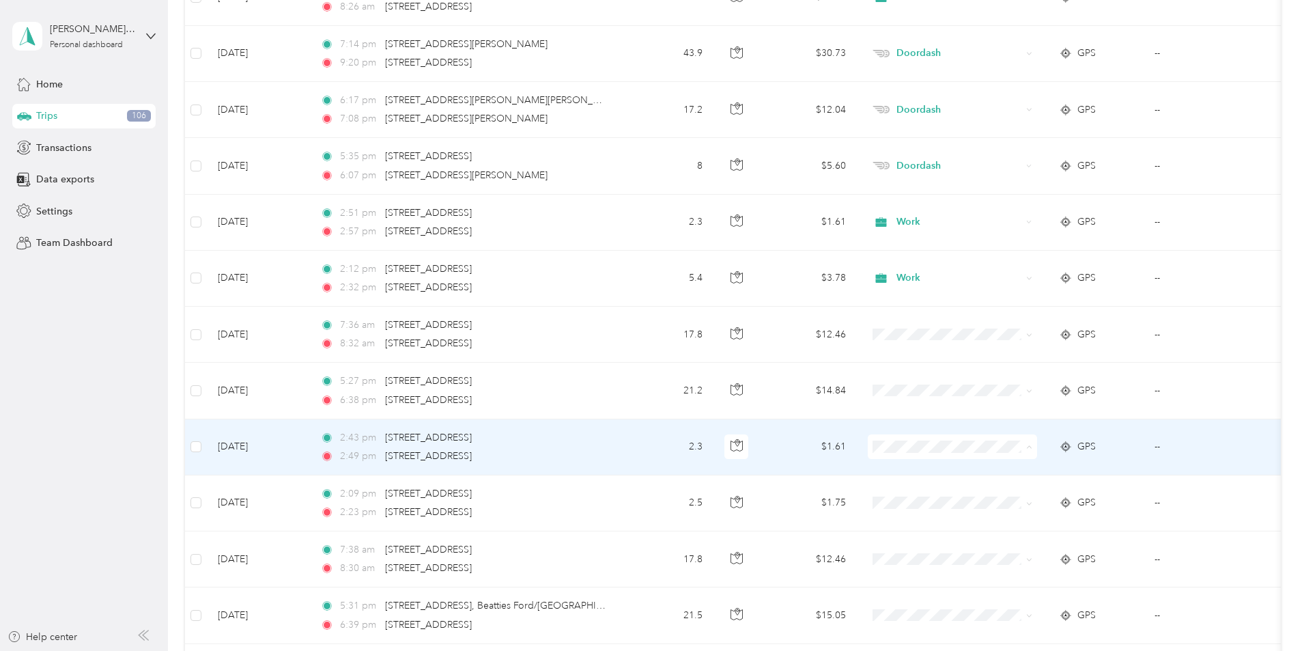
click at [1005, 253] on span "Work" at bounding box center [1056, 254] width 126 height 14
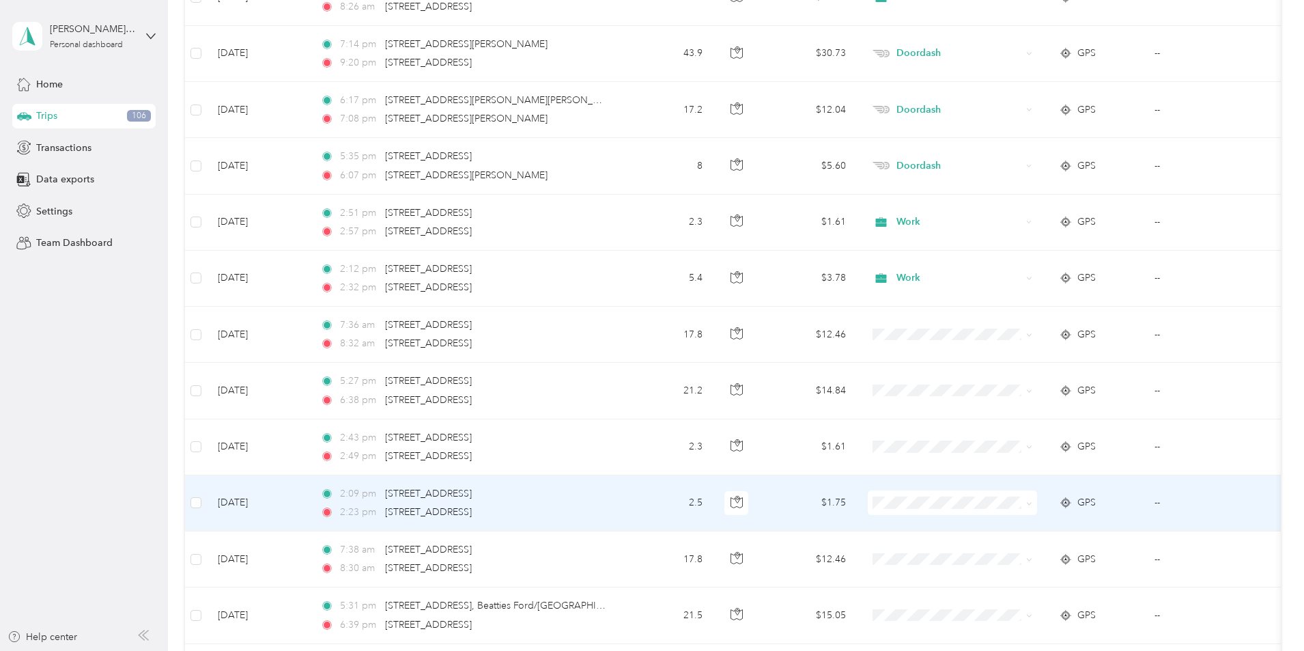
click at [1007, 311] on span "Work" at bounding box center [1056, 308] width 126 height 14
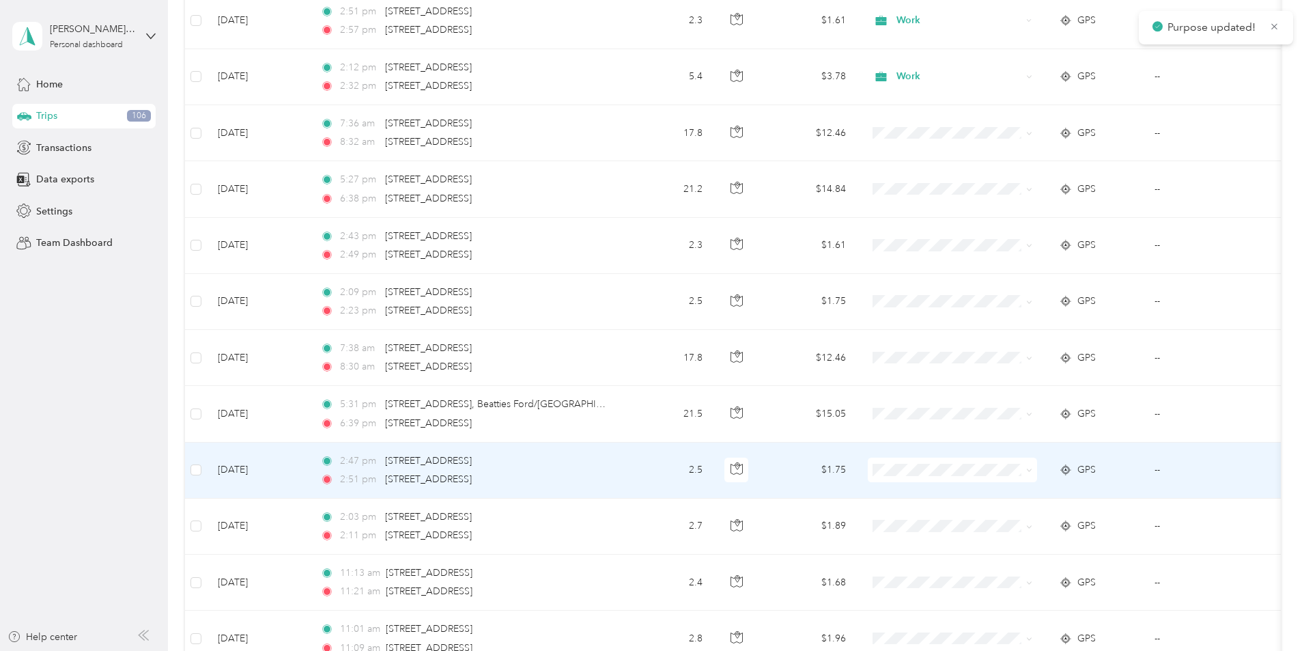
scroll to position [11811, 0]
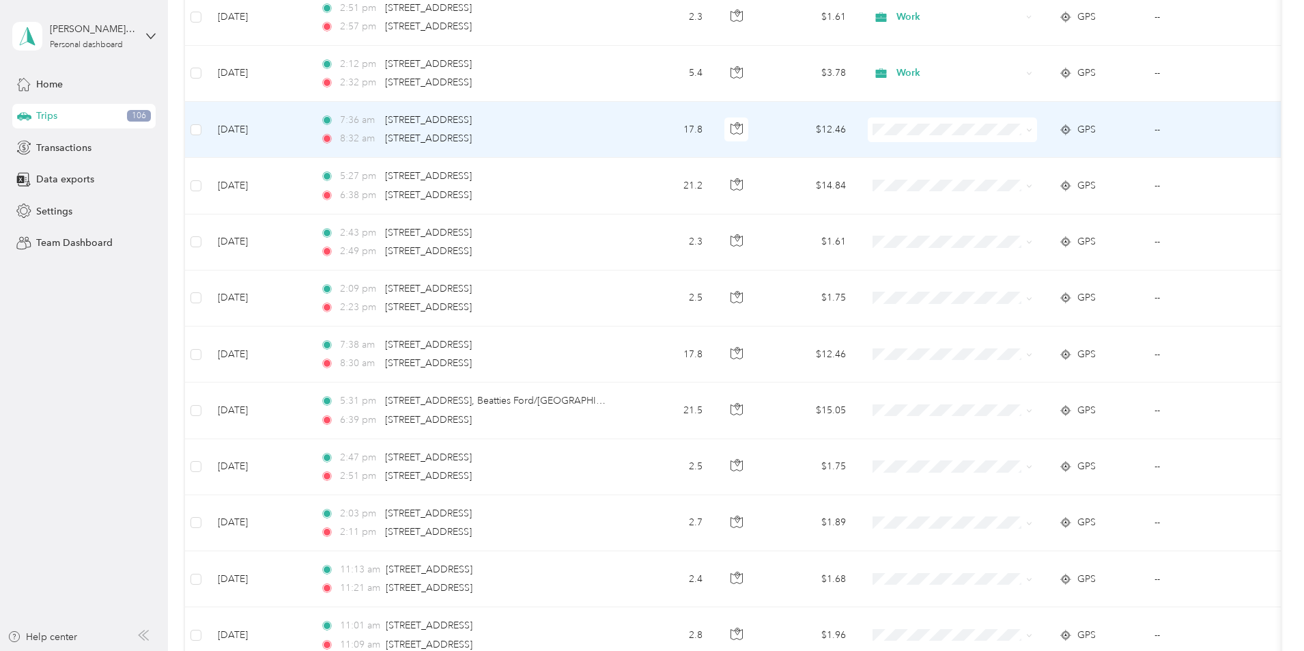
click at [1003, 158] on li "Work" at bounding box center [1043, 155] width 169 height 24
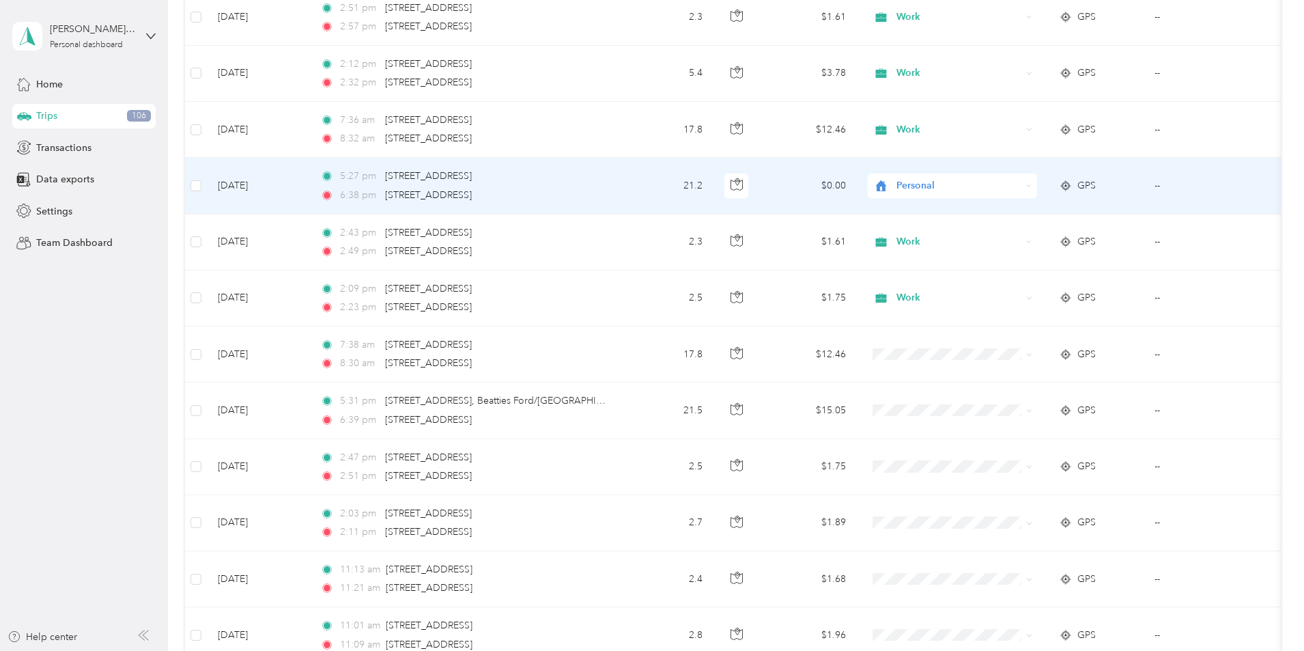
click at [1005, 214] on li "Work" at bounding box center [1043, 209] width 169 height 24
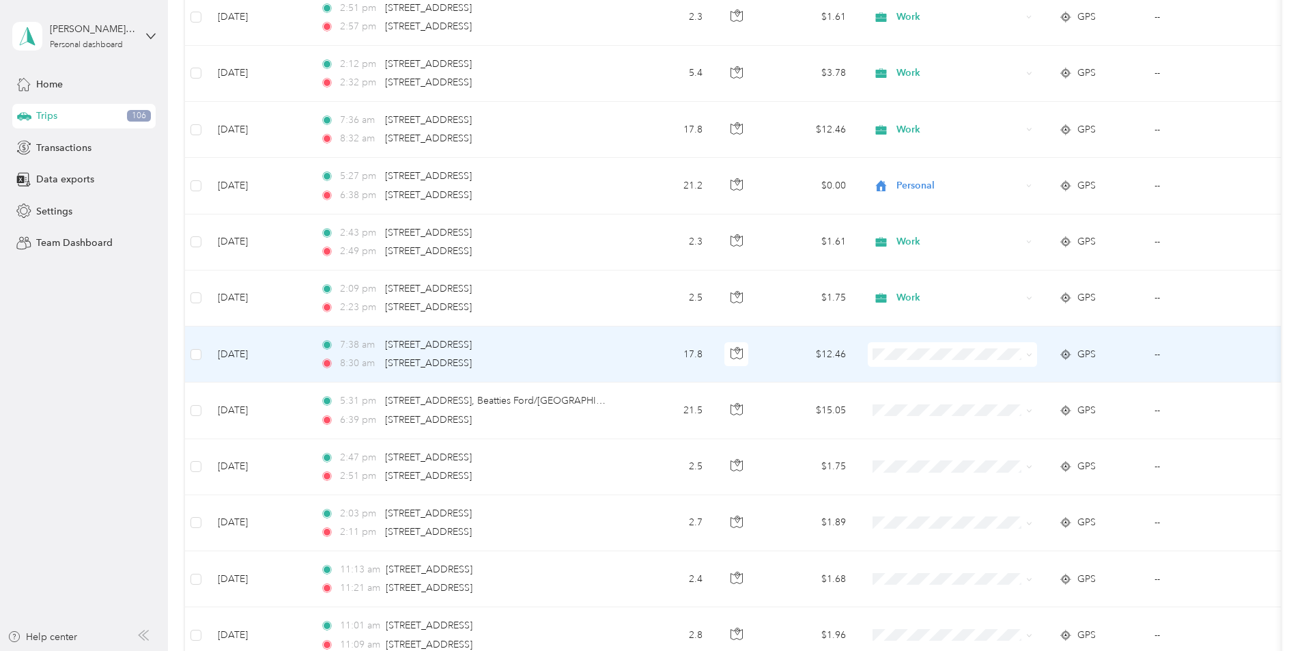
click at [1015, 378] on span "Work" at bounding box center [1056, 378] width 126 height 14
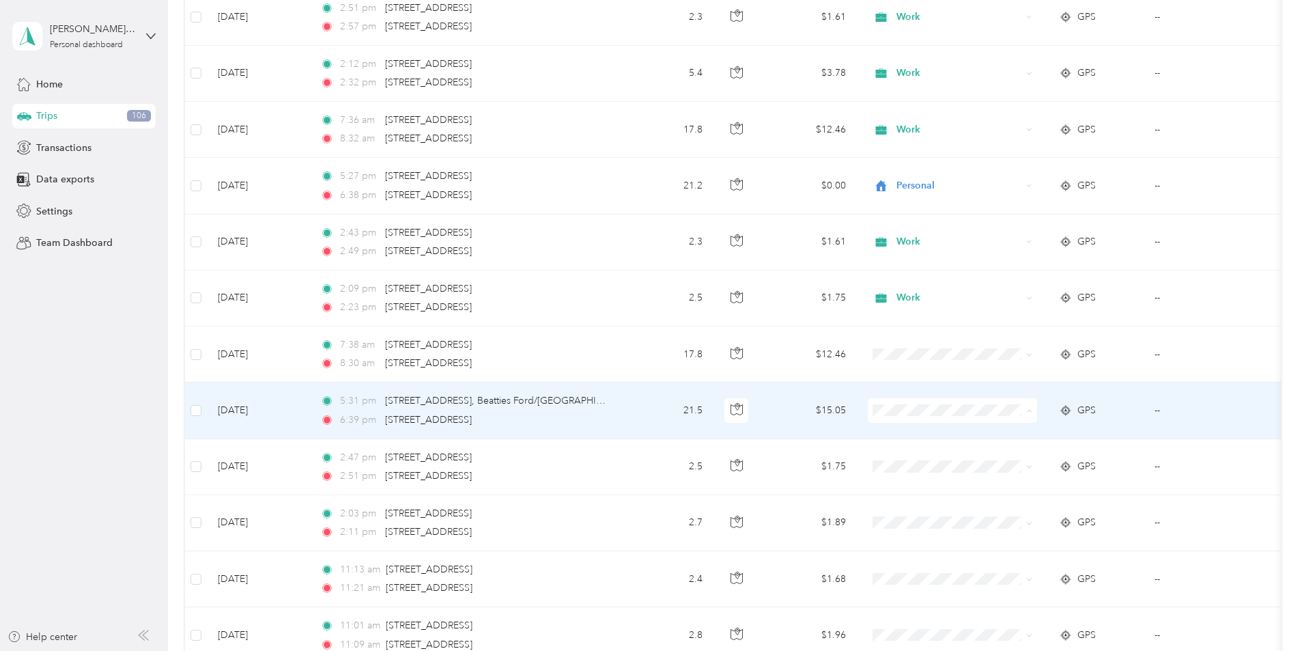
click at [1010, 460] on span "Personal" at bounding box center [1056, 460] width 126 height 14
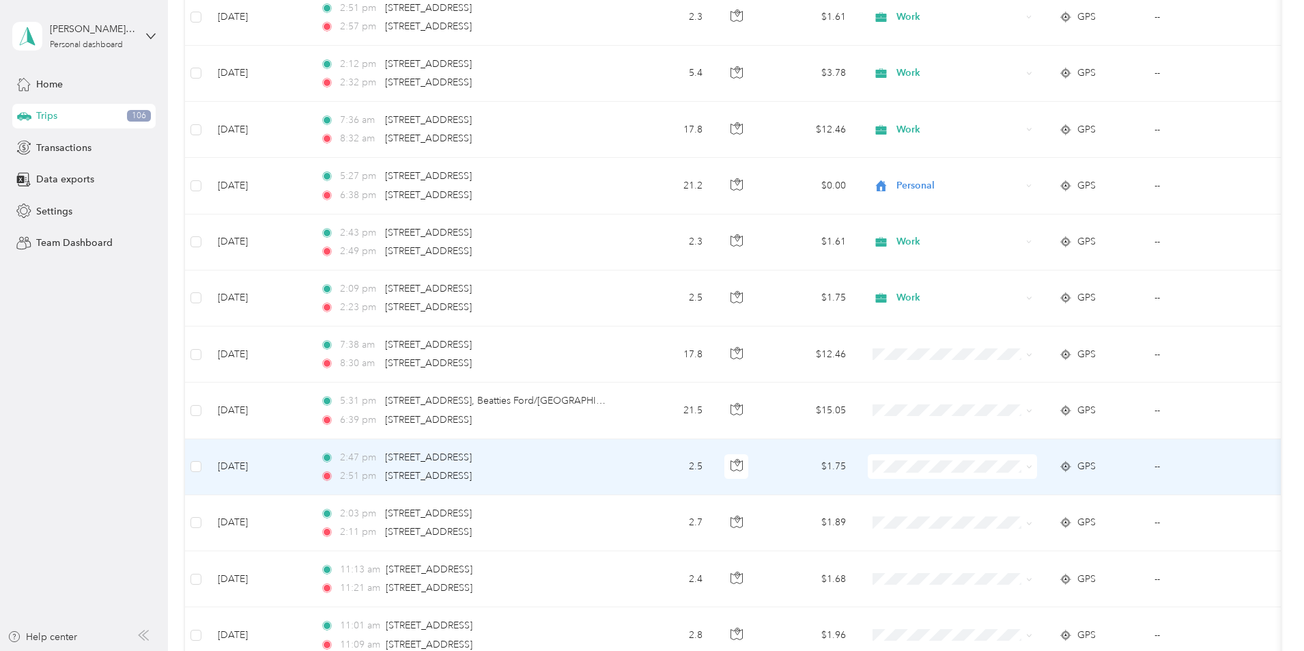
click at [1002, 272] on span "Work" at bounding box center [1056, 271] width 126 height 14
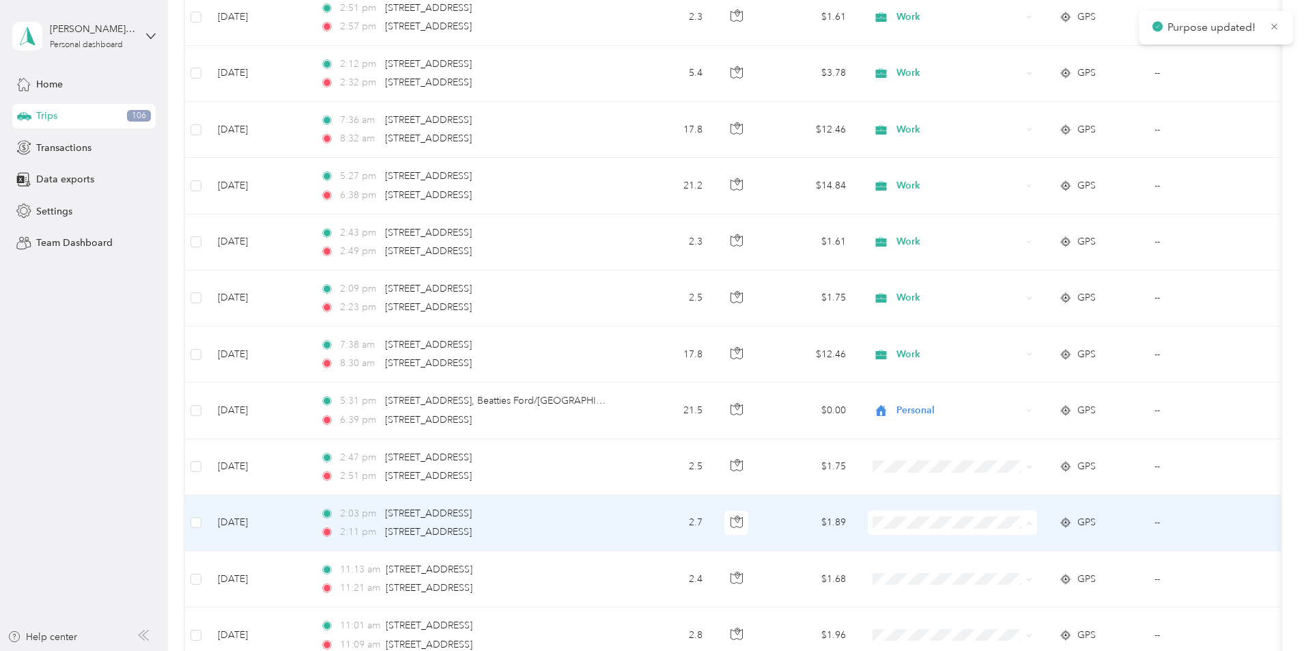
click at [1007, 331] on li "Work" at bounding box center [1043, 330] width 169 height 24
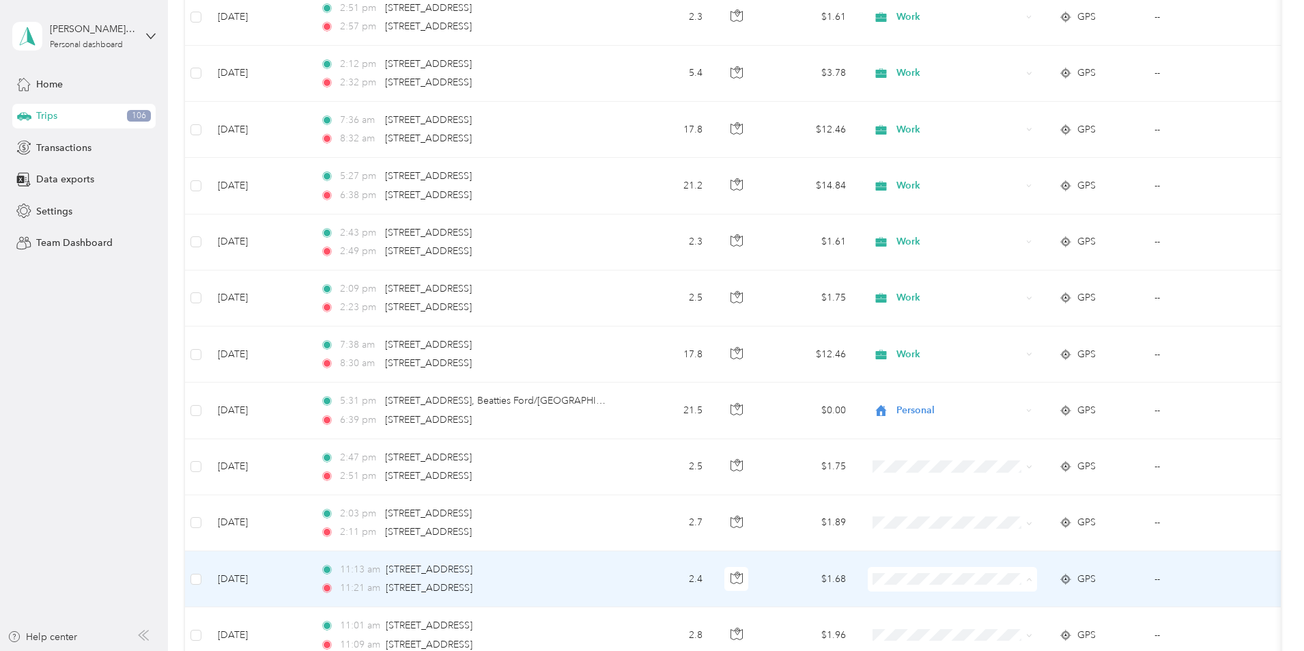
click at [1012, 387] on span "Work" at bounding box center [1056, 386] width 126 height 14
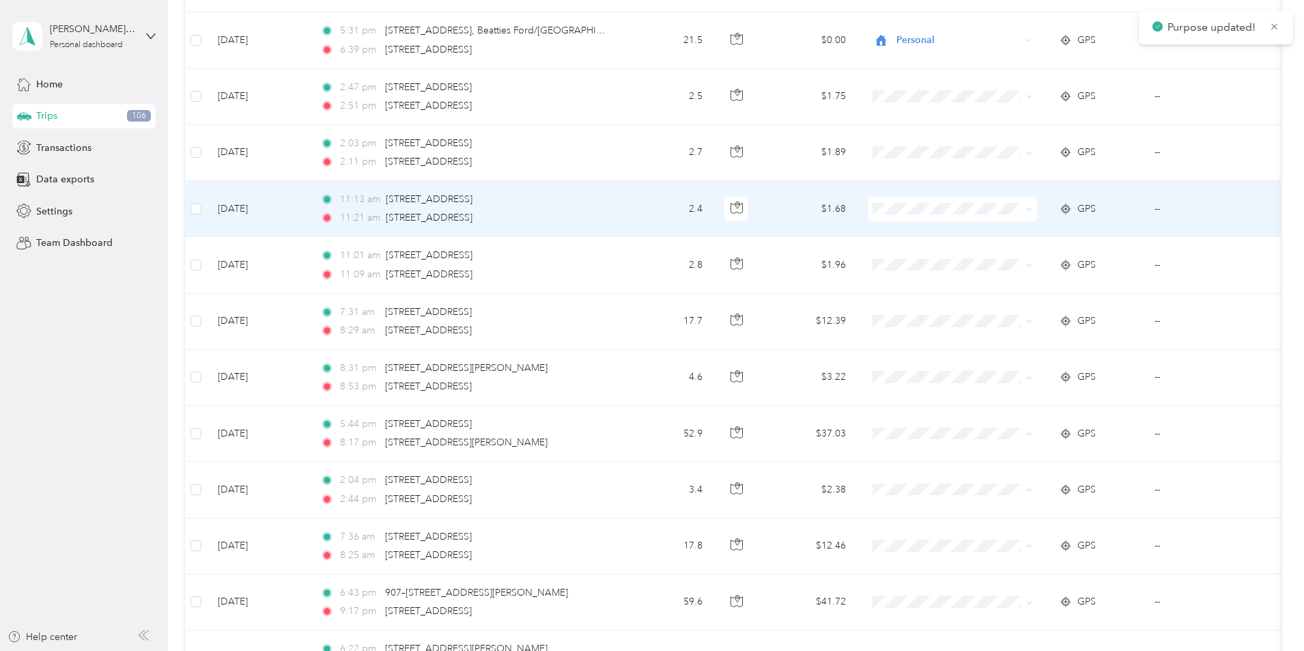
scroll to position [12221, 0]
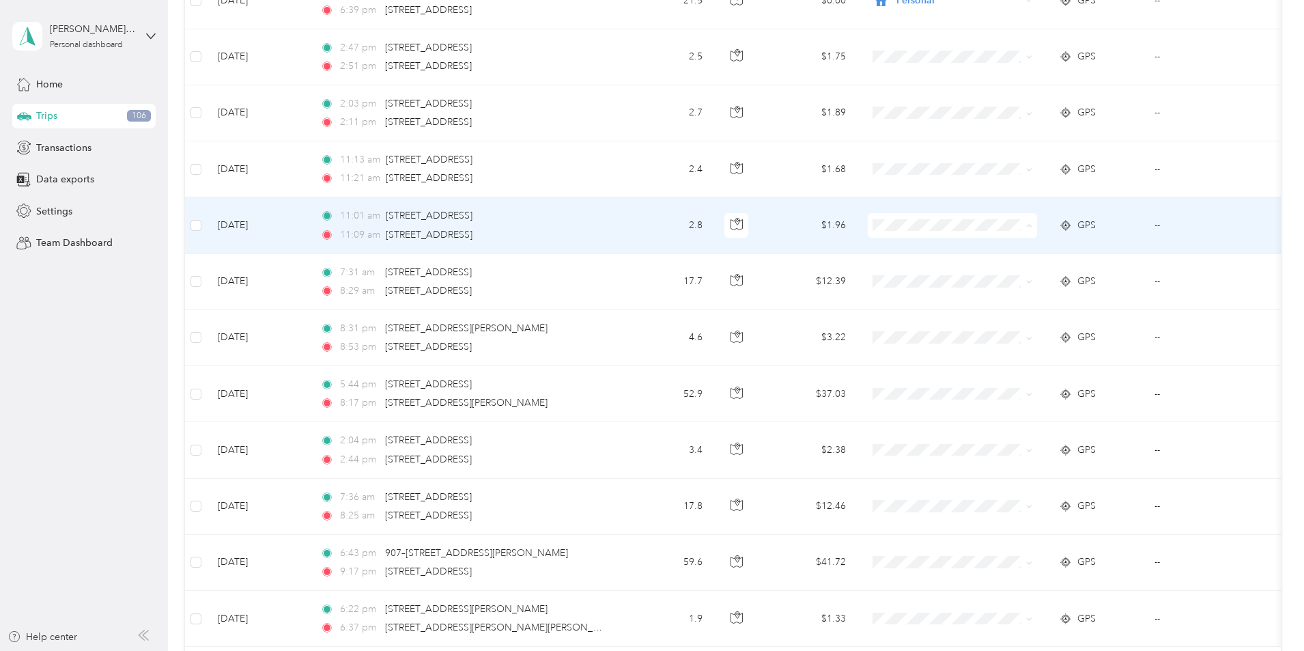
click at [1021, 249] on span "Work" at bounding box center [1056, 251] width 126 height 14
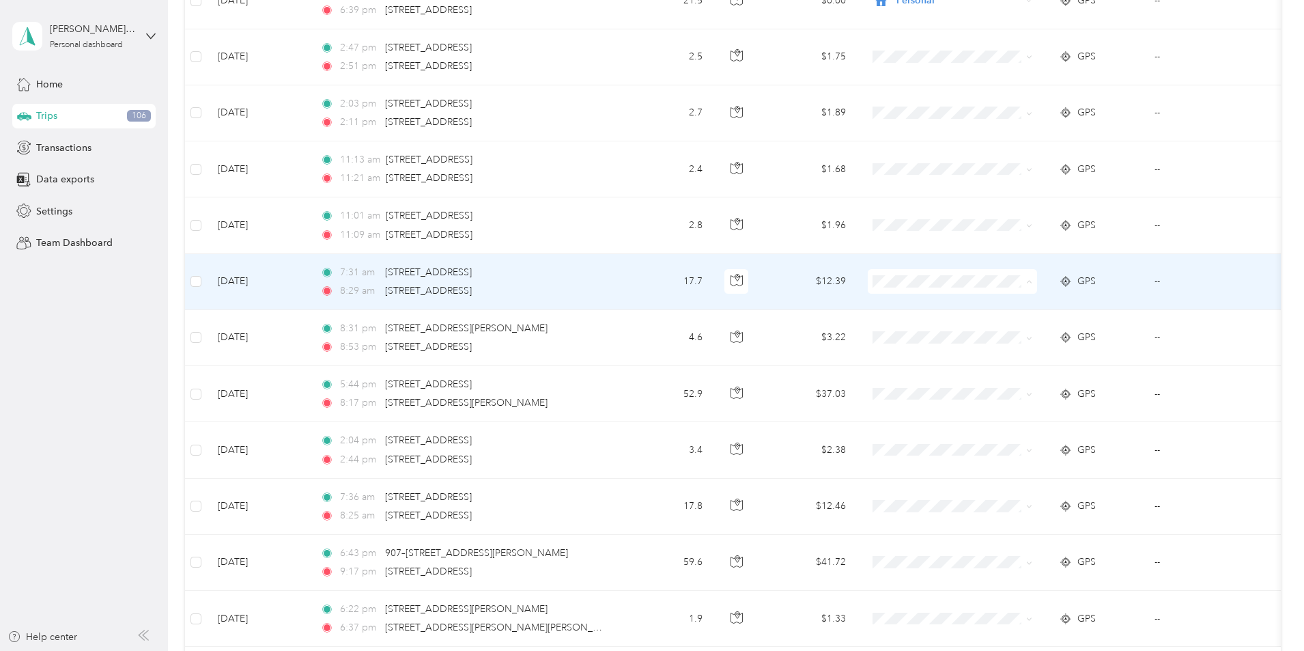
click at [1024, 309] on li "Work" at bounding box center [1043, 307] width 169 height 24
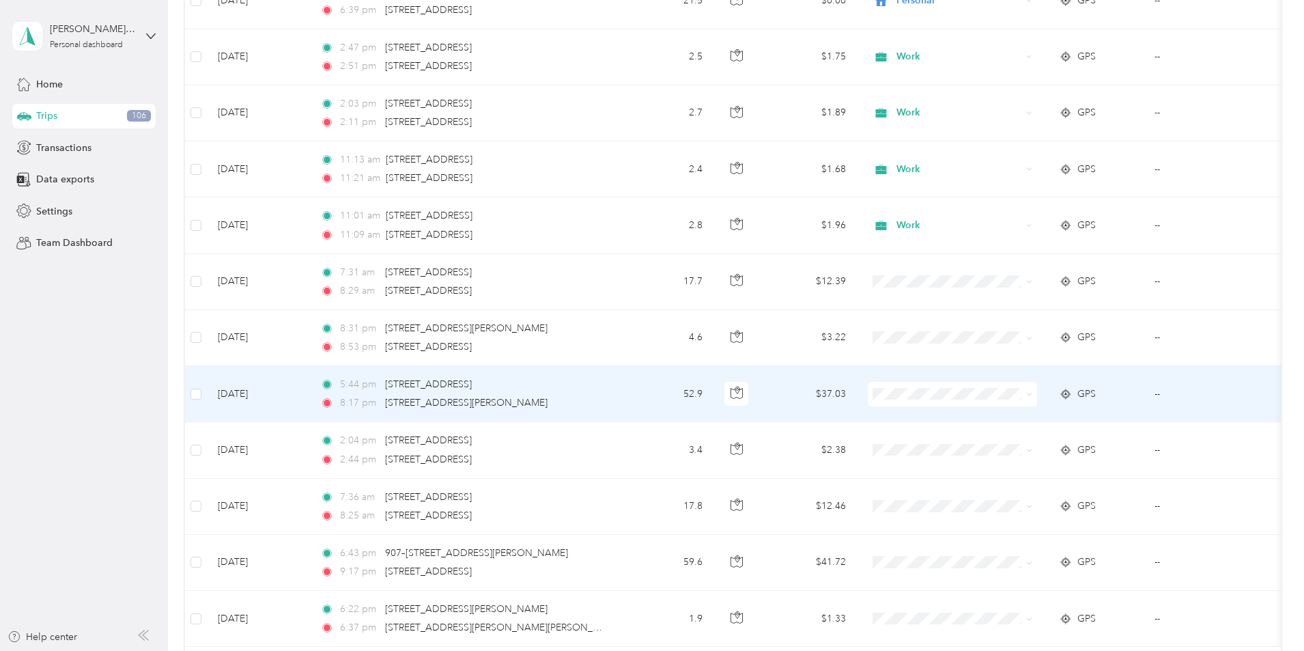
click at [999, 400] on span at bounding box center [952, 394] width 169 height 25
click at [1019, 465] on span "Doordash" at bounding box center [1056, 460] width 126 height 14
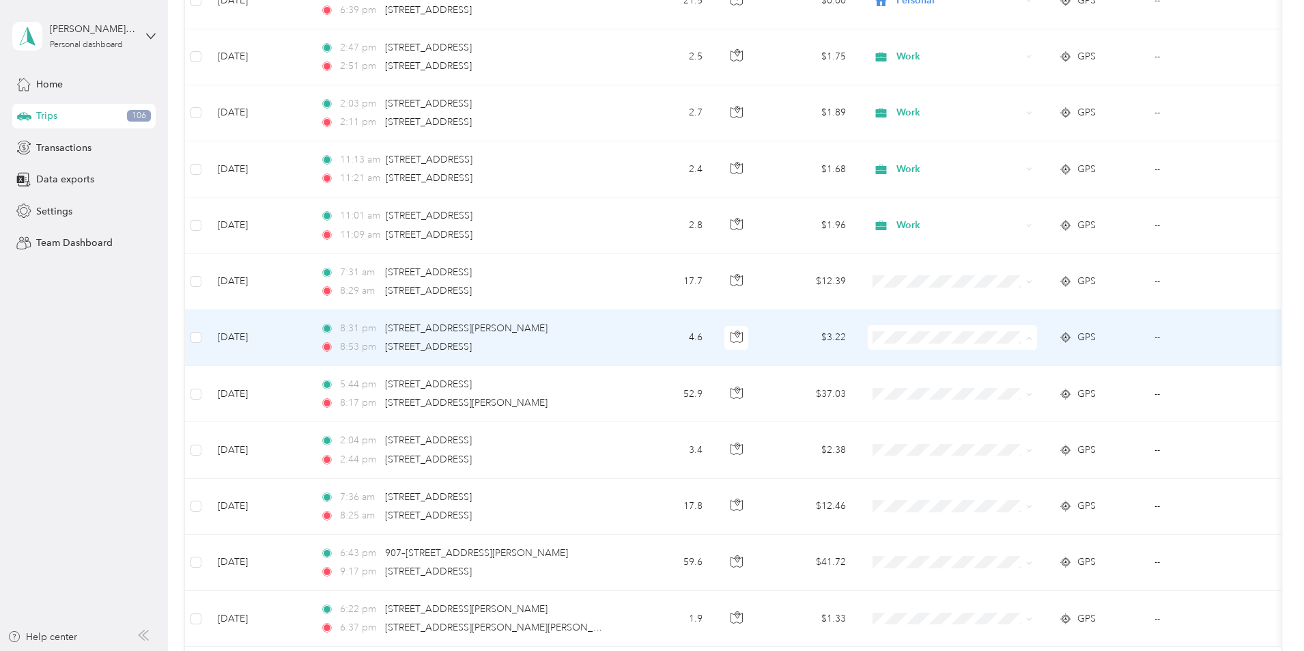
click at [1018, 411] on span "Doordash" at bounding box center [1056, 411] width 126 height 14
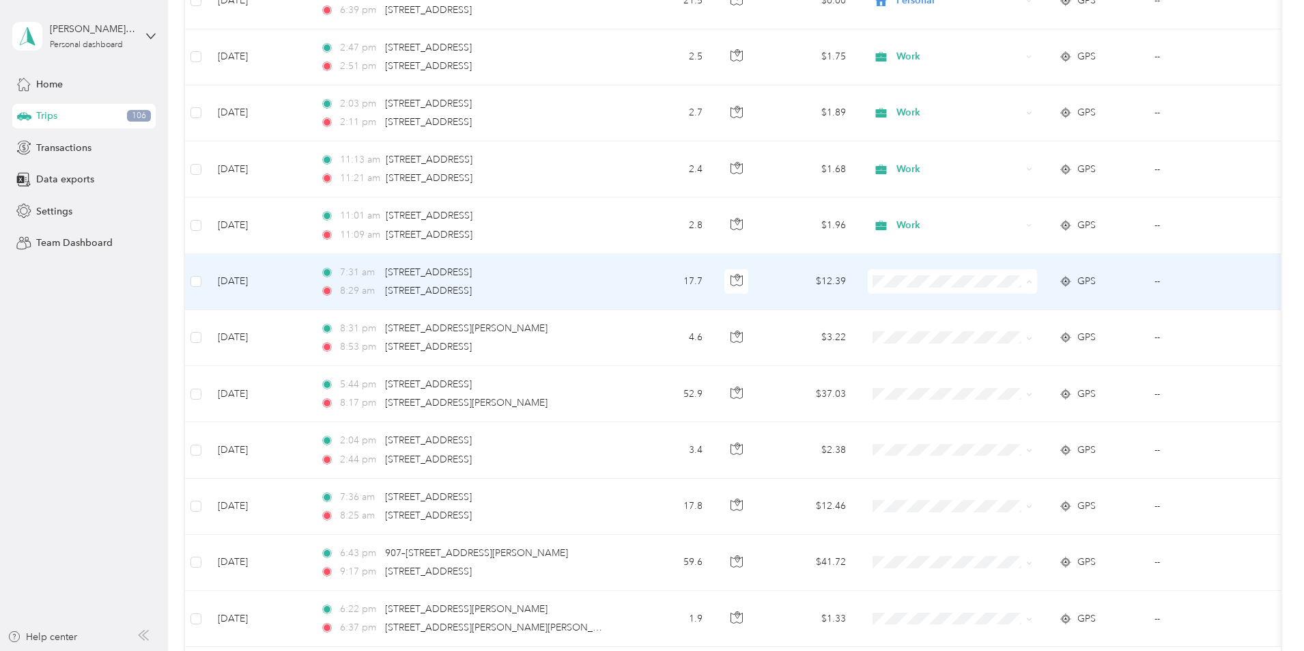
click at [1007, 309] on li "Work" at bounding box center [1043, 307] width 169 height 24
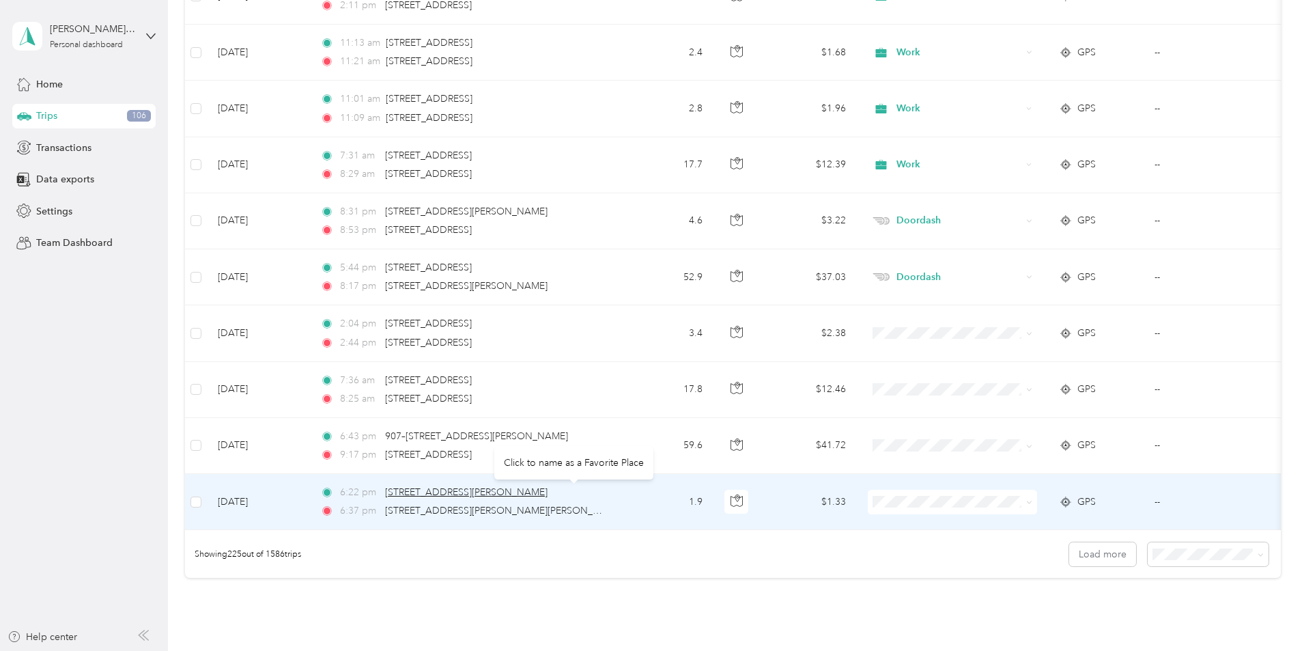
scroll to position [12327, 0]
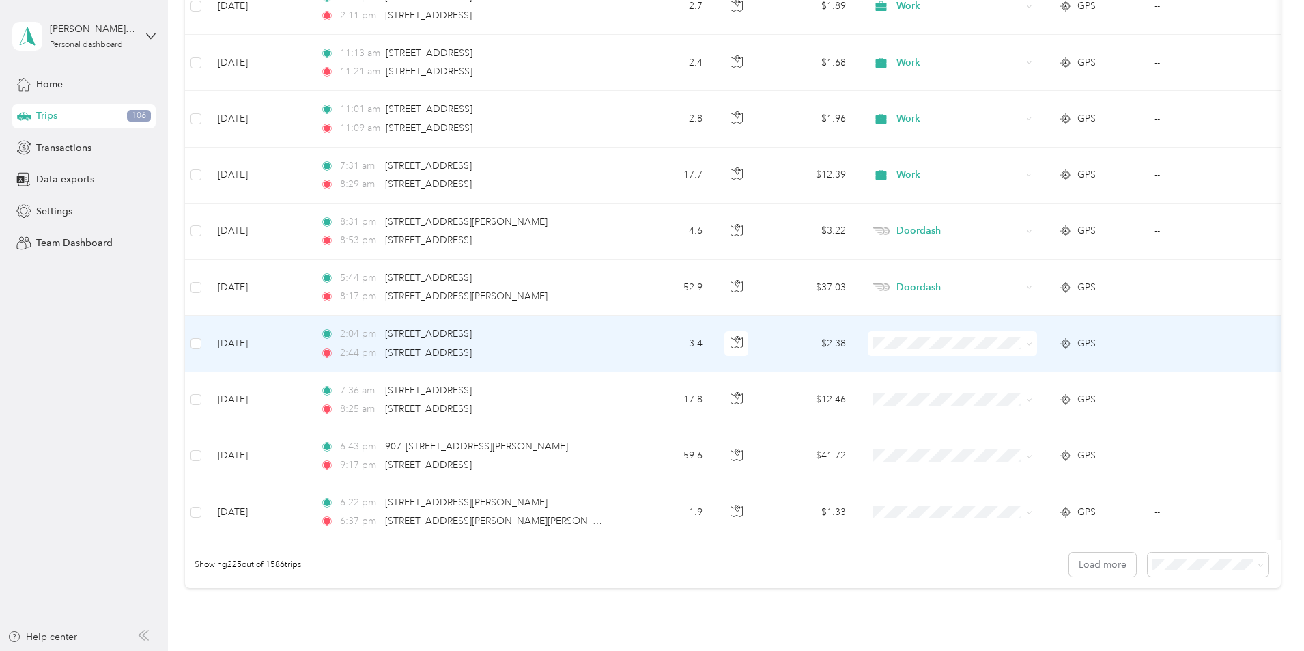
drag, startPoint x: 1005, startPoint y: 367, endPoint x: 993, endPoint y: 386, distance: 22.4
click at [1004, 367] on span "Work" at bounding box center [1056, 367] width 126 height 14
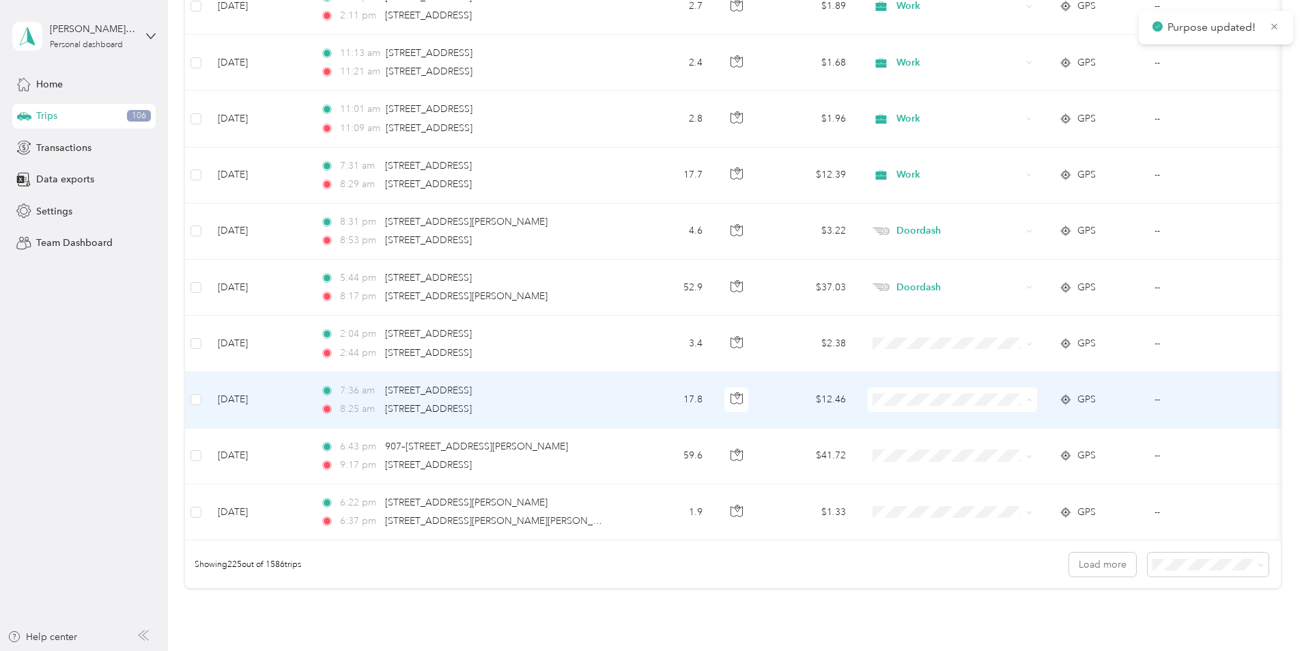
click at [1001, 424] on span "Work" at bounding box center [1056, 425] width 126 height 14
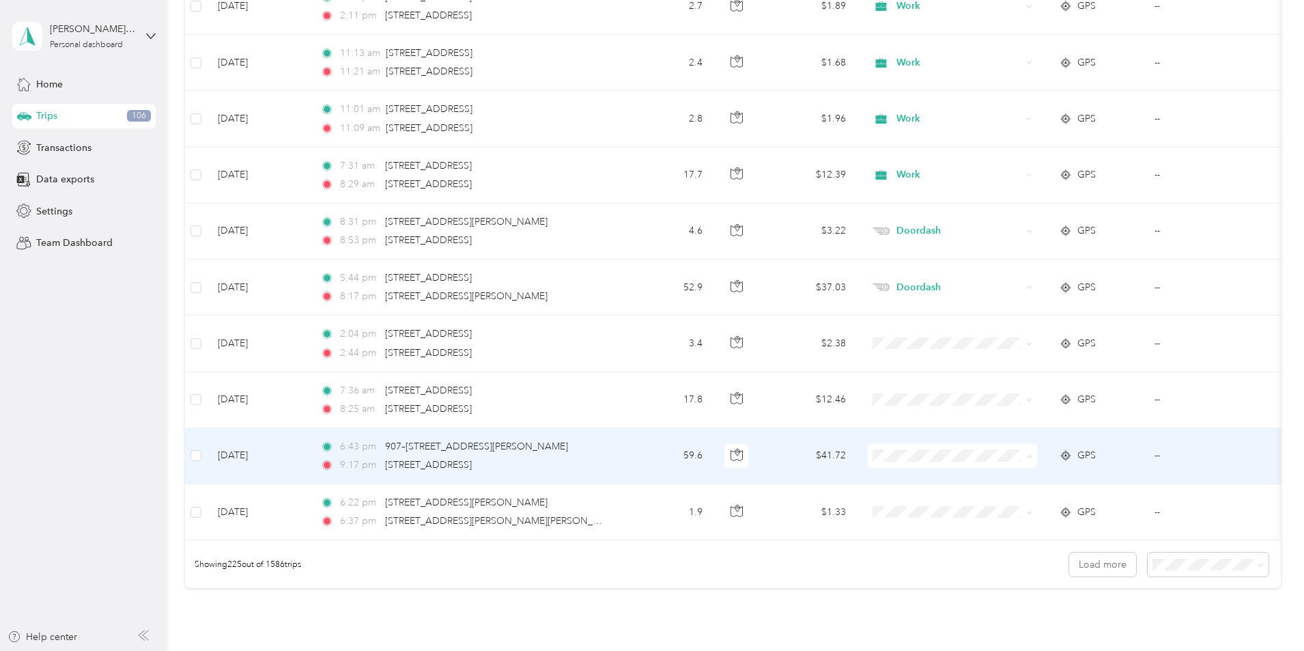
click at [1002, 305] on span "Doordash" at bounding box center [1056, 310] width 126 height 14
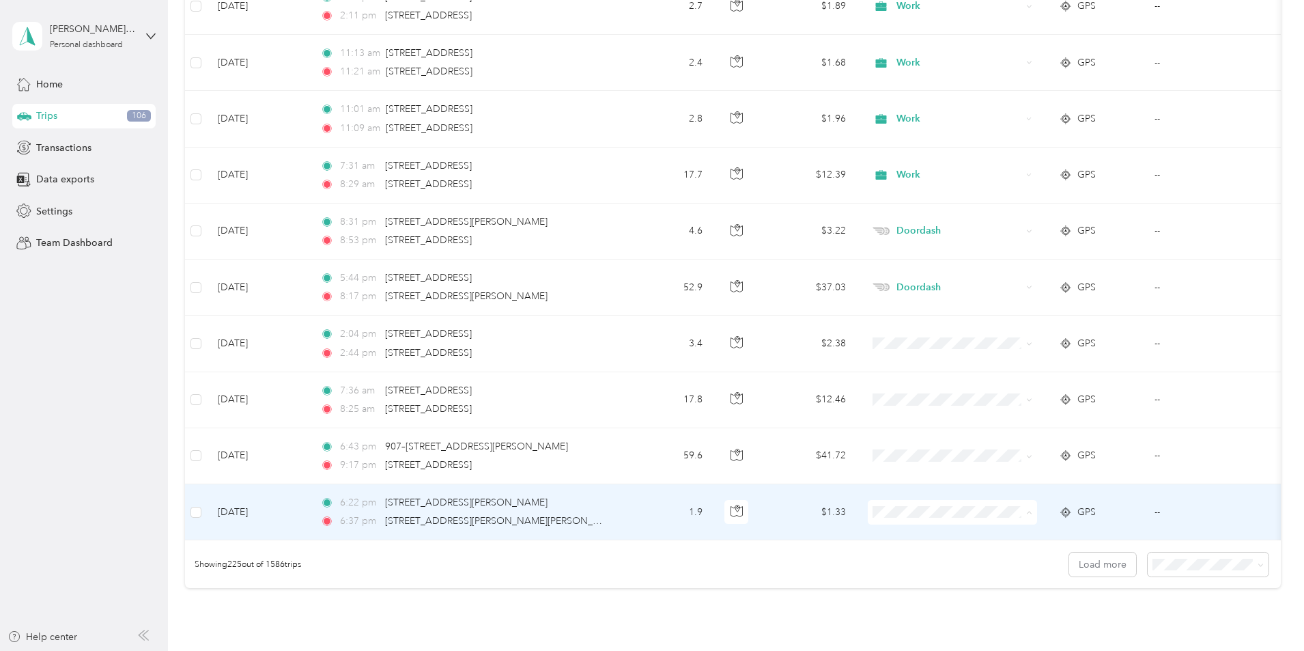
click at [1009, 364] on span "Doordash" at bounding box center [1056, 367] width 126 height 14
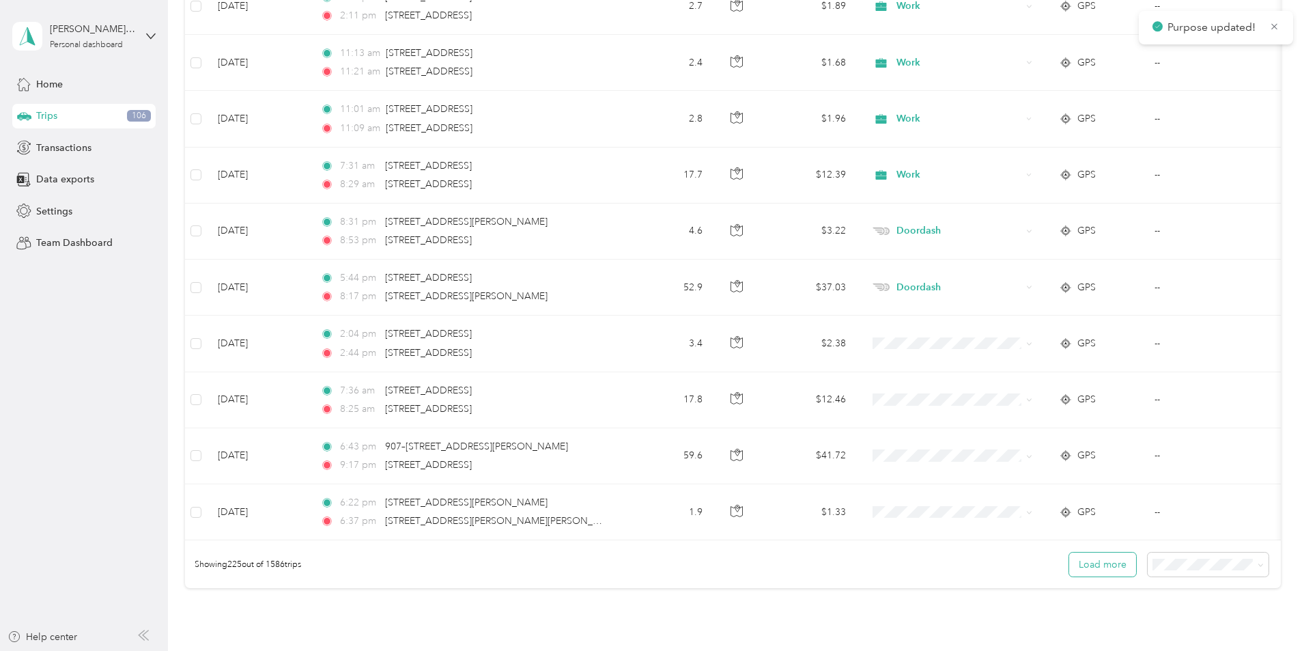
click at [1069, 576] on button "Load more" at bounding box center [1102, 564] width 67 height 24
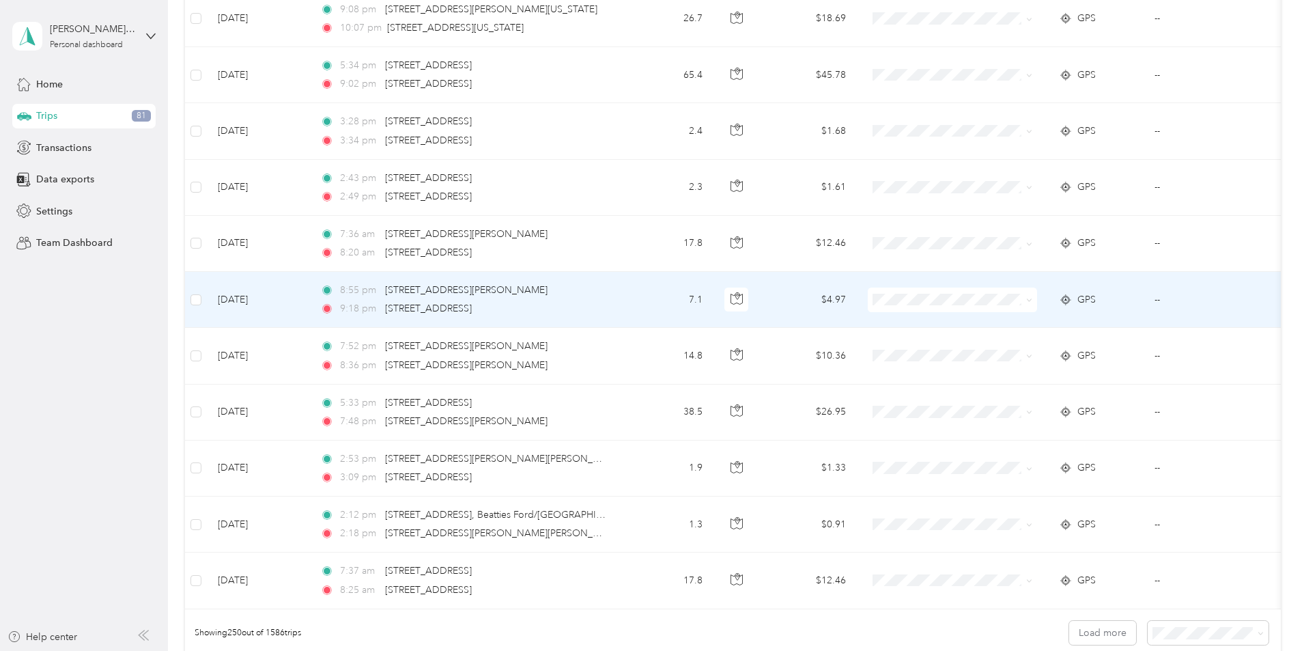
scroll to position [13731, 0]
